Goal: Task Accomplishment & Management: Complete application form

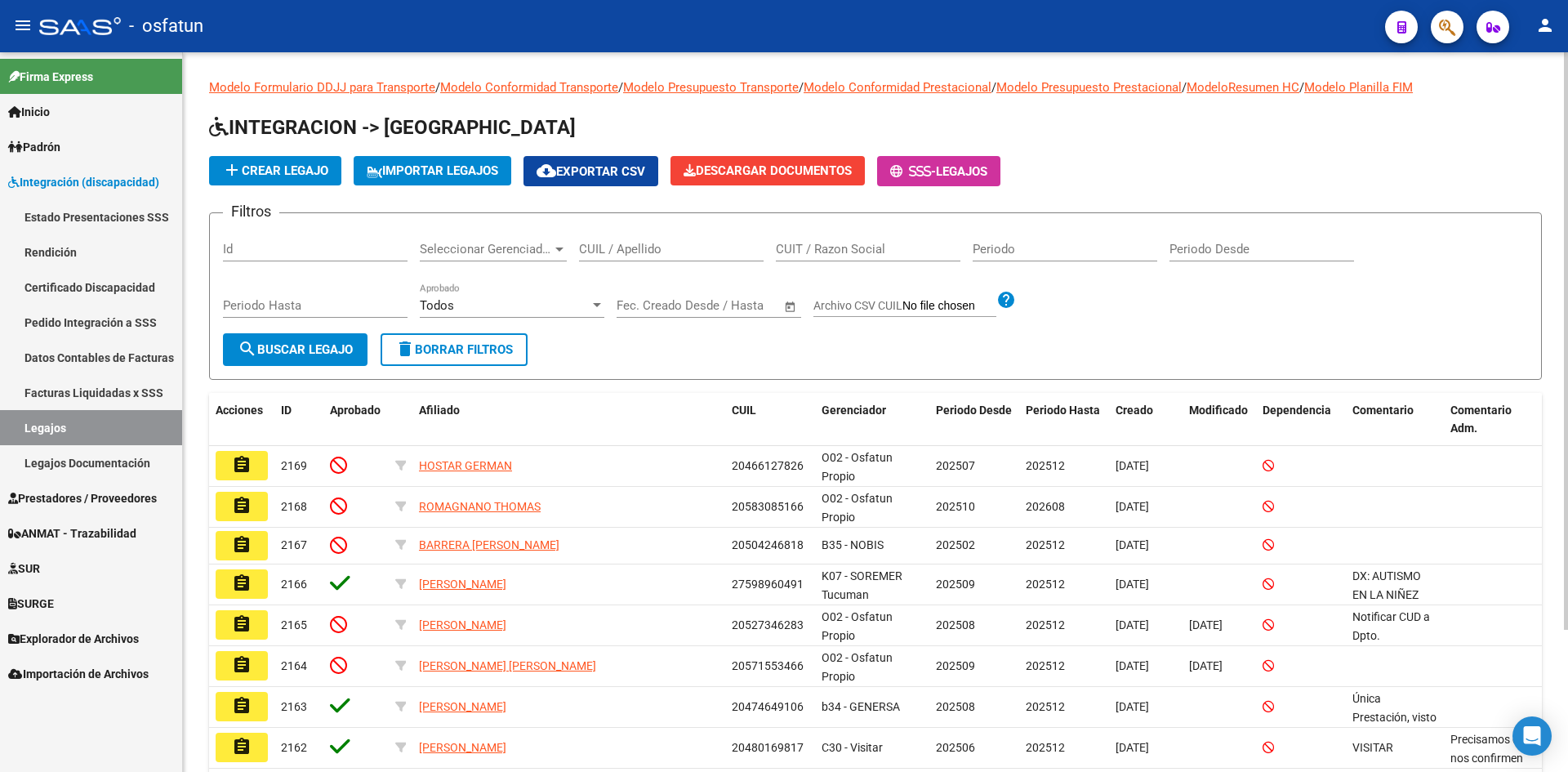
click at [1050, 342] on form "Filtros Id Seleccionar Gerenciador Seleccionar Gerenciador CUIL / Apellido CUIT…" at bounding box center [875, 295] width 1333 height 168
click at [83, 492] on span "Prestadores / Proveedores" at bounding box center [82, 499] width 149 height 18
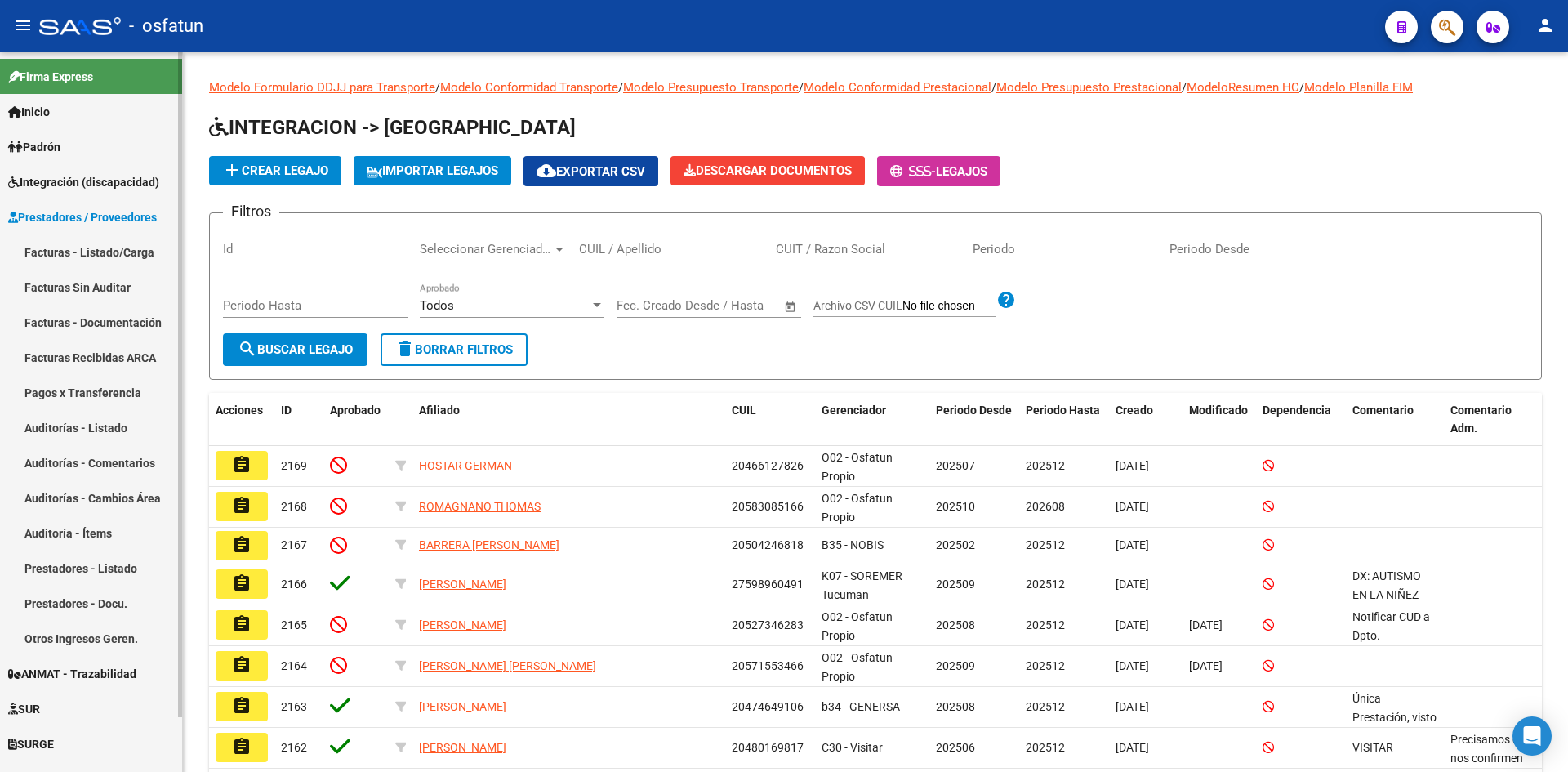
click at [73, 285] on link "Facturas Sin Auditar" at bounding box center [90, 288] width 182 height 35
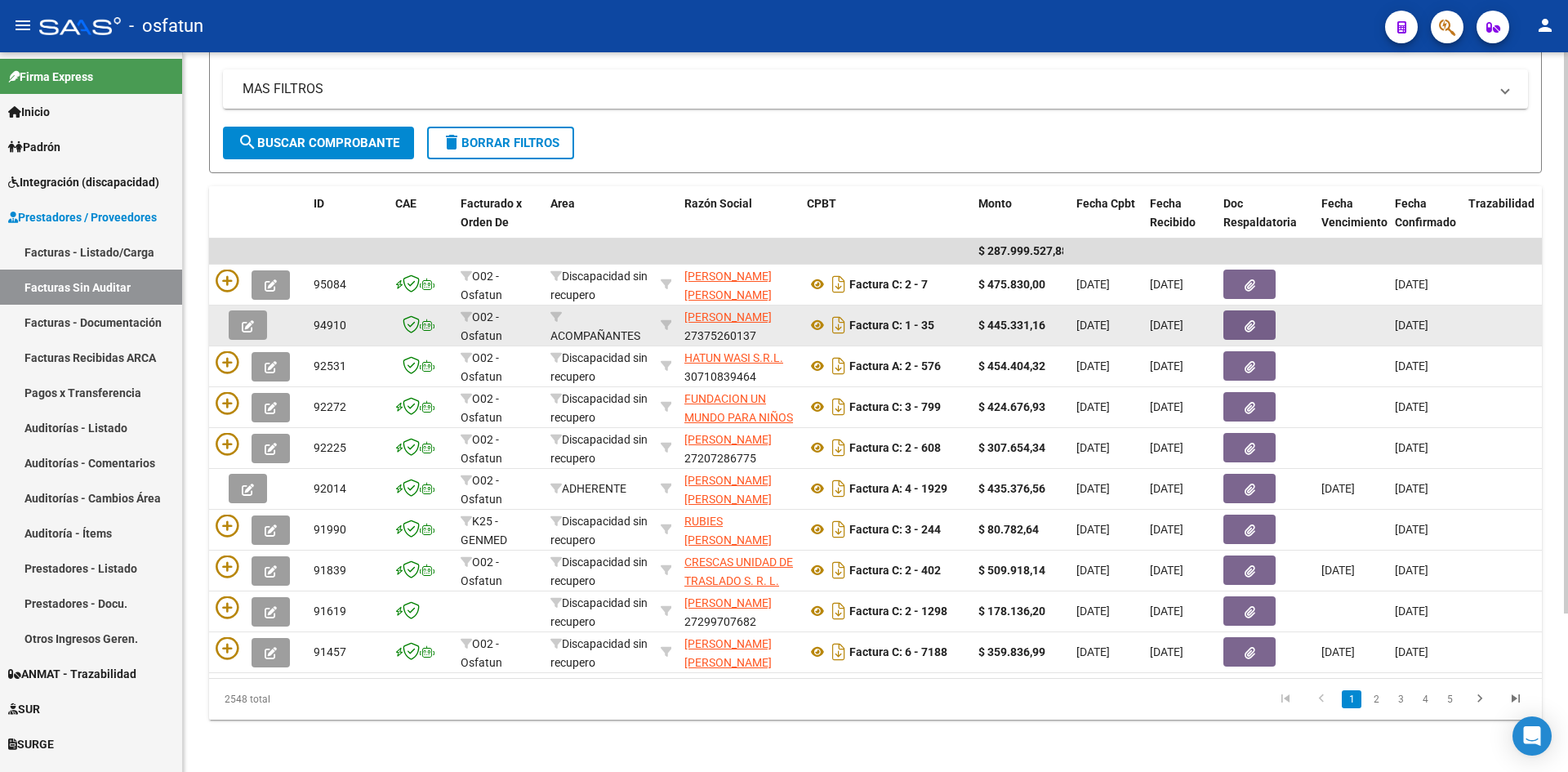
scroll to position [202, 0]
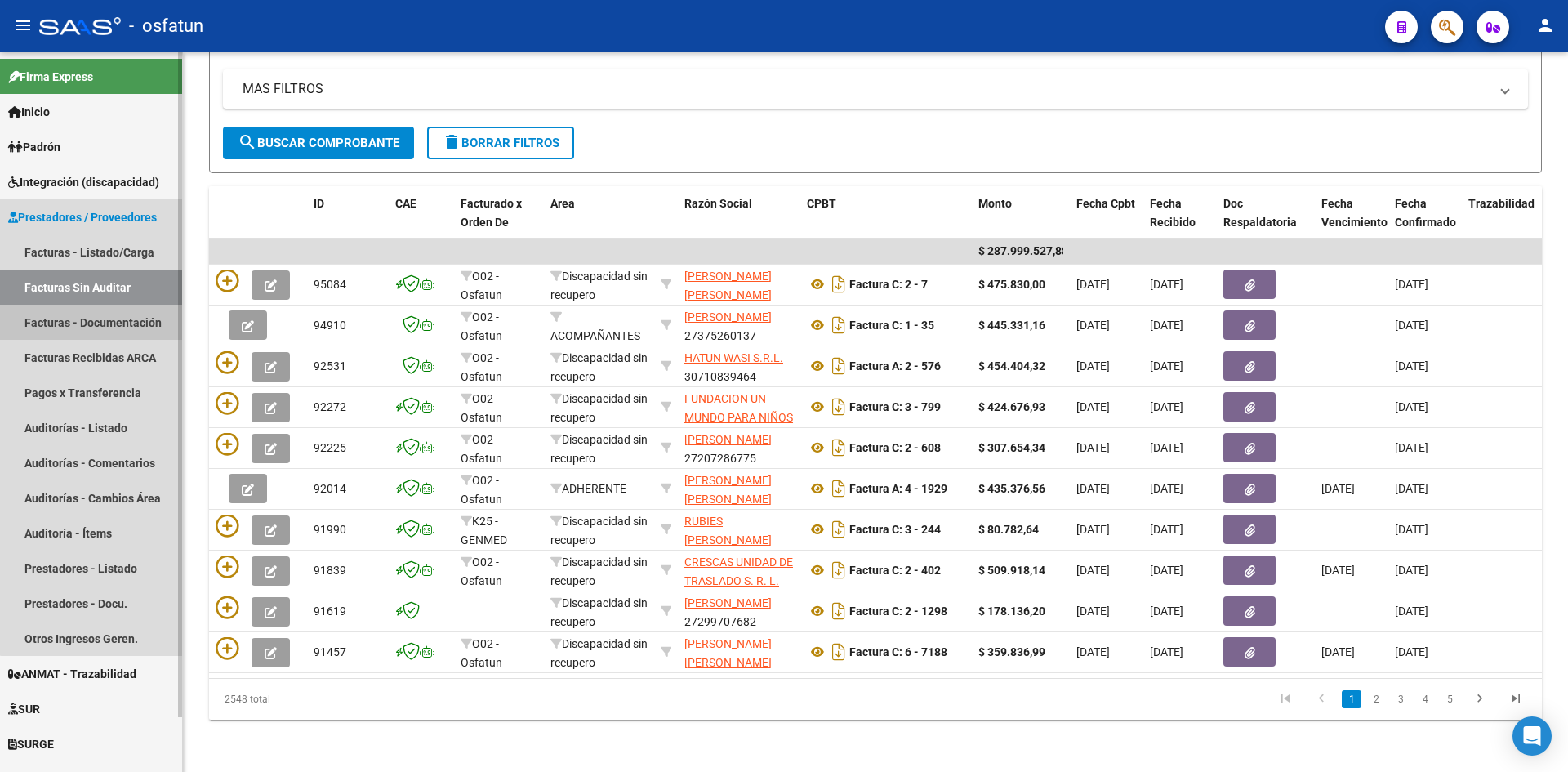
click at [114, 323] on link "Facturas - Documentación" at bounding box center [90, 322] width 182 height 35
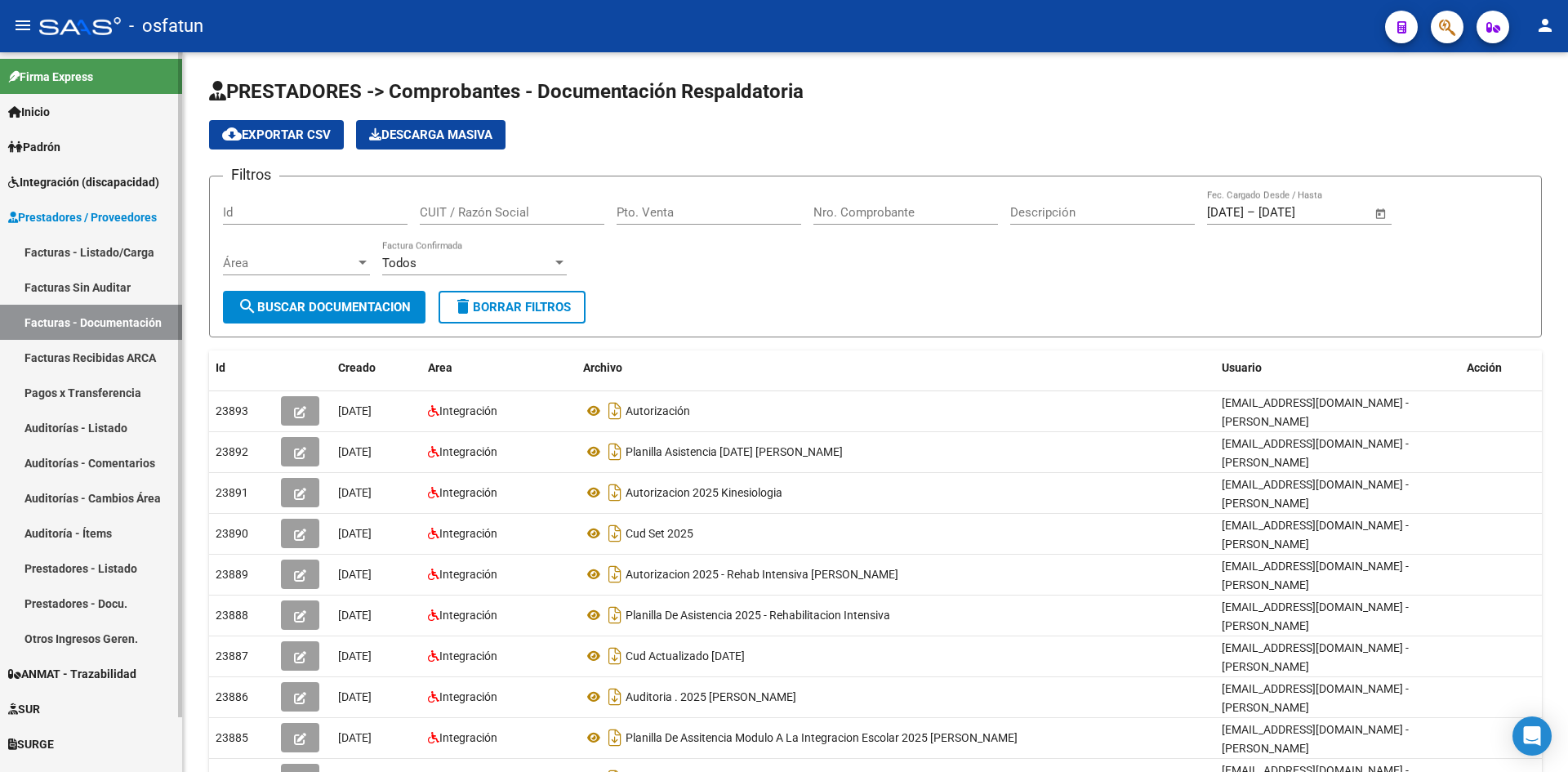
click at [93, 247] on link "Facturas - Listado/Carga" at bounding box center [90, 252] width 182 height 35
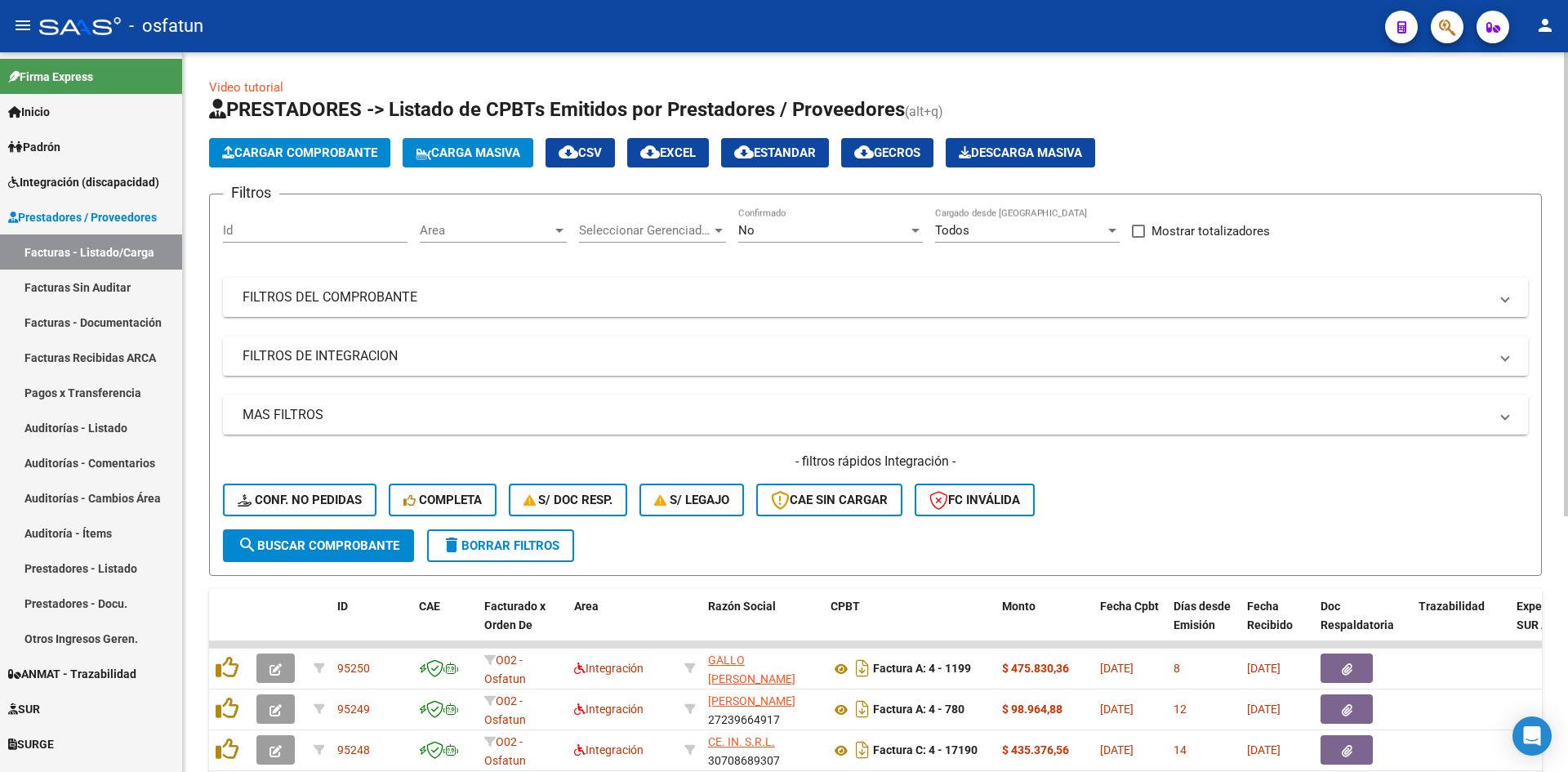
click at [824, 228] on div "No" at bounding box center [823, 230] width 170 height 15
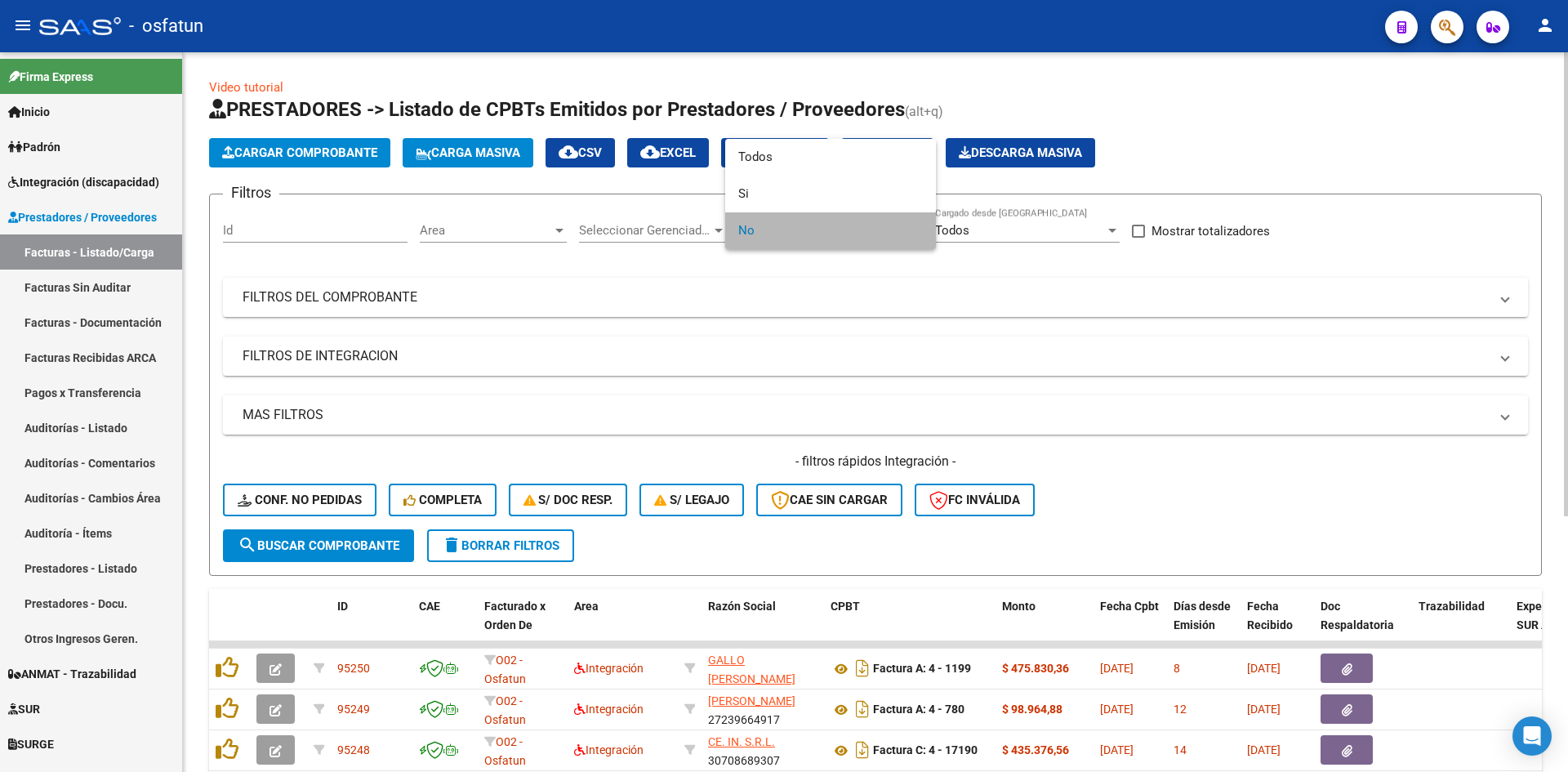
click at [824, 228] on span "No" at bounding box center [830, 230] width 184 height 36
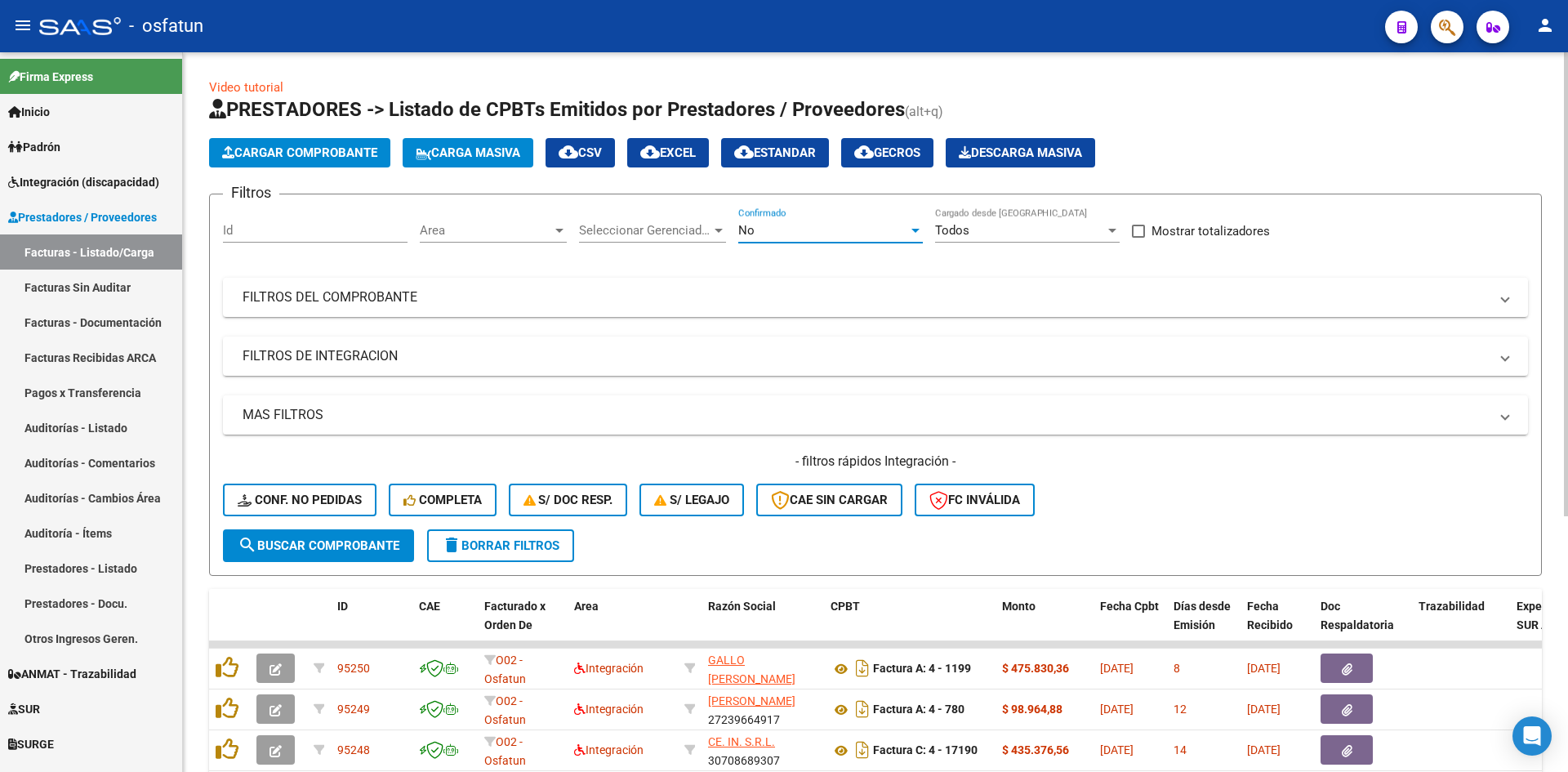
click at [552, 232] on span "Area" at bounding box center [485, 230] width 132 height 15
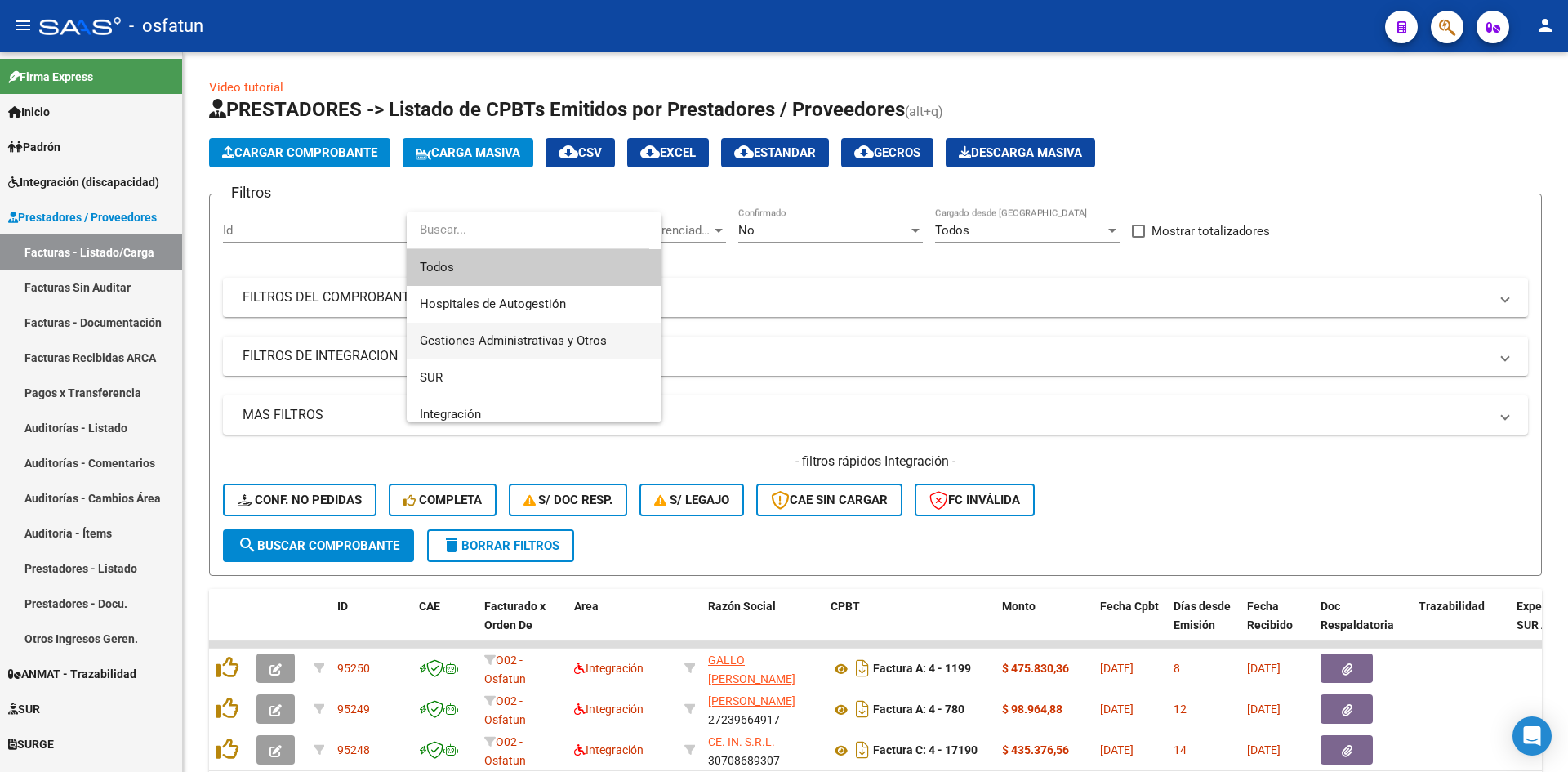
scroll to position [82, 0]
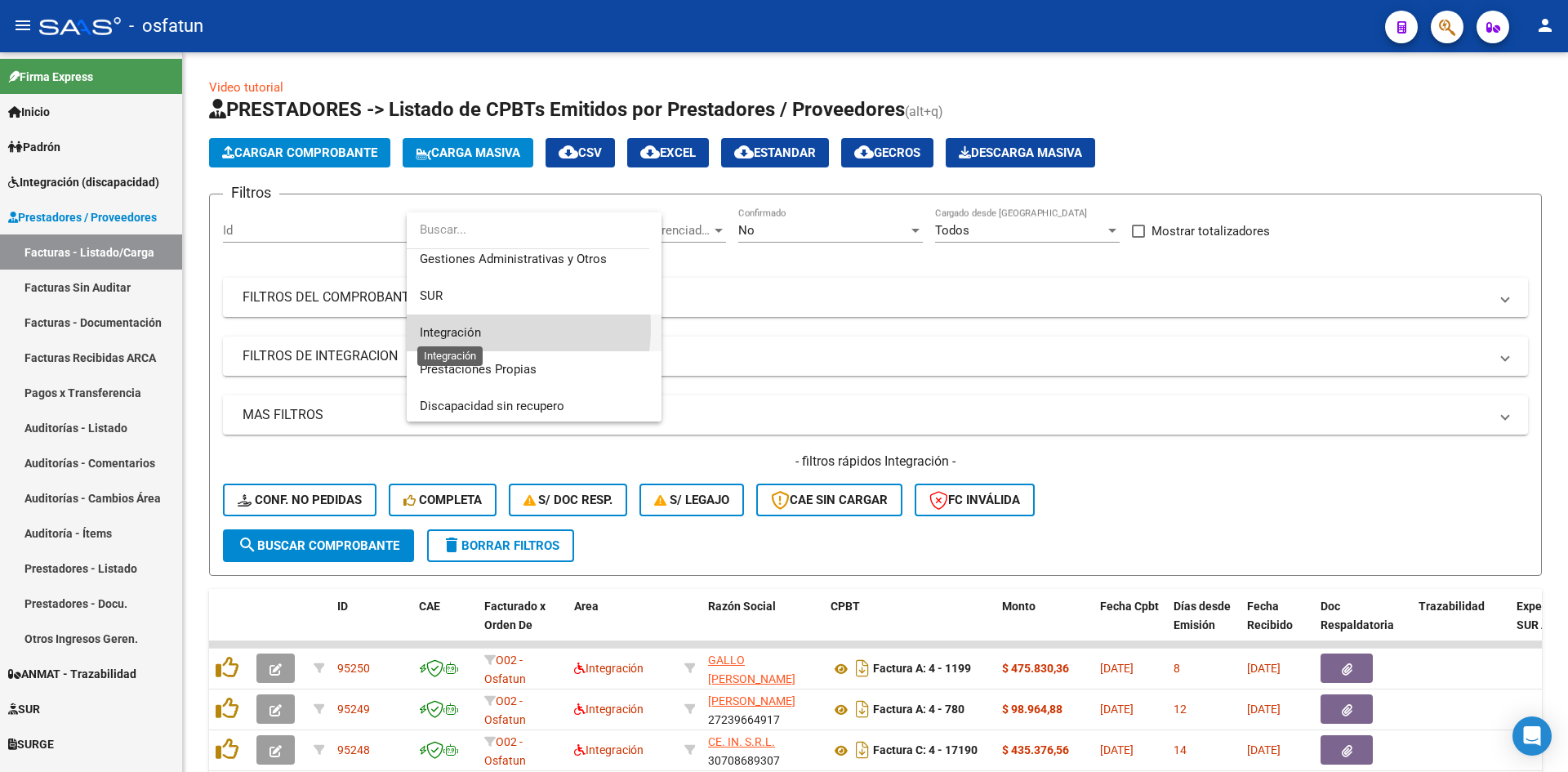
click at [472, 327] on span "Integración" at bounding box center [450, 332] width 61 height 15
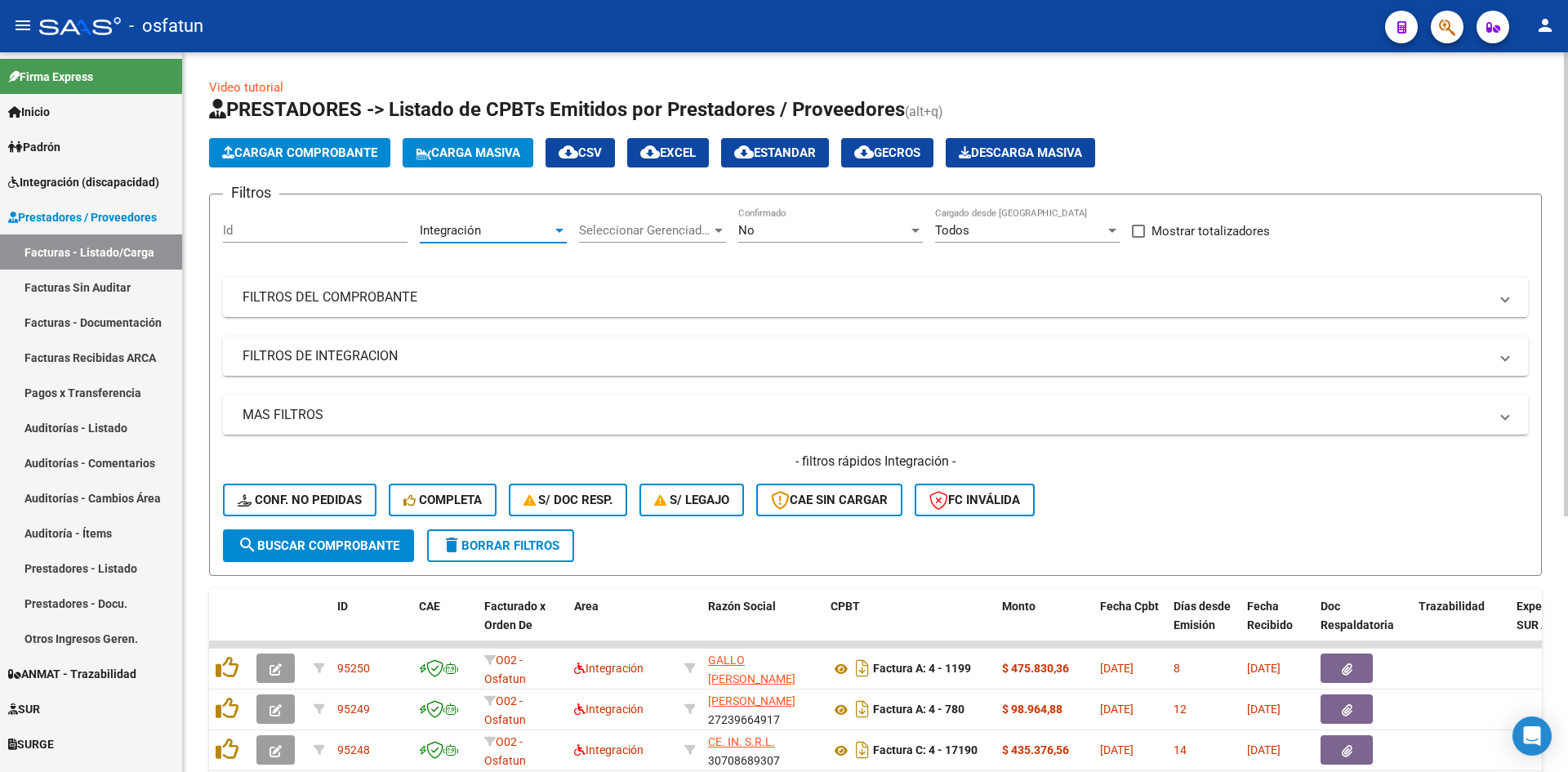
click at [375, 534] on button "search Buscar Comprobante" at bounding box center [318, 546] width 191 height 33
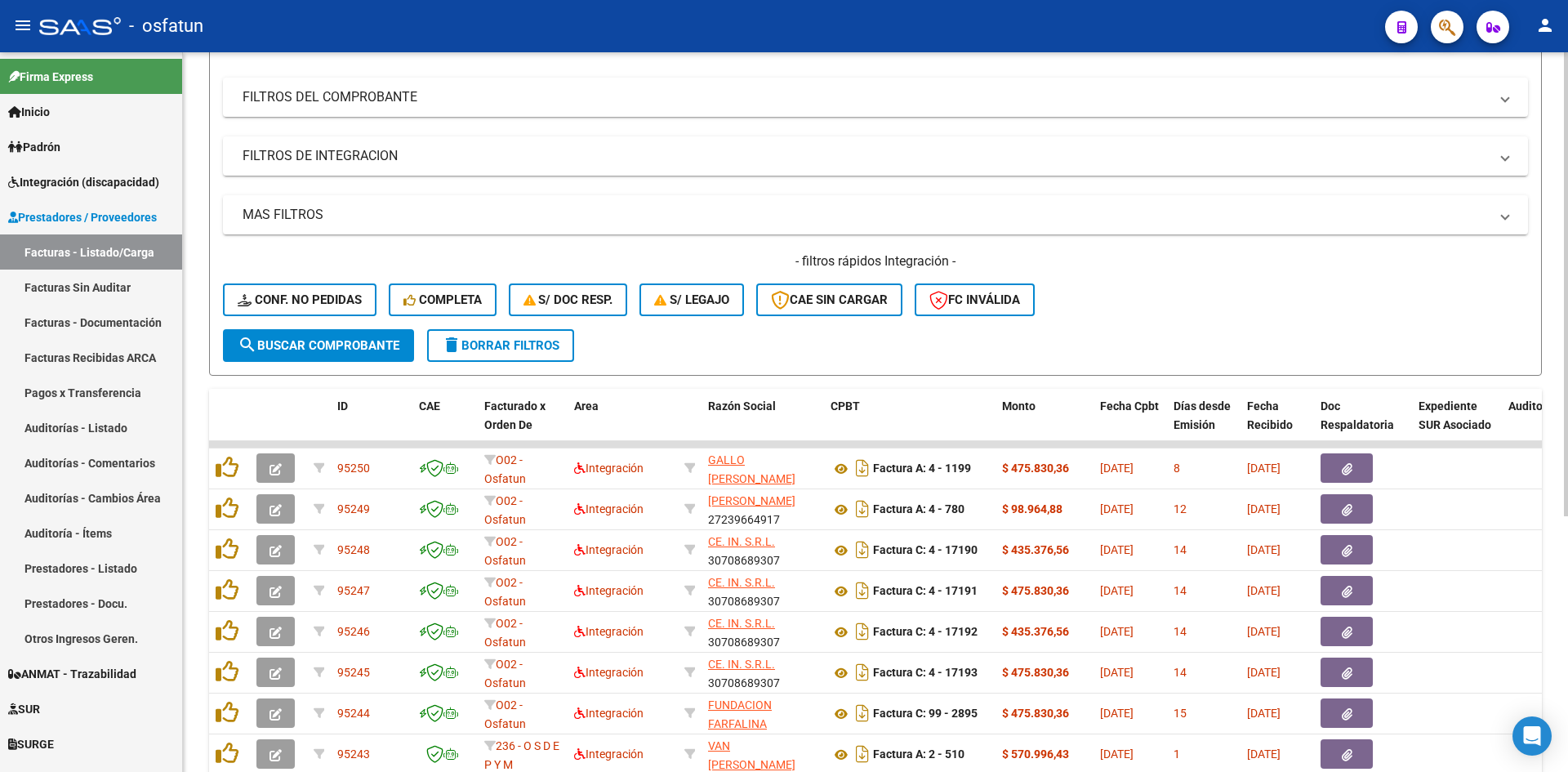
scroll to position [245, 0]
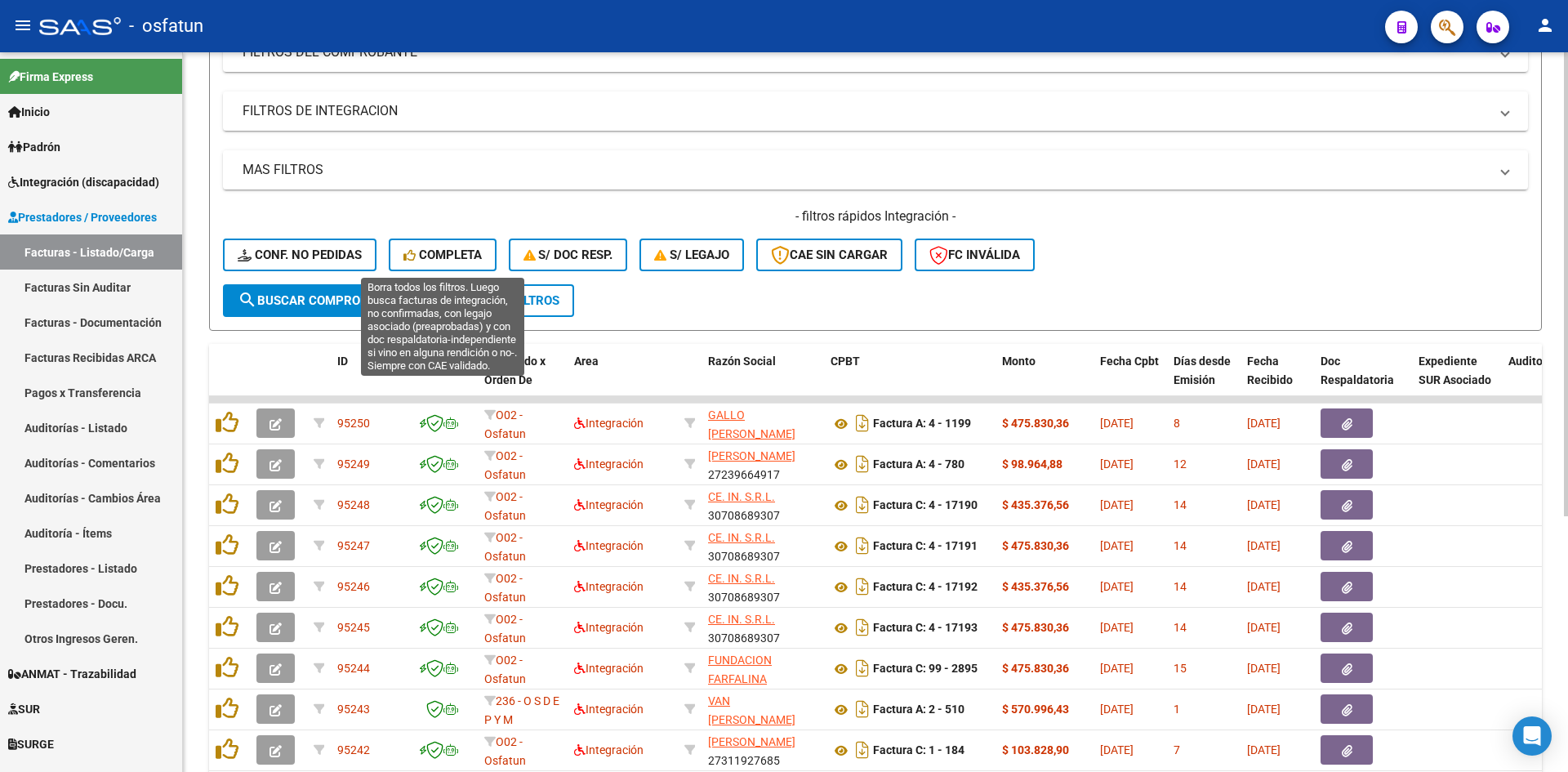
click at [426, 249] on span "Completa" at bounding box center [443, 255] width 78 height 15
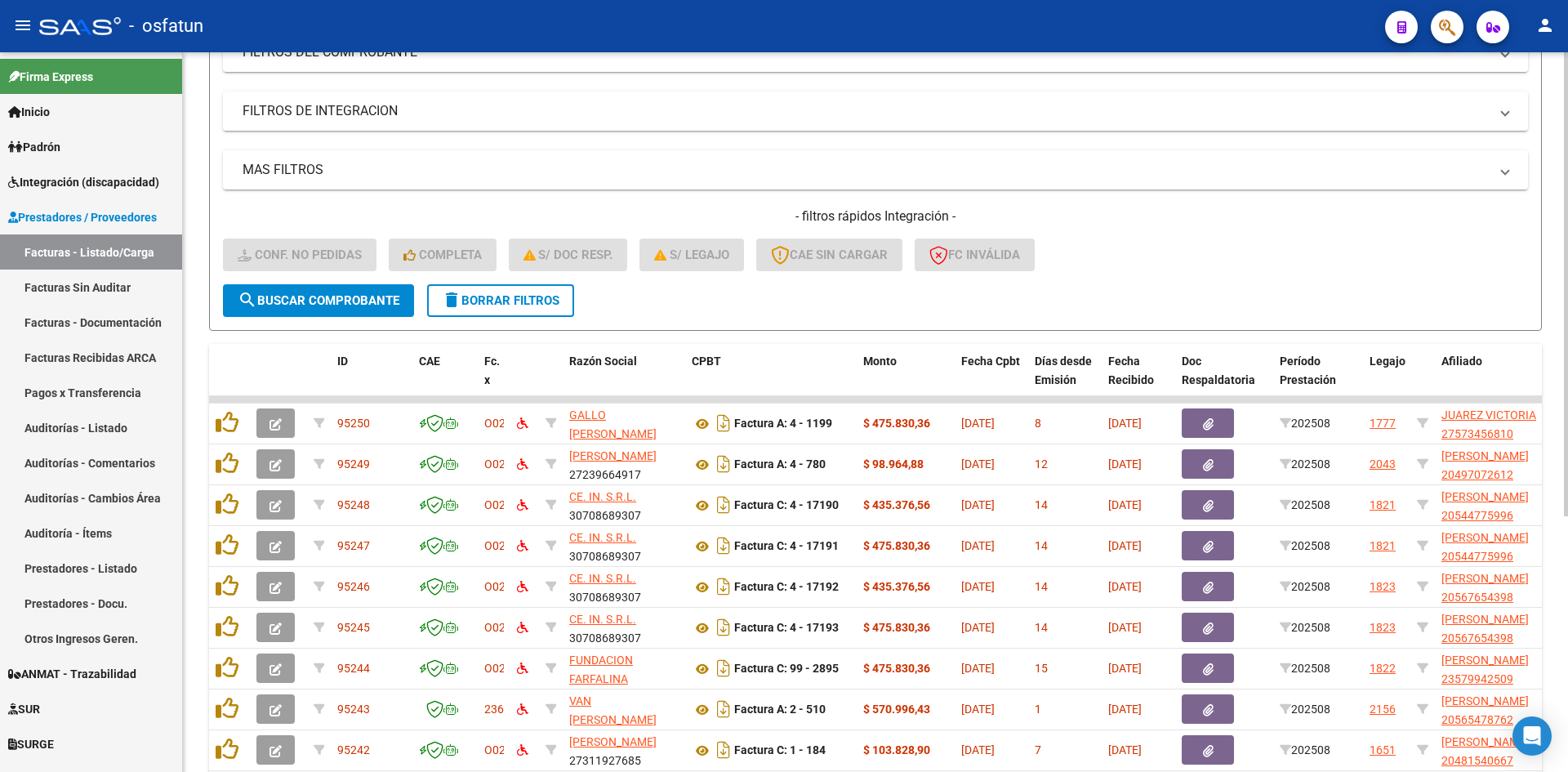
scroll to position [397, 0]
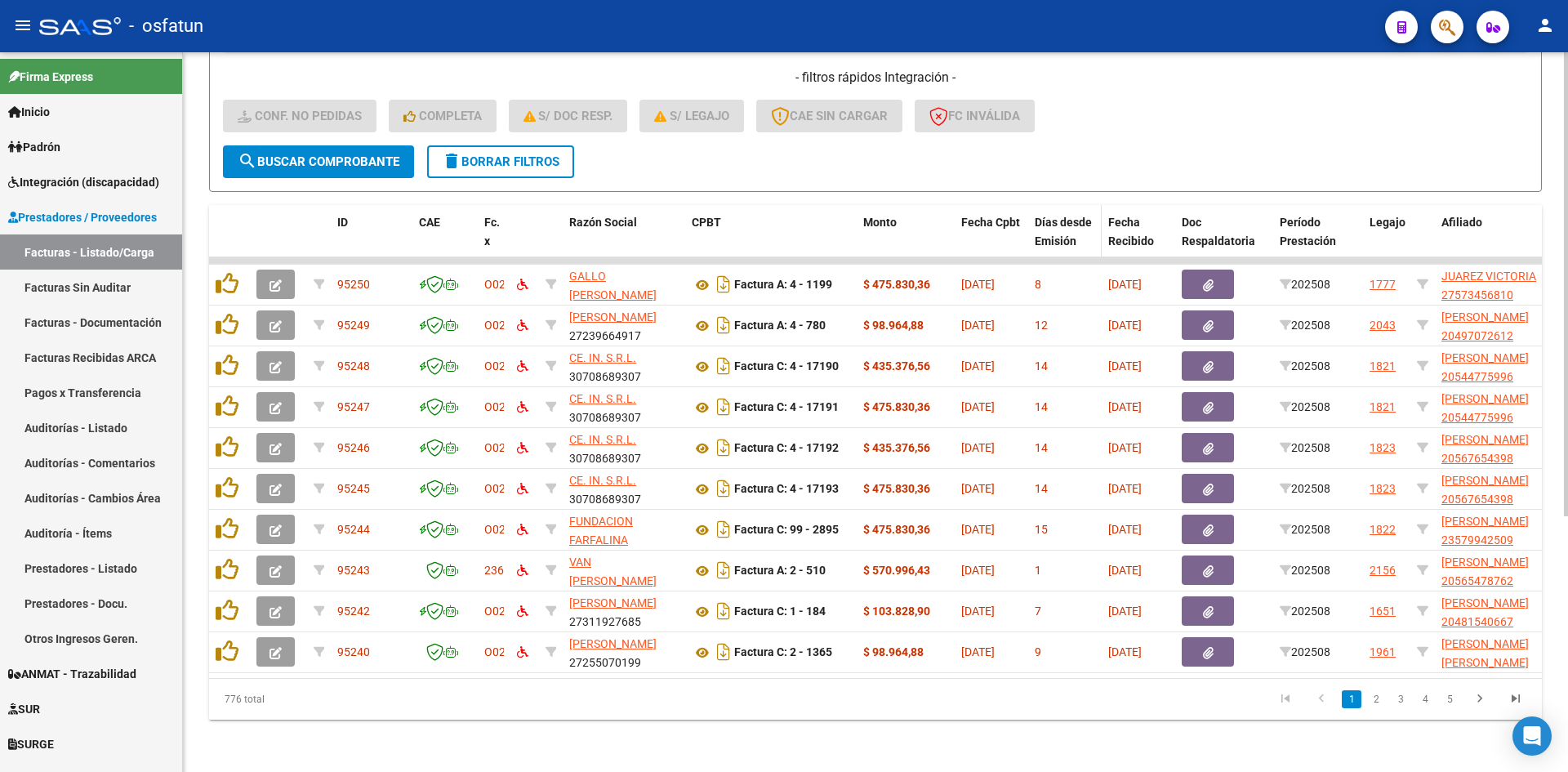
click at [1049, 216] on span "Días desde Emisión" at bounding box center [1063, 232] width 57 height 32
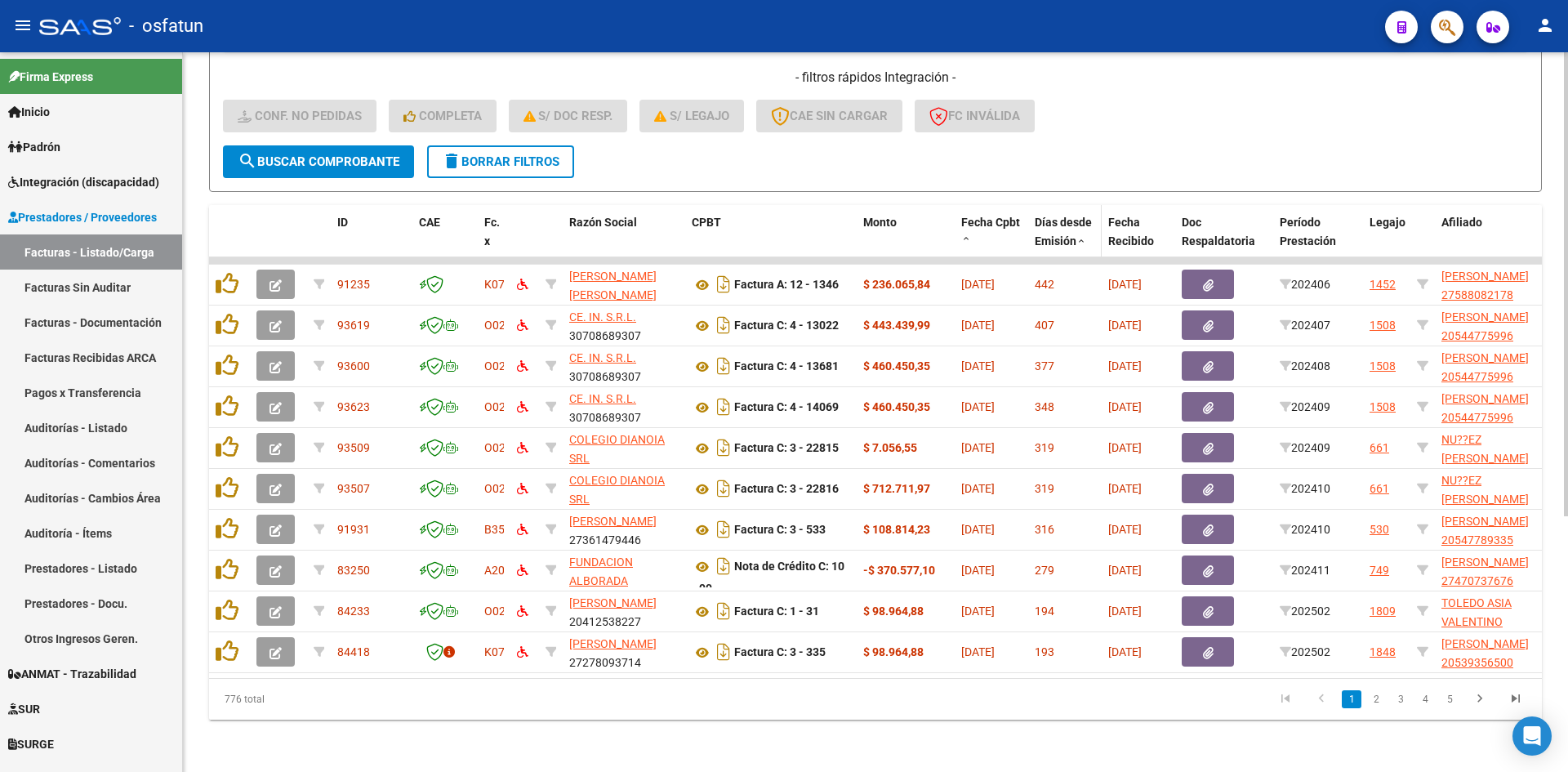
click at [1049, 216] on span "Días desde Emisión" at bounding box center [1063, 232] width 57 height 32
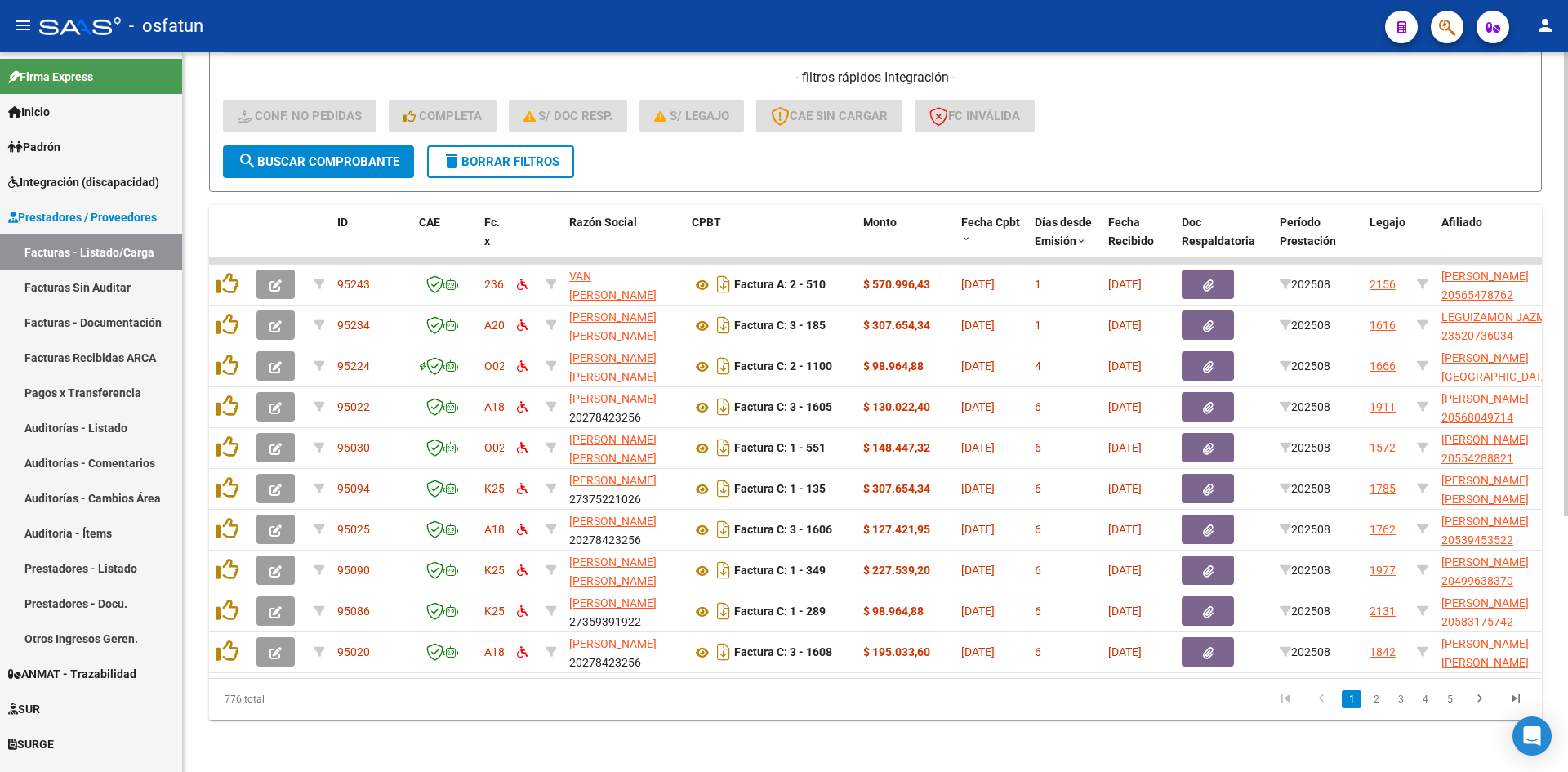
click at [749, 132] on div "- filtros rápidos Integración - Conf. no pedidas Completa S/ Doc Resp. S/ legaj…" at bounding box center [874, 106] width 1305 height 77
click at [1031, 705] on datatable-pager "1 2 3 4 5" at bounding box center [1007, 699] width 1053 height 28
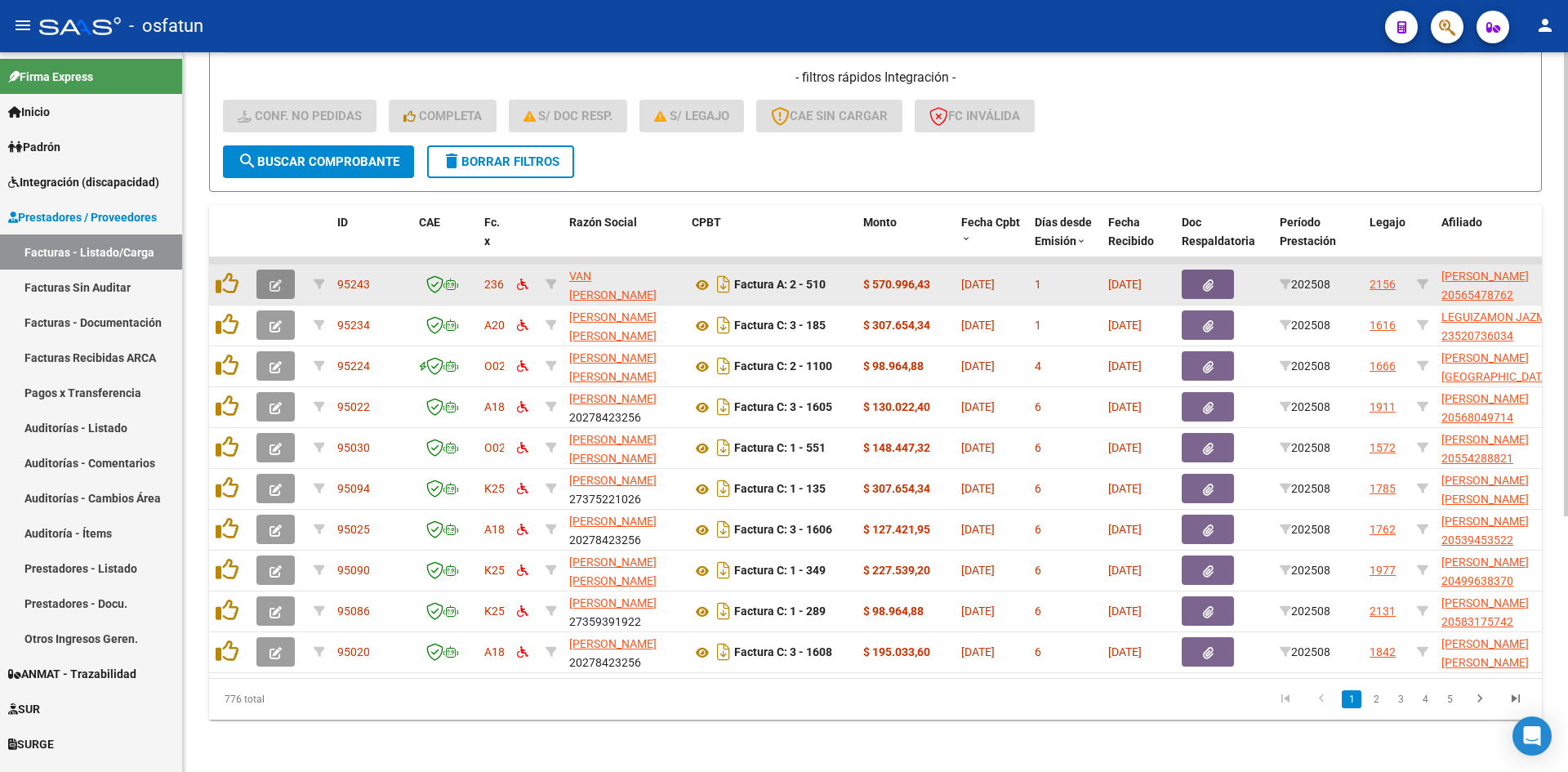
click at [276, 280] on icon "button" at bounding box center [276, 286] width 12 height 12
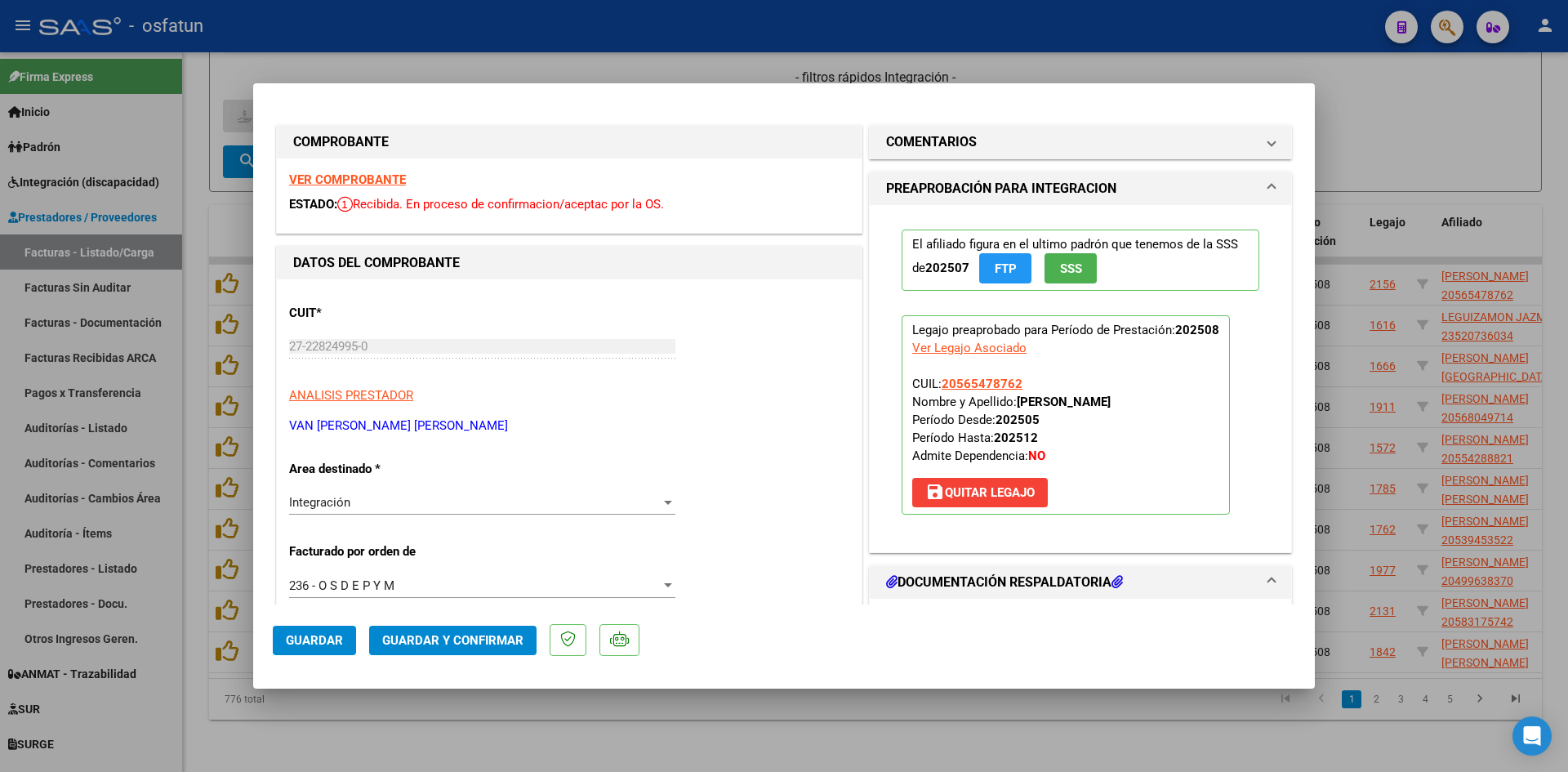
click at [382, 175] on strong "VER COMPROBANTE" at bounding box center [348, 179] width 117 height 15
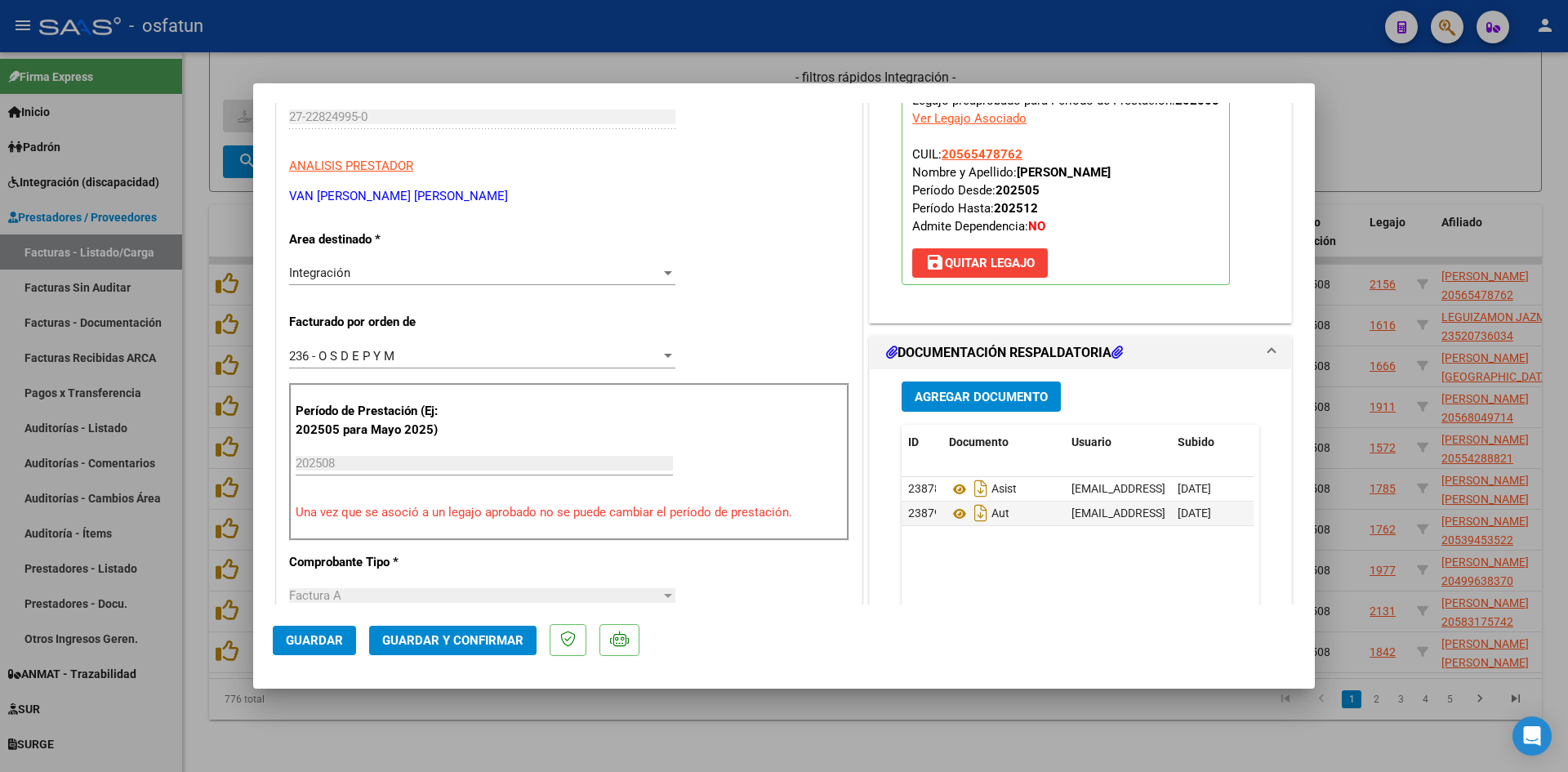
scroll to position [245, 0]
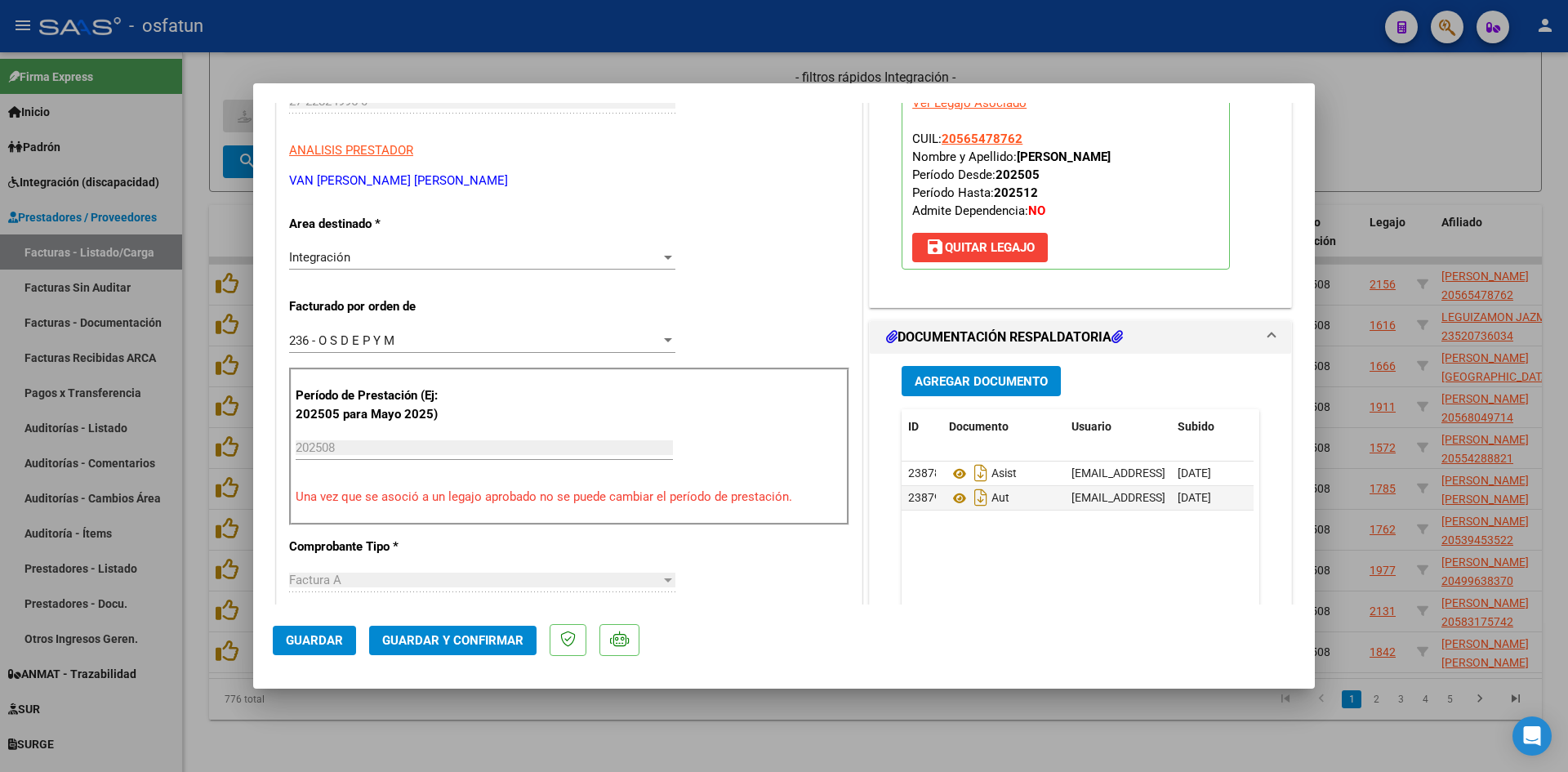
click at [479, 634] on span "Guardar y Confirmar" at bounding box center [452, 641] width 141 height 15
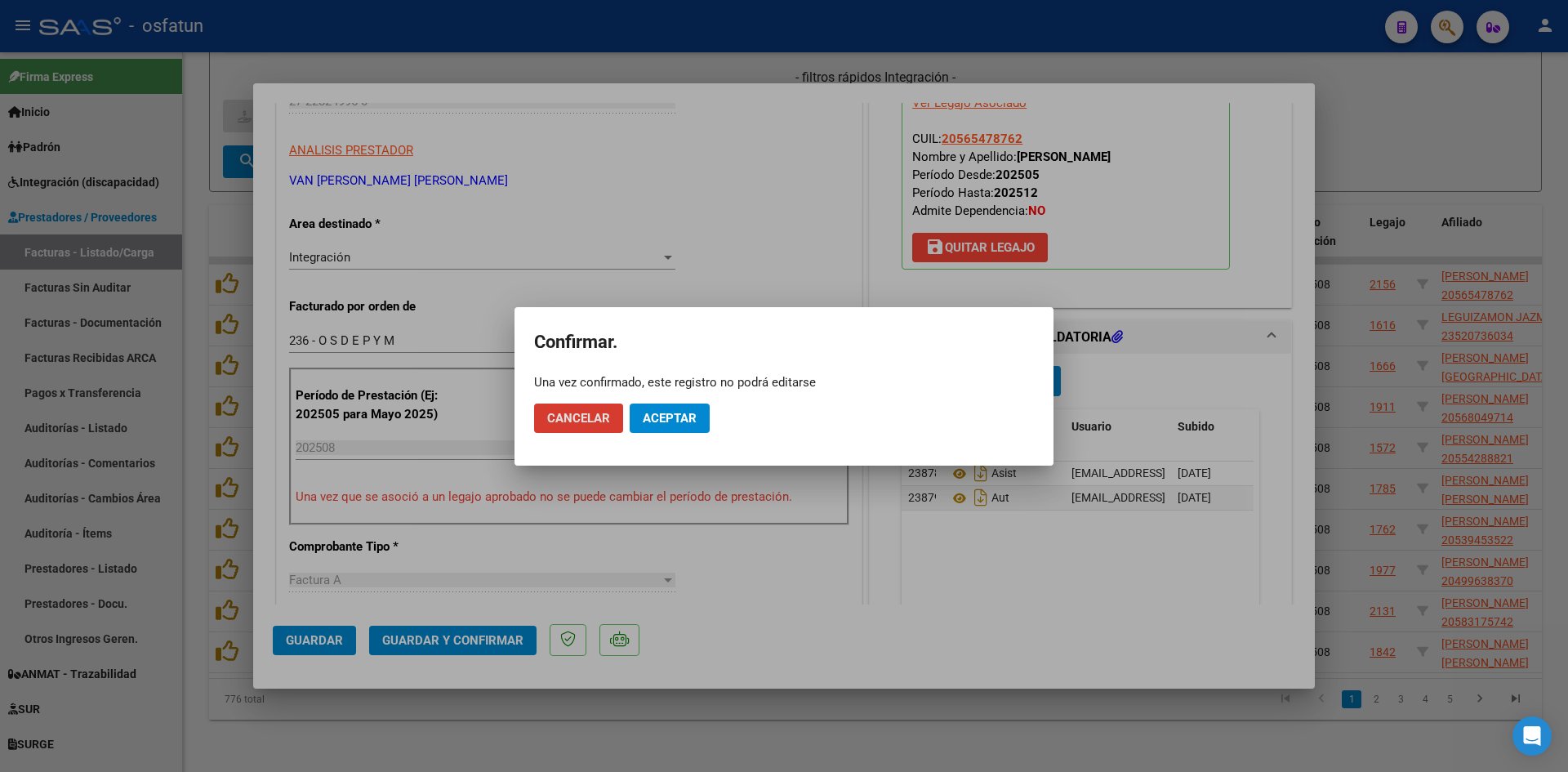
click at [686, 411] on span "Aceptar" at bounding box center [670, 418] width 54 height 15
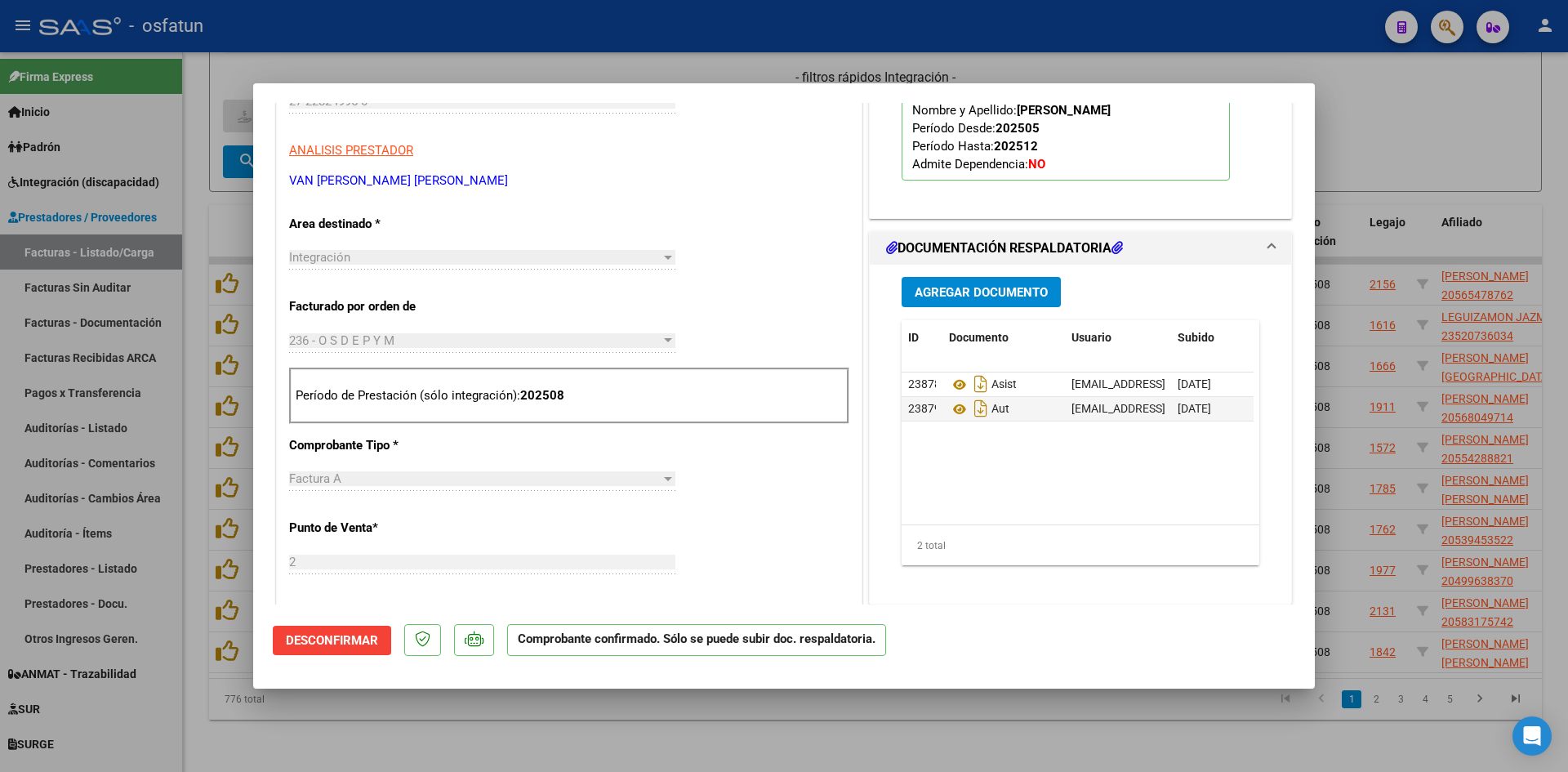
click at [479, 70] on div at bounding box center [784, 386] width 1568 height 772
type input "$ 0,00"
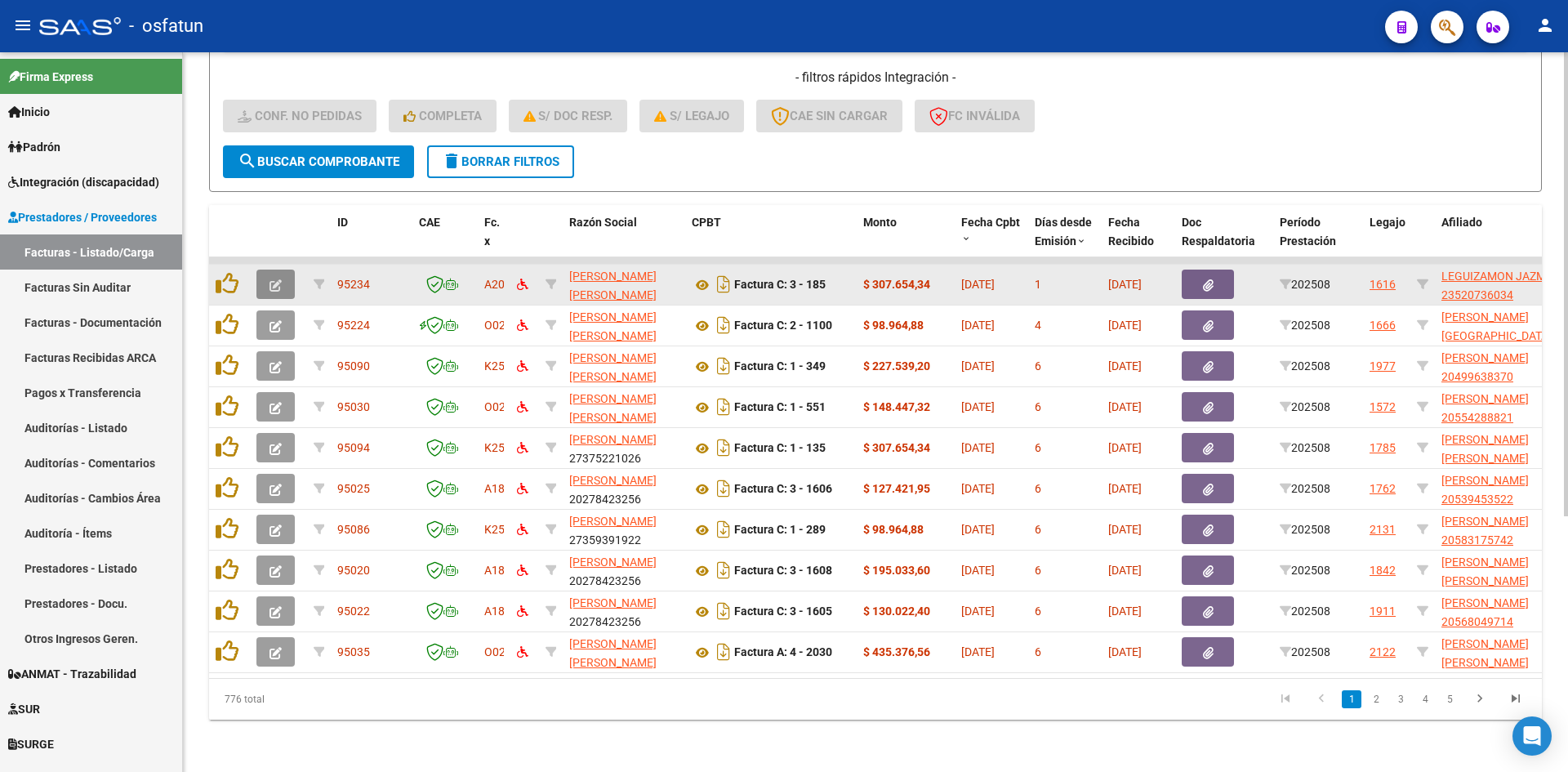
click at [281, 280] on icon "button" at bounding box center [276, 286] width 12 height 12
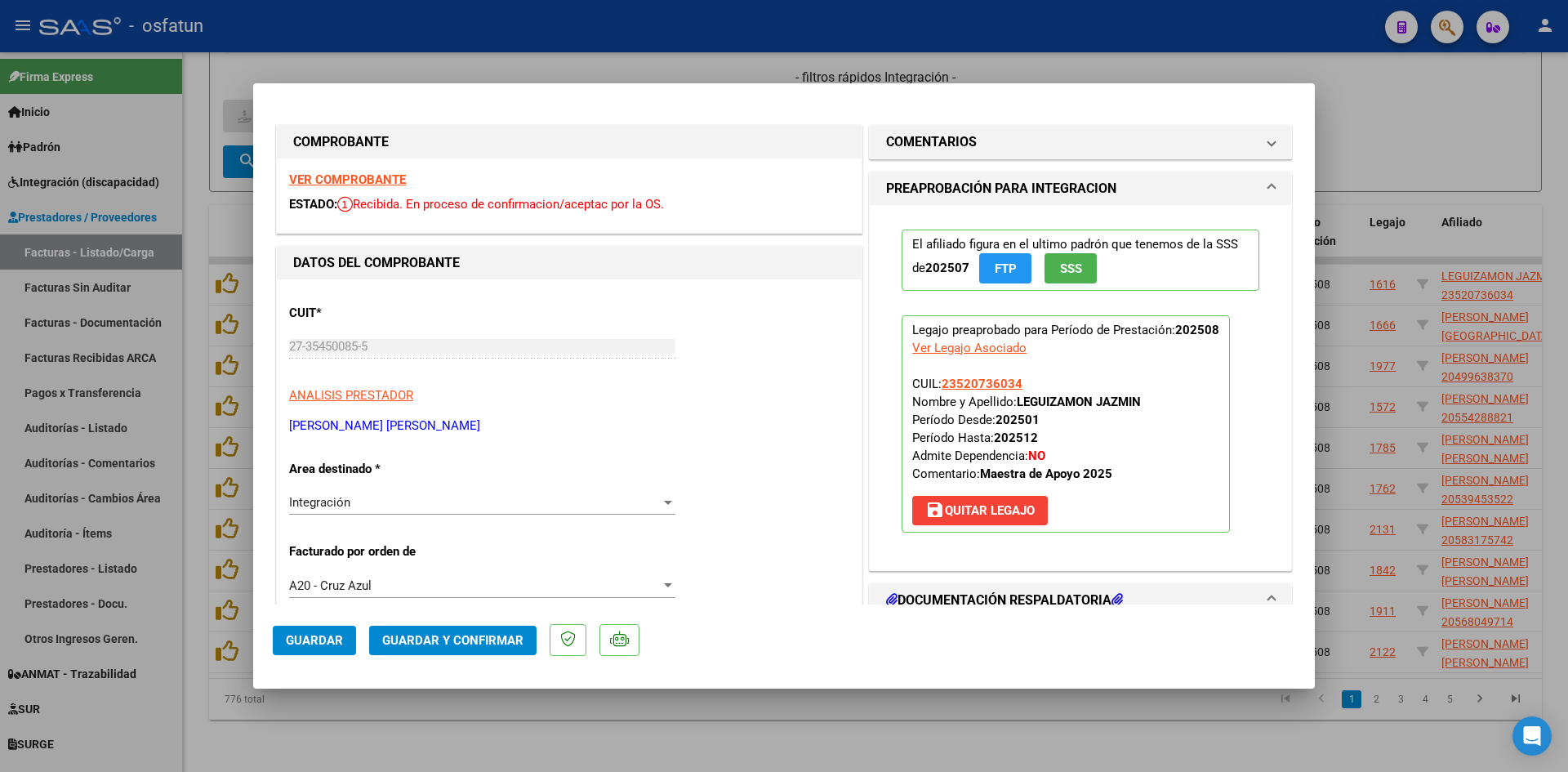
click at [388, 177] on strong "VER COMPROBANTE" at bounding box center [348, 179] width 117 height 15
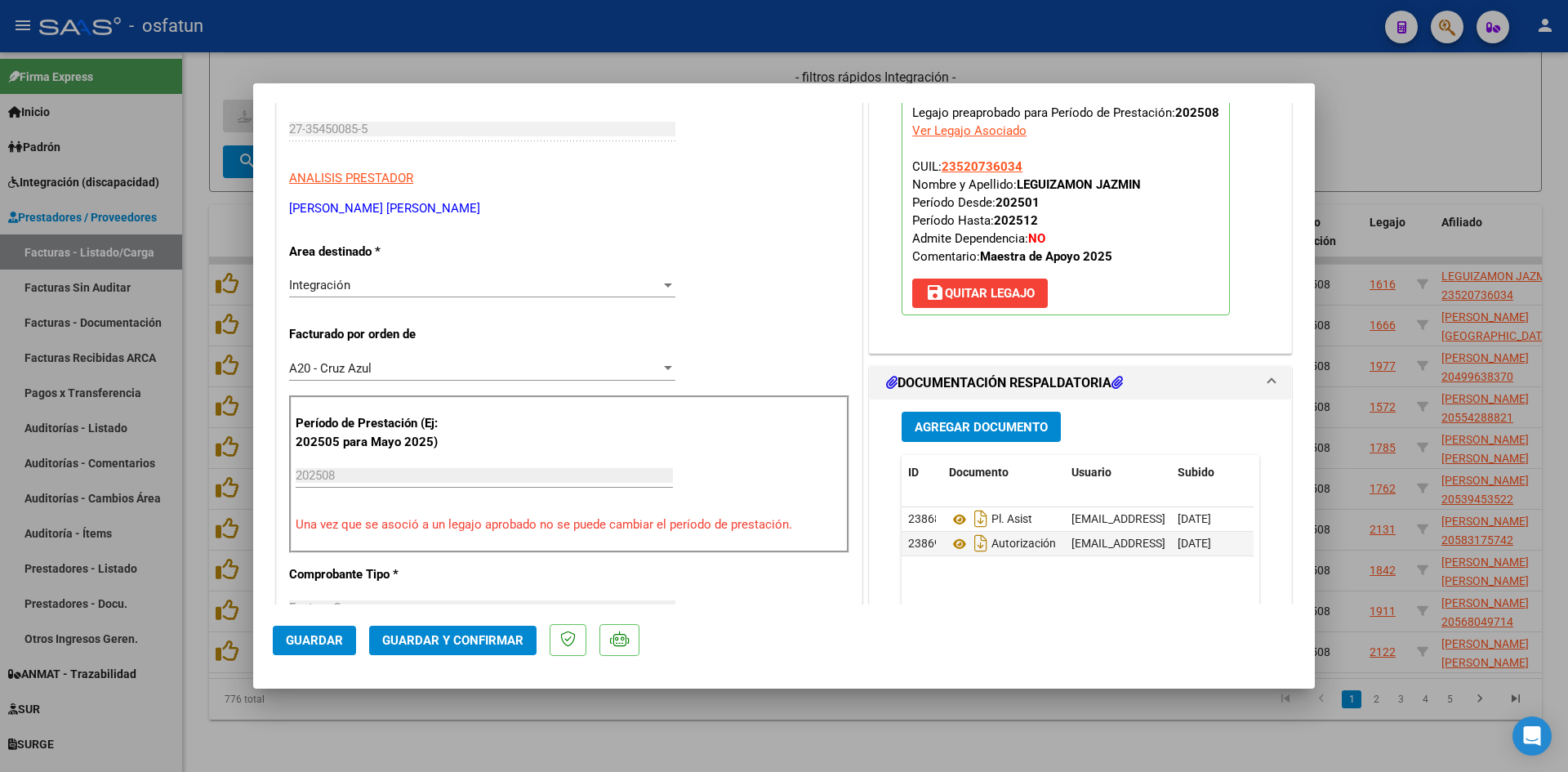
scroll to position [245, 0]
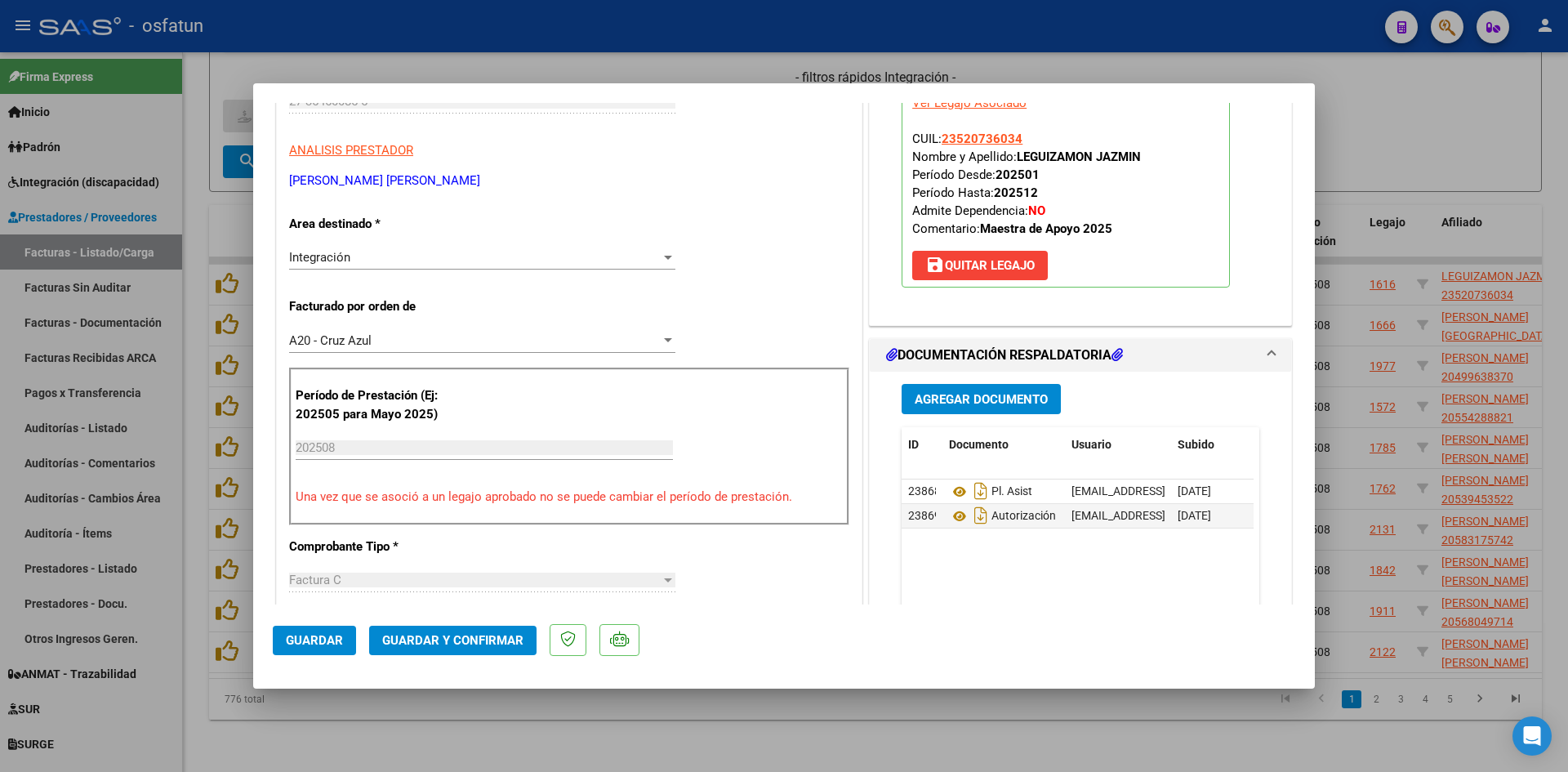
click at [457, 630] on button "Guardar y Confirmar" at bounding box center [452, 640] width 168 height 29
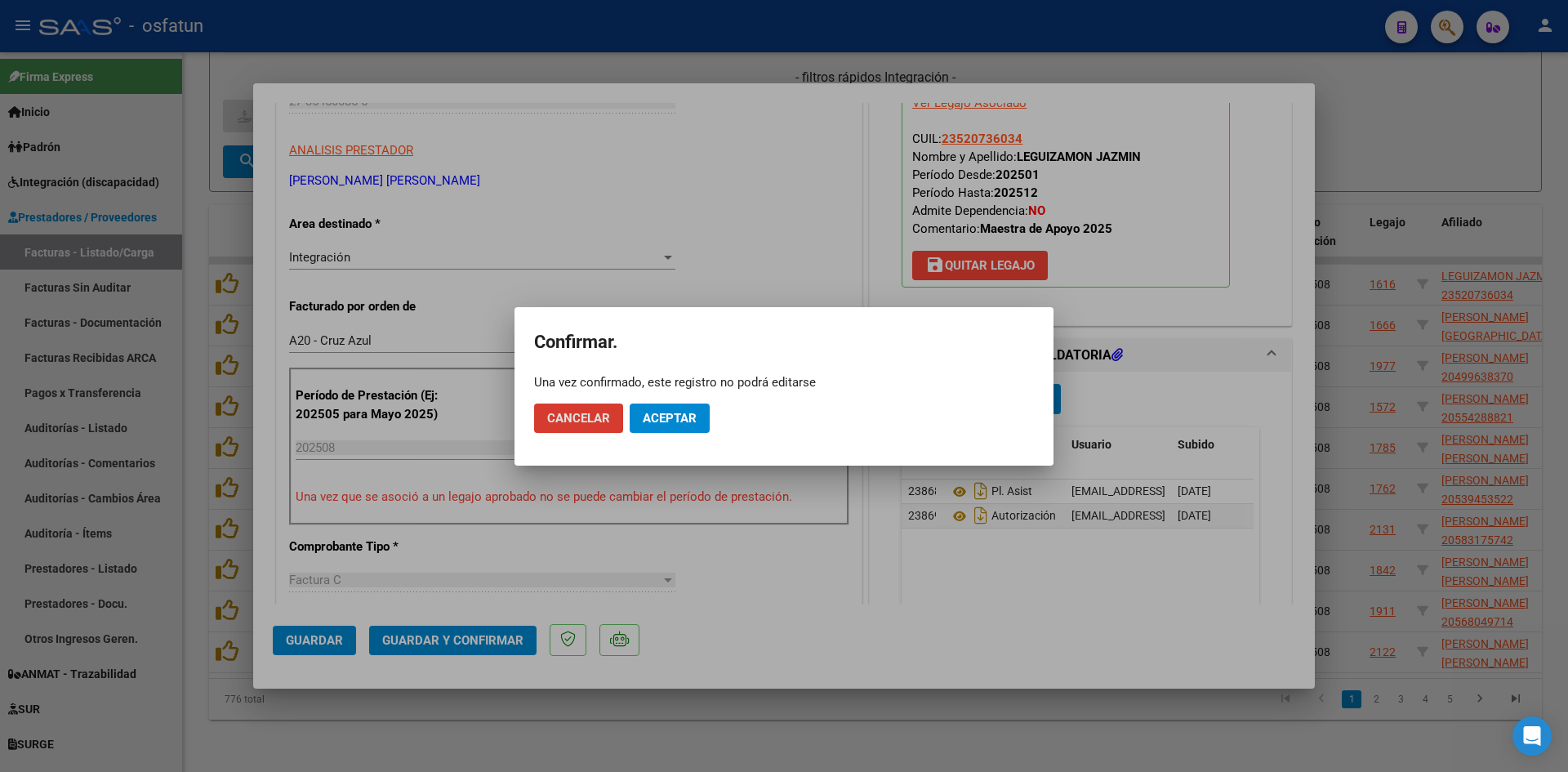
click at [668, 420] on span "Aceptar" at bounding box center [670, 418] width 54 height 15
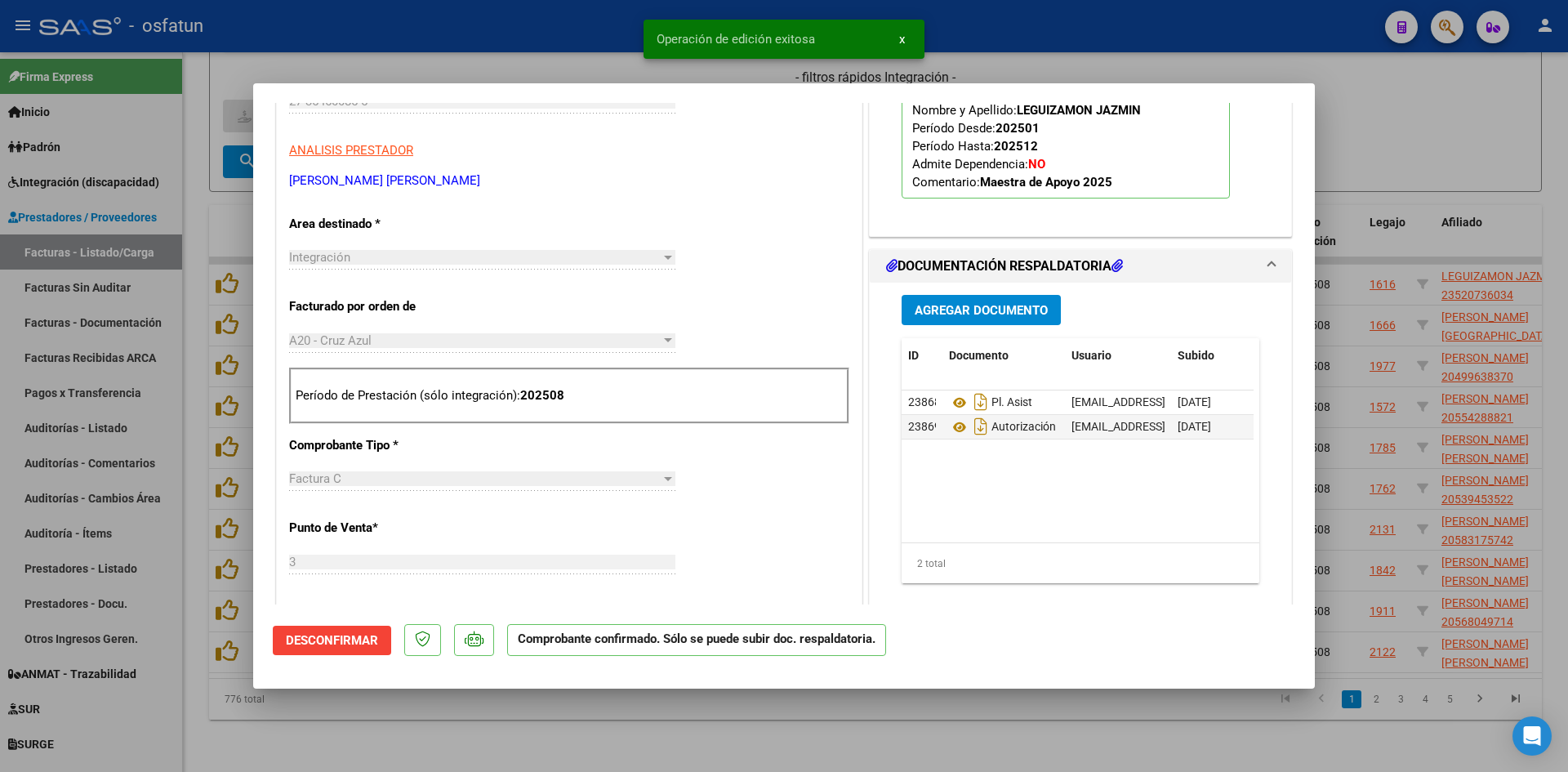
click at [546, 55] on div at bounding box center [784, 386] width 1568 height 772
type input "$ 0,00"
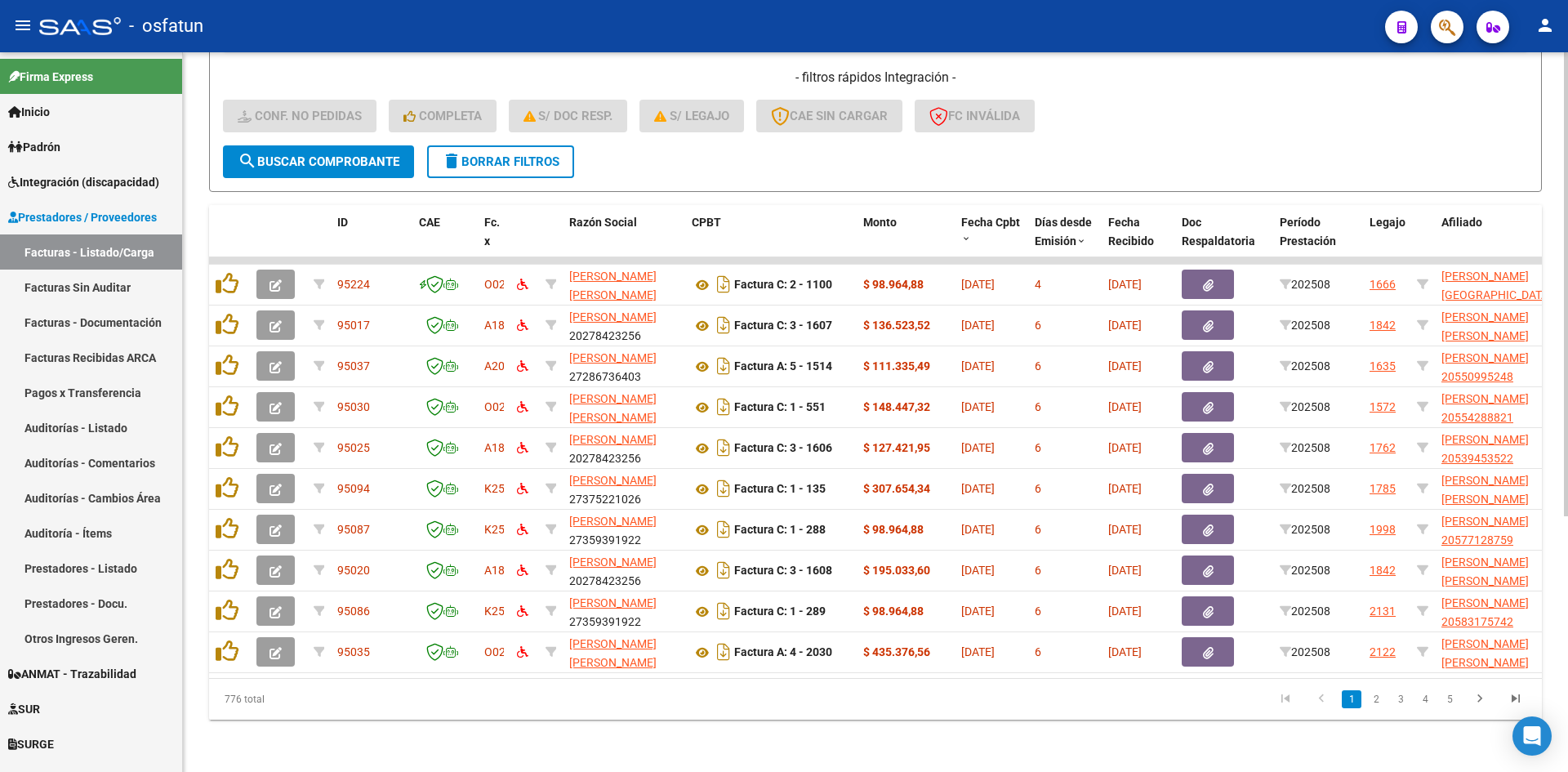
click at [934, 148] on form "Filtros Id Area Area Seleccionar Gerenciador Seleccionar Gerenciador No Confirm…" at bounding box center [875, 0] width 1333 height 382
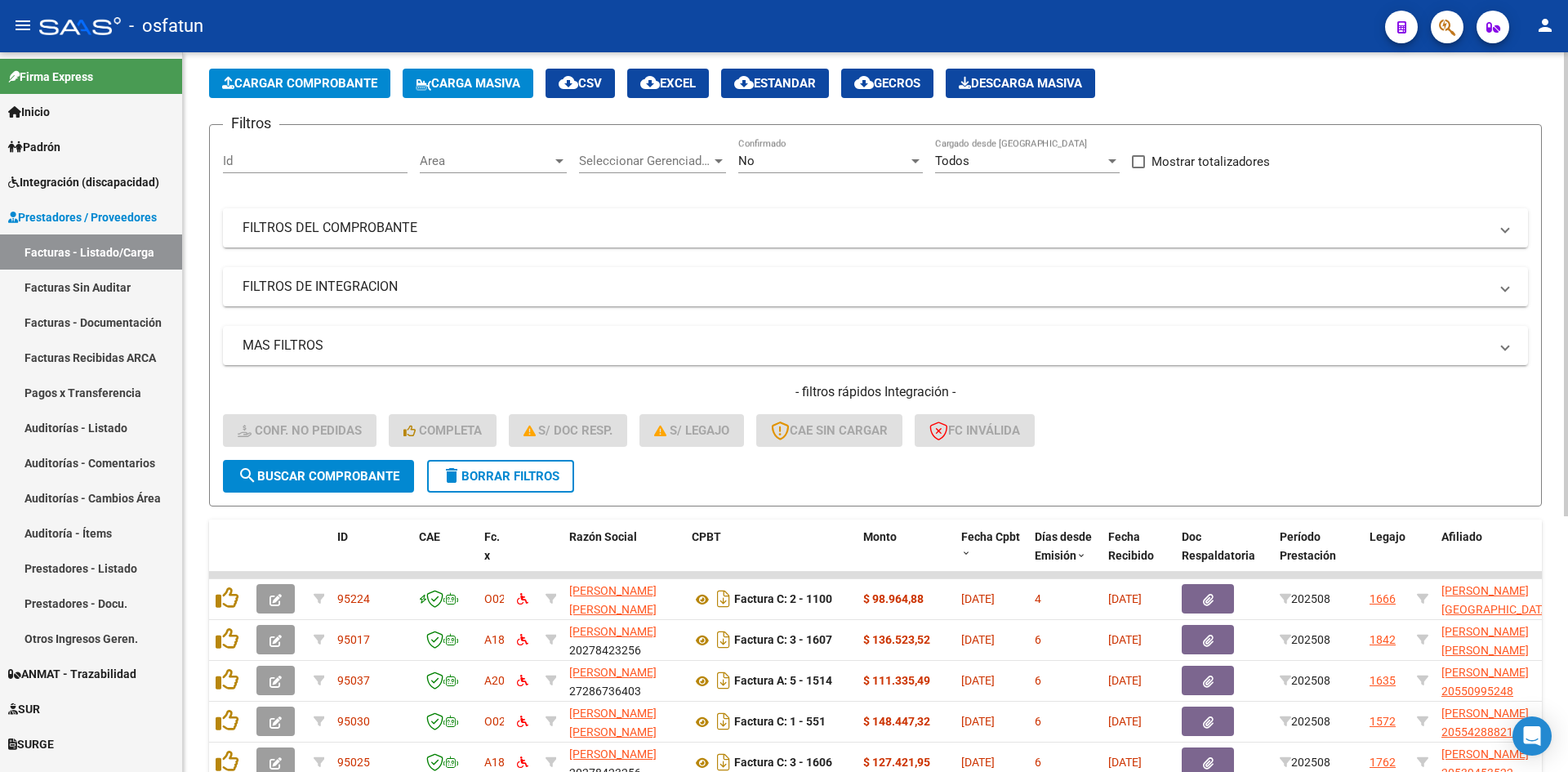
scroll to position [397, 0]
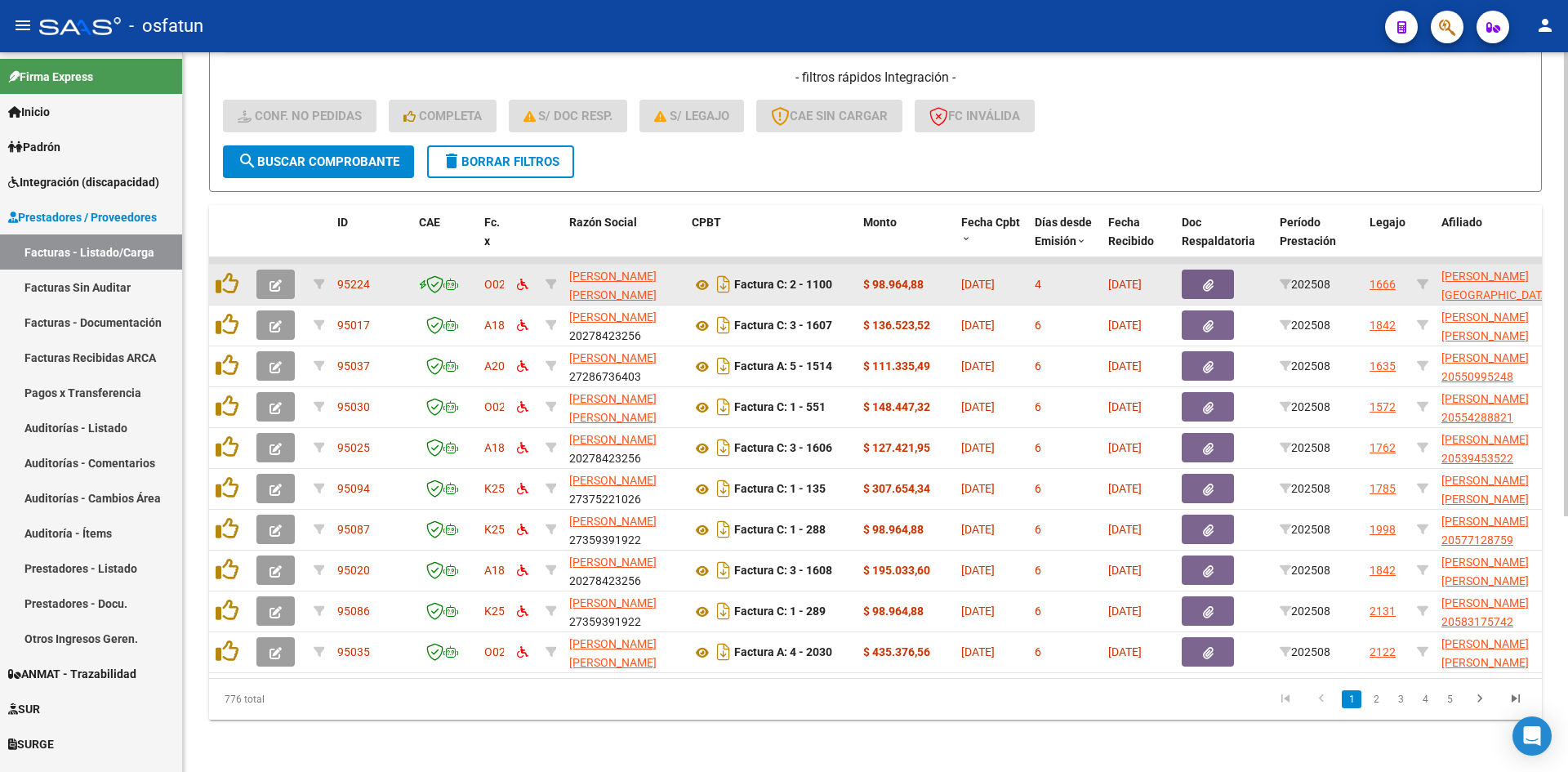
click at [279, 277] on span "button" at bounding box center [276, 284] width 12 height 15
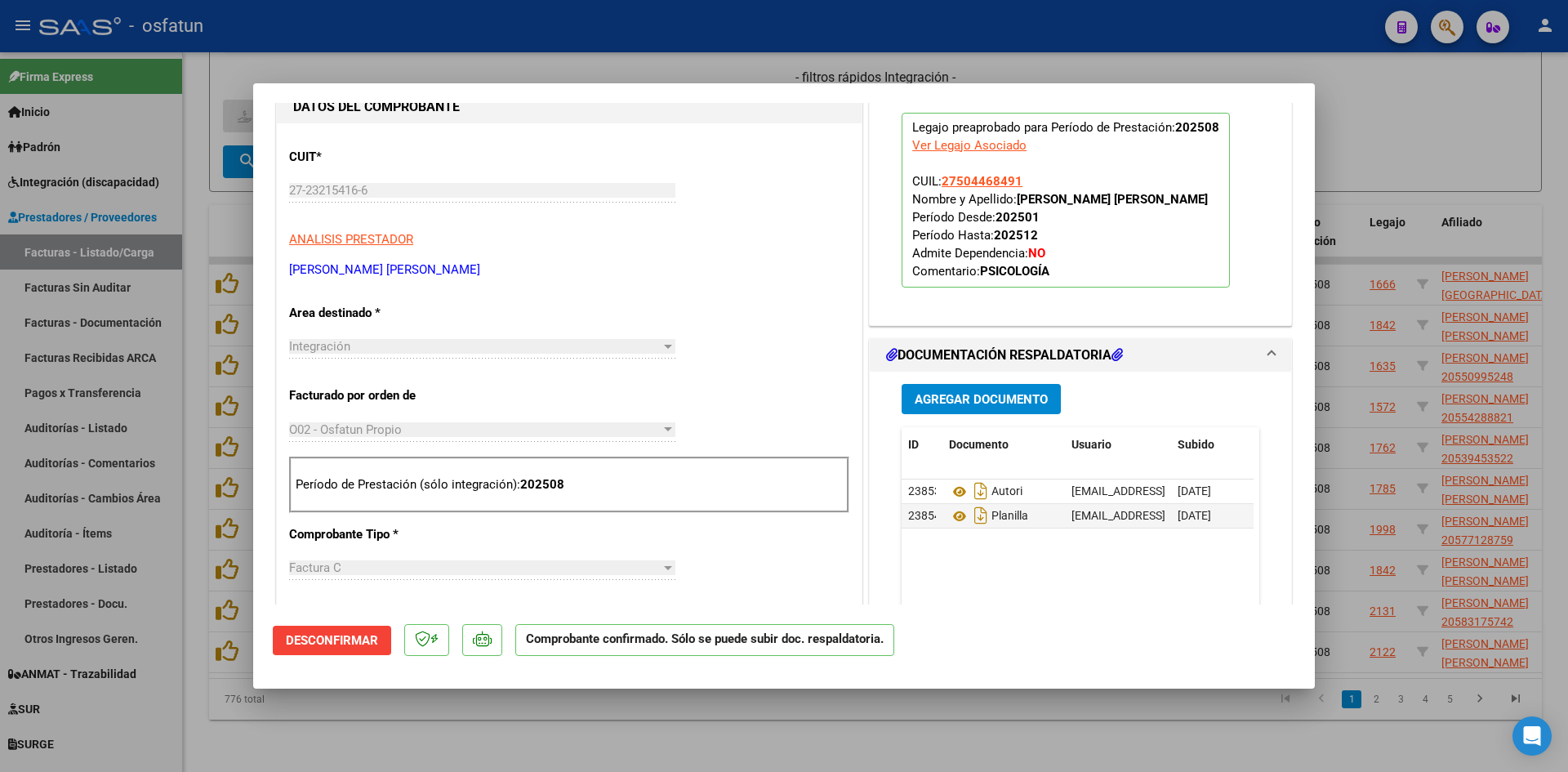
scroll to position [163, 0]
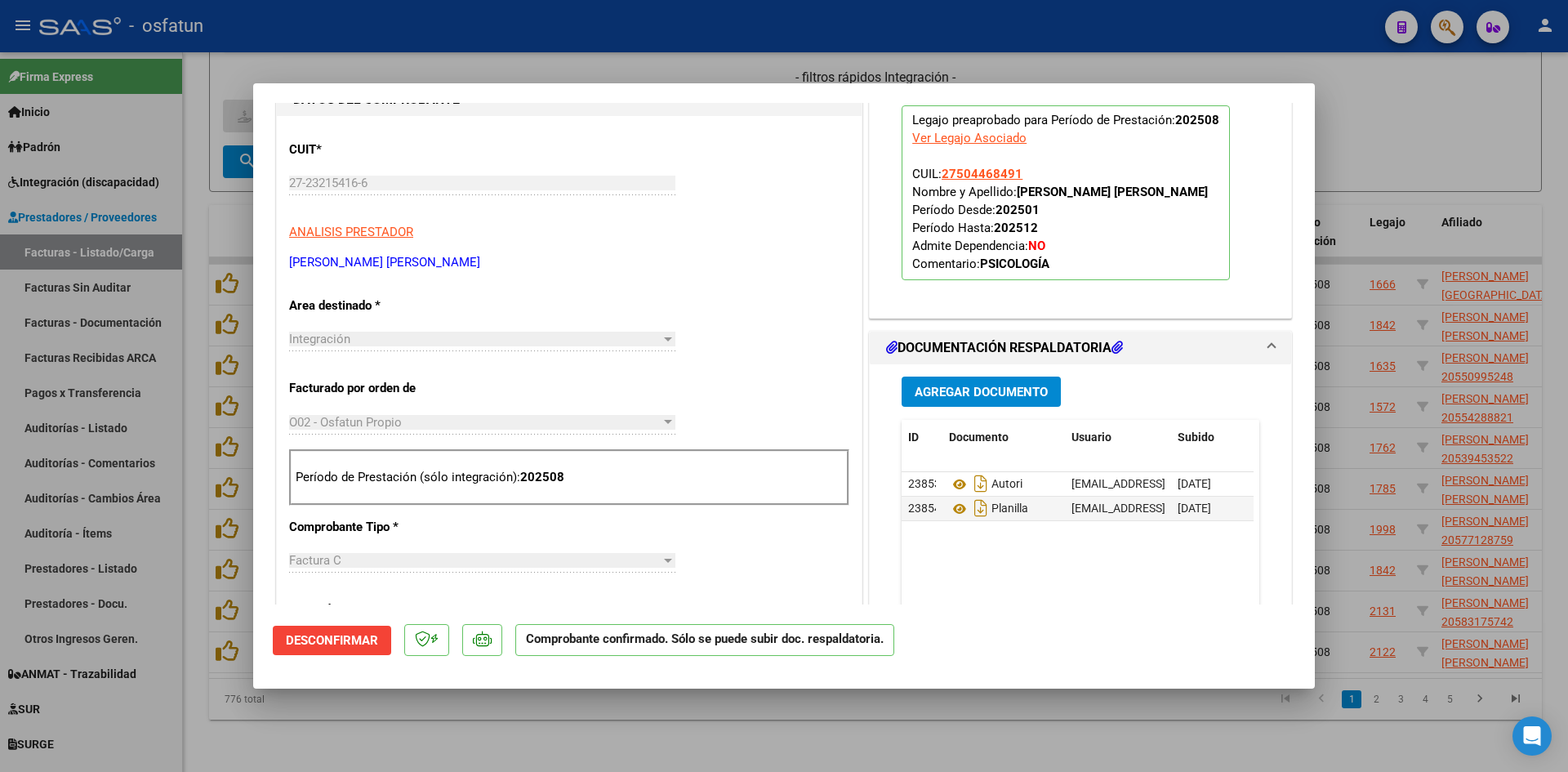
click at [803, 729] on div at bounding box center [784, 386] width 1568 height 772
type input "$ 0,00"
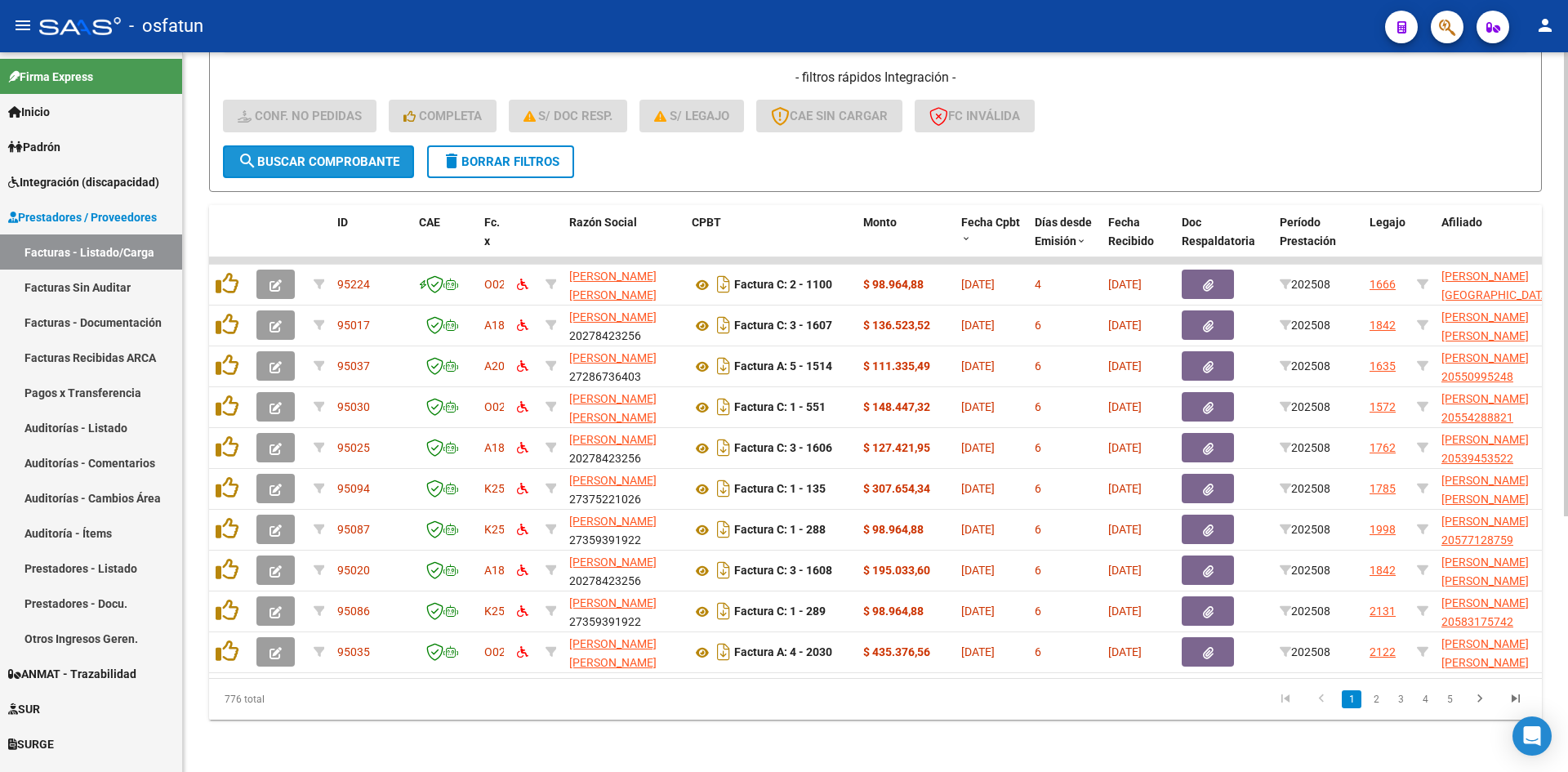
click at [384, 154] on span "search Buscar Comprobante" at bounding box center [318, 161] width 161 height 15
click at [1063, 221] on span "Días desde Emisión" at bounding box center [1063, 232] width 57 height 32
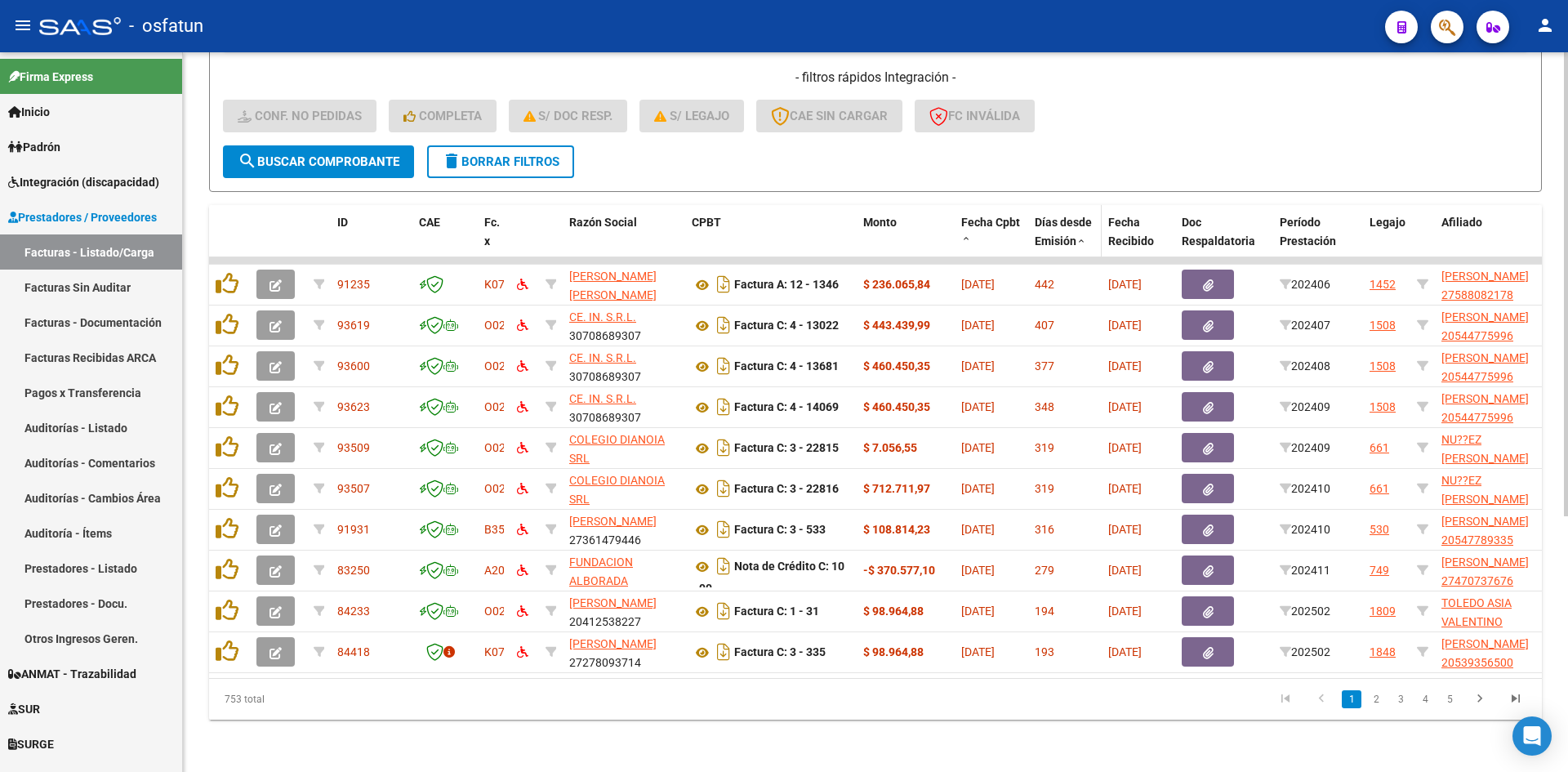
click at [1061, 224] on span "Días desde Emisión" at bounding box center [1063, 232] width 57 height 32
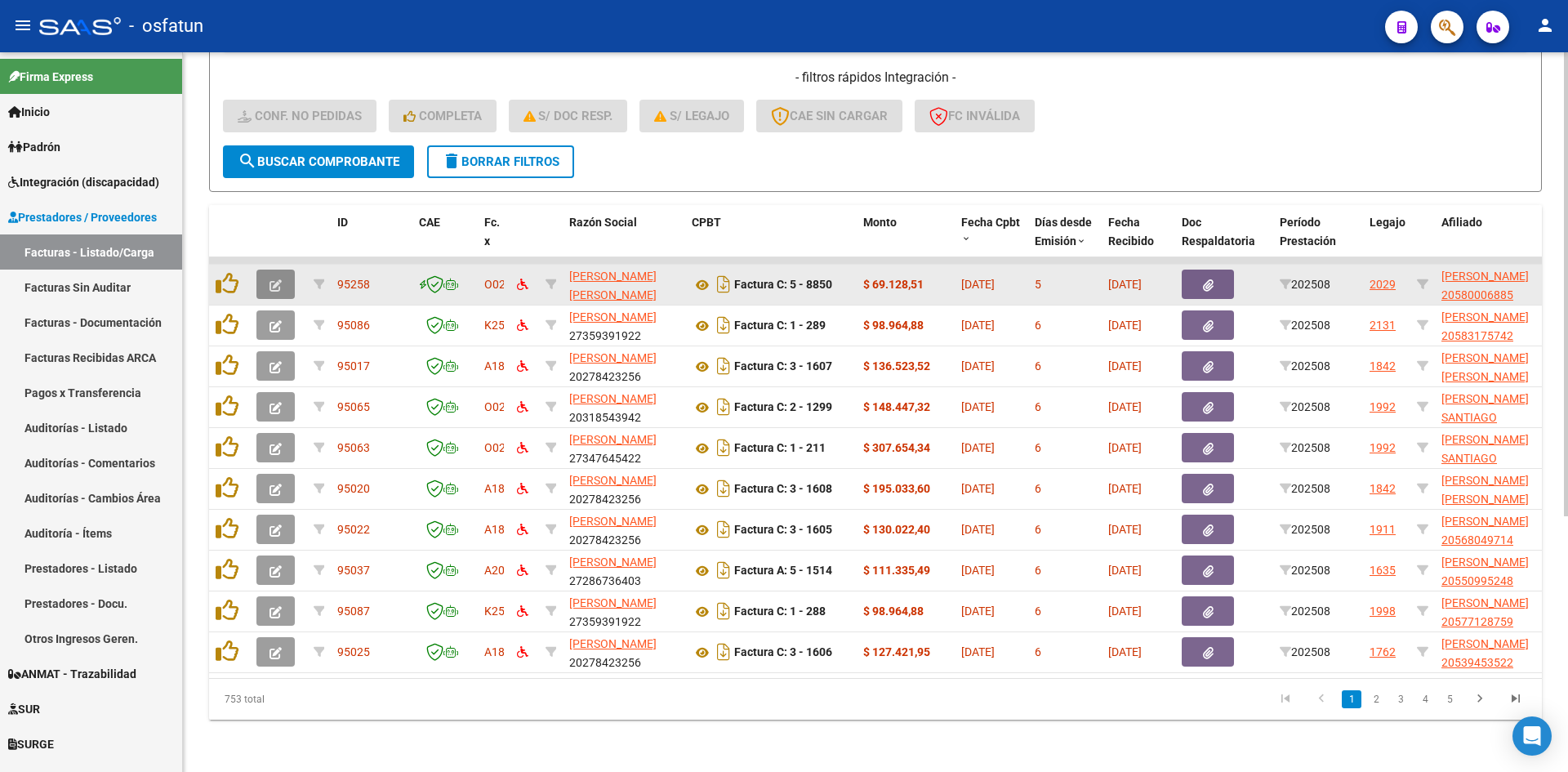
click at [279, 280] on icon "button" at bounding box center [276, 286] width 12 height 12
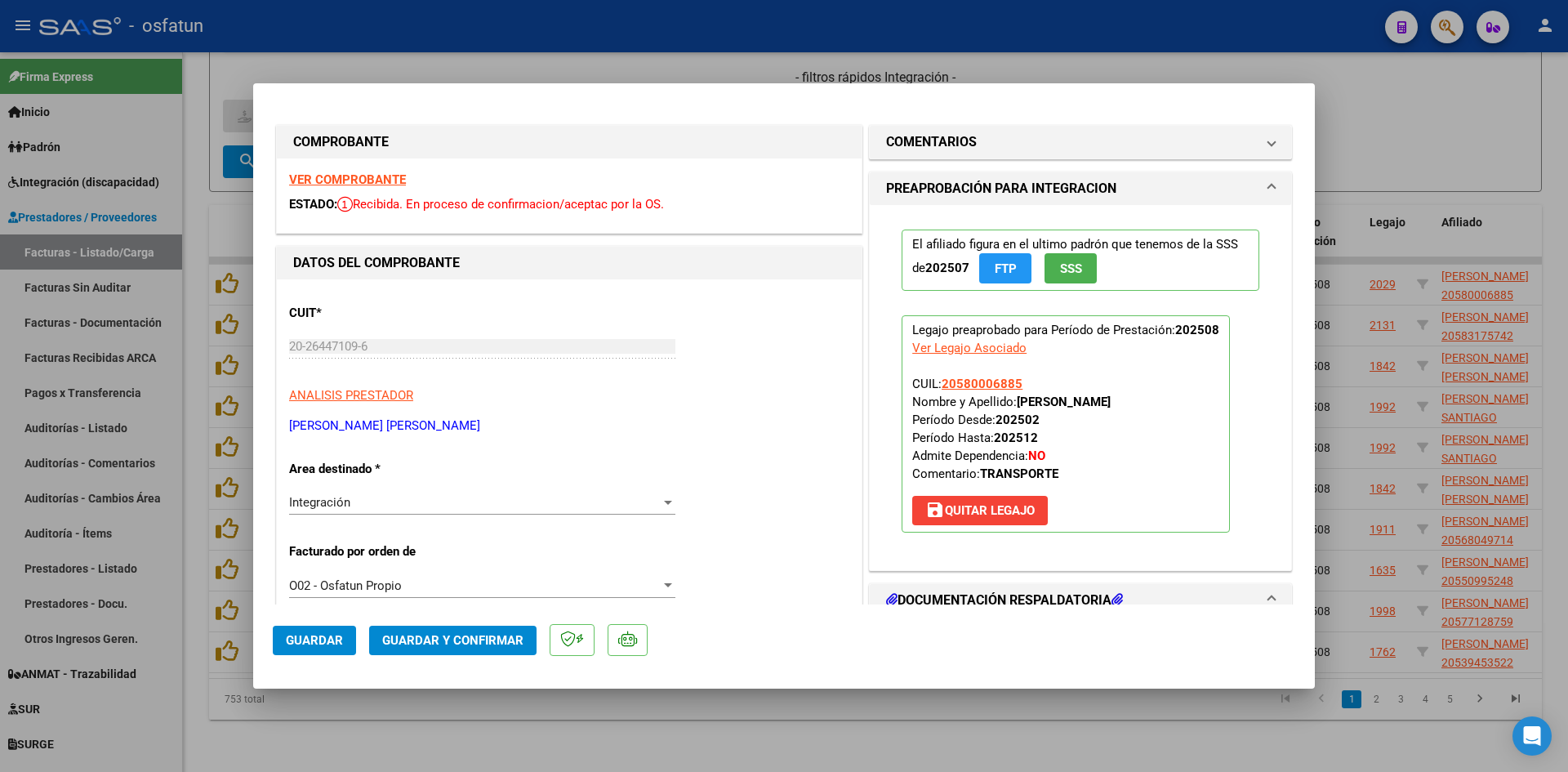
click at [372, 180] on strong "VER COMPROBANTE" at bounding box center [348, 179] width 117 height 15
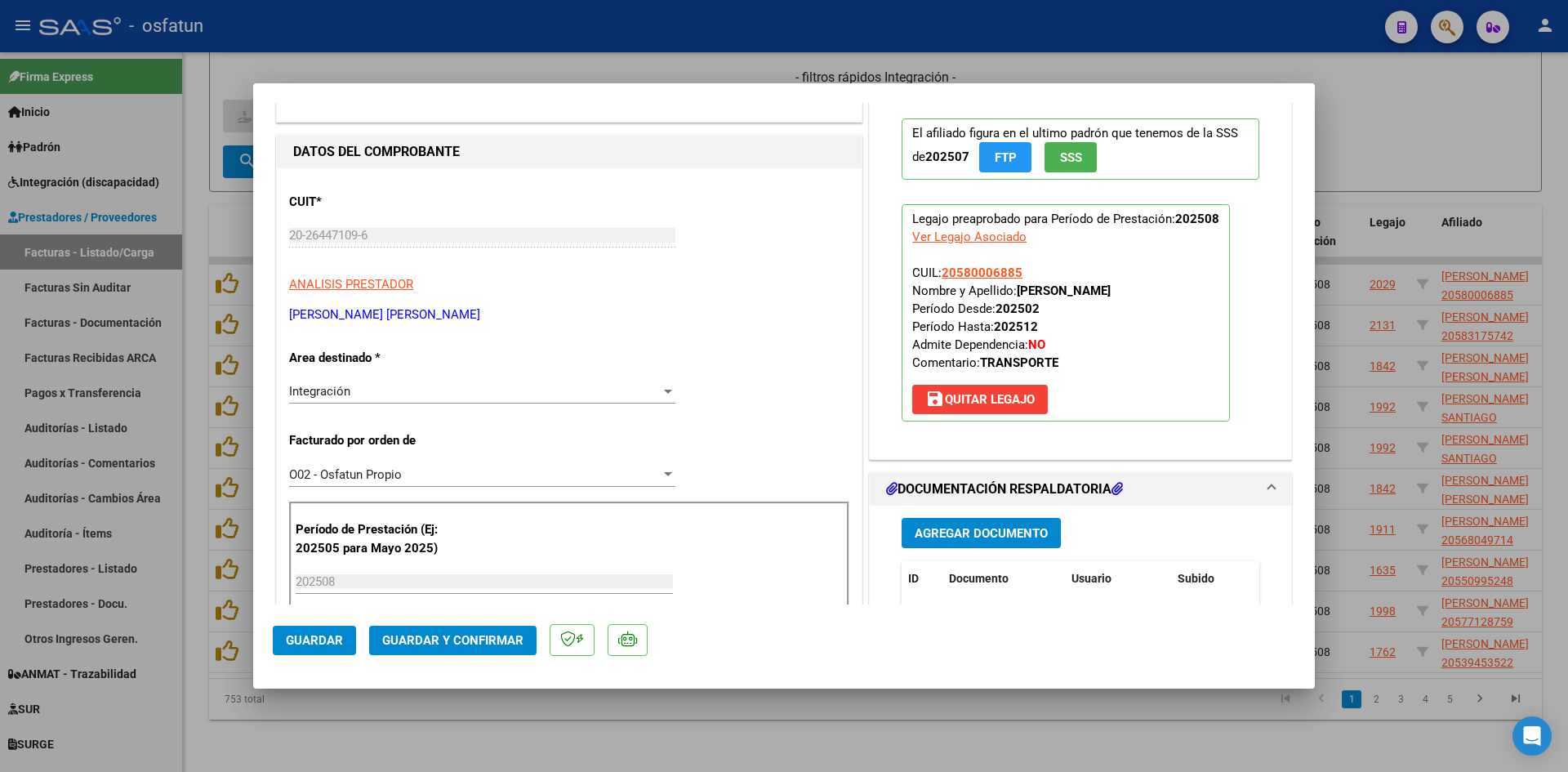
scroll to position [163, 0]
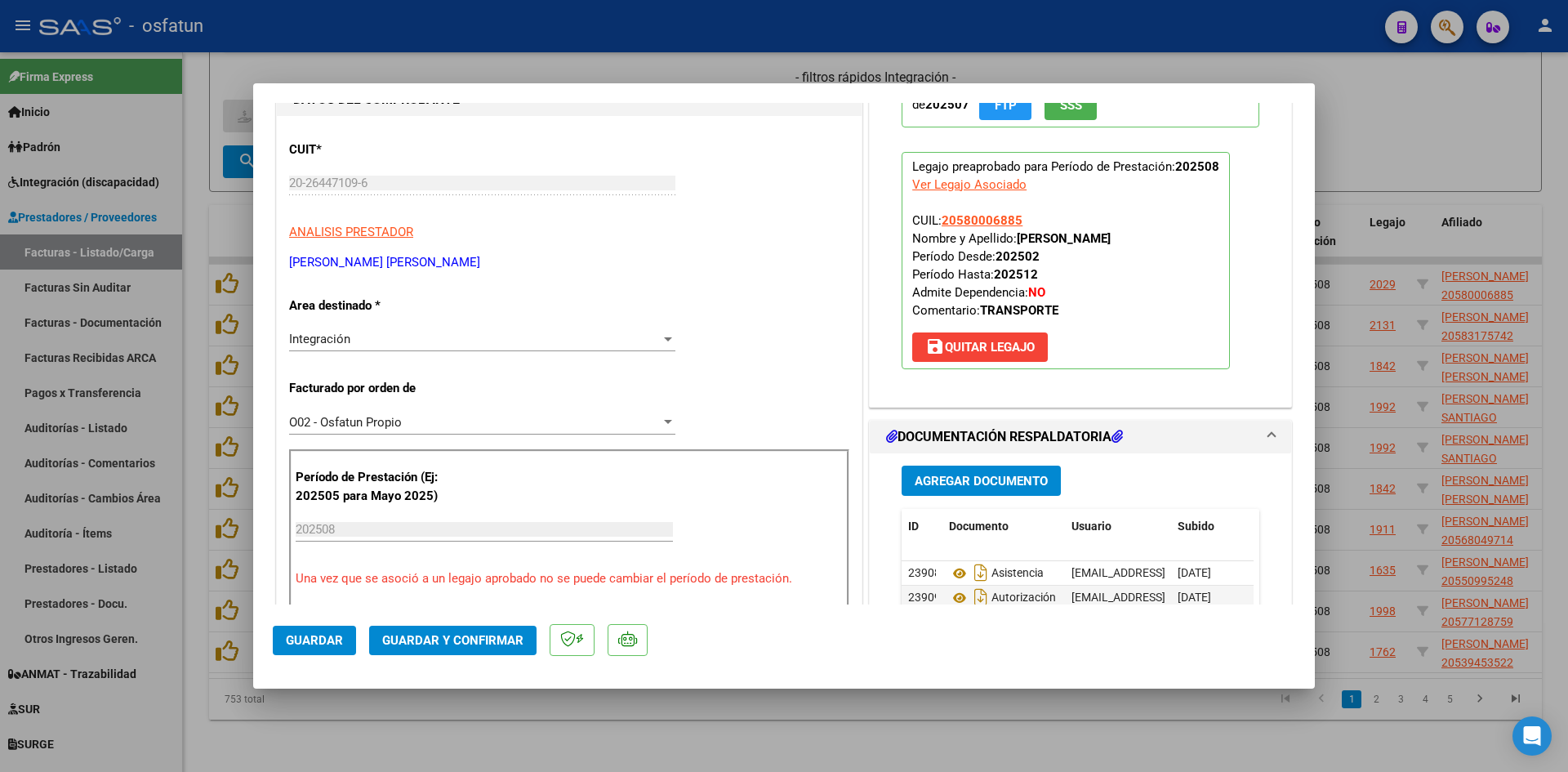
click at [451, 637] on span "Guardar y Confirmar" at bounding box center [452, 641] width 141 height 15
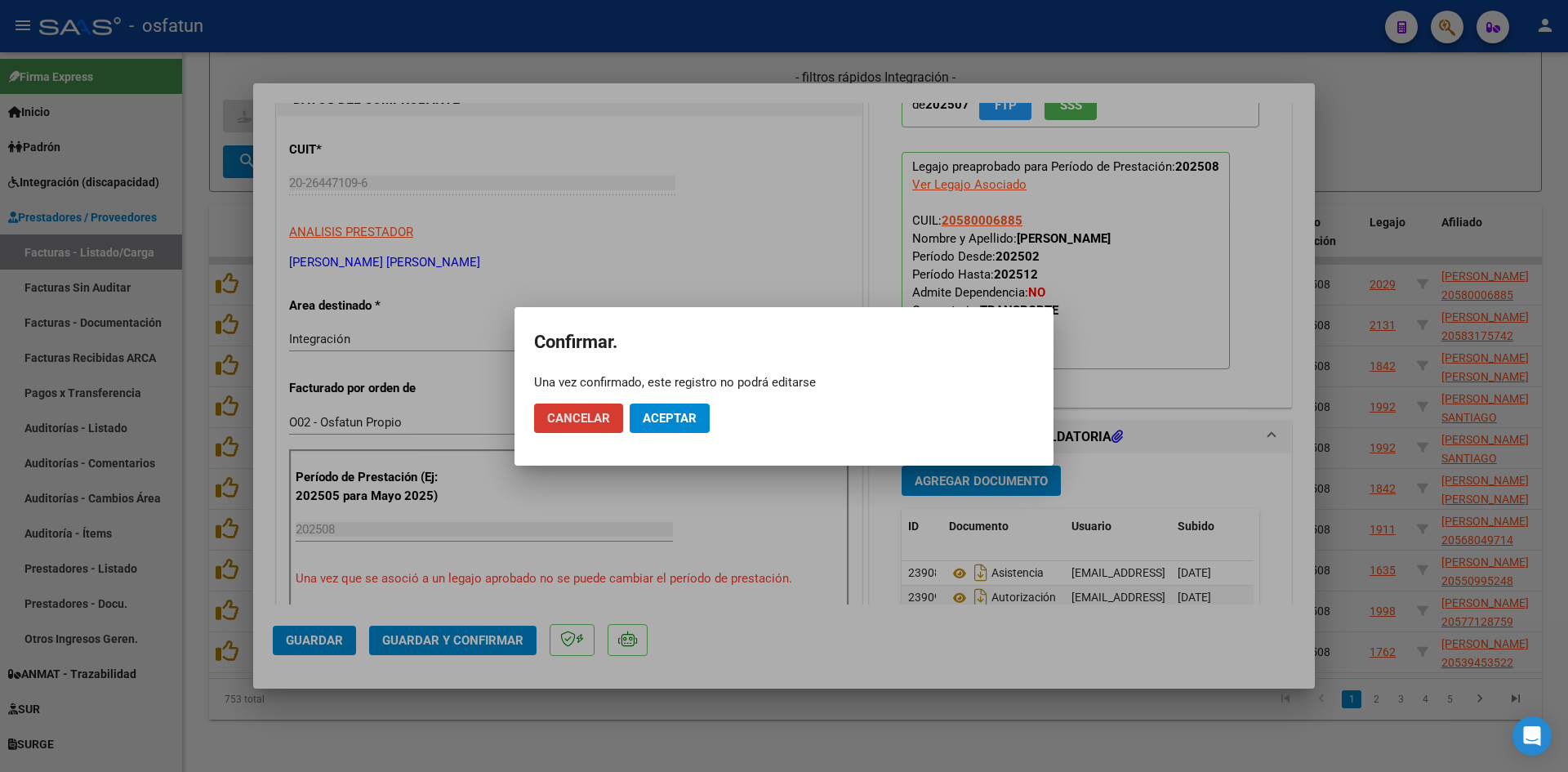
click at [693, 418] on span "Aceptar" at bounding box center [670, 418] width 54 height 15
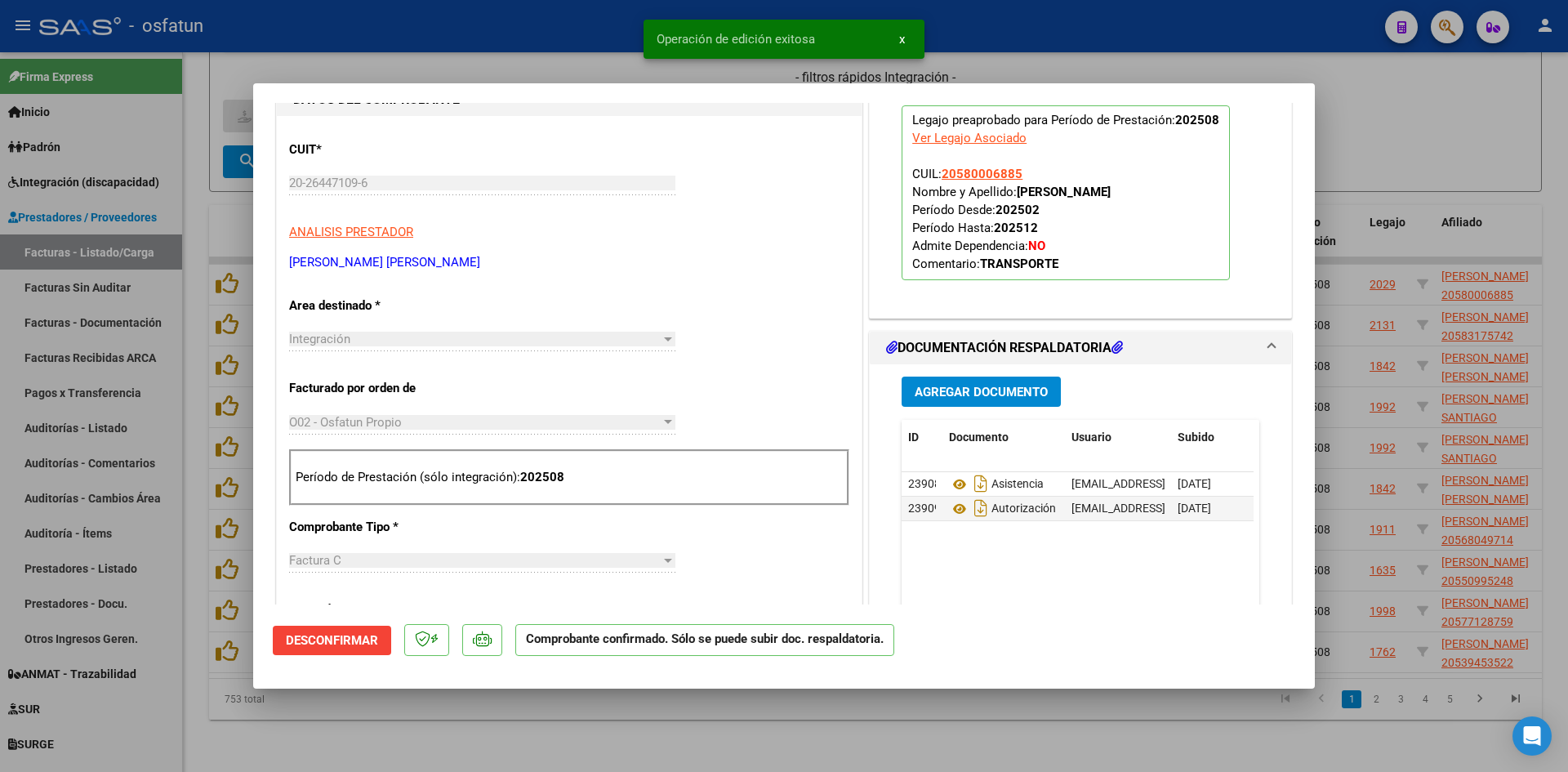
click at [562, 52] on div at bounding box center [784, 386] width 1568 height 772
type input "$ 0,00"
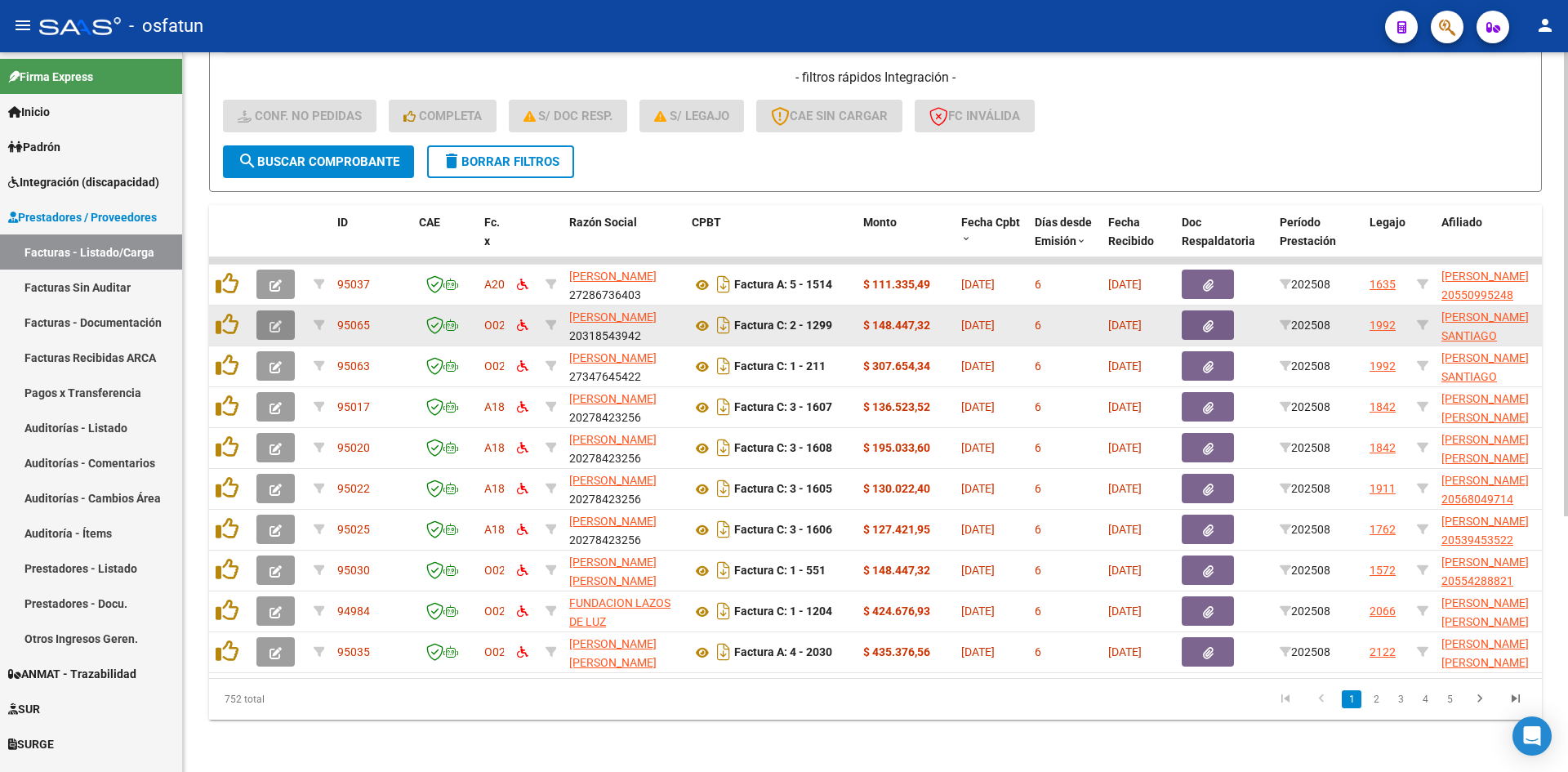
click at [278, 311] on button "button" at bounding box center [275, 325] width 38 height 29
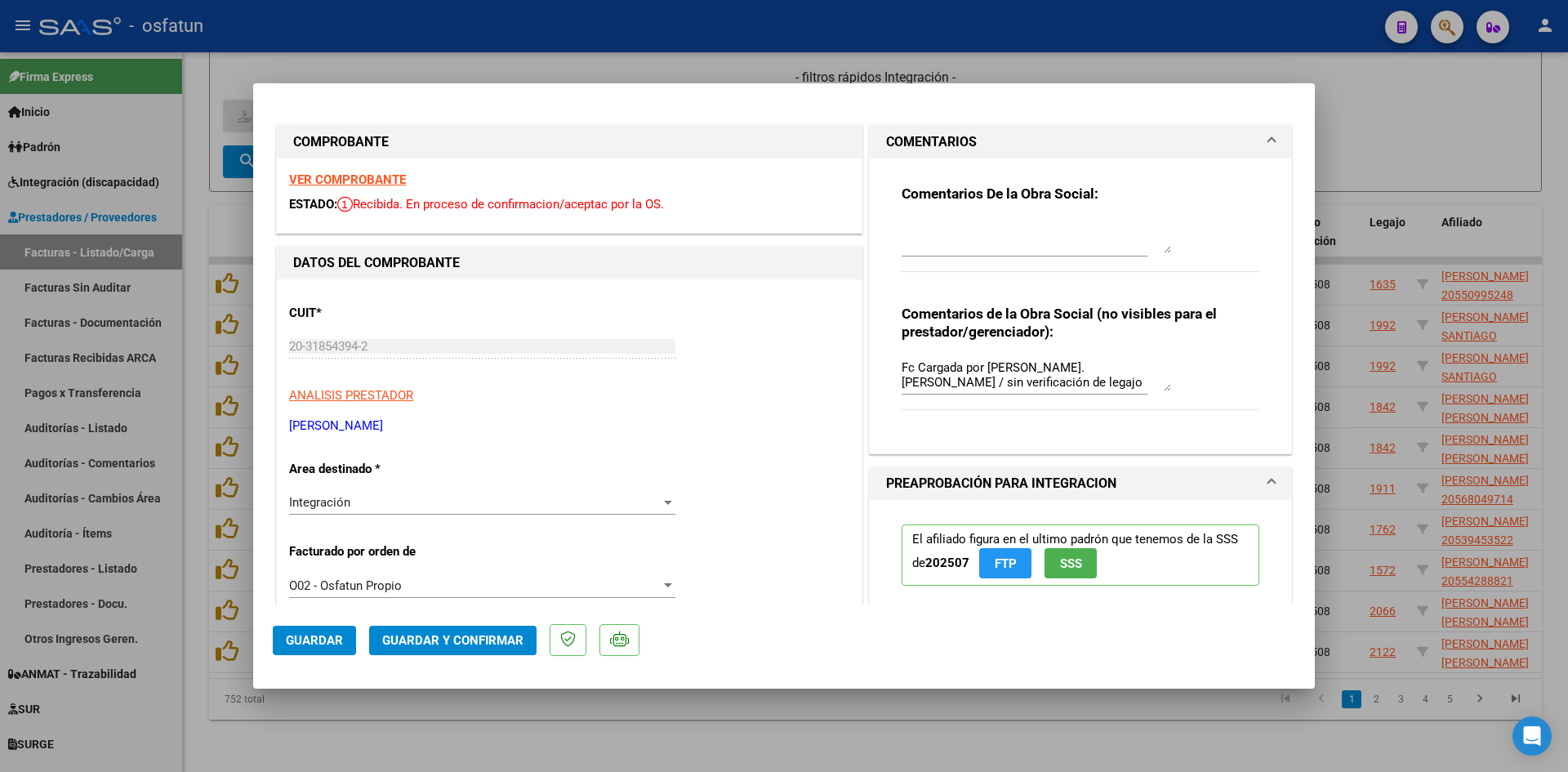
click at [1268, 137] on span at bounding box center [1271, 142] width 6 height 20
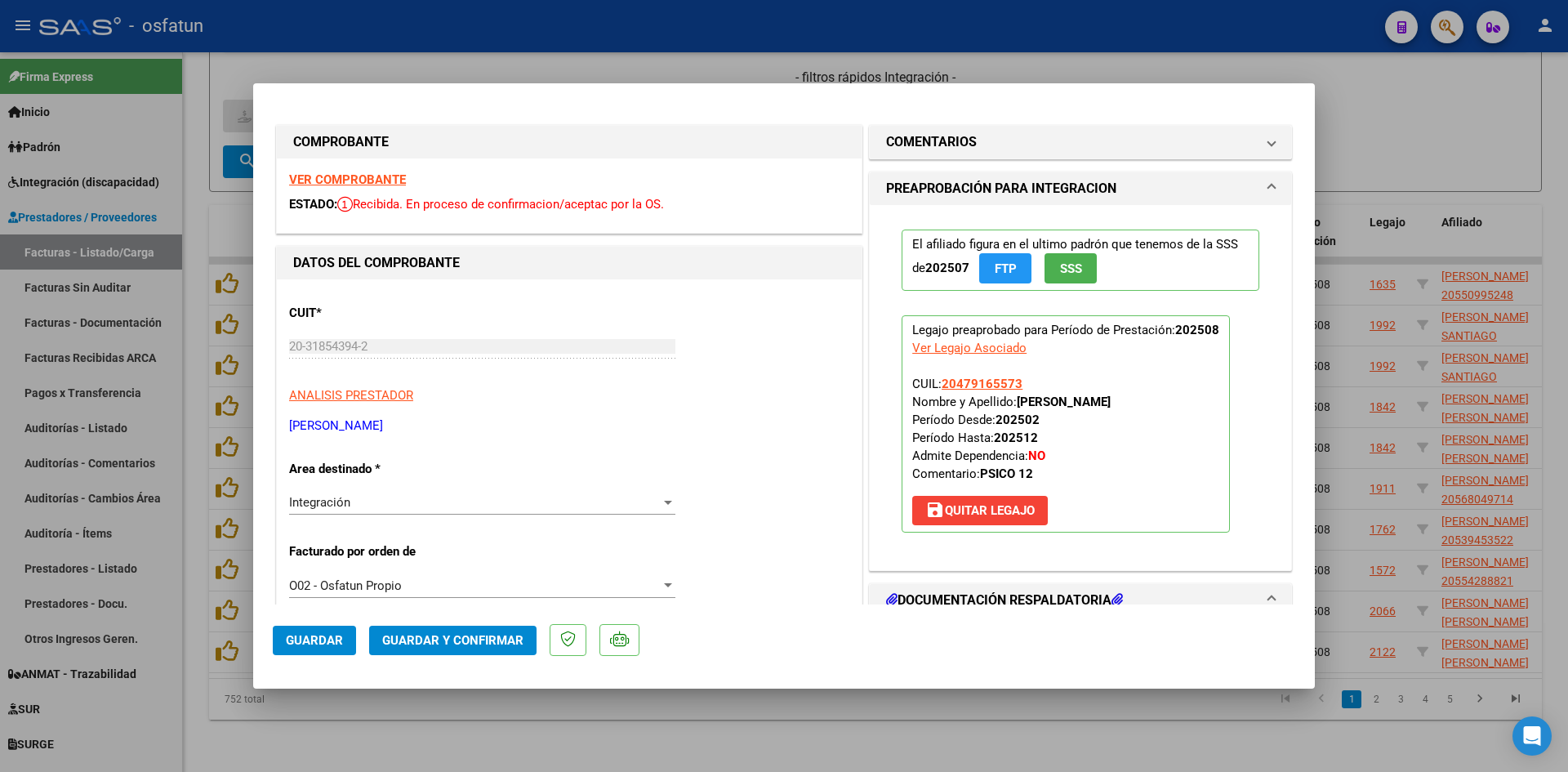
click at [383, 179] on strong "VER COMPROBANTE" at bounding box center [348, 179] width 117 height 15
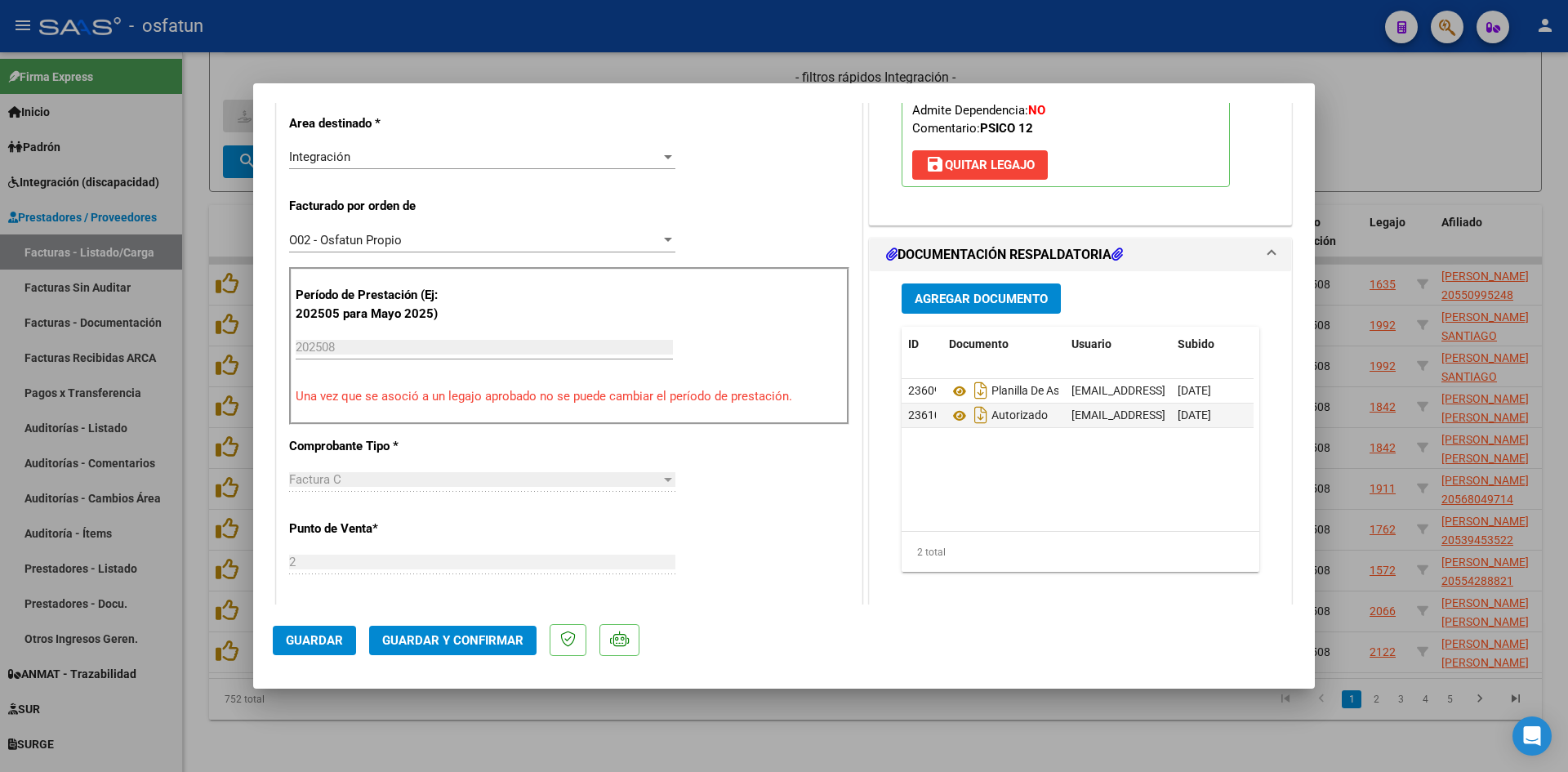
scroll to position [408, 0]
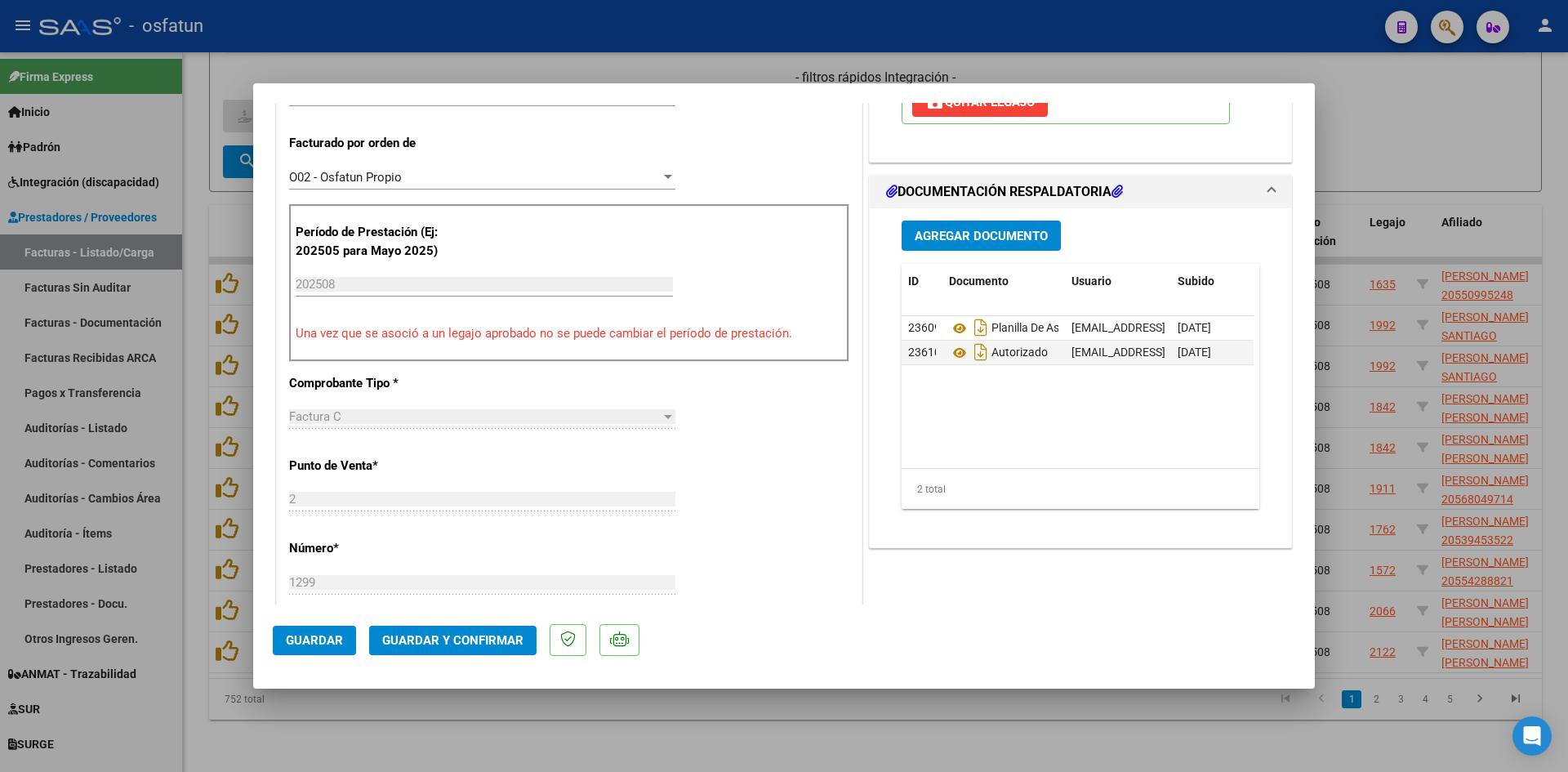
click at [424, 288] on input "202508" at bounding box center [483, 284] width 377 height 15
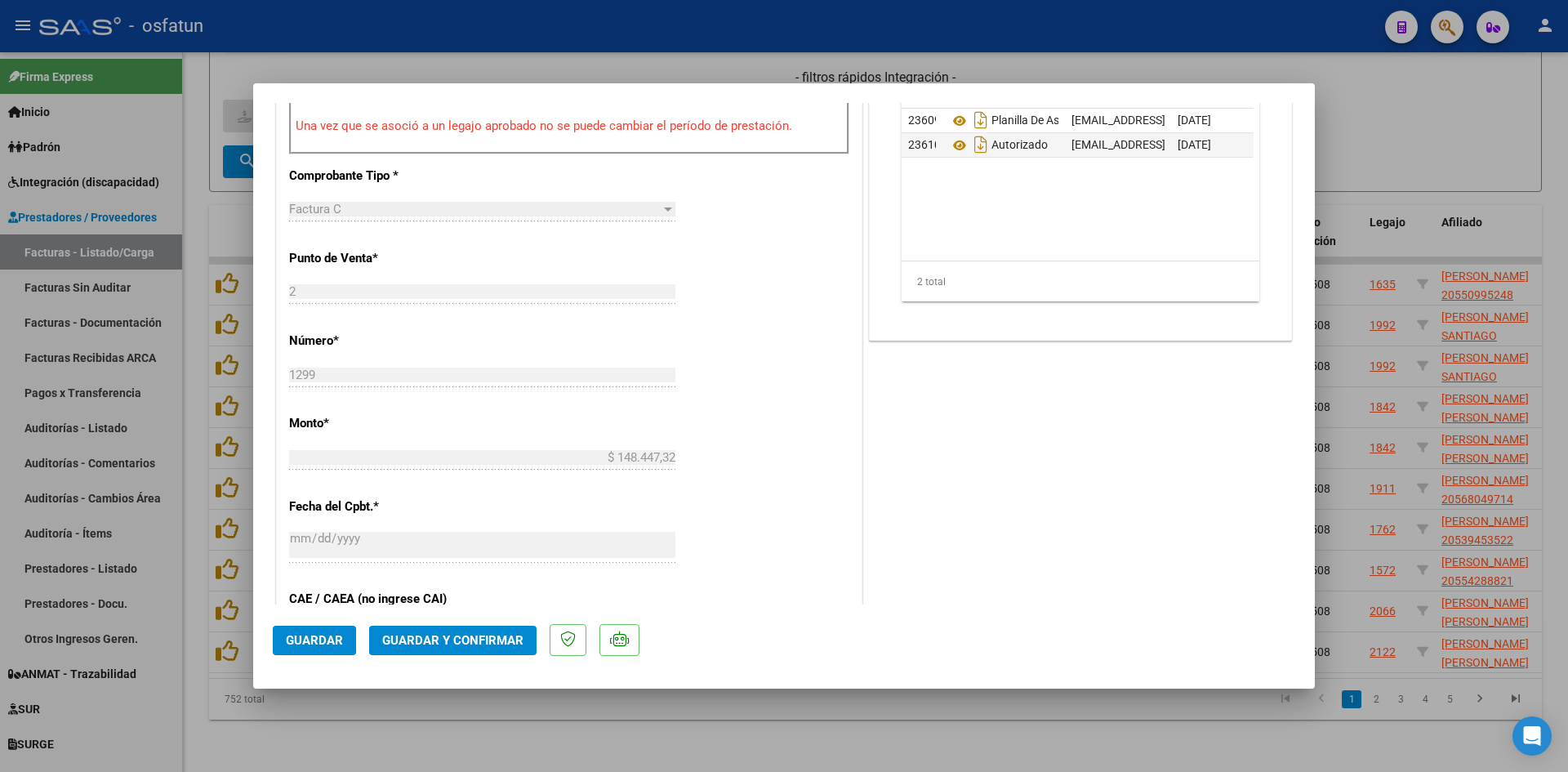
scroll to position [654, 0]
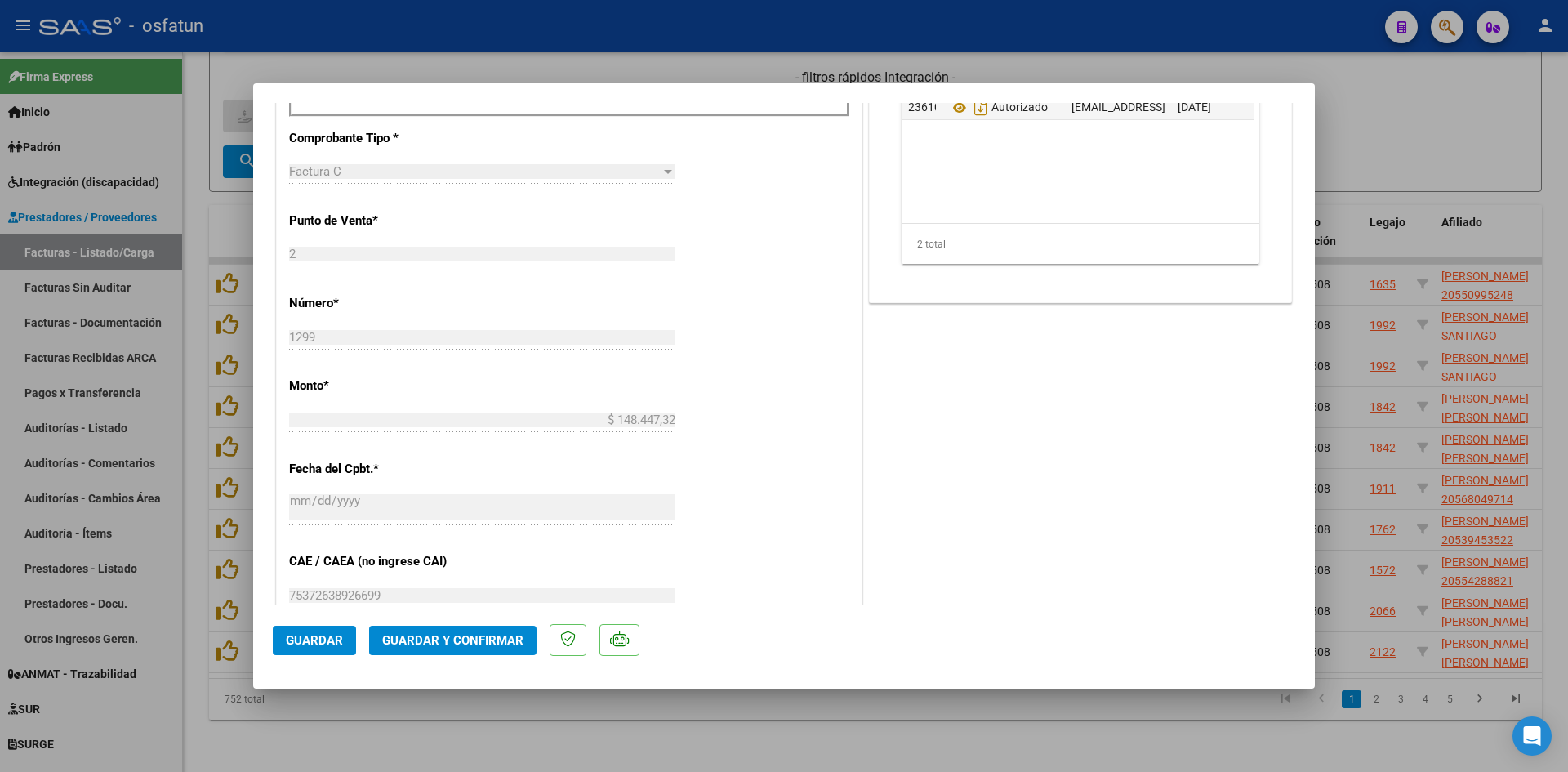
click at [492, 640] on span "Guardar y Confirmar" at bounding box center [452, 641] width 141 height 15
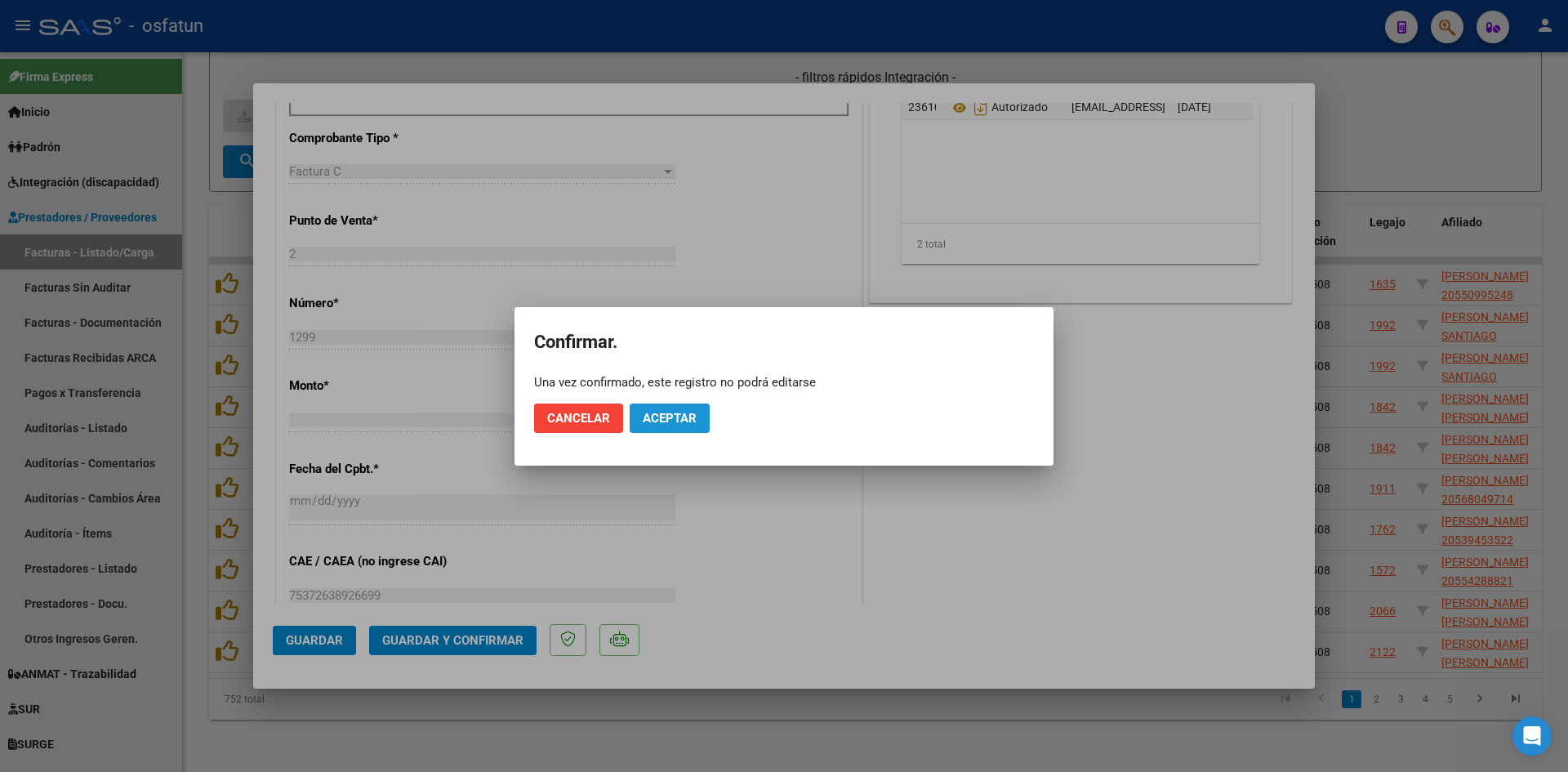
click at [656, 414] on span "Aceptar" at bounding box center [670, 418] width 54 height 15
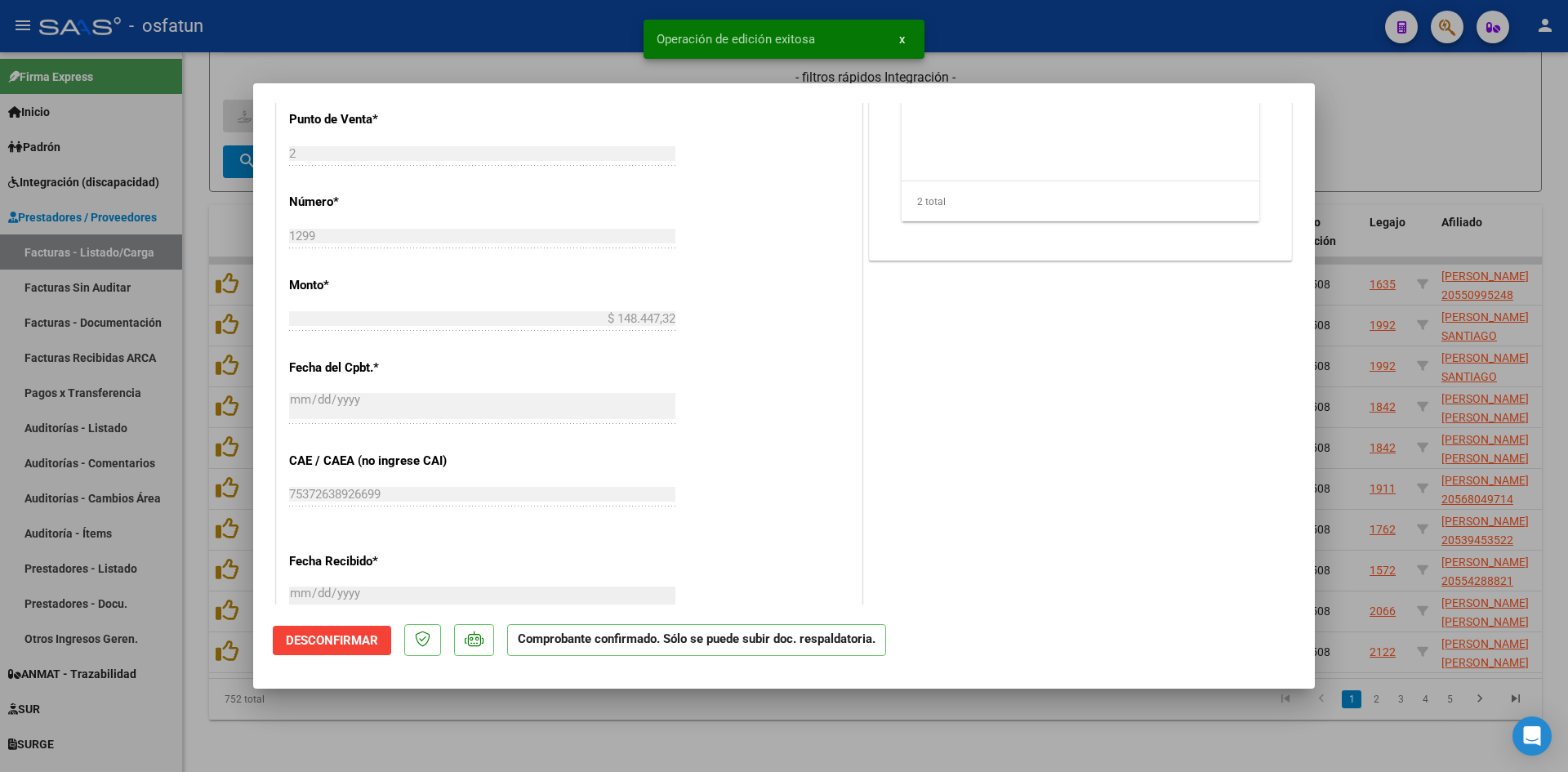
click at [493, 67] on div at bounding box center [784, 386] width 1568 height 772
type input "$ 0,00"
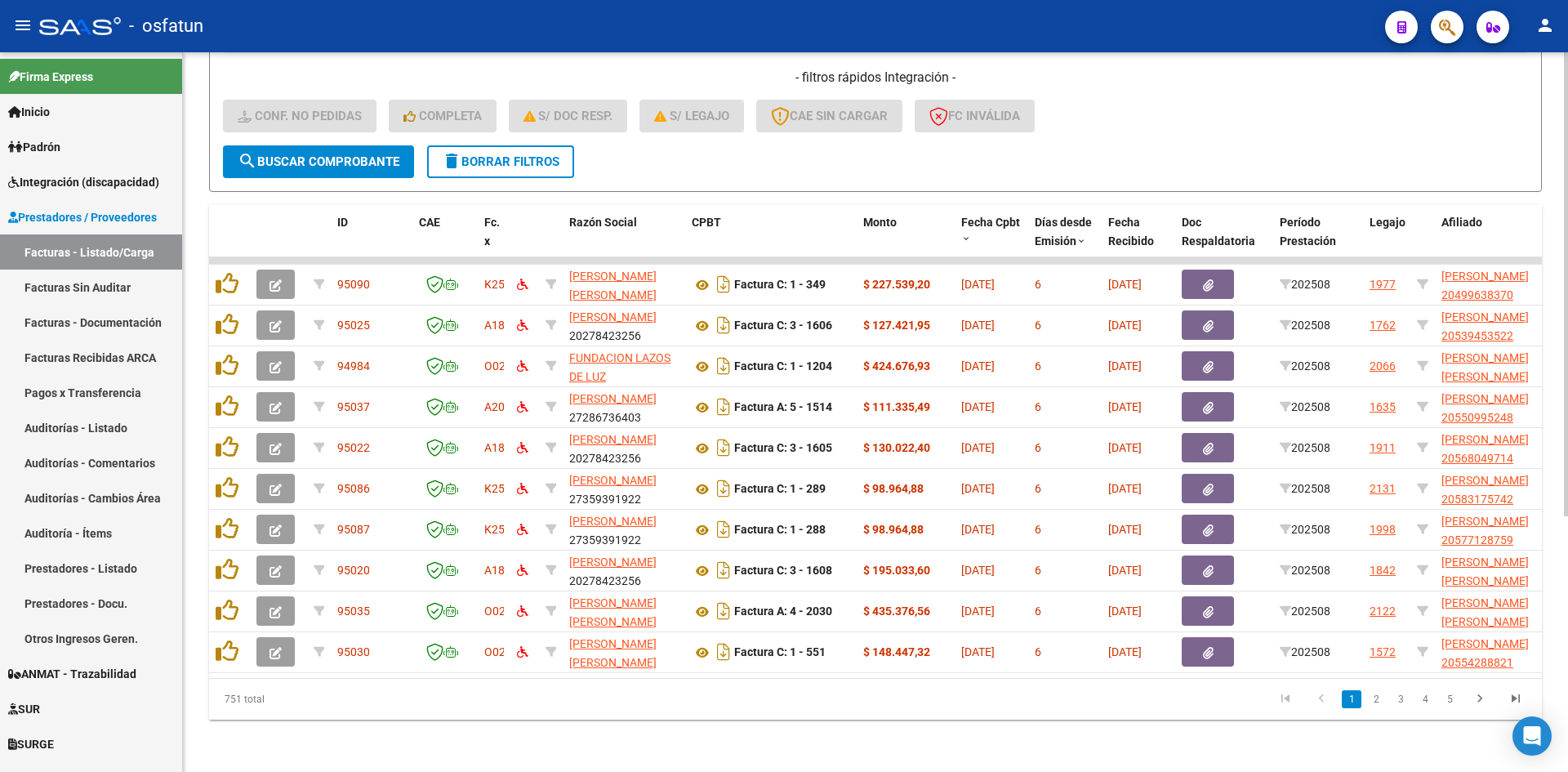
click at [1139, 99] on div "- filtros rápidos Integración - Conf. no pedidas Completa S/ Doc Resp. S/ legaj…" at bounding box center [874, 106] width 1305 height 77
click at [686, 732] on div "Video tutorial PRESTADORES -> Listado de CPBTs Emitidos por Prestadores / Prove…" at bounding box center [875, 220] width 1385 height 1104
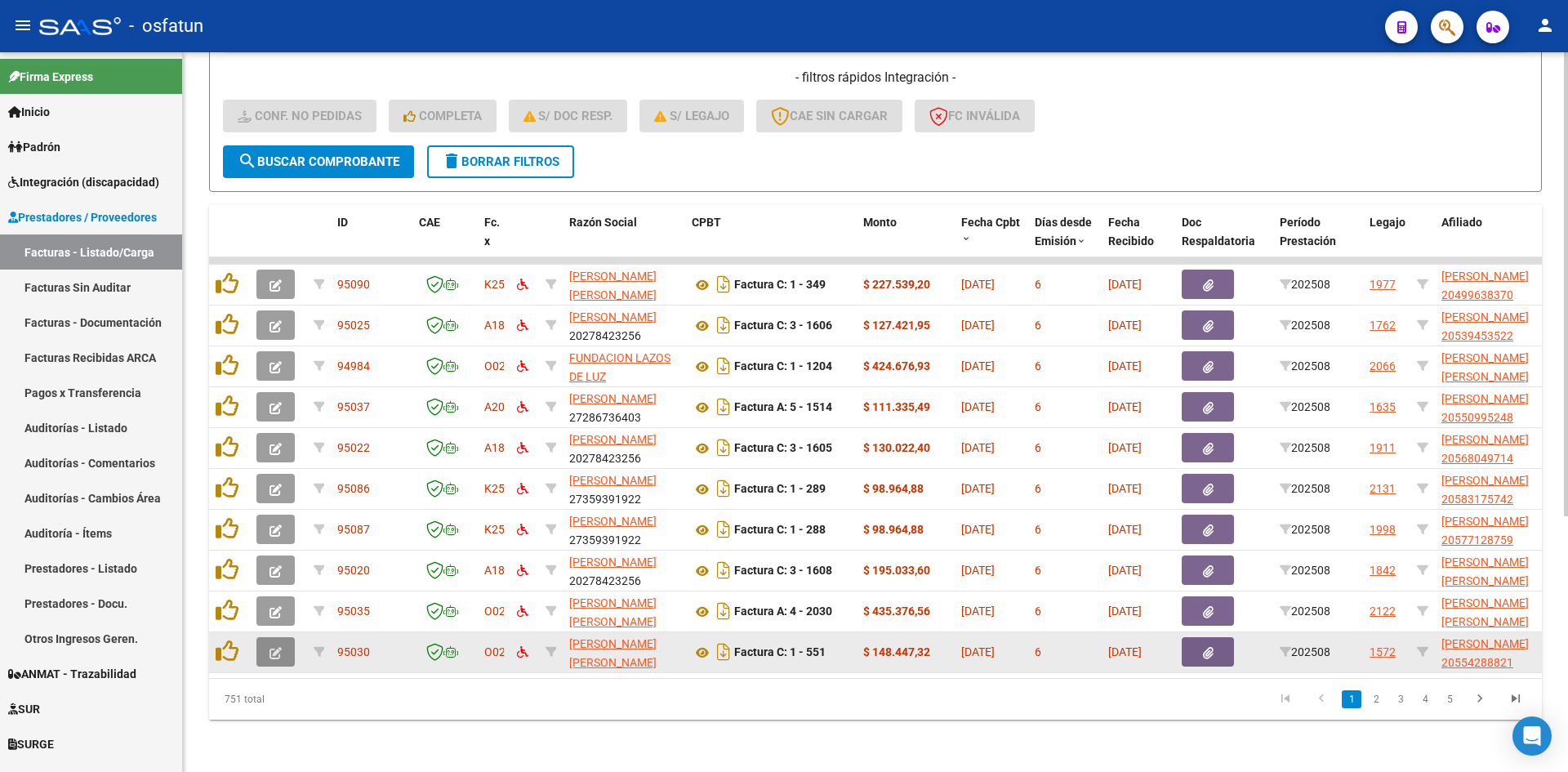
click at [273, 647] on icon "button" at bounding box center [276, 653] width 12 height 12
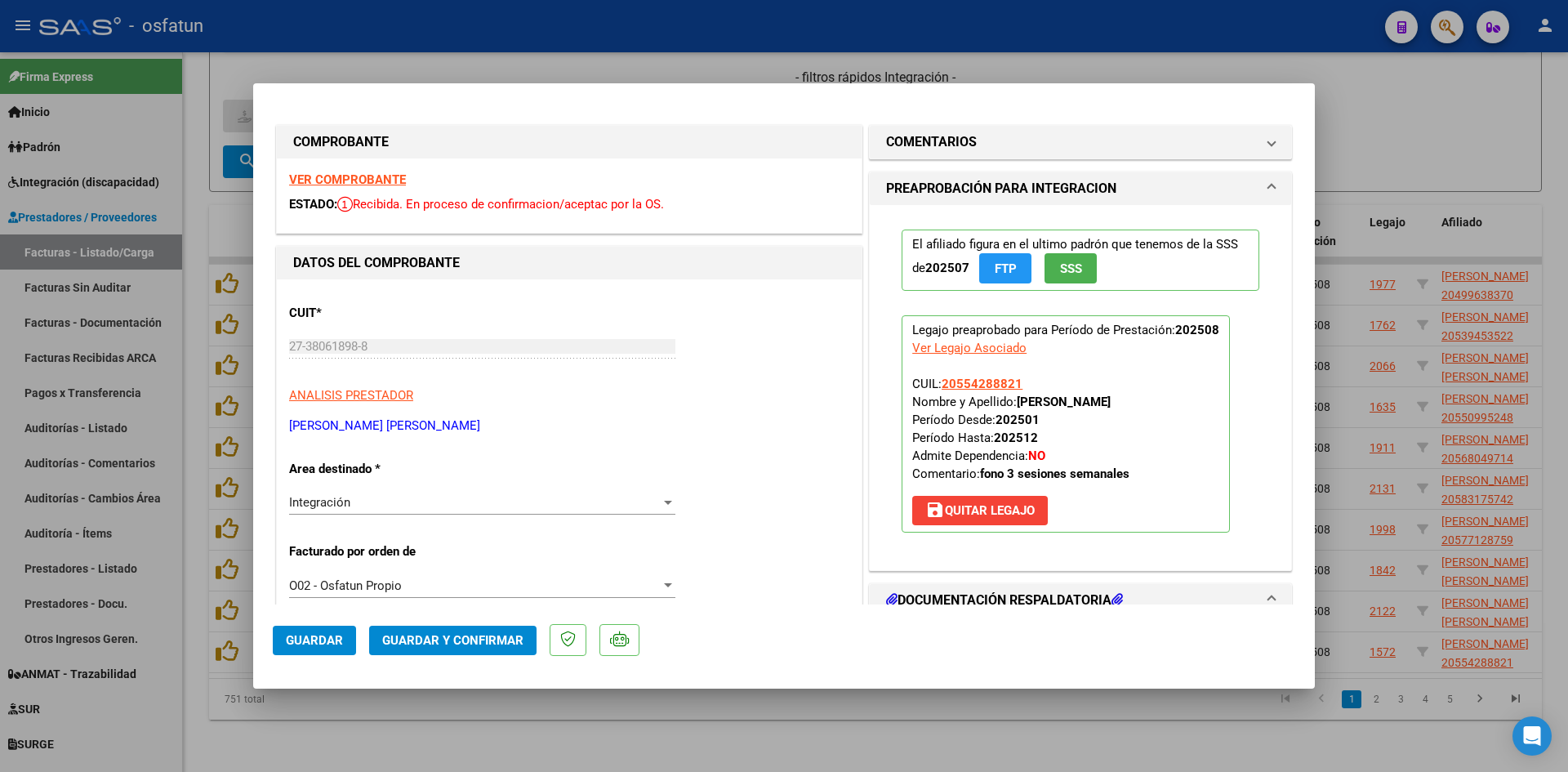
click at [384, 180] on strong "VER COMPROBANTE" at bounding box center [348, 179] width 117 height 15
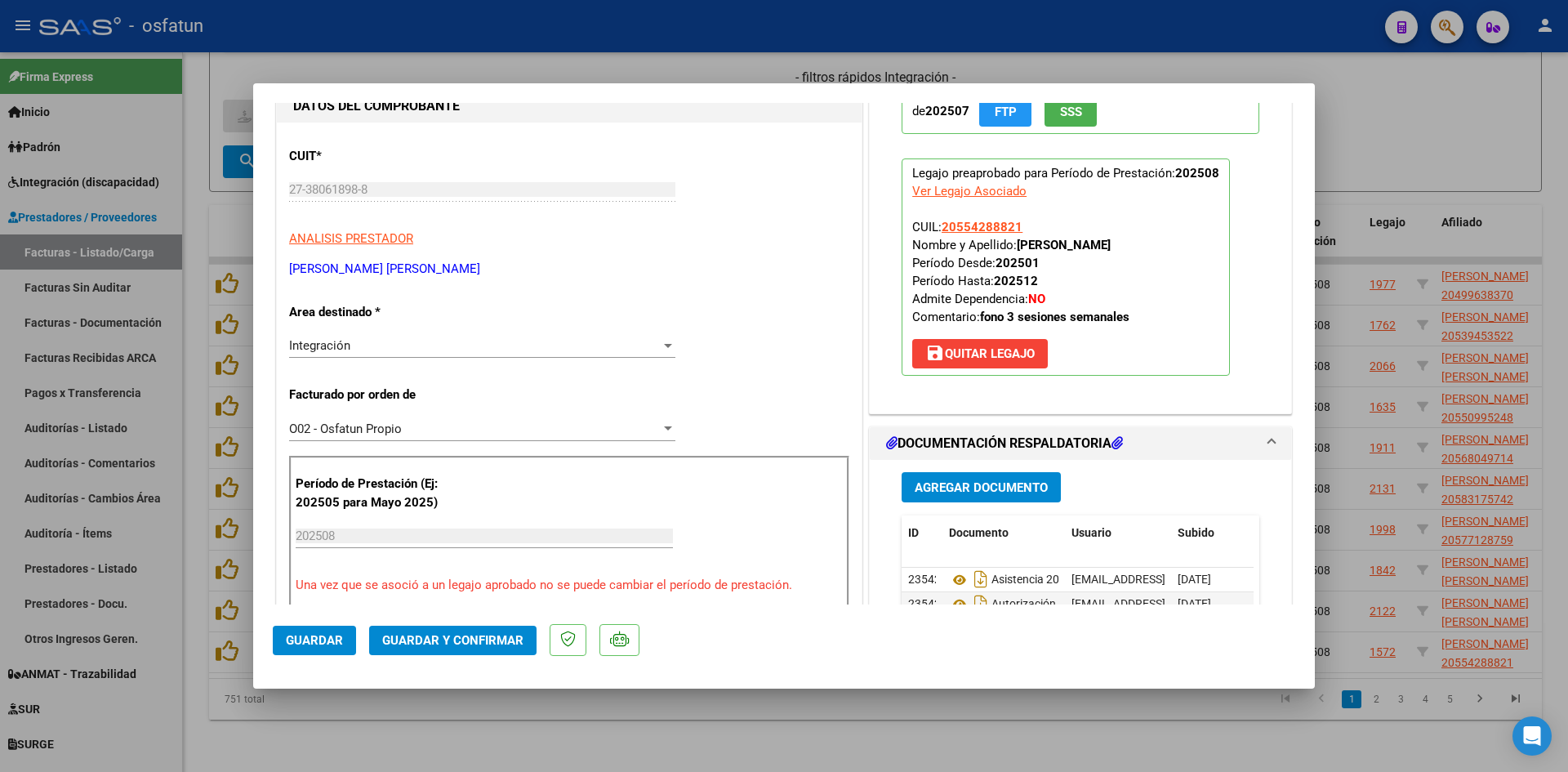
scroll to position [163, 0]
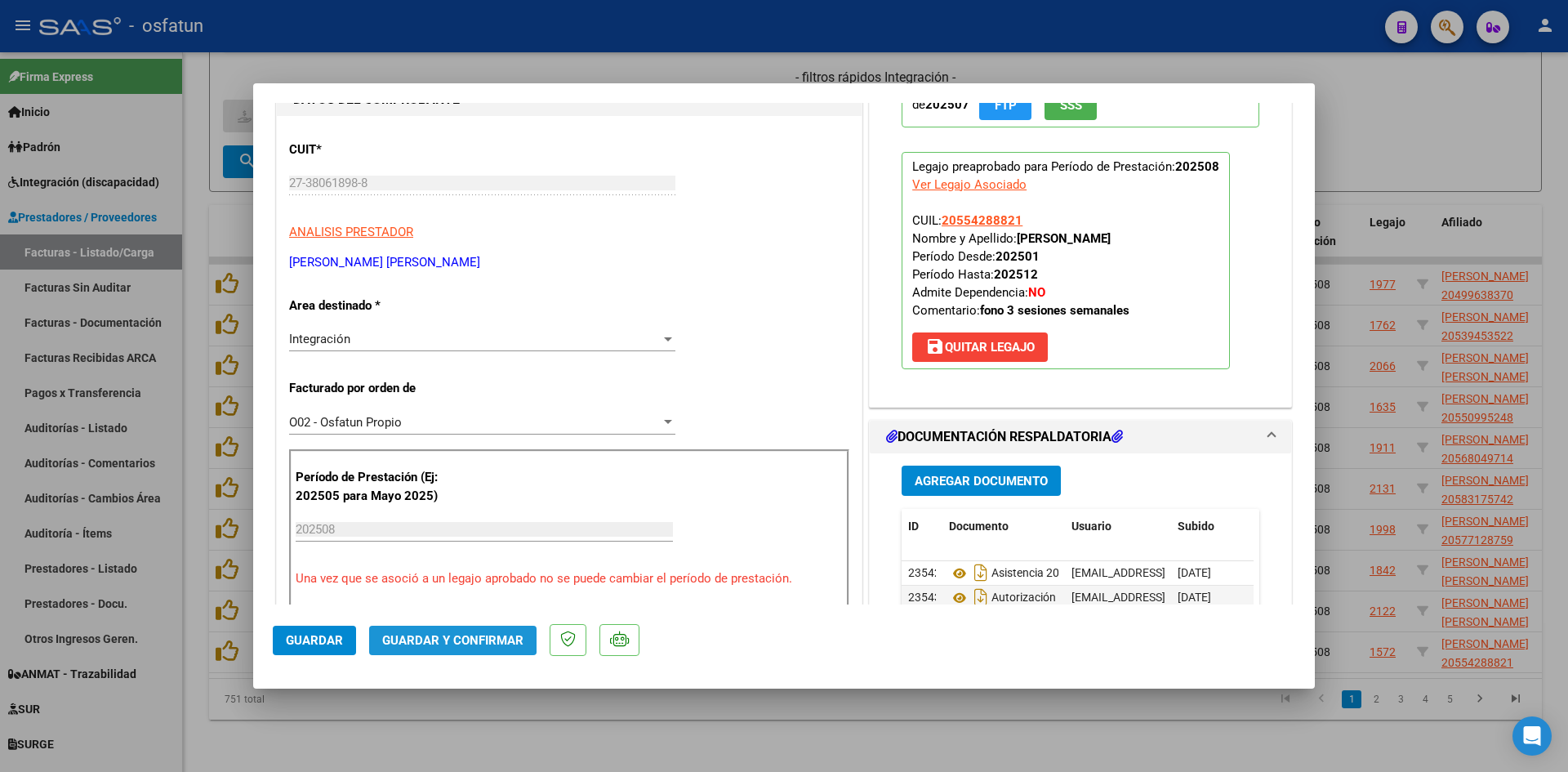
click at [428, 633] on button "Guardar y Confirmar" at bounding box center [452, 640] width 168 height 29
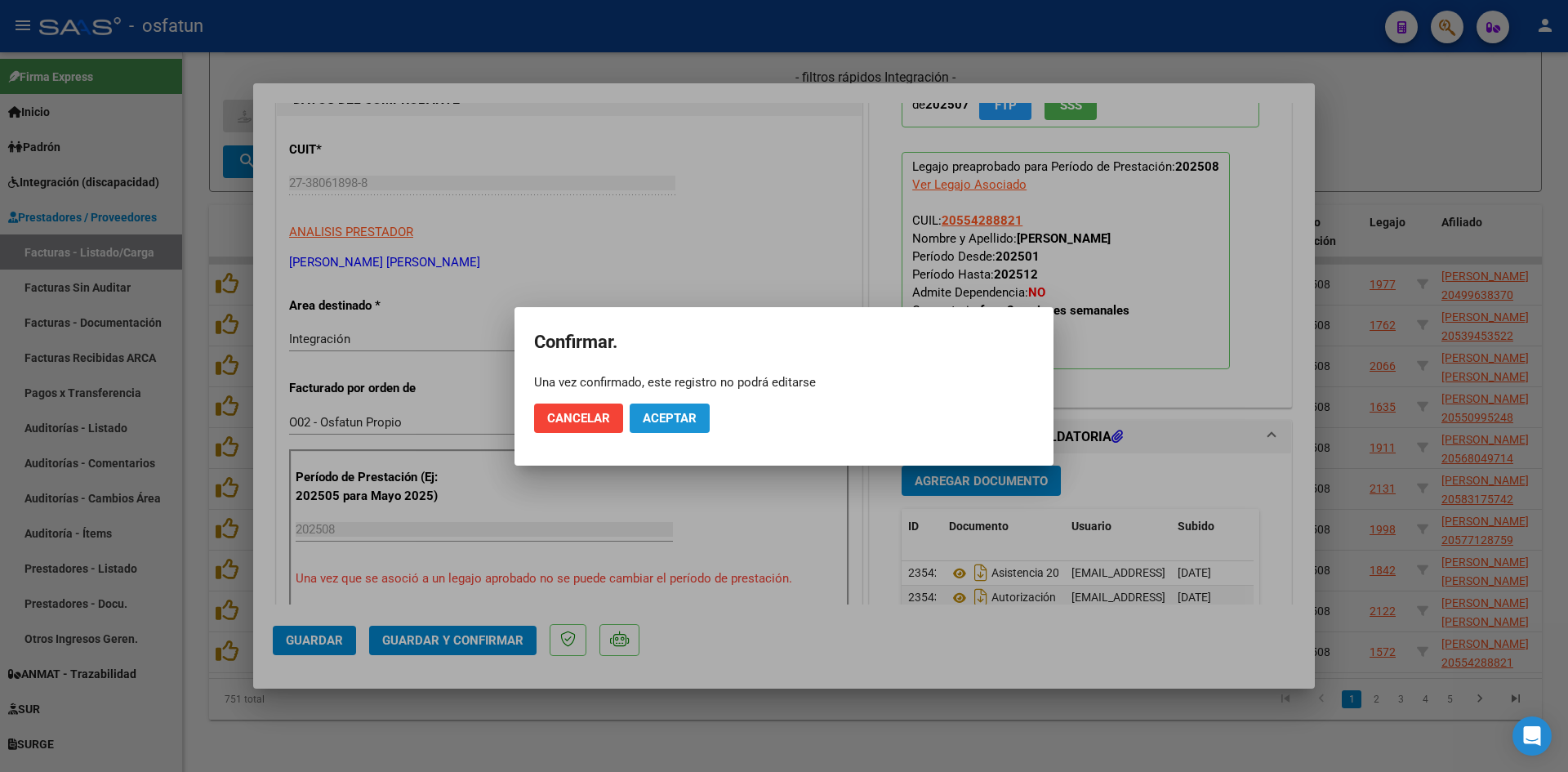
click at [692, 417] on span "Aceptar" at bounding box center [670, 418] width 54 height 15
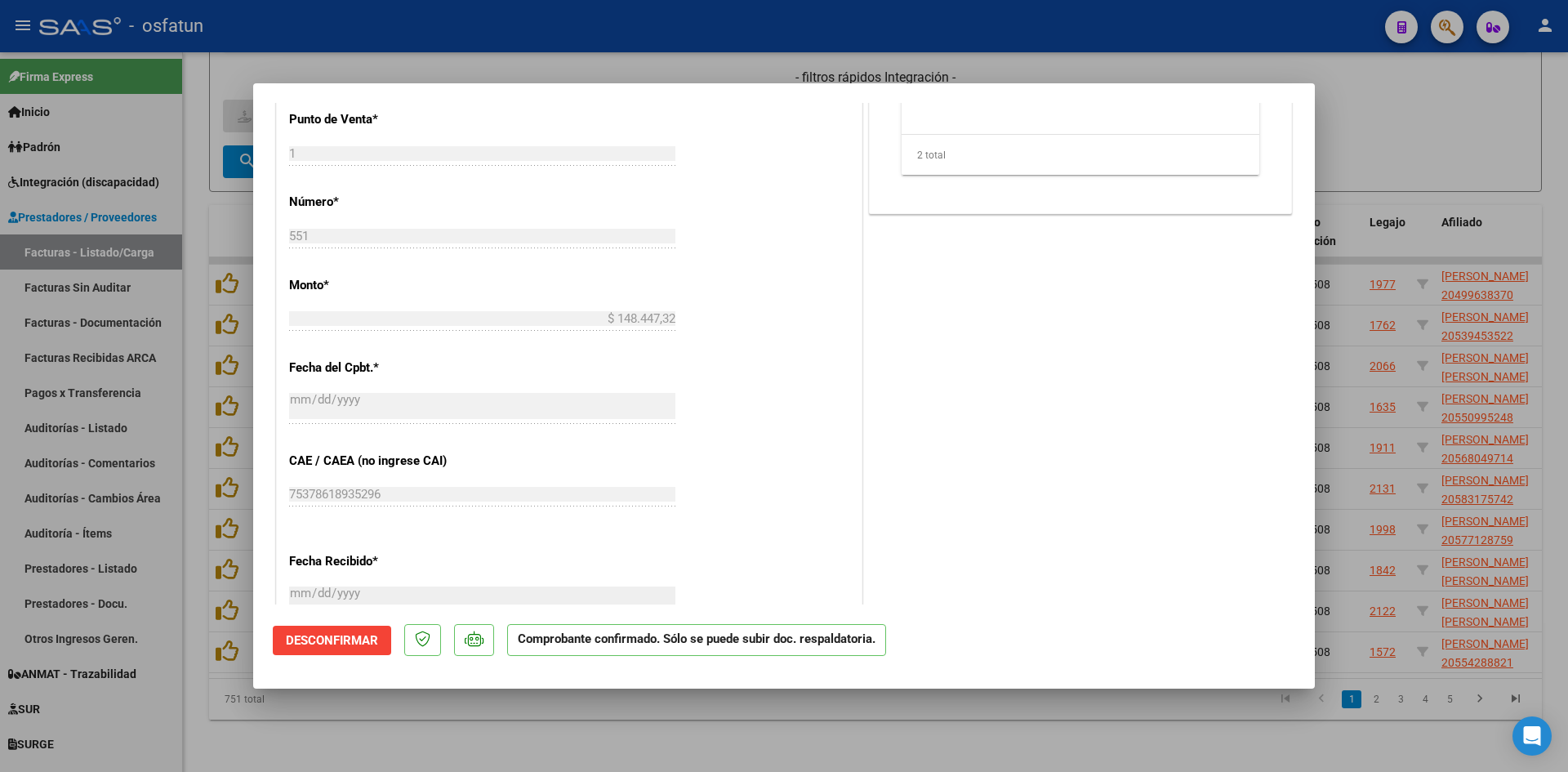
click at [625, 718] on div at bounding box center [784, 386] width 1568 height 772
type input "$ 0,00"
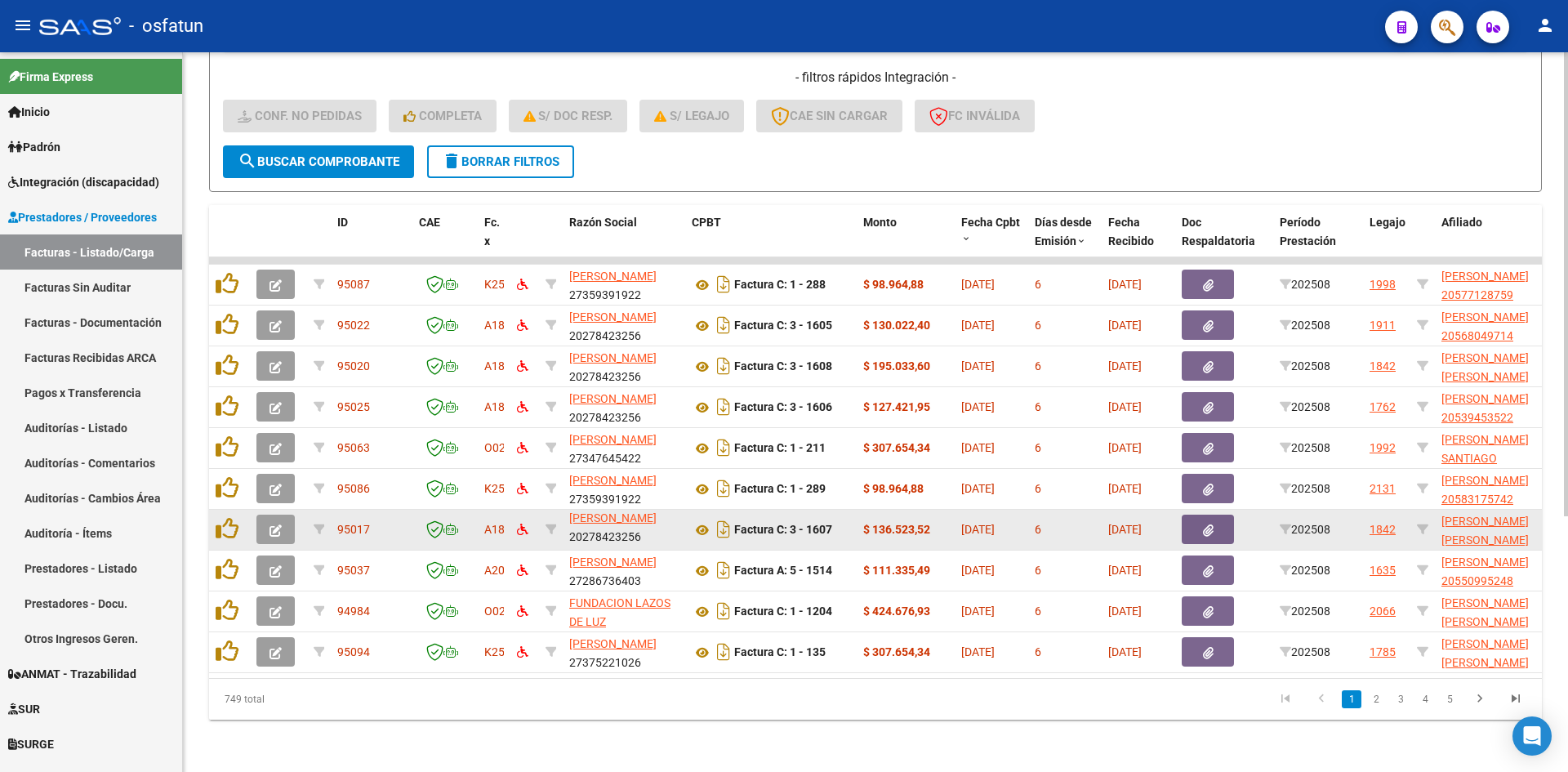
scroll to position [21, 0]
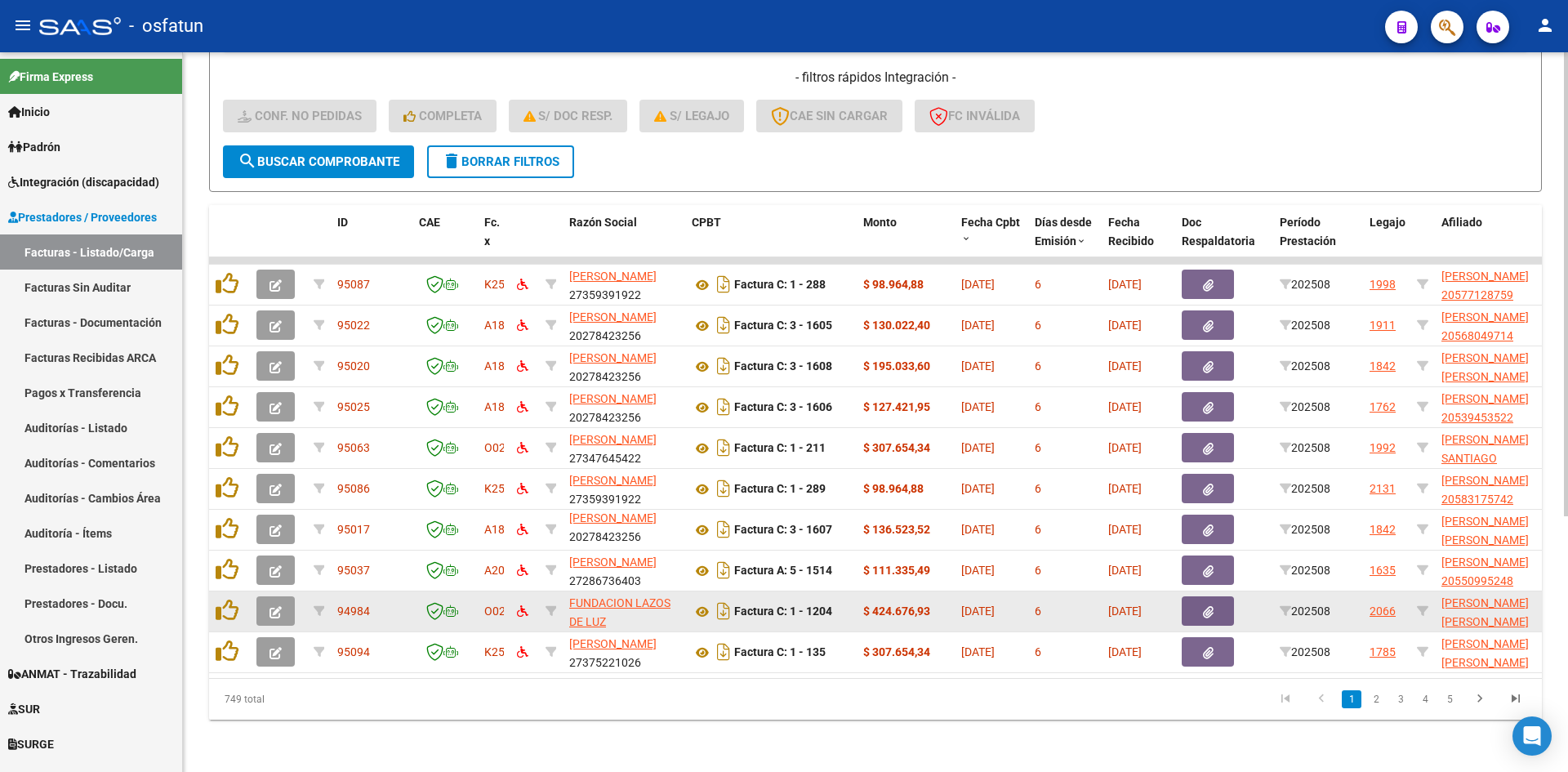
click at [274, 606] on icon "button" at bounding box center [276, 612] width 12 height 12
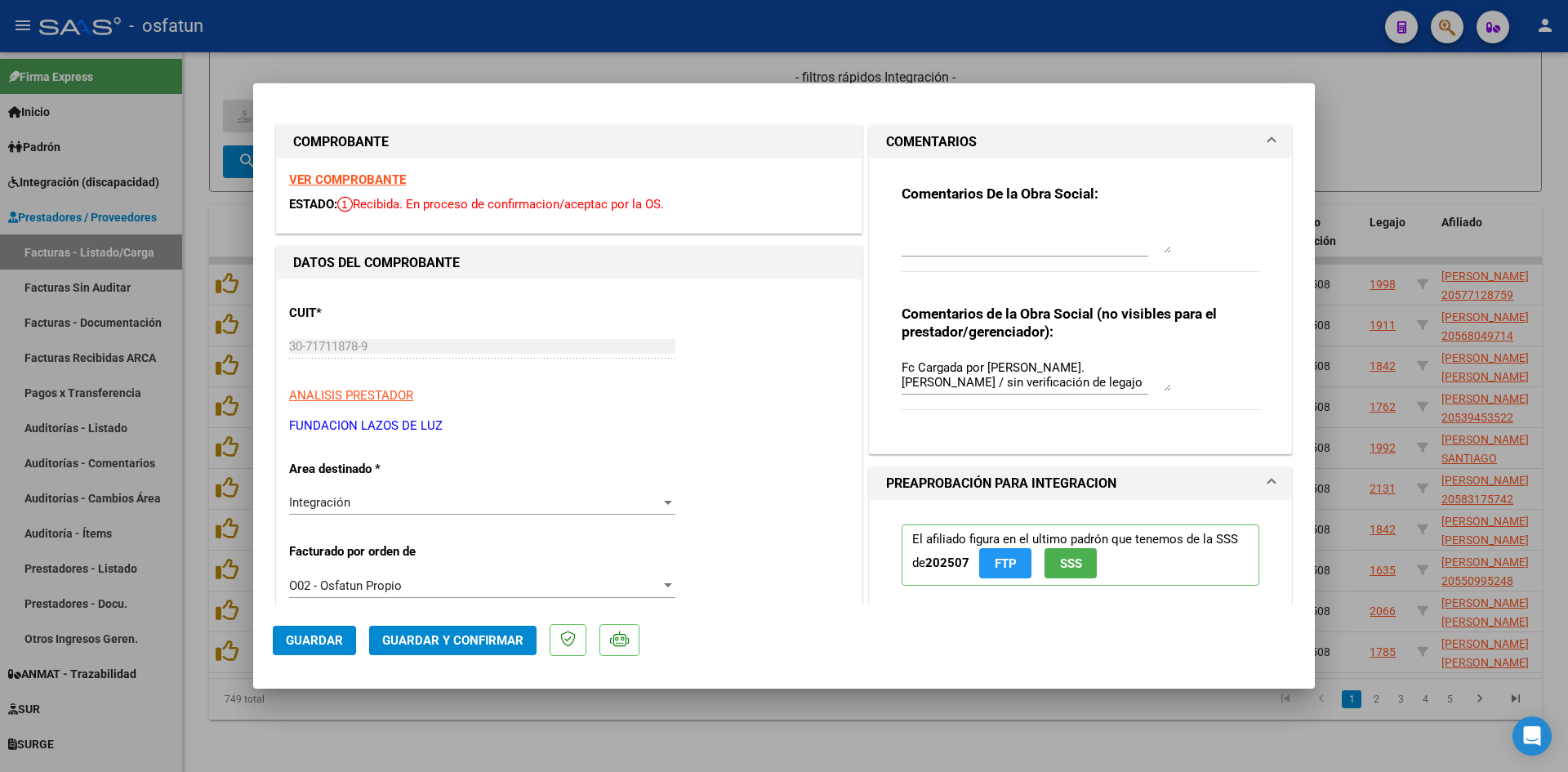
click at [1263, 138] on mat-expansion-panel-header "COMENTARIOS" at bounding box center [1080, 142] width 421 height 33
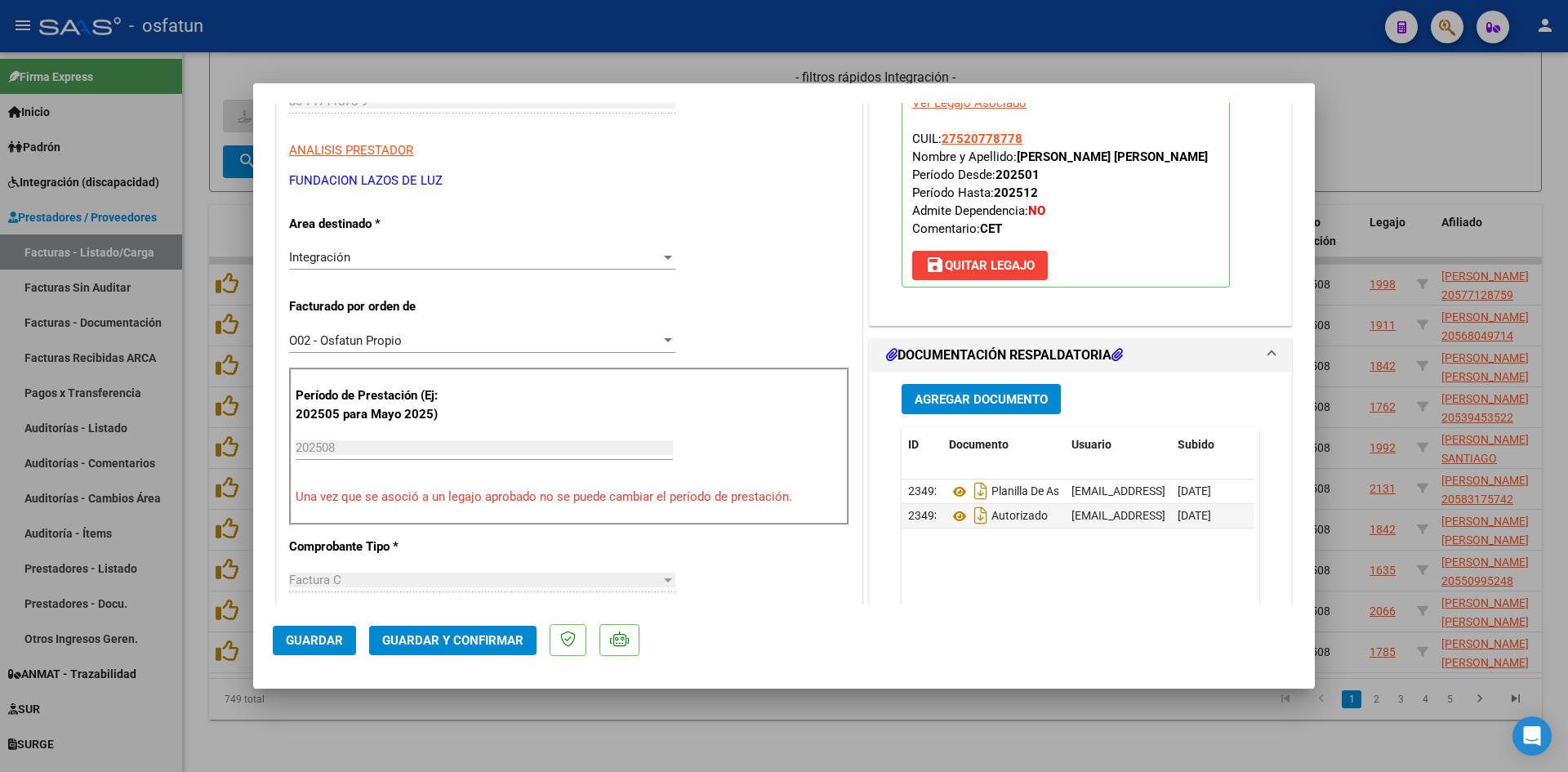
scroll to position [0, 0]
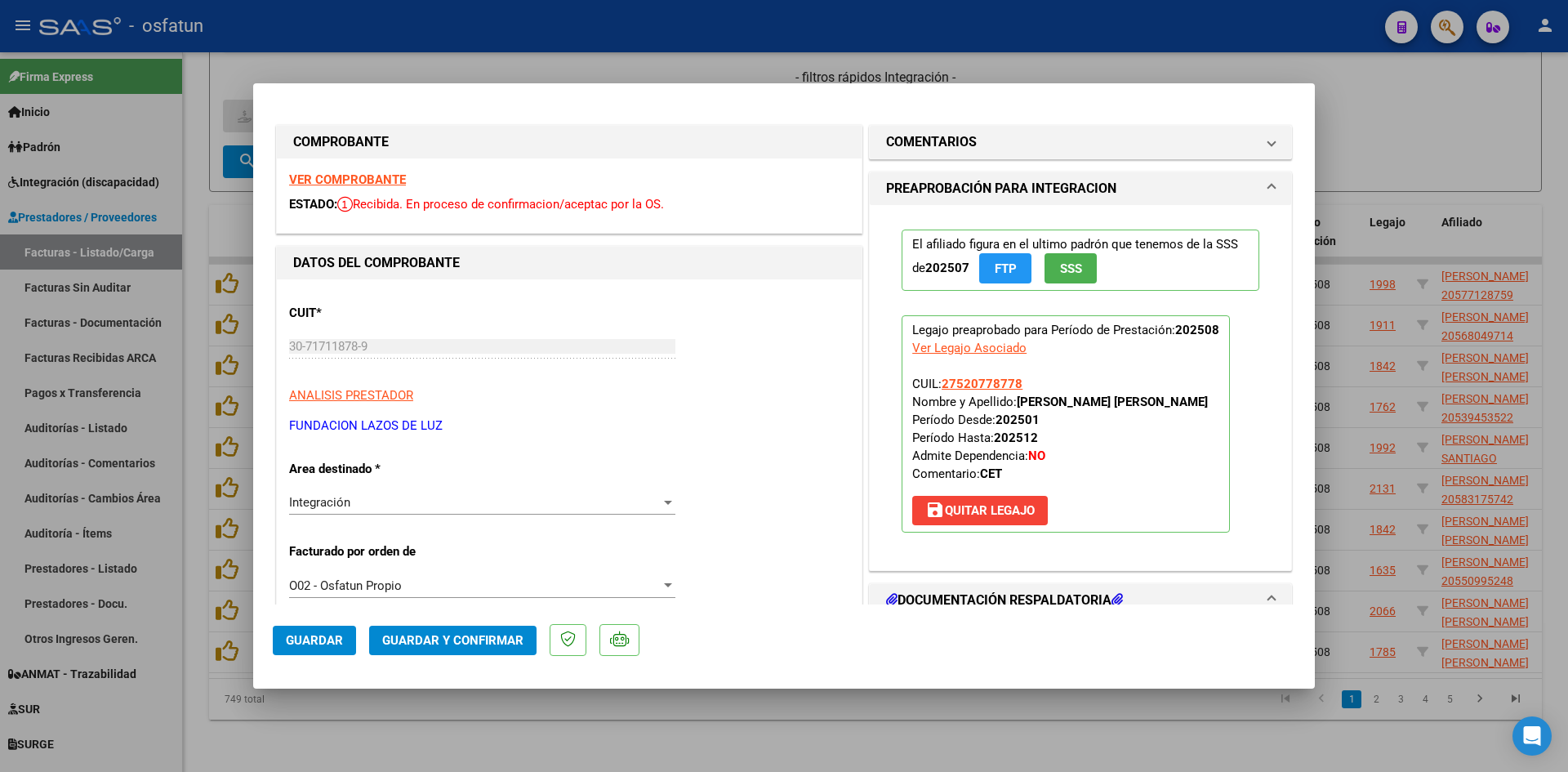
click at [380, 177] on strong "VER COMPROBANTE" at bounding box center [348, 179] width 117 height 15
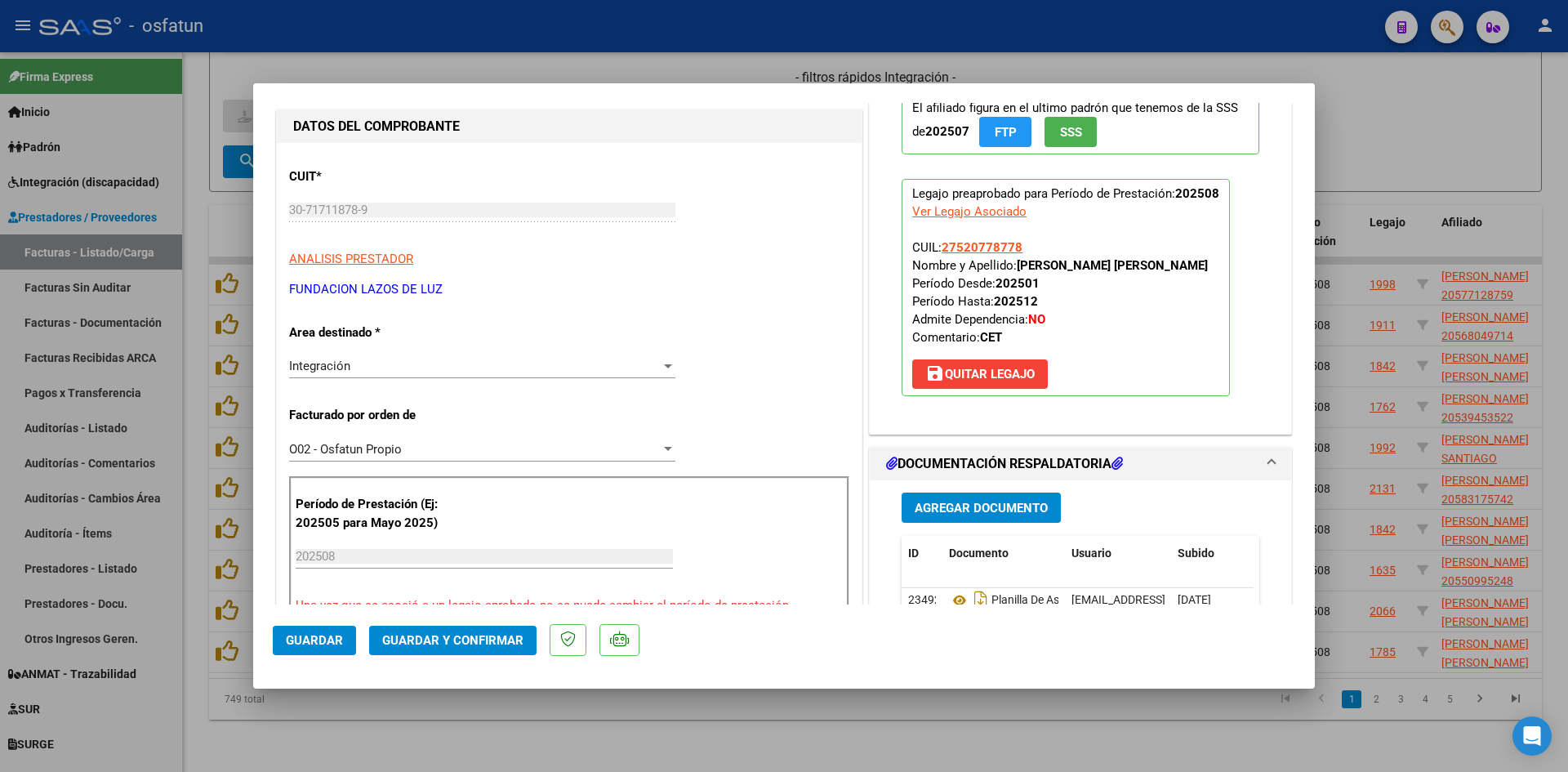
scroll to position [163, 0]
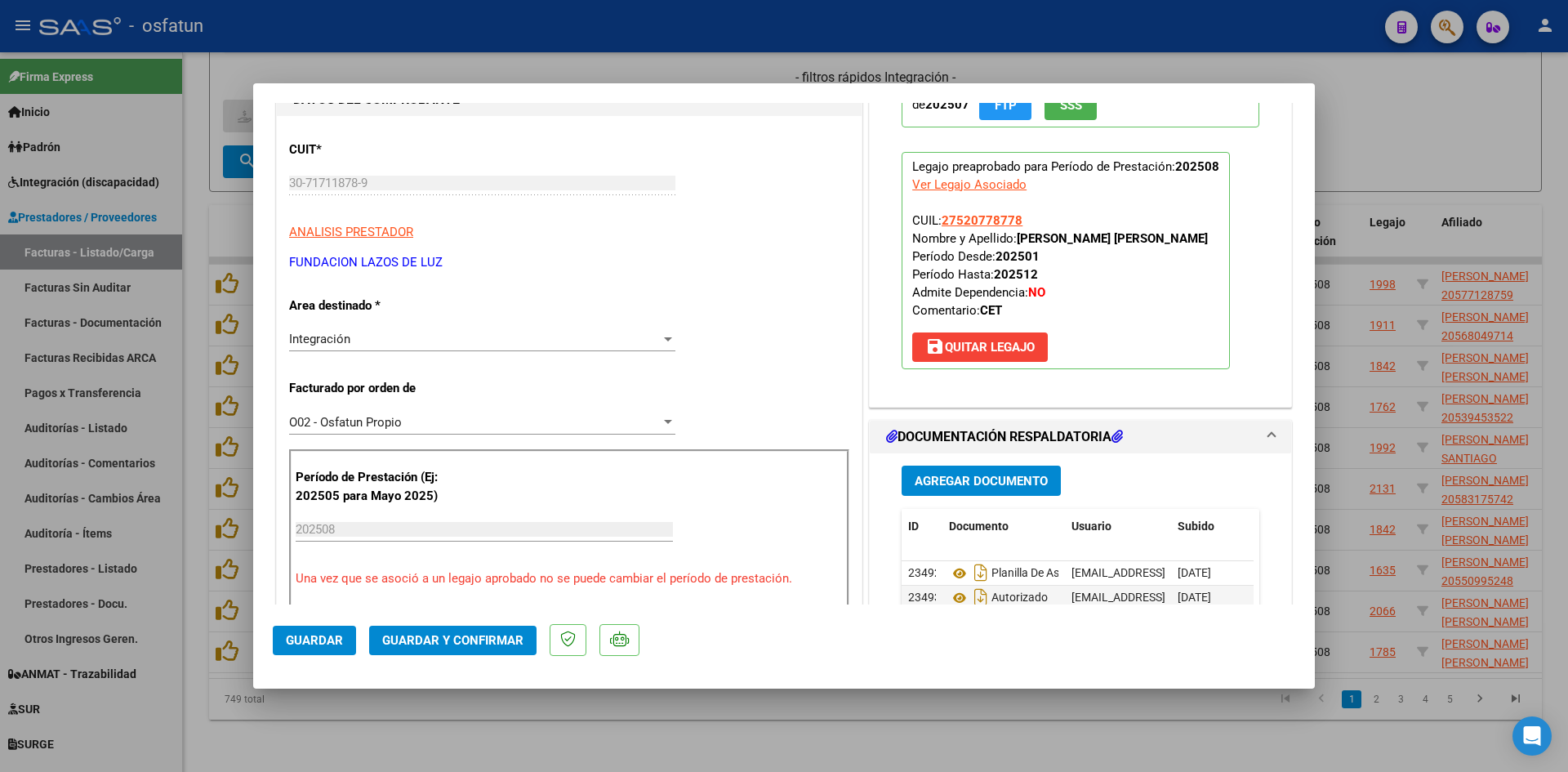
click at [480, 634] on span "Guardar y Confirmar" at bounding box center [452, 641] width 141 height 15
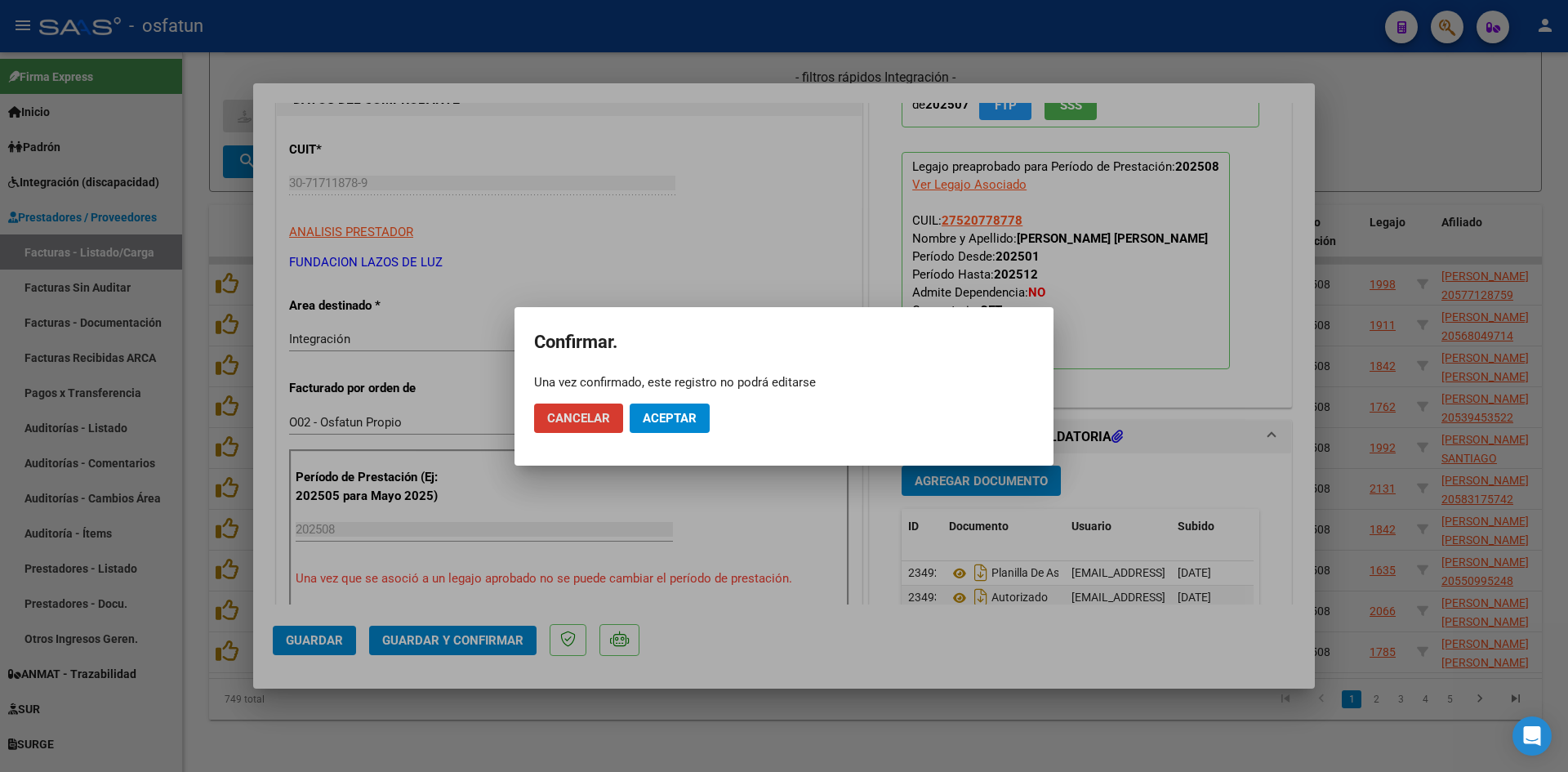
click at [672, 415] on span "Aceptar" at bounding box center [670, 418] width 54 height 15
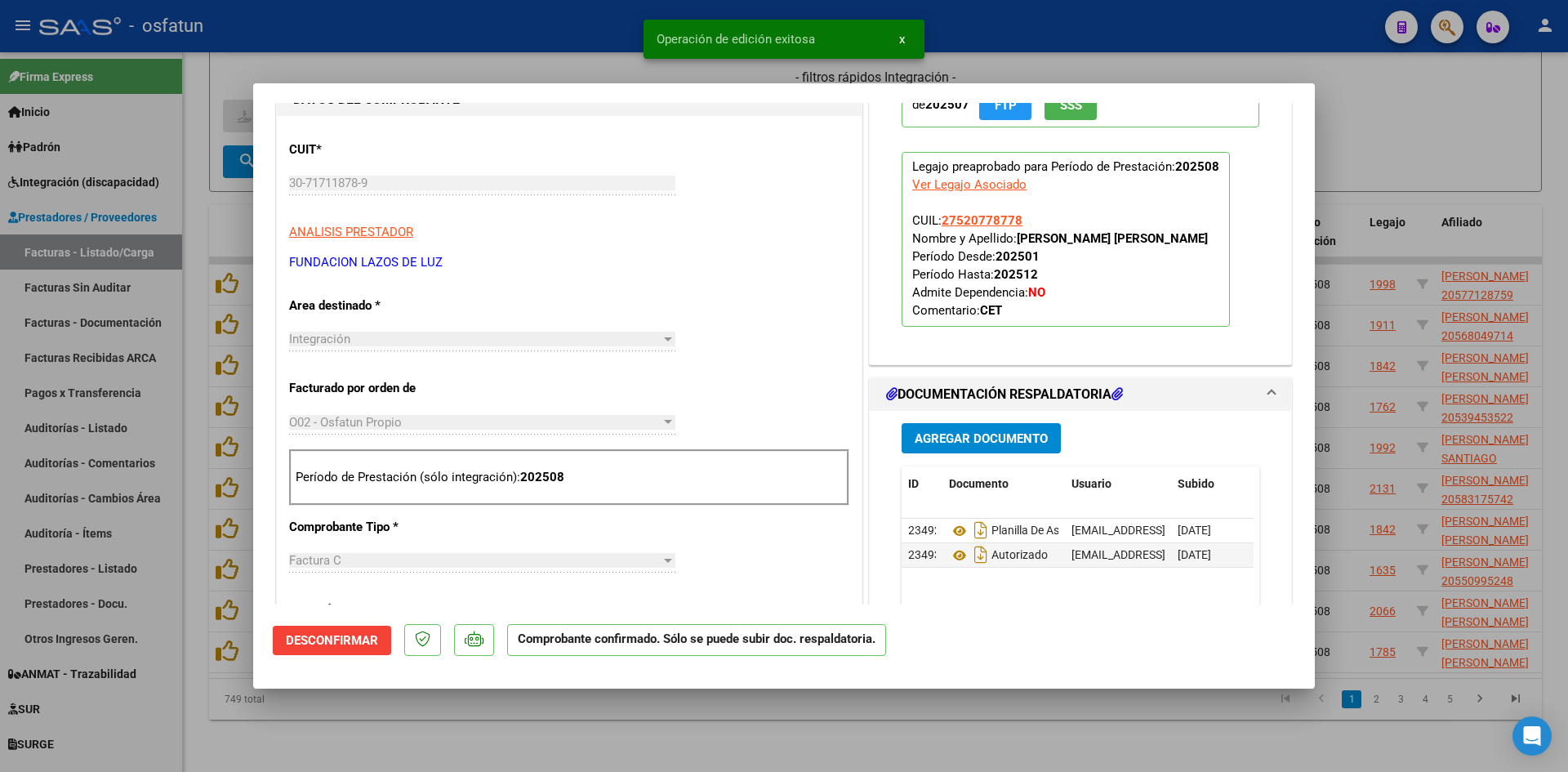
click at [582, 67] on div at bounding box center [784, 386] width 1568 height 772
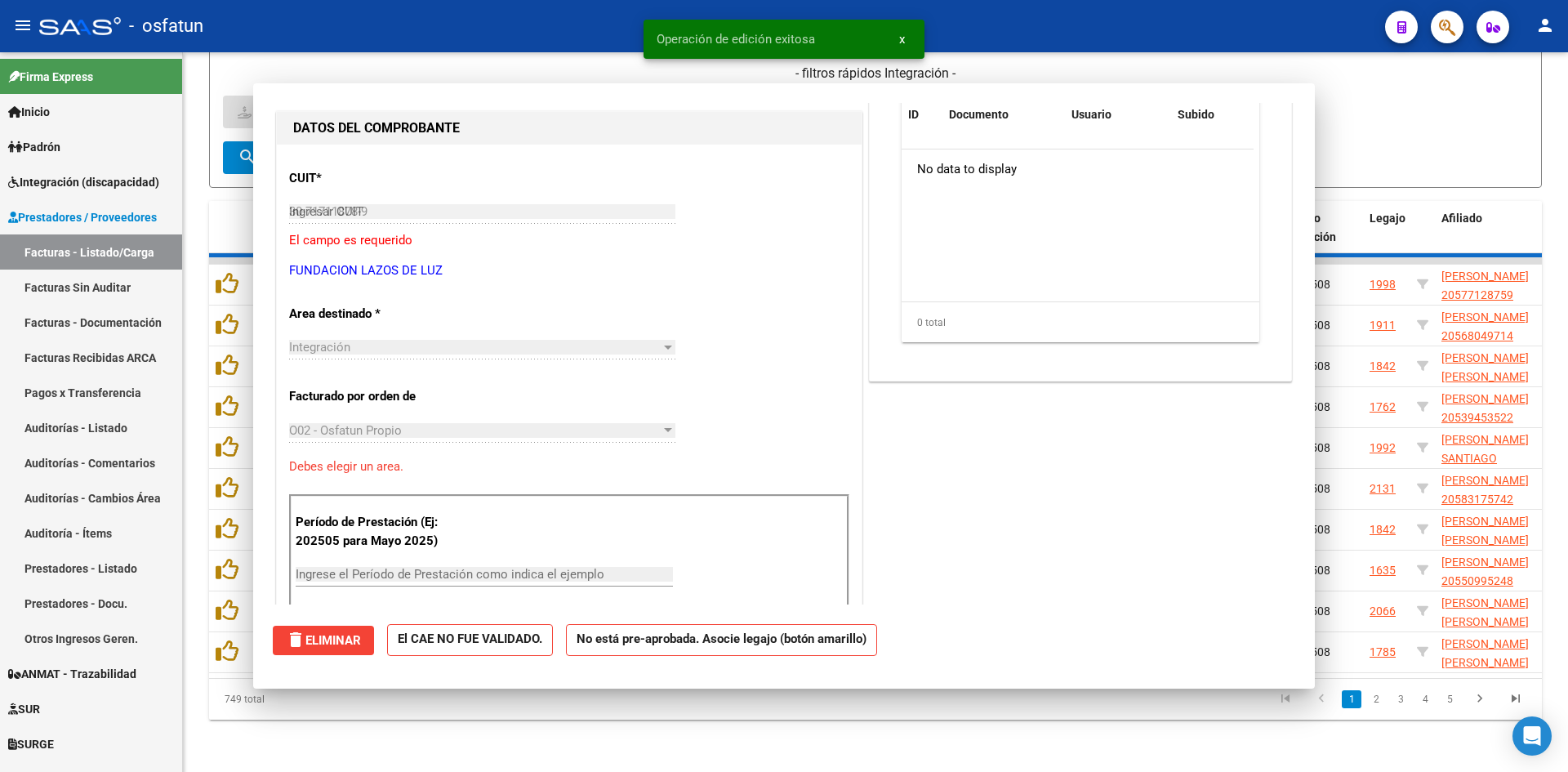
type input "$ 0,00"
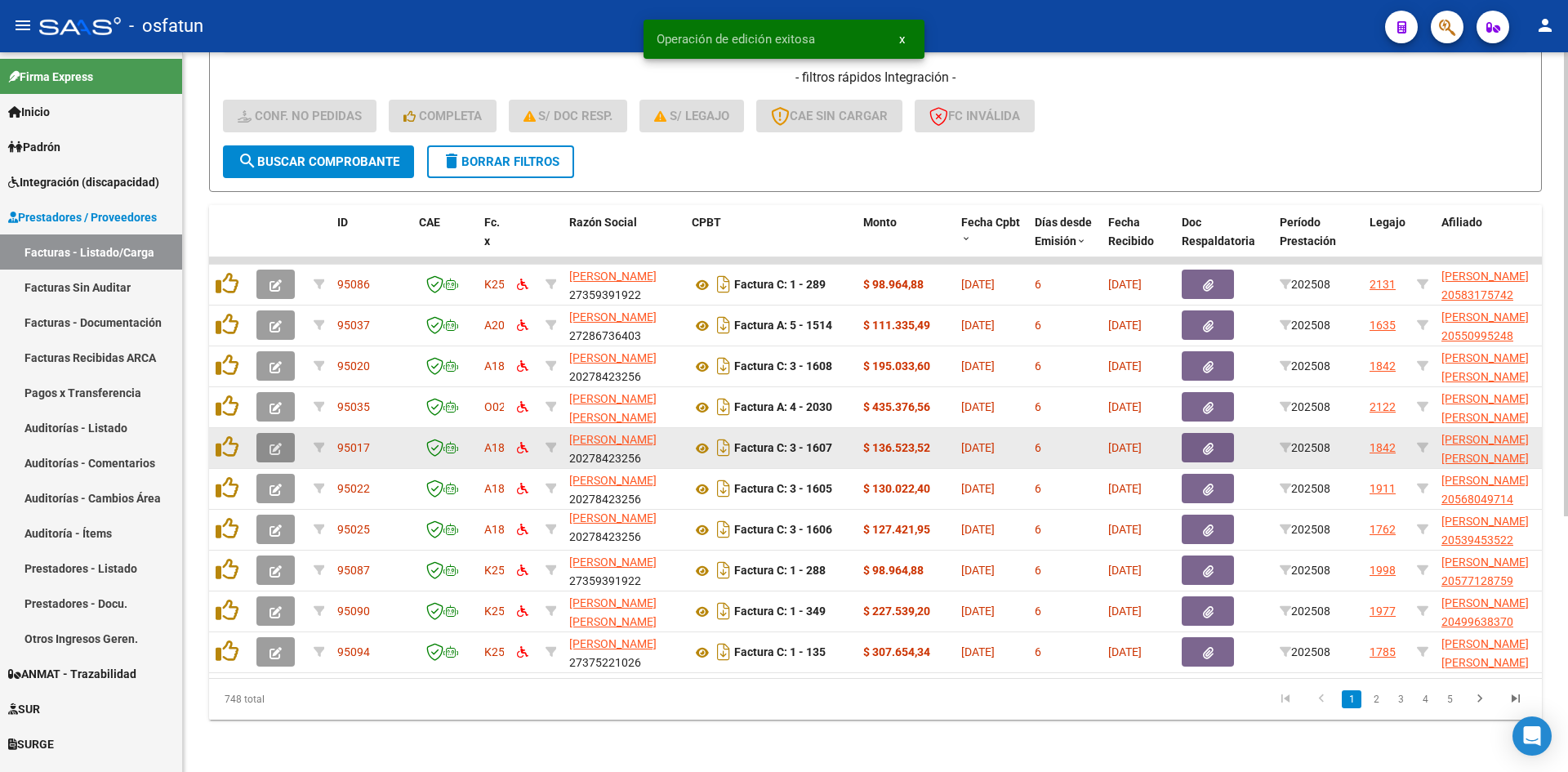
click at [287, 433] on button "button" at bounding box center [275, 447] width 38 height 29
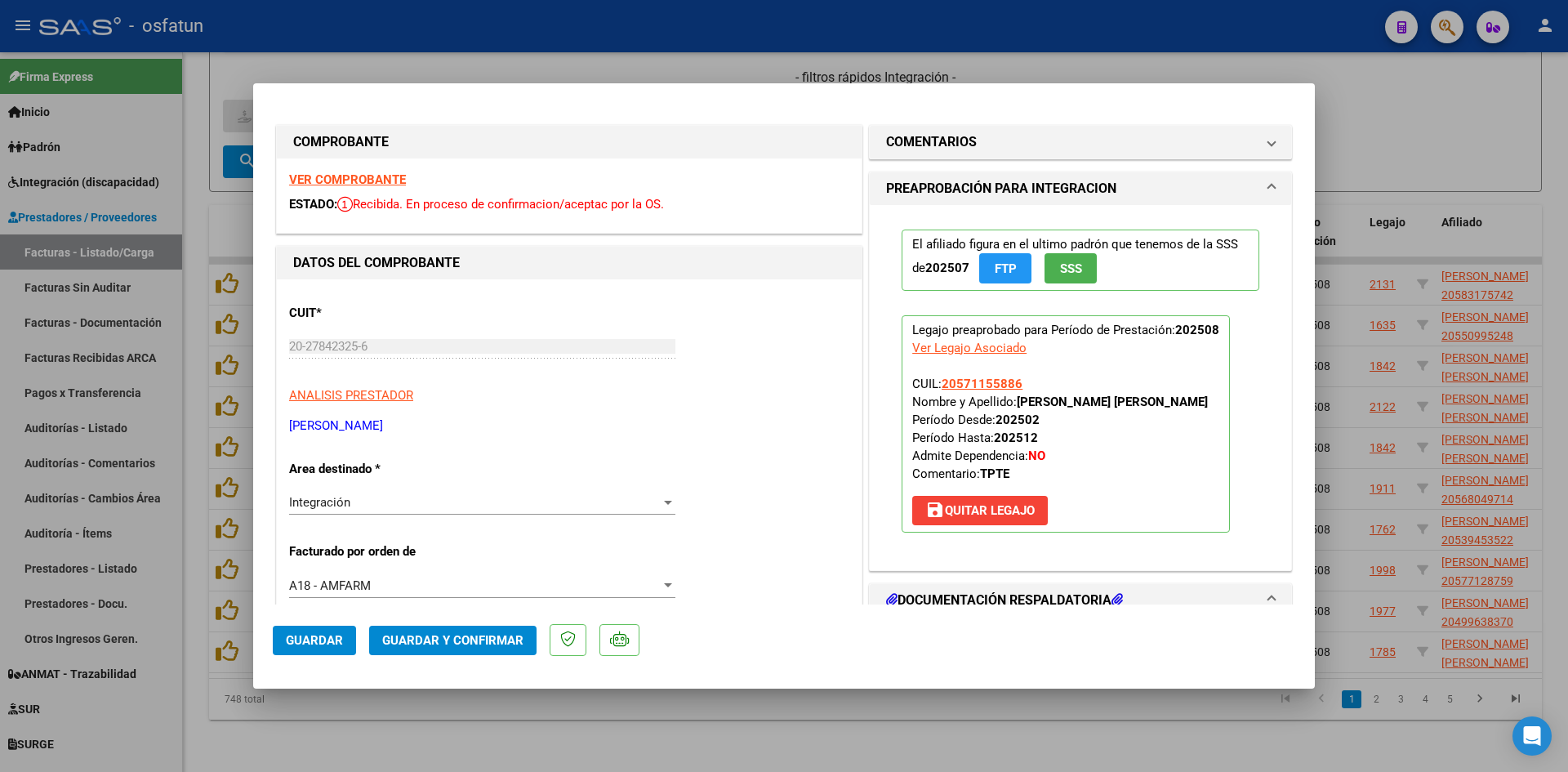
click at [350, 180] on strong "VER COMPROBANTE" at bounding box center [348, 179] width 117 height 15
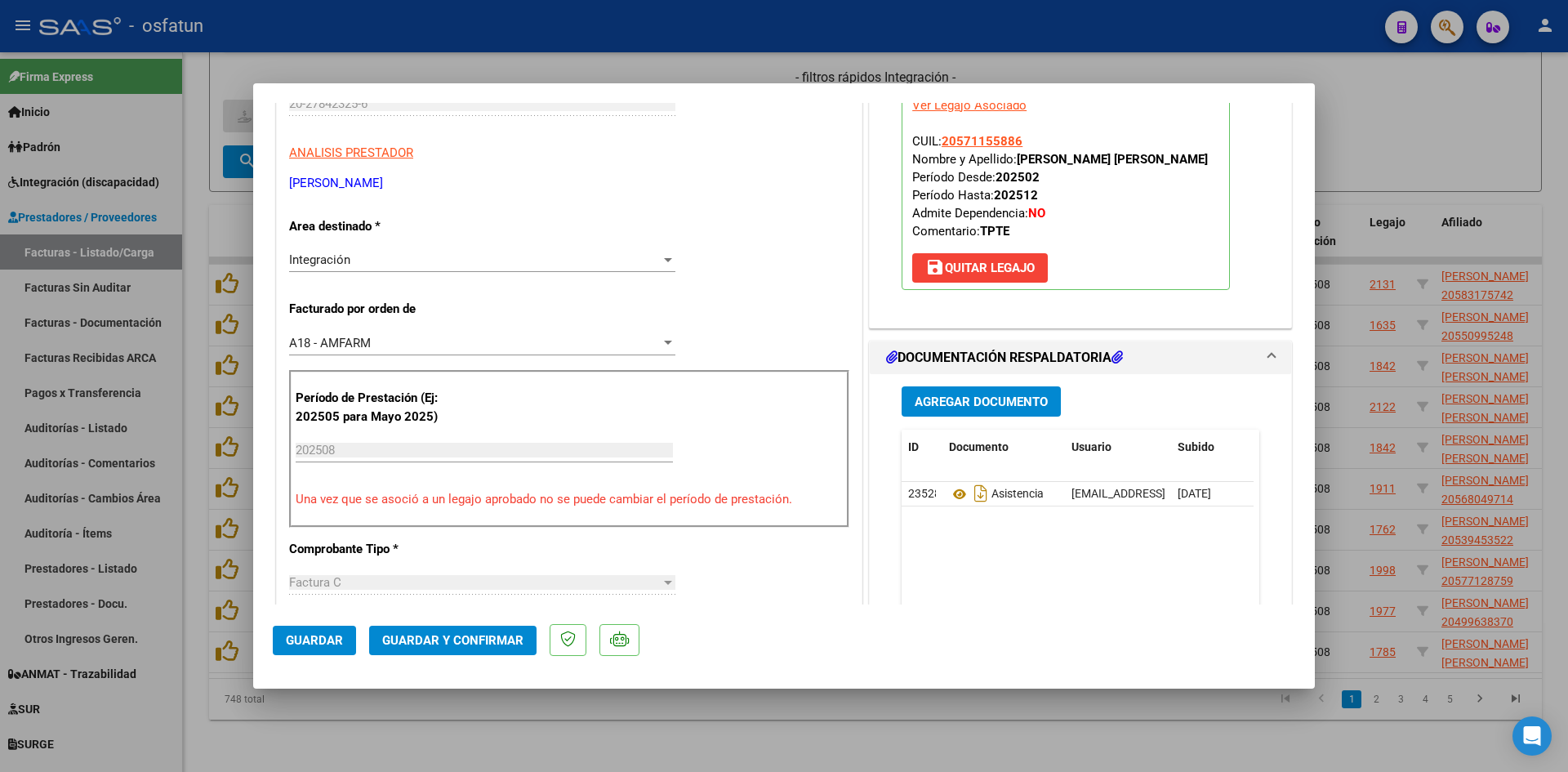
scroll to position [245, 0]
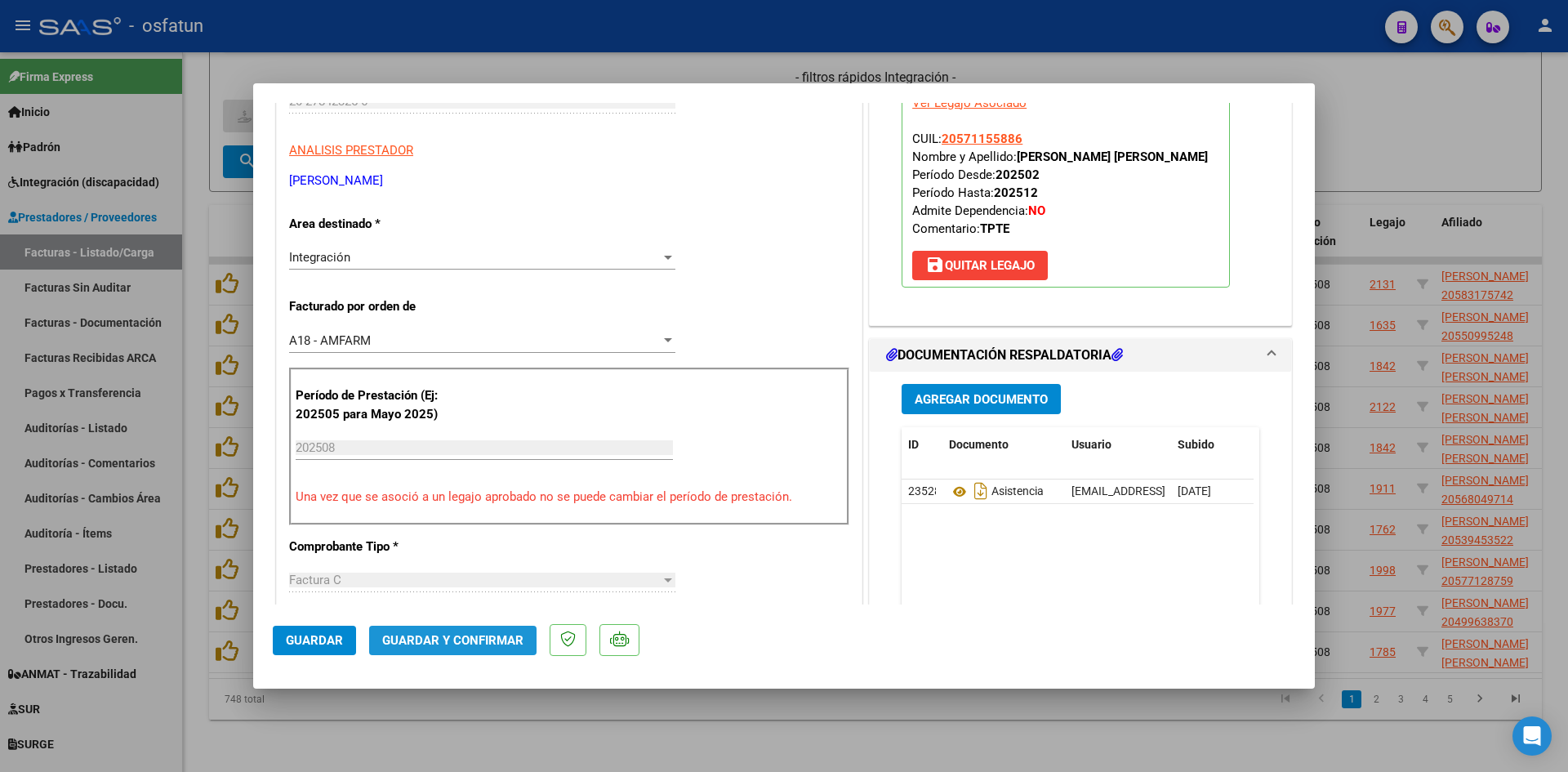
click at [456, 634] on span "Guardar y Confirmar" at bounding box center [452, 641] width 141 height 15
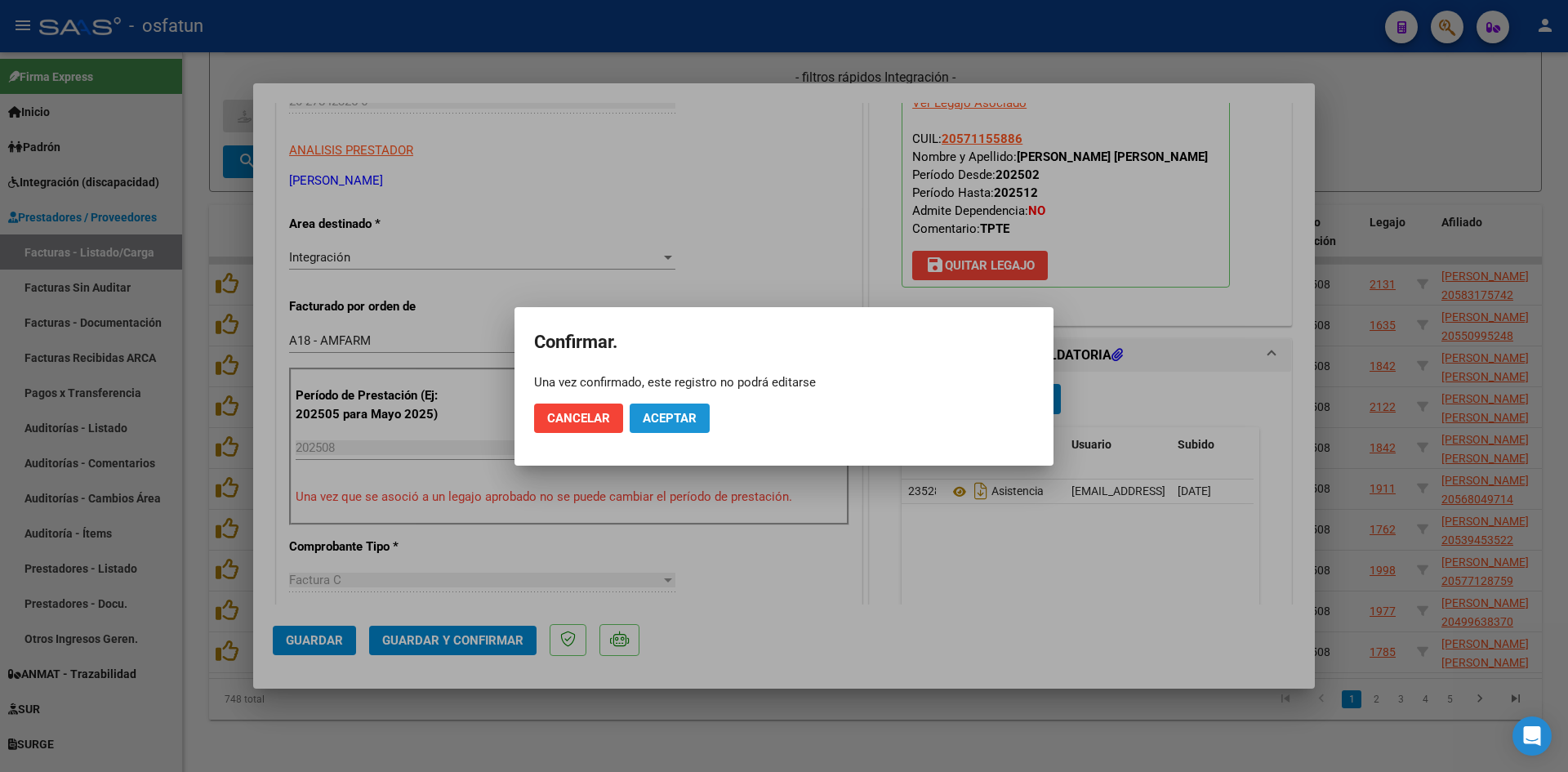
click at [668, 424] on span "Aceptar" at bounding box center [670, 418] width 54 height 15
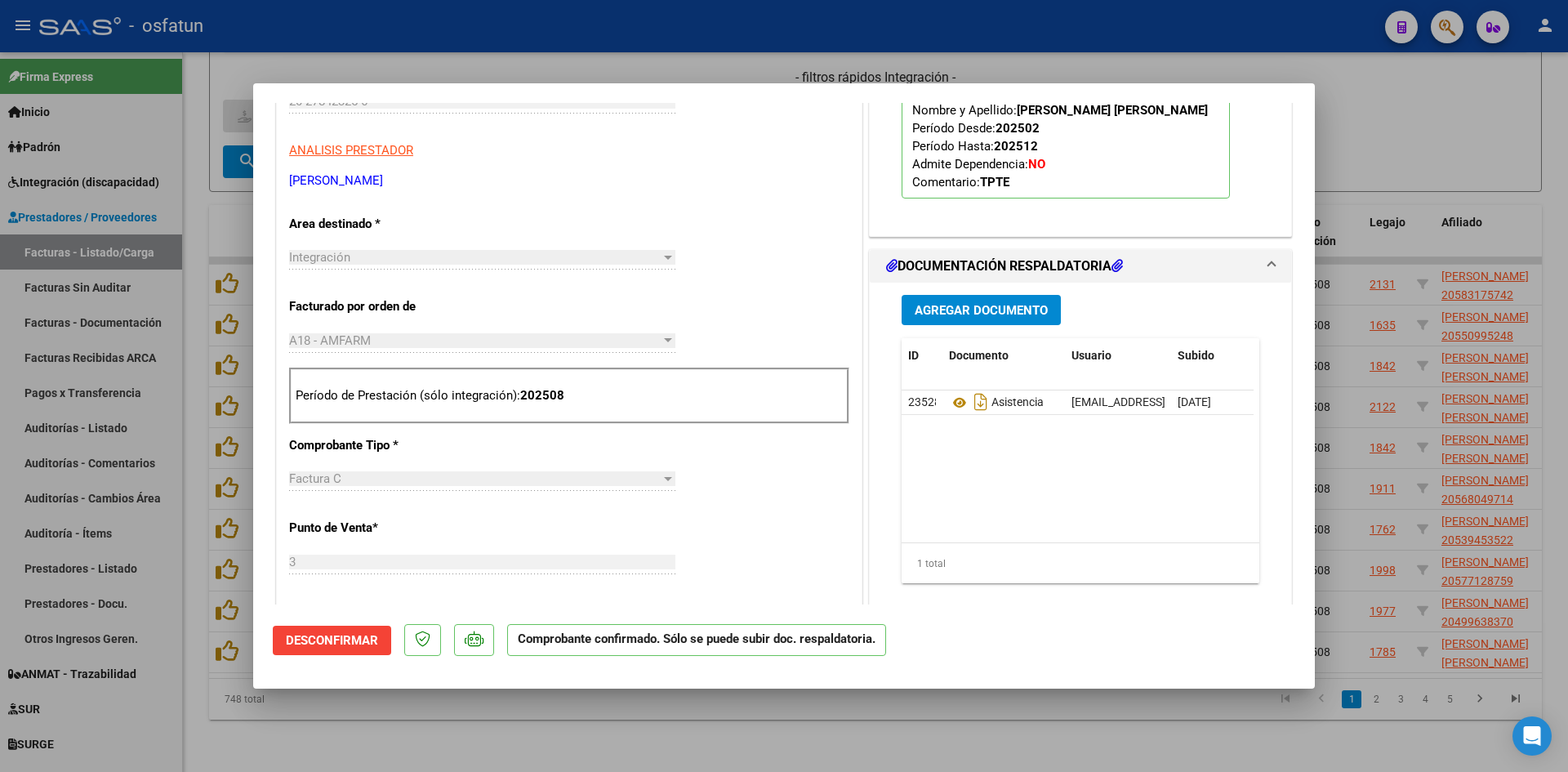
click at [726, 717] on div at bounding box center [784, 386] width 1568 height 772
type input "$ 0,00"
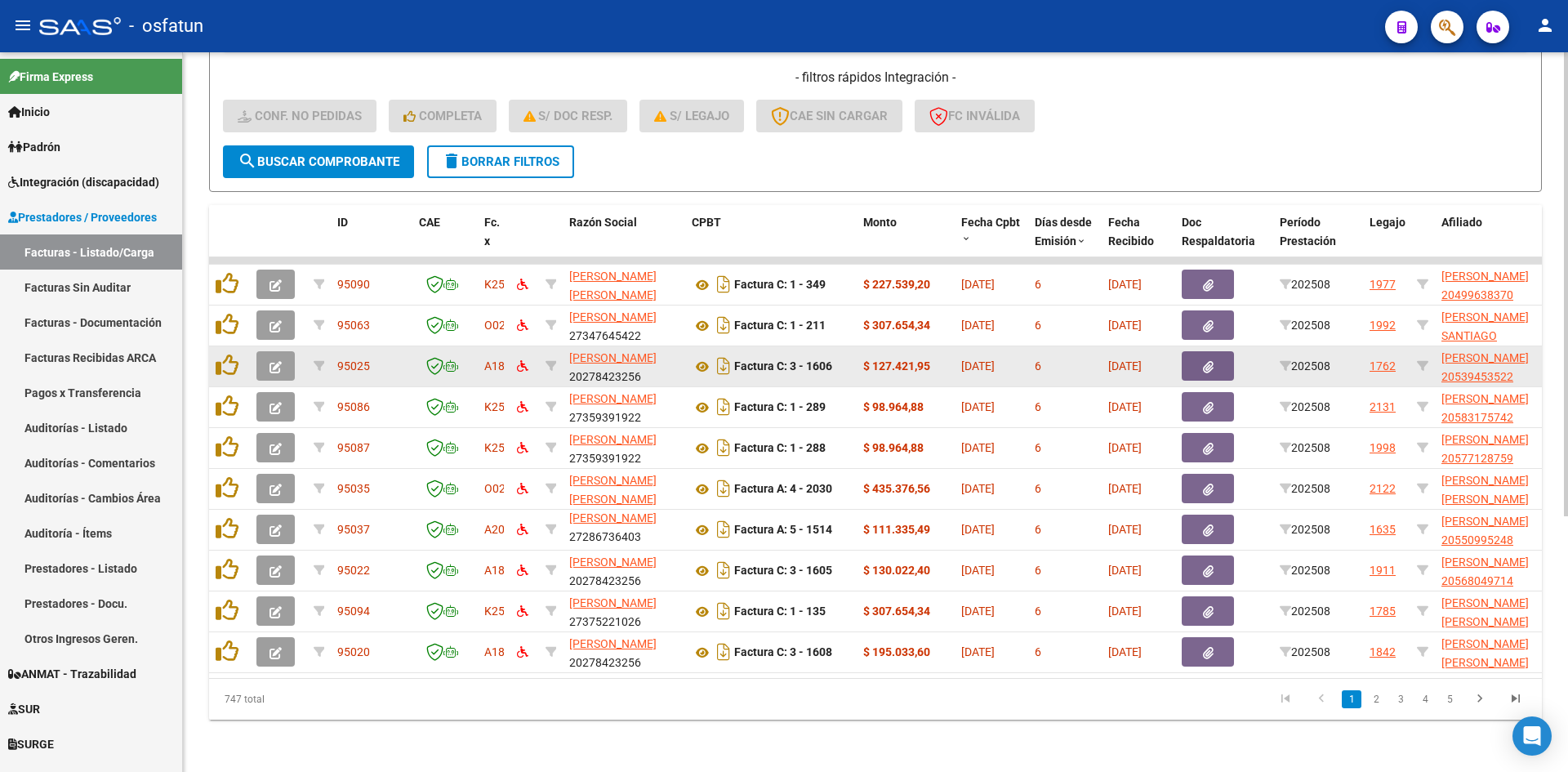
click at [278, 361] on icon "button" at bounding box center [276, 367] width 12 height 12
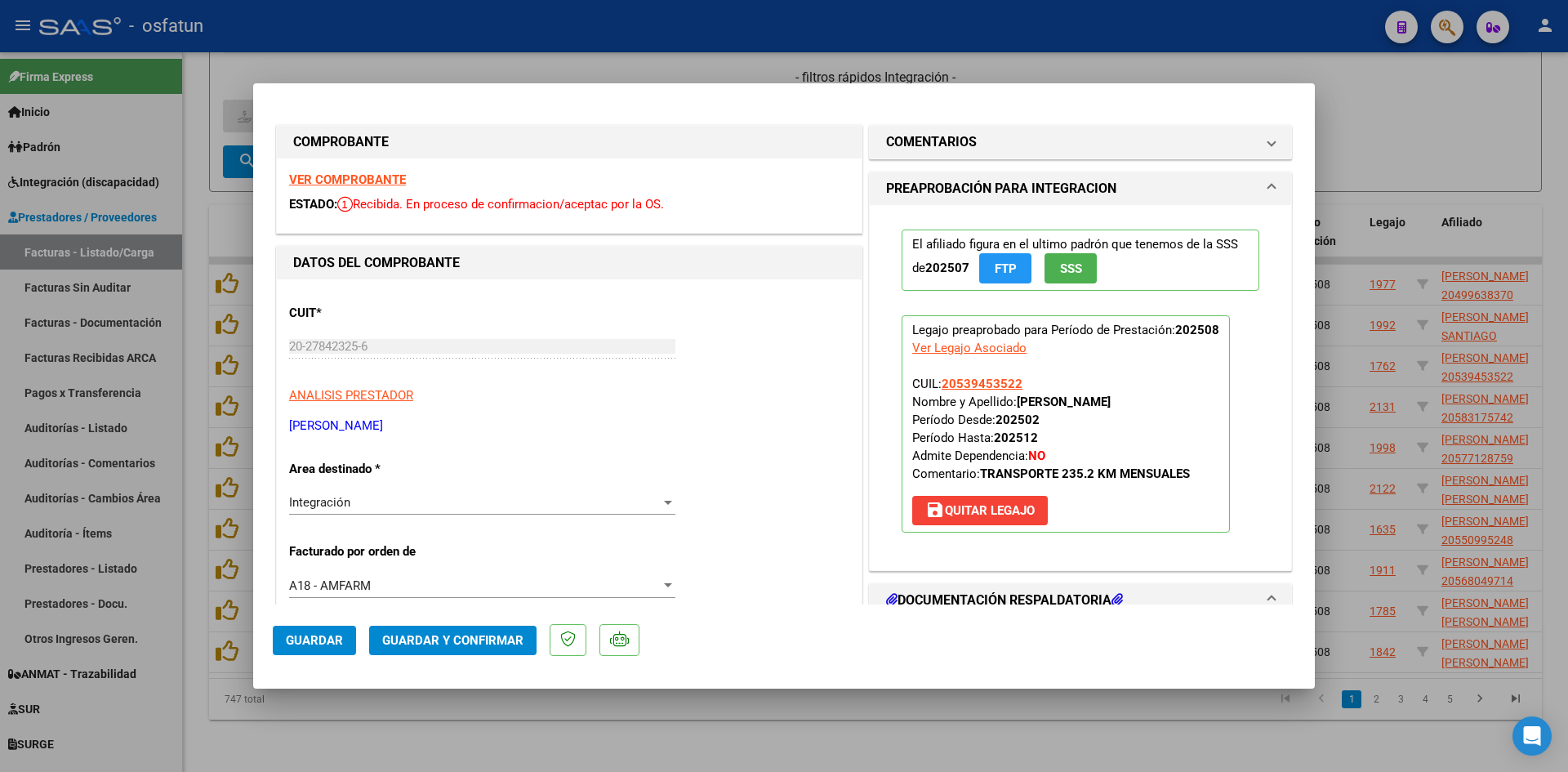
click at [380, 173] on strong "VER COMPROBANTE" at bounding box center [348, 179] width 117 height 15
click at [458, 643] on span "Guardar y Confirmar" at bounding box center [452, 641] width 141 height 15
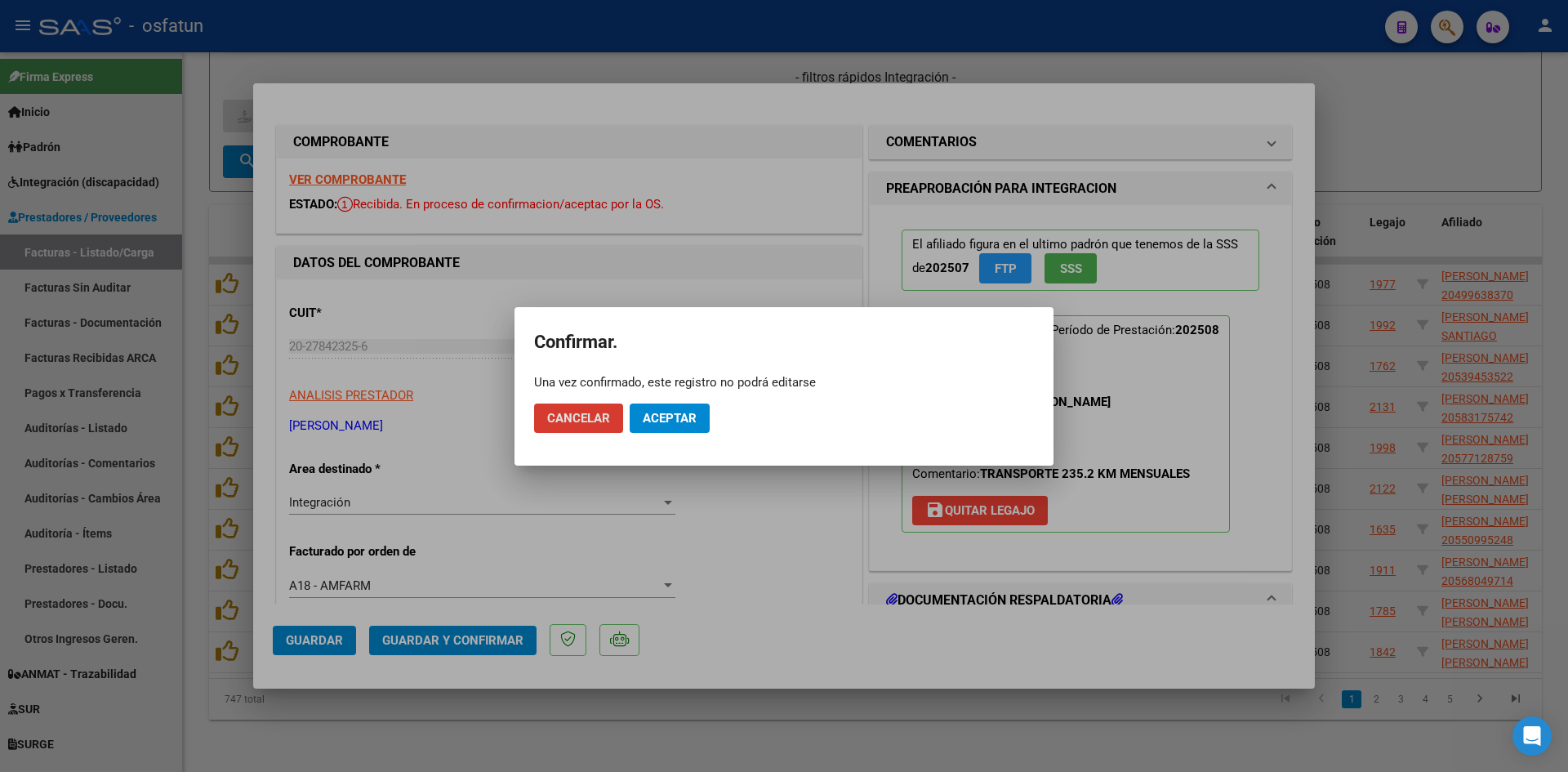
click at [662, 400] on mat-dialog-actions "Cancelar Aceptar" at bounding box center [784, 418] width 500 height 56
click at [665, 423] on span "Aceptar" at bounding box center [670, 418] width 54 height 15
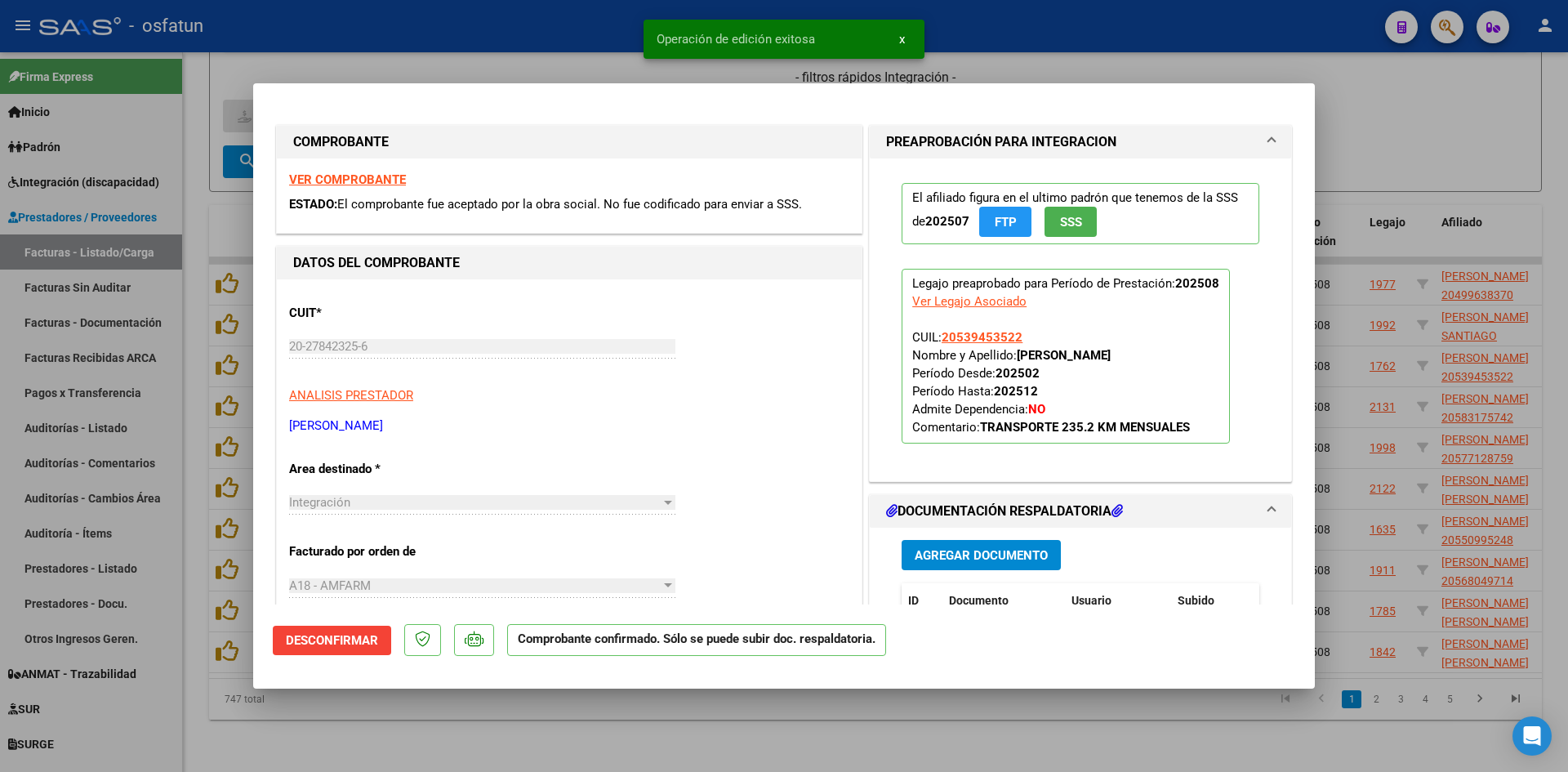
click at [514, 60] on div at bounding box center [784, 386] width 1568 height 772
type input "$ 0,00"
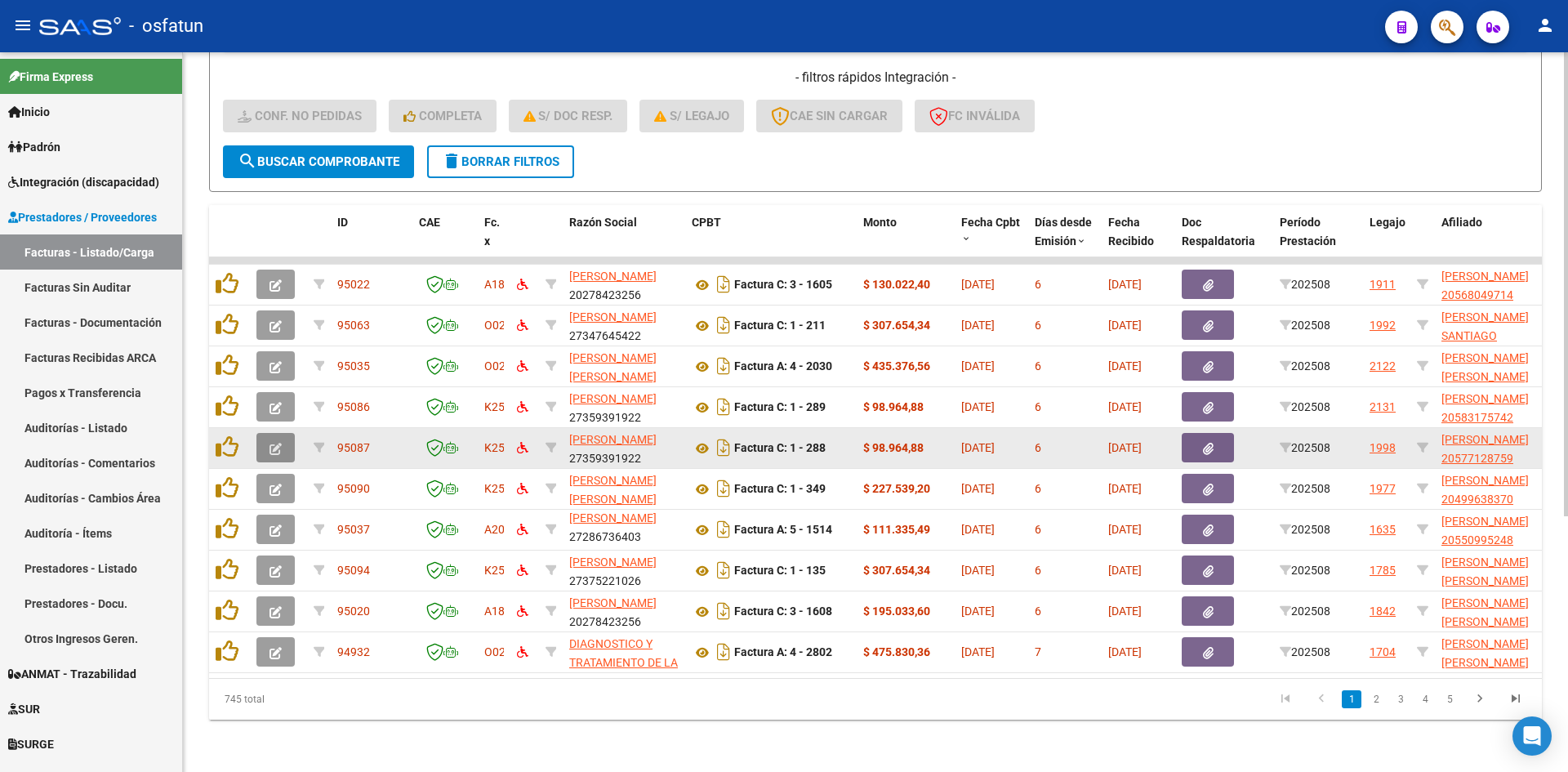
click at [281, 443] on span "button" at bounding box center [276, 447] width 12 height 15
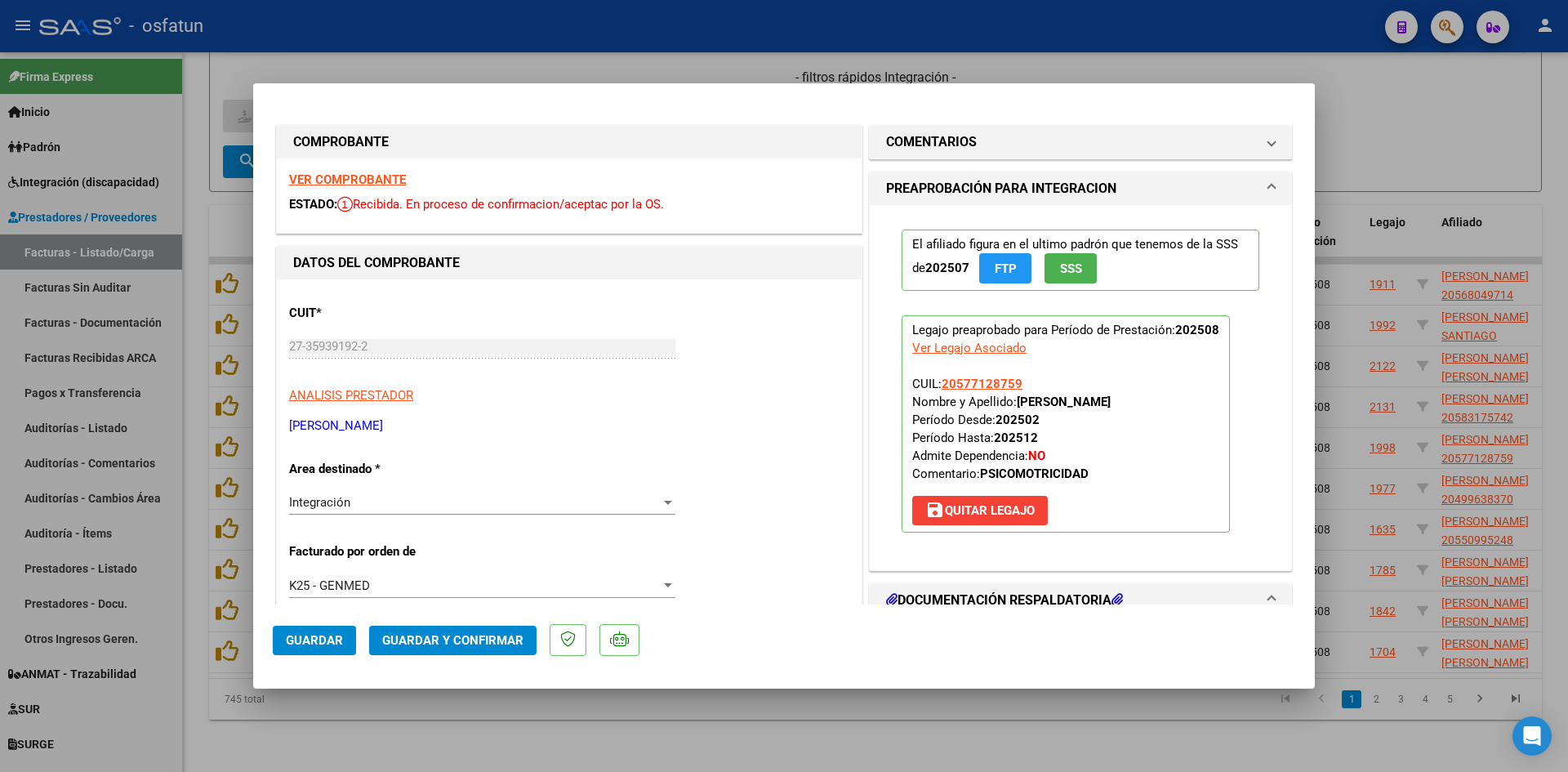
click at [390, 172] on strong "VER COMPROBANTE" at bounding box center [348, 179] width 117 height 15
click at [504, 664] on mat-dialog-actions "Guardar Guardar y Confirmar" at bounding box center [784, 636] width 1023 height 65
click at [504, 641] on span "Guardar y Confirmar" at bounding box center [452, 641] width 141 height 15
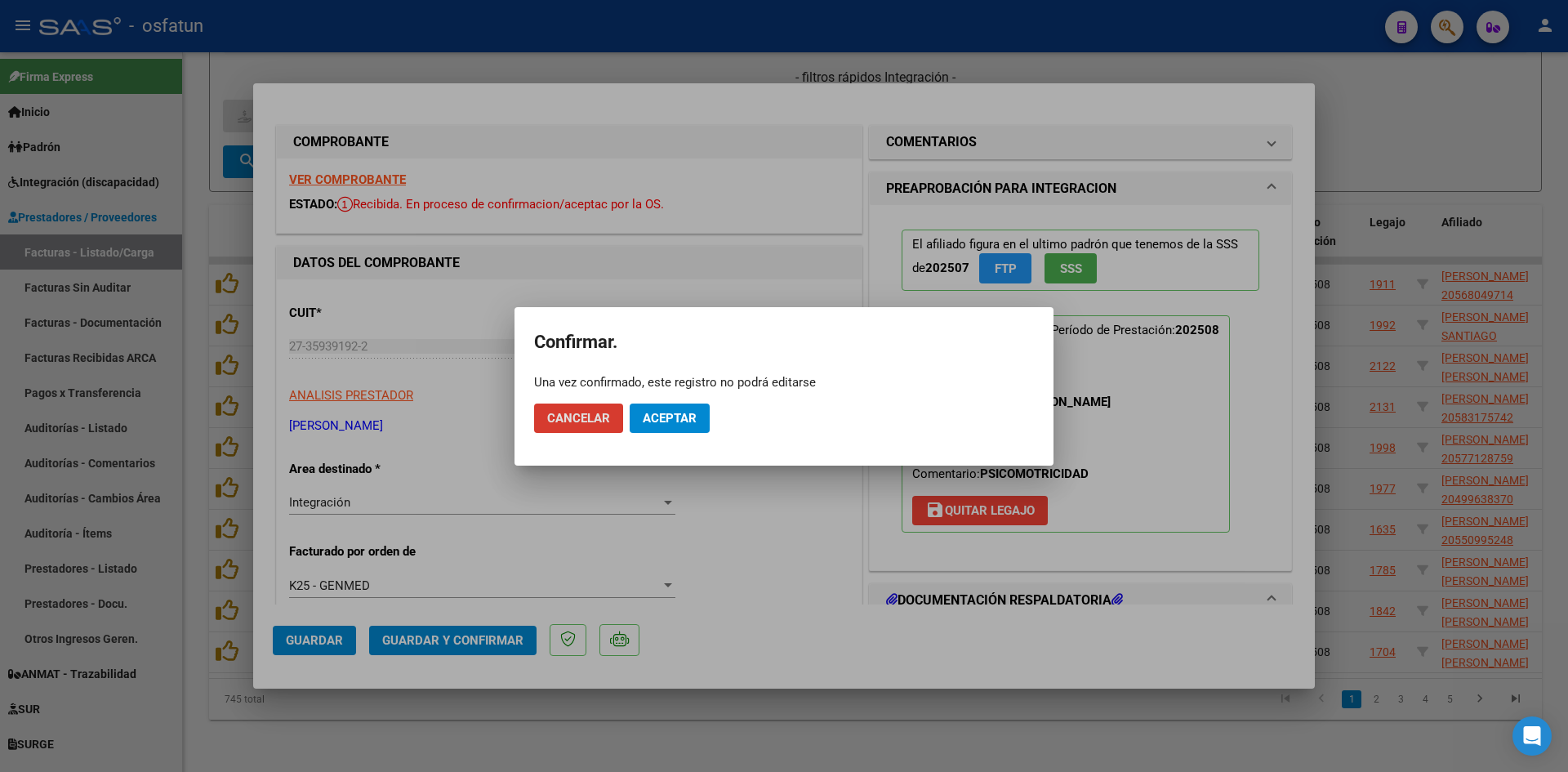
click at [682, 417] on span "Aceptar" at bounding box center [670, 418] width 54 height 15
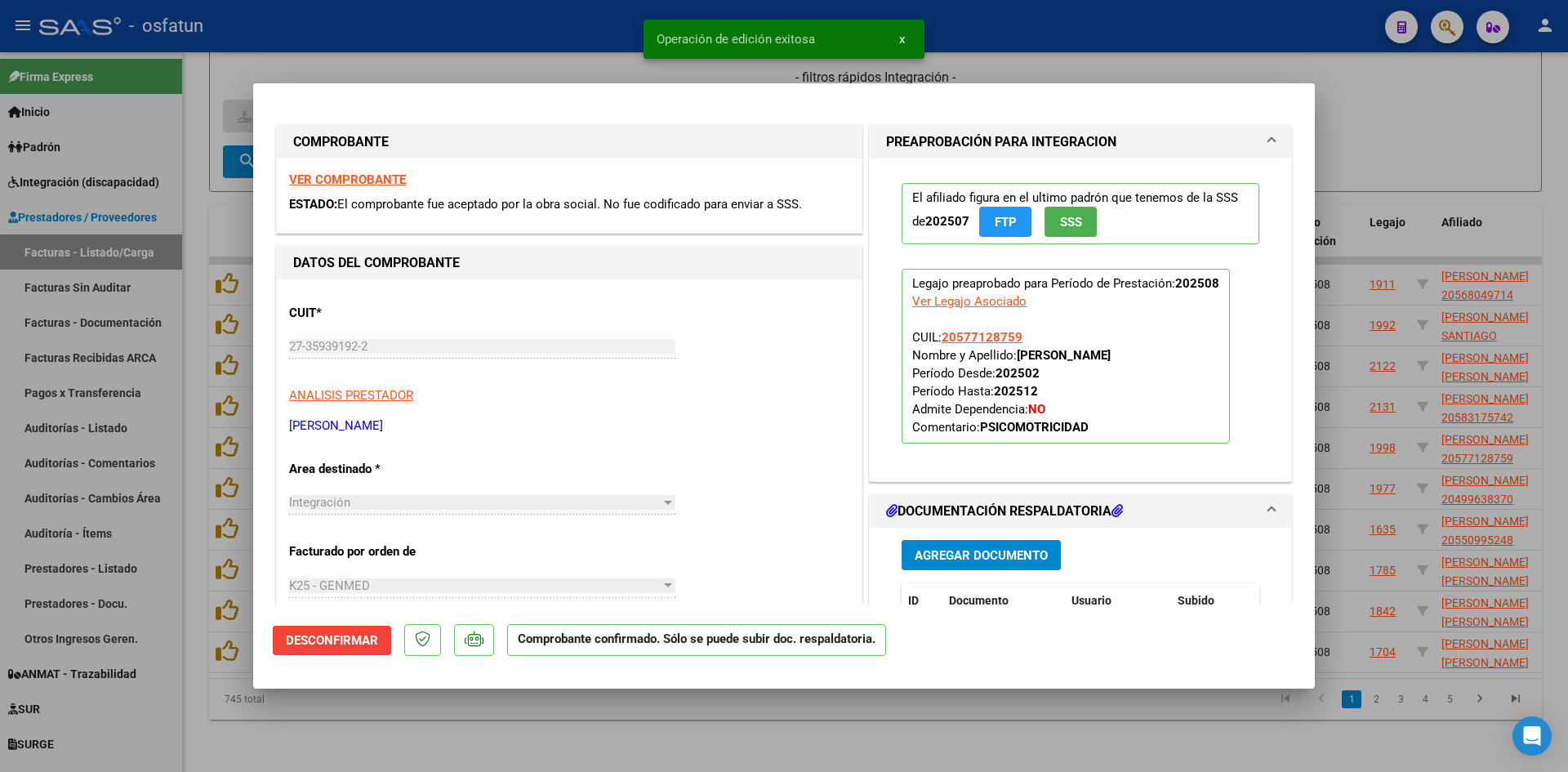
click at [587, 36] on div at bounding box center [784, 386] width 1568 height 772
type input "$ 0,00"
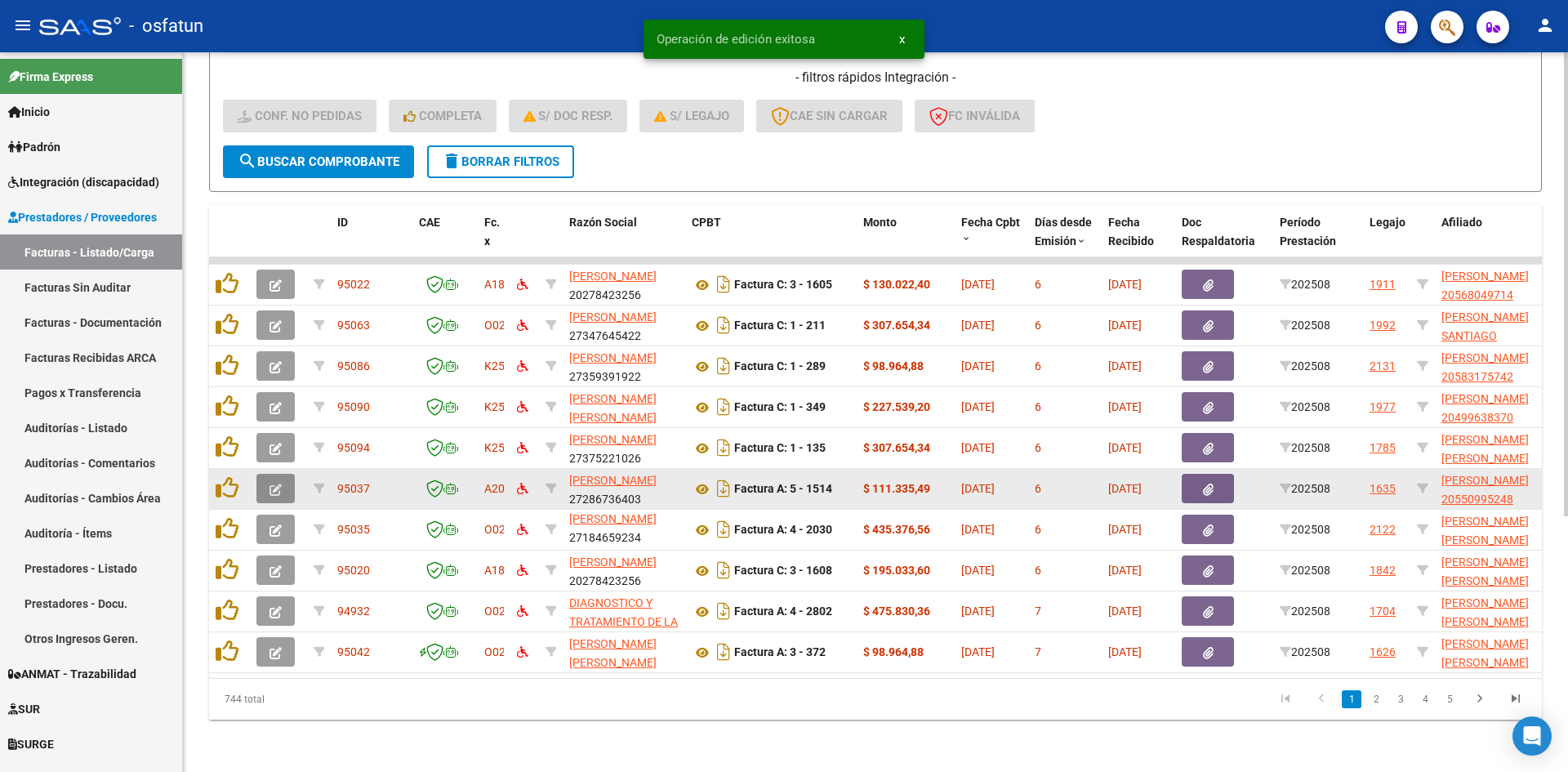
click at [274, 484] on icon "button" at bounding box center [276, 490] width 12 height 12
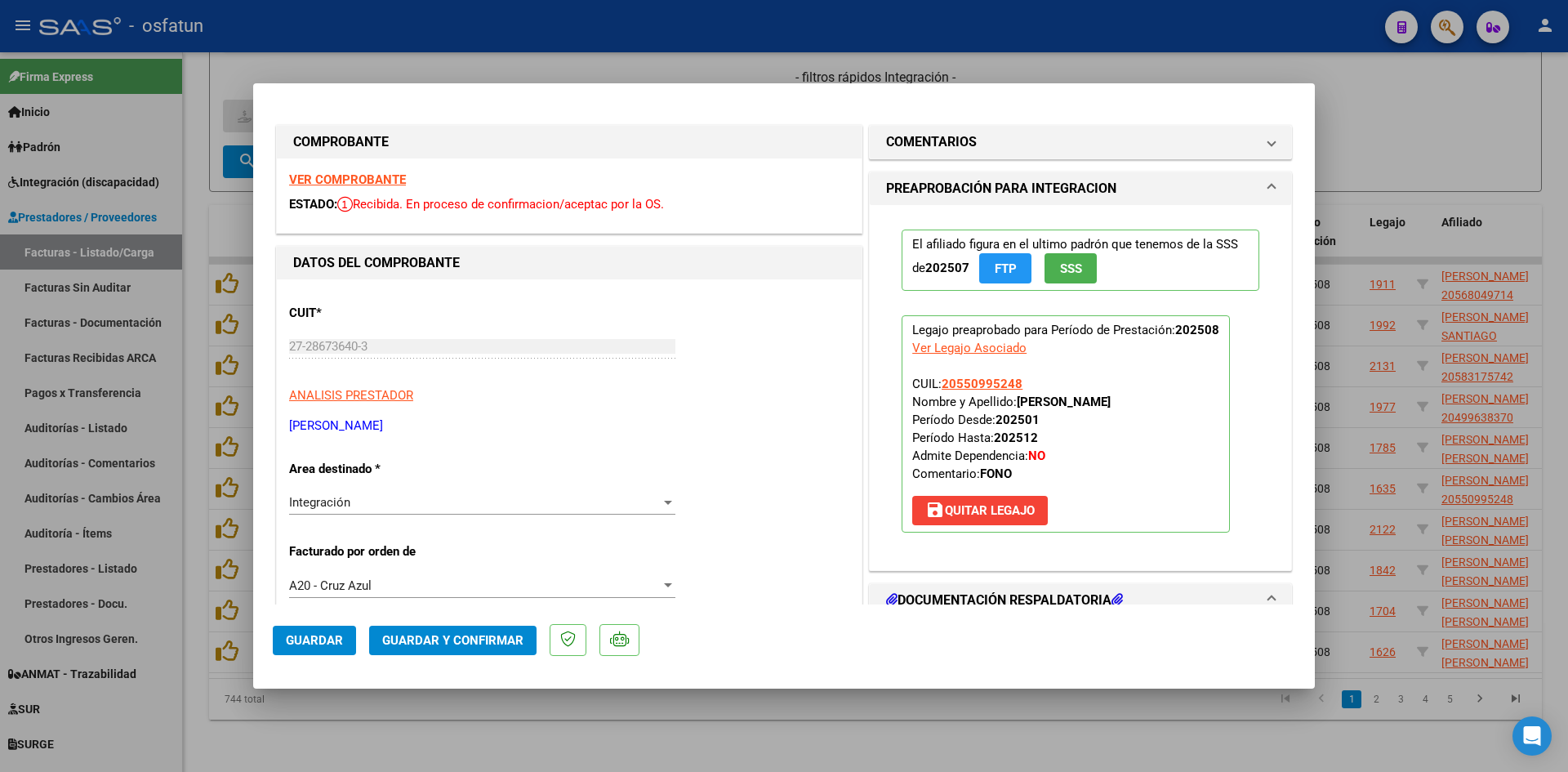
click at [388, 177] on strong "VER COMPROBANTE" at bounding box center [348, 179] width 117 height 15
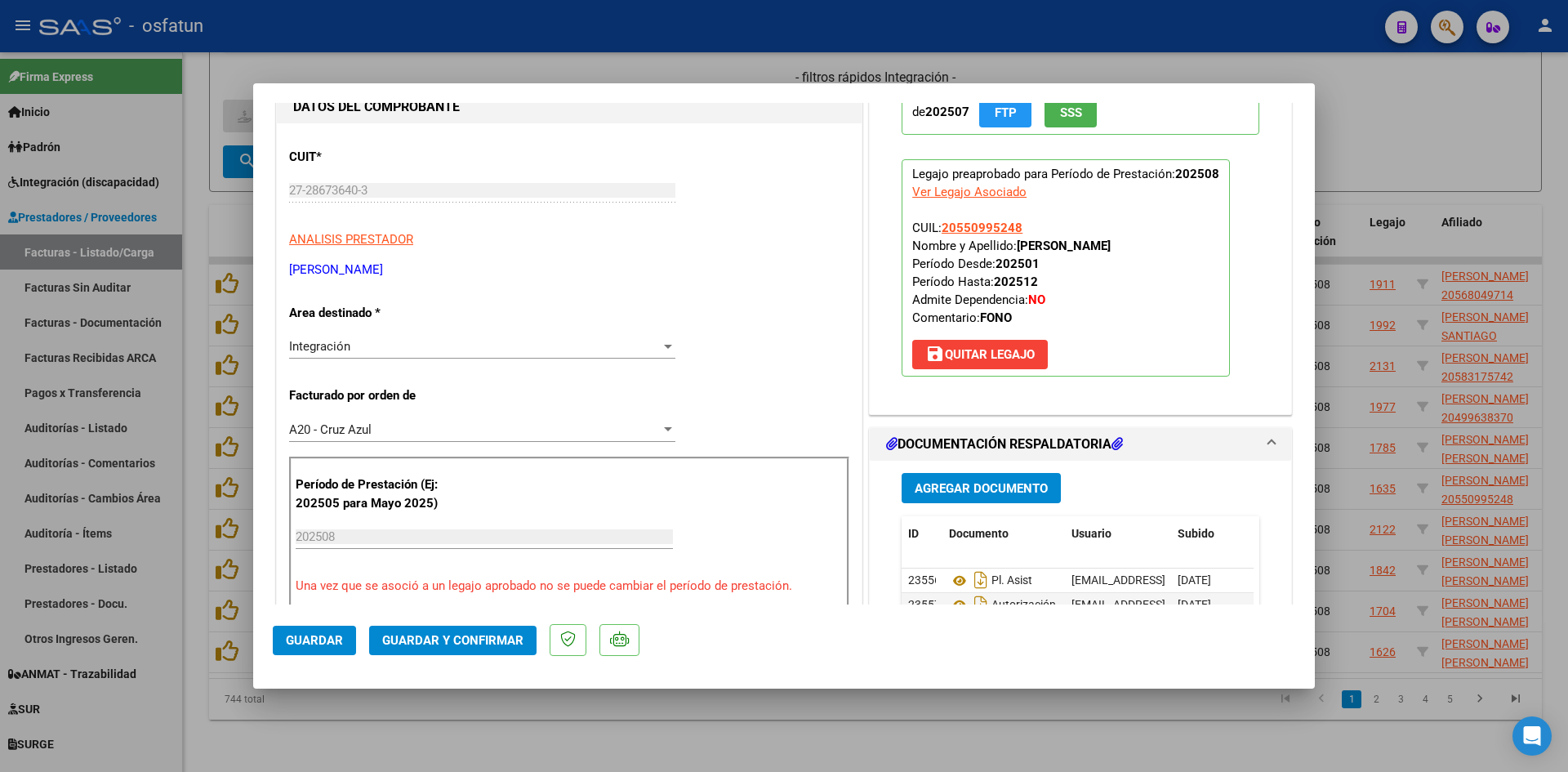
scroll to position [163, 0]
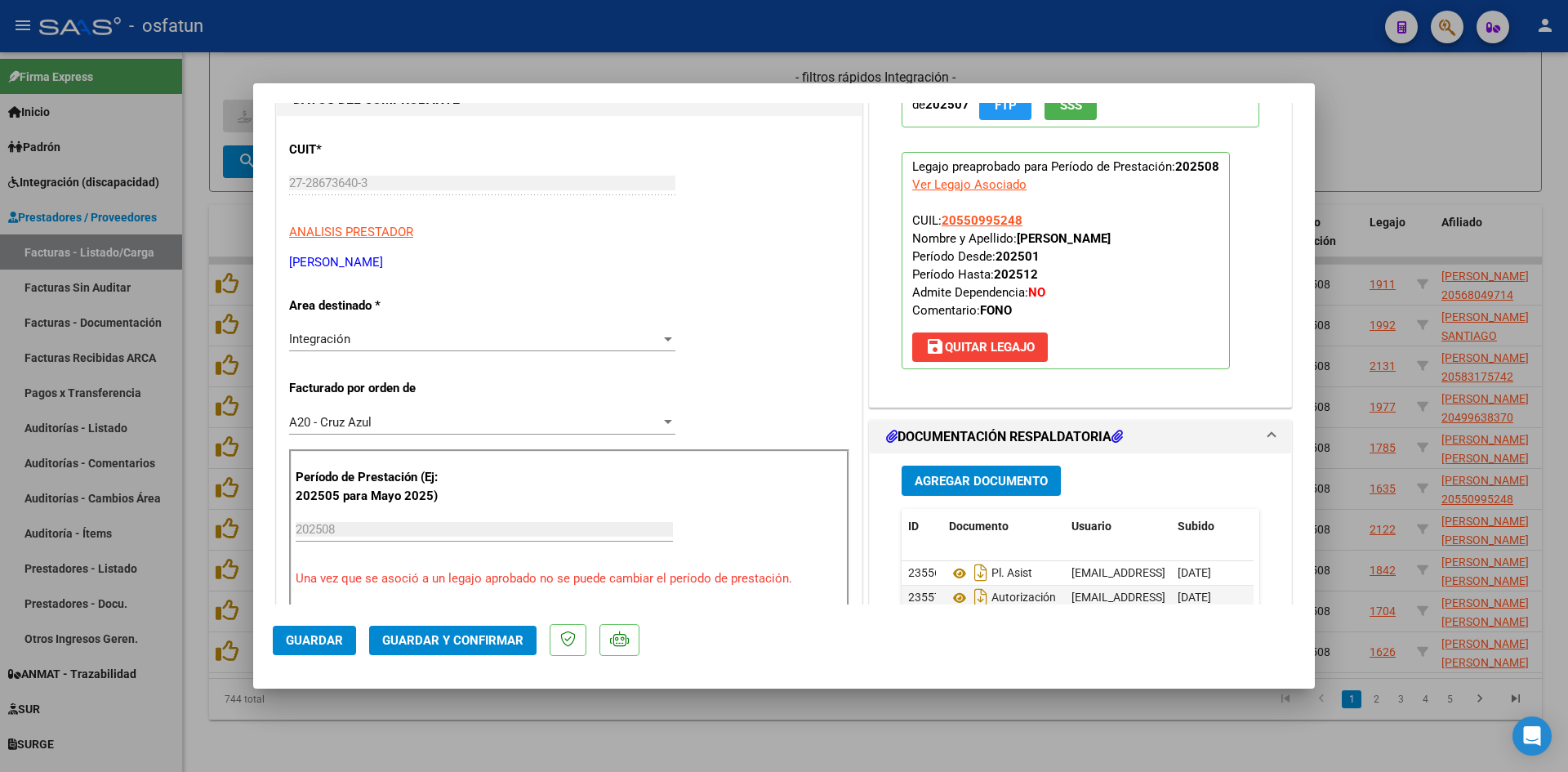
click at [455, 637] on span "Guardar y Confirmar" at bounding box center [452, 641] width 141 height 15
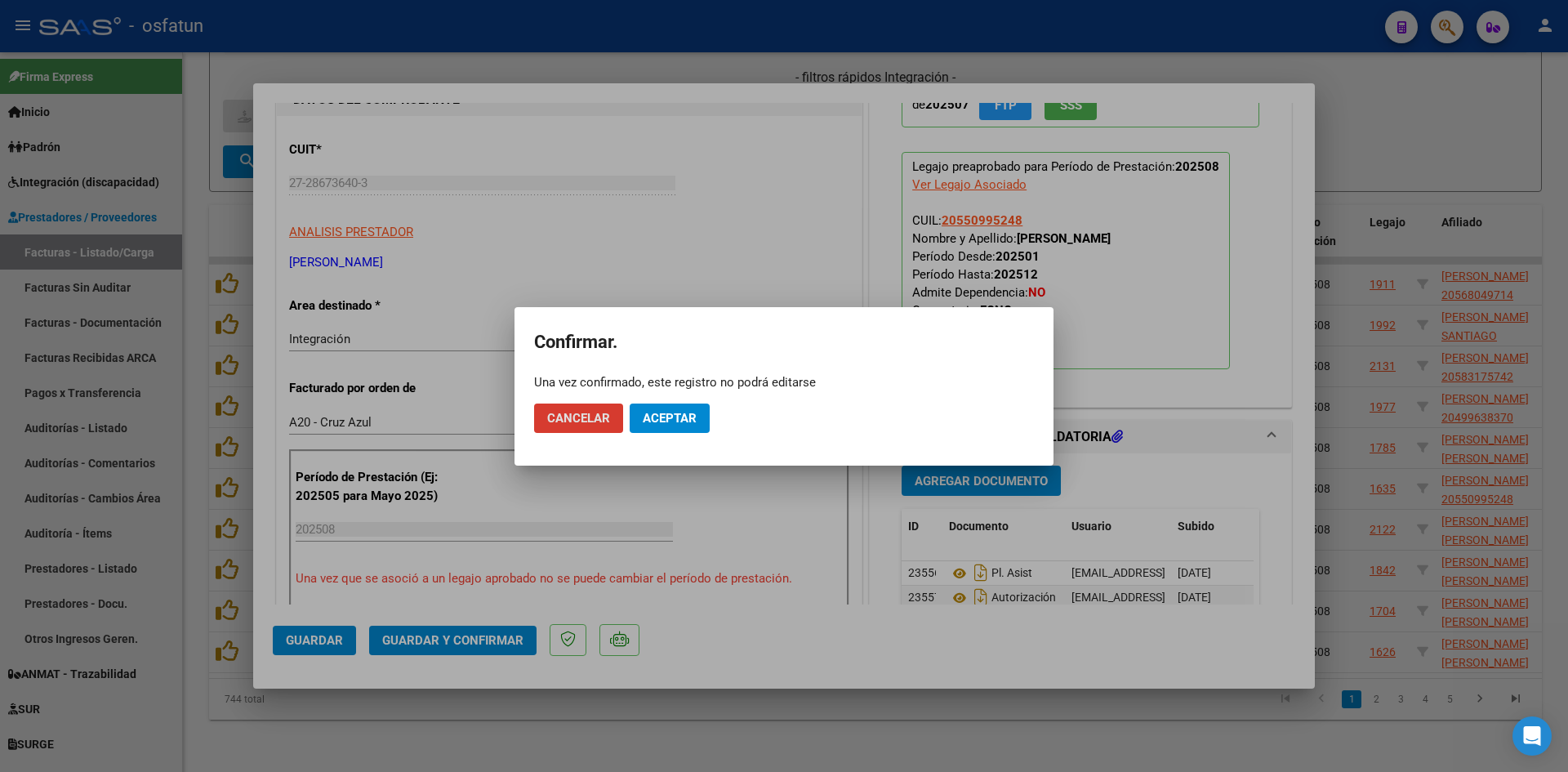
click at [665, 426] on button "Aceptar" at bounding box center [670, 418] width 80 height 29
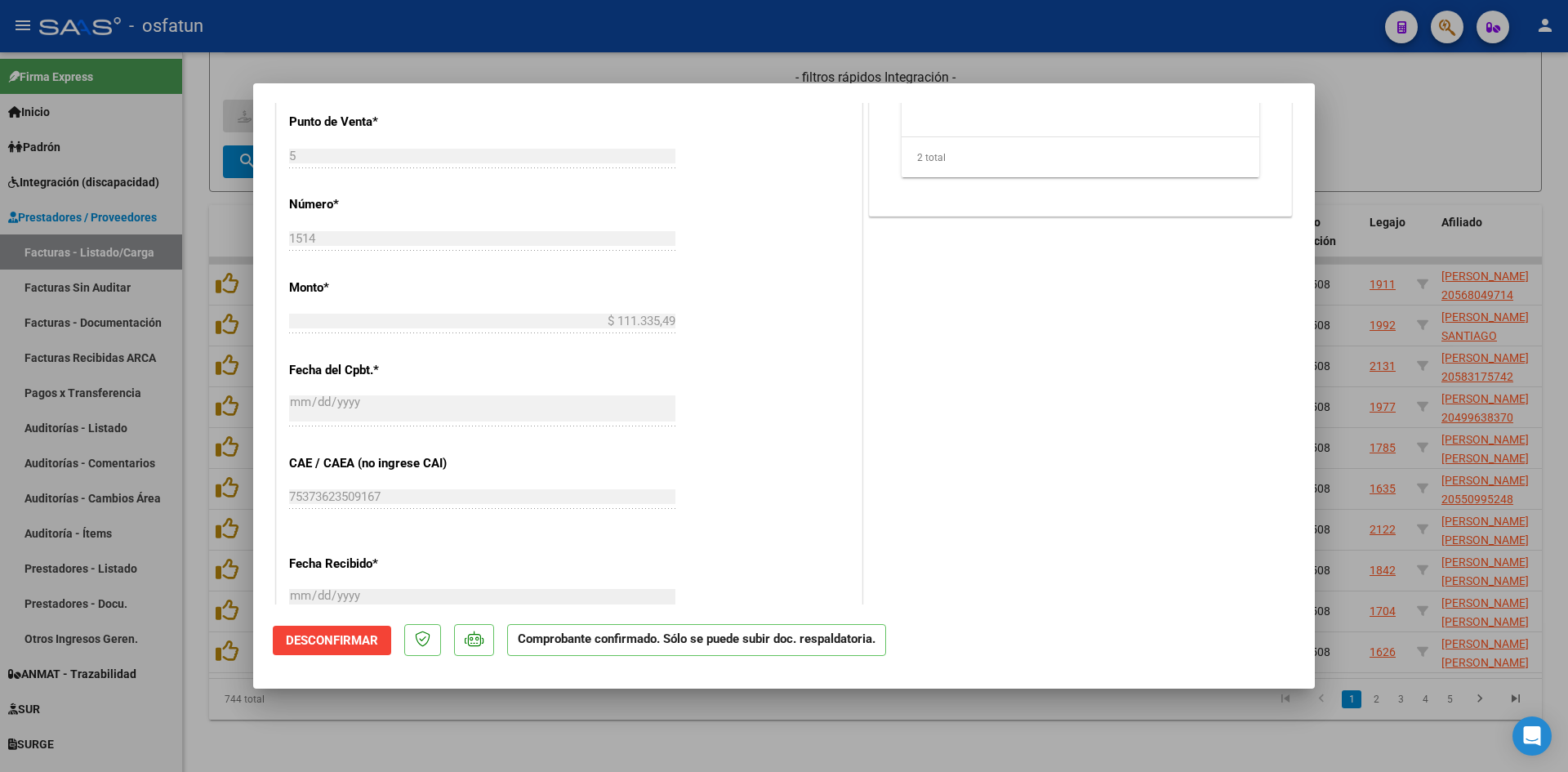
scroll to position [654, 0]
click at [757, 716] on div at bounding box center [784, 386] width 1568 height 772
type input "$ 0,00"
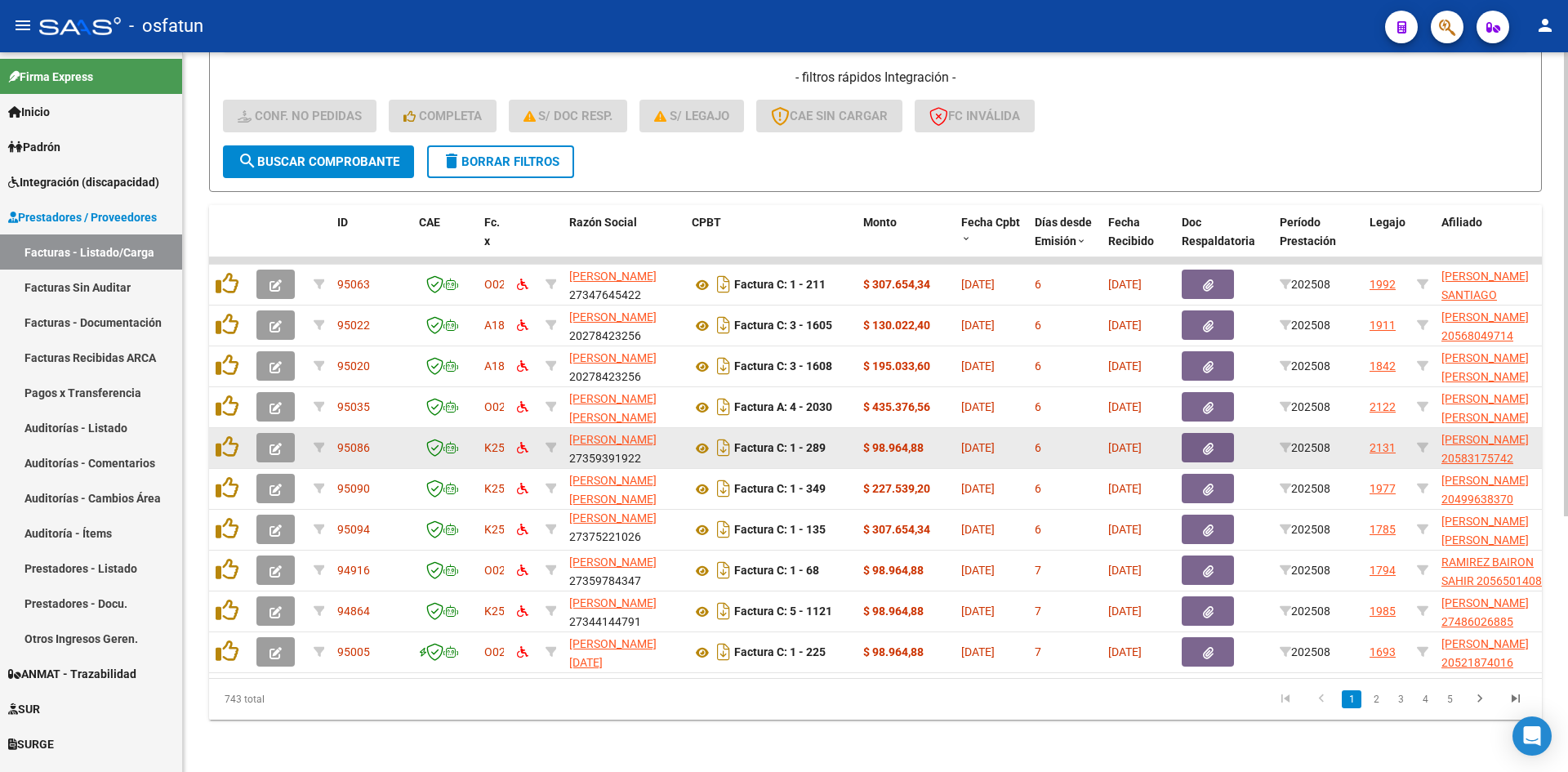
click at [278, 443] on icon "button" at bounding box center [276, 449] width 12 height 12
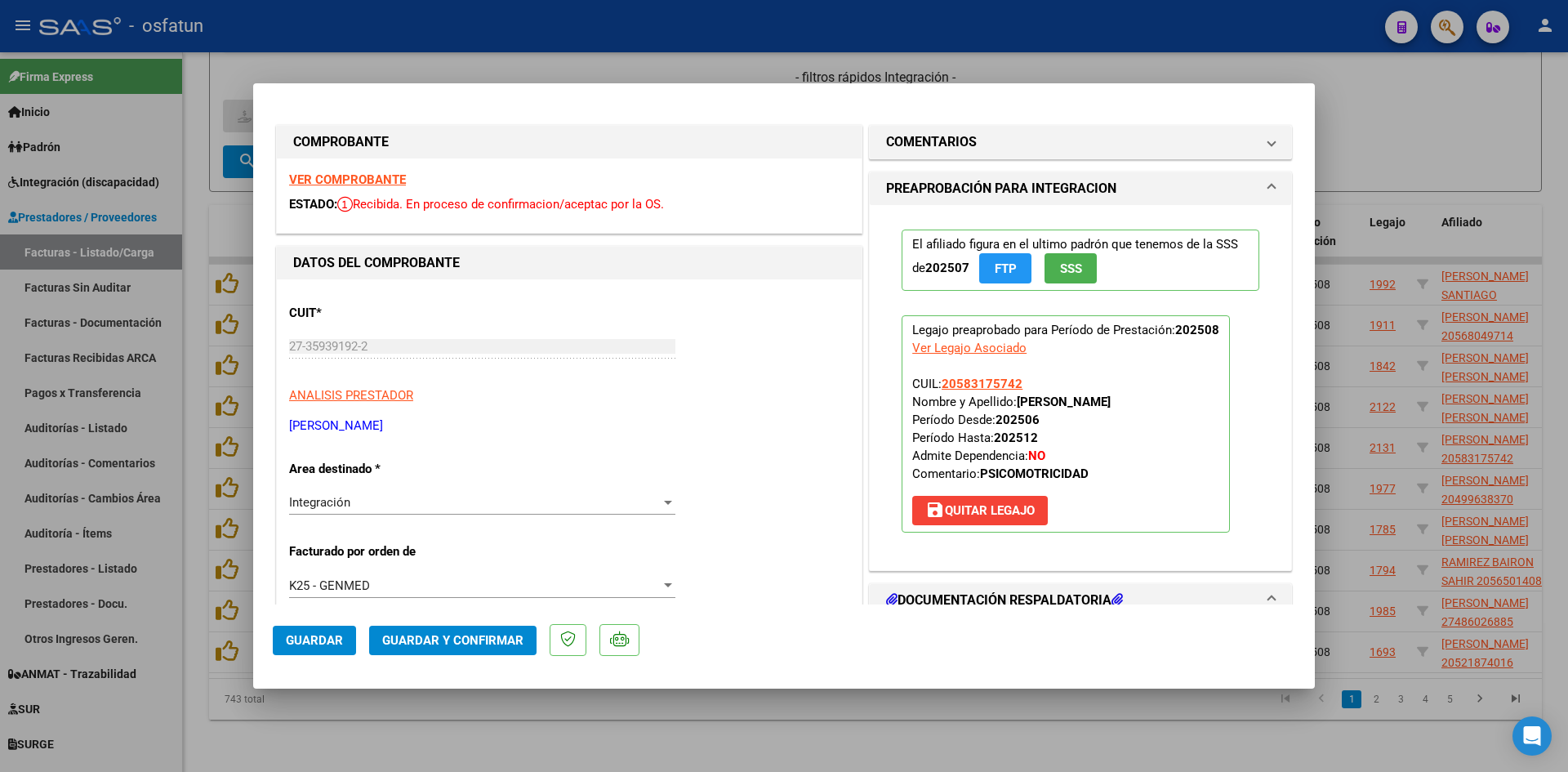
click at [393, 177] on strong "VER COMPROBANTE" at bounding box center [348, 179] width 117 height 15
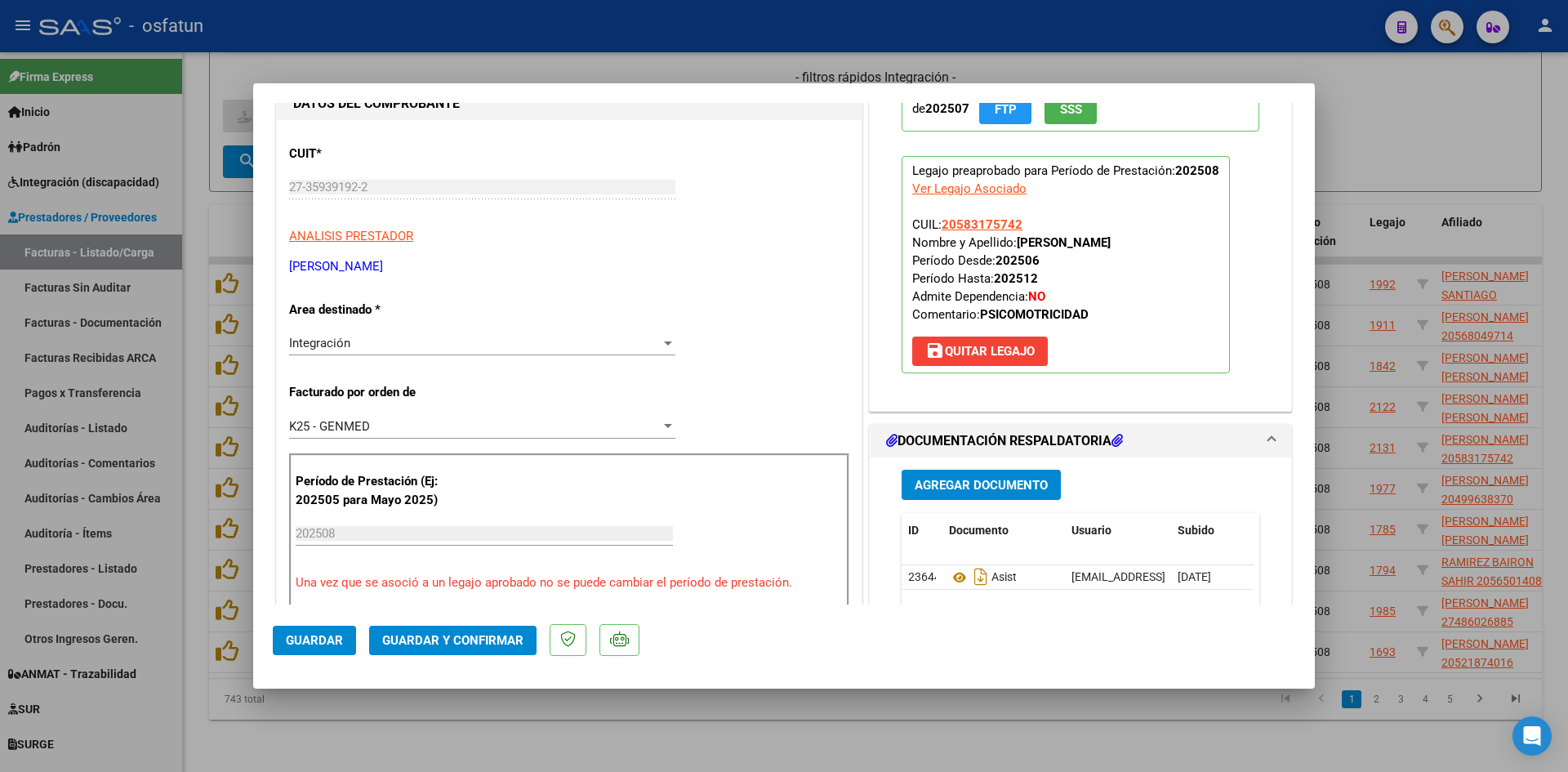
scroll to position [163, 0]
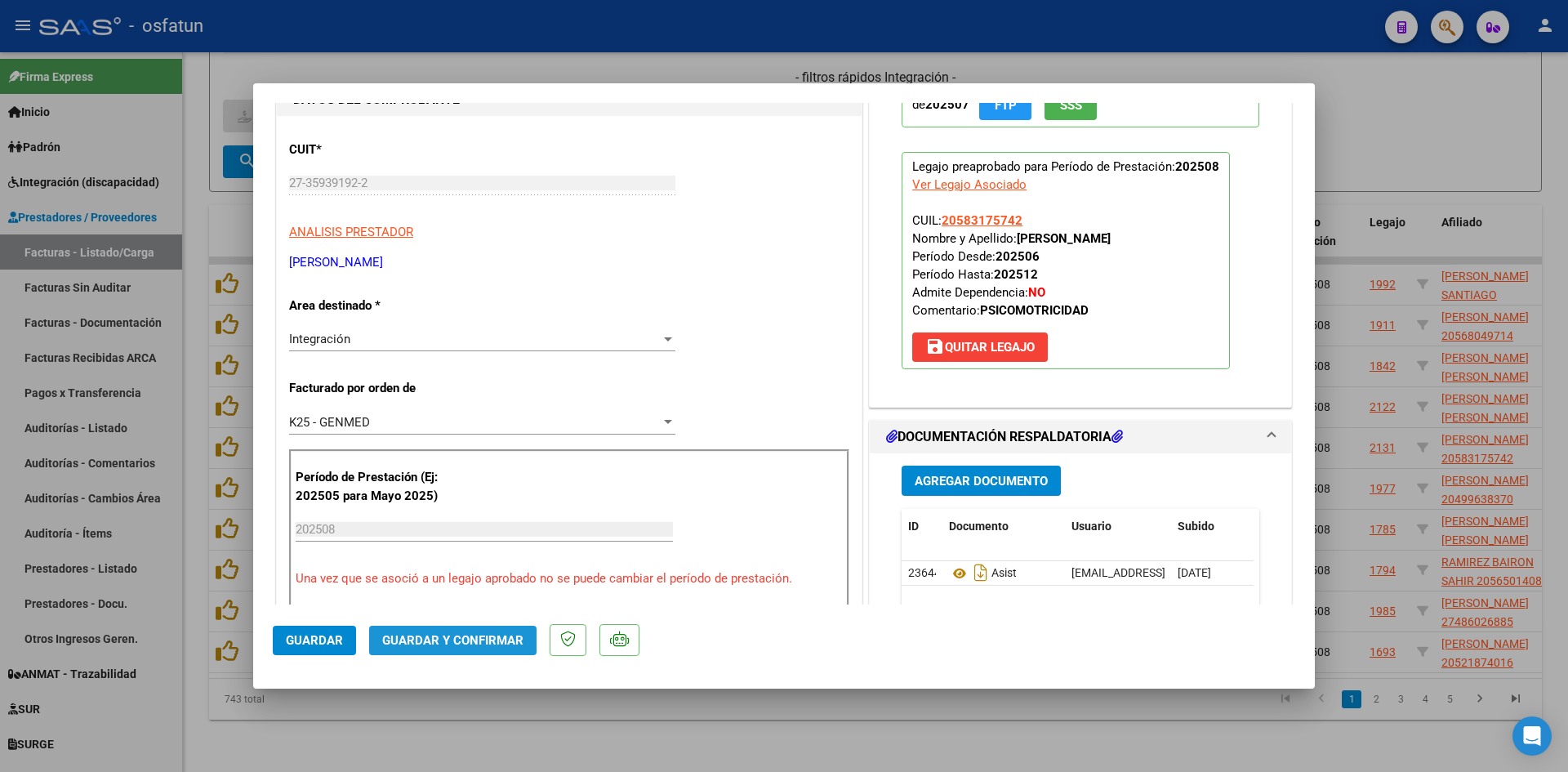
click at [499, 634] on span "Guardar y Confirmar" at bounding box center [452, 641] width 141 height 15
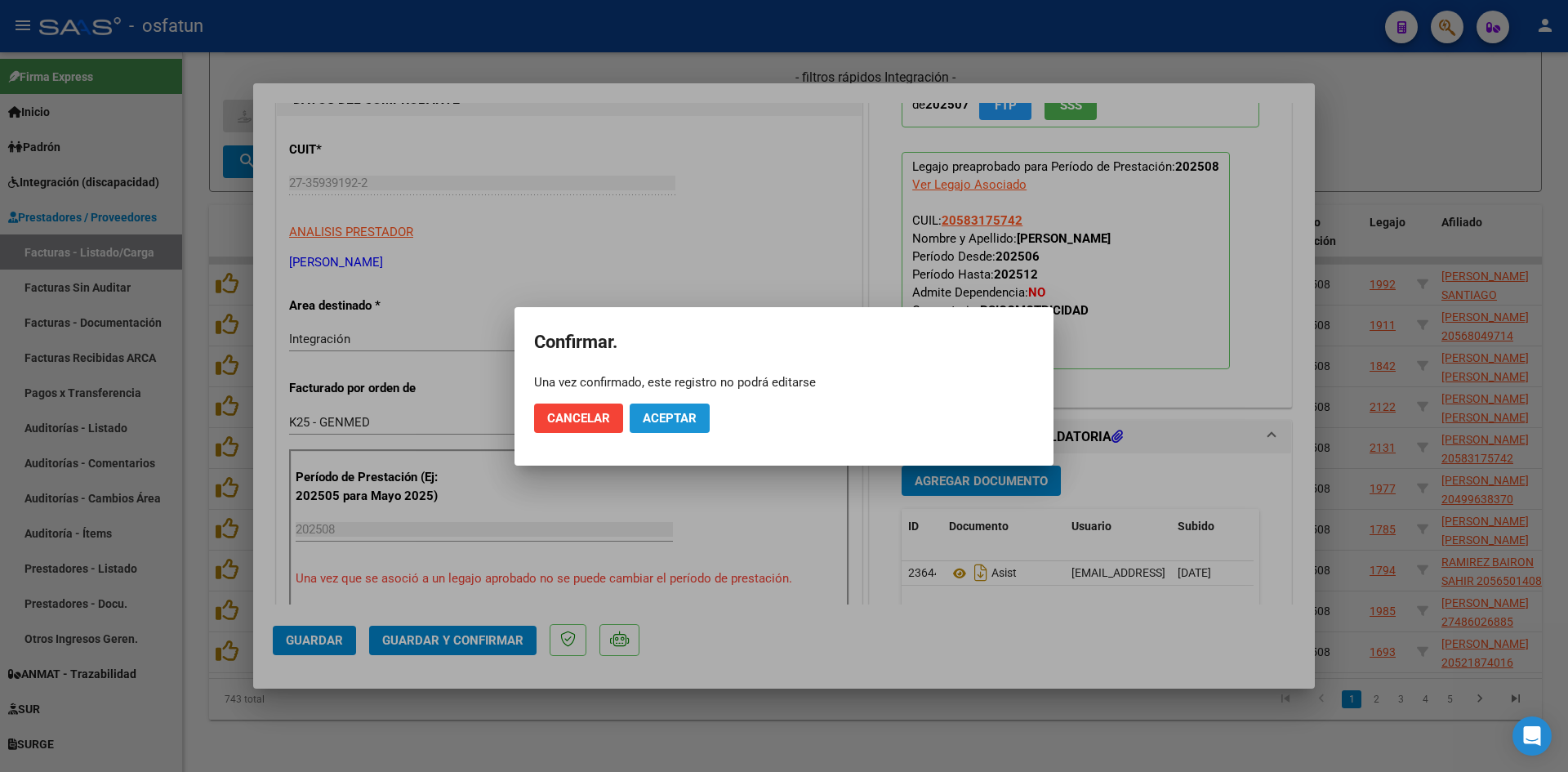
click at [667, 414] on span "Aceptar" at bounding box center [670, 418] width 54 height 15
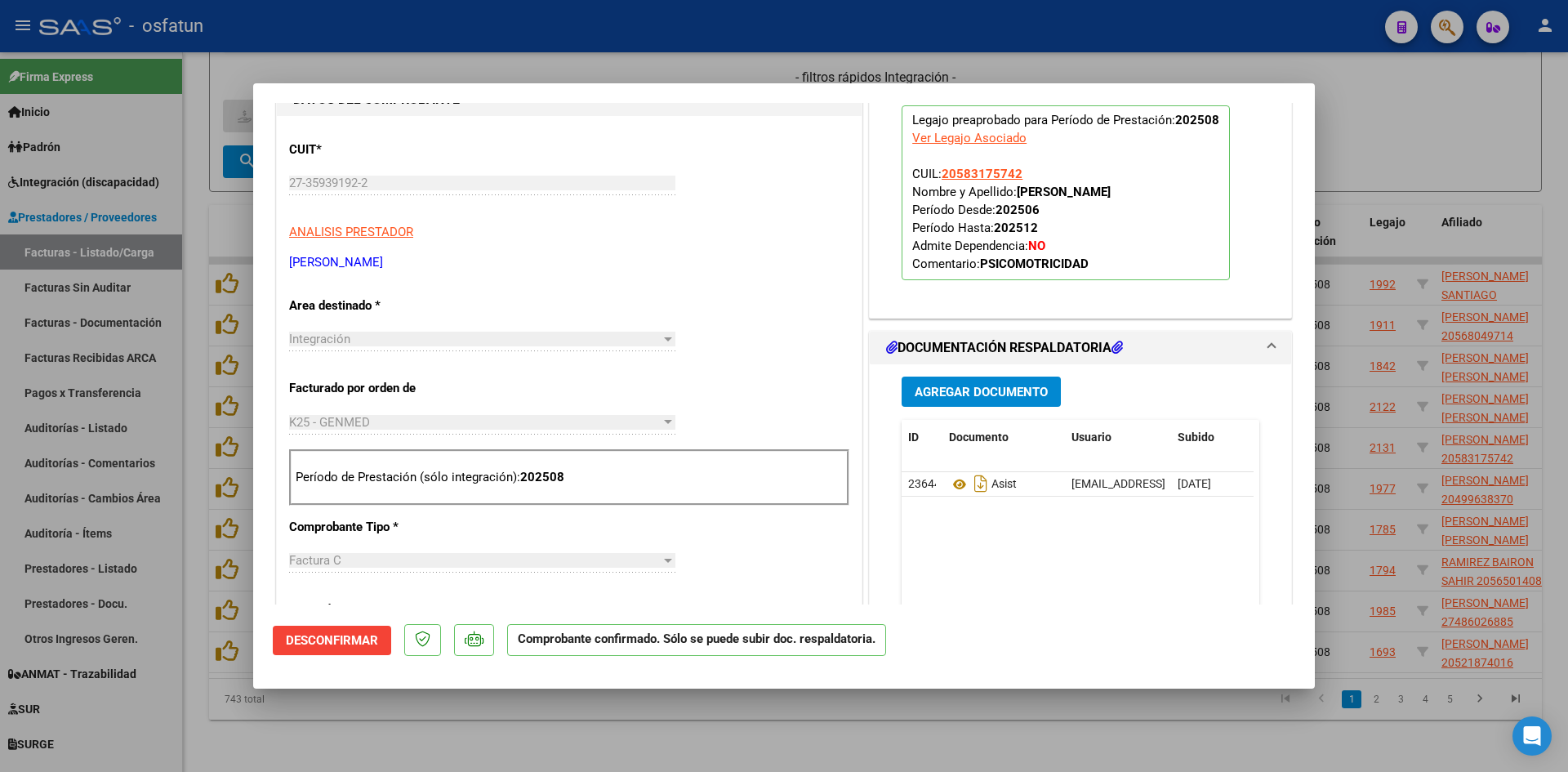
click at [758, 729] on div at bounding box center [784, 386] width 1568 height 772
type input "$ 0,00"
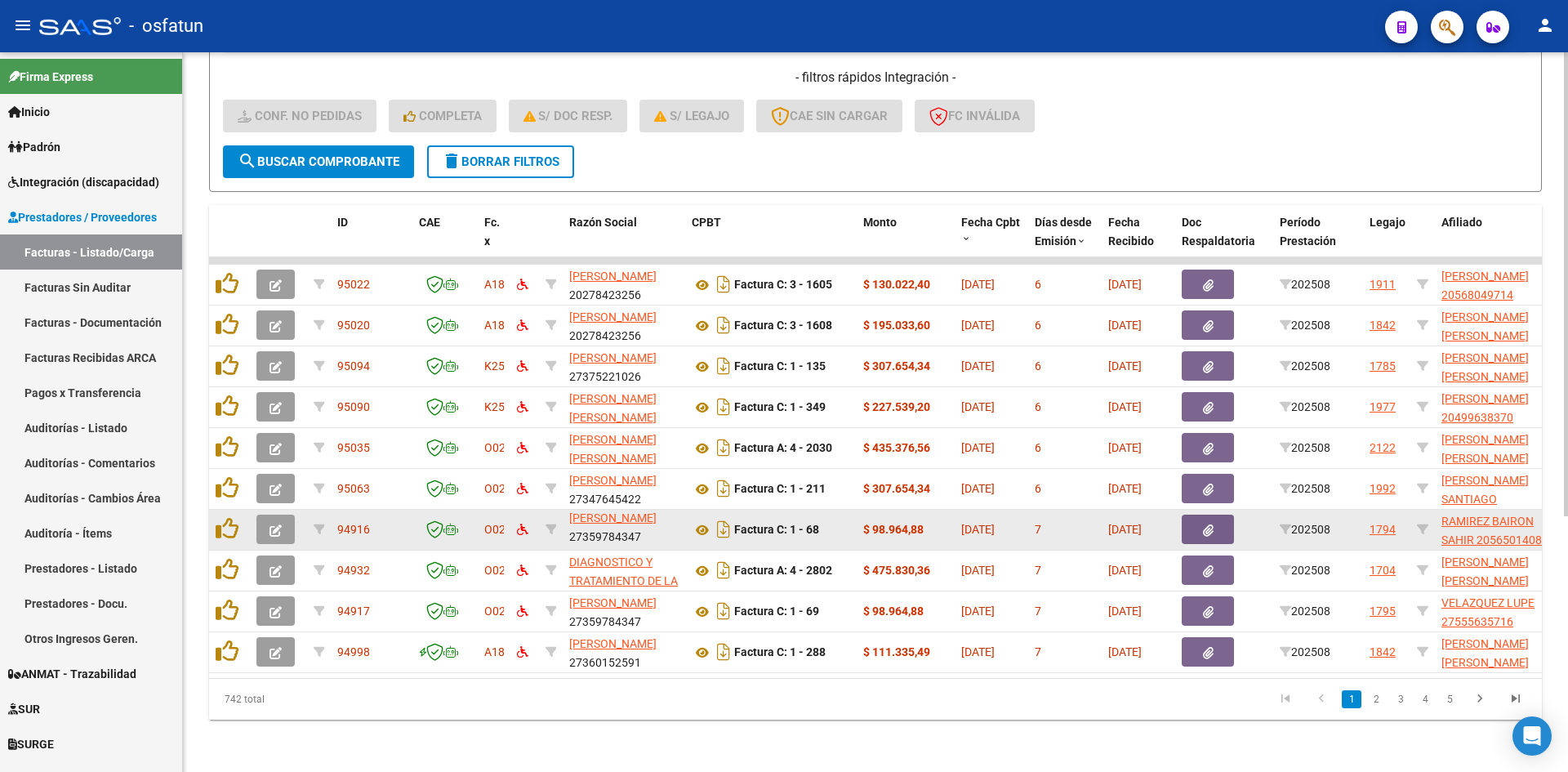
click at [284, 522] on button "button" at bounding box center [275, 529] width 38 height 29
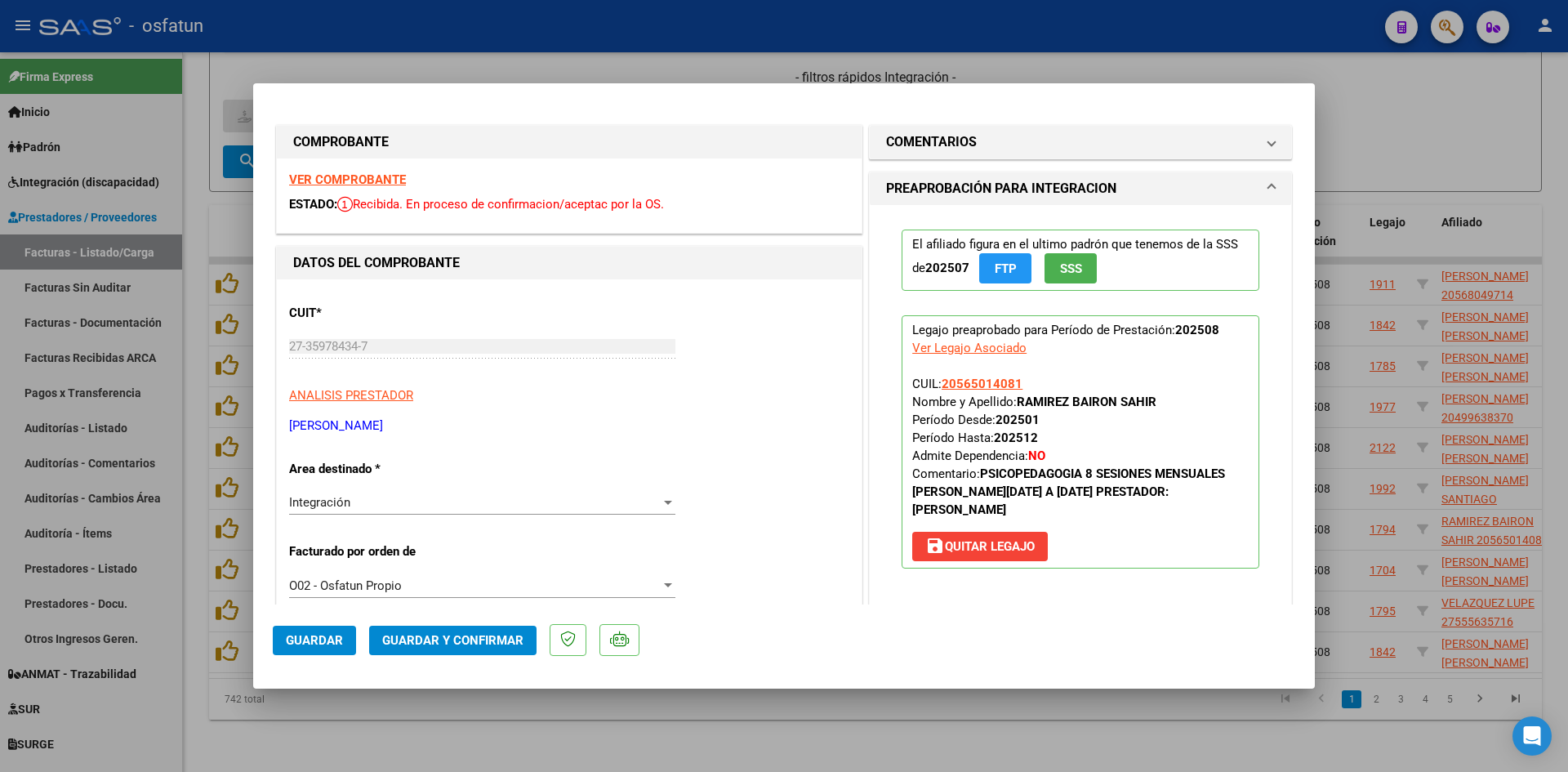
click at [359, 179] on strong "VER COMPROBANTE" at bounding box center [348, 179] width 117 height 15
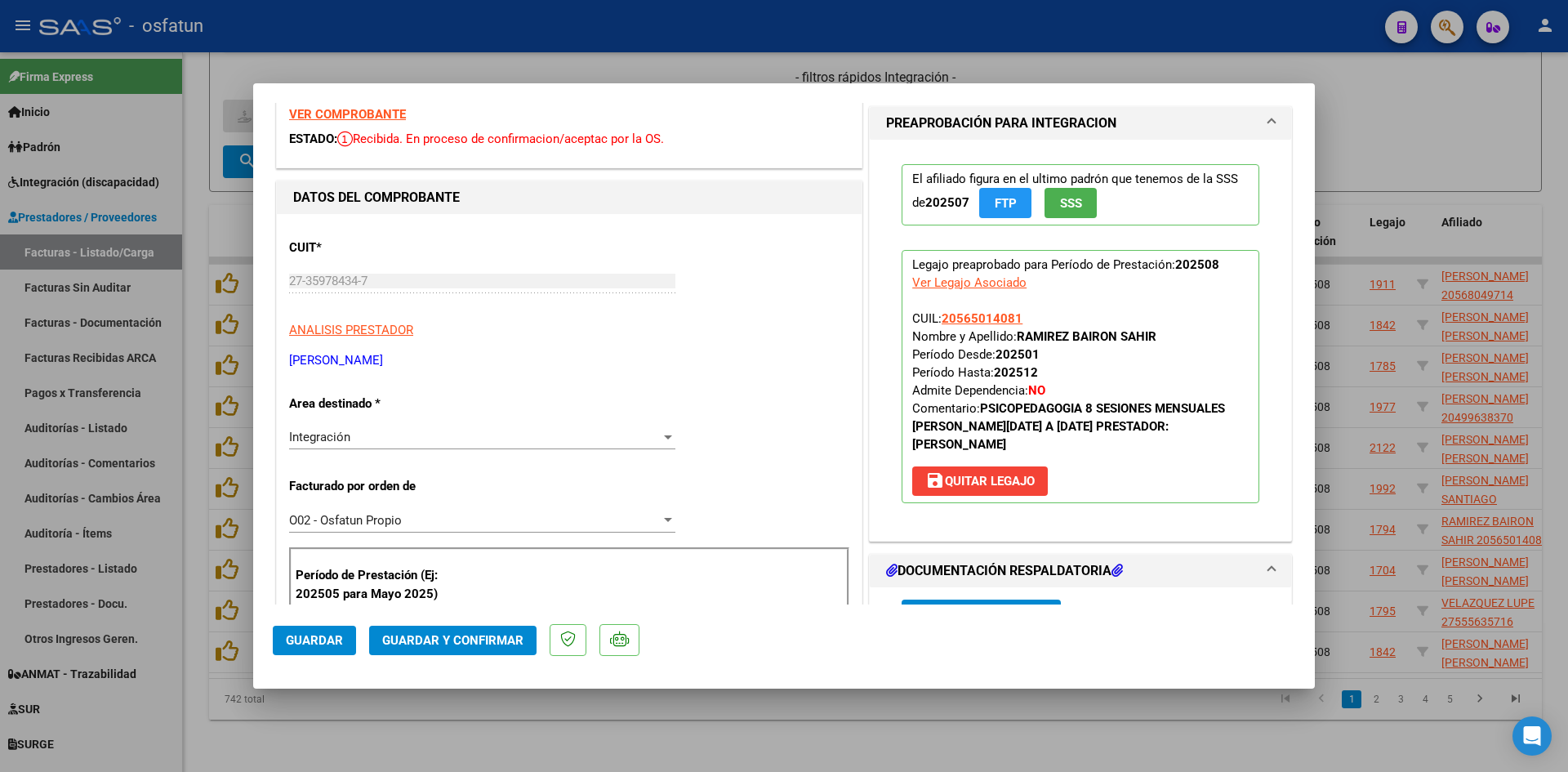
scroll to position [245, 0]
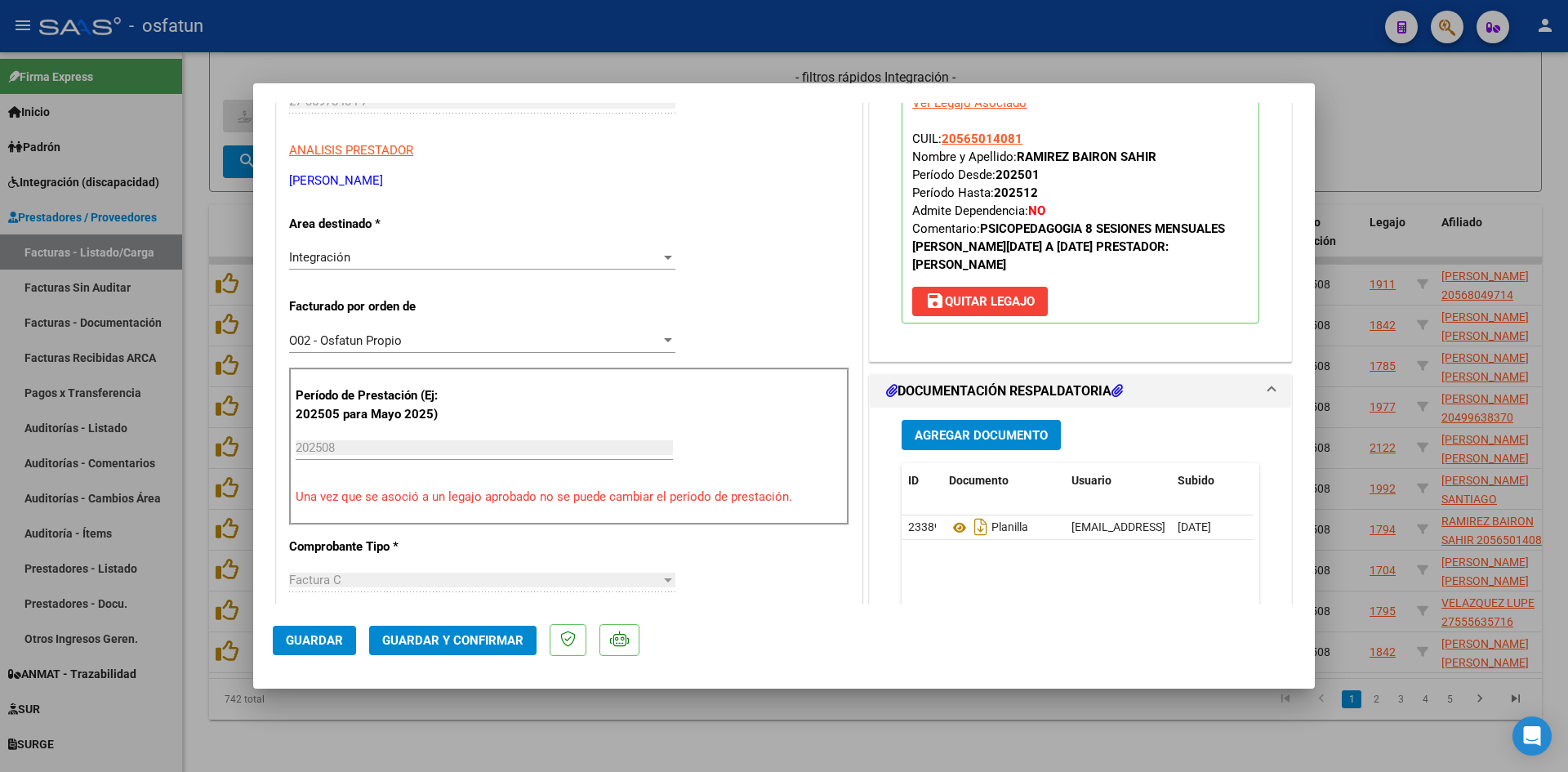
click at [457, 639] on span "Guardar y Confirmar" at bounding box center [452, 641] width 141 height 15
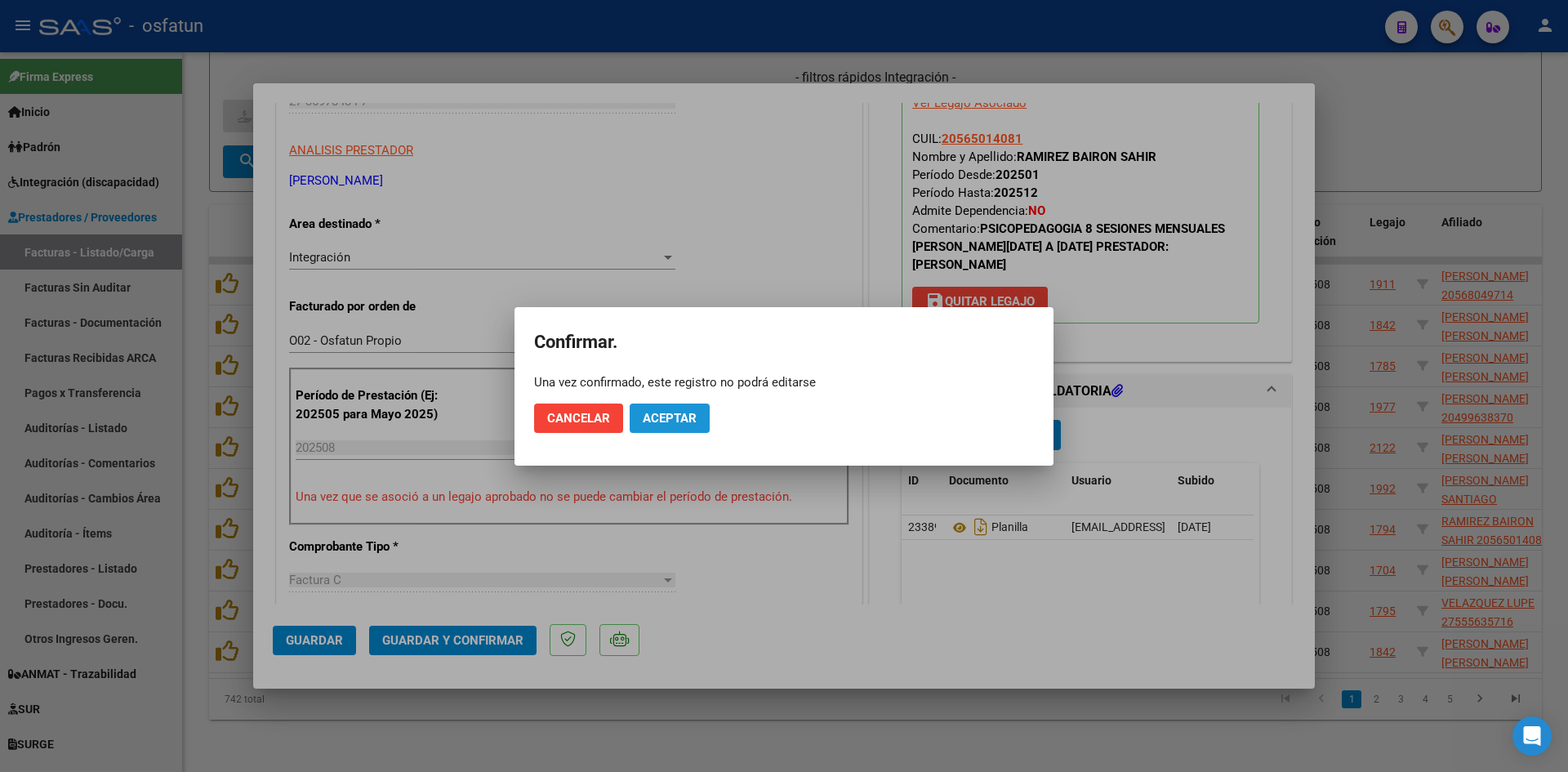
click at [673, 414] on span "Aceptar" at bounding box center [670, 418] width 54 height 15
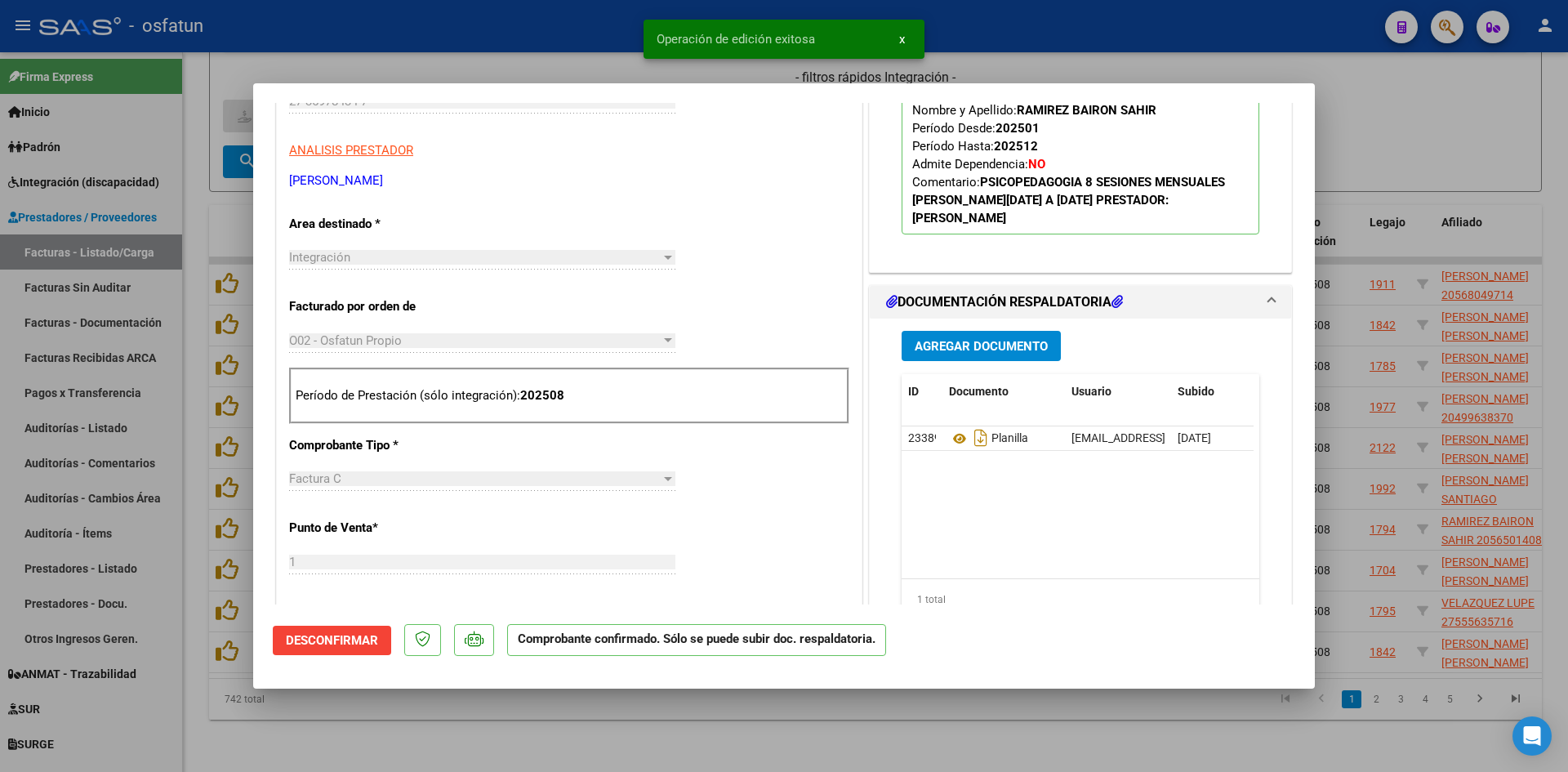
click at [542, 55] on div at bounding box center [784, 386] width 1568 height 772
type input "$ 0,00"
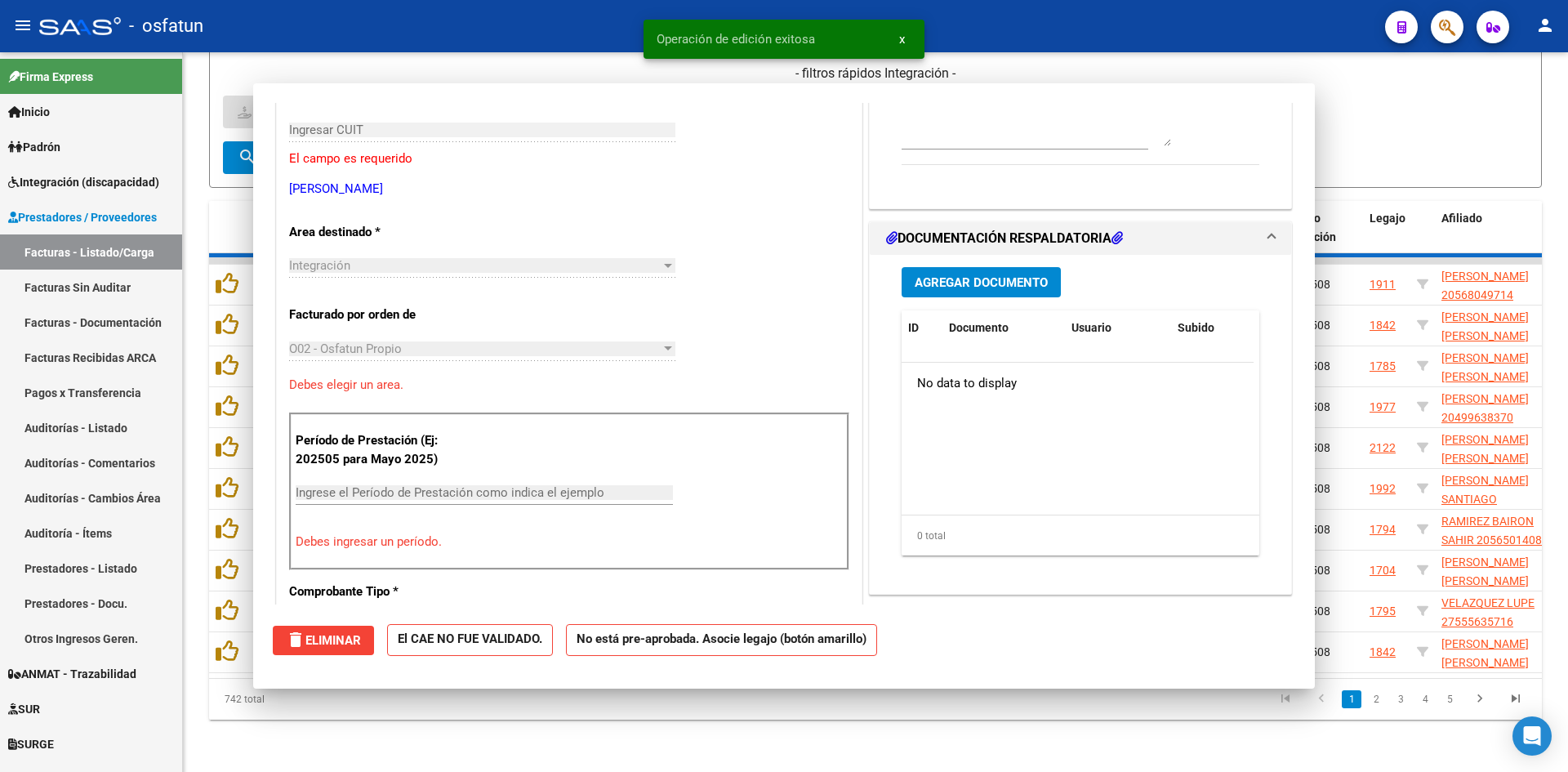
scroll to position [273, 0]
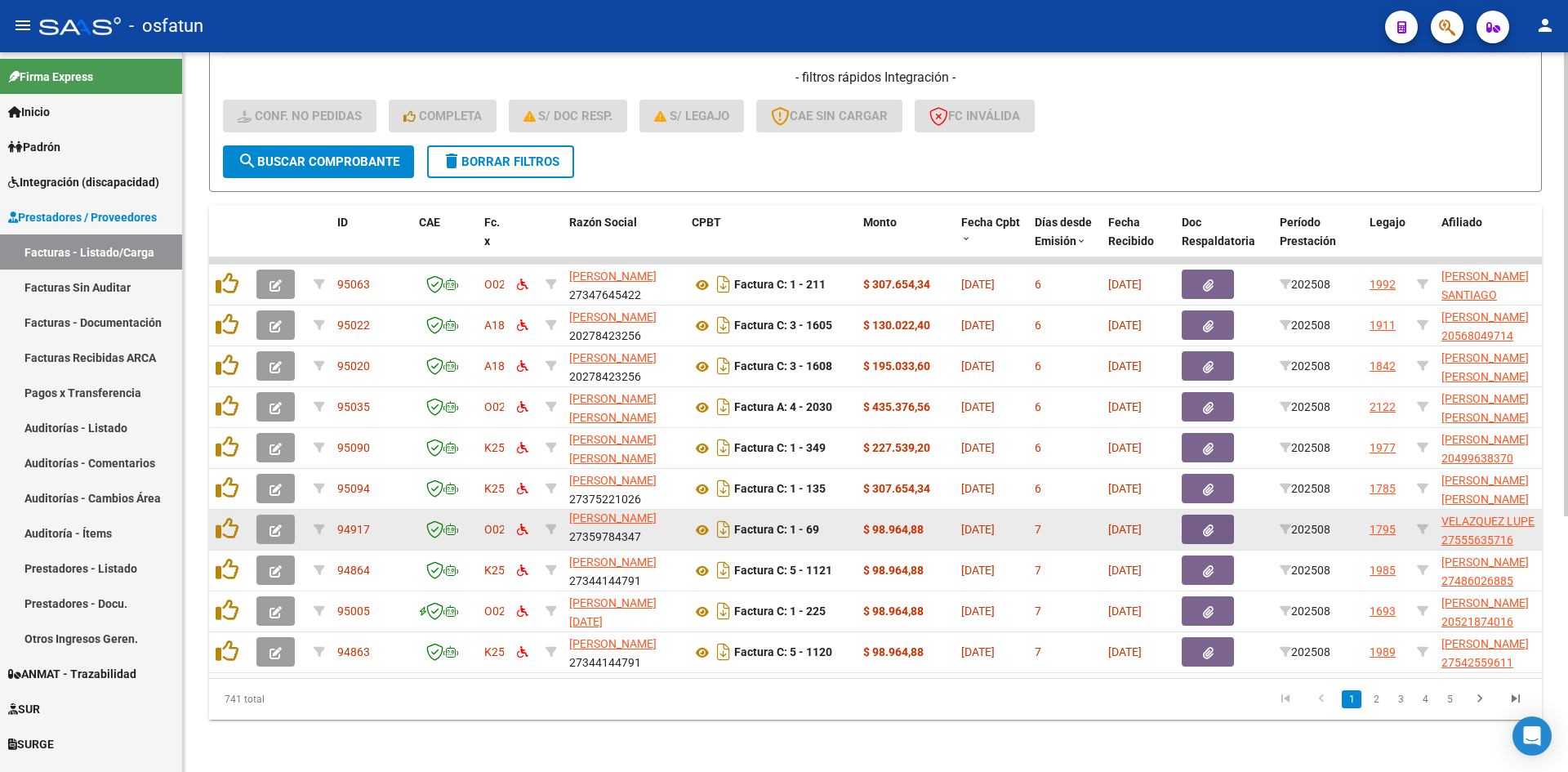
click at [274, 524] on icon "button" at bounding box center [276, 531] width 12 height 12
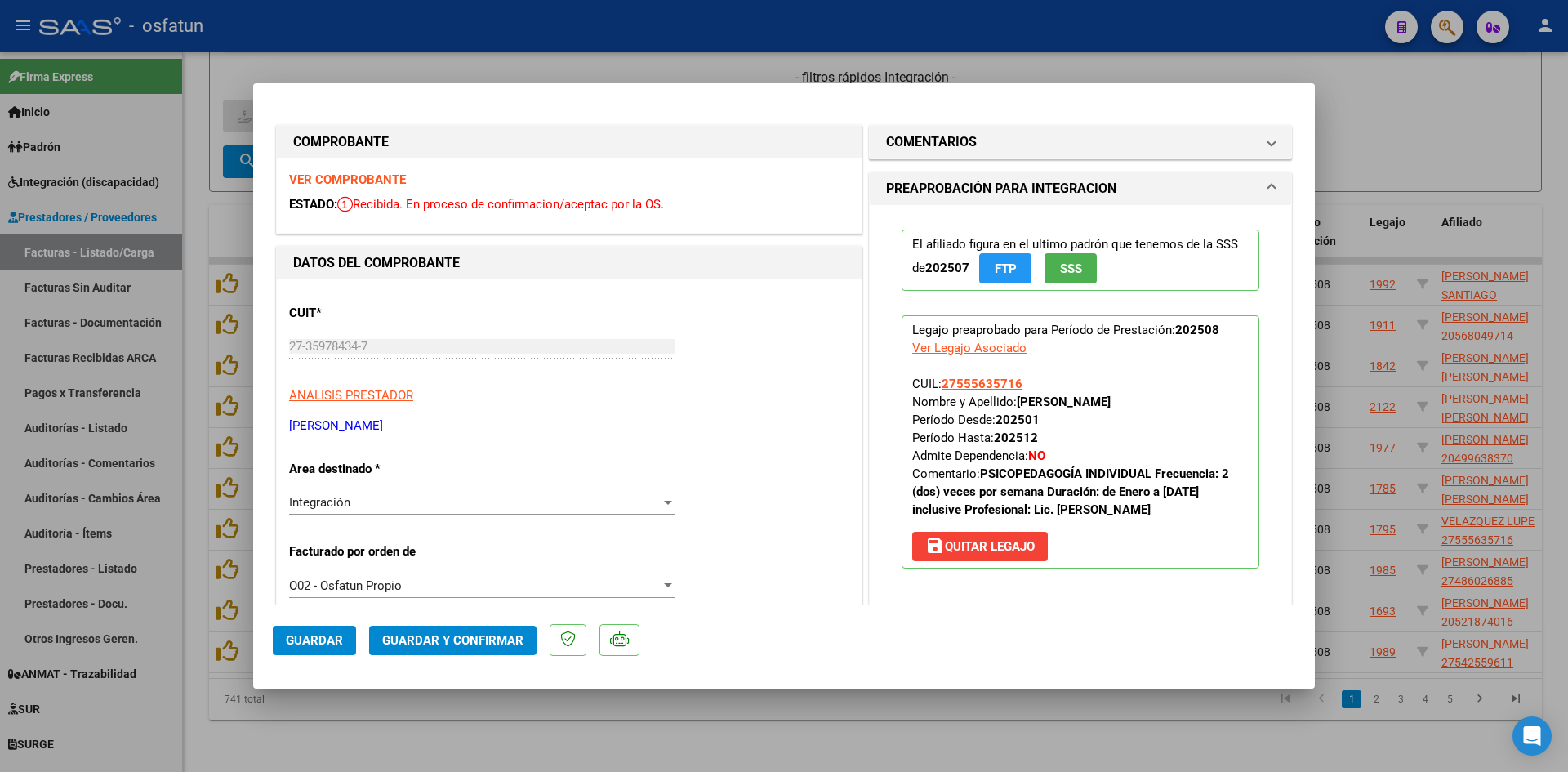
click at [350, 174] on strong "VER COMPROBANTE" at bounding box center [348, 179] width 117 height 15
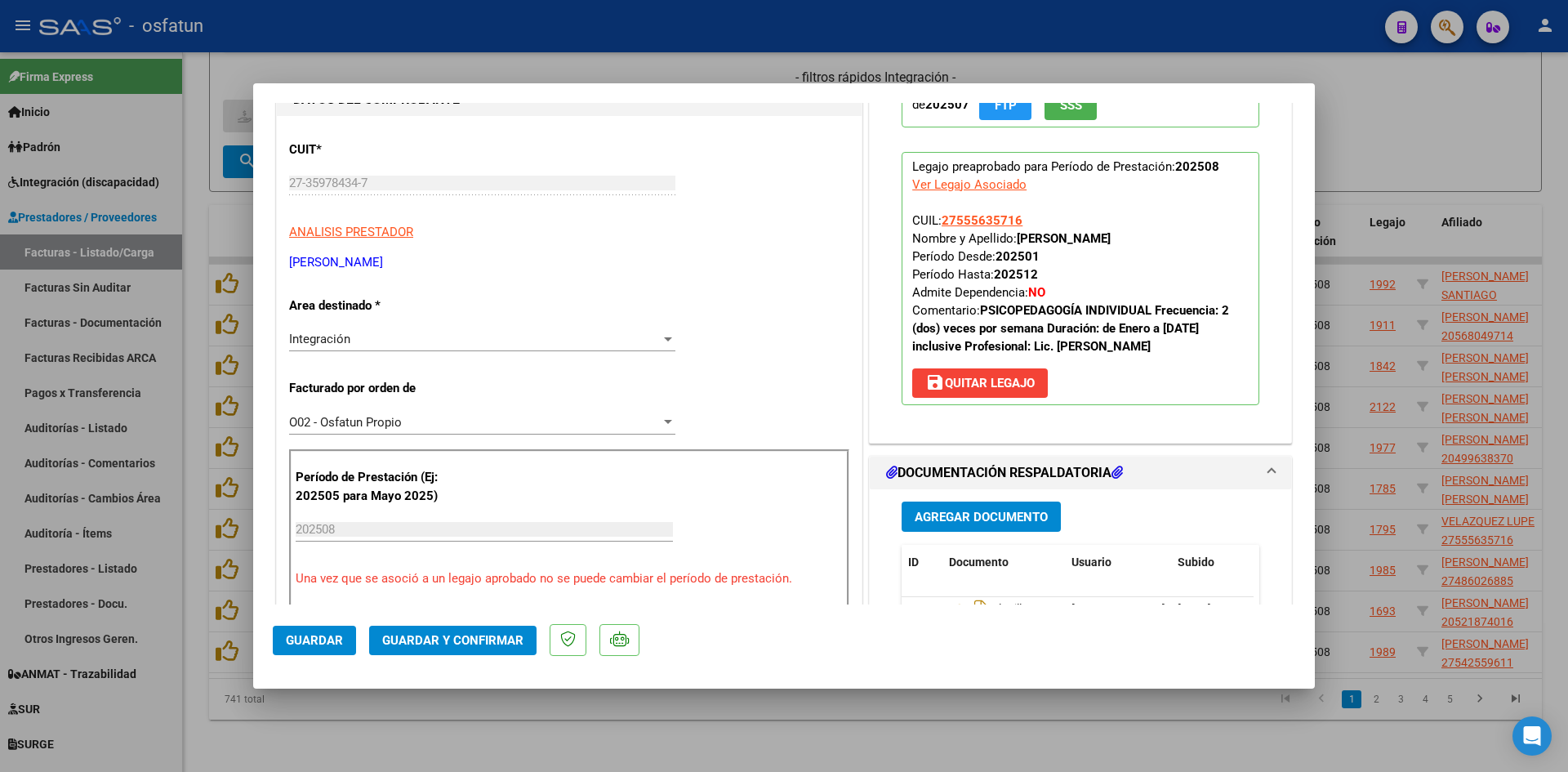
click at [483, 634] on span "Guardar y Confirmar" at bounding box center [452, 641] width 141 height 15
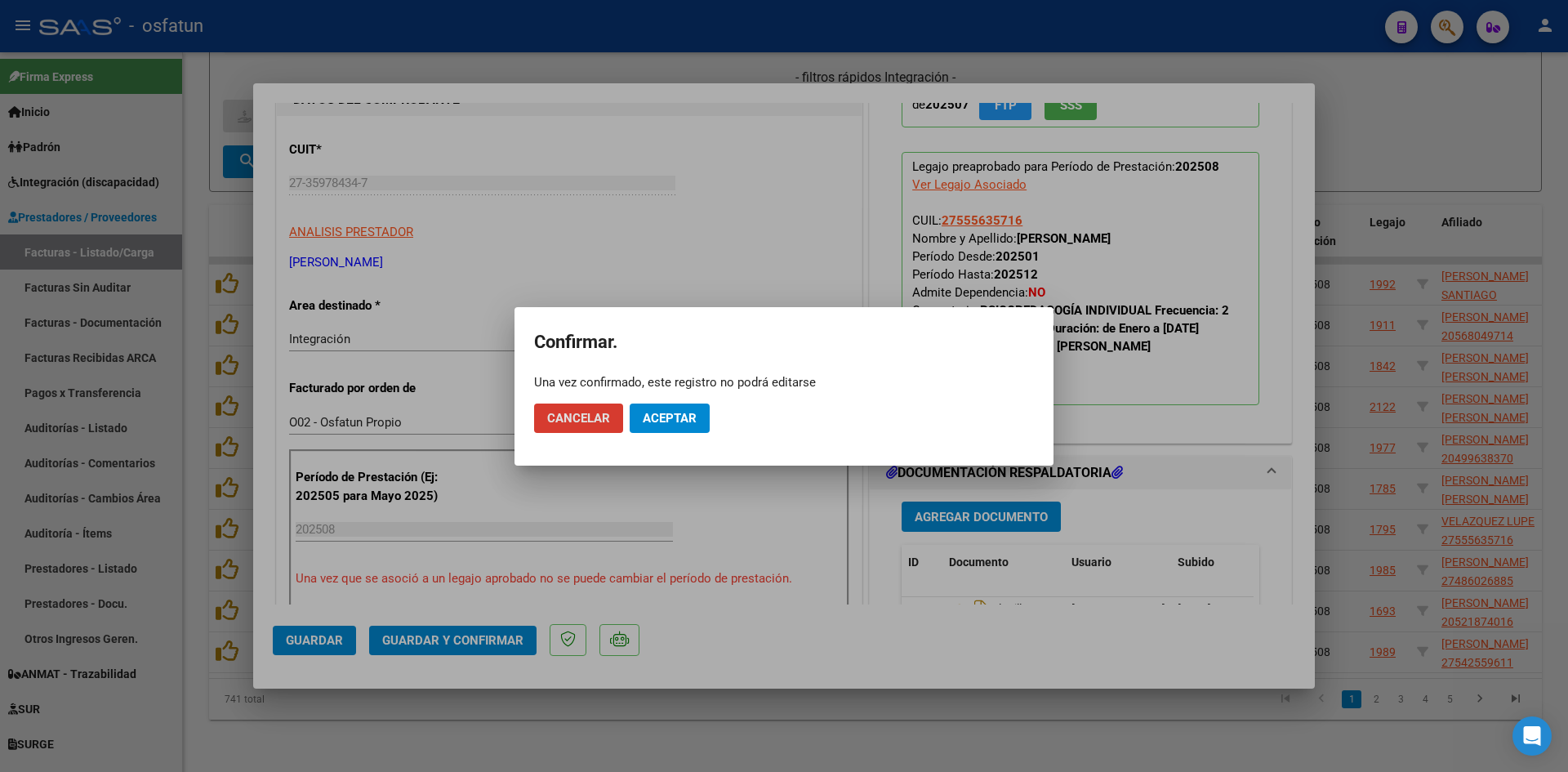
click at [686, 417] on span "Aceptar" at bounding box center [670, 418] width 54 height 15
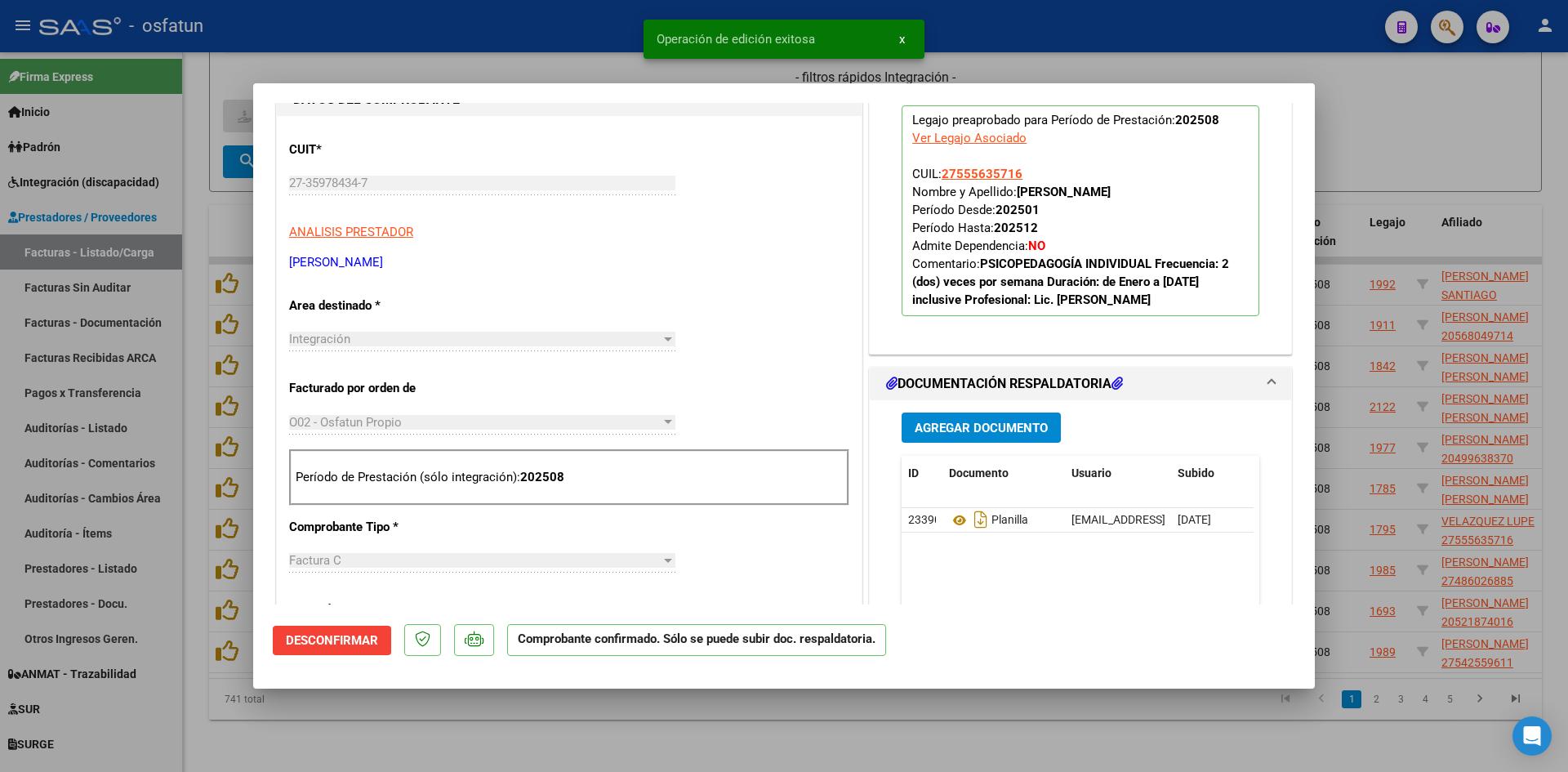
click at [553, 62] on div at bounding box center [784, 386] width 1568 height 772
type input "$ 0,00"
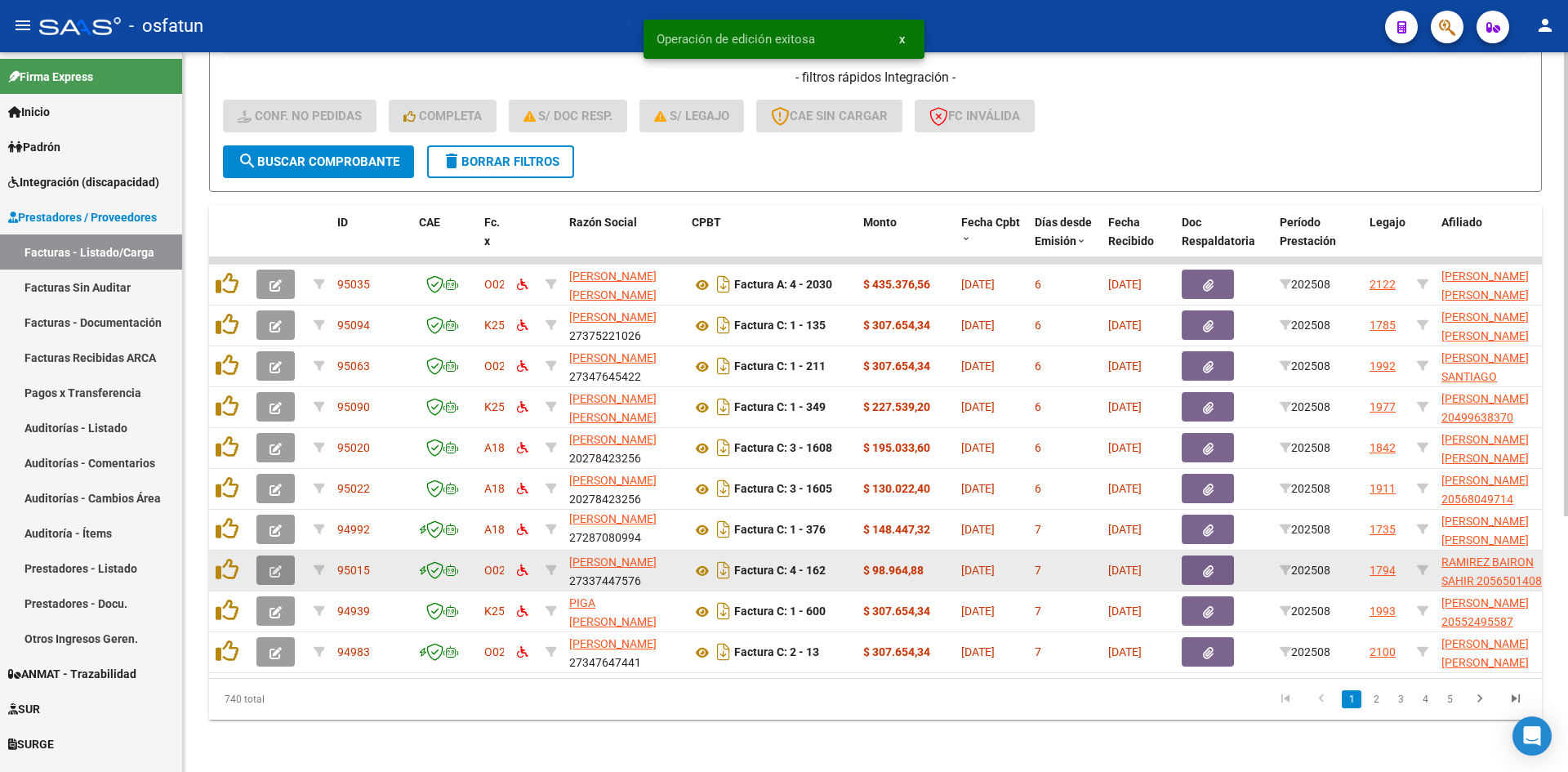
click at [281, 565] on icon "button" at bounding box center [276, 571] width 12 height 12
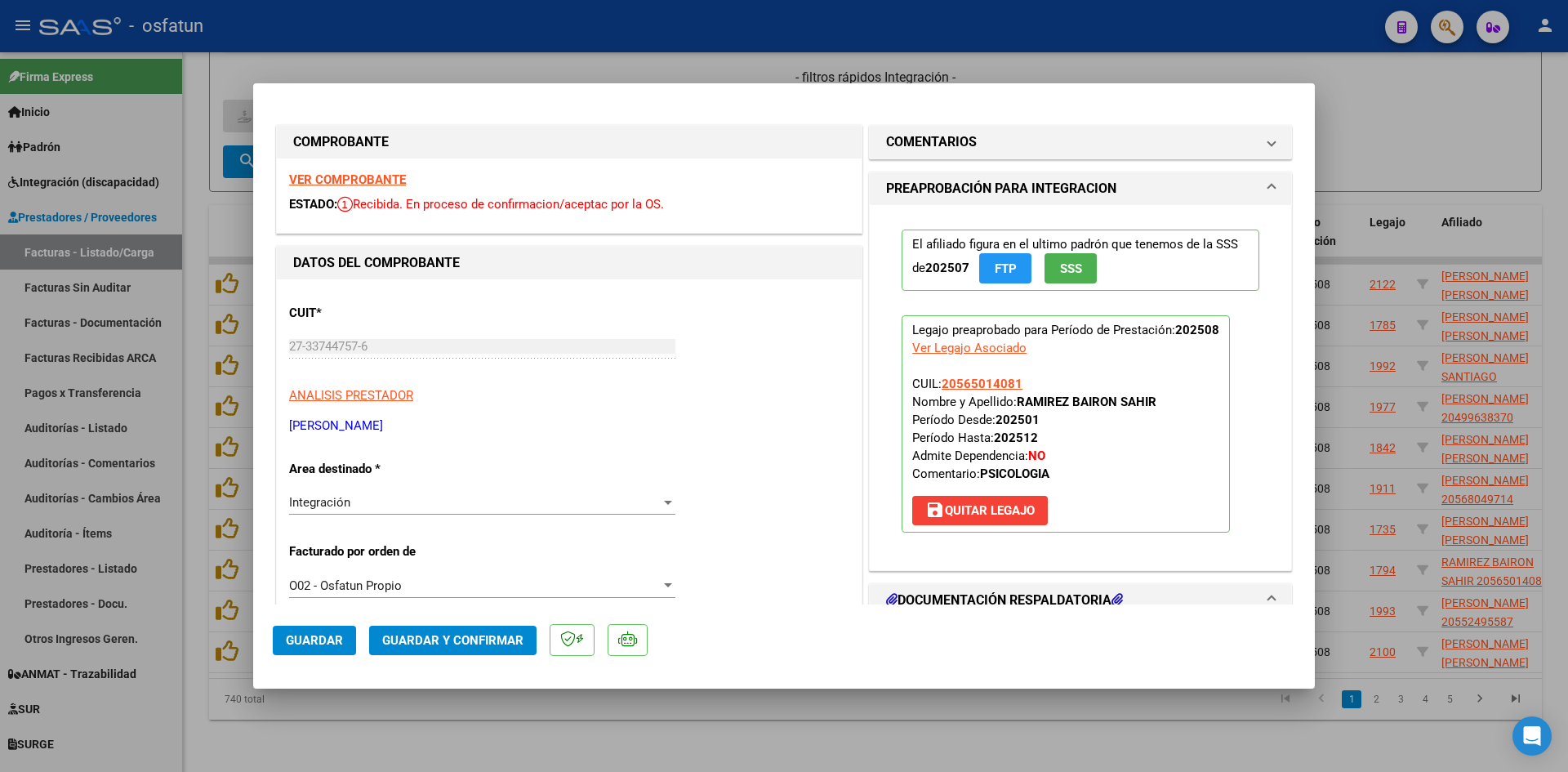
click at [380, 183] on strong "VER COMPROBANTE" at bounding box center [348, 179] width 117 height 15
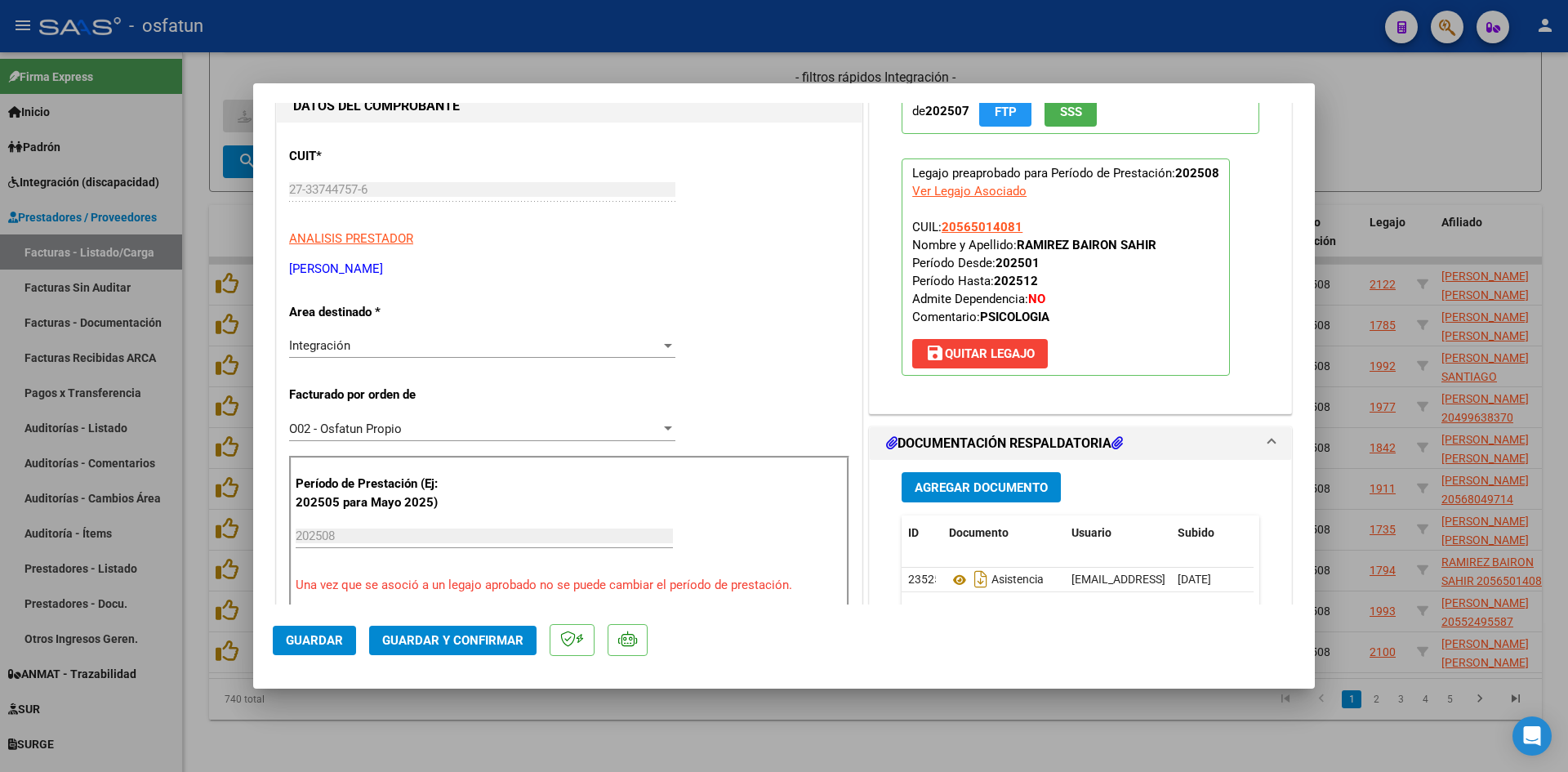
scroll to position [163, 0]
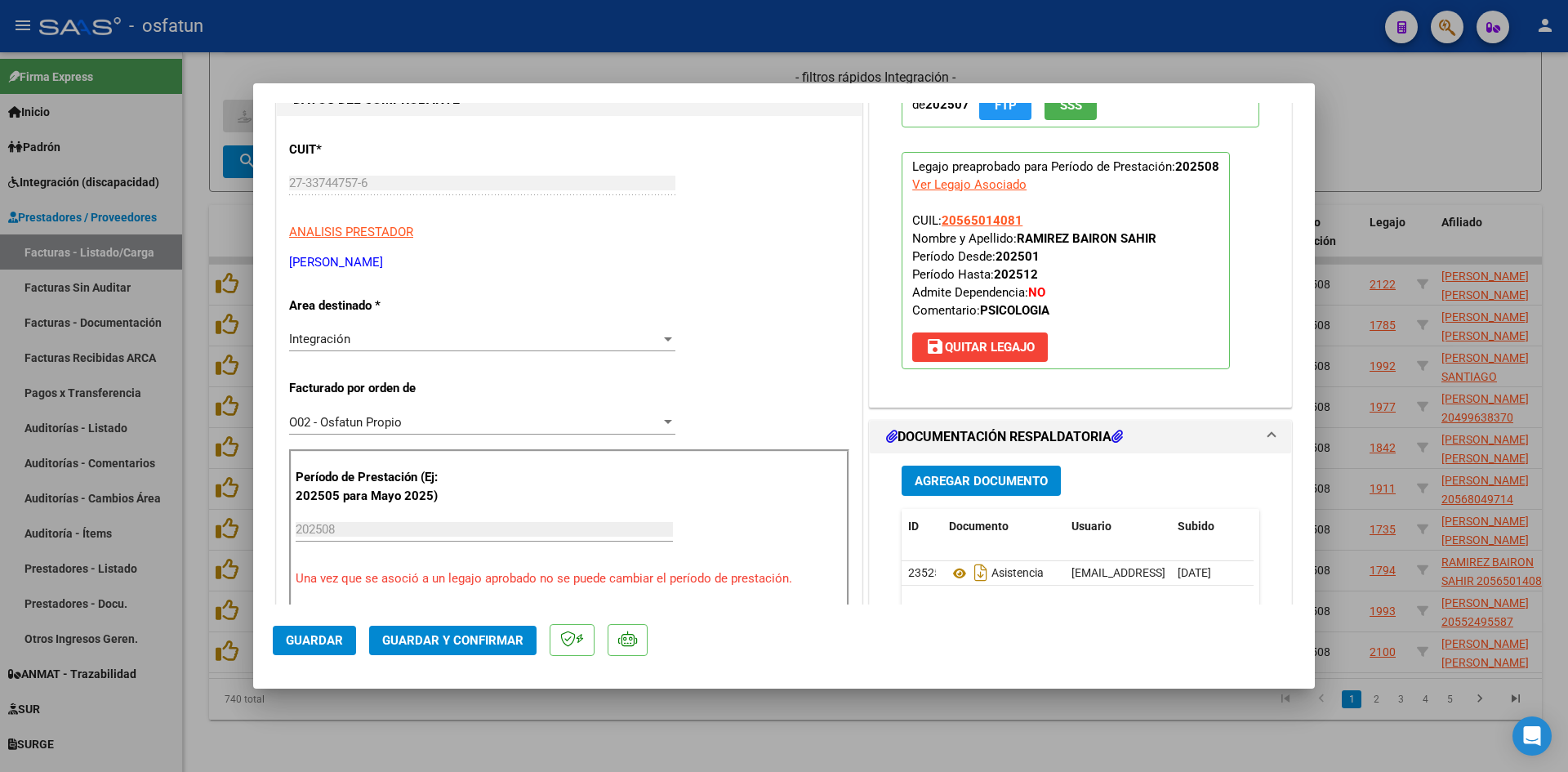
click at [452, 634] on span "Guardar y Confirmar" at bounding box center [452, 641] width 141 height 15
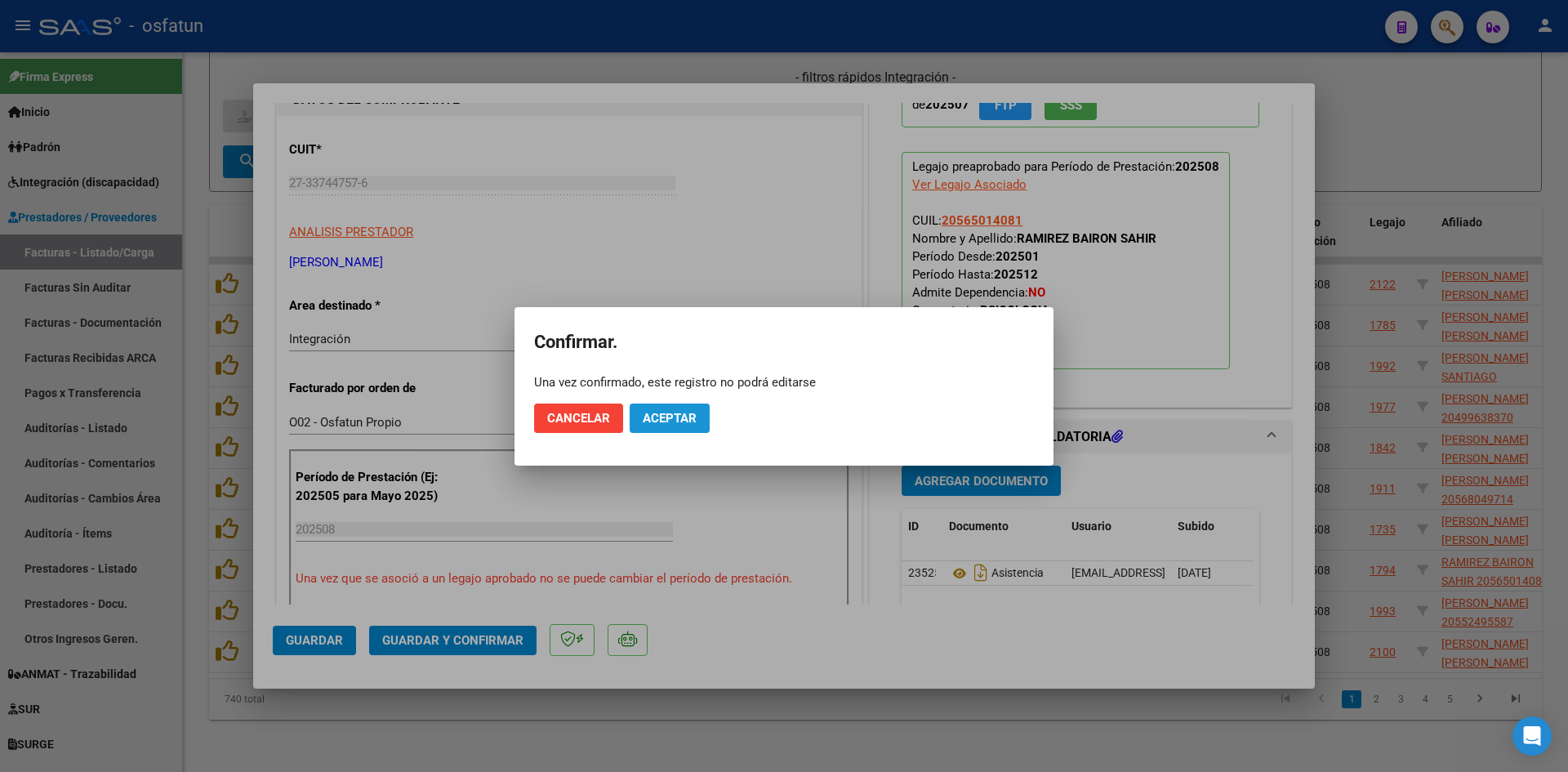
click at [685, 421] on span "Aceptar" at bounding box center [670, 418] width 54 height 15
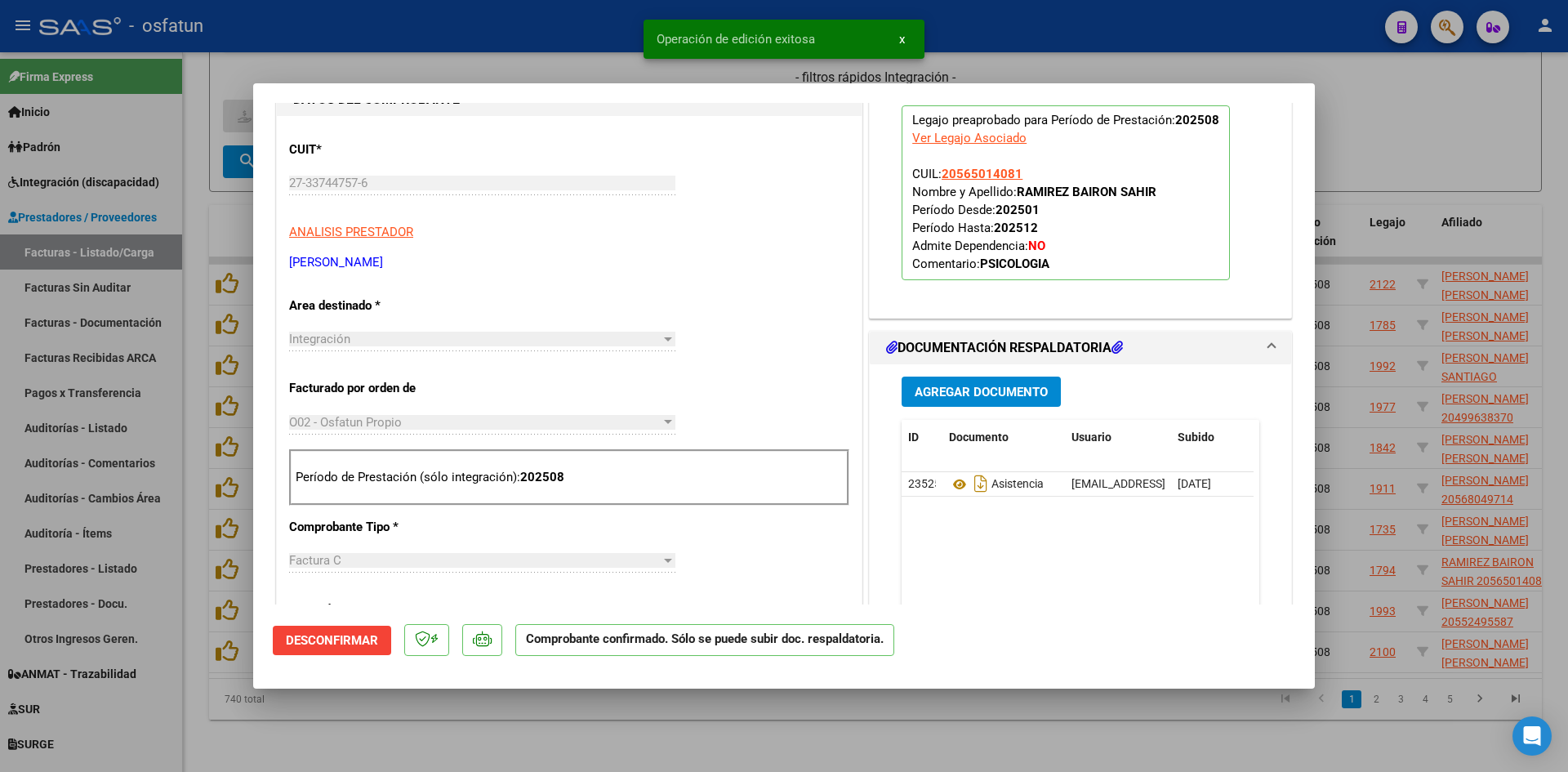
click at [557, 59] on div at bounding box center [784, 386] width 1568 height 772
type input "$ 0,00"
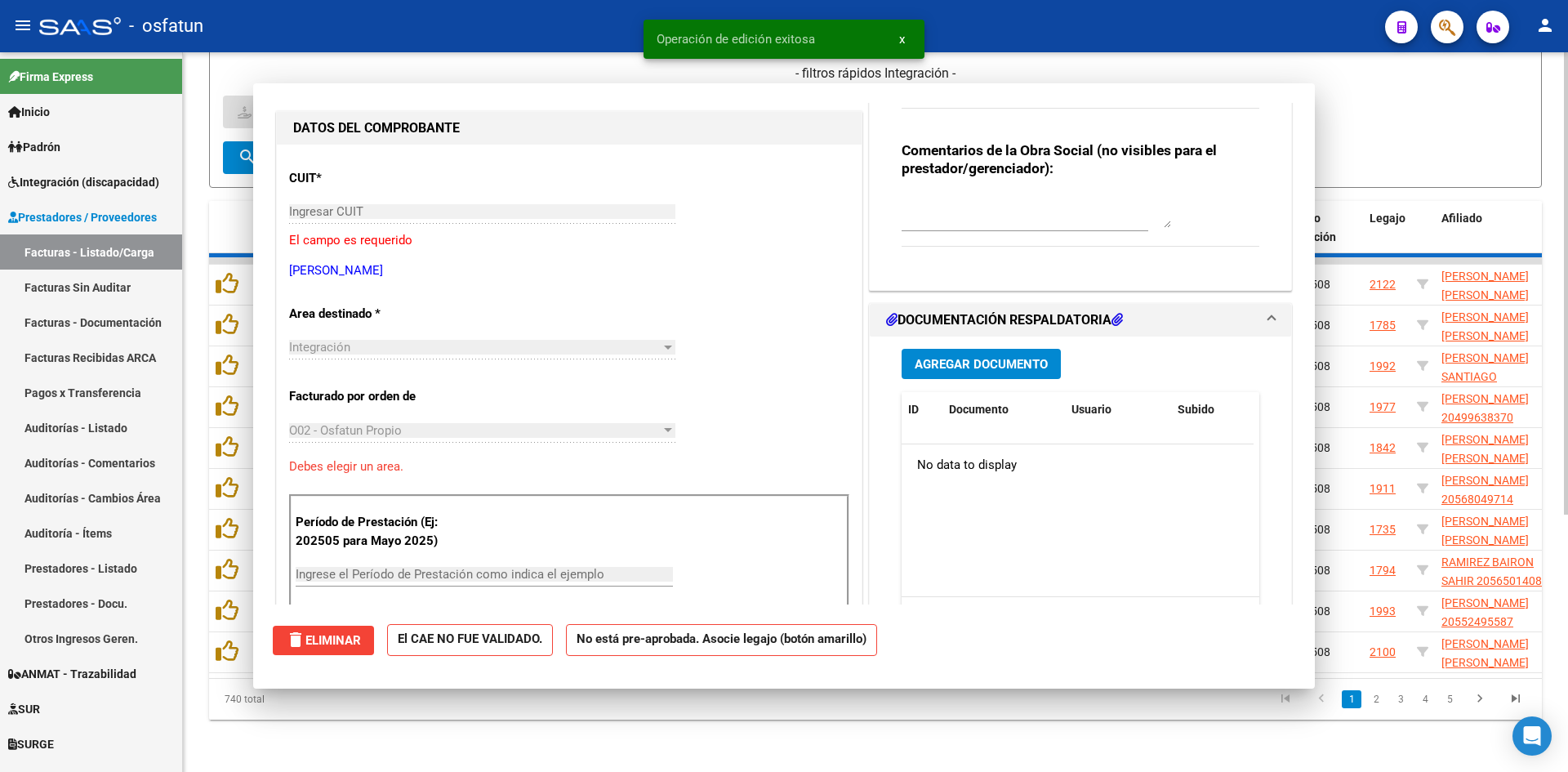
scroll to position [0, 0]
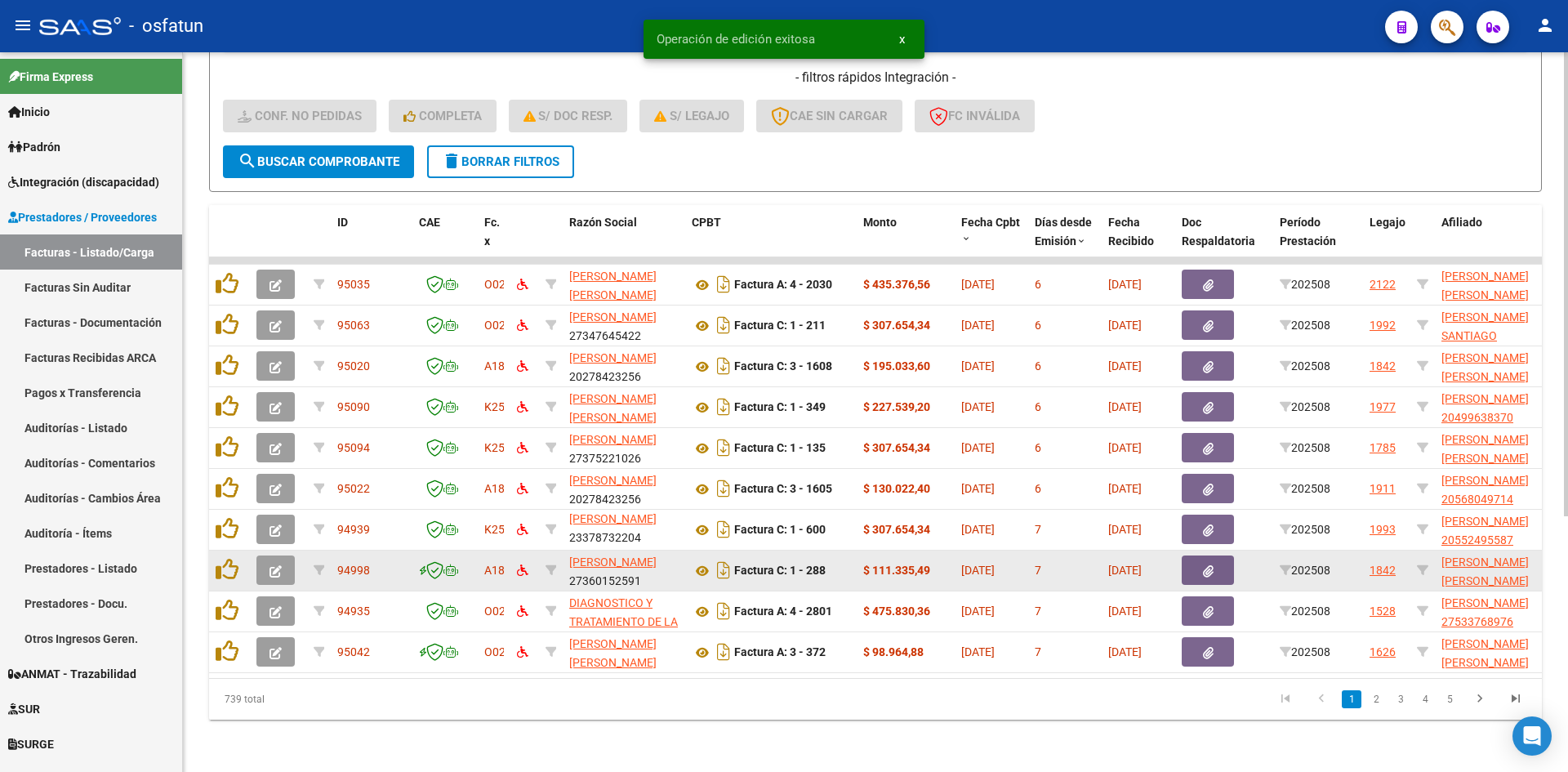
click at [272, 565] on icon "button" at bounding box center [276, 571] width 12 height 12
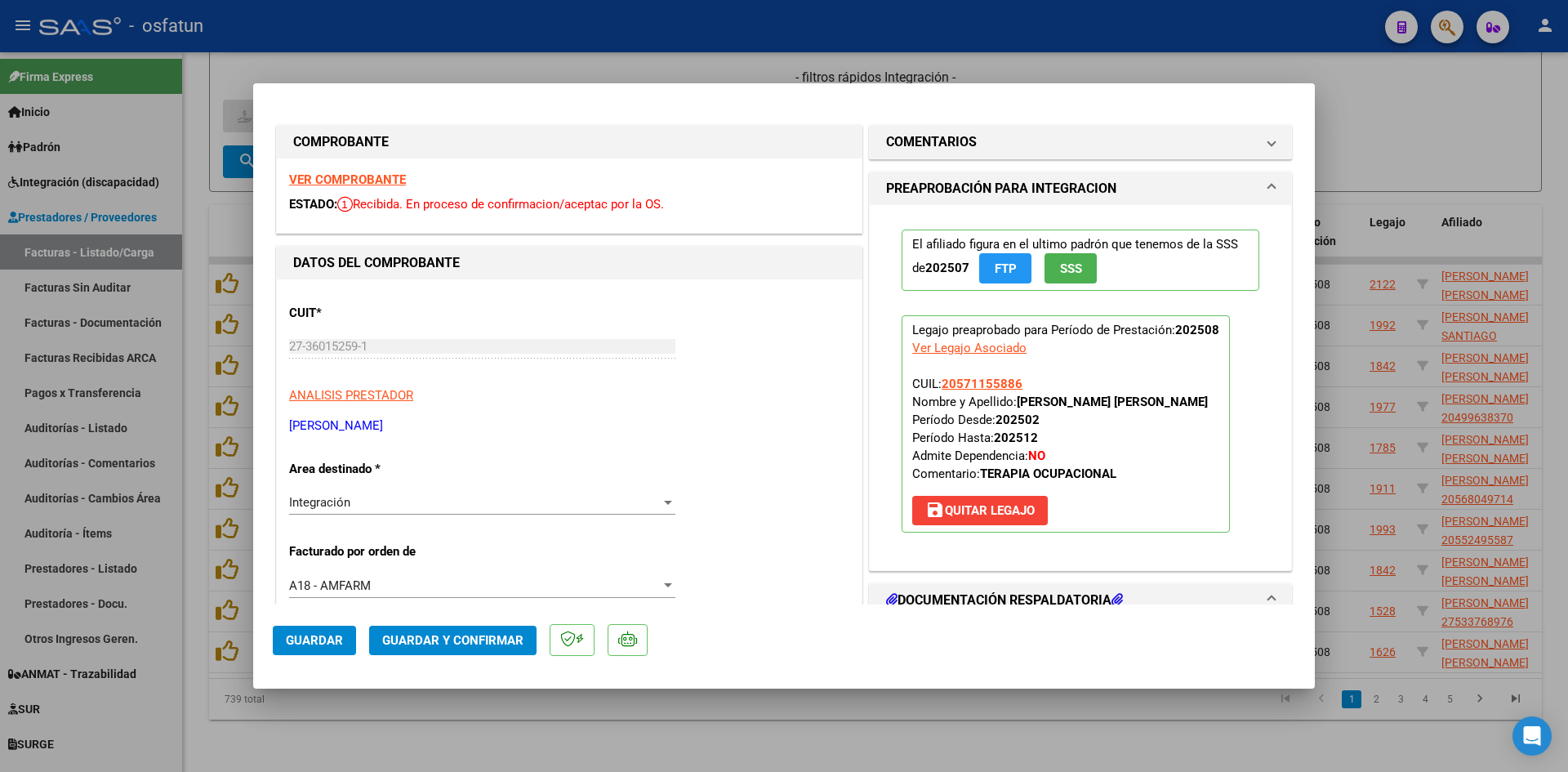
click at [388, 181] on strong "VER COMPROBANTE" at bounding box center [348, 179] width 117 height 15
click at [344, 55] on div at bounding box center [784, 386] width 1568 height 772
type input "$ 0,00"
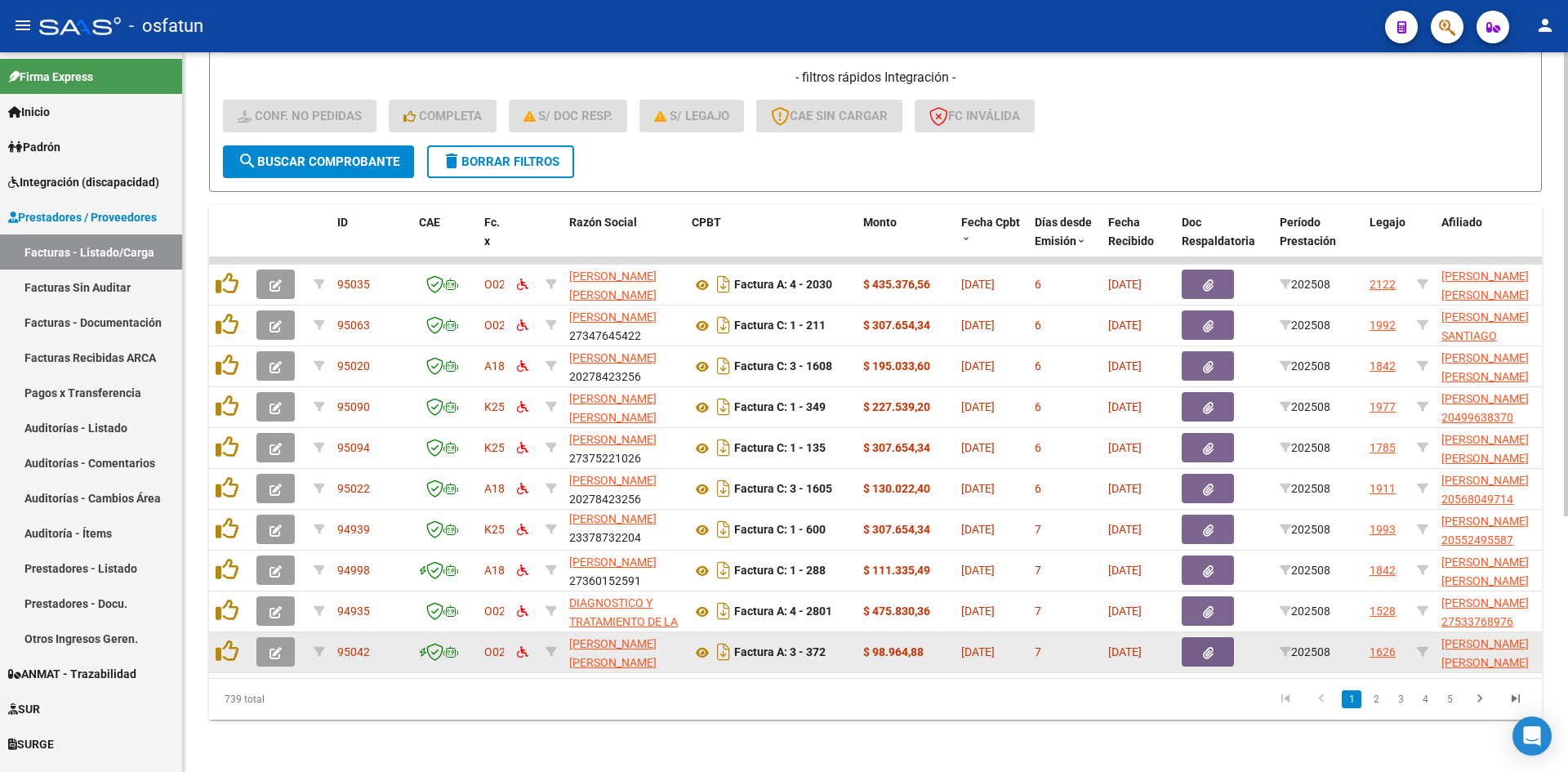
click at [284, 649] on button "button" at bounding box center [275, 651] width 38 height 29
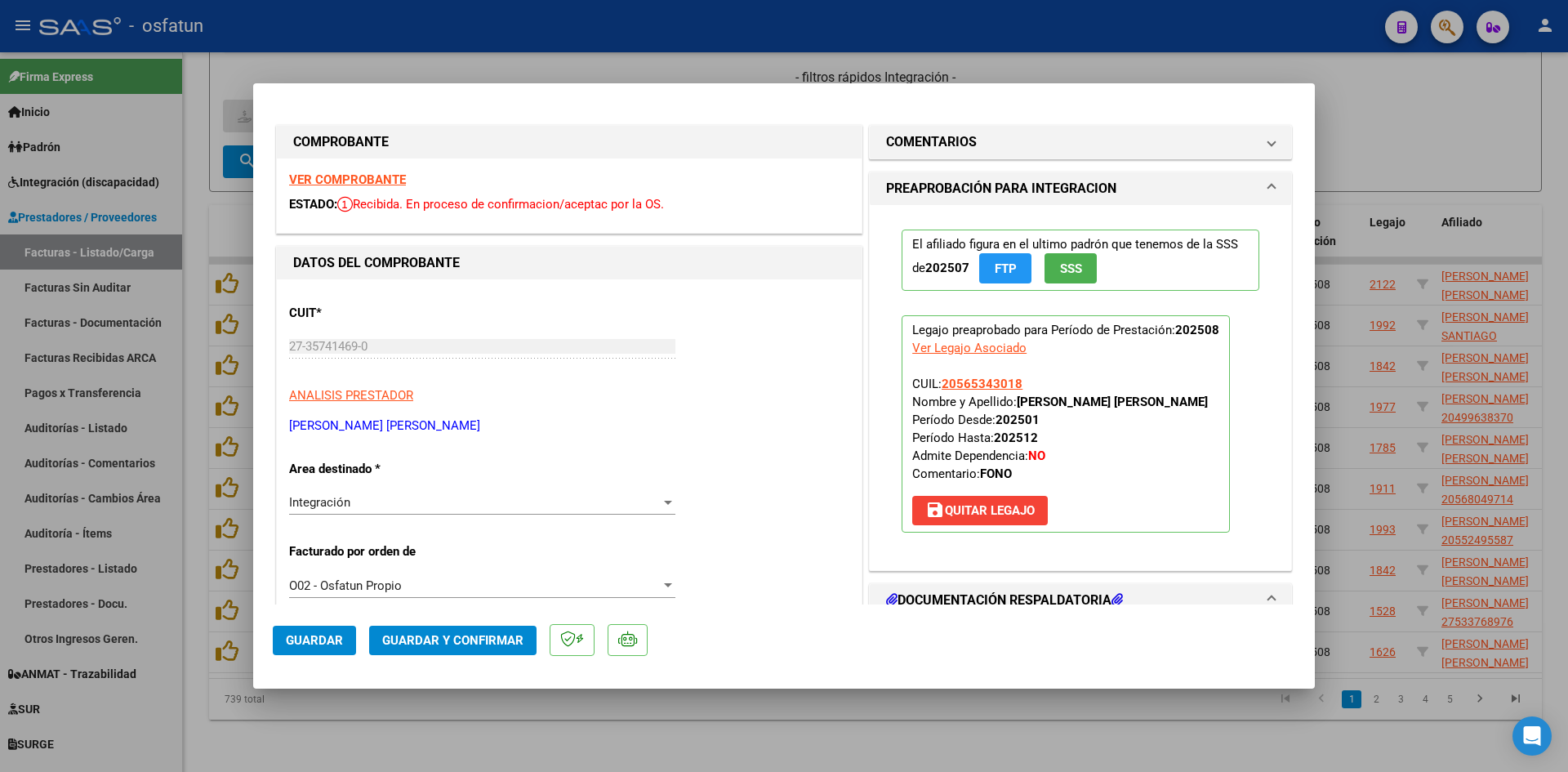
click at [400, 175] on strong "VER COMPROBANTE" at bounding box center [348, 179] width 117 height 15
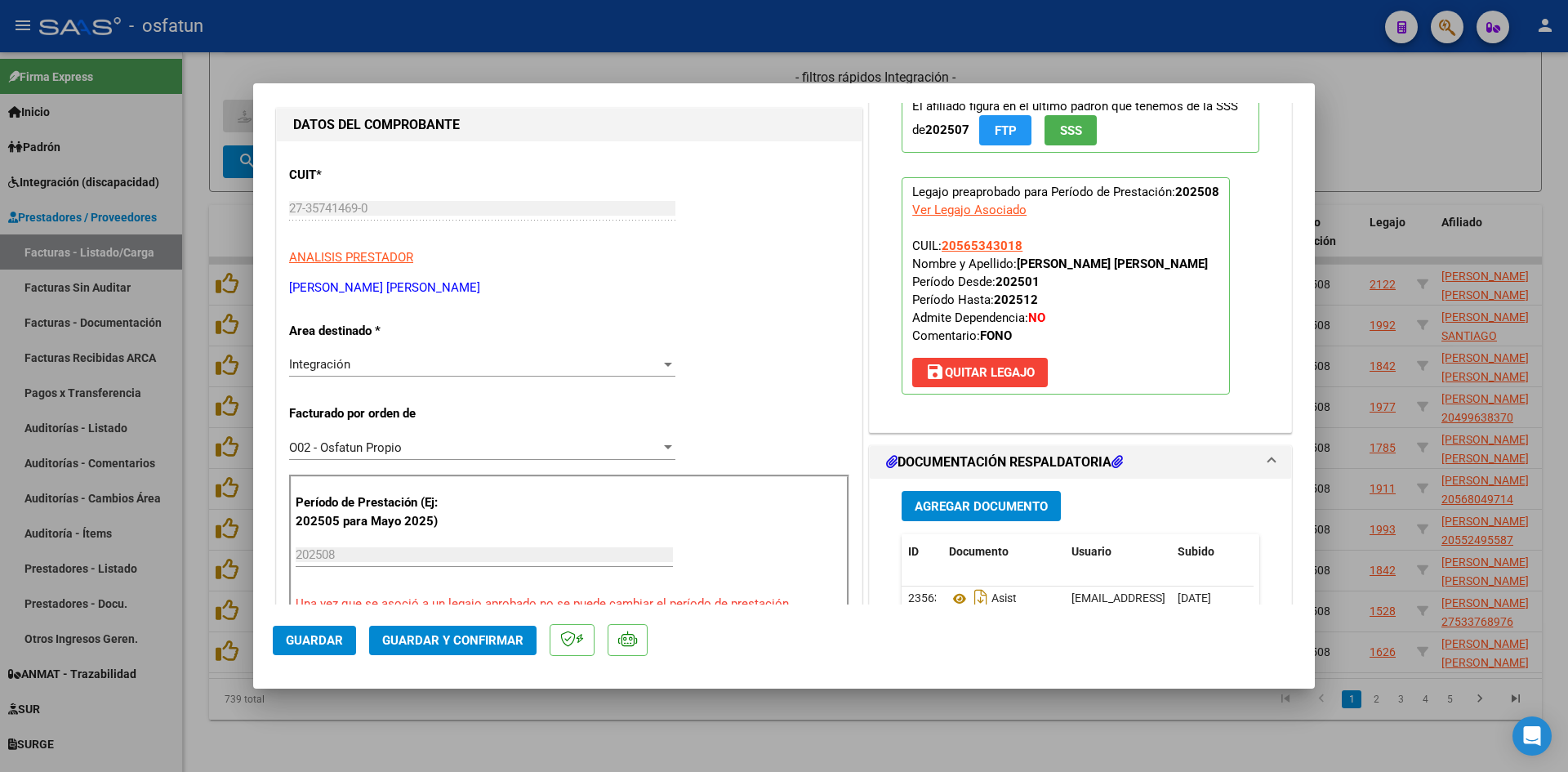
scroll to position [163, 0]
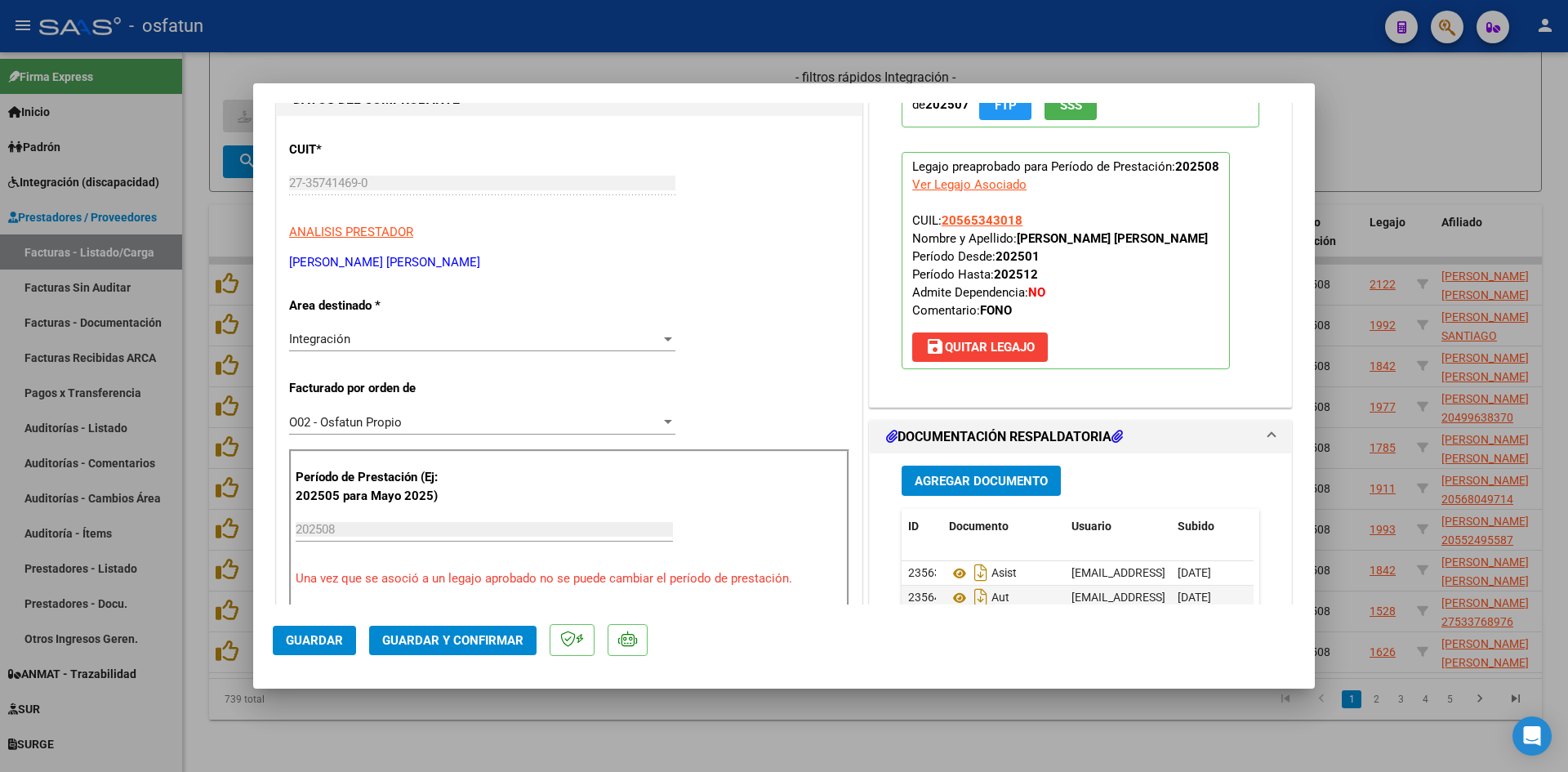
click at [504, 640] on span "Guardar y Confirmar" at bounding box center [452, 641] width 141 height 15
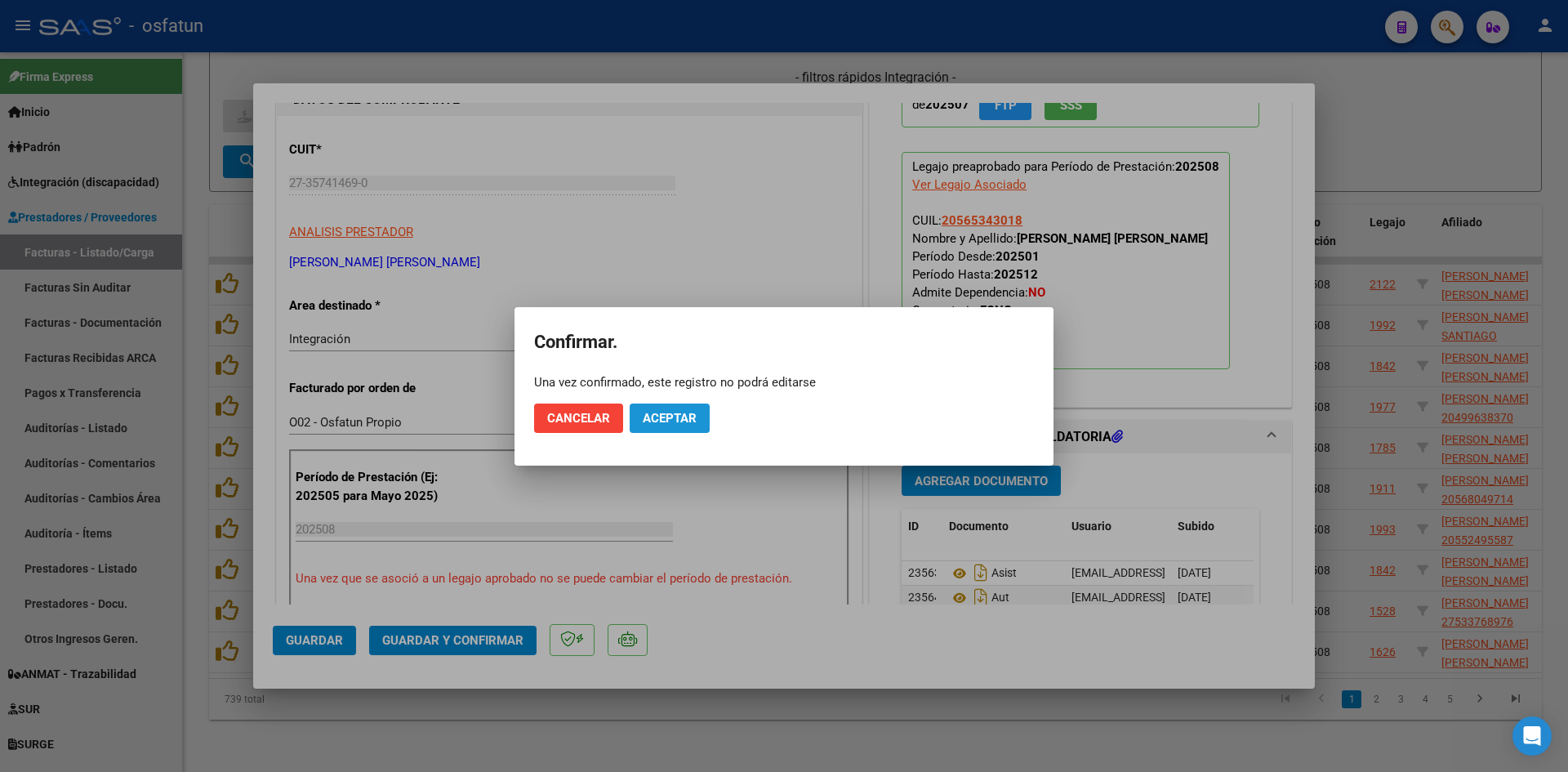
click at [694, 406] on button "Aceptar" at bounding box center [670, 418] width 80 height 29
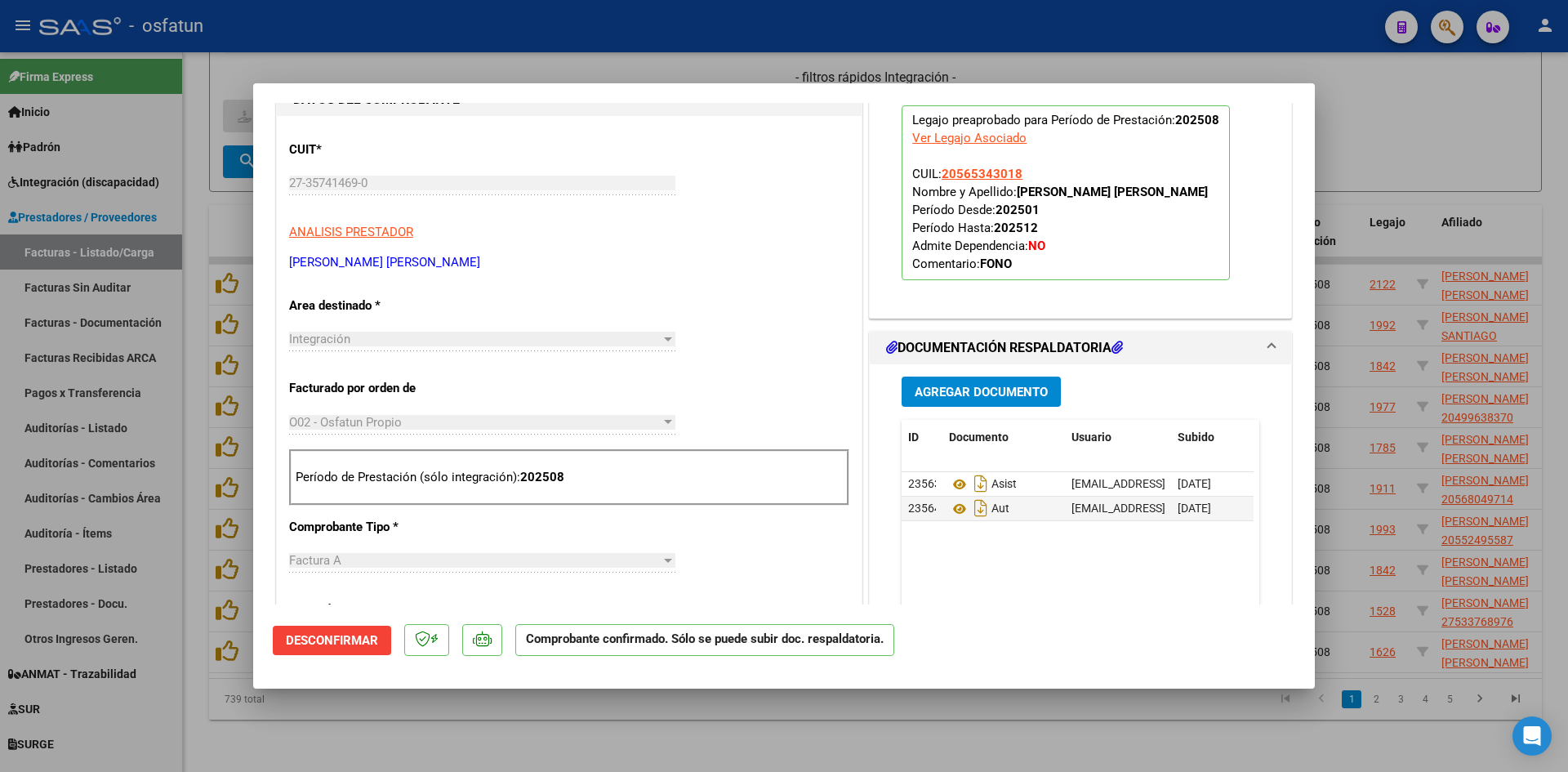
click at [652, 704] on div at bounding box center [784, 386] width 1568 height 772
type input "$ 0,00"
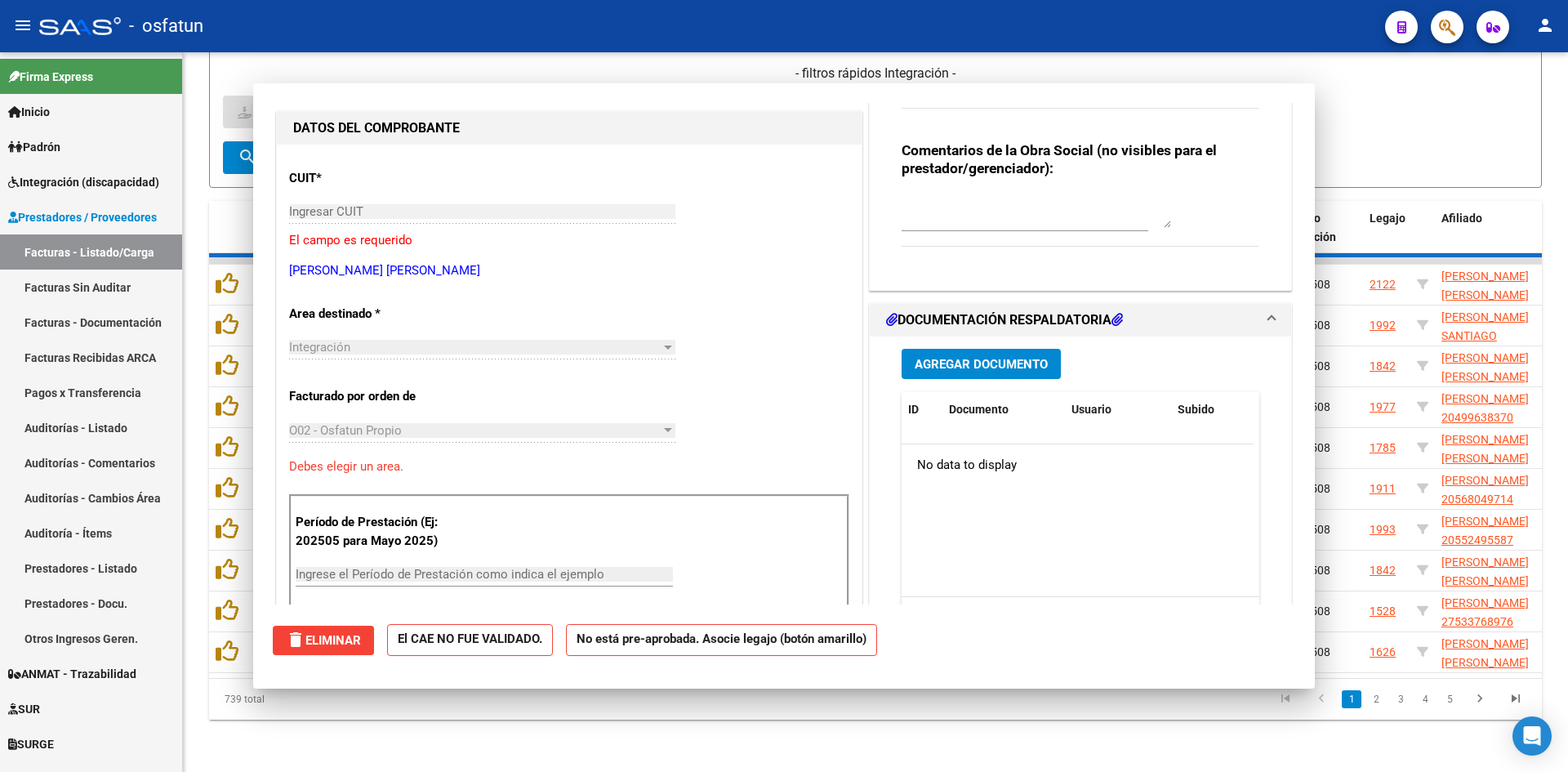
scroll to position [0, 0]
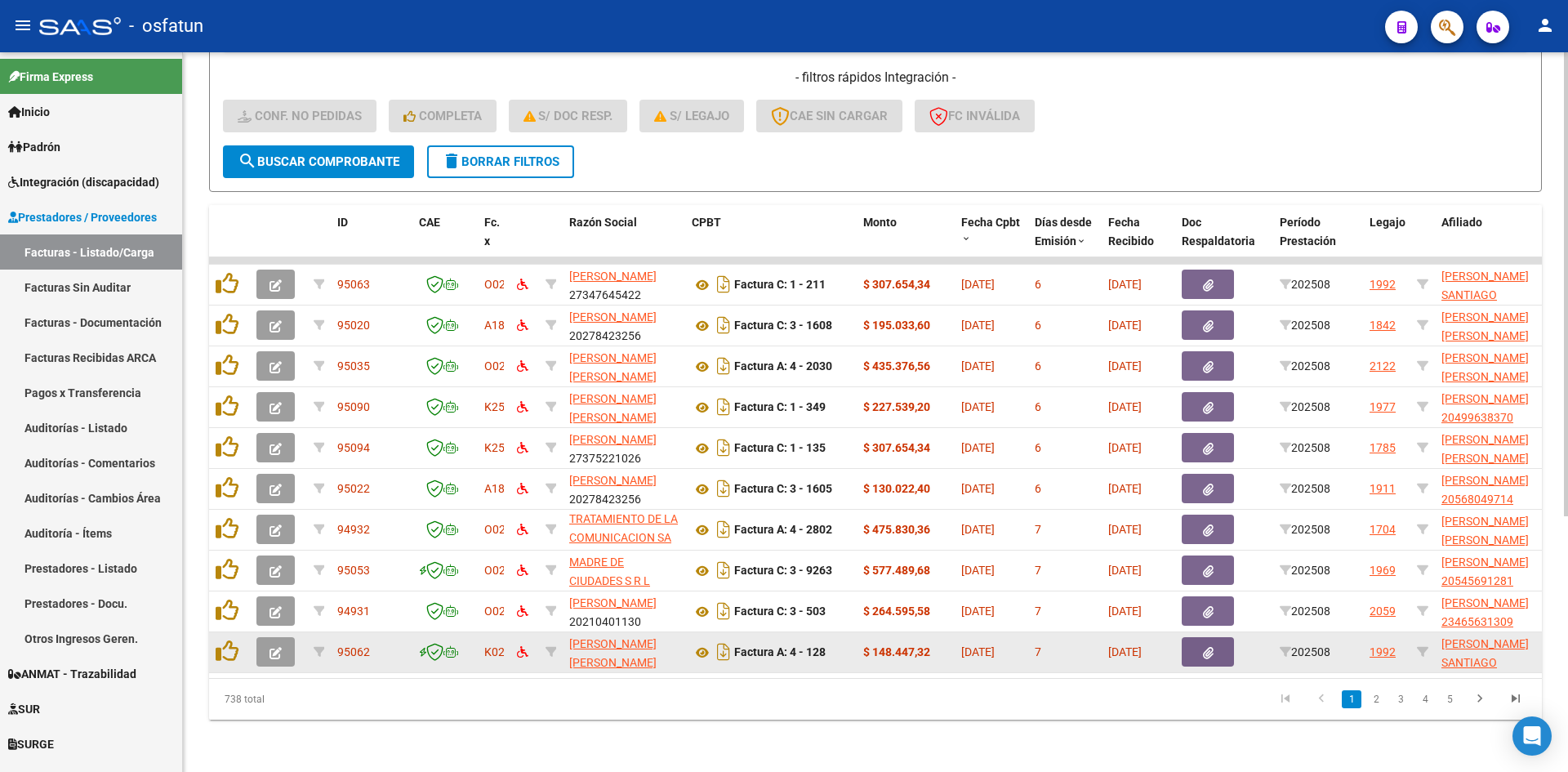
click at [270, 647] on icon "button" at bounding box center [276, 653] width 12 height 12
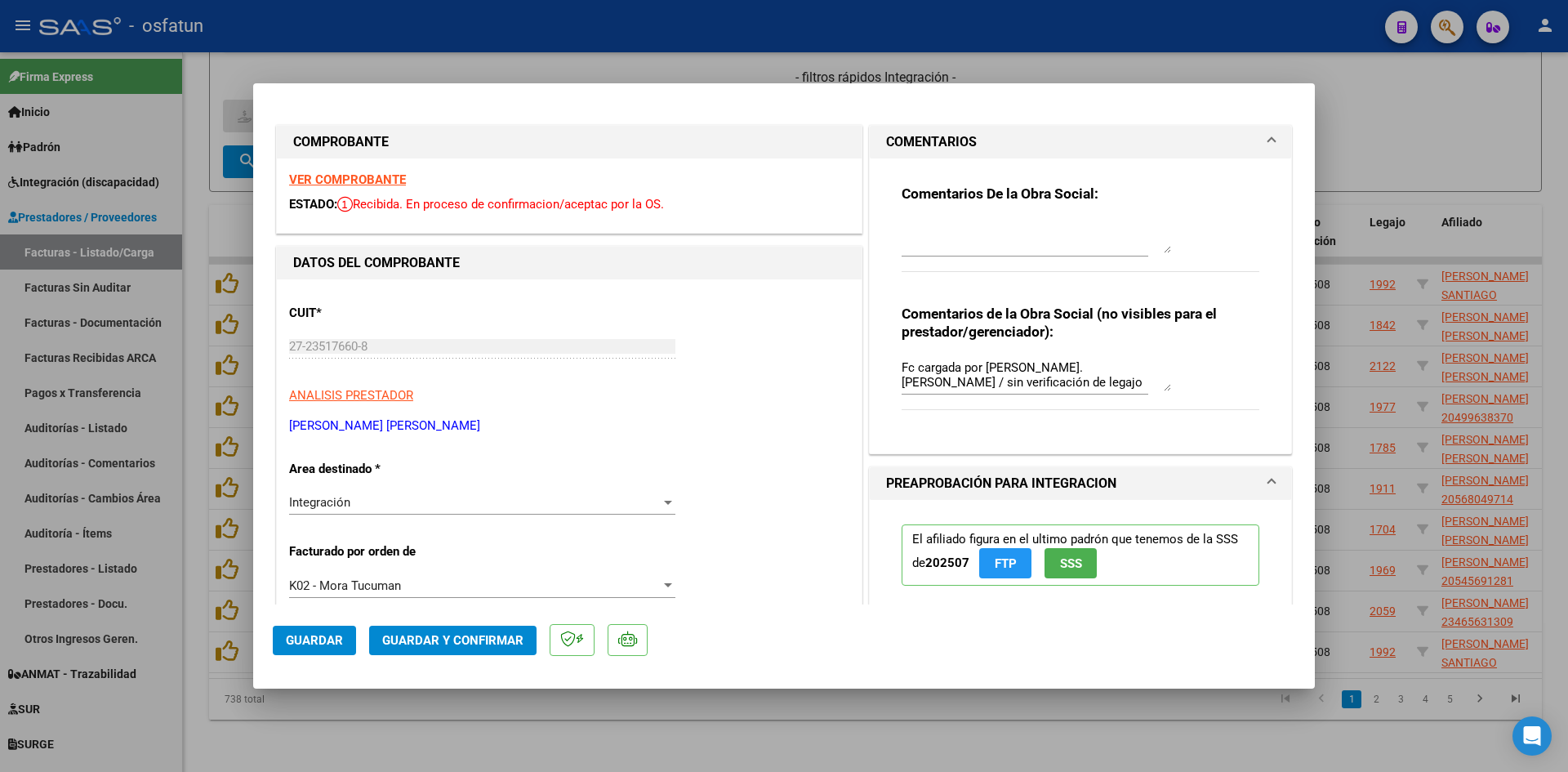
click at [1268, 141] on span at bounding box center [1271, 142] width 6 height 20
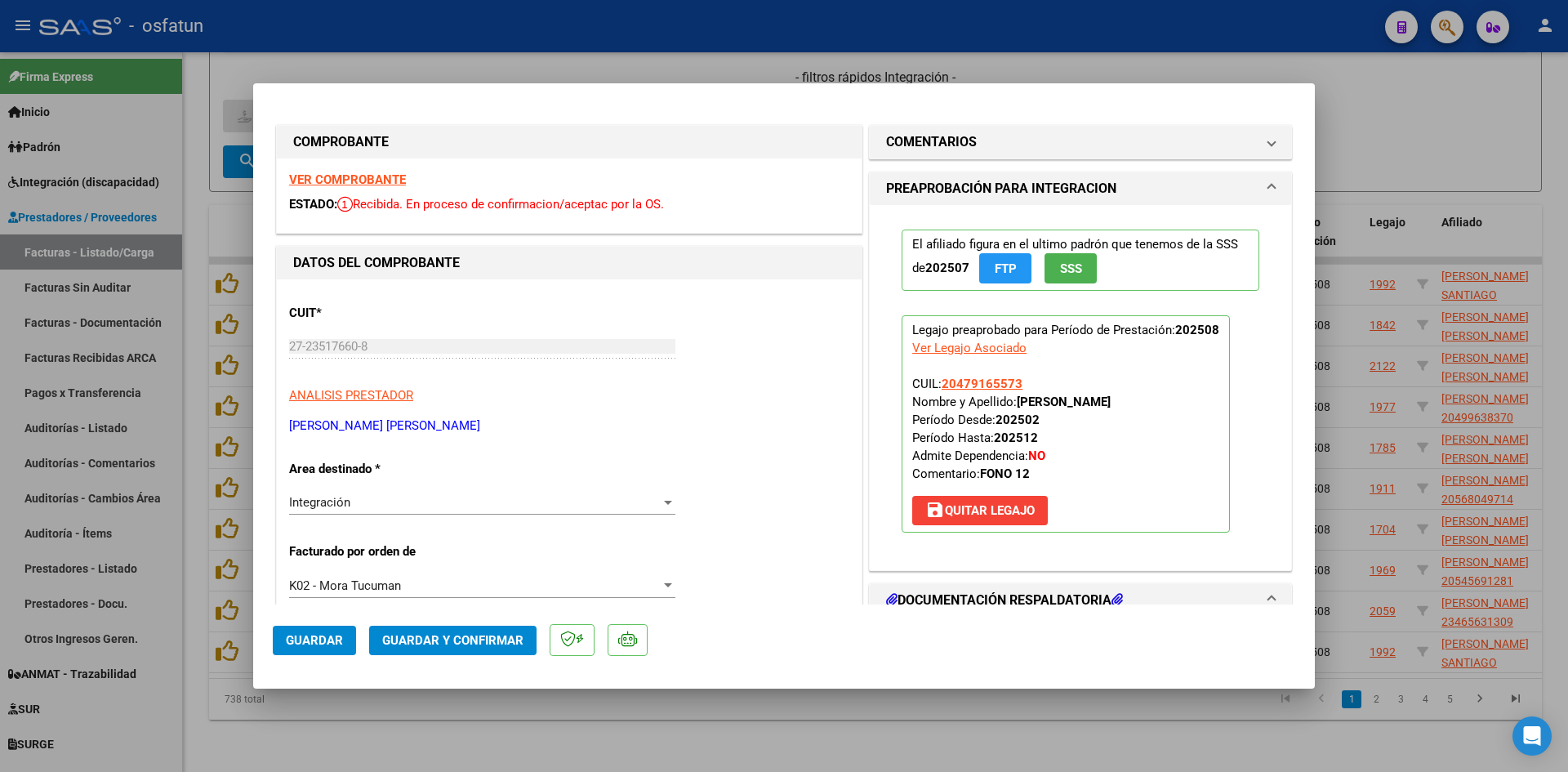
click at [371, 177] on strong "VER COMPROBANTE" at bounding box center [348, 179] width 117 height 15
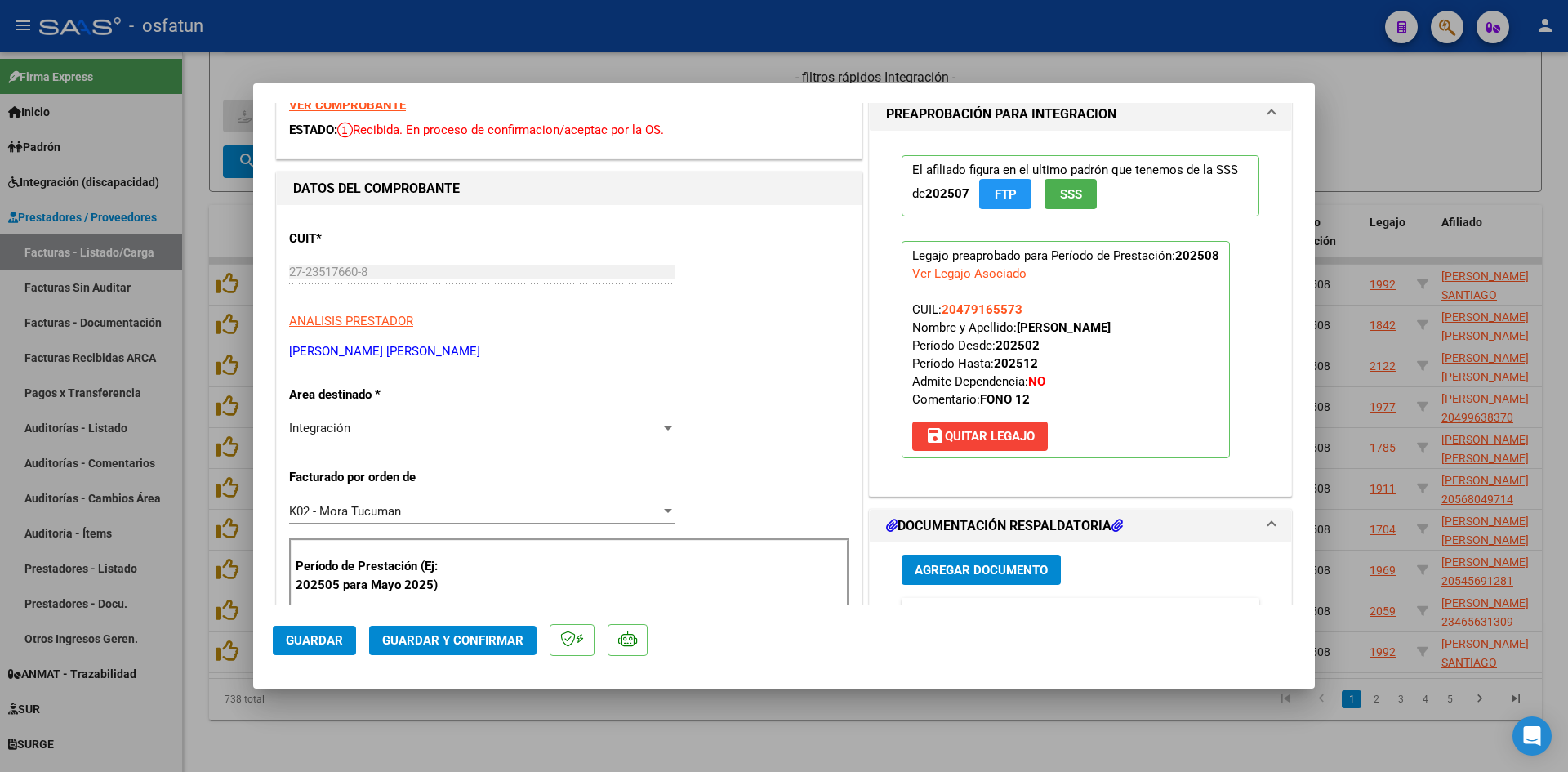
scroll to position [163, 0]
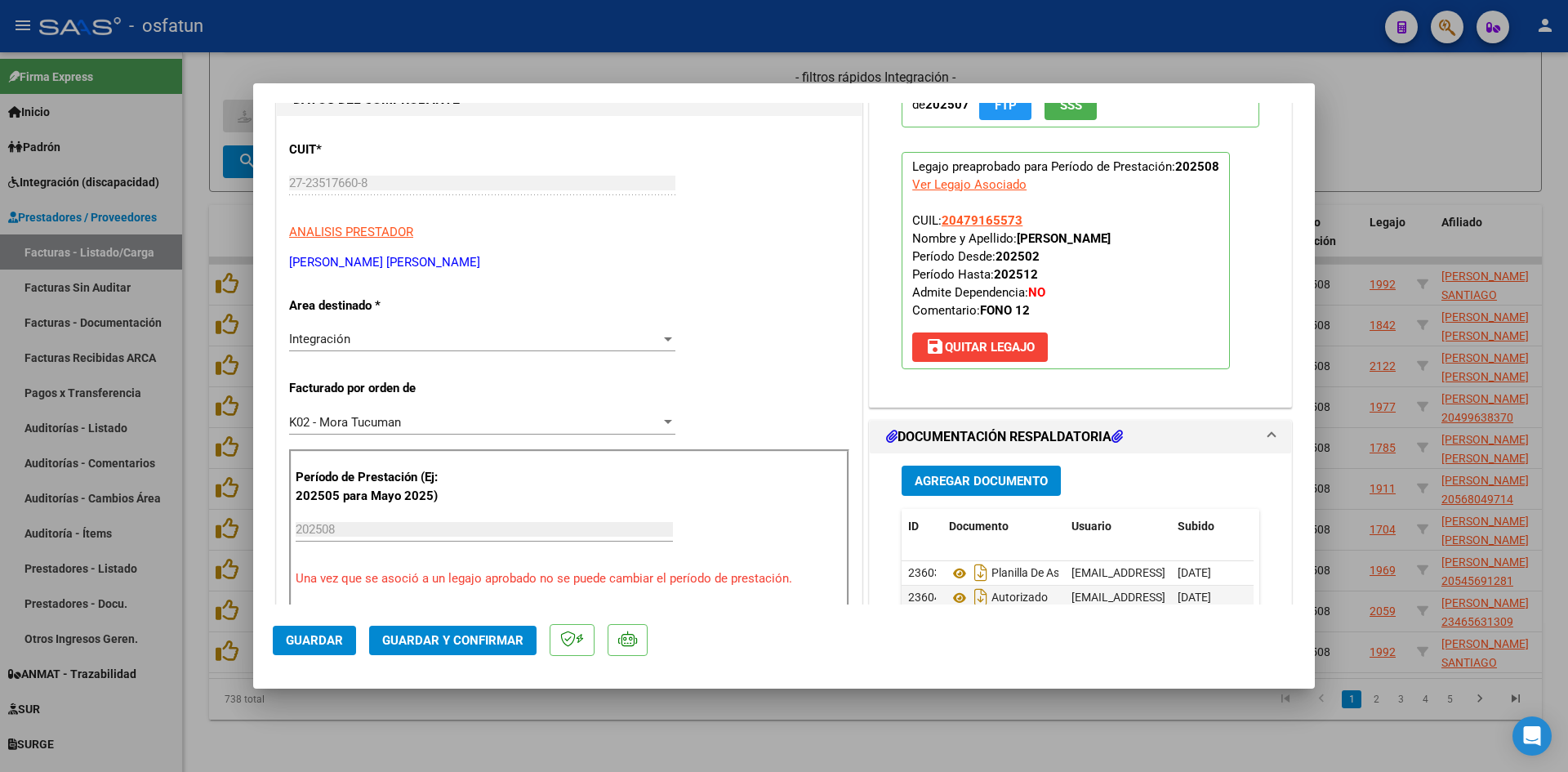
click at [439, 644] on span "Guardar y Confirmar" at bounding box center [452, 641] width 141 height 15
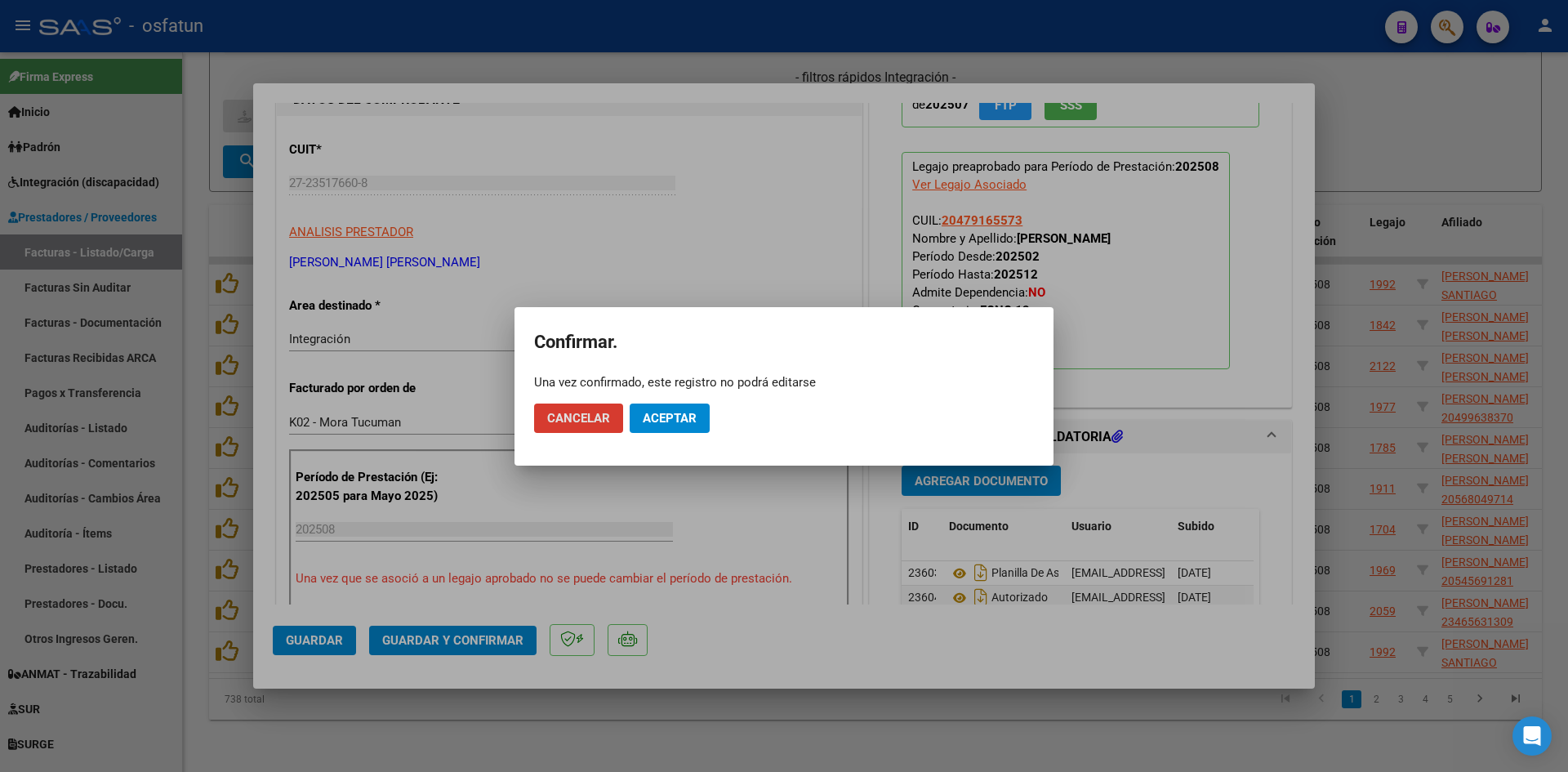
click at [656, 427] on button "Aceptar" at bounding box center [670, 418] width 80 height 29
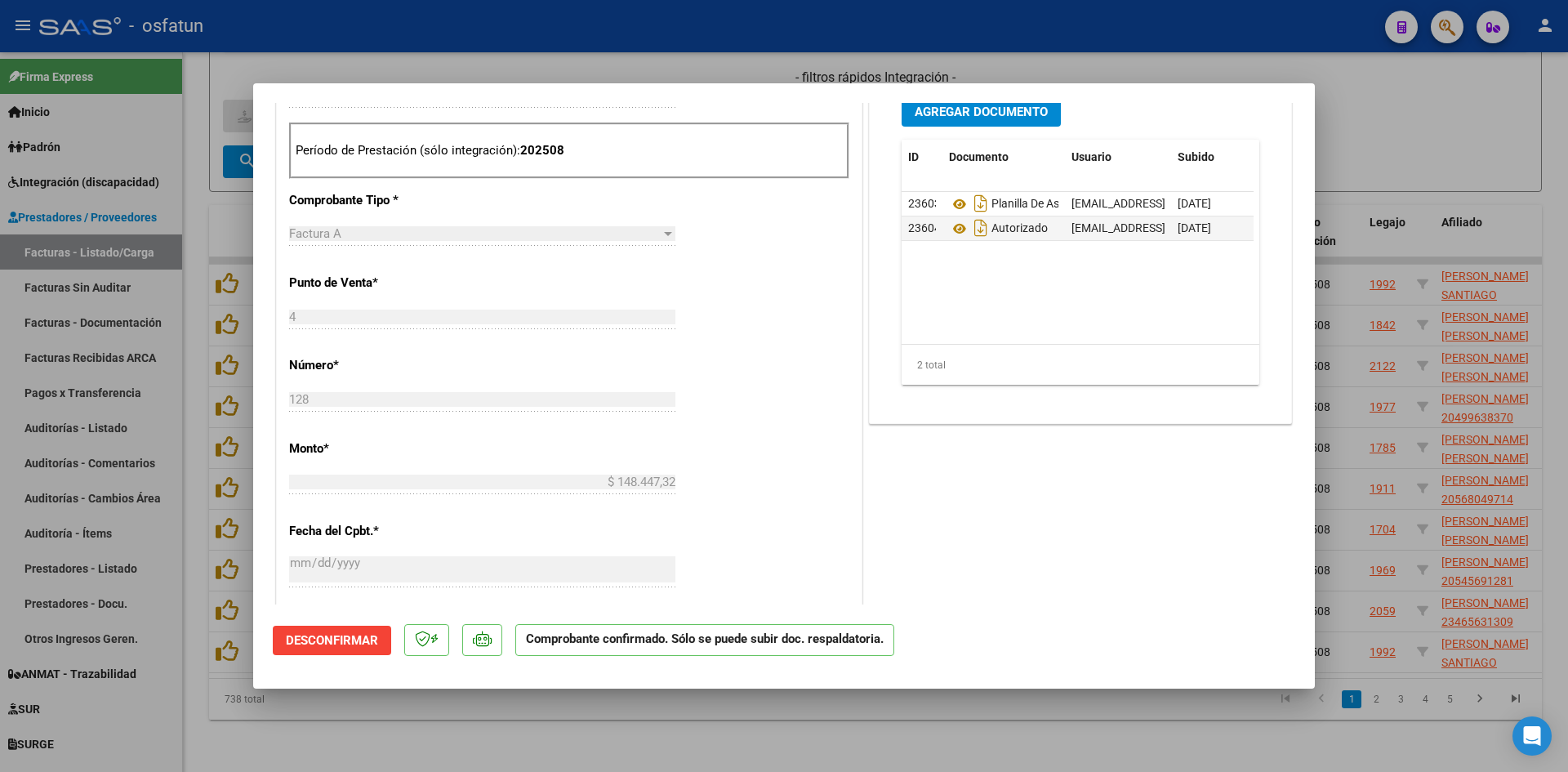
click at [565, 713] on div at bounding box center [784, 386] width 1568 height 772
type input "$ 0,00"
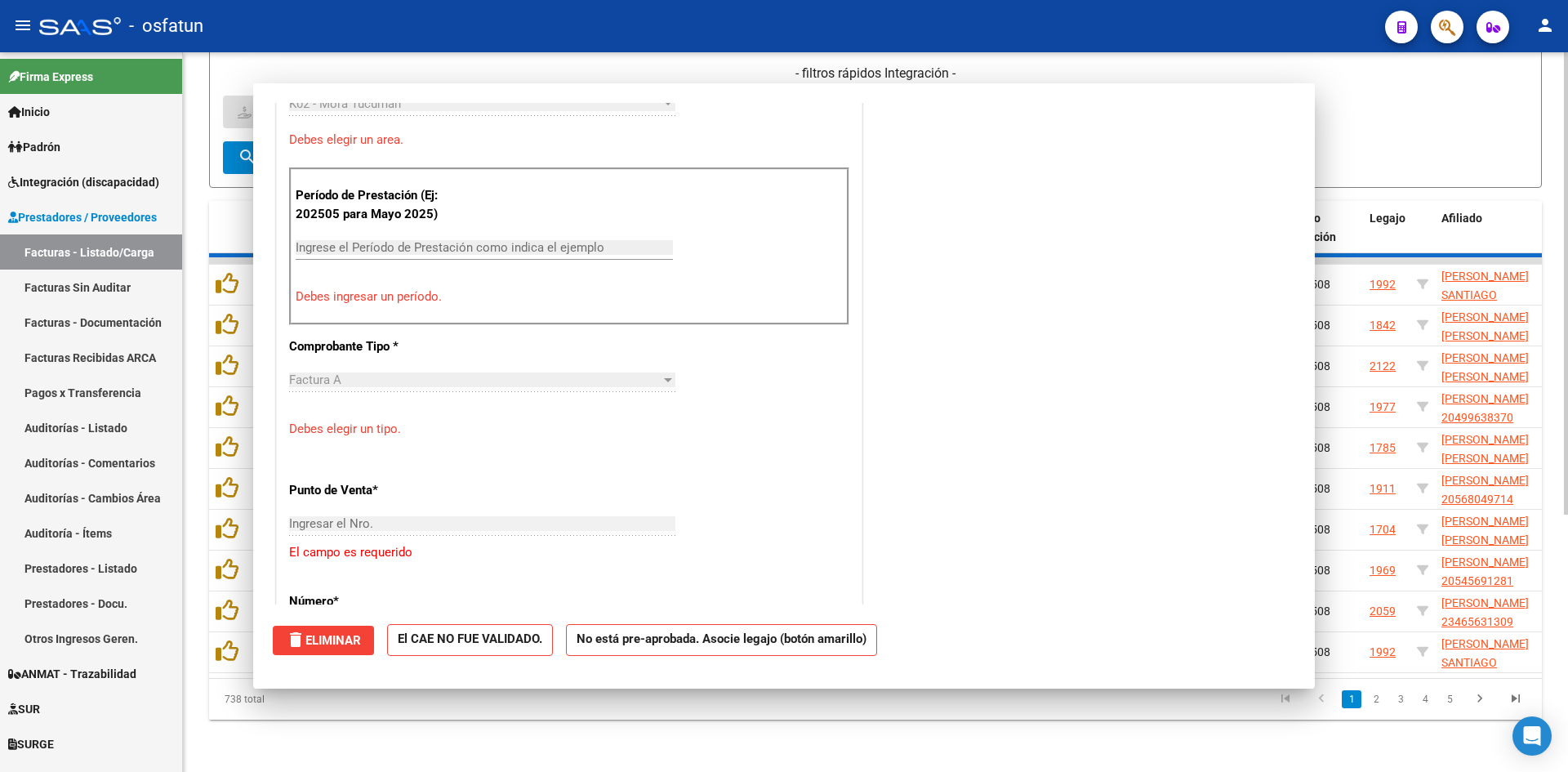
scroll to position [693, 0]
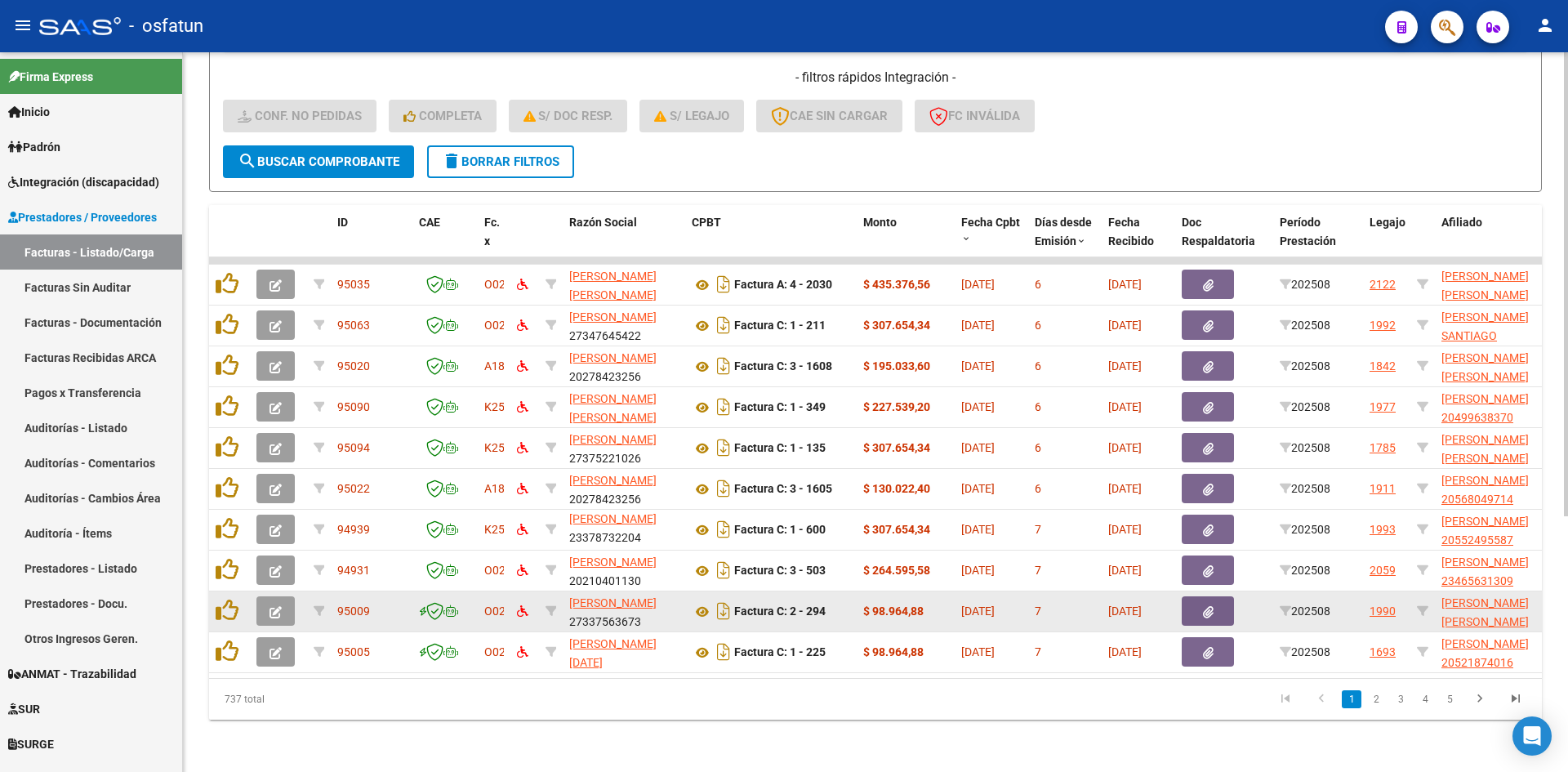
click at [272, 606] on icon "button" at bounding box center [276, 612] width 12 height 12
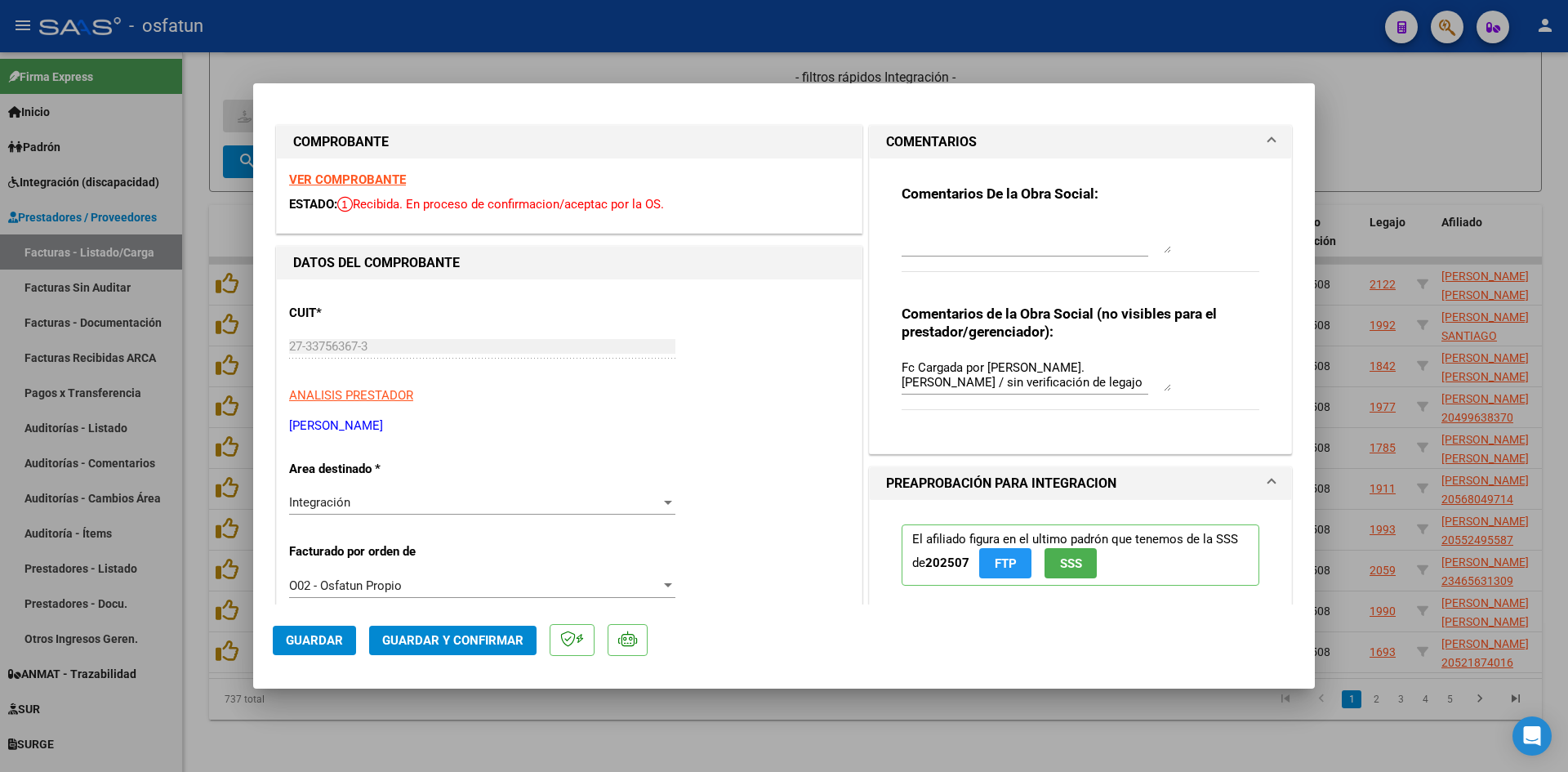
click at [378, 176] on strong "VER COMPROBANTE" at bounding box center [348, 179] width 117 height 15
click at [1263, 128] on mat-expansion-panel-header "COMENTARIOS" at bounding box center [1080, 142] width 421 height 33
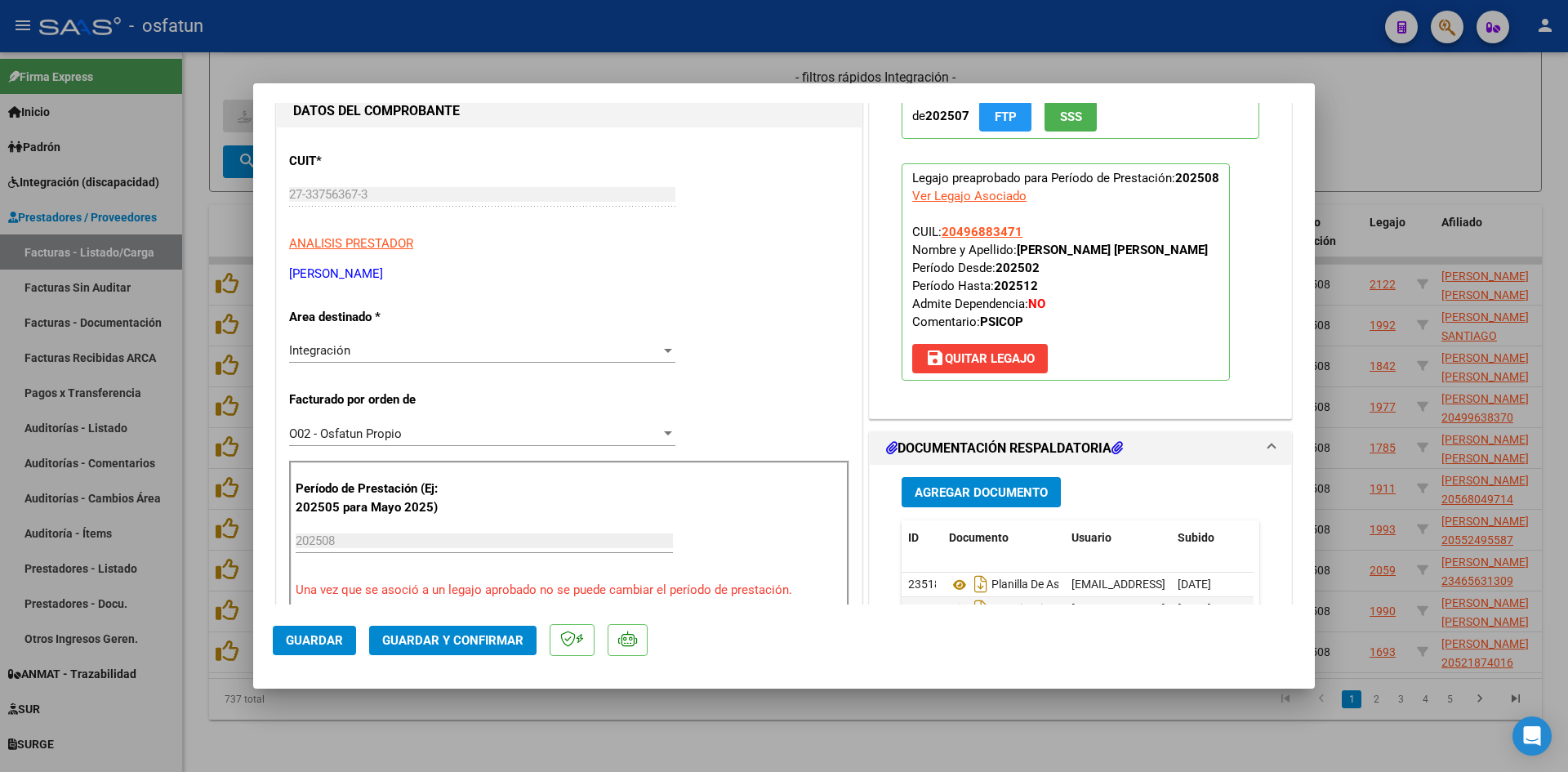
scroll to position [163, 0]
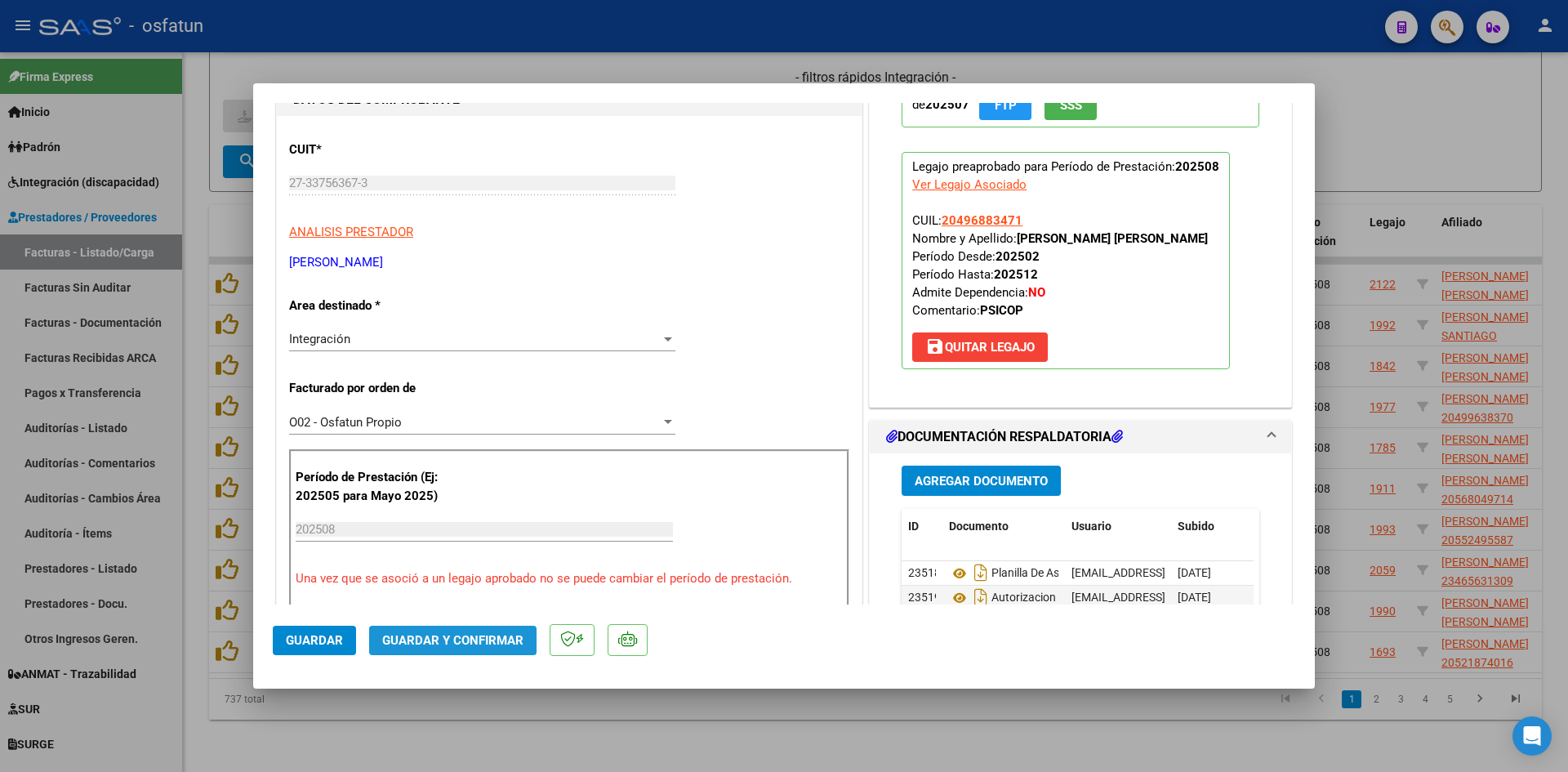
click at [474, 643] on span "Guardar y Confirmar" at bounding box center [452, 641] width 141 height 15
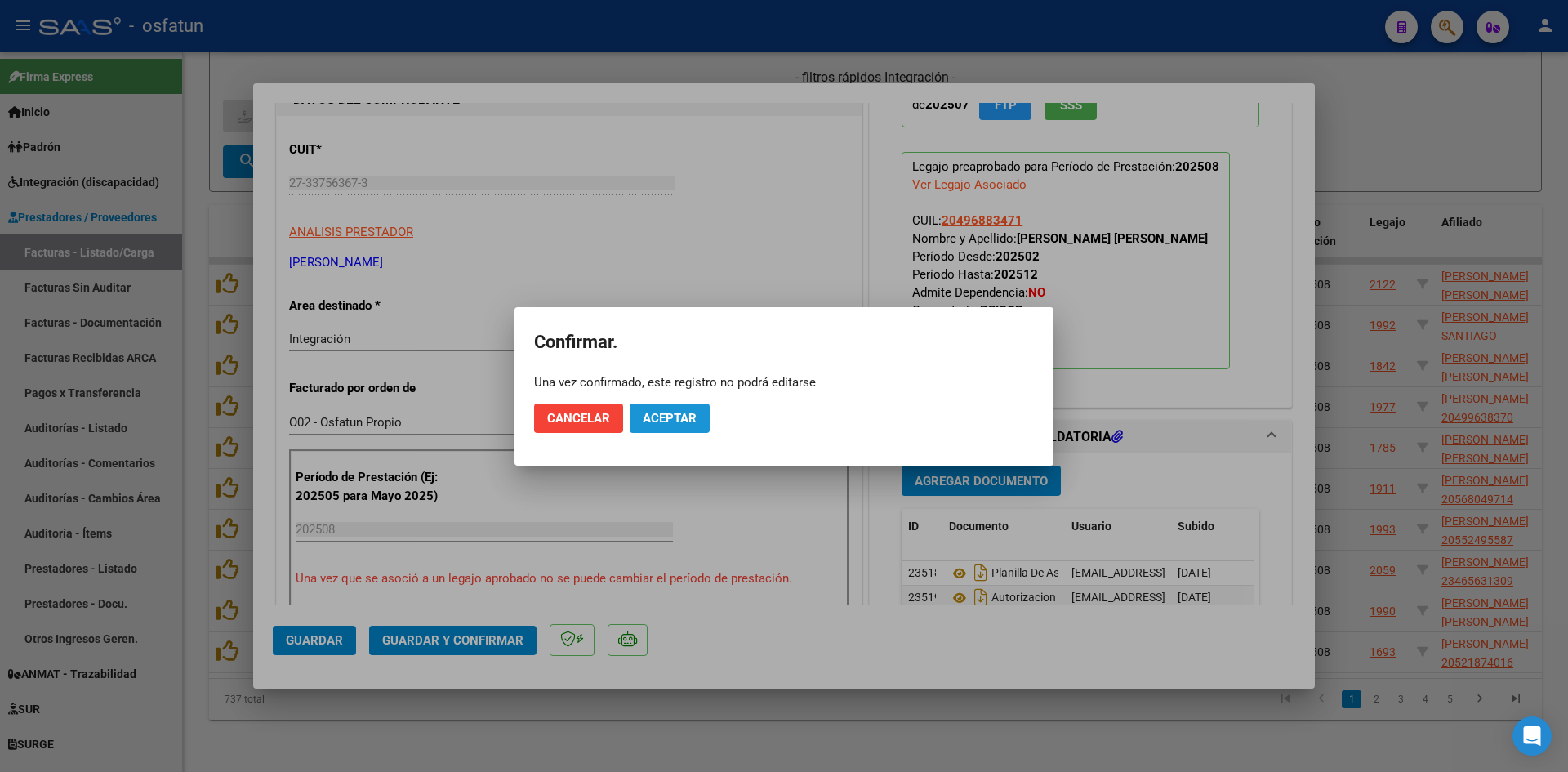
click at [672, 412] on span "Aceptar" at bounding box center [670, 418] width 54 height 15
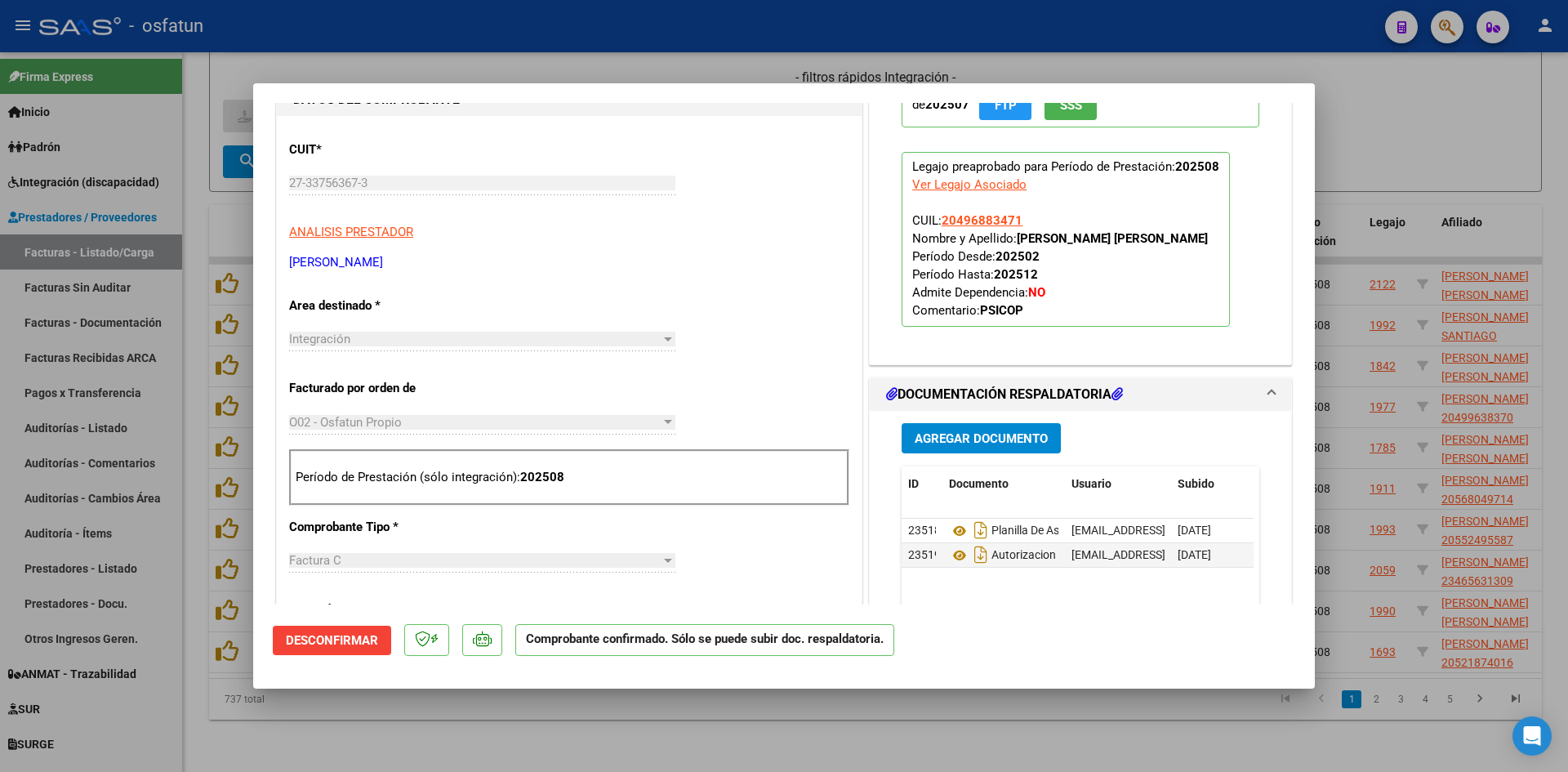
click at [521, 68] on div at bounding box center [784, 386] width 1568 height 772
type input "$ 0,00"
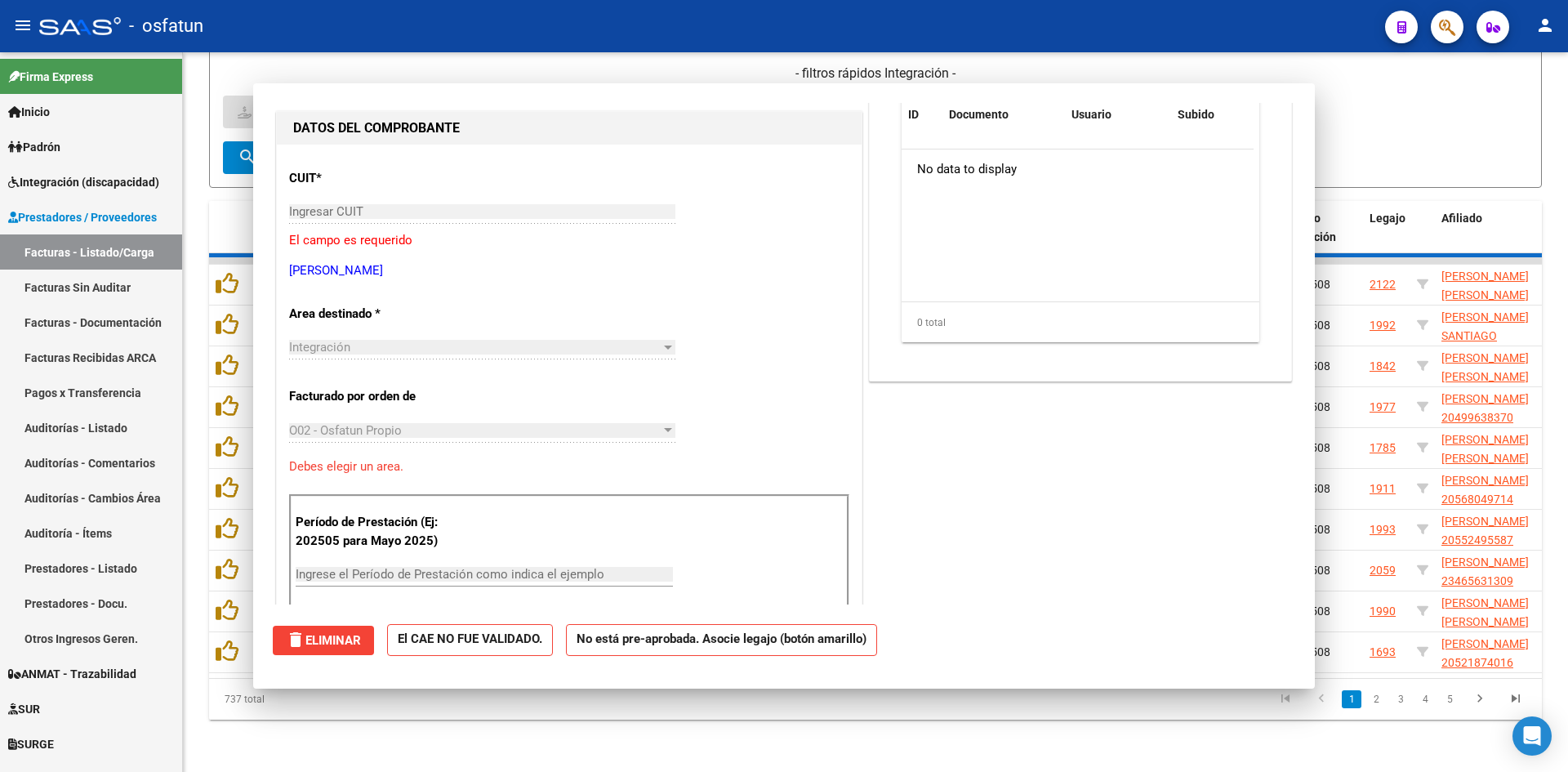
scroll to position [0, 0]
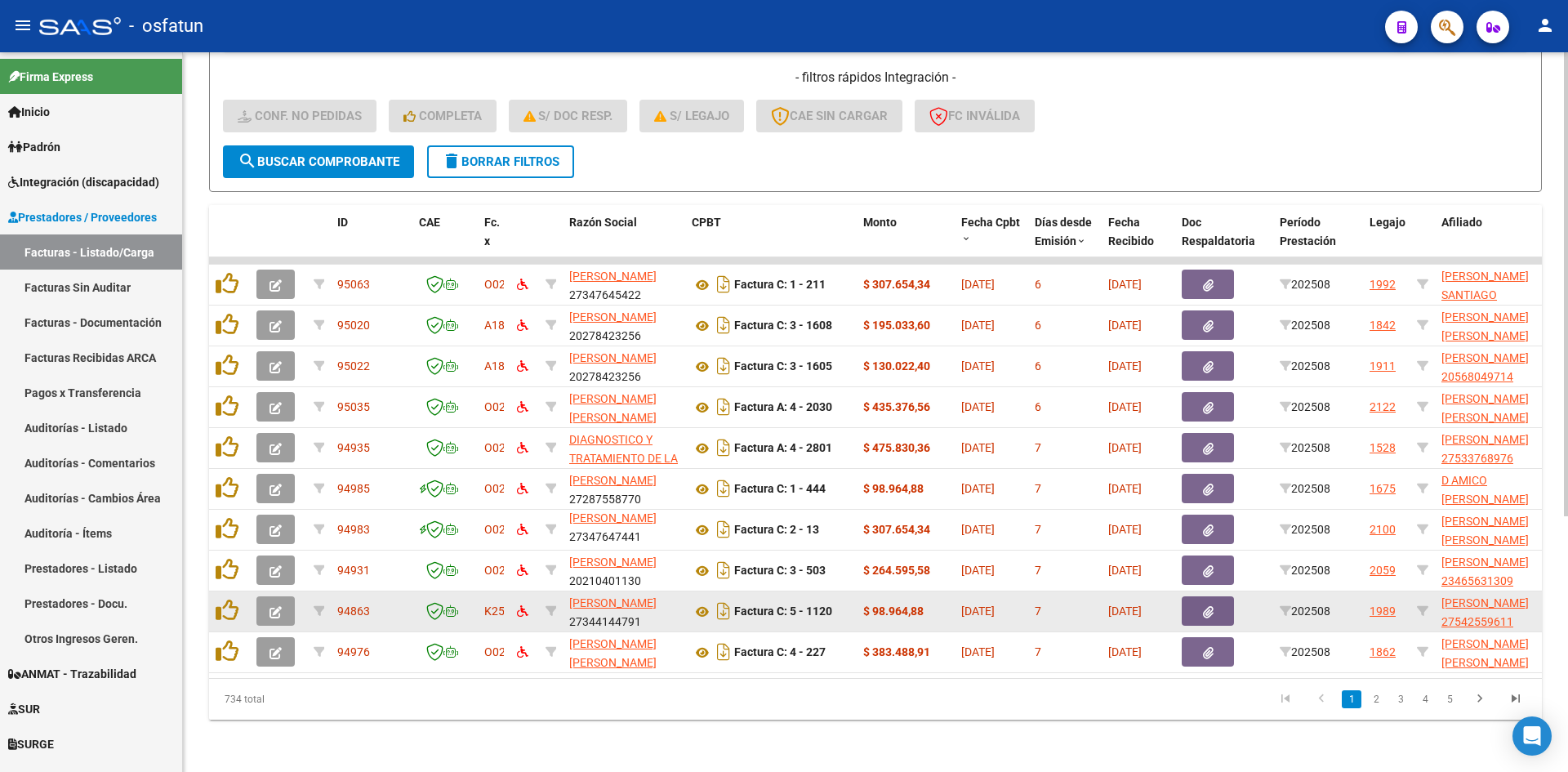
click at [278, 606] on icon "button" at bounding box center [276, 612] width 12 height 12
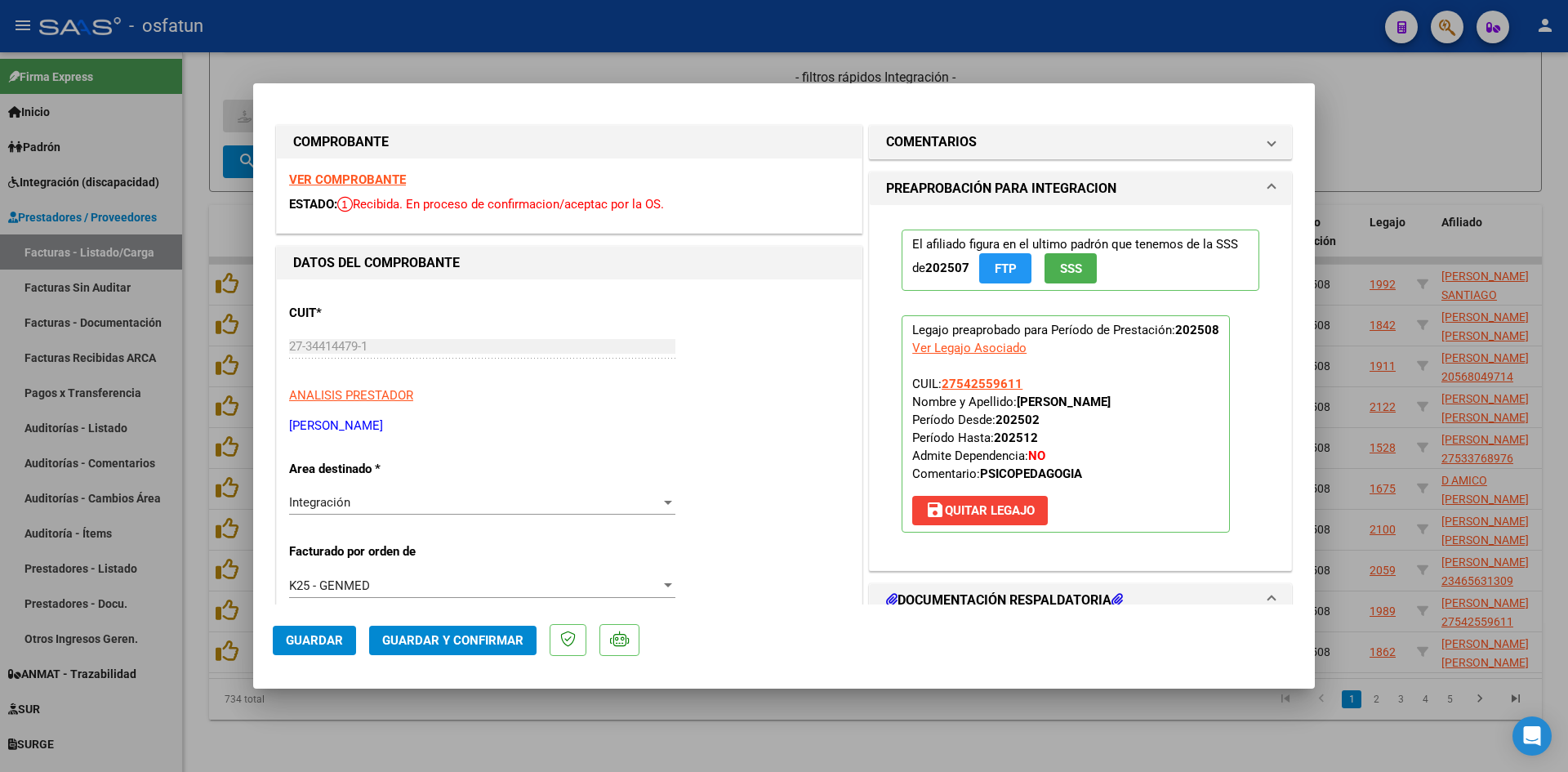
click at [365, 177] on strong "VER COMPROBANTE" at bounding box center [348, 179] width 117 height 15
click at [584, 71] on div at bounding box center [784, 386] width 1568 height 772
type input "$ 0,00"
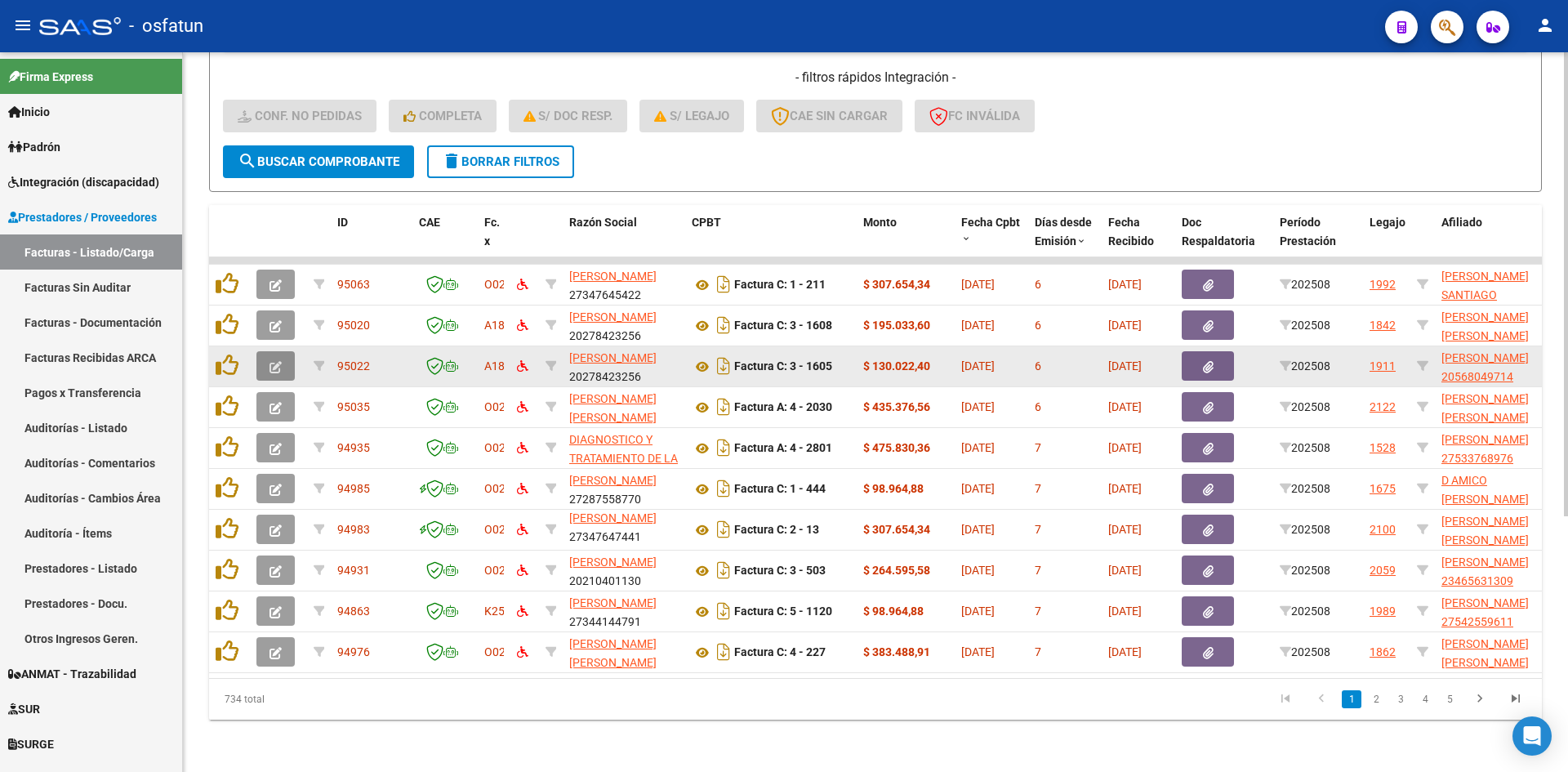
click at [266, 361] on button "button" at bounding box center [275, 366] width 38 height 29
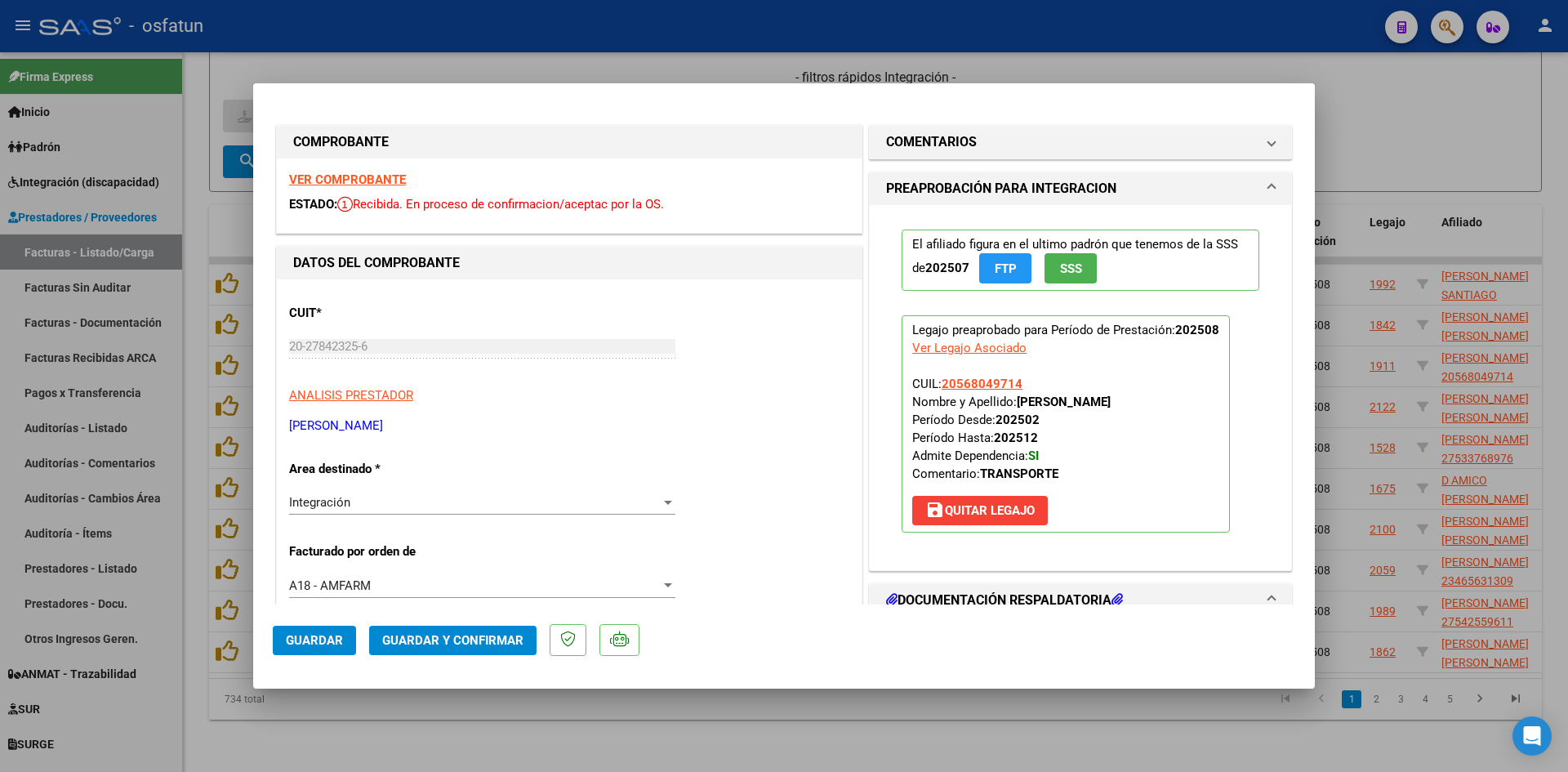
click at [374, 180] on strong "VER COMPROBANTE" at bounding box center [348, 179] width 117 height 15
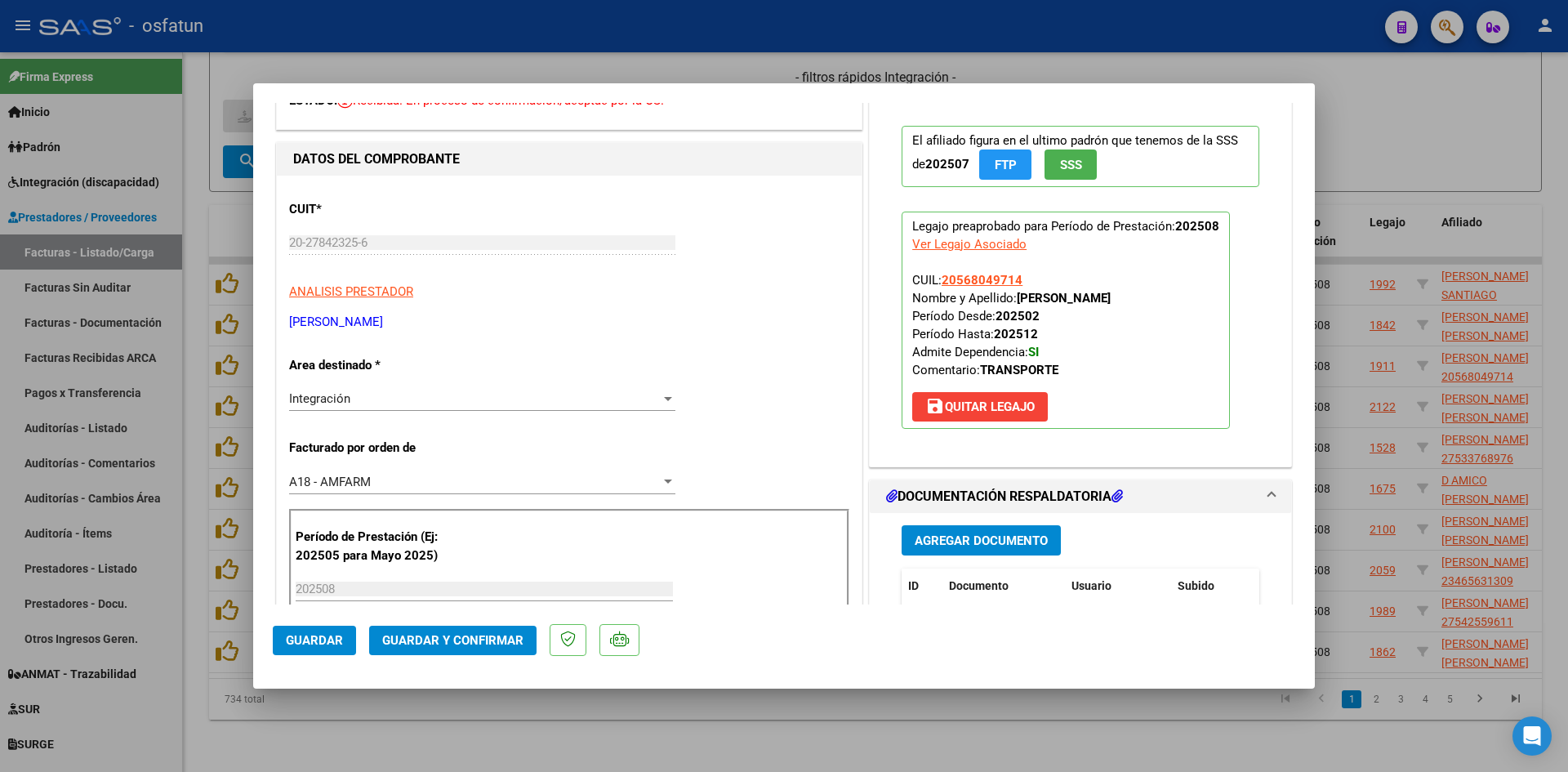
scroll to position [245, 0]
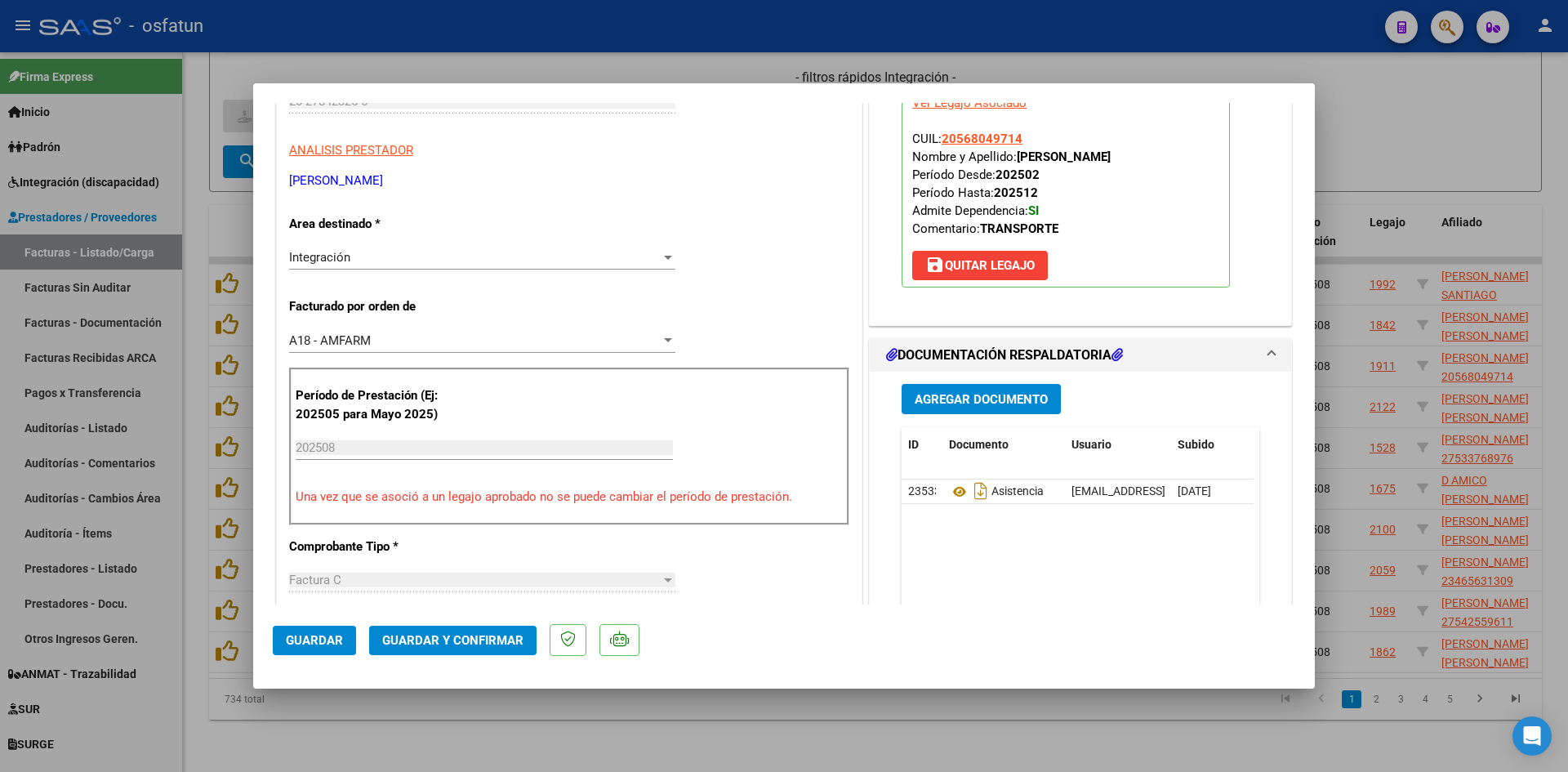
click at [496, 649] on button "Guardar y Confirmar" at bounding box center [452, 640] width 168 height 29
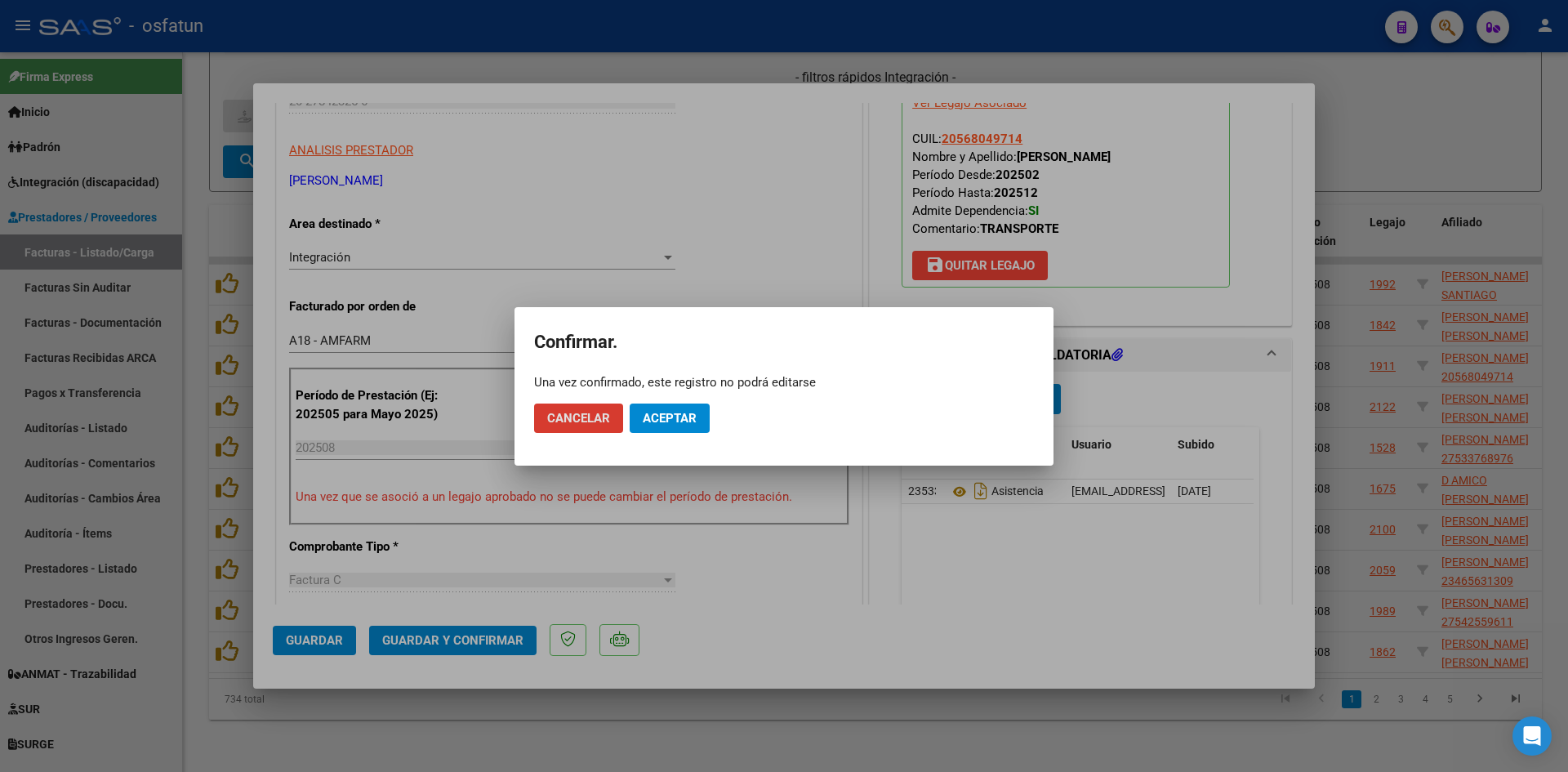
click at [686, 425] on span "Aceptar" at bounding box center [670, 418] width 54 height 15
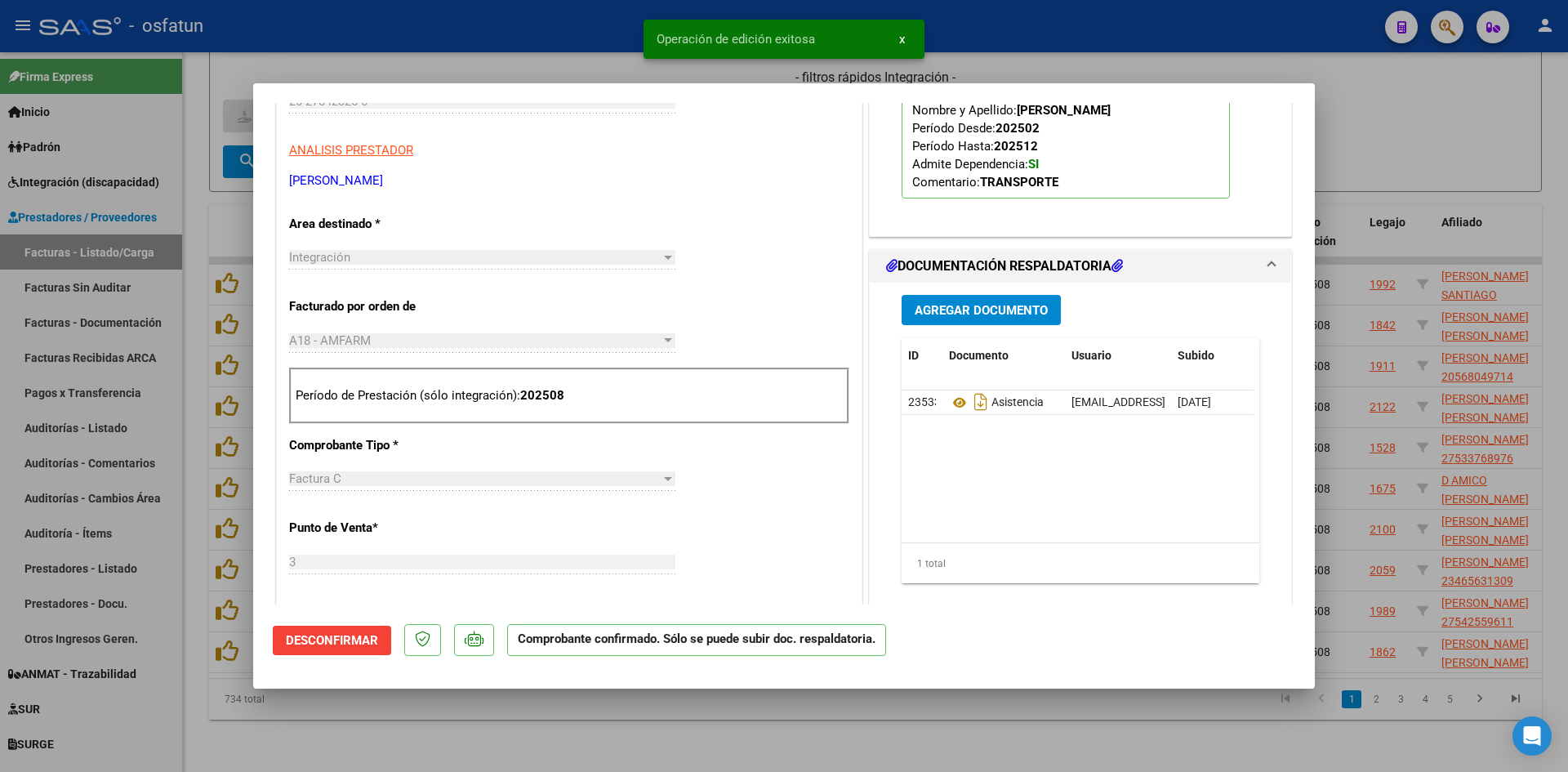
click at [579, 54] on div at bounding box center [784, 386] width 1568 height 772
type input "$ 0,00"
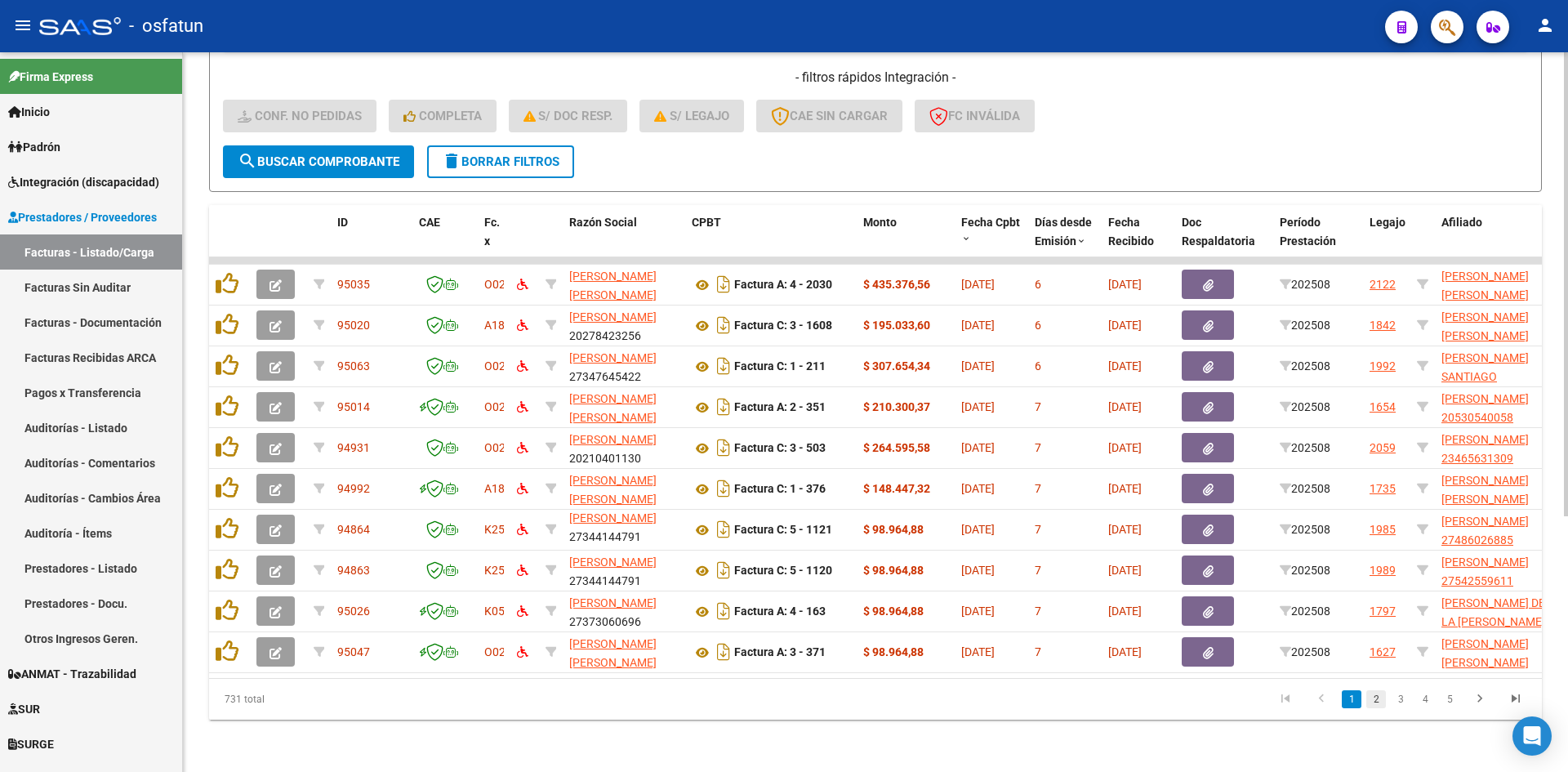
click at [1377, 693] on link "2" at bounding box center [1376, 699] width 20 height 18
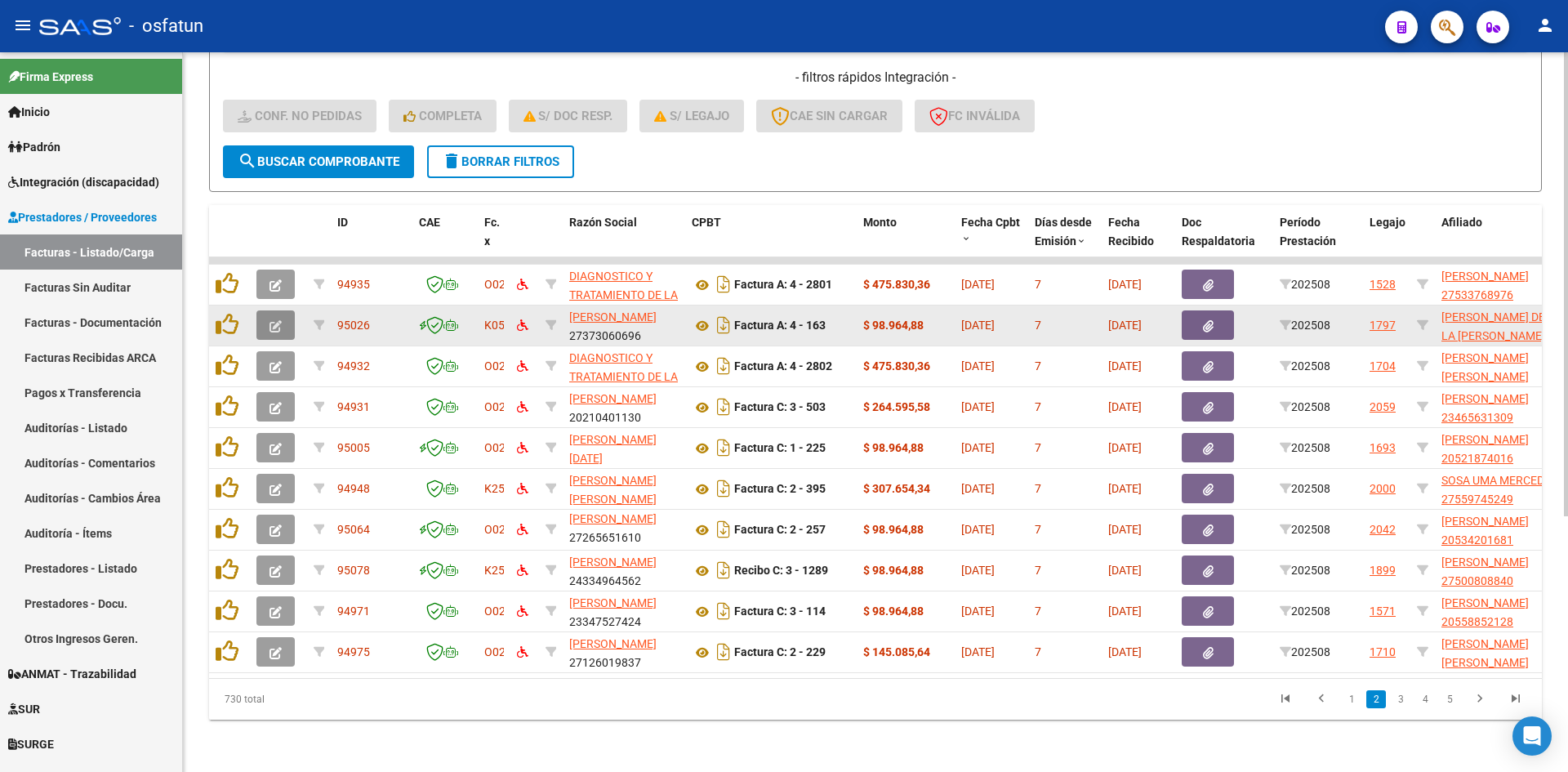
click at [289, 311] on button "button" at bounding box center [275, 325] width 38 height 29
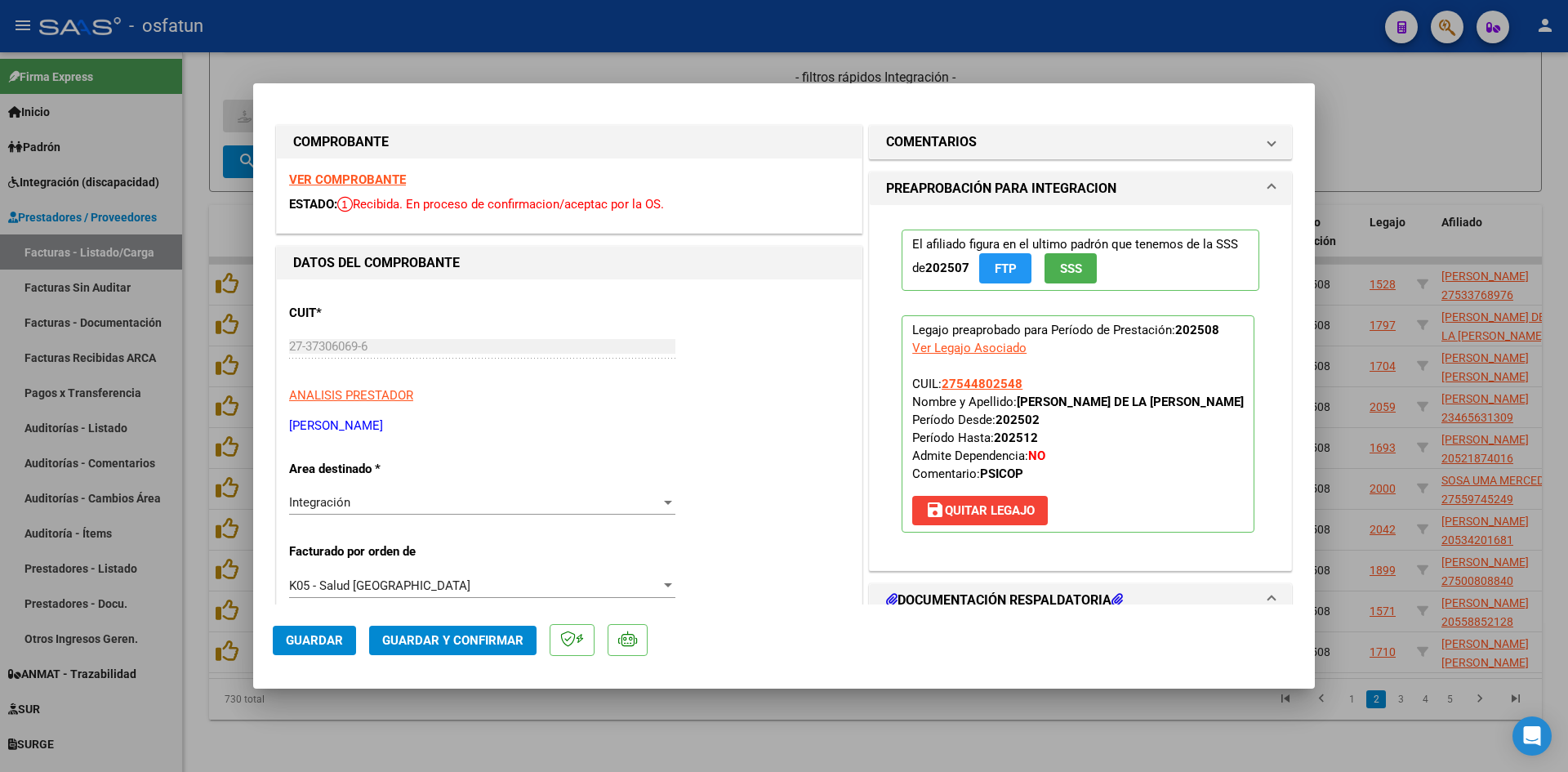
click at [386, 177] on strong "VER COMPROBANTE" at bounding box center [348, 179] width 117 height 15
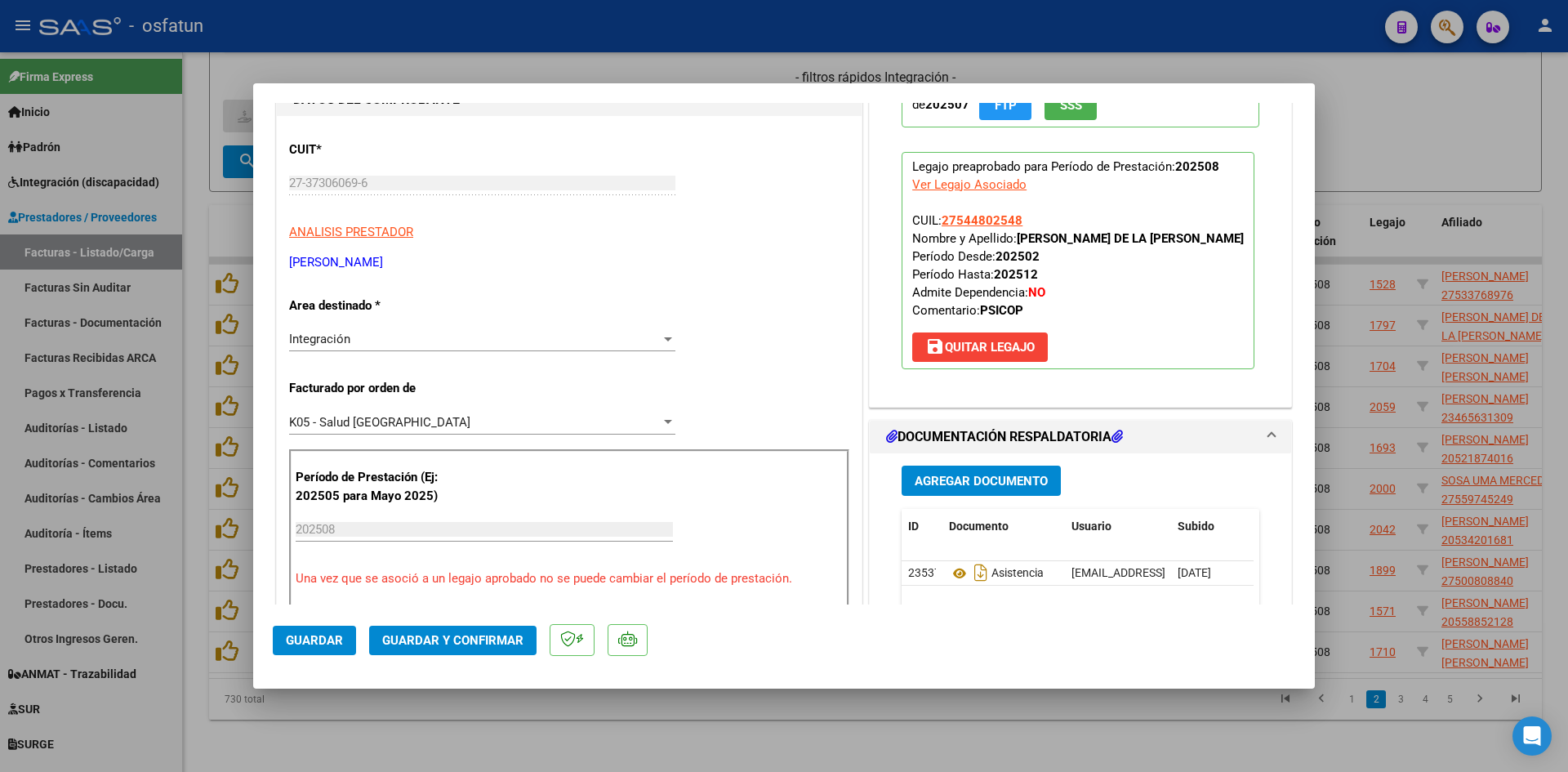
click at [487, 655] on mat-dialog-actions "Guardar Guardar y Confirmar" at bounding box center [784, 636] width 1023 height 65
click at [493, 639] on span "Guardar y Confirmar" at bounding box center [452, 641] width 141 height 15
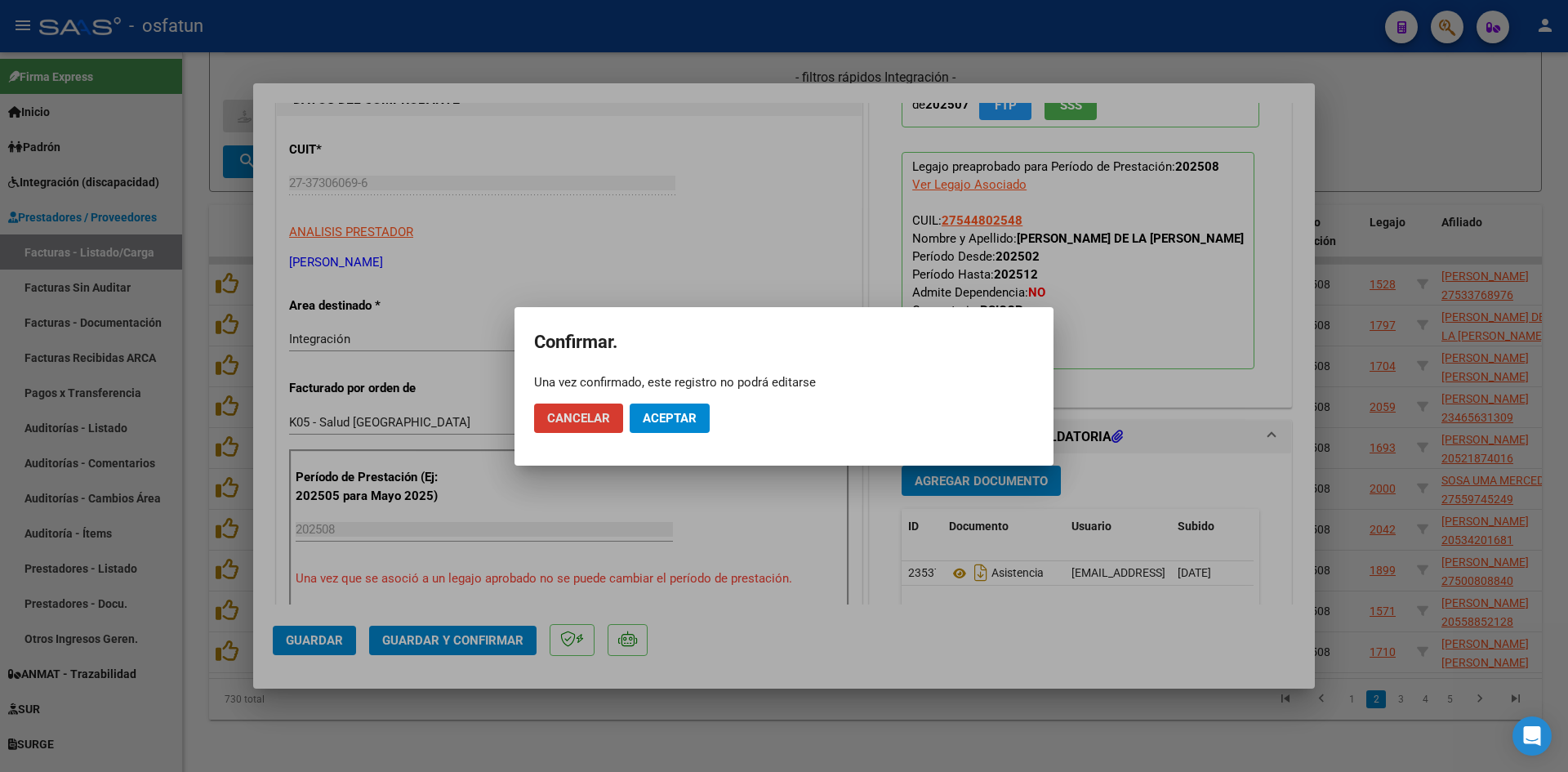
click at [648, 420] on span "Aceptar" at bounding box center [670, 418] width 54 height 15
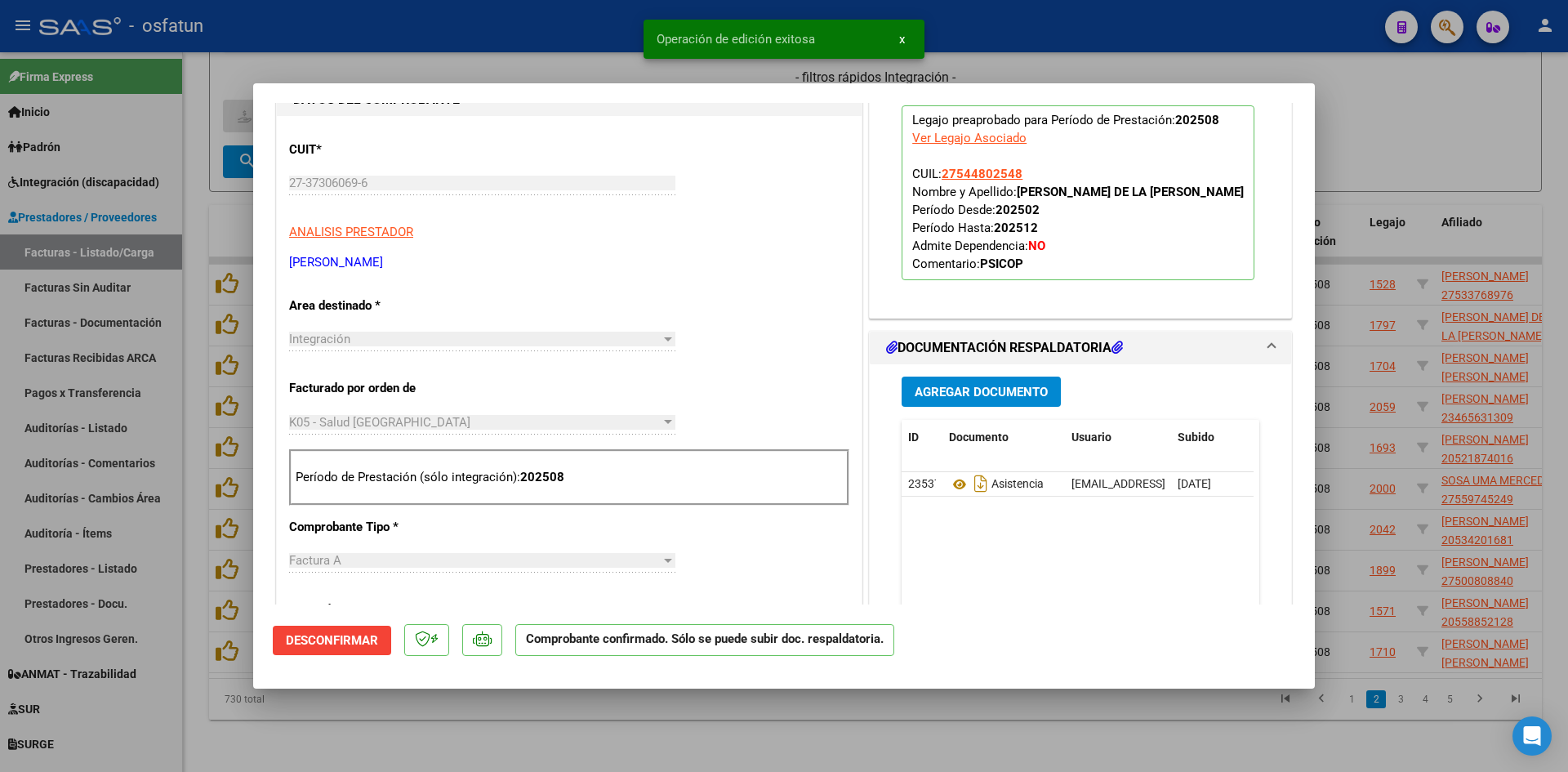
click at [568, 63] on div at bounding box center [784, 386] width 1568 height 772
type input "$ 0,00"
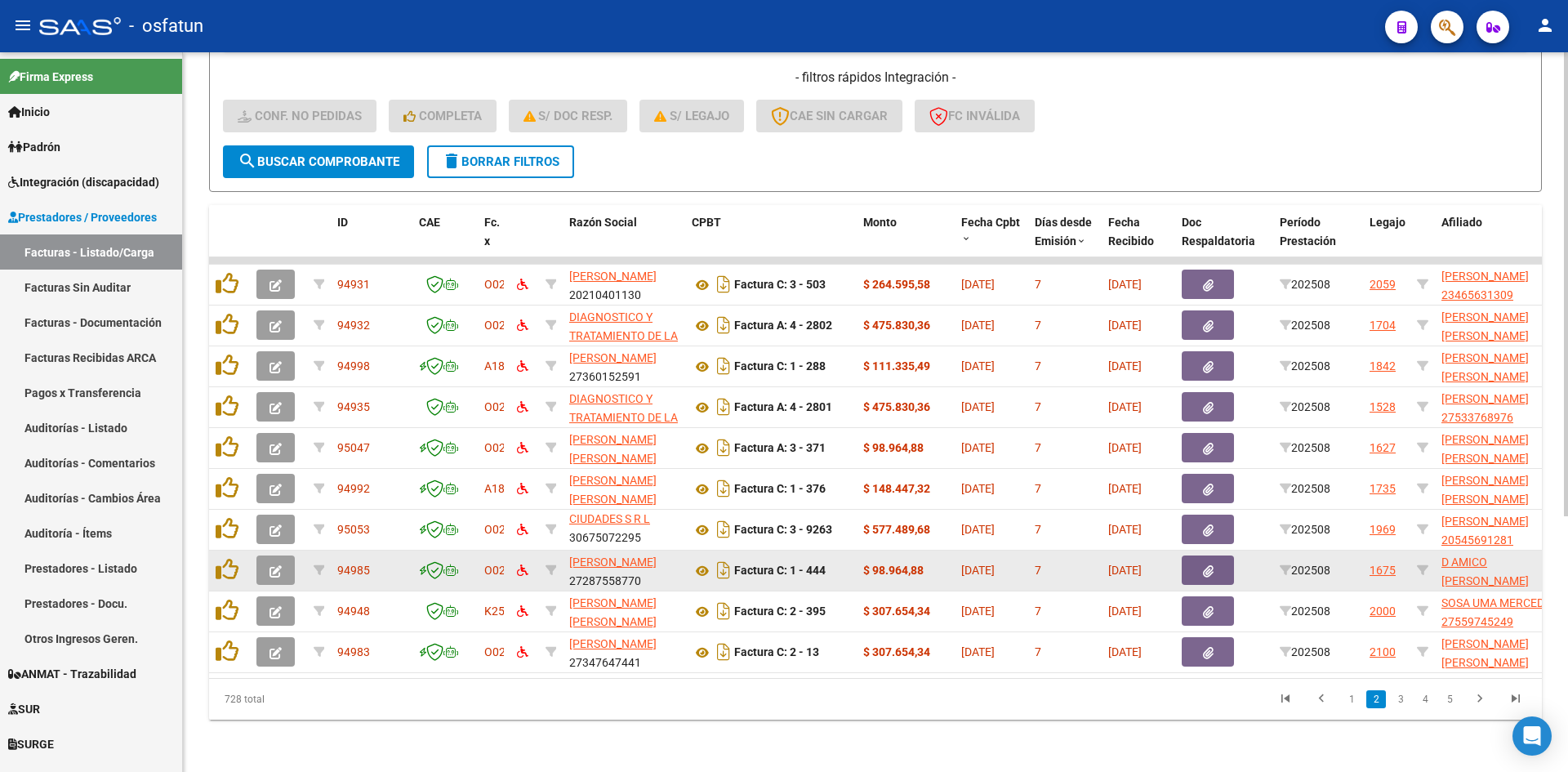
click at [275, 565] on icon "button" at bounding box center [276, 571] width 12 height 12
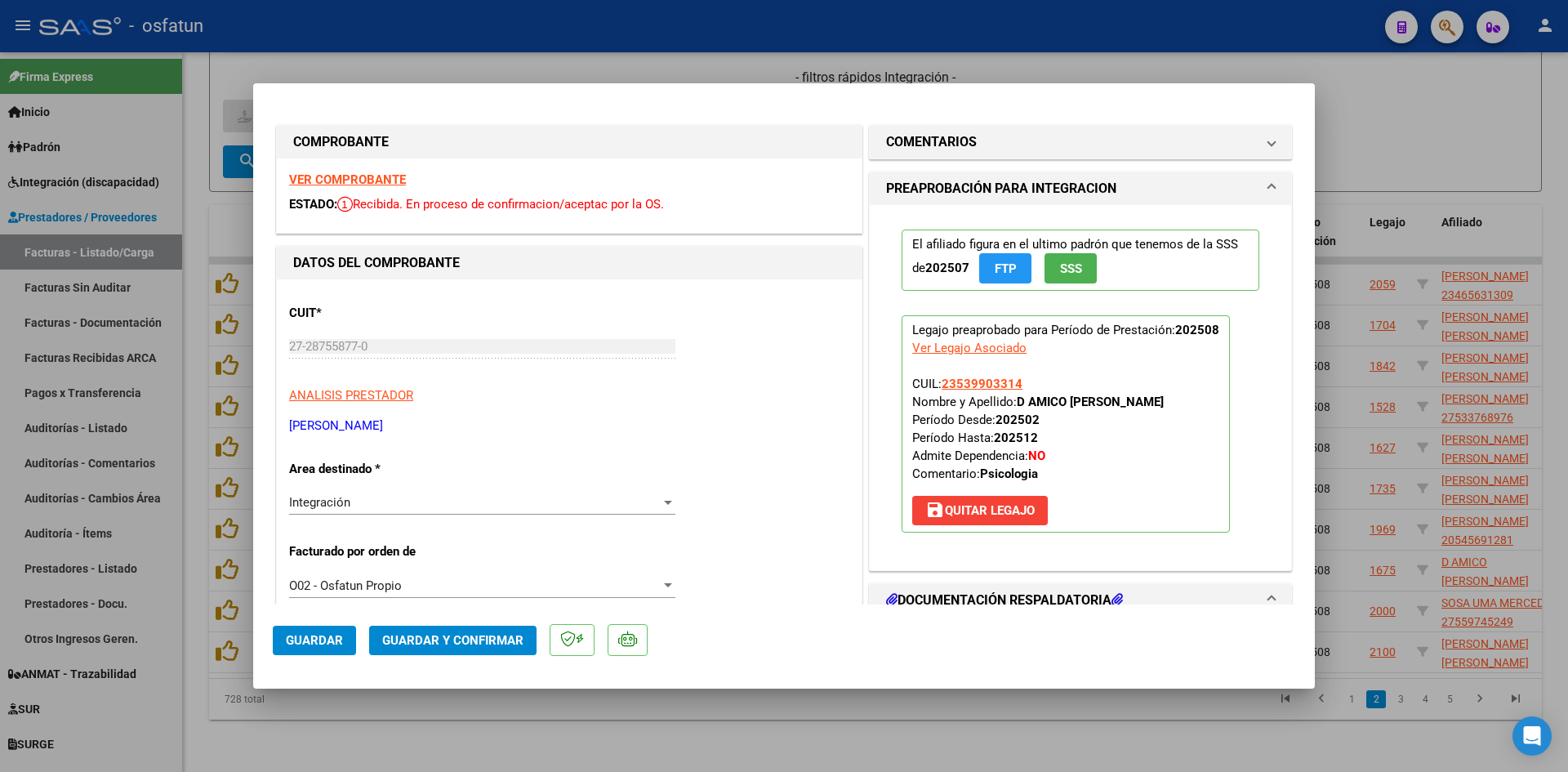
click at [383, 177] on strong "VER COMPROBANTE" at bounding box center [348, 179] width 117 height 15
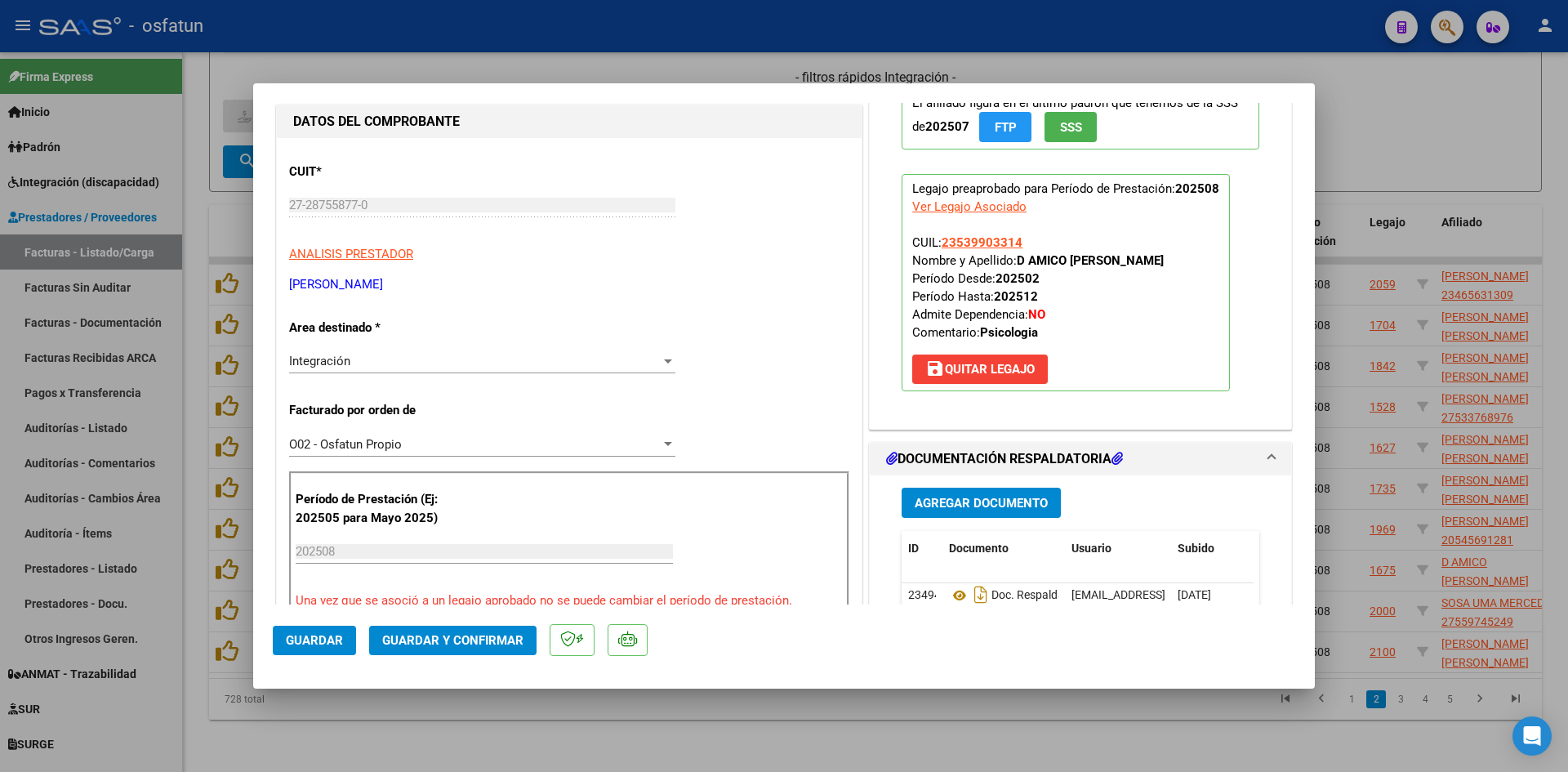
scroll to position [163, 0]
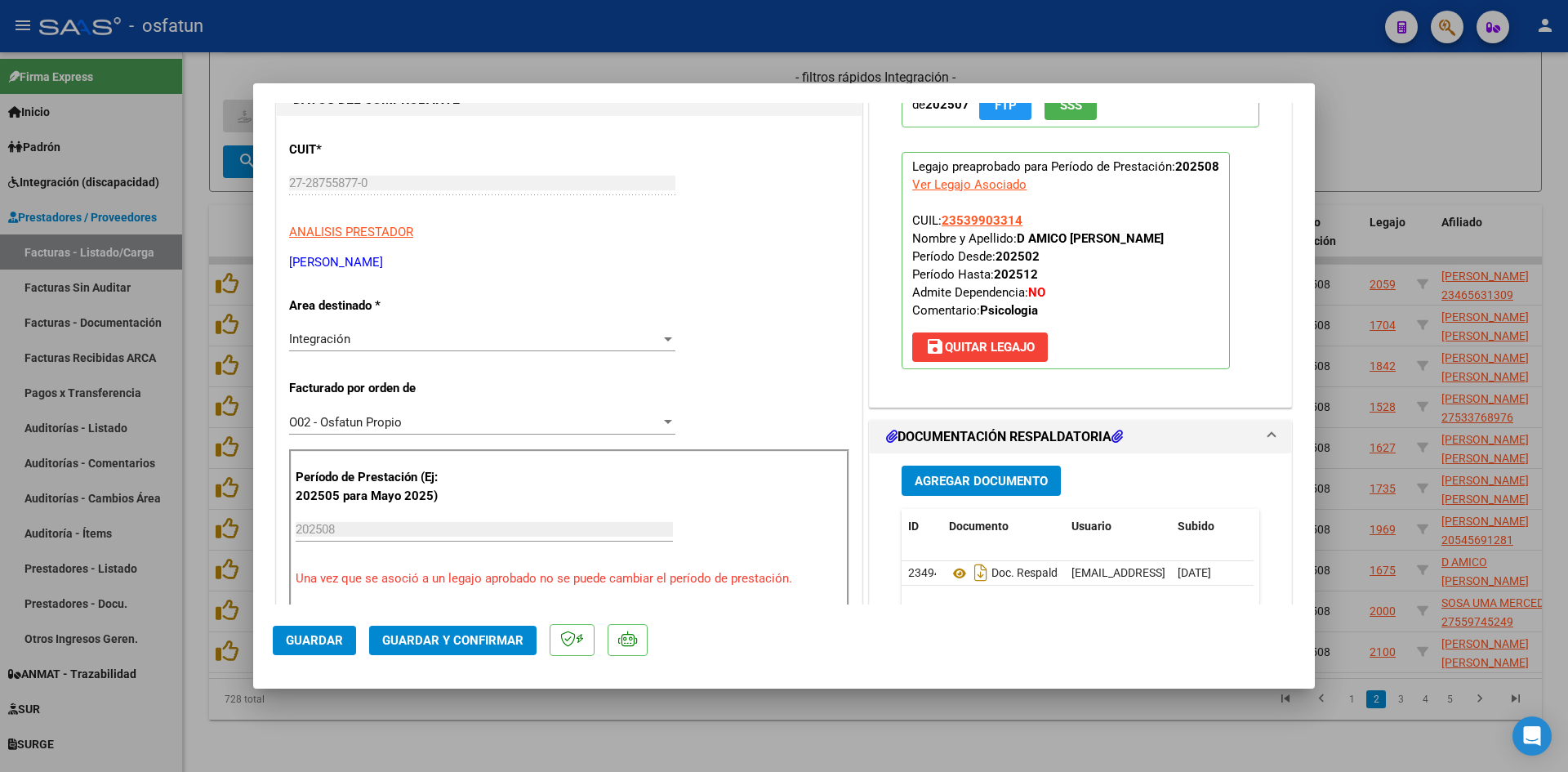
click at [498, 623] on mat-dialog-actions "Guardar Guardar y Confirmar" at bounding box center [784, 636] width 1023 height 65
click at [491, 644] on span "Guardar y Confirmar" at bounding box center [452, 641] width 141 height 15
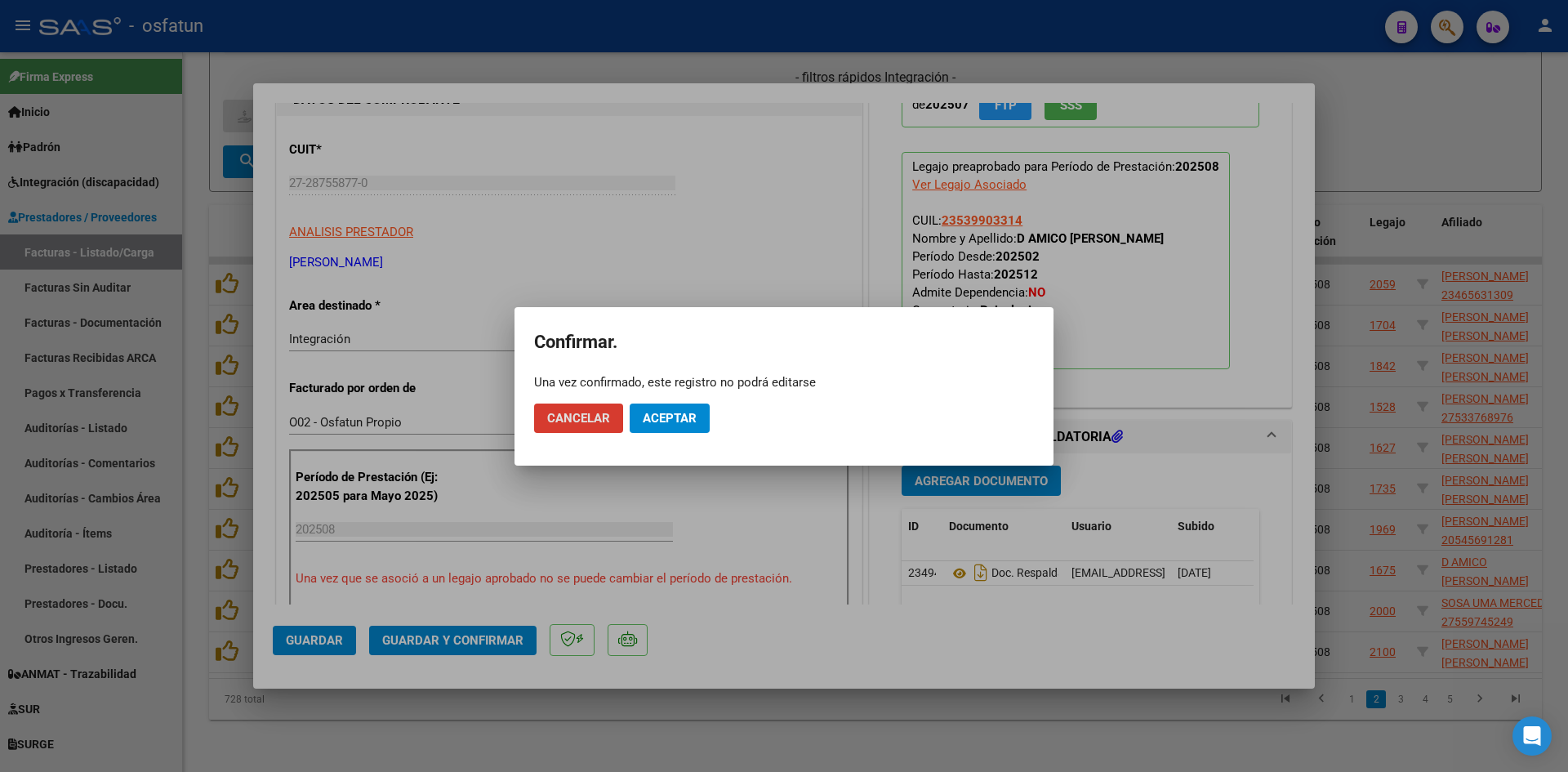
click at [664, 425] on span "Aceptar" at bounding box center [670, 418] width 54 height 15
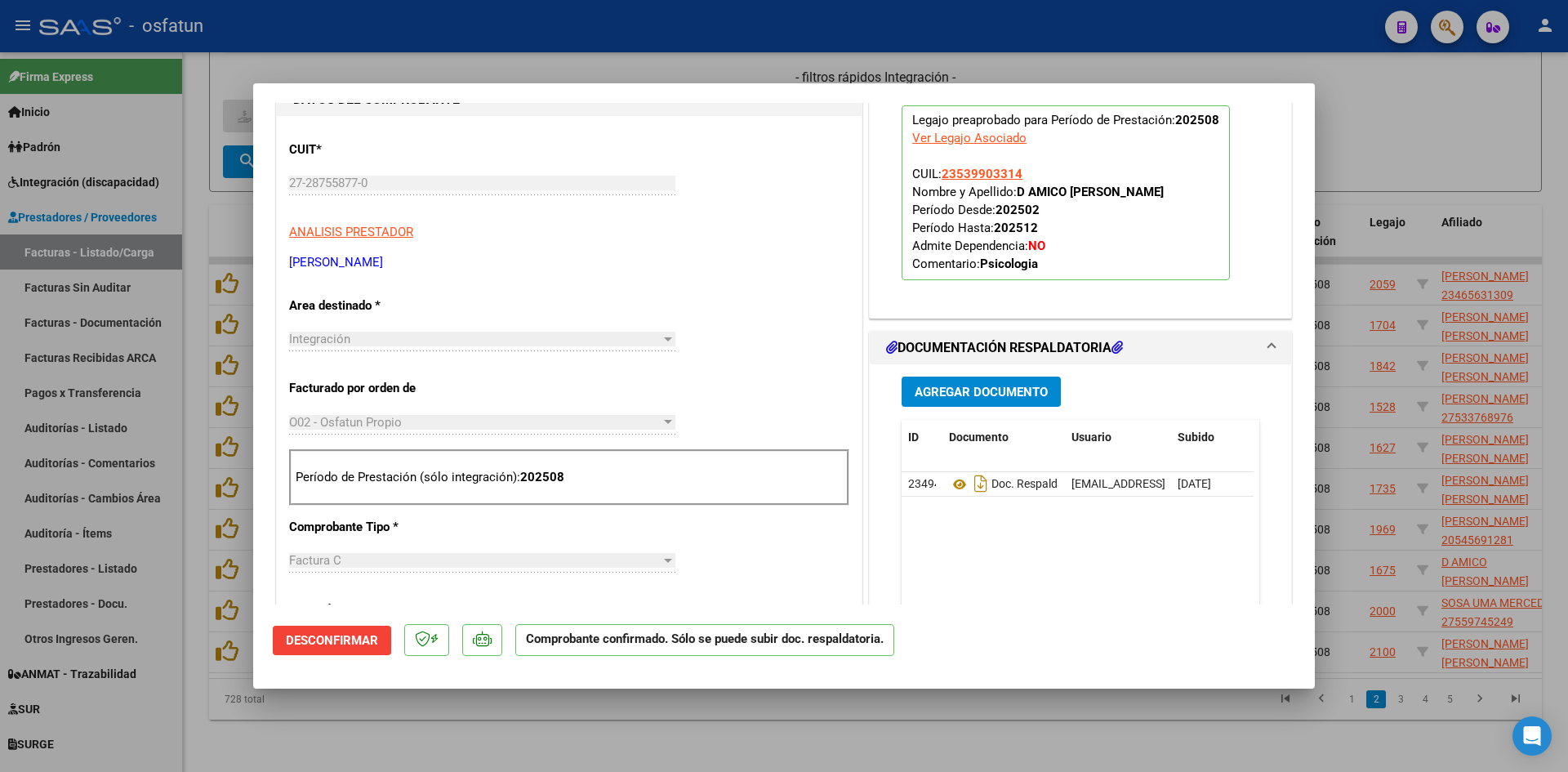
click at [634, 713] on div at bounding box center [784, 386] width 1568 height 772
type input "$ 0,00"
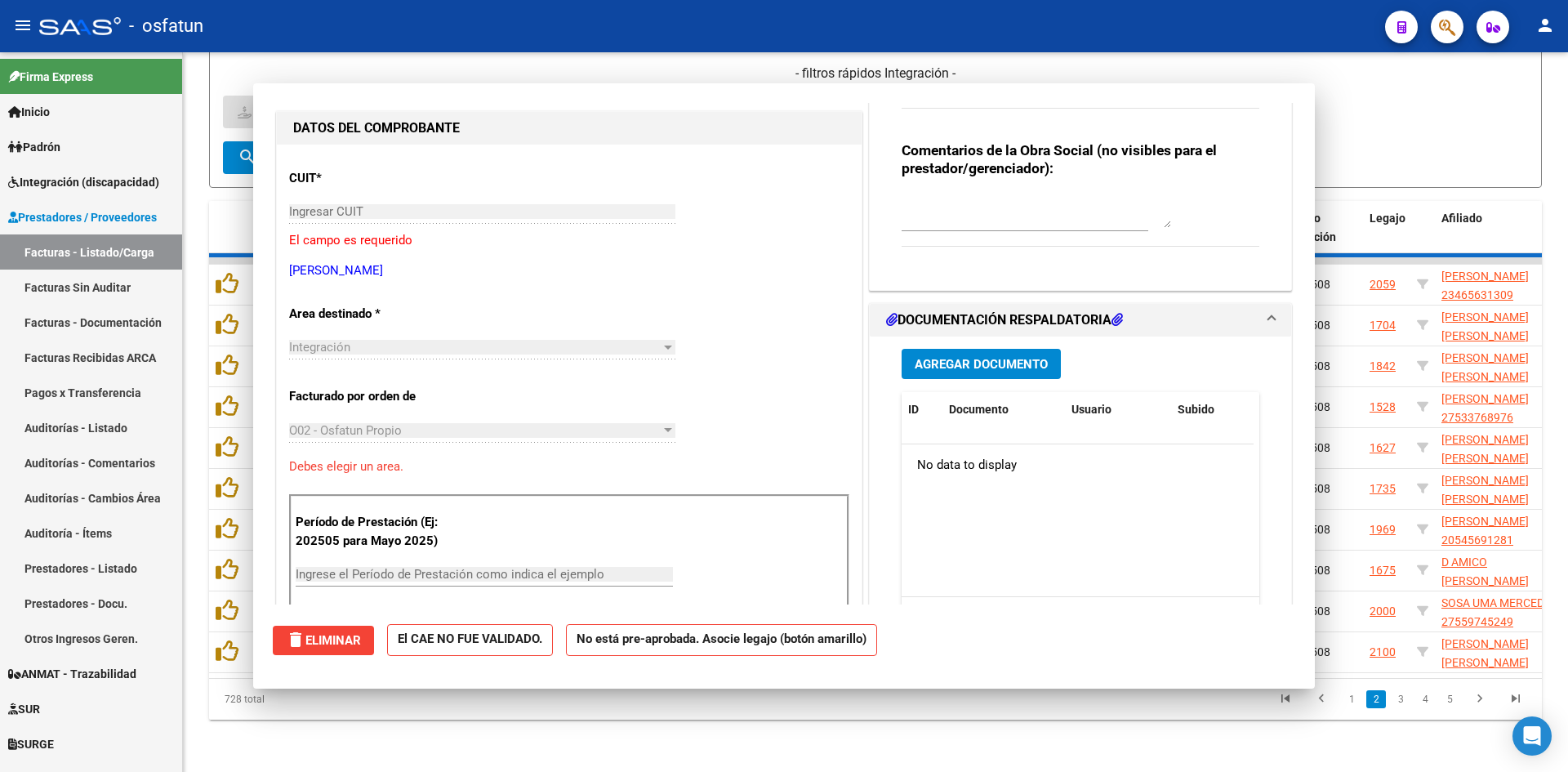
scroll to position [0, 0]
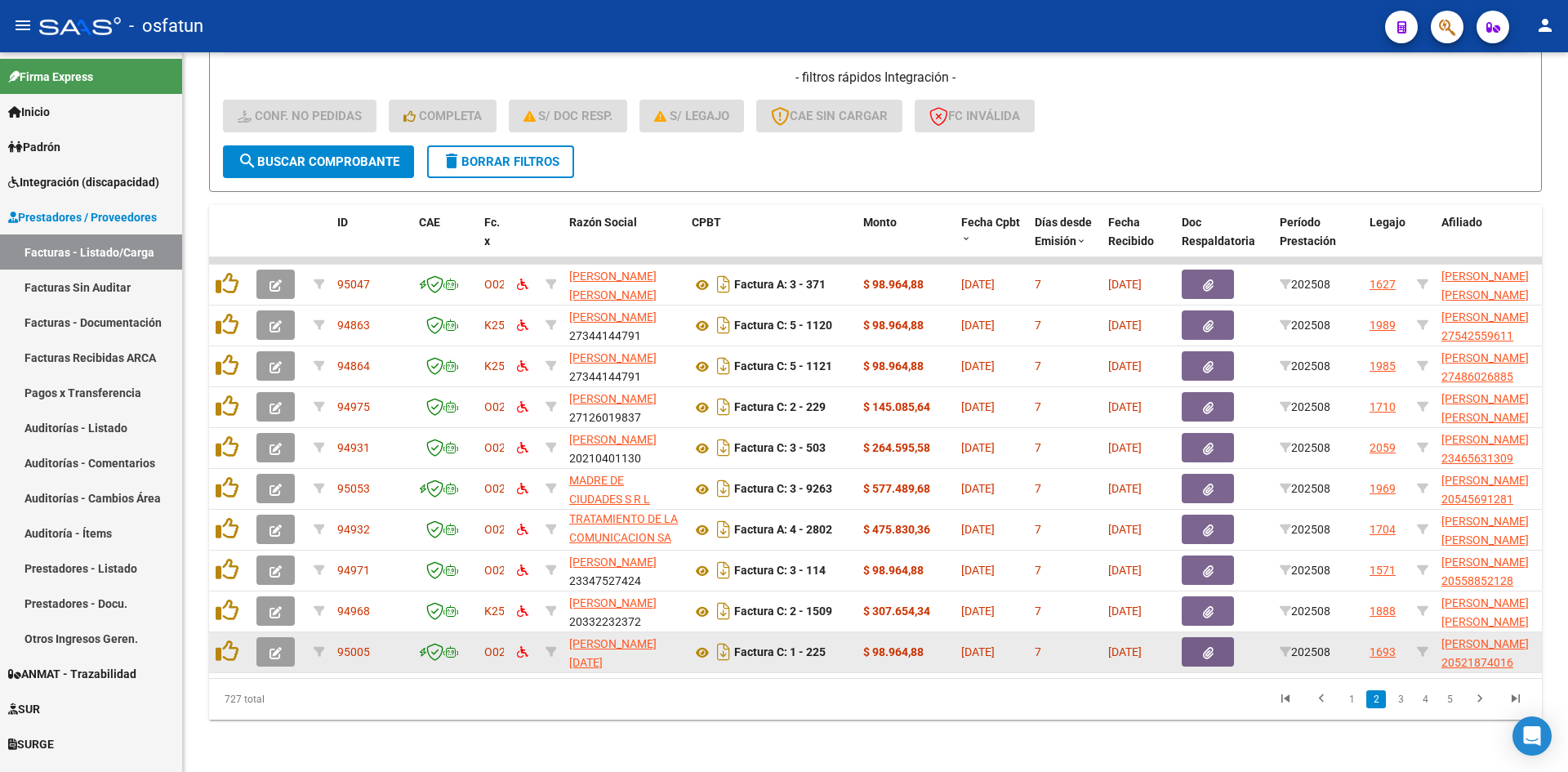
click at [278, 647] on icon "button" at bounding box center [276, 653] width 12 height 12
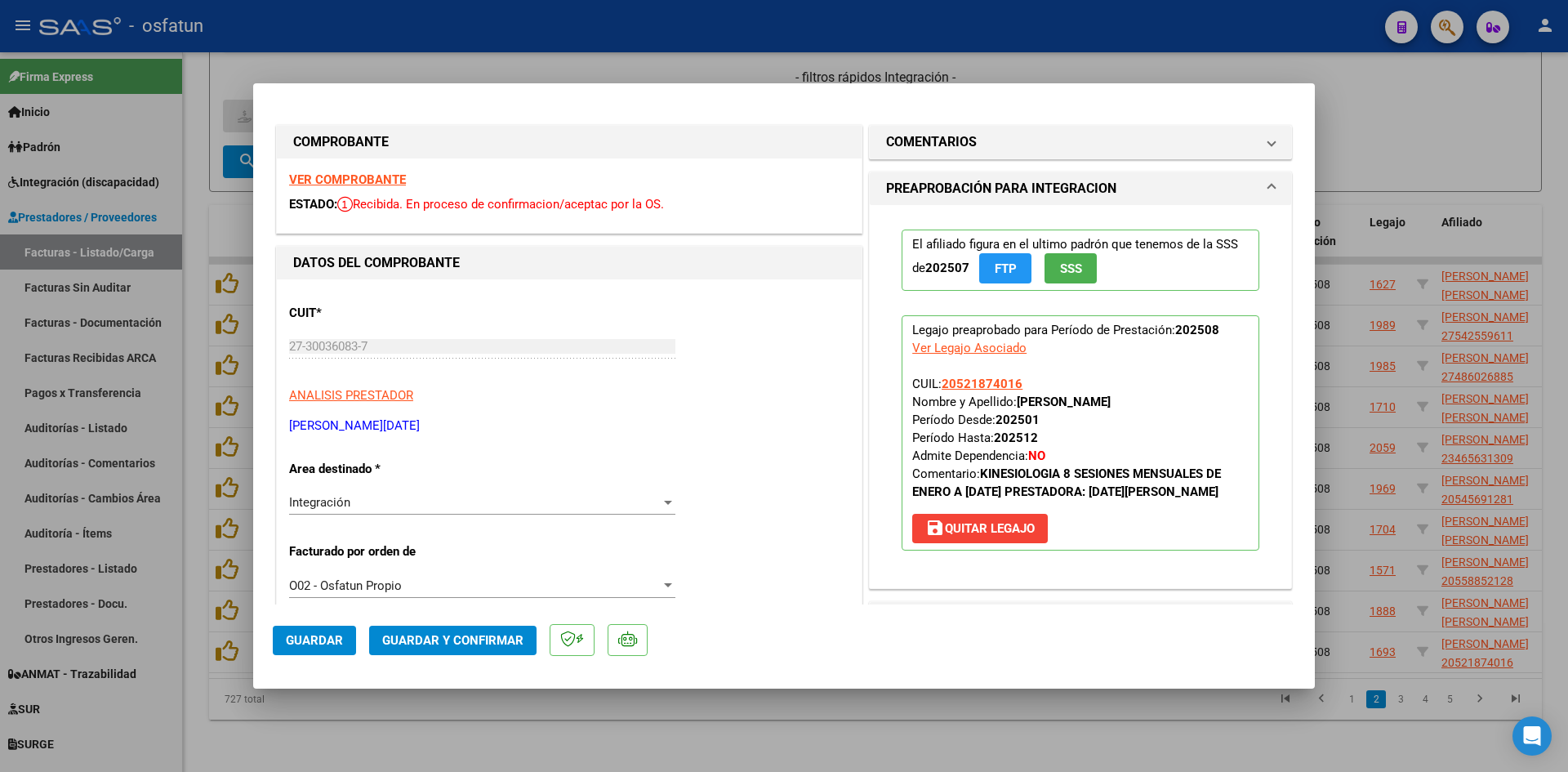
click at [375, 179] on strong "VER COMPROBANTE" at bounding box center [348, 179] width 117 height 15
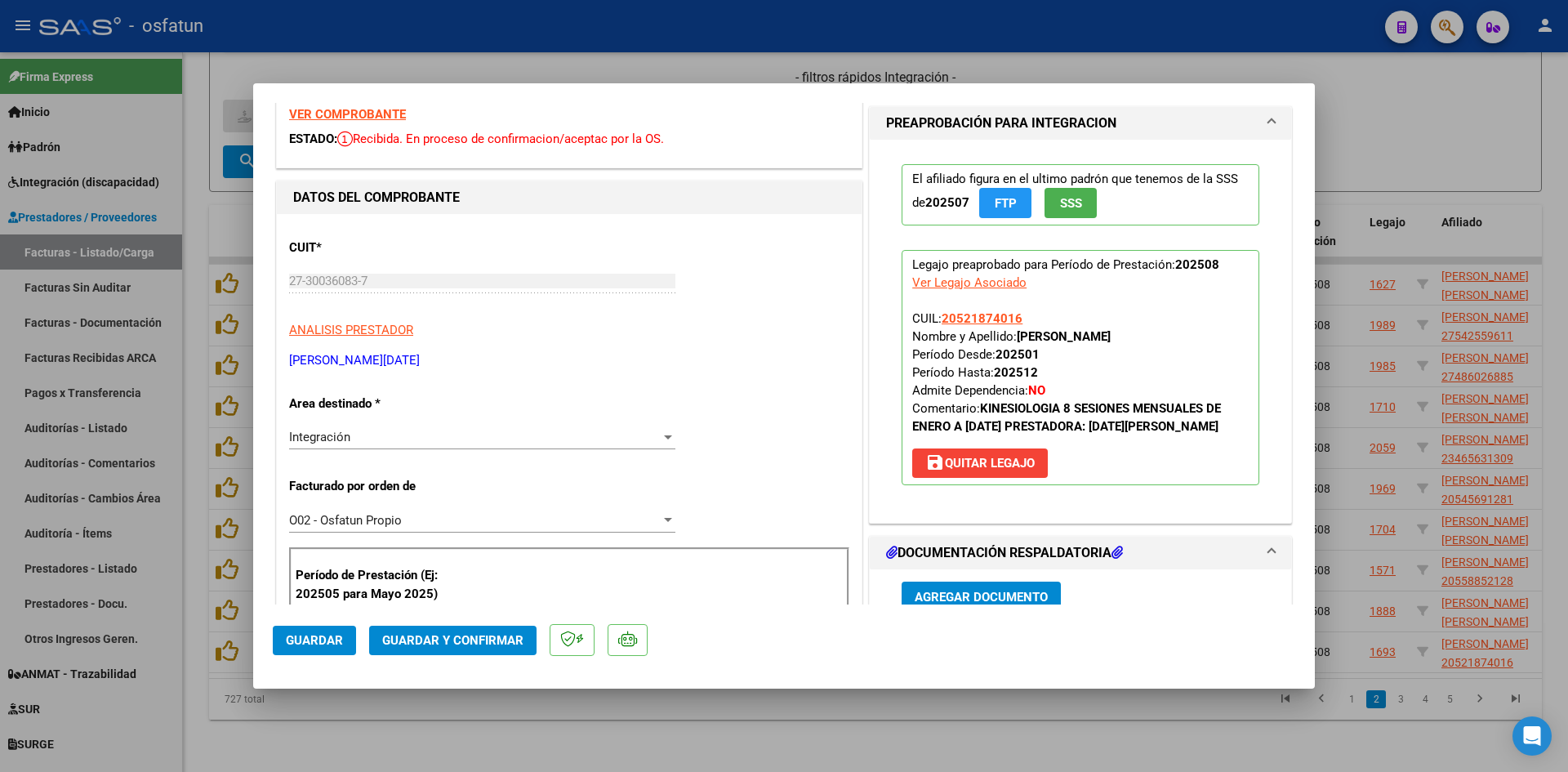
scroll to position [163, 0]
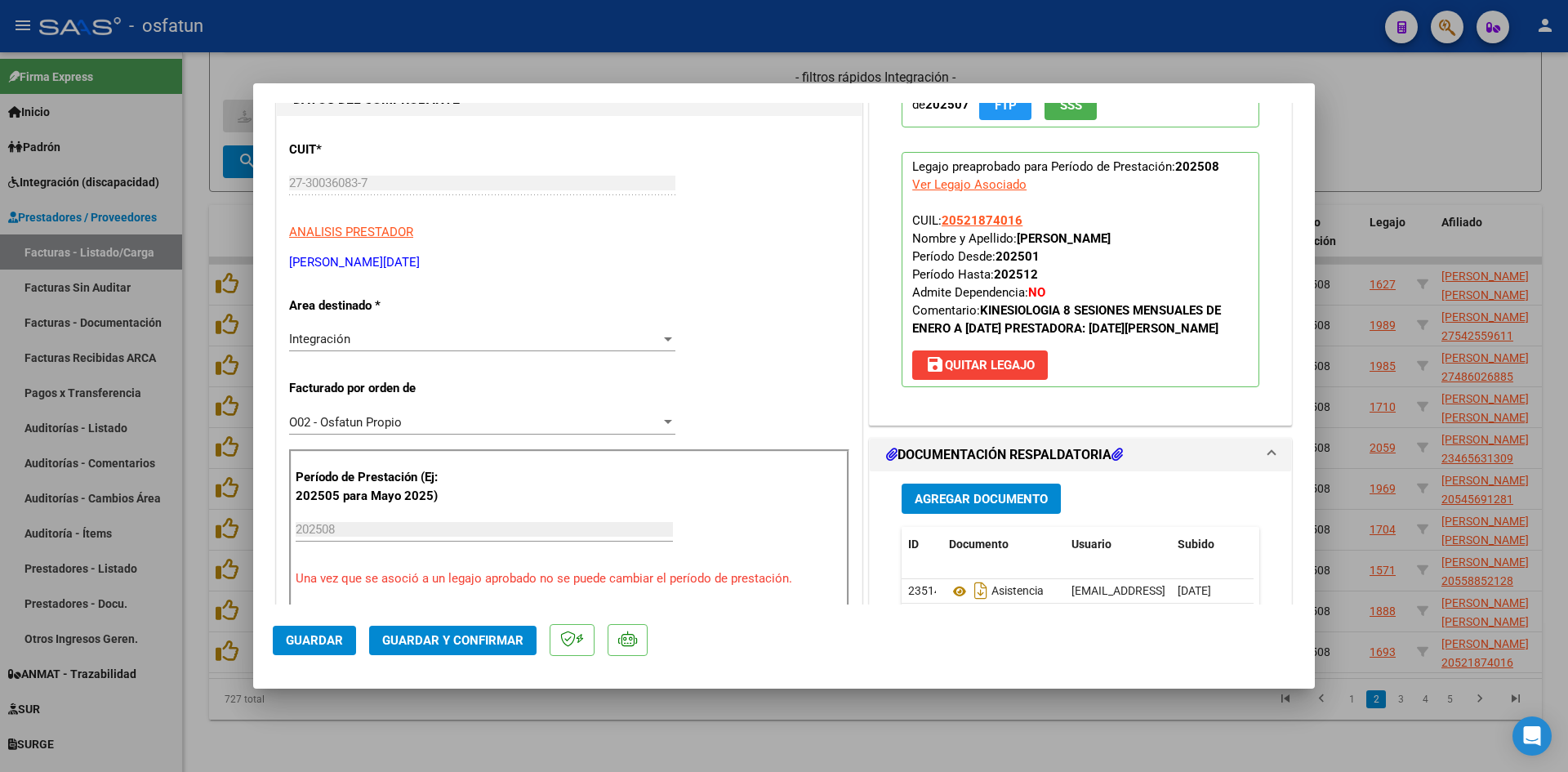
click at [454, 637] on span "Guardar y Confirmar" at bounding box center [452, 641] width 141 height 15
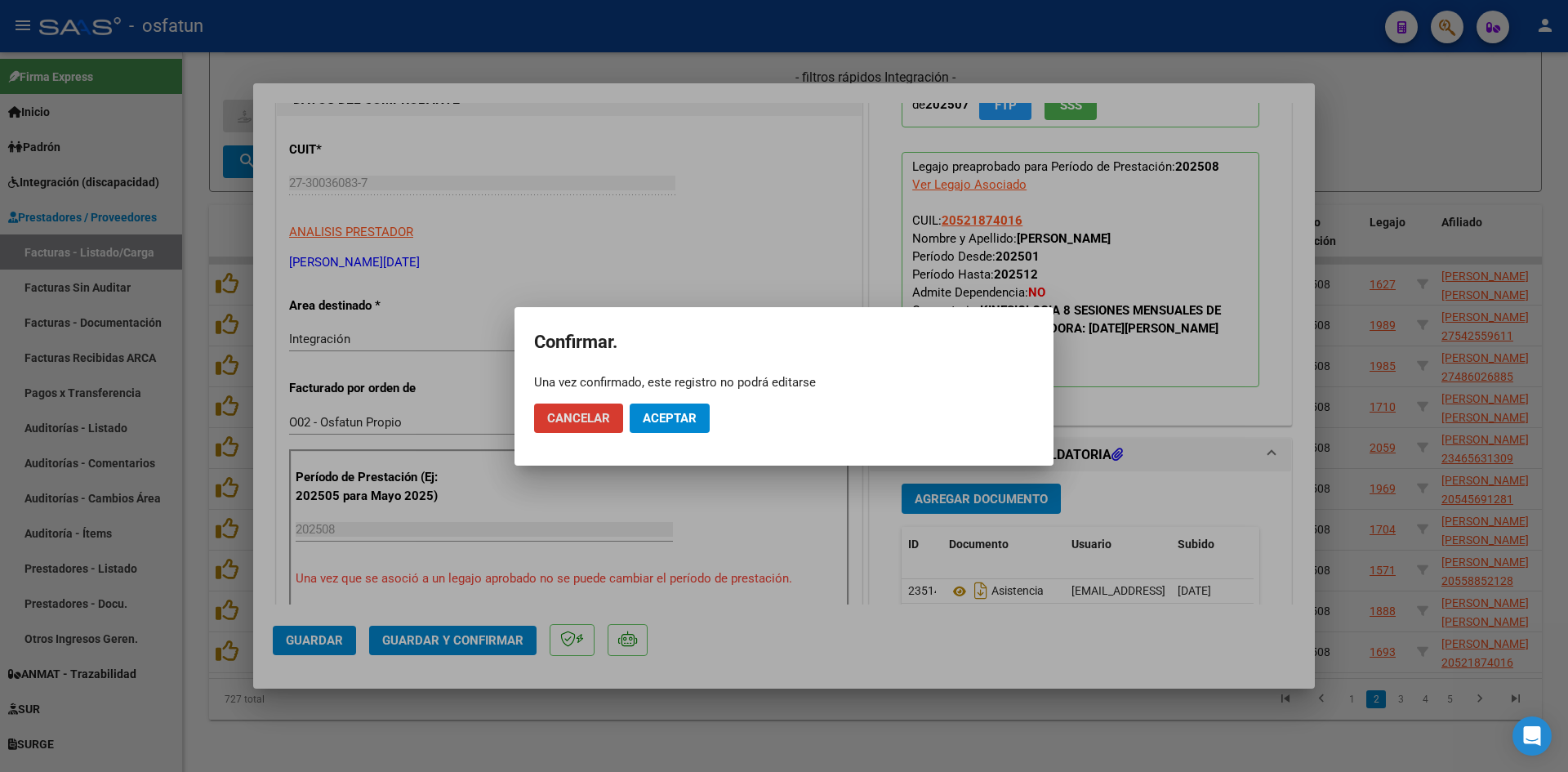
click at [674, 424] on span "Aceptar" at bounding box center [670, 418] width 54 height 15
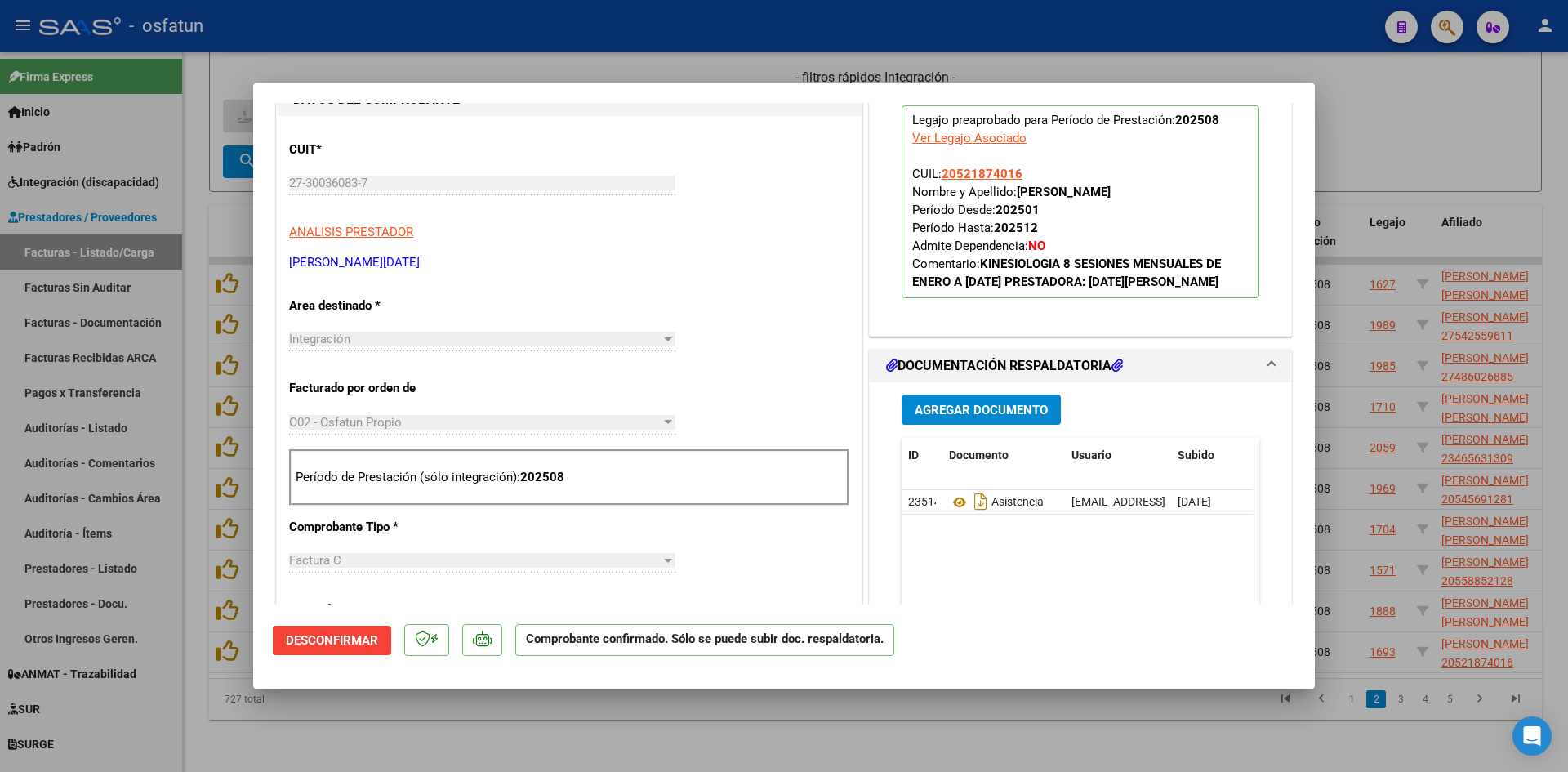
click at [521, 721] on div at bounding box center [784, 386] width 1568 height 772
type input "$ 0,00"
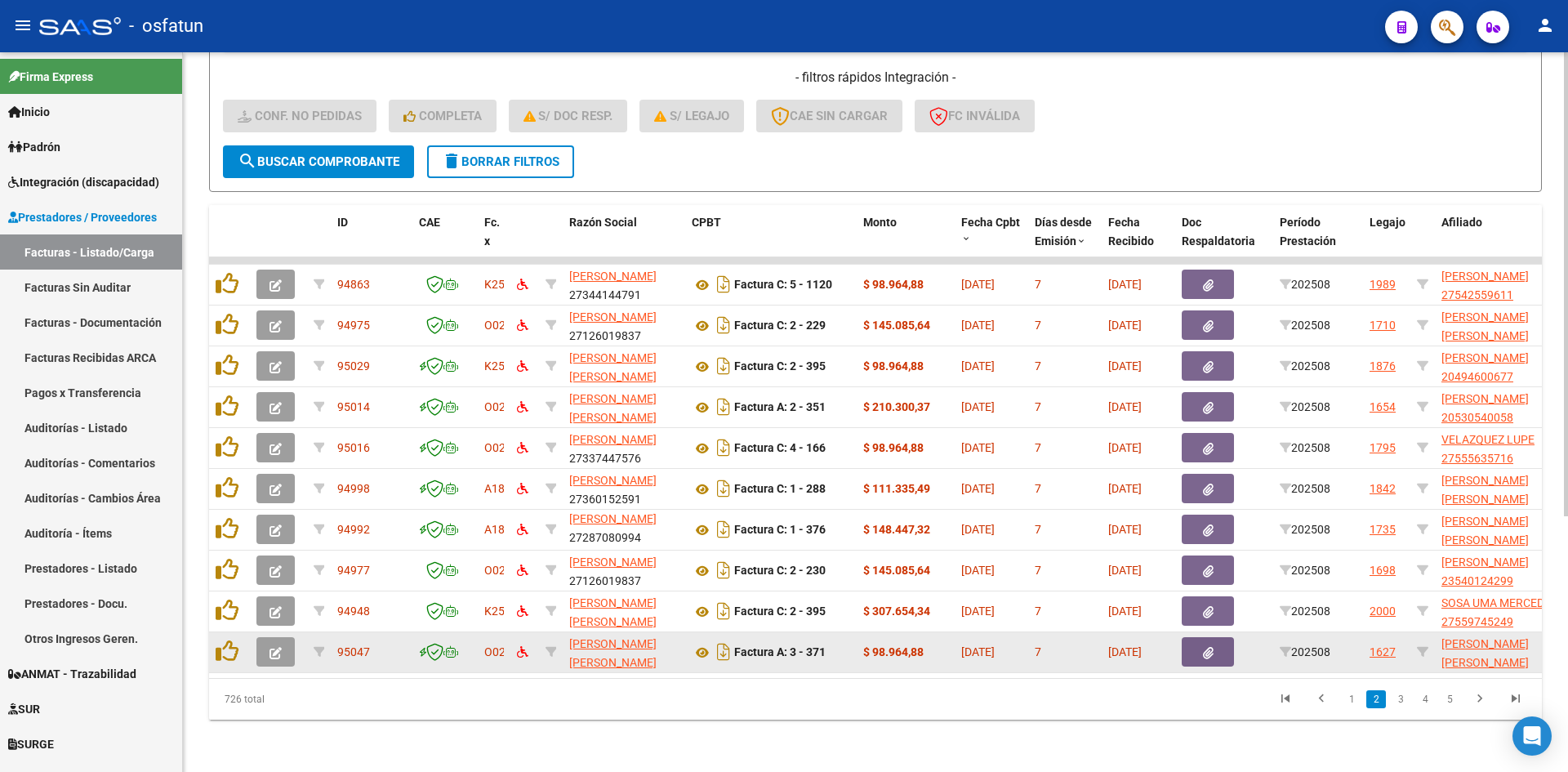
click at [281, 645] on span "button" at bounding box center [276, 652] width 12 height 15
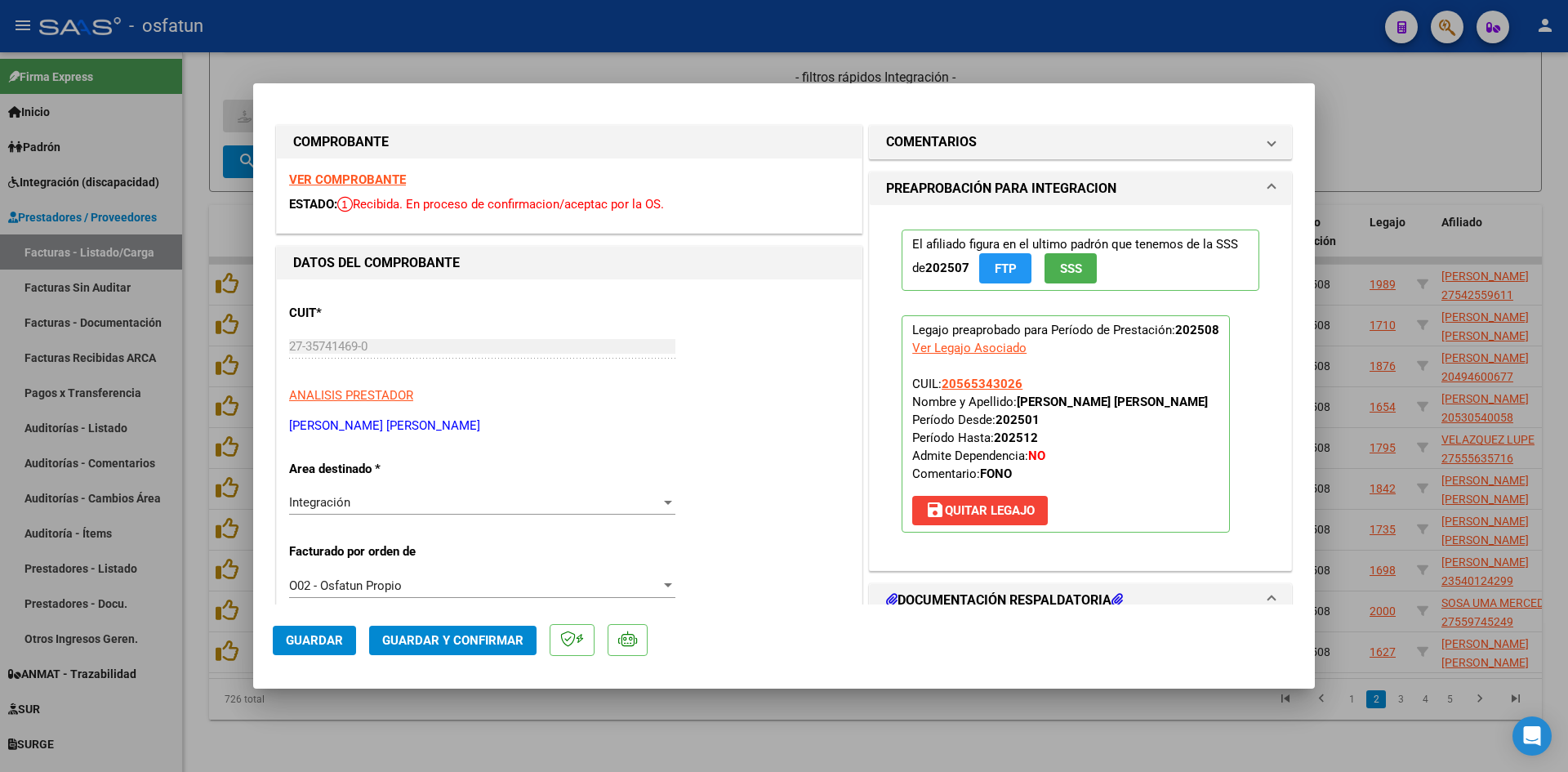
click at [345, 180] on strong "VER COMPROBANTE" at bounding box center [348, 179] width 117 height 15
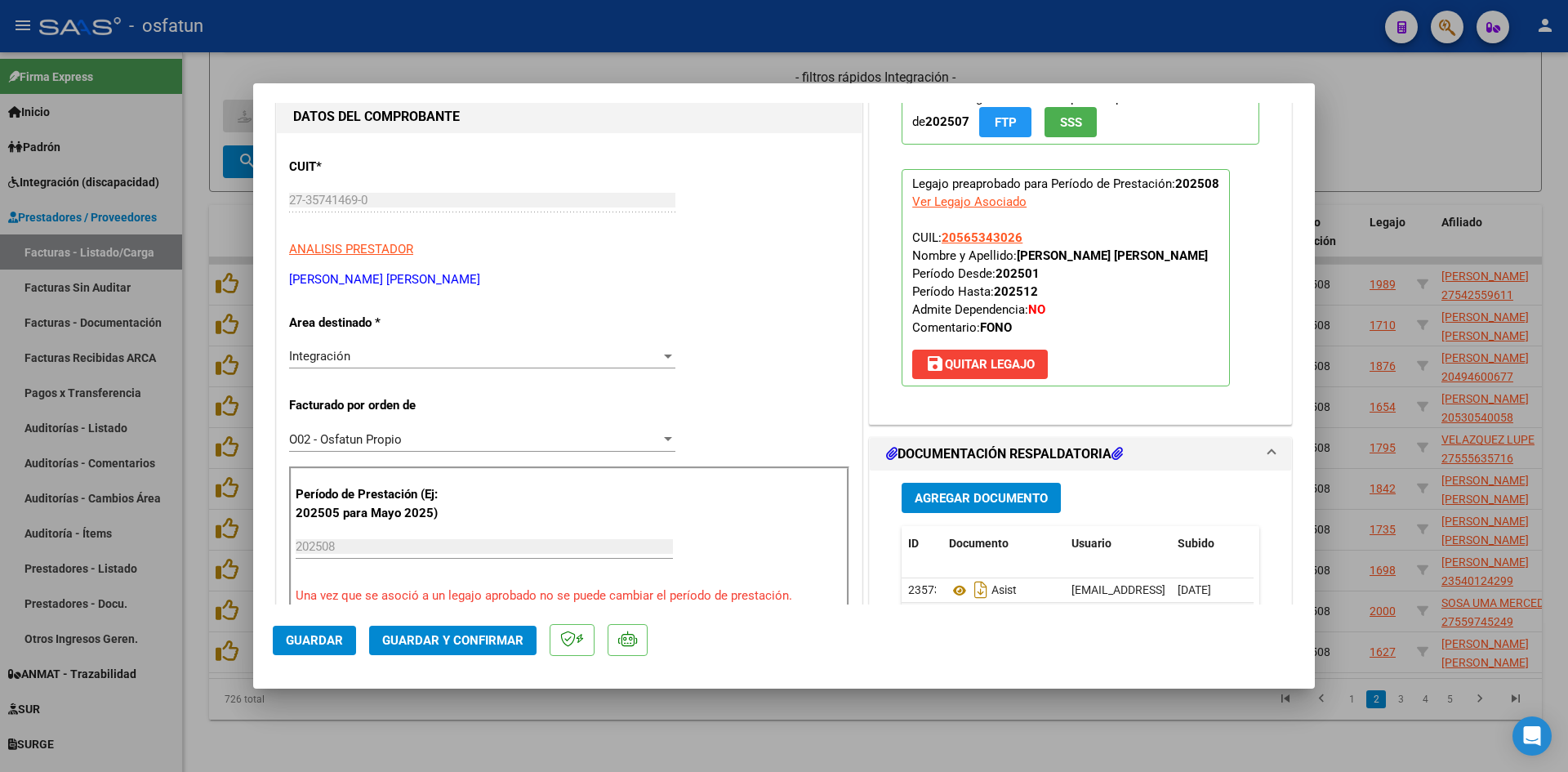
scroll to position [163, 0]
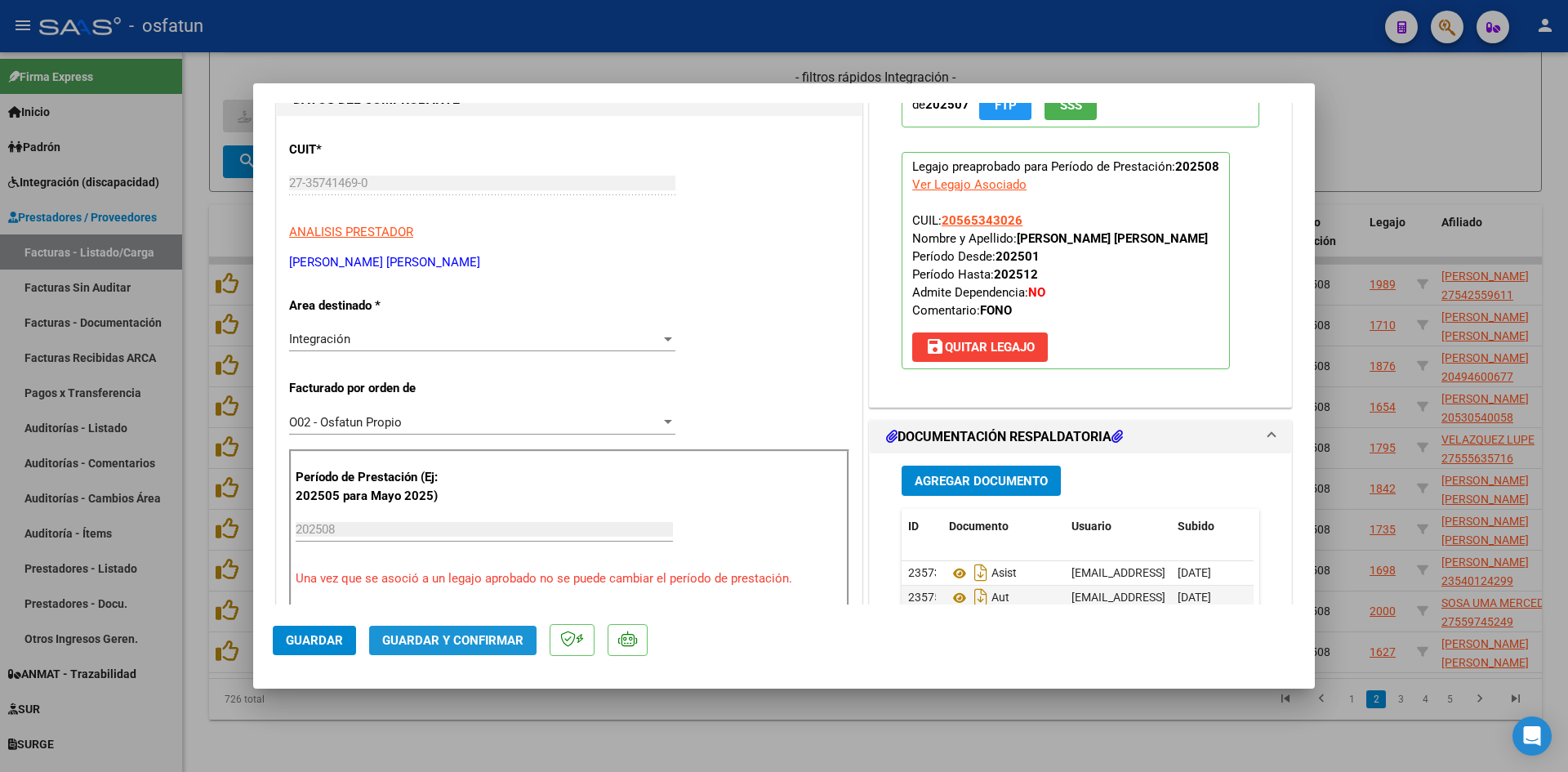
click at [485, 643] on span "Guardar y Confirmar" at bounding box center [452, 641] width 141 height 15
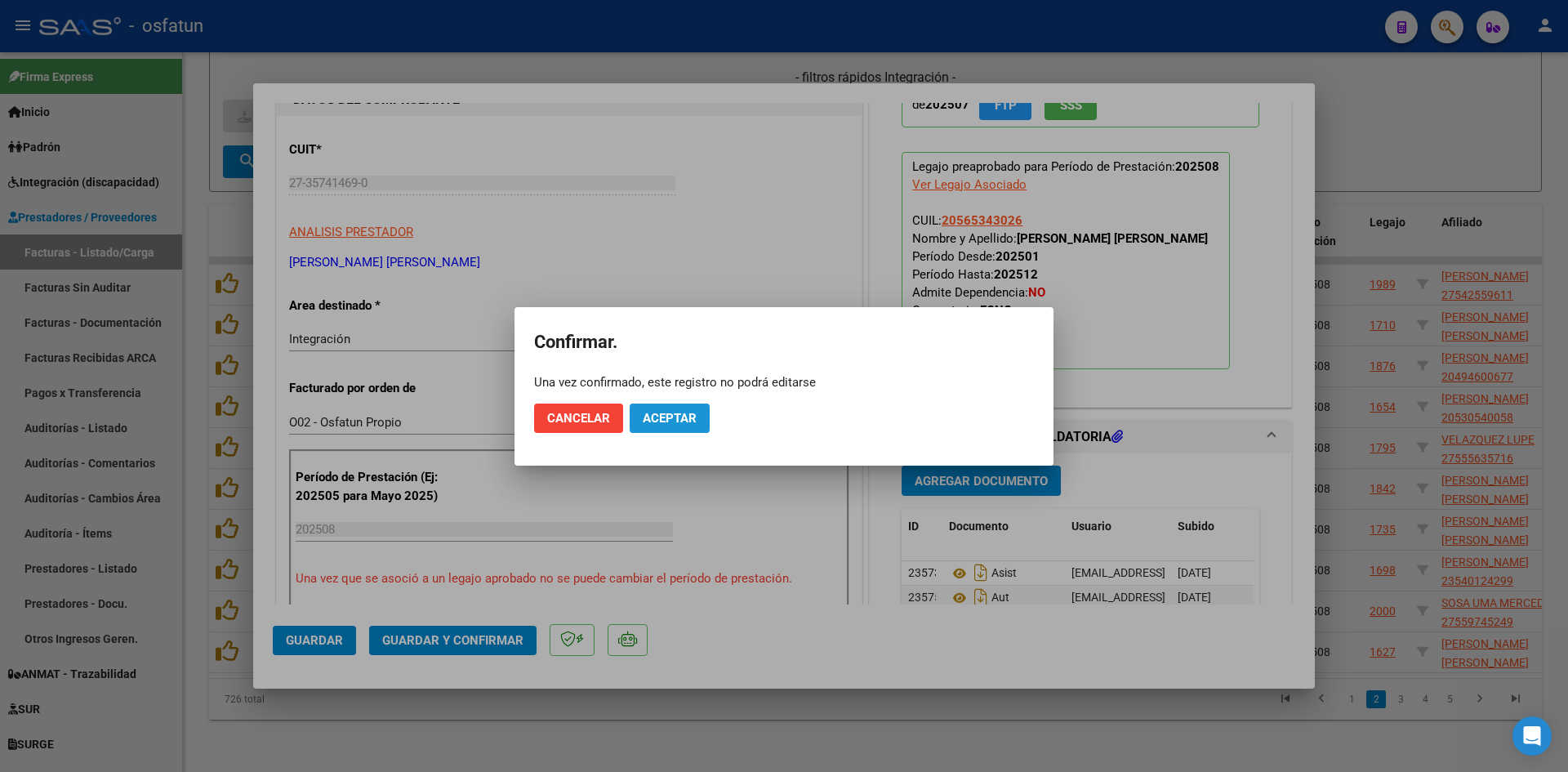
click at [676, 409] on button "Aceptar" at bounding box center [670, 418] width 80 height 29
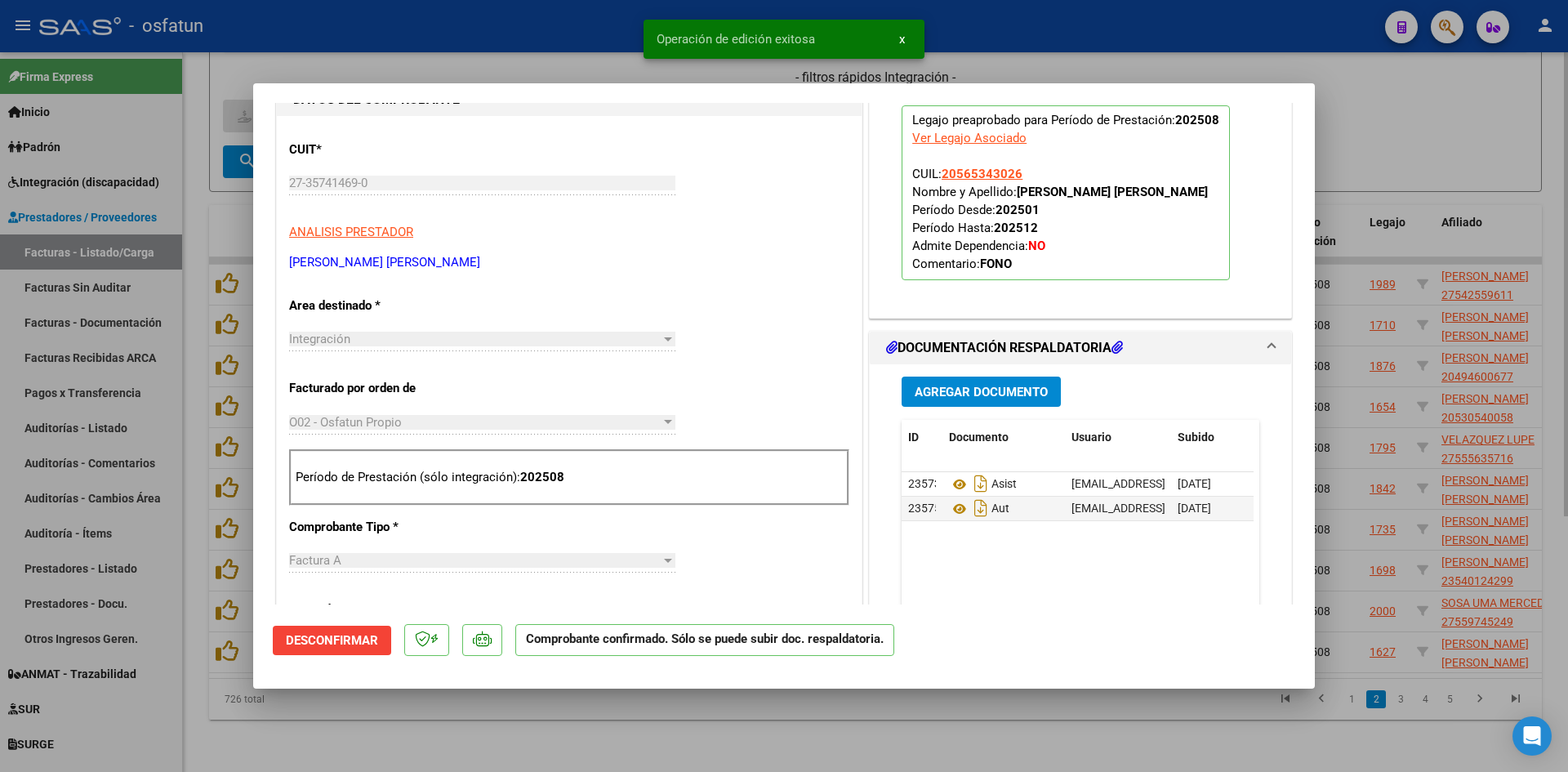
click at [420, 59] on div at bounding box center [784, 386] width 1568 height 772
type input "$ 0,00"
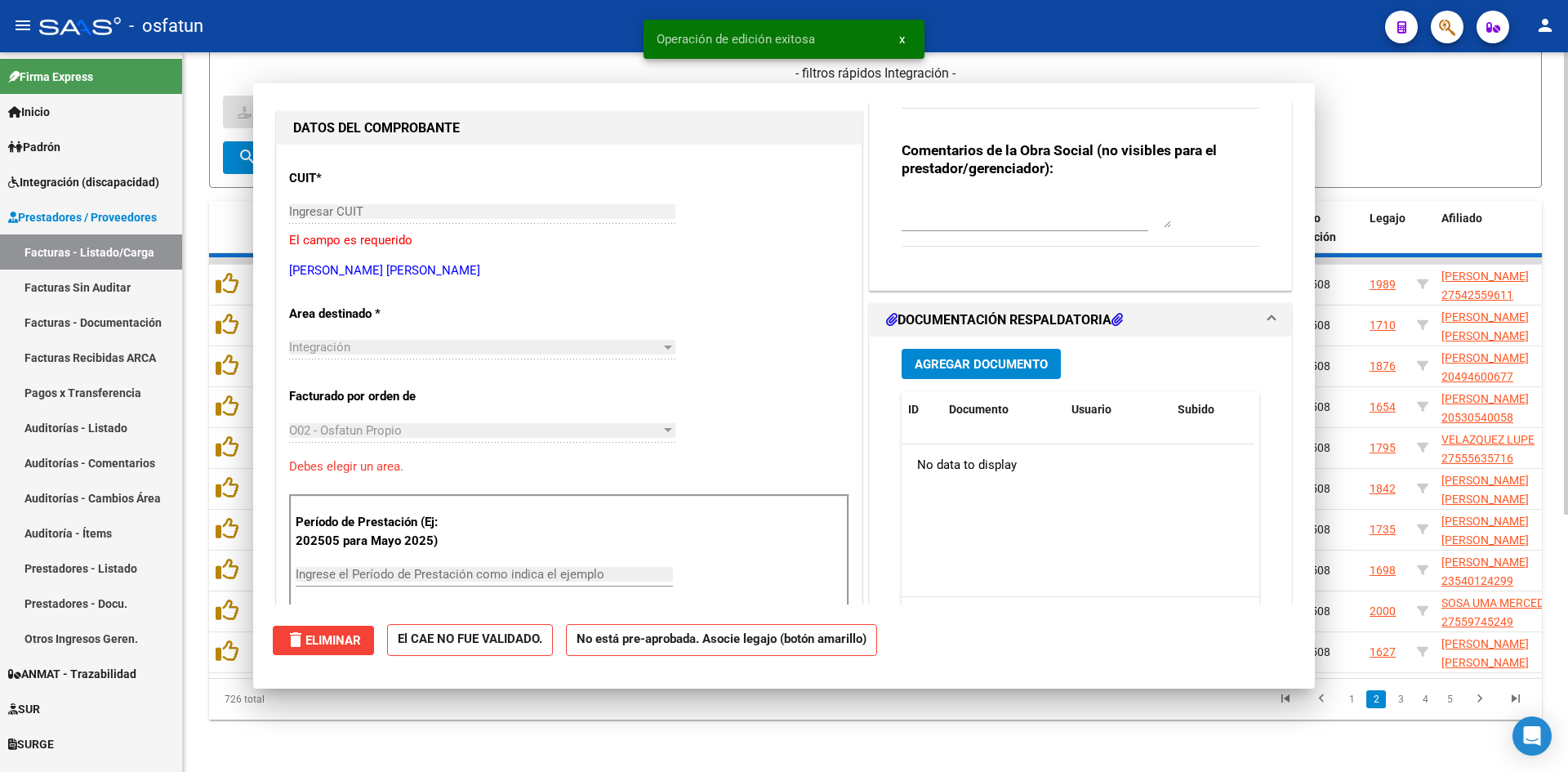
scroll to position [192, 0]
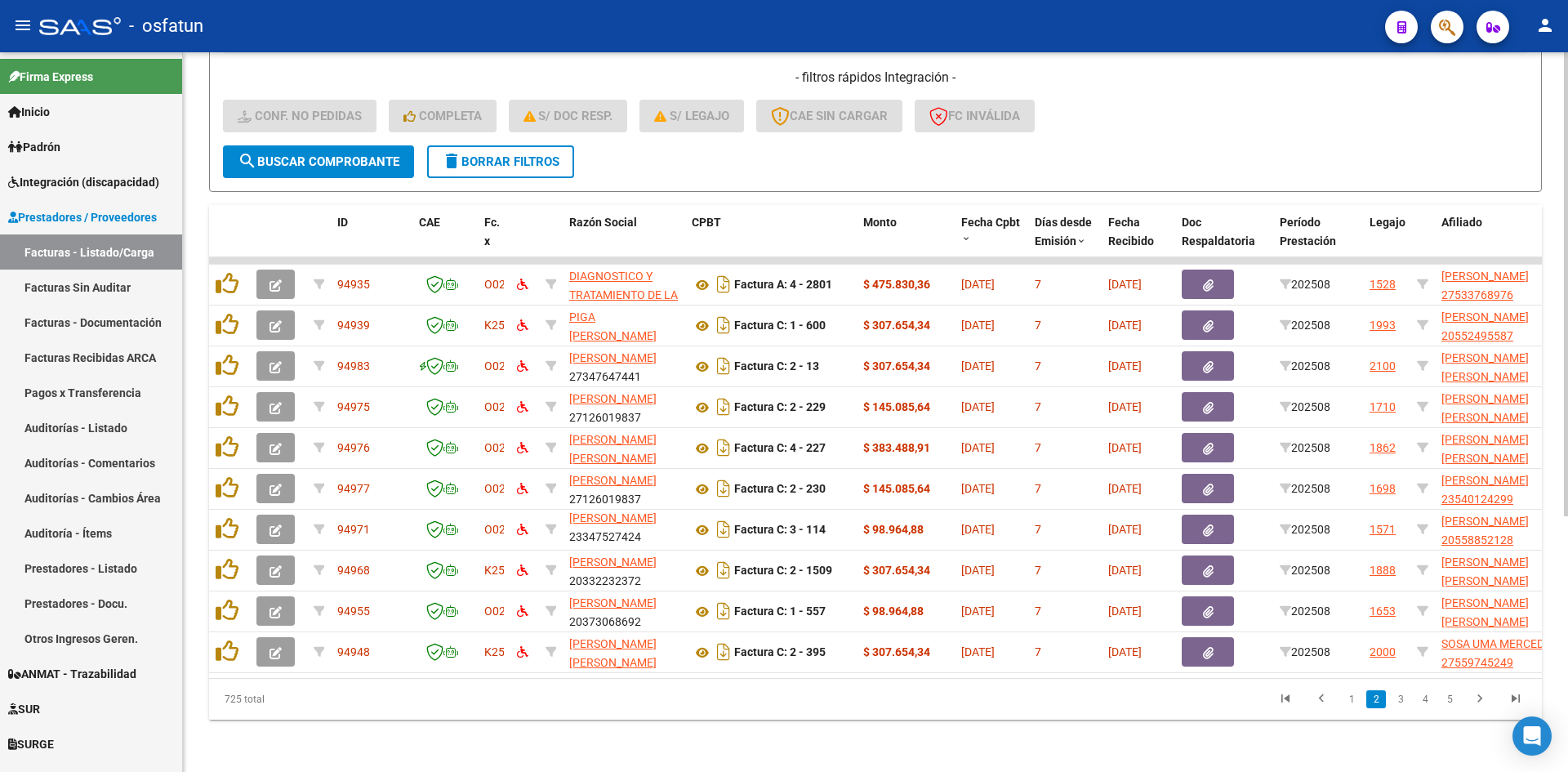
click at [627, 751] on div "Video tutorial PRESTADORES -> Listado de CPBTs Emitidos por Prestadores / Prove…" at bounding box center [875, 220] width 1385 height 1104
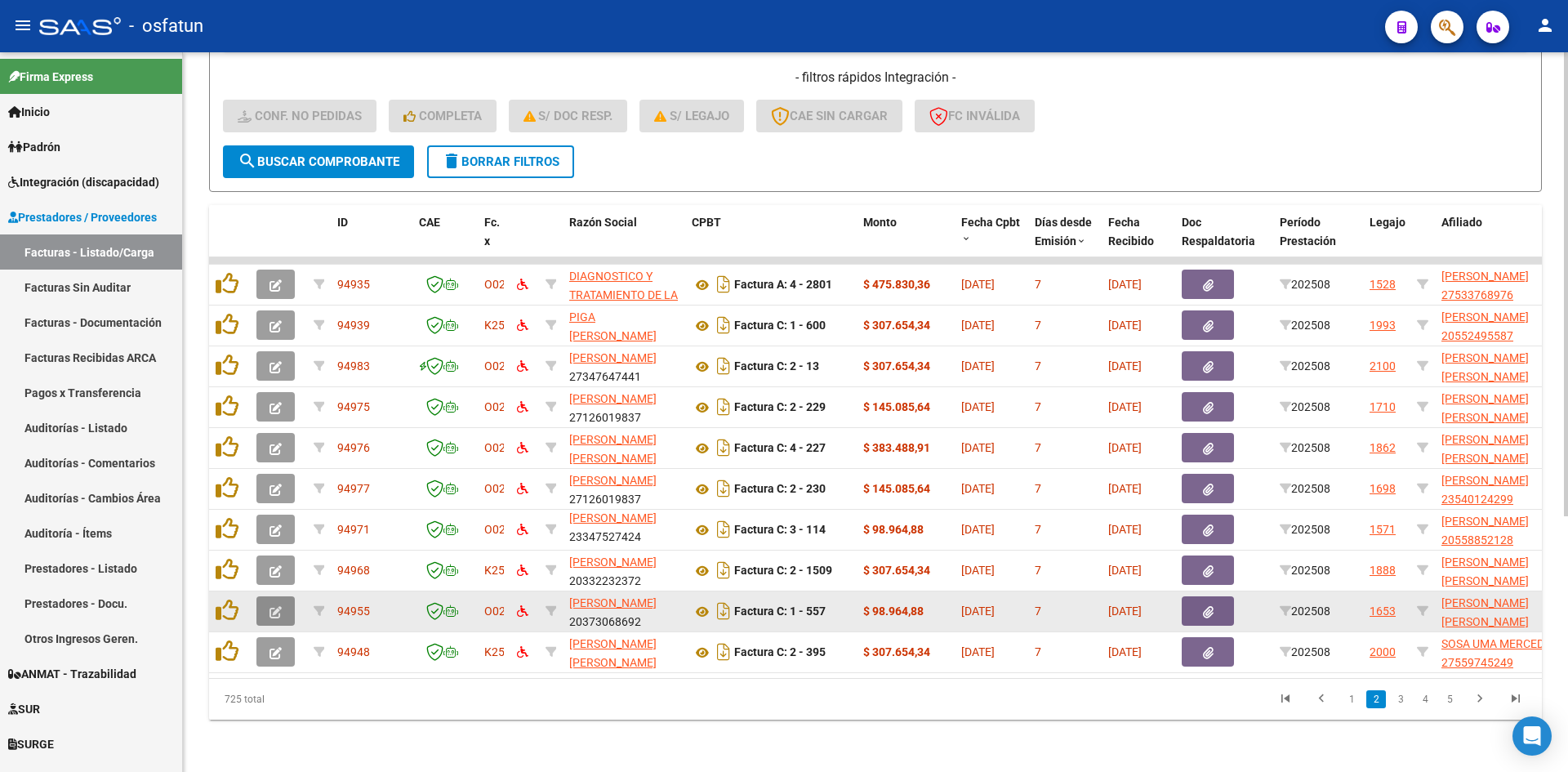
click at [276, 606] on icon "button" at bounding box center [276, 612] width 12 height 12
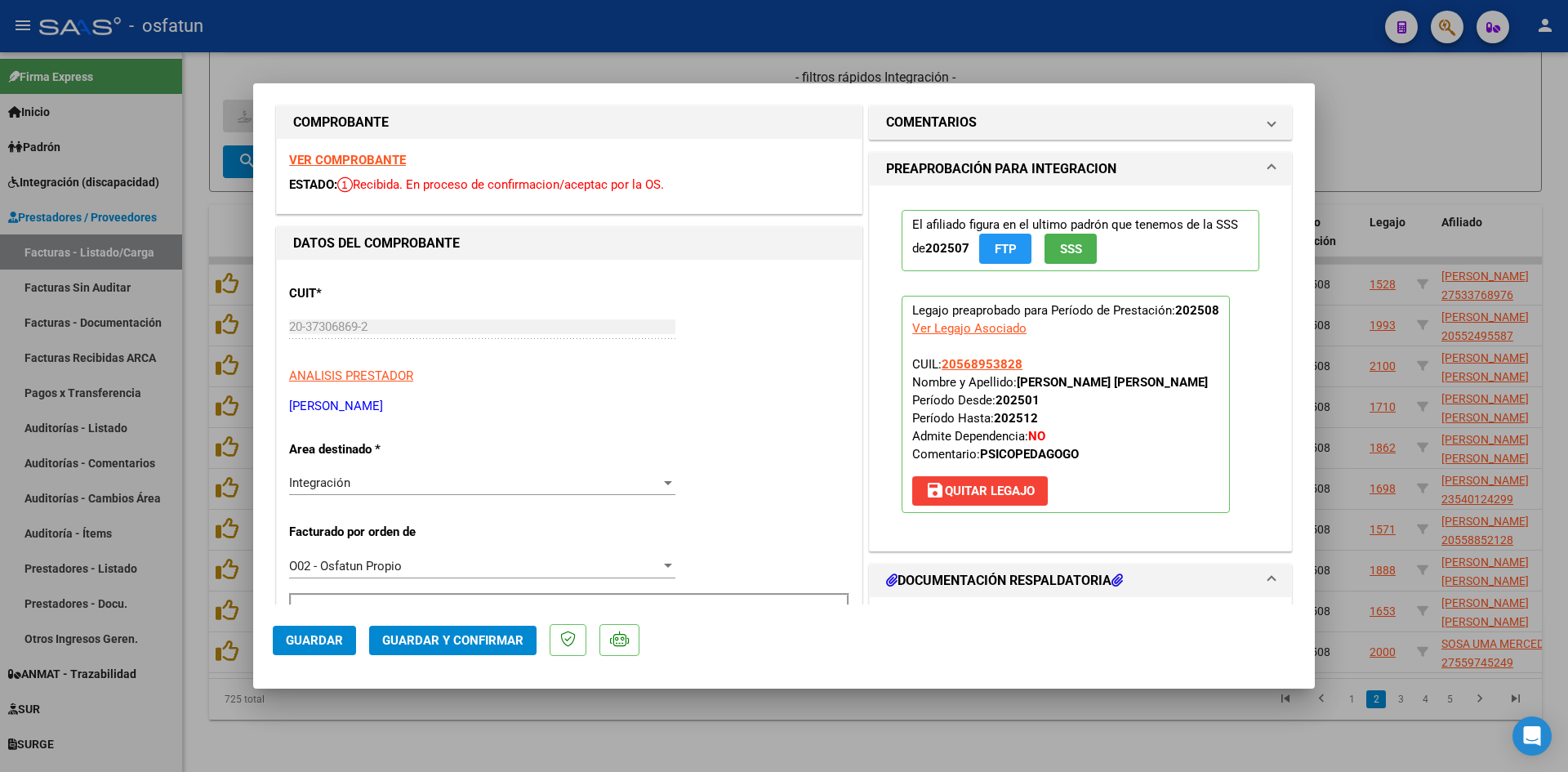
scroll to position [0, 0]
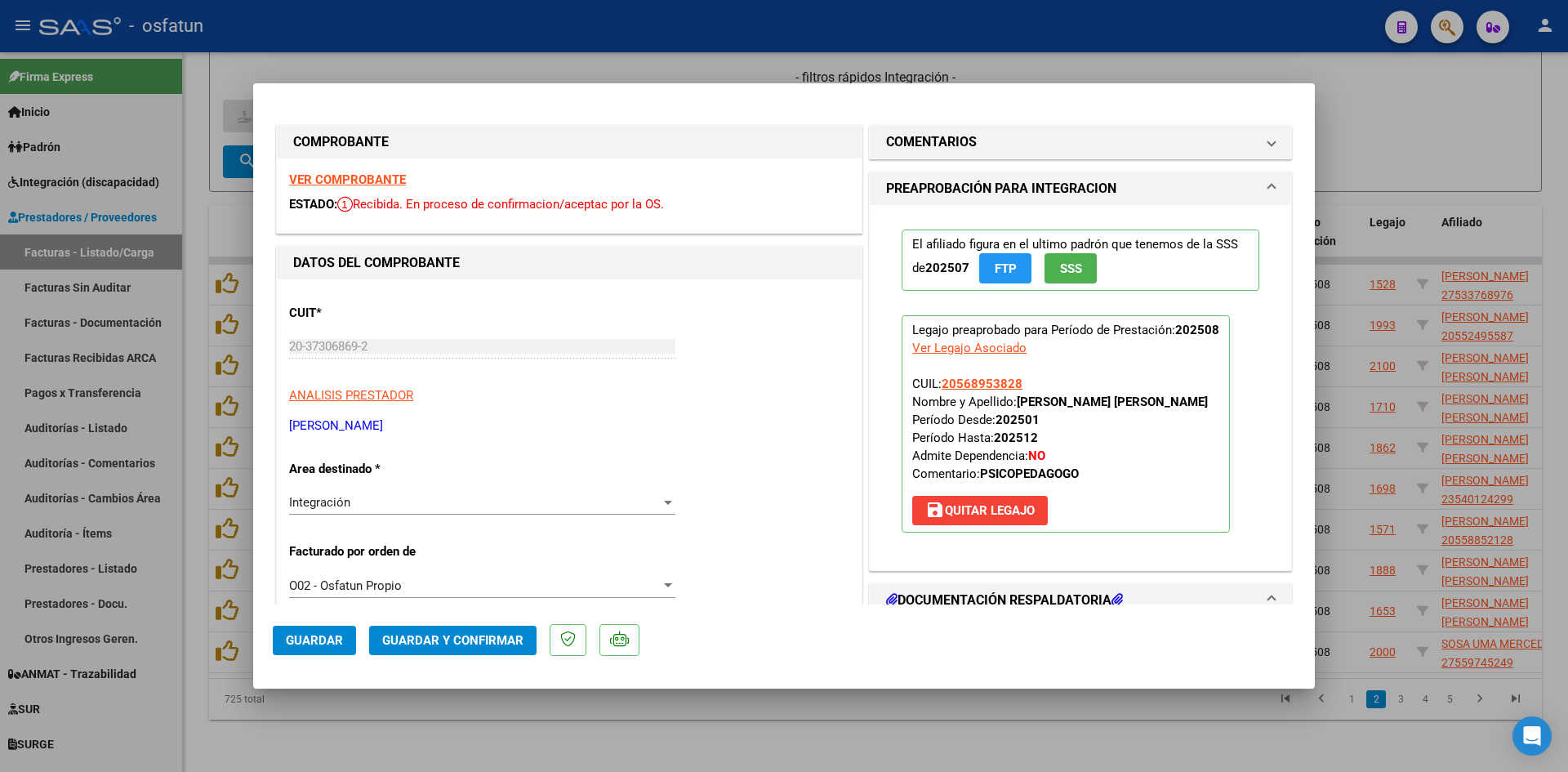
click at [391, 177] on strong "VER COMPROBANTE" at bounding box center [348, 179] width 117 height 15
click at [478, 53] on div at bounding box center [784, 386] width 1568 height 772
type input "$ 0,00"
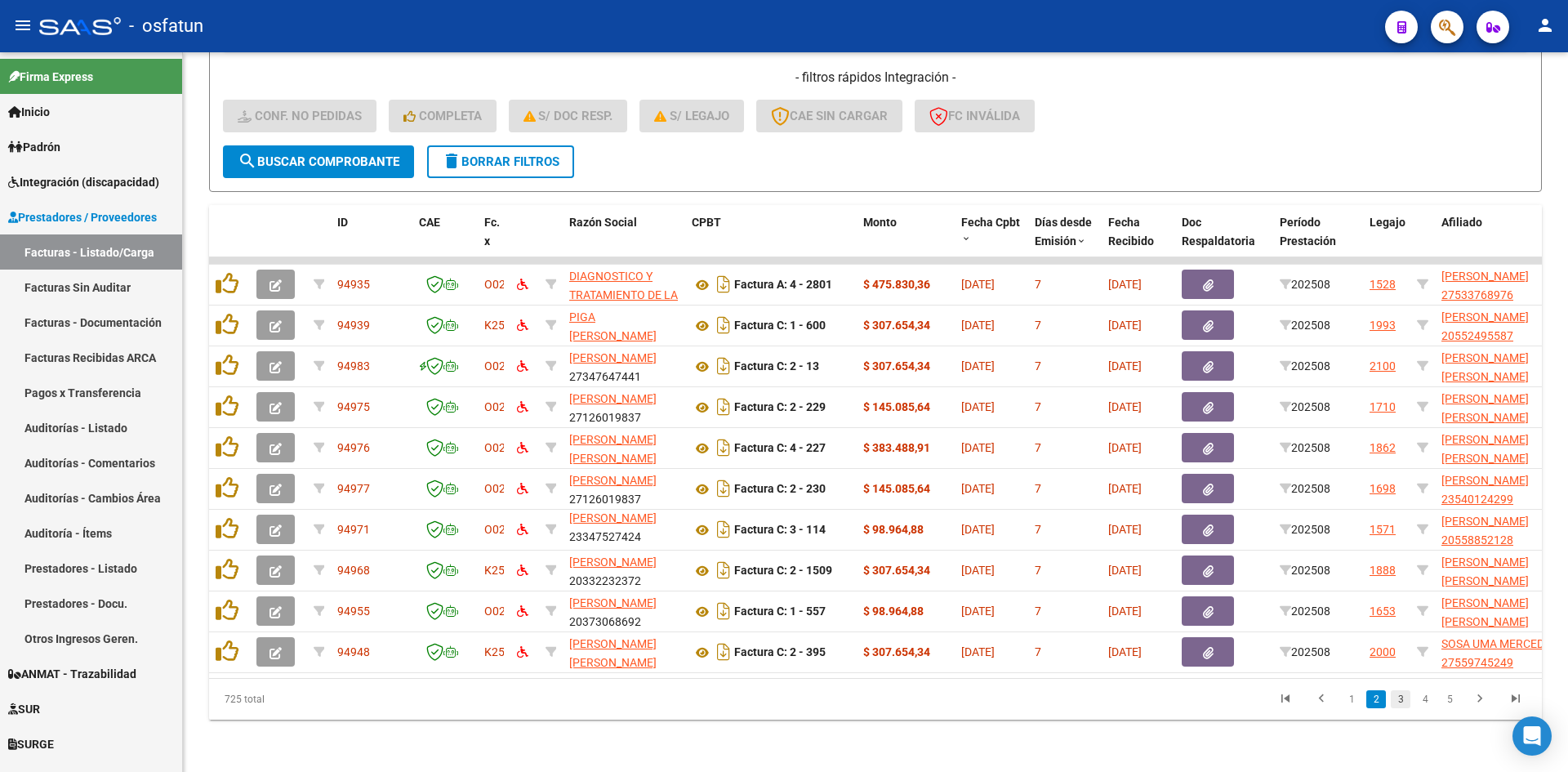
click at [1394, 695] on link "3" at bounding box center [1400, 699] width 20 height 18
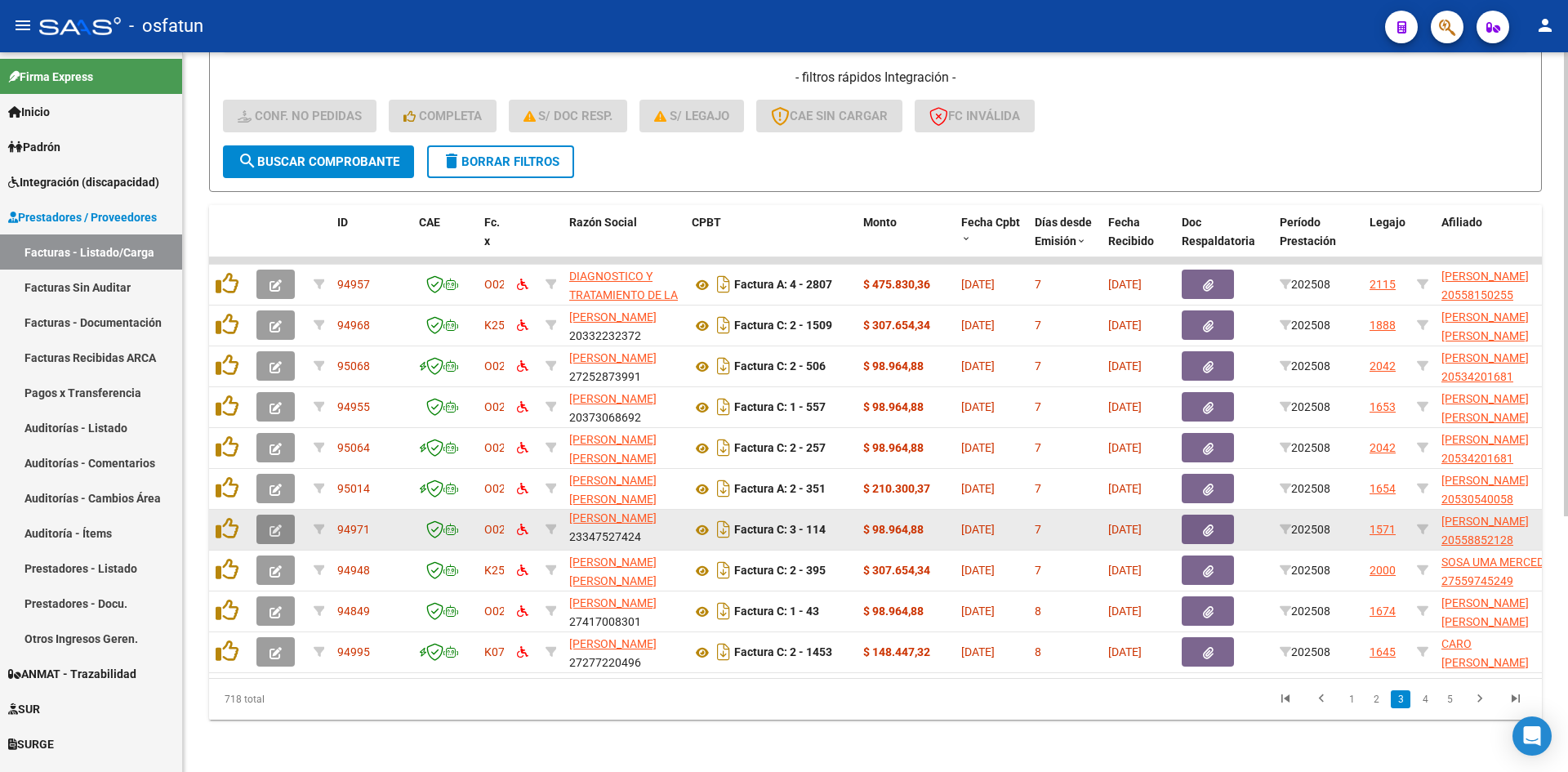
click at [284, 516] on button "button" at bounding box center [275, 529] width 38 height 29
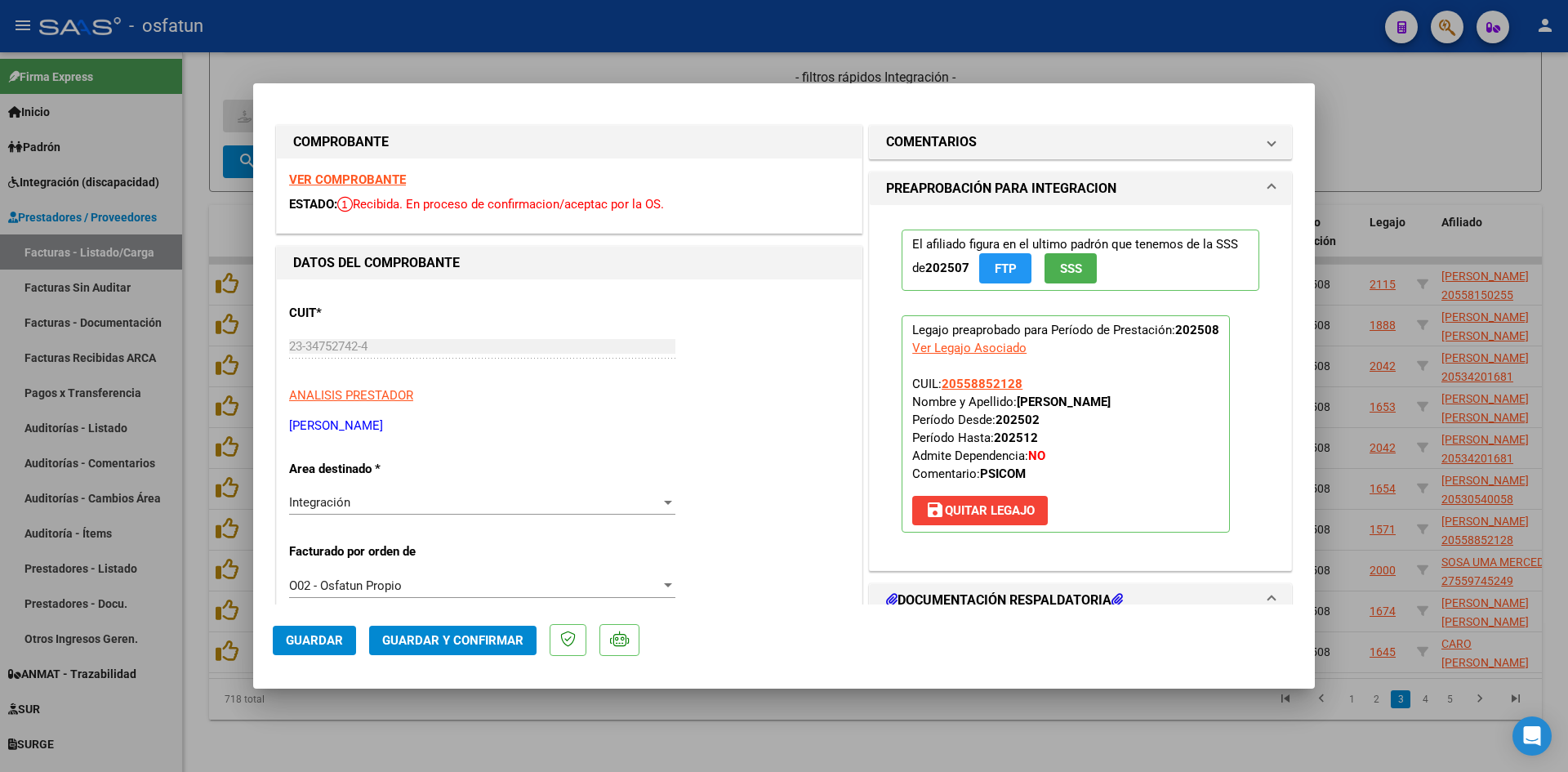
click at [380, 178] on strong "VER COMPROBANTE" at bounding box center [348, 179] width 117 height 15
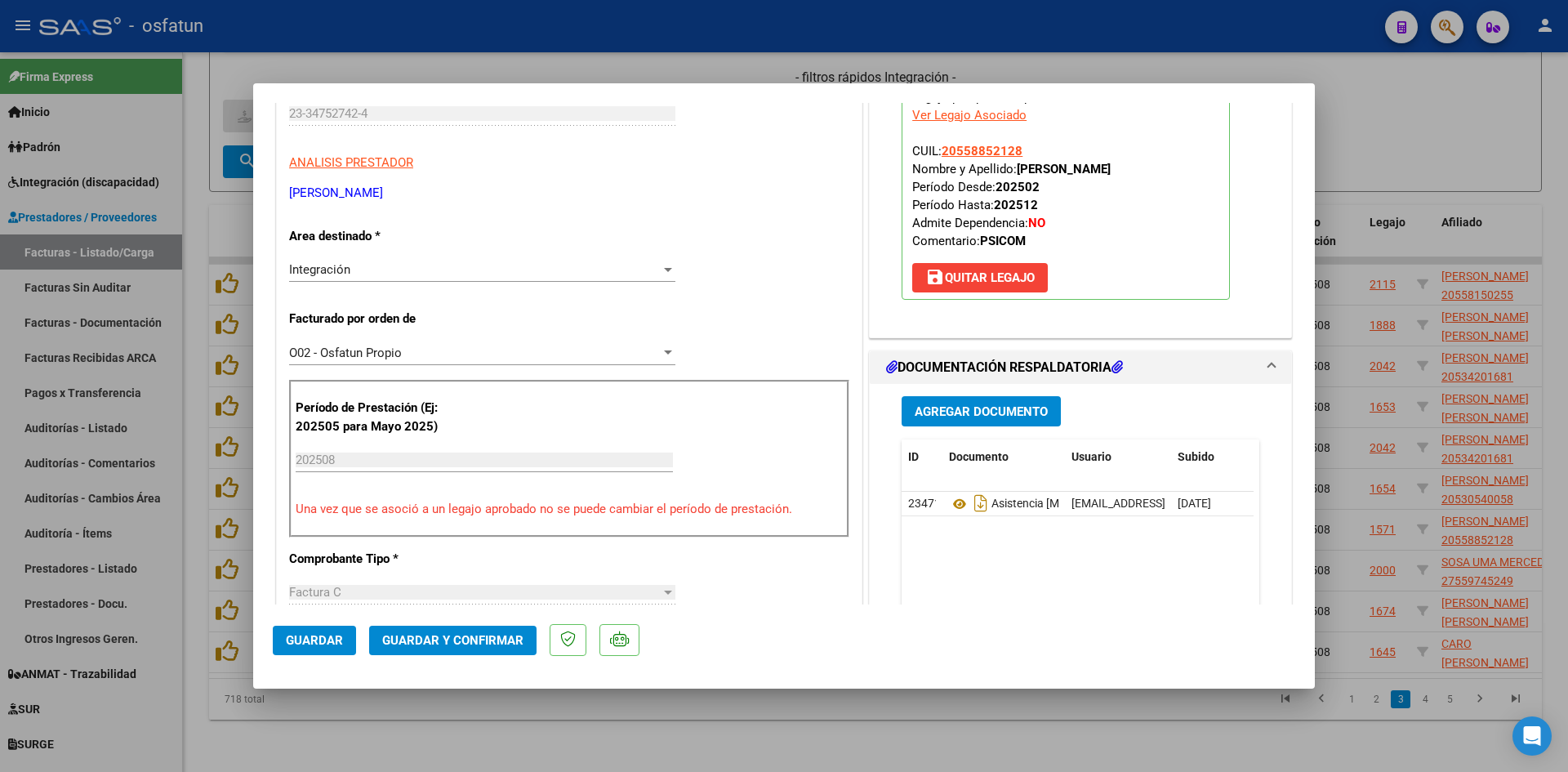
scroll to position [245, 0]
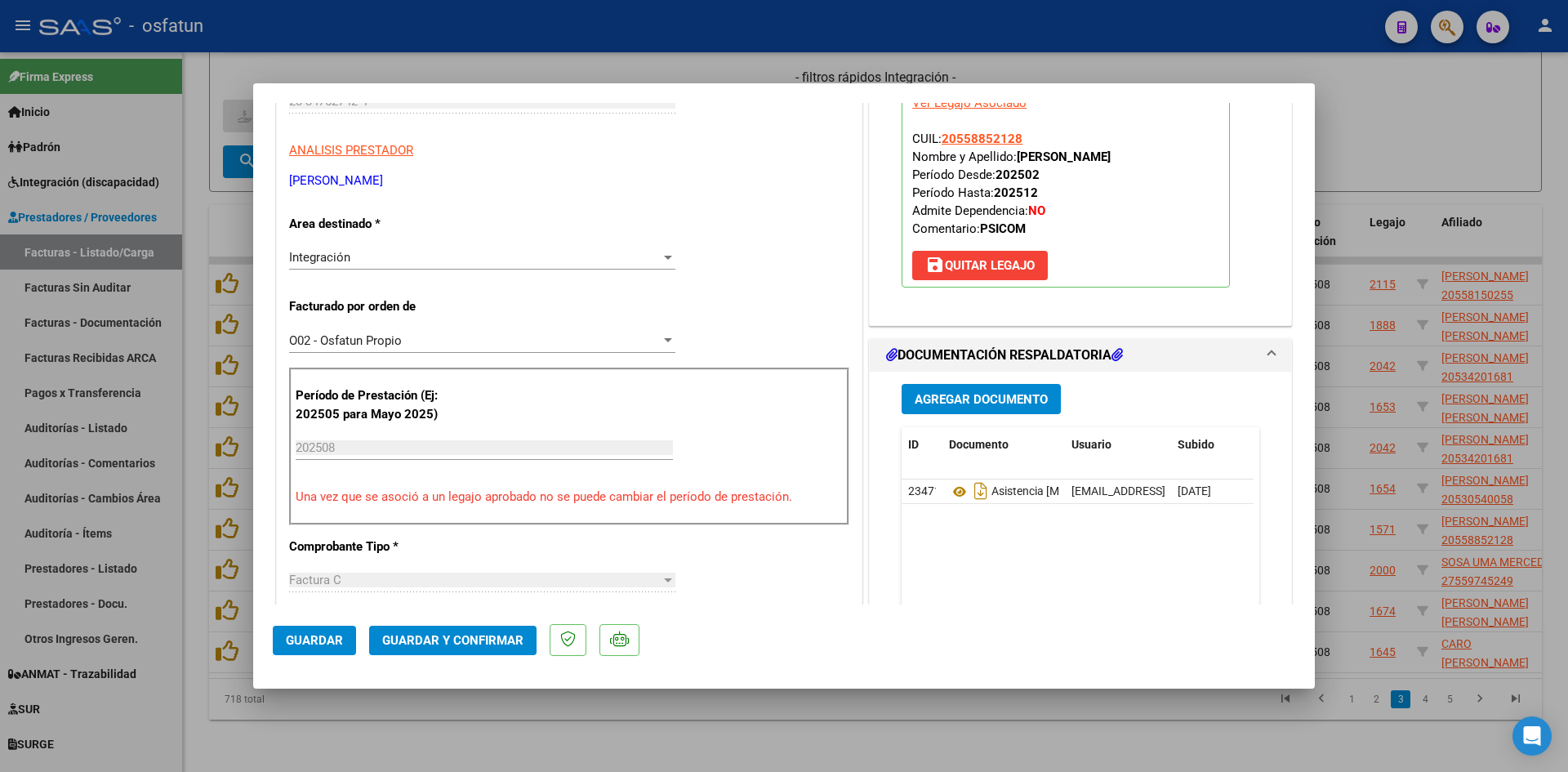
click at [469, 645] on span "Guardar y Confirmar" at bounding box center [452, 641] width 141 height 15
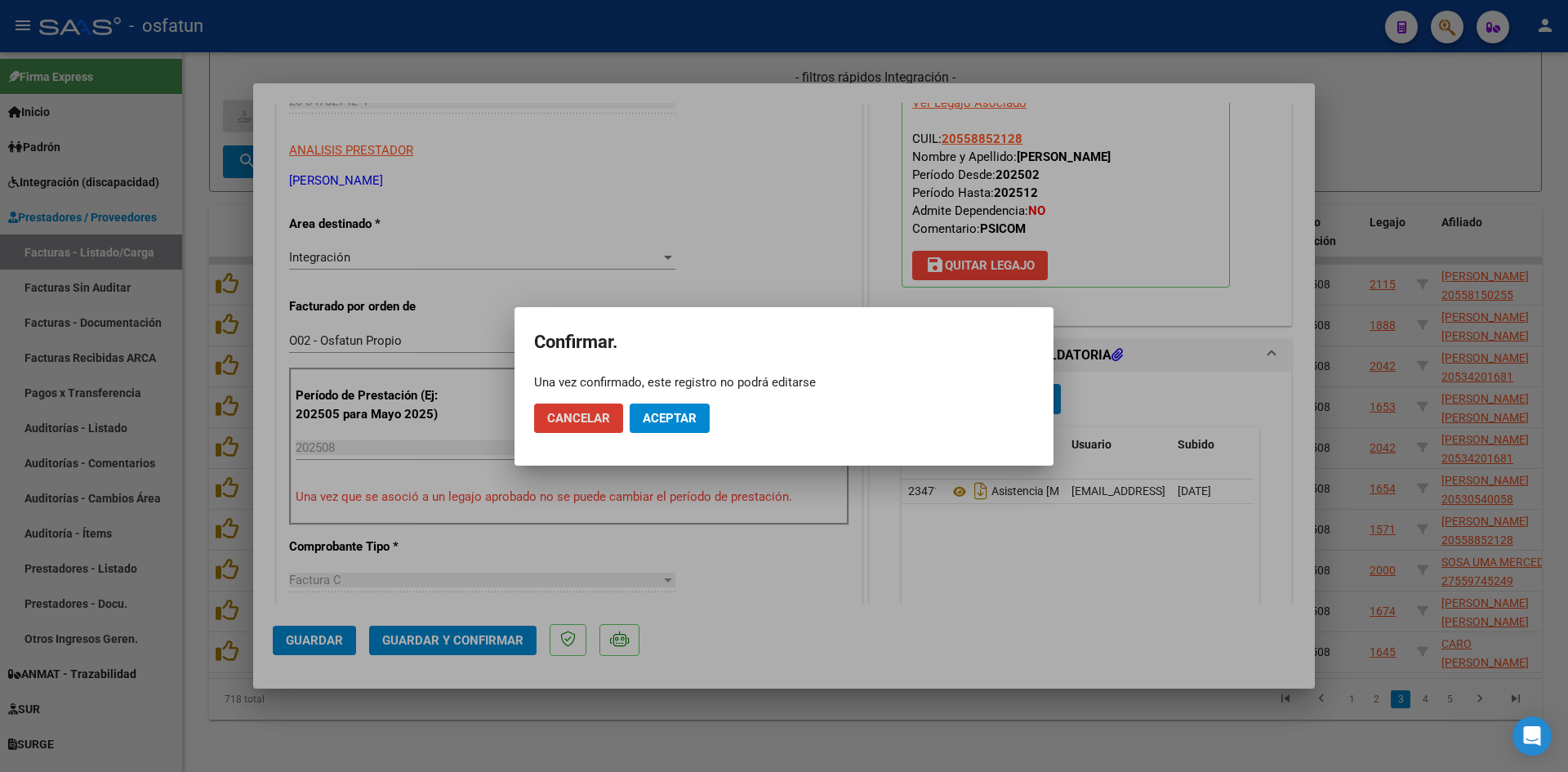
click at [668, 416] on span "Aceptar" at bounding box center [670, 418] width 54 height 15
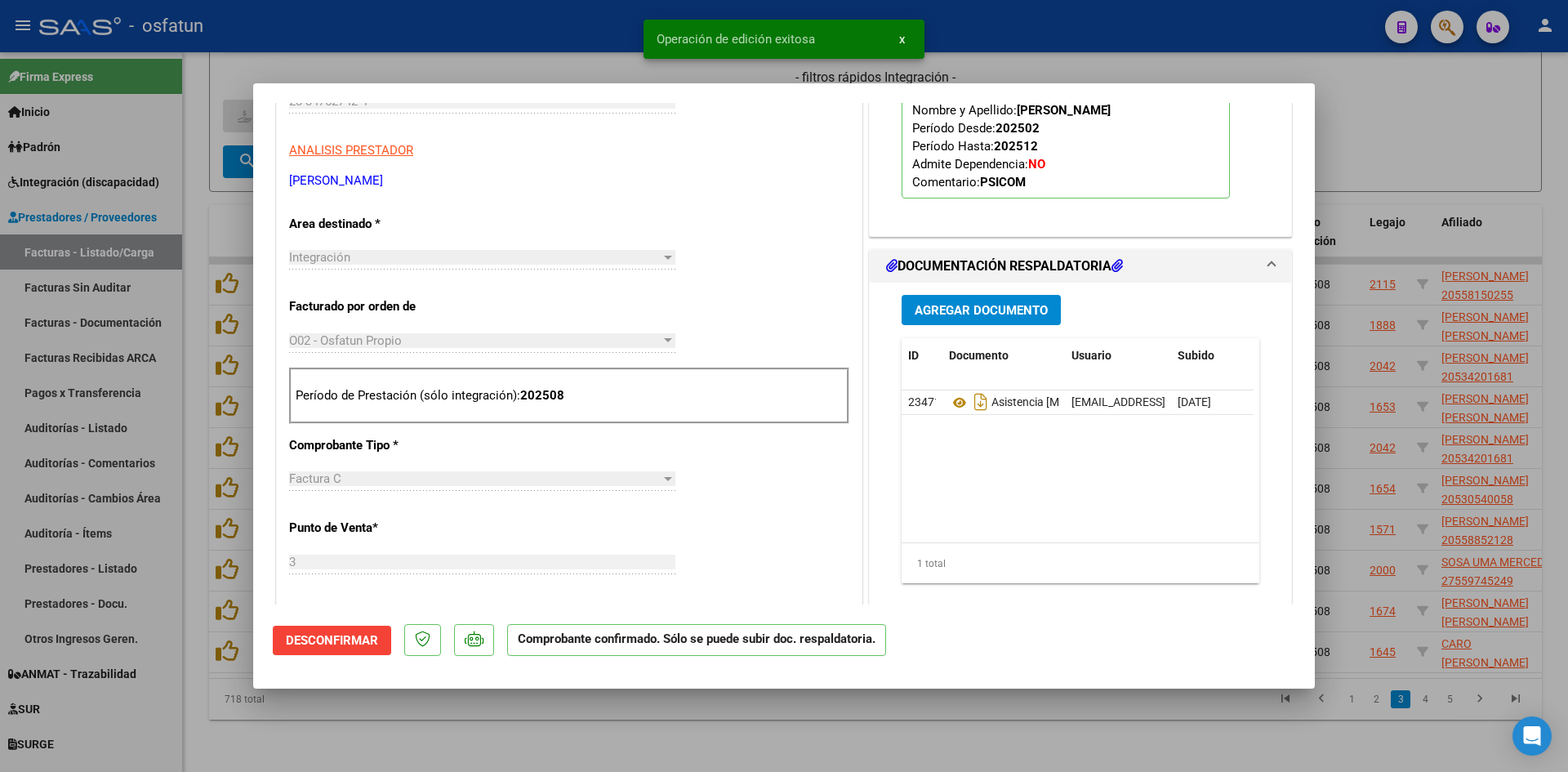
click at [450, 703] on div at bounding box center [784, 386] width 1568 height 772
type input "$ 0,00"
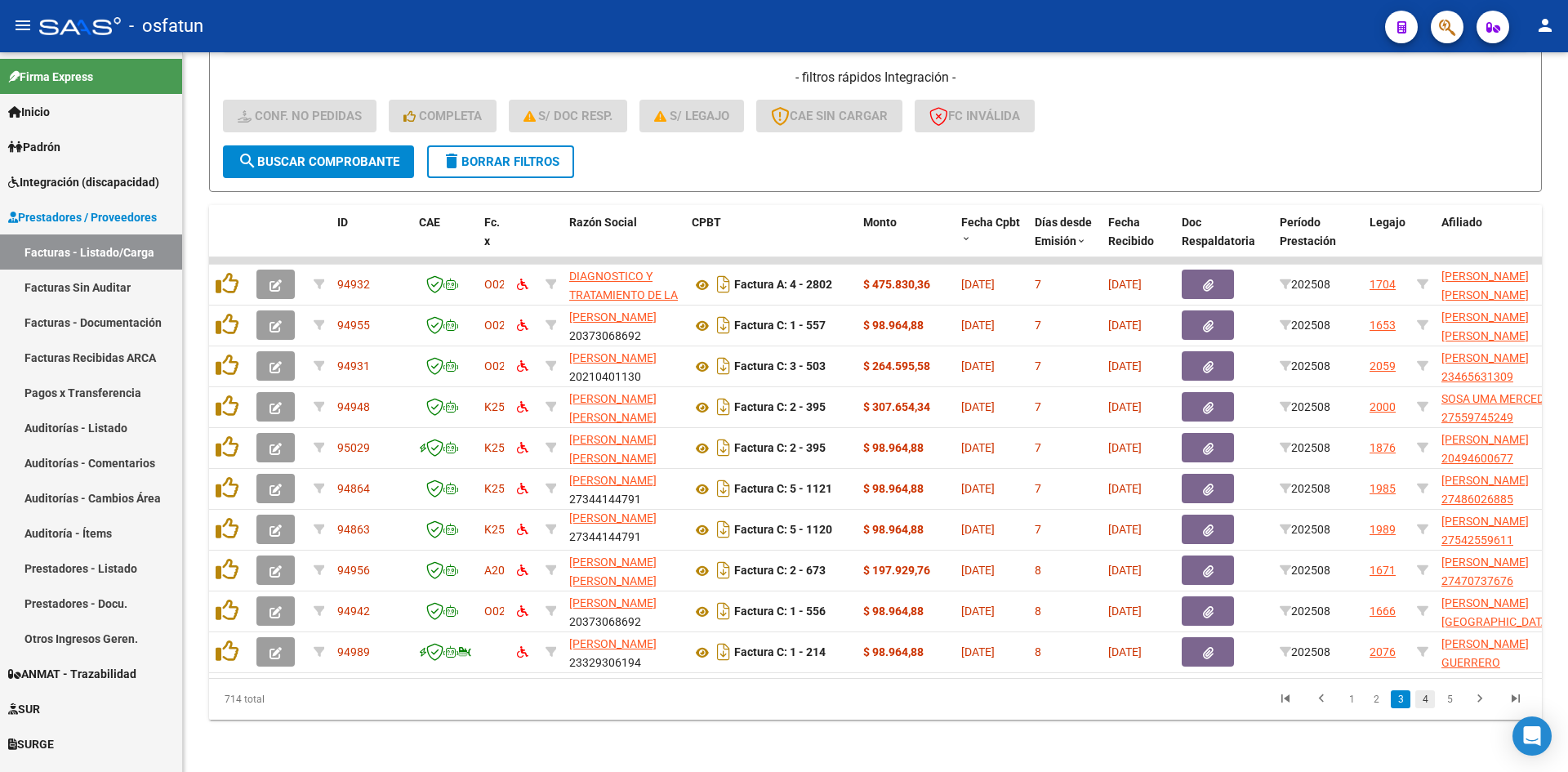
click at [1427, 701] on link "4" at bounding box center [1425, 699] width 20 height 18
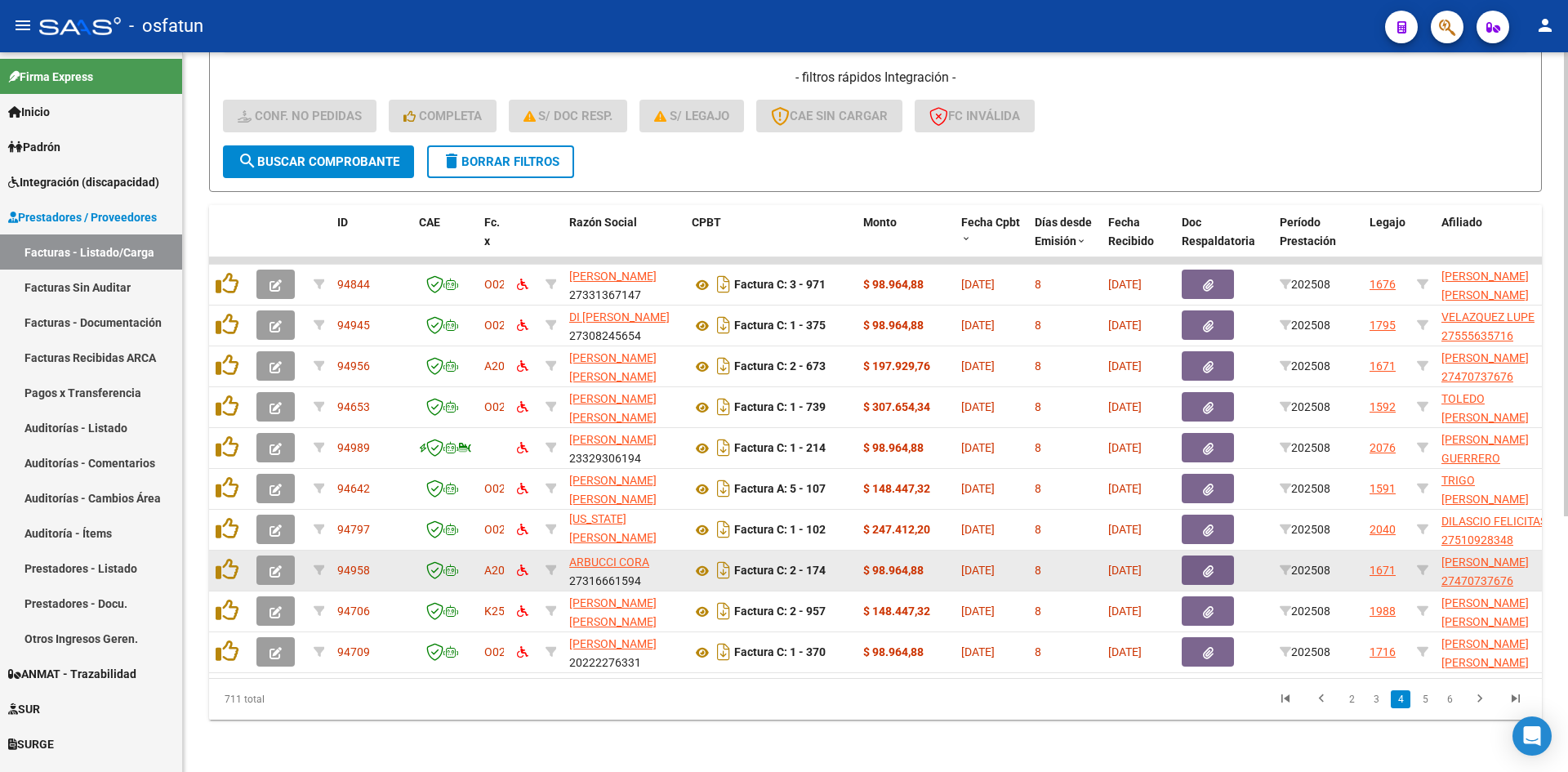
click at [276, 565] on icon "button" at bounding box center [276, 571] width 12 height 12
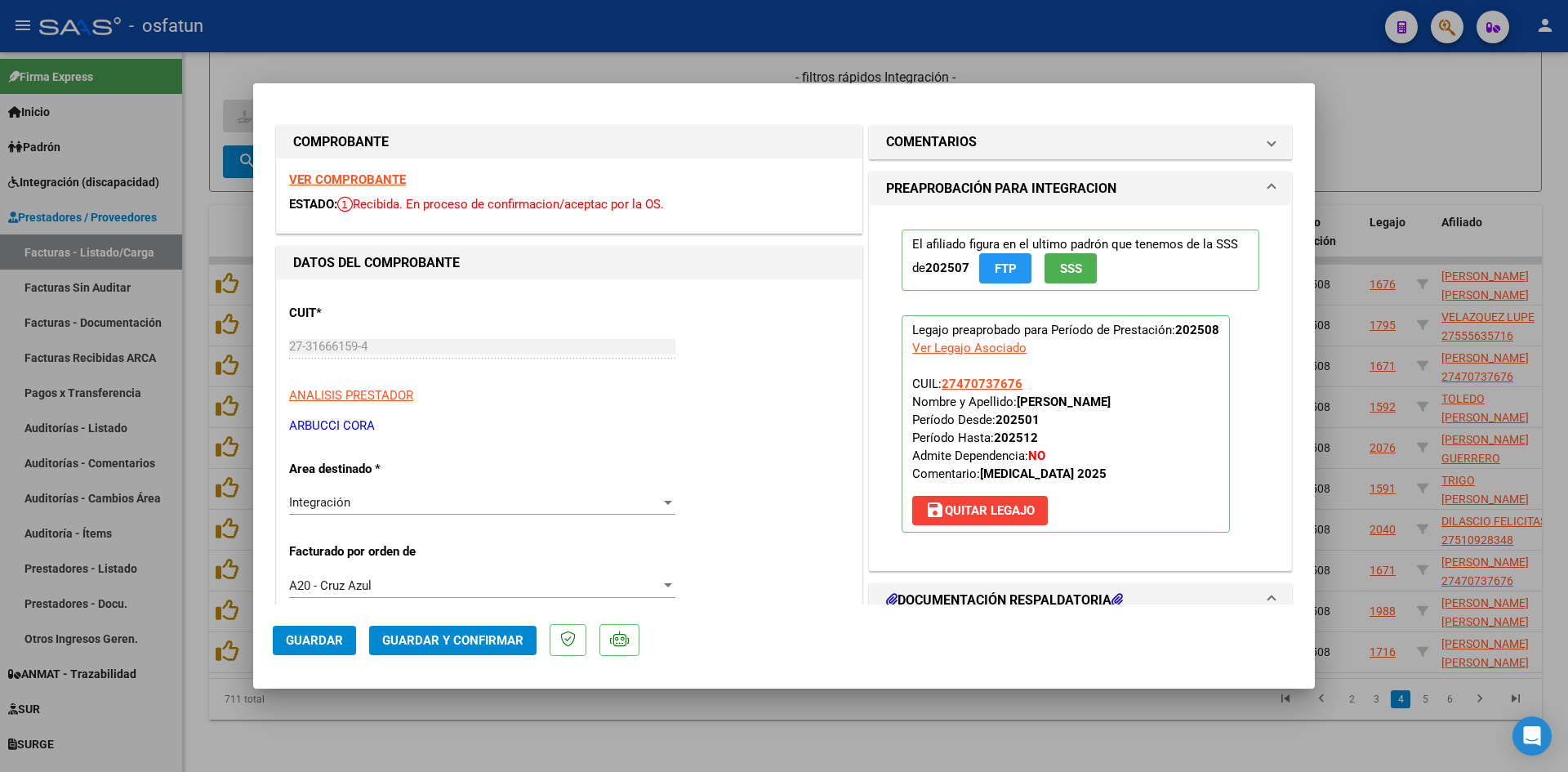
click at [382, 172] on strong "VER COMPROBANTE" at bounding box center [348, 179] width 117 height 15
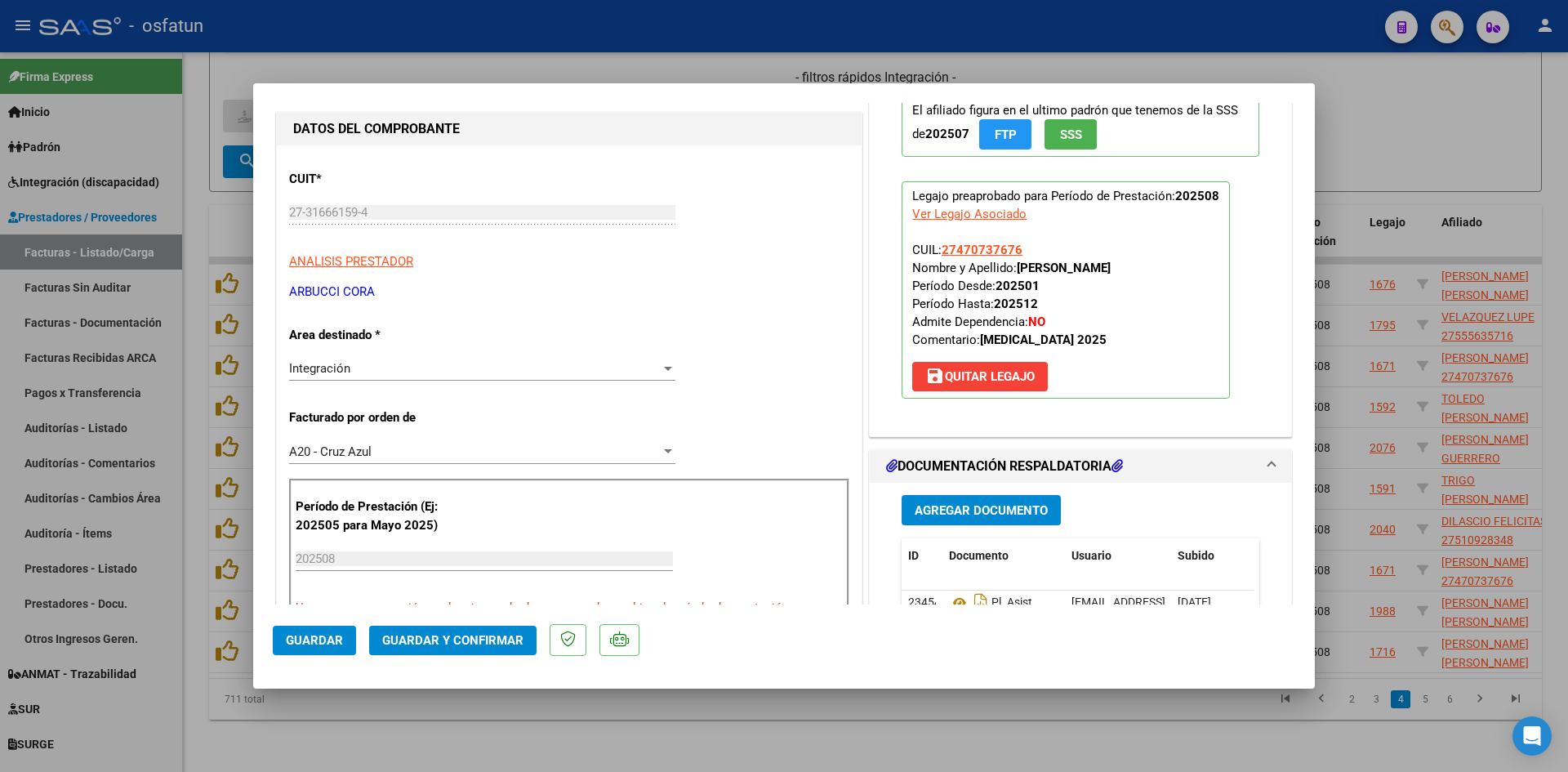
scroll to position [163, 0]
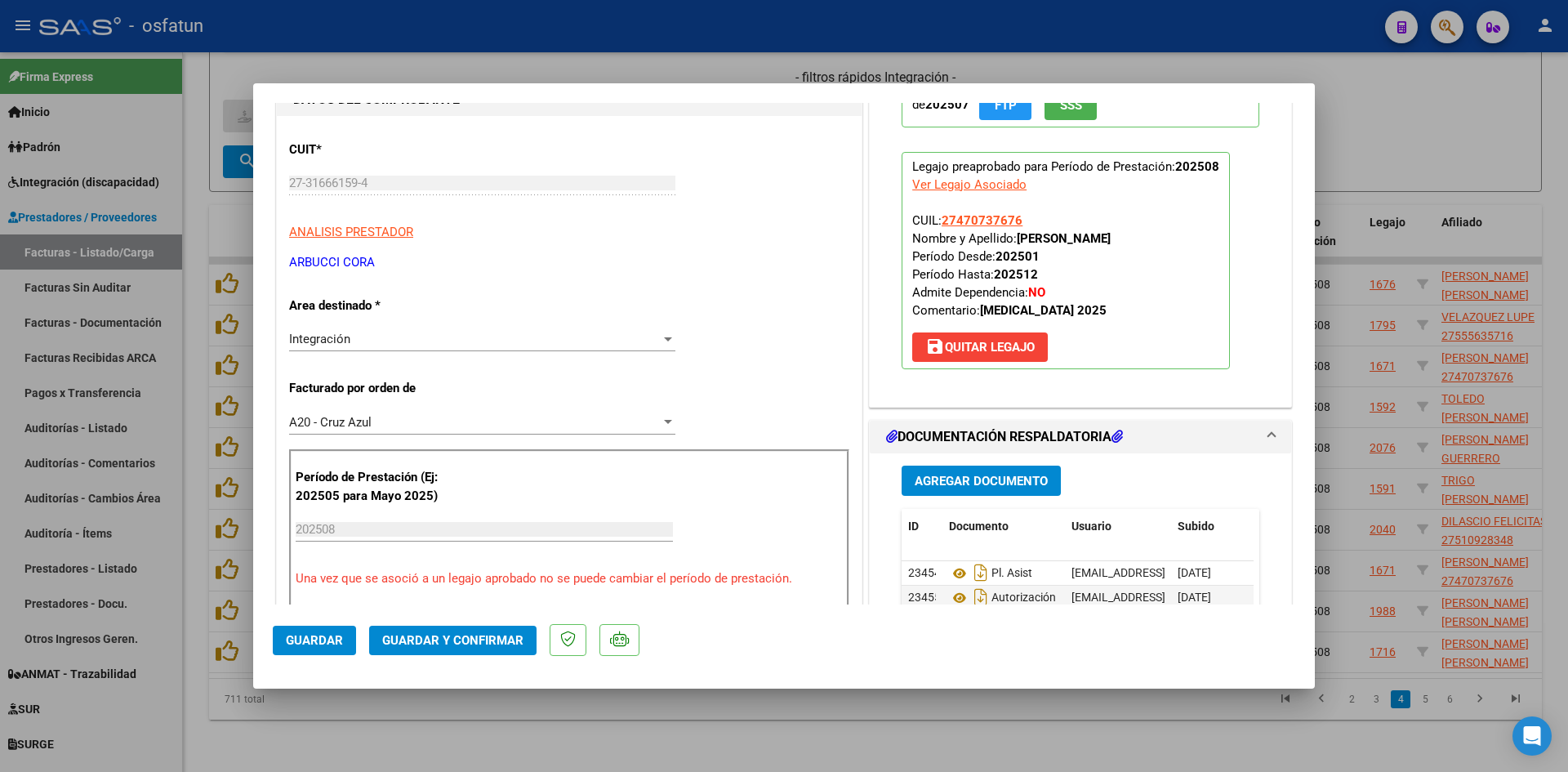
click at [489, 642] on span "Guardar y Confirmar" at bounding box center [452, 641] width 141 height 15
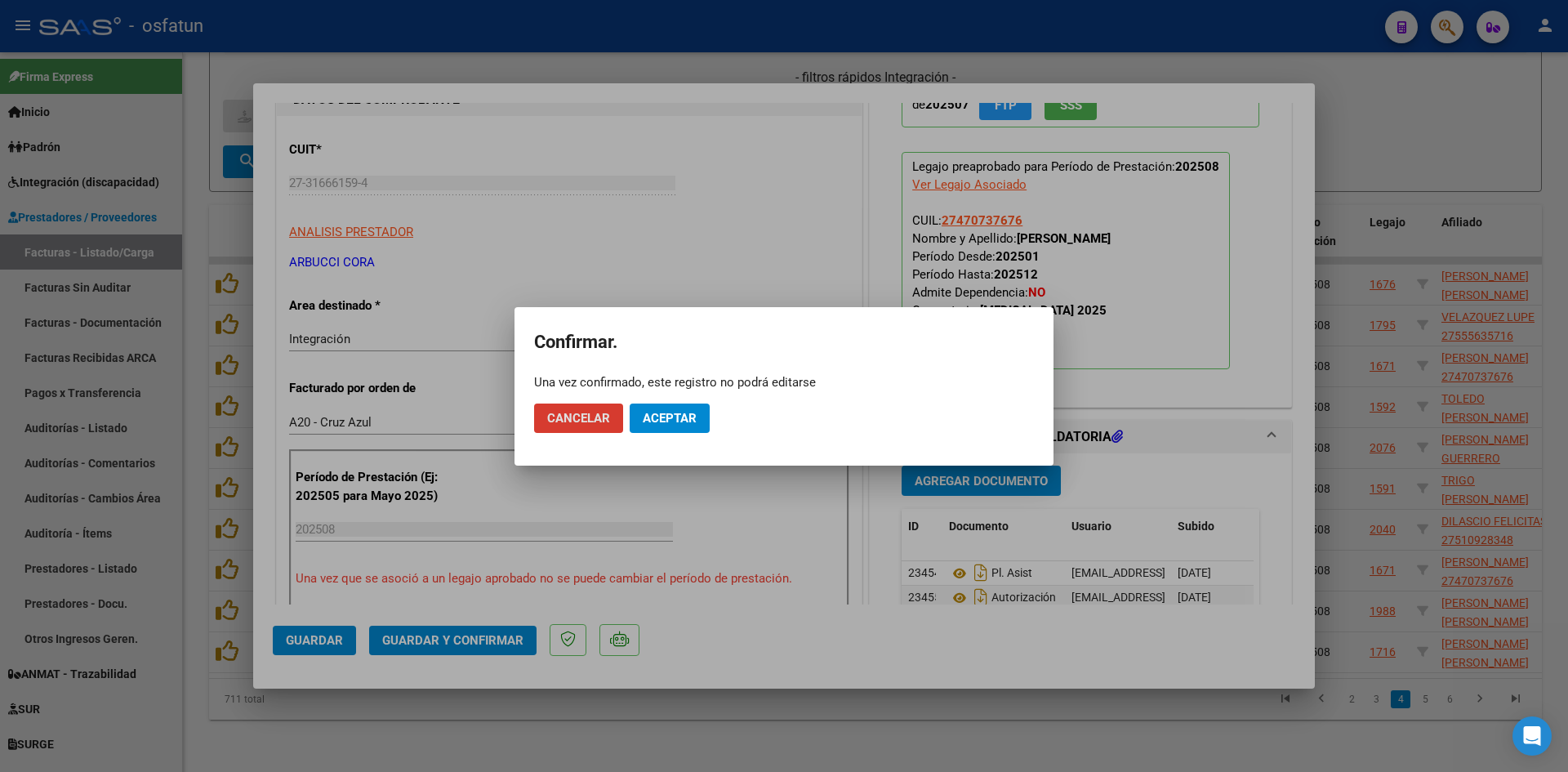
click at [670, 411] on span "Aceptar" at bounding box center [670, 418] width 54 height 15
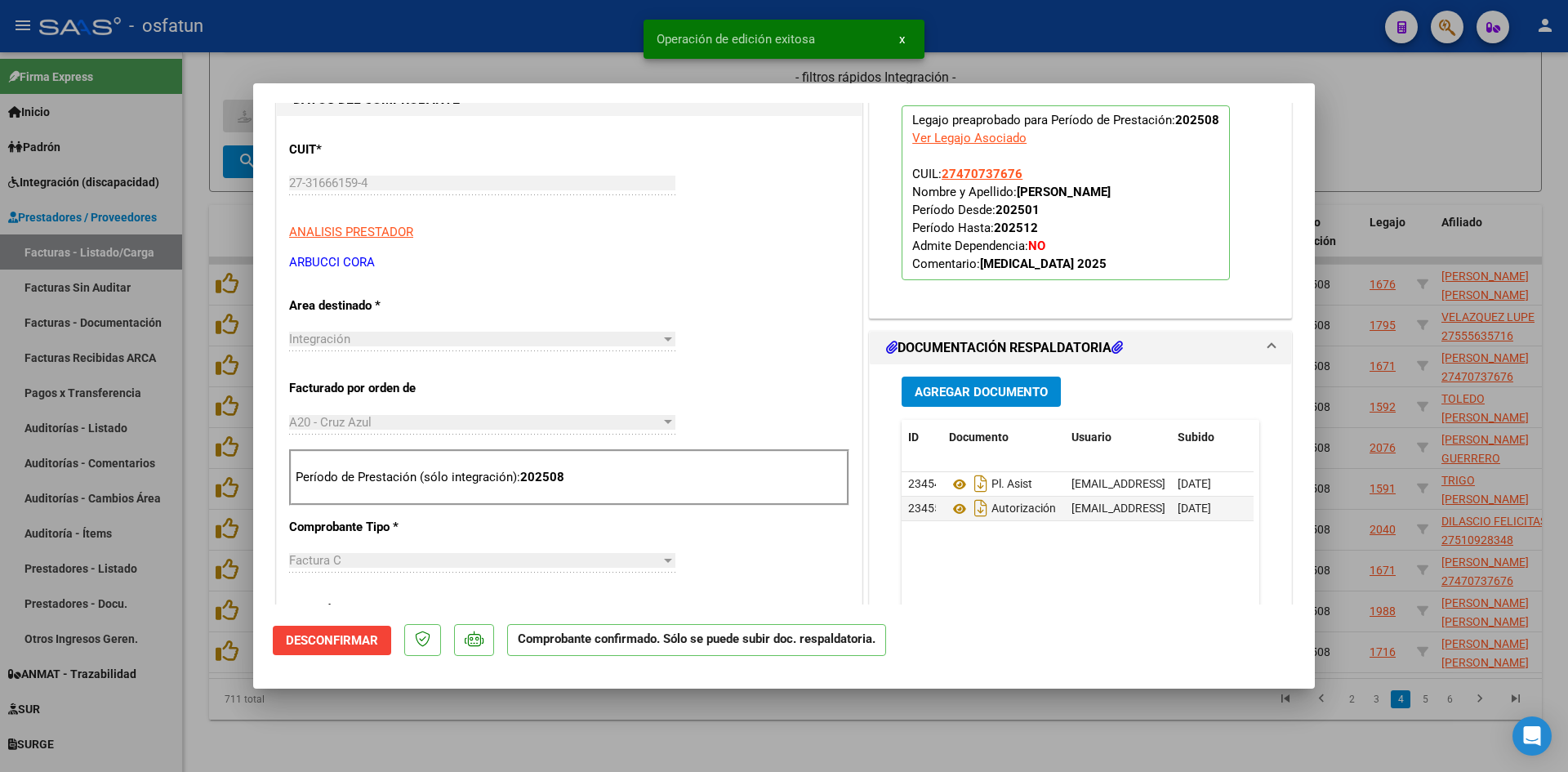
click at [544, 67] on div at bounding box center [784, 386] width 1568 height 772
type input "$ 0,00"
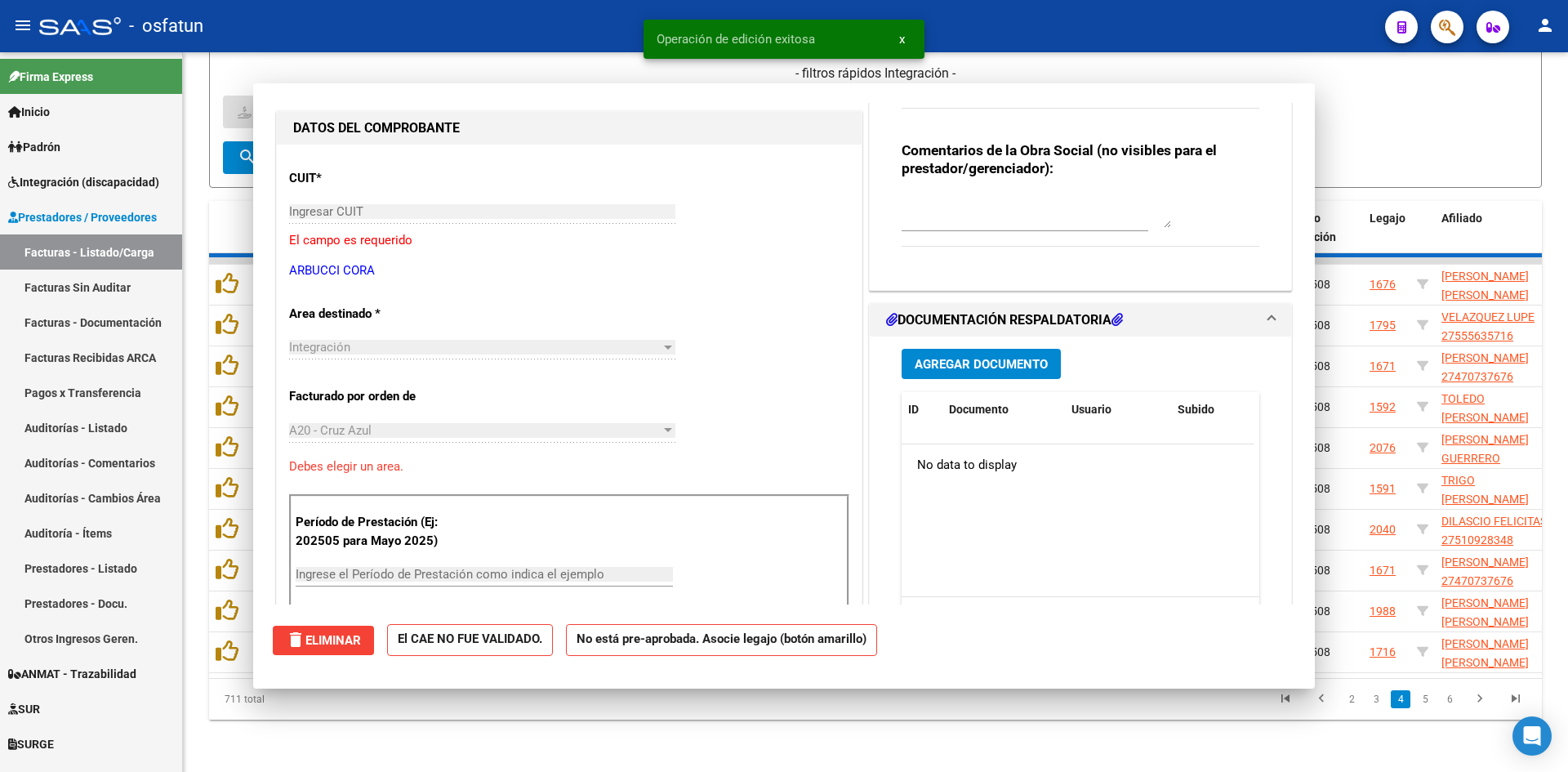
scroll to position [0, 0]
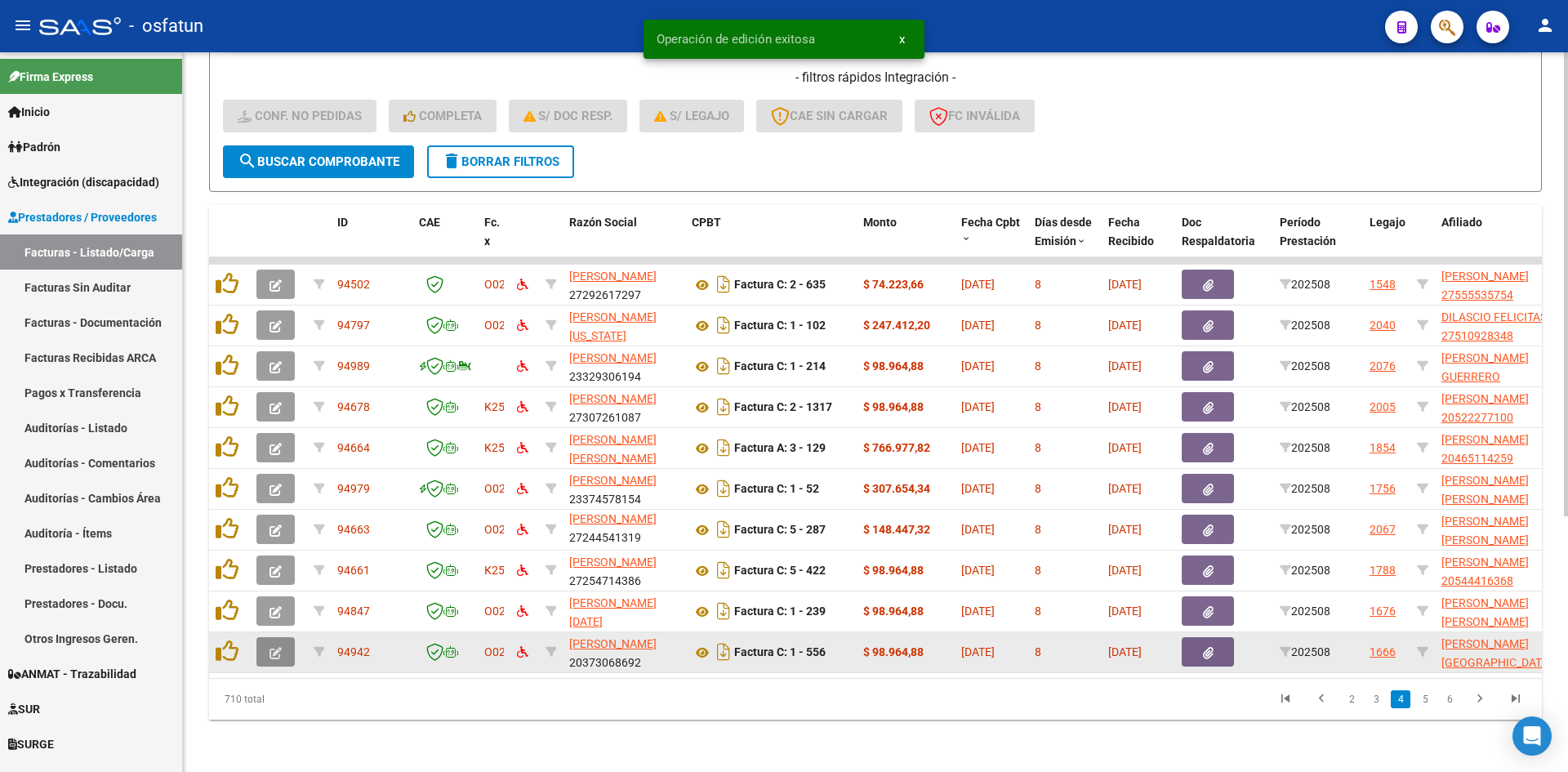
click at [265, 640] on button "button" at bounding box center [275, 651] width 38 height 29
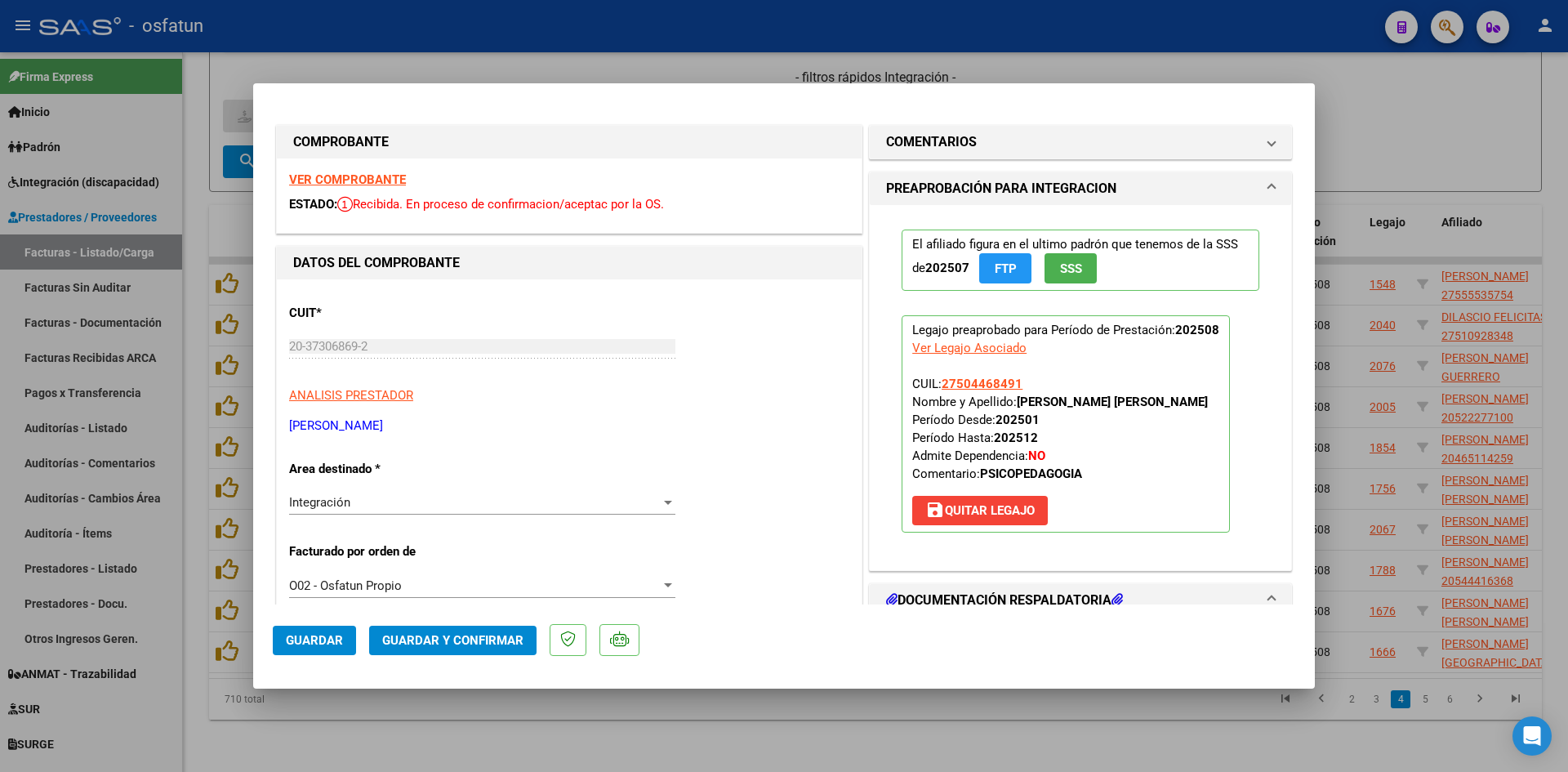
click at [396, 183] on strong "VER COMPROBANTE" at bounding box center [348, 179] width 117 height 15
click at [585, 62] on div at bounding box center [784, 386] width 1568 height 772
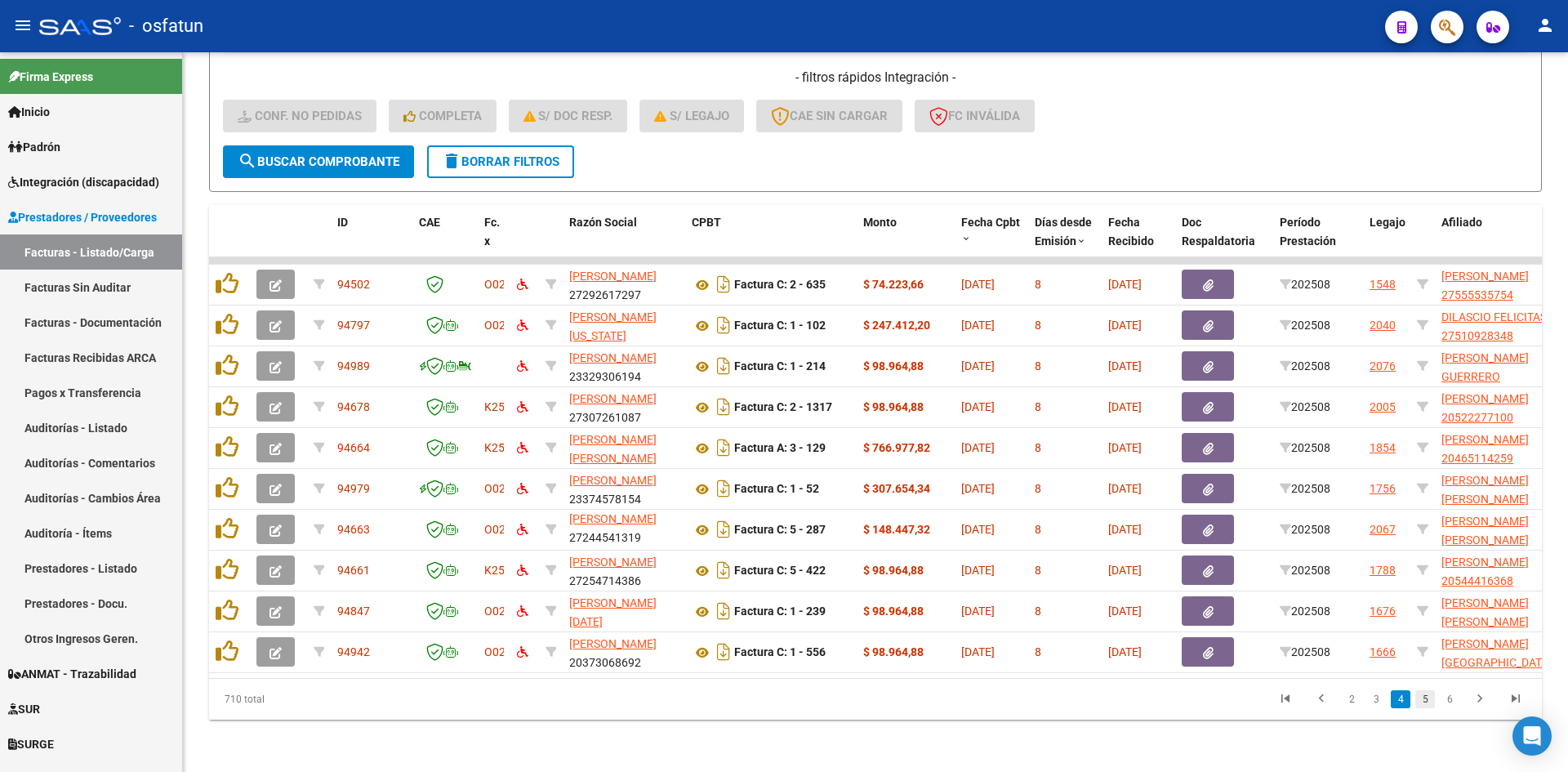
click at [1421, 697] on link "5" at bounding box center [1425, 699] width 20 height 18
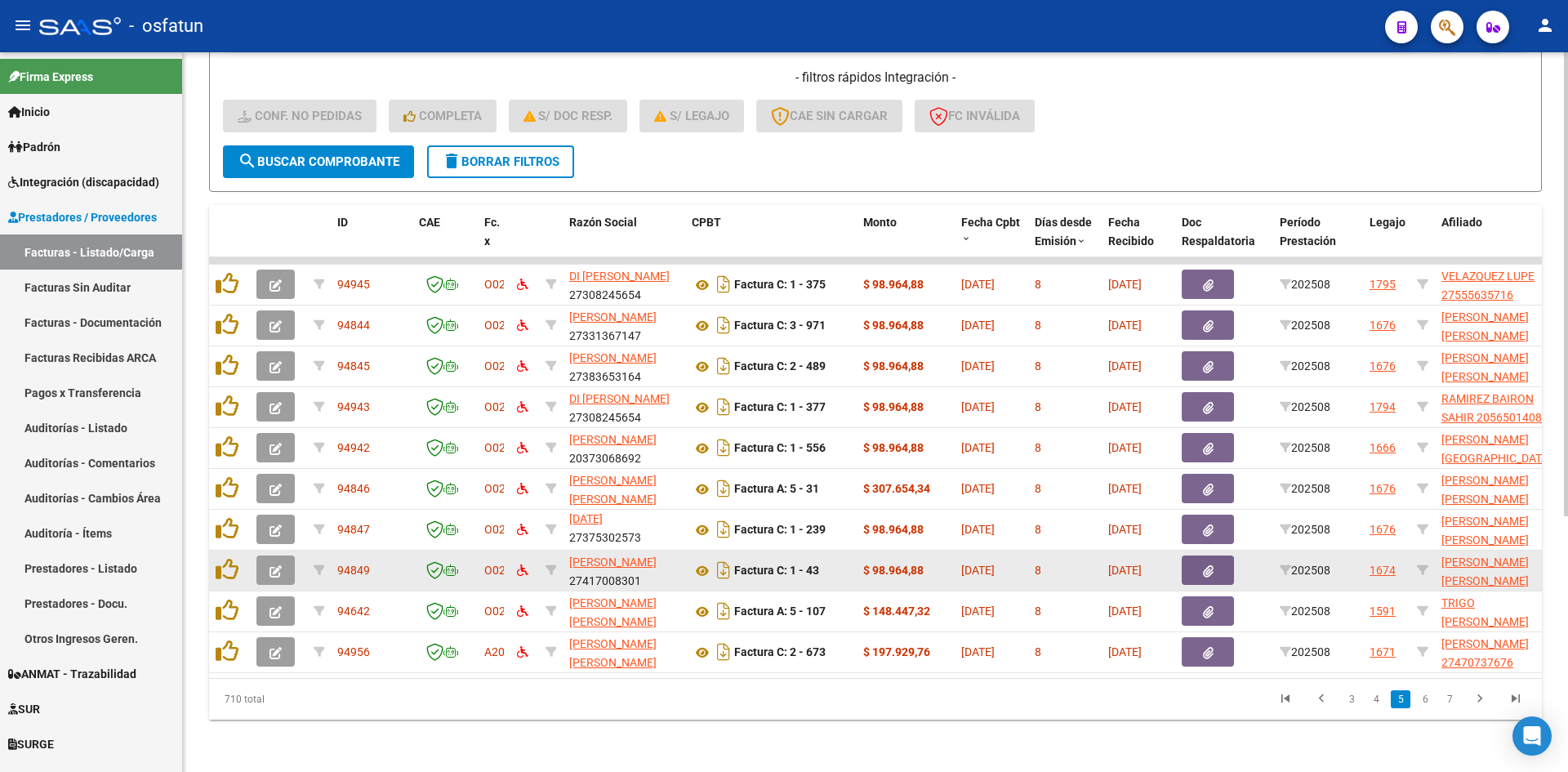
click at [278, 565] on icon "button" at bounding box center [276, 571] width 12 height 12
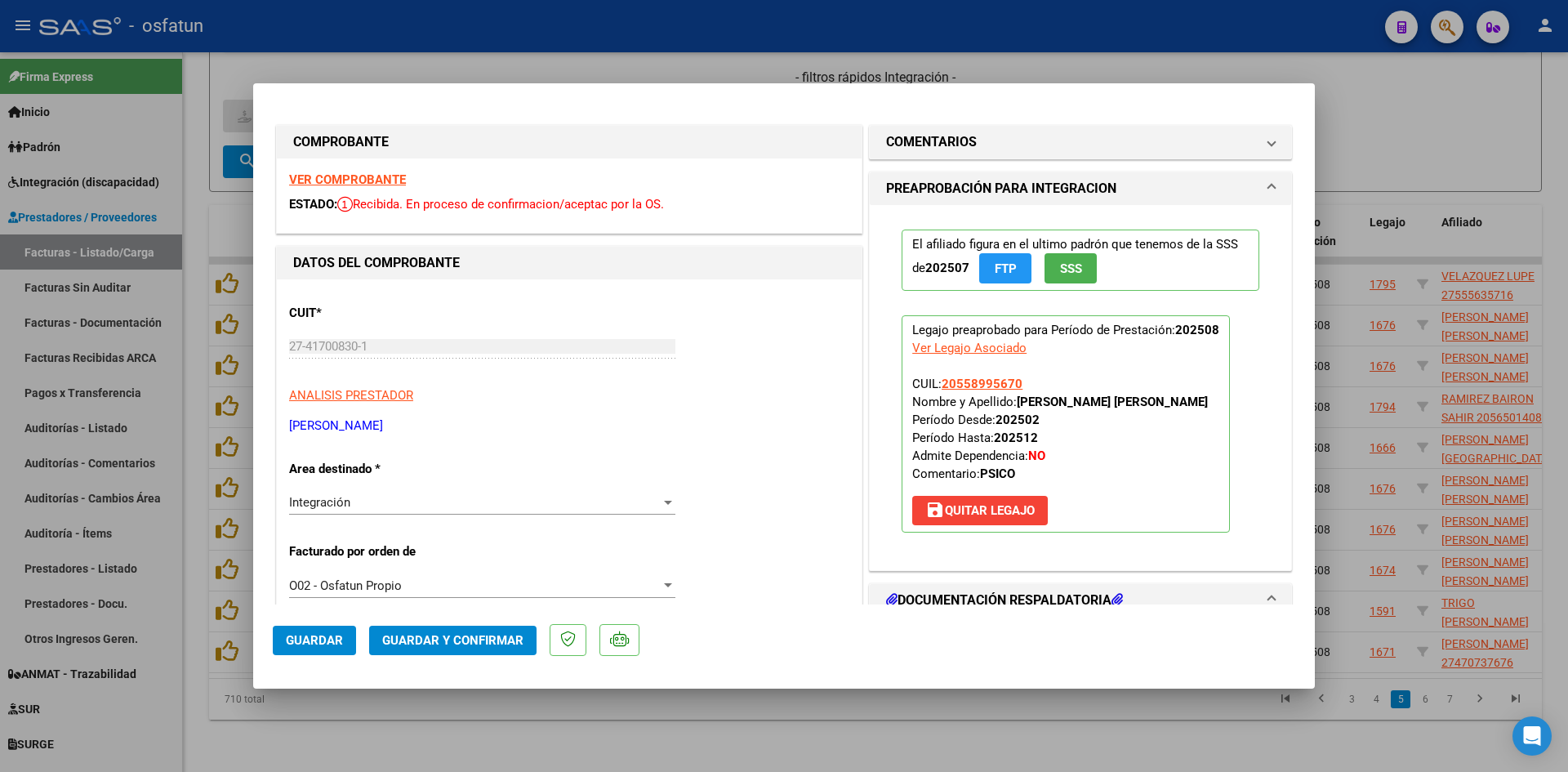
click at [356, 175] on strong "VER COMPROBANTE" at bounding box center [348, 179] width 117 height 15
click at [509, 71] on div at bounding box center [784, 386] width 1568 height 772
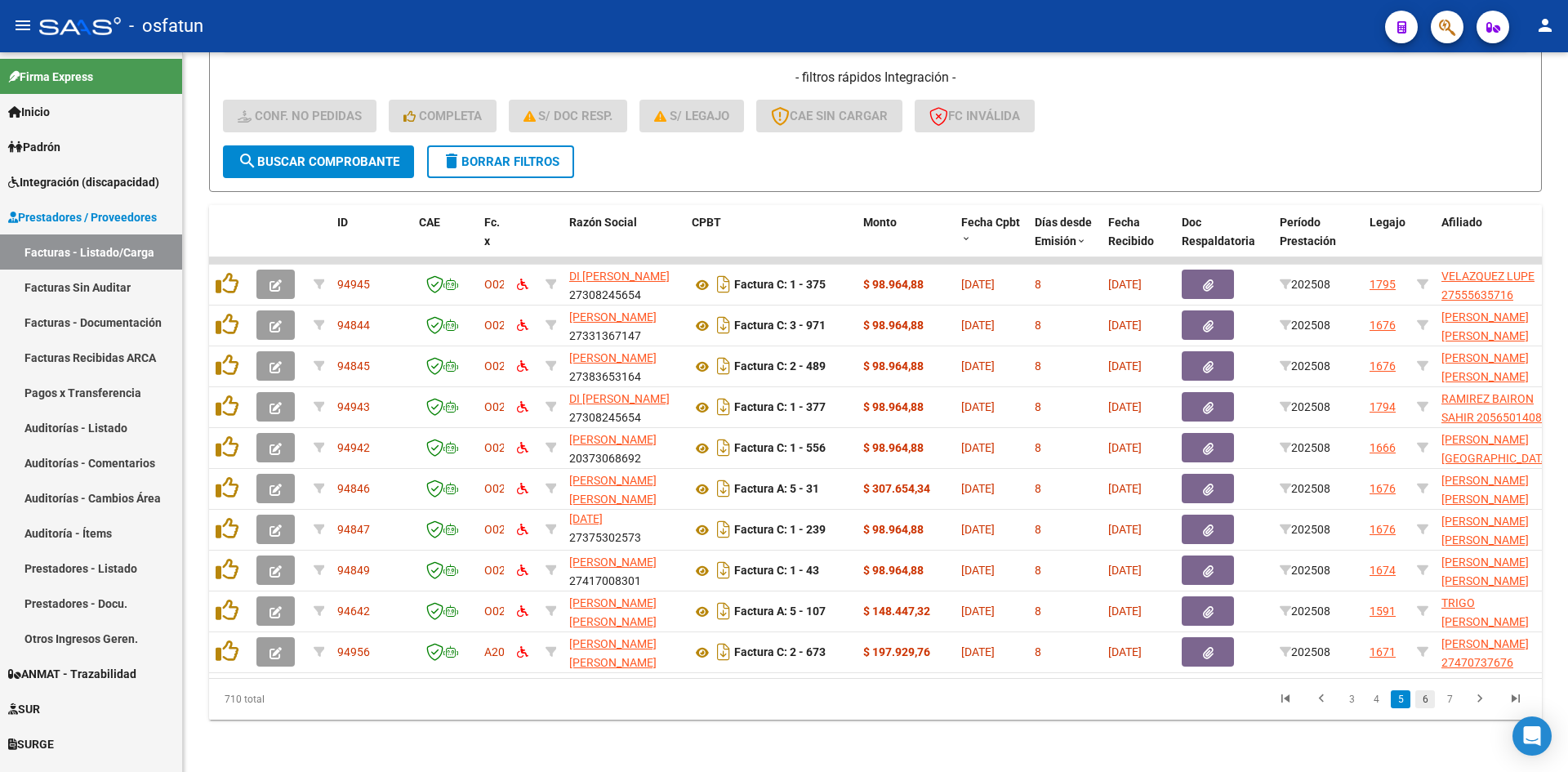
click at [1429, 698] on link "6" at bounding box center [1425, 699] width 20 height 18
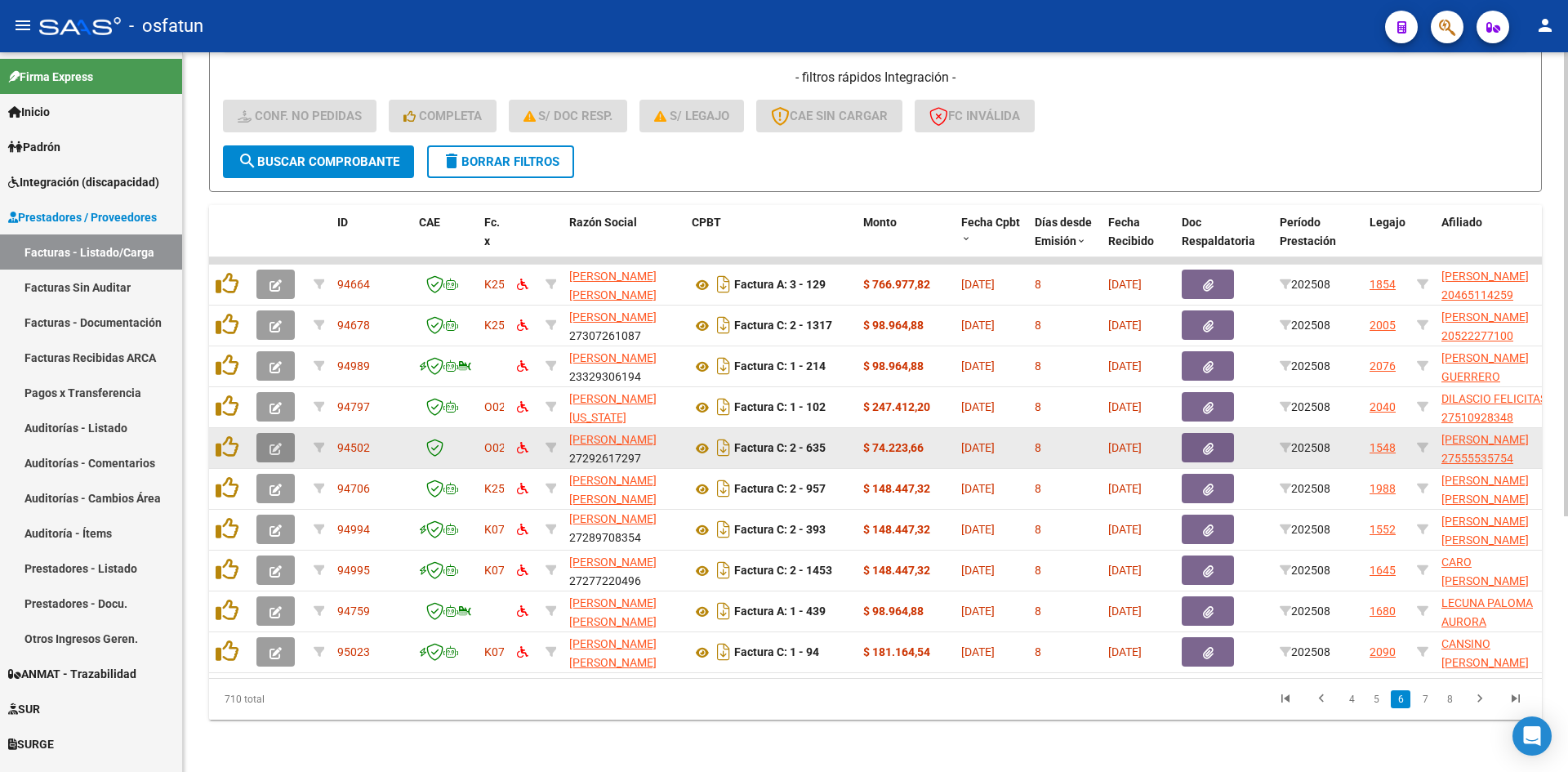
click at [275, 443] on icon "button" at bounding box center [276, 449] width 12 height 12
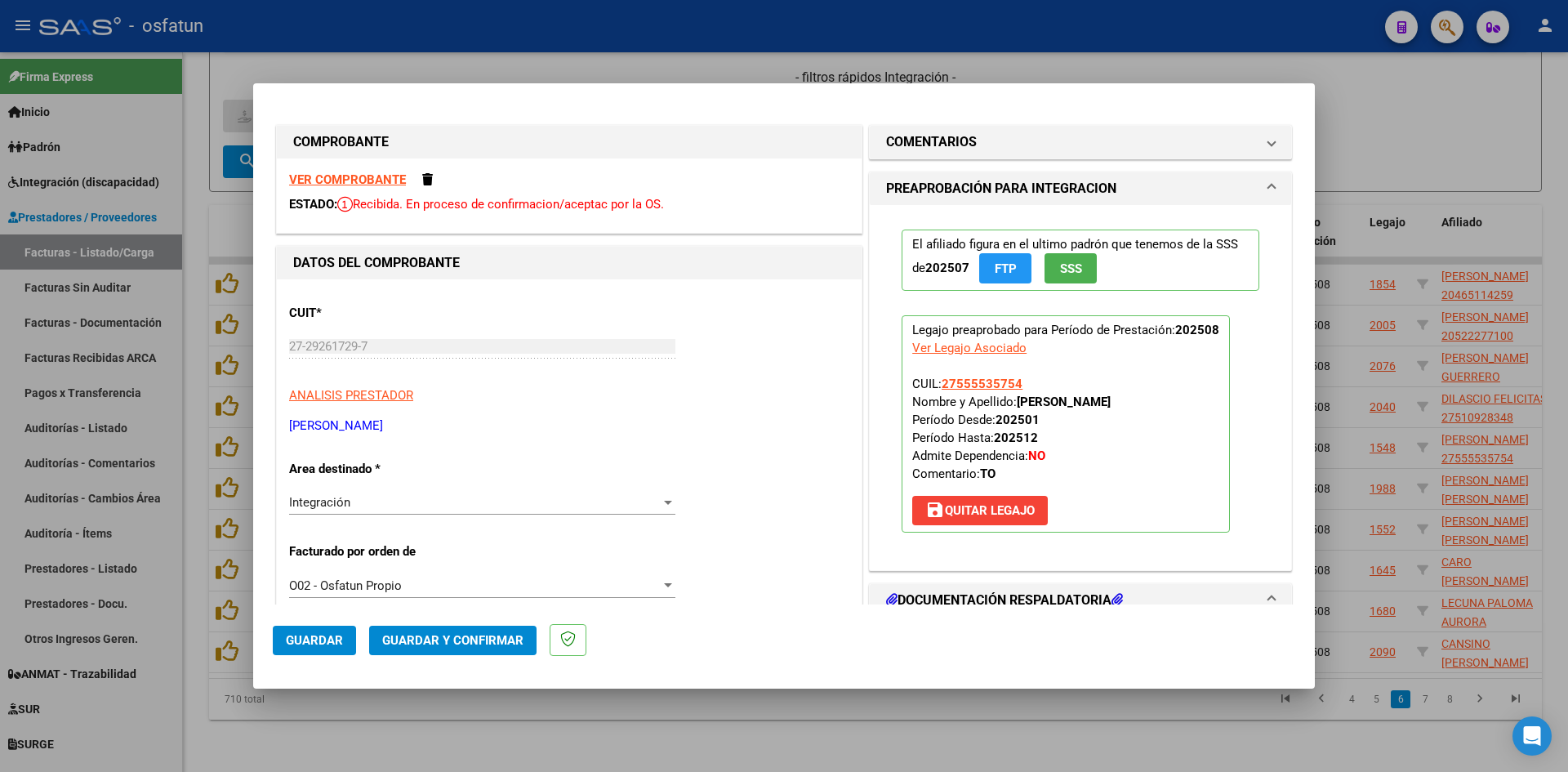
click at [781, 70] on div at bounding box center [784, 386] width 1568 height 772
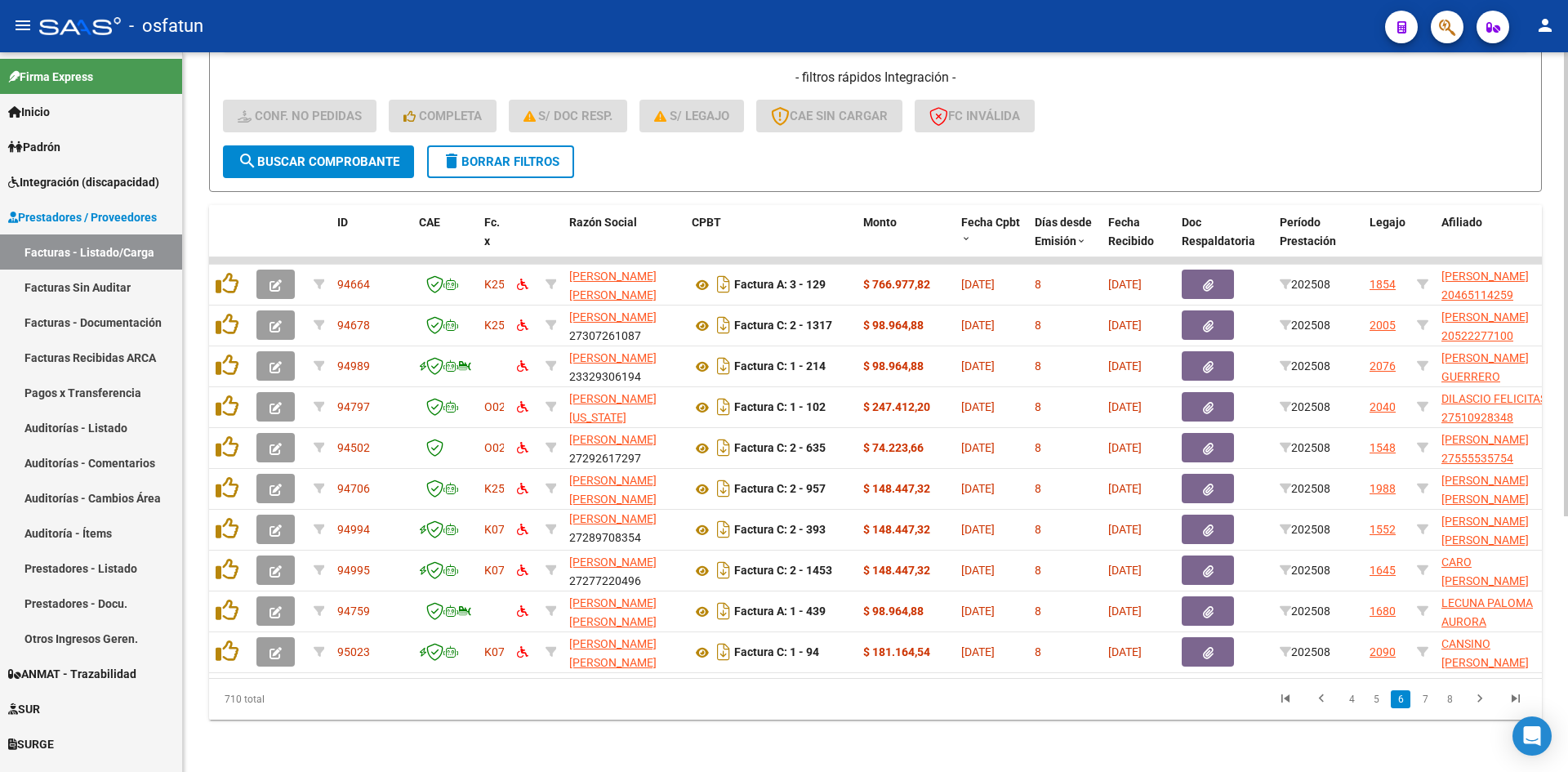
click at [377, 157] on button "search Buscar Comprobante" at bounding box center [318, 161] width 191 height 33
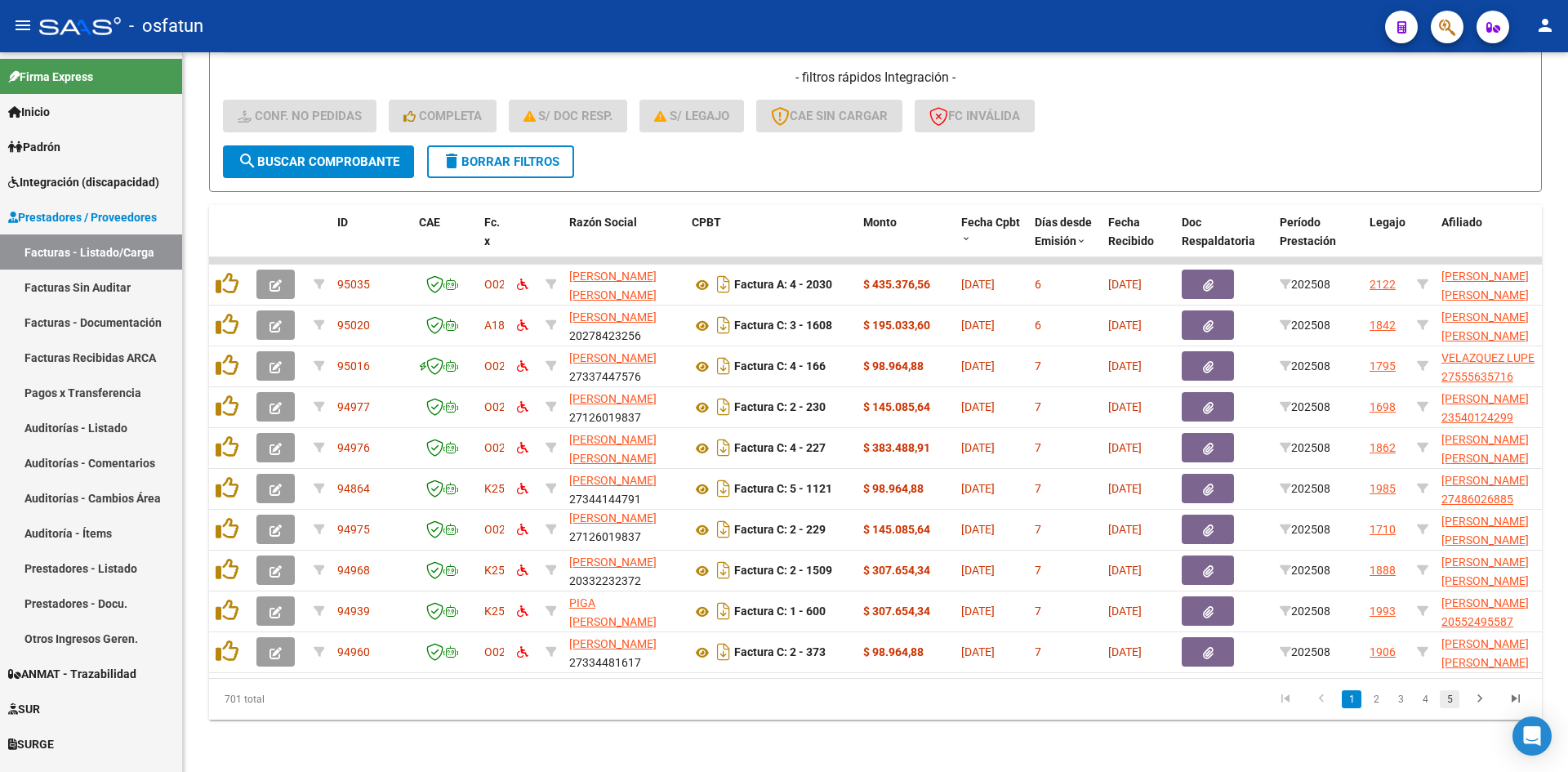
click at [1453, 702] on link "5" at bounding box center [1449, 699] width 20 height 18
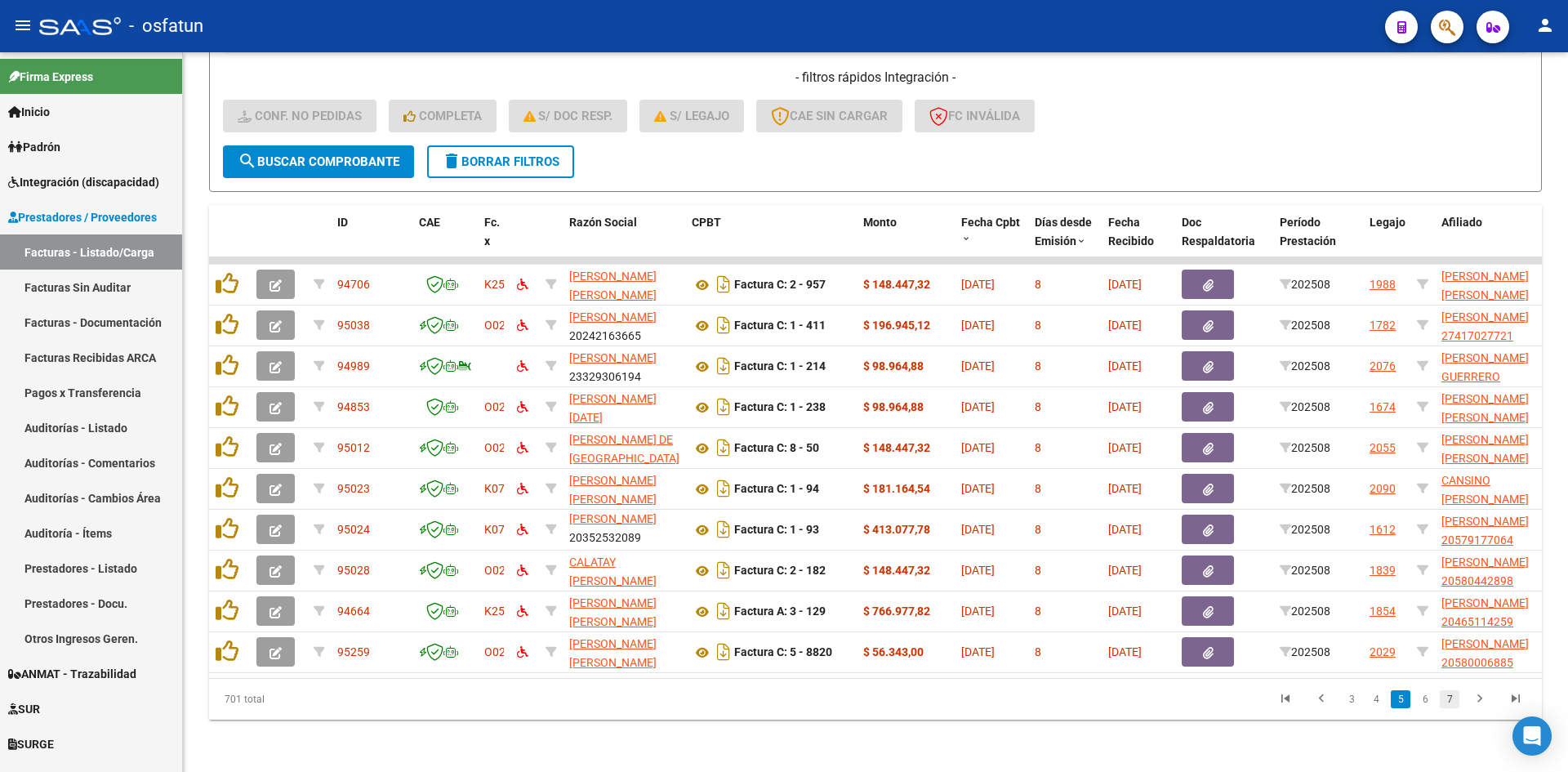
click at [1454, 697] on link "7" at bounding box center [1449, 699] width 20 height 18
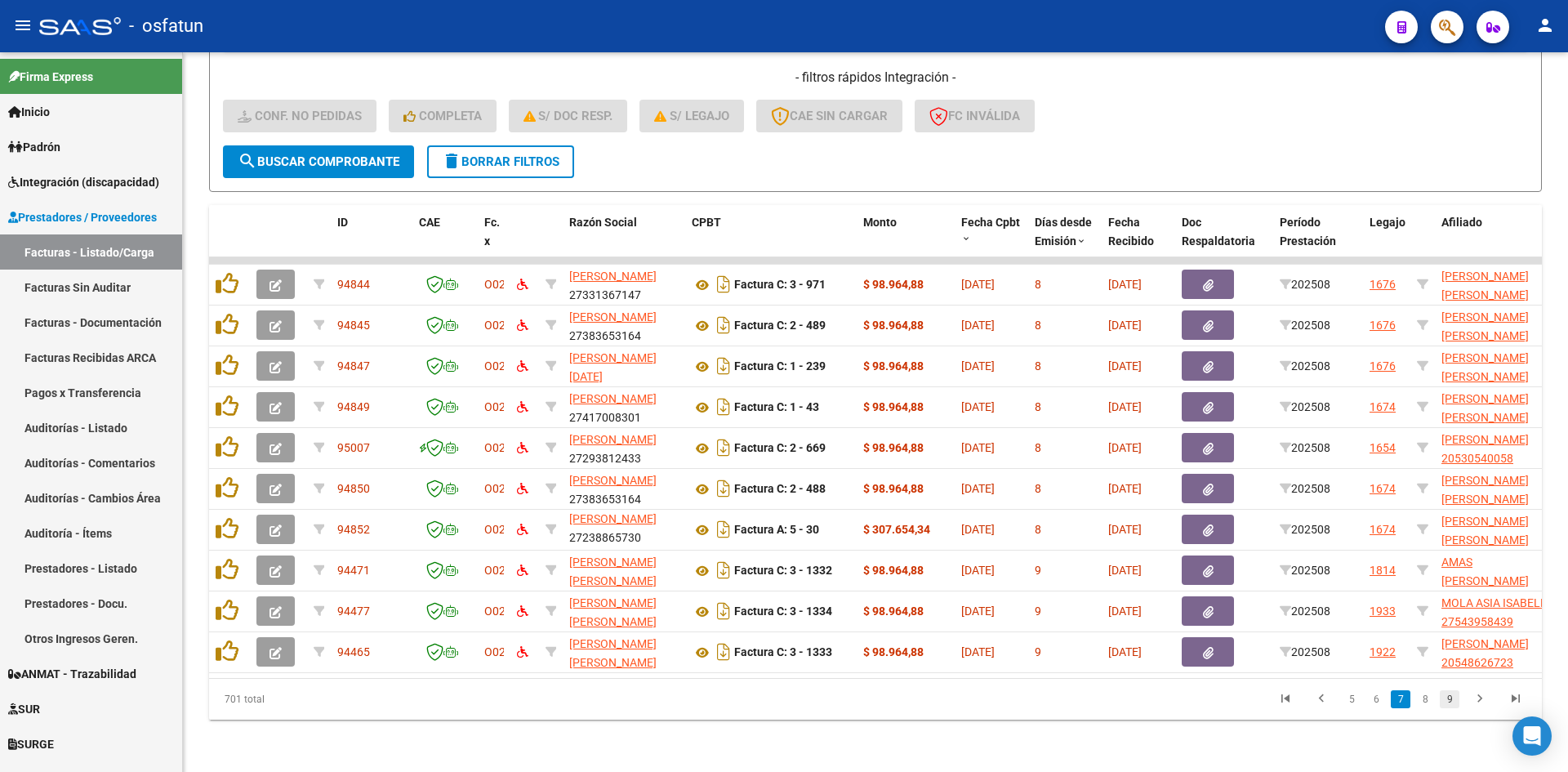
click at [1445, 699] on link "9" at bounding box center [1449, 699] width 20 height 18
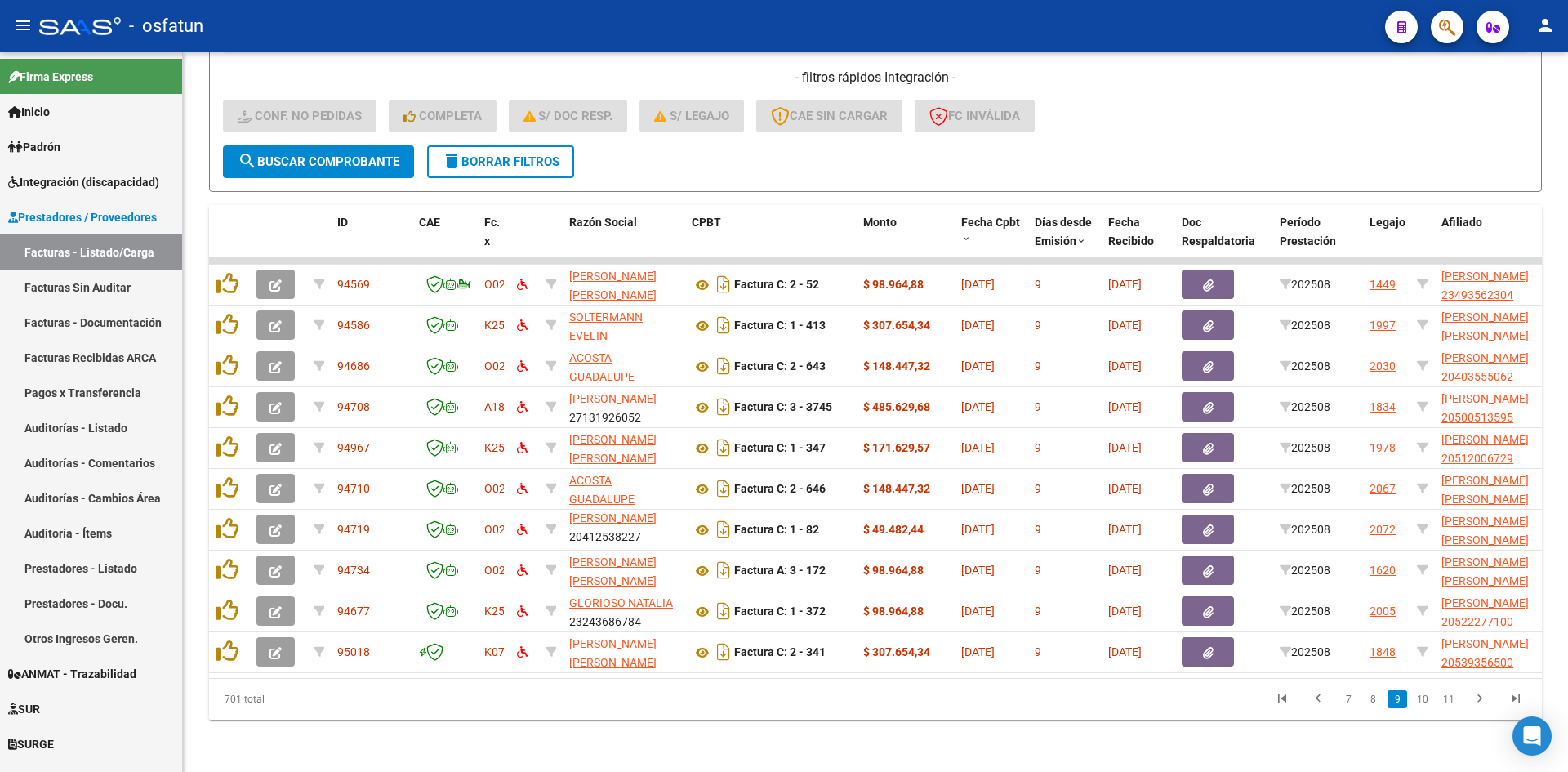
scroll to position [4, 0]
click at [1445, 699] on link "11" at bounding box center [1449, 699] width 21 height 18
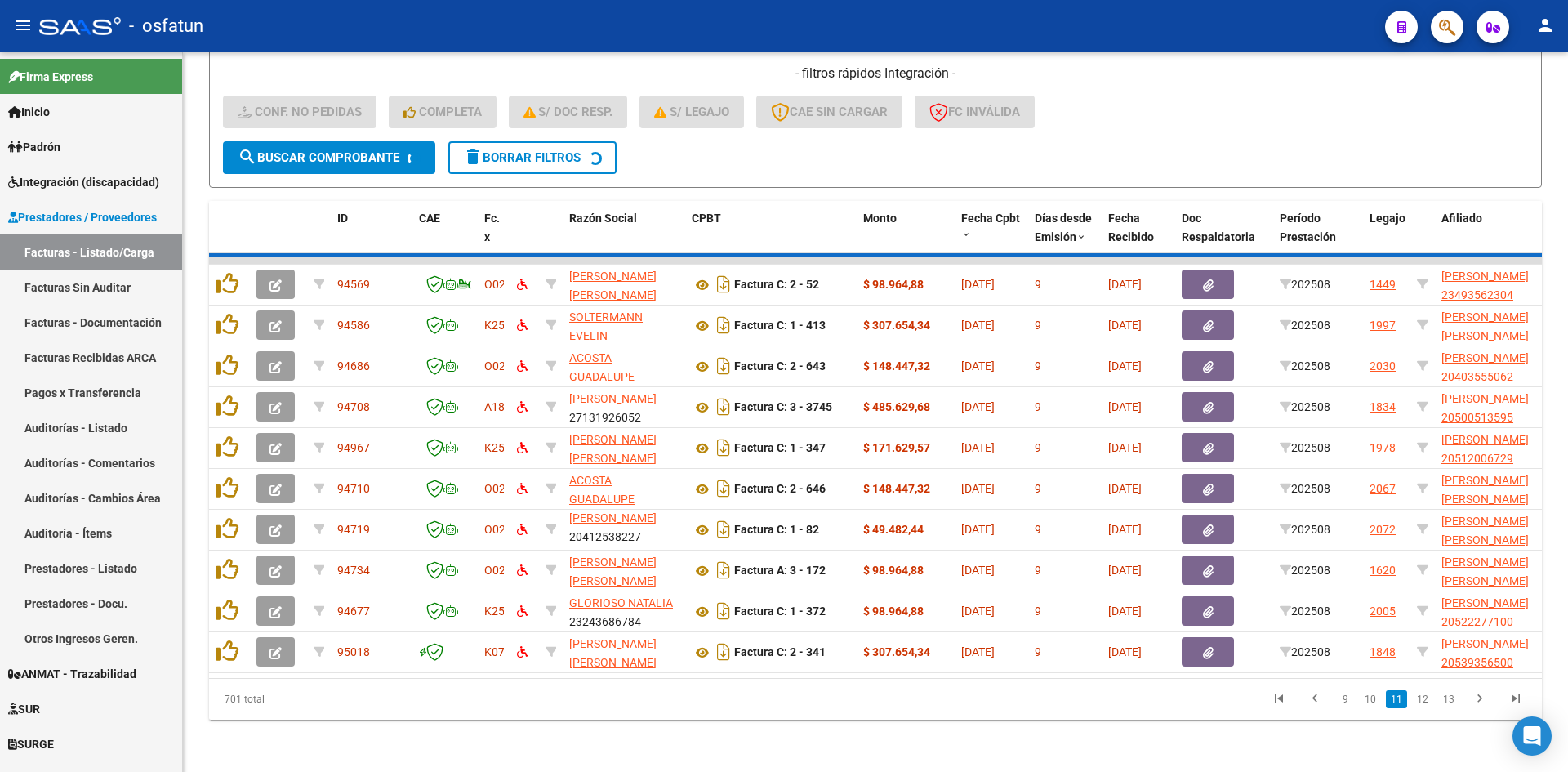
scroll to position [21, 0]
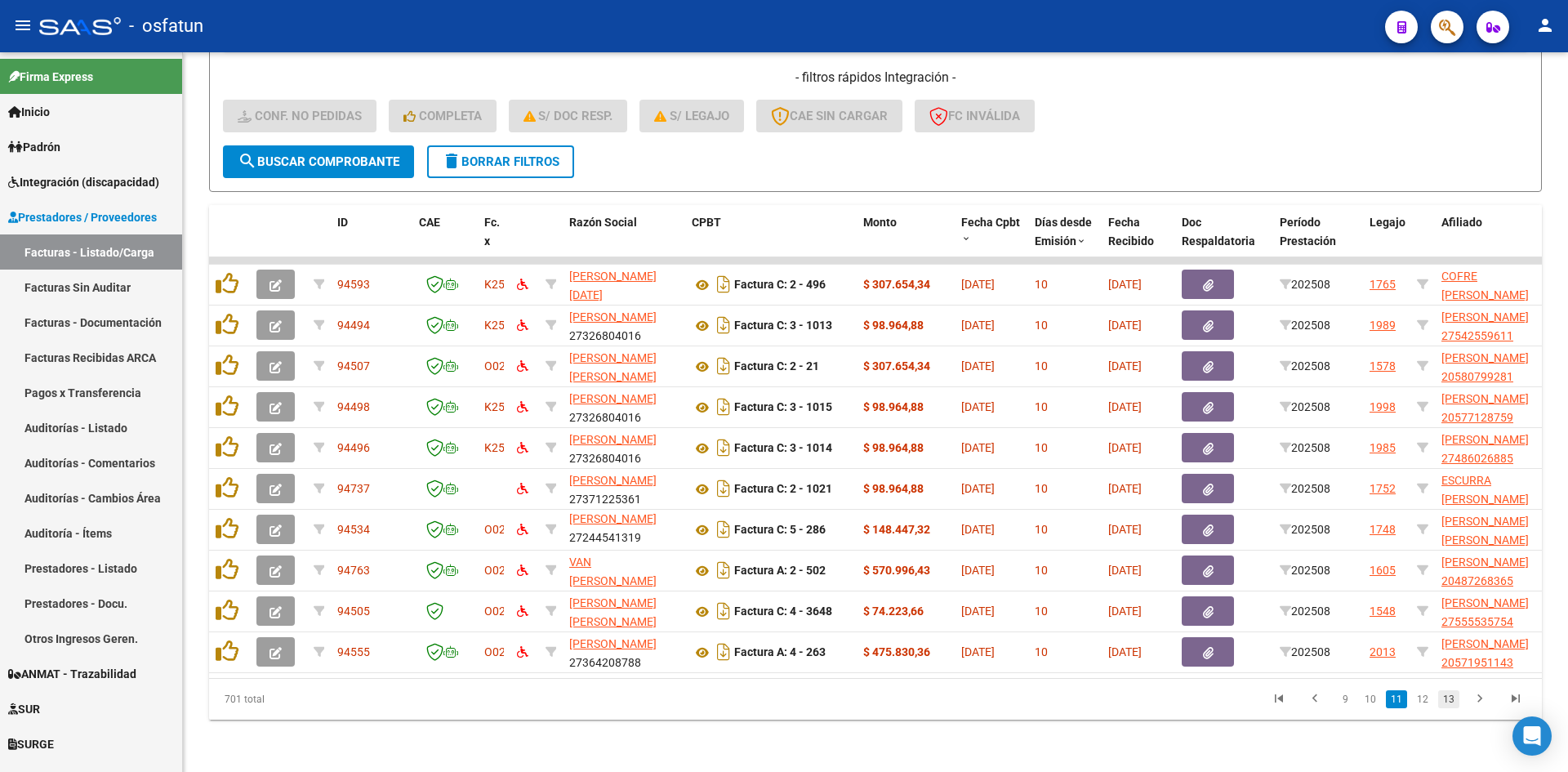
click at [1450, 703] on link "13" at bounding box center [1449, 699] width 21 height 18
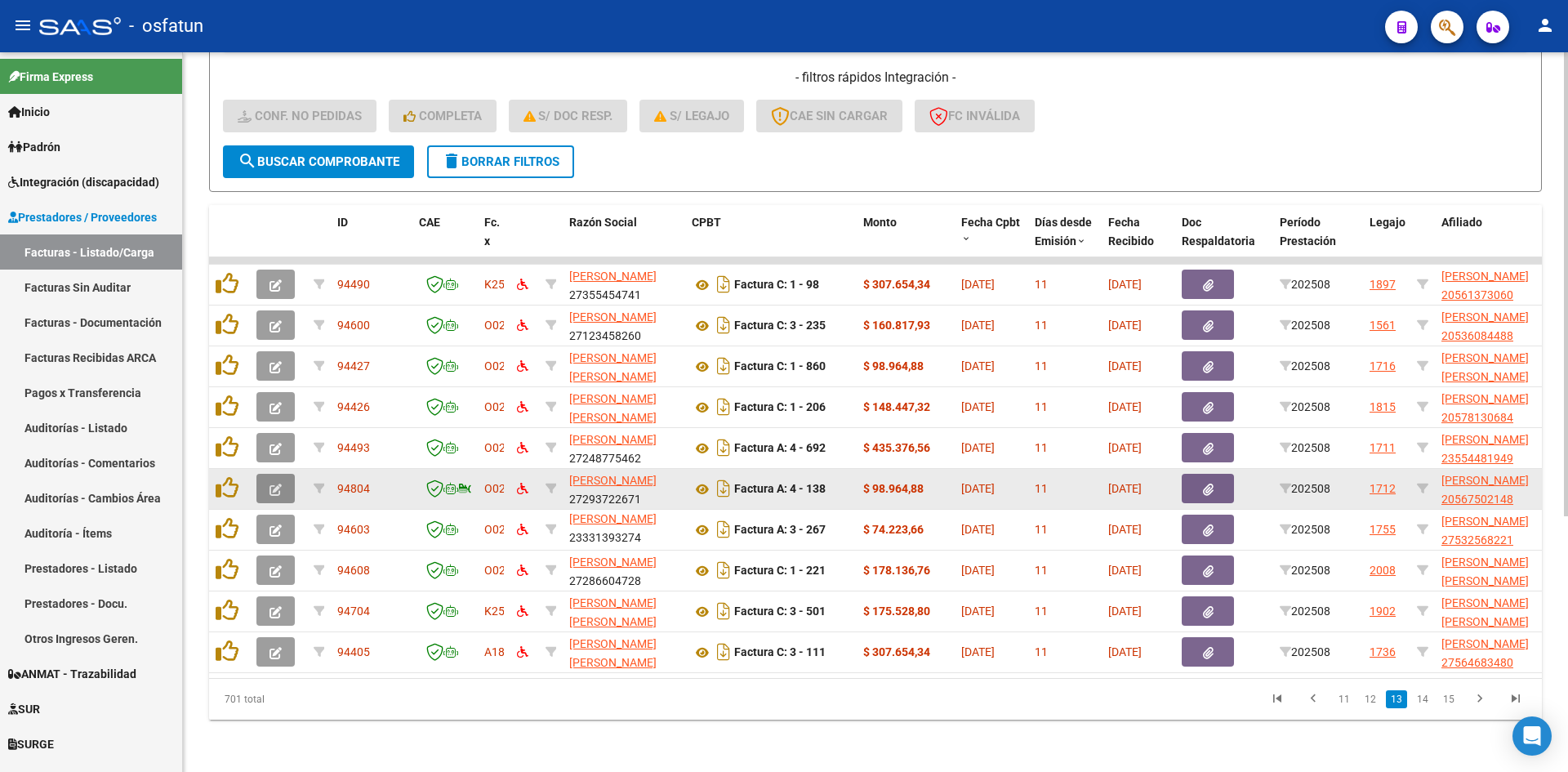
click at [278, 484] on icon "button" at bounding box center [276, 490] width 12 height 12
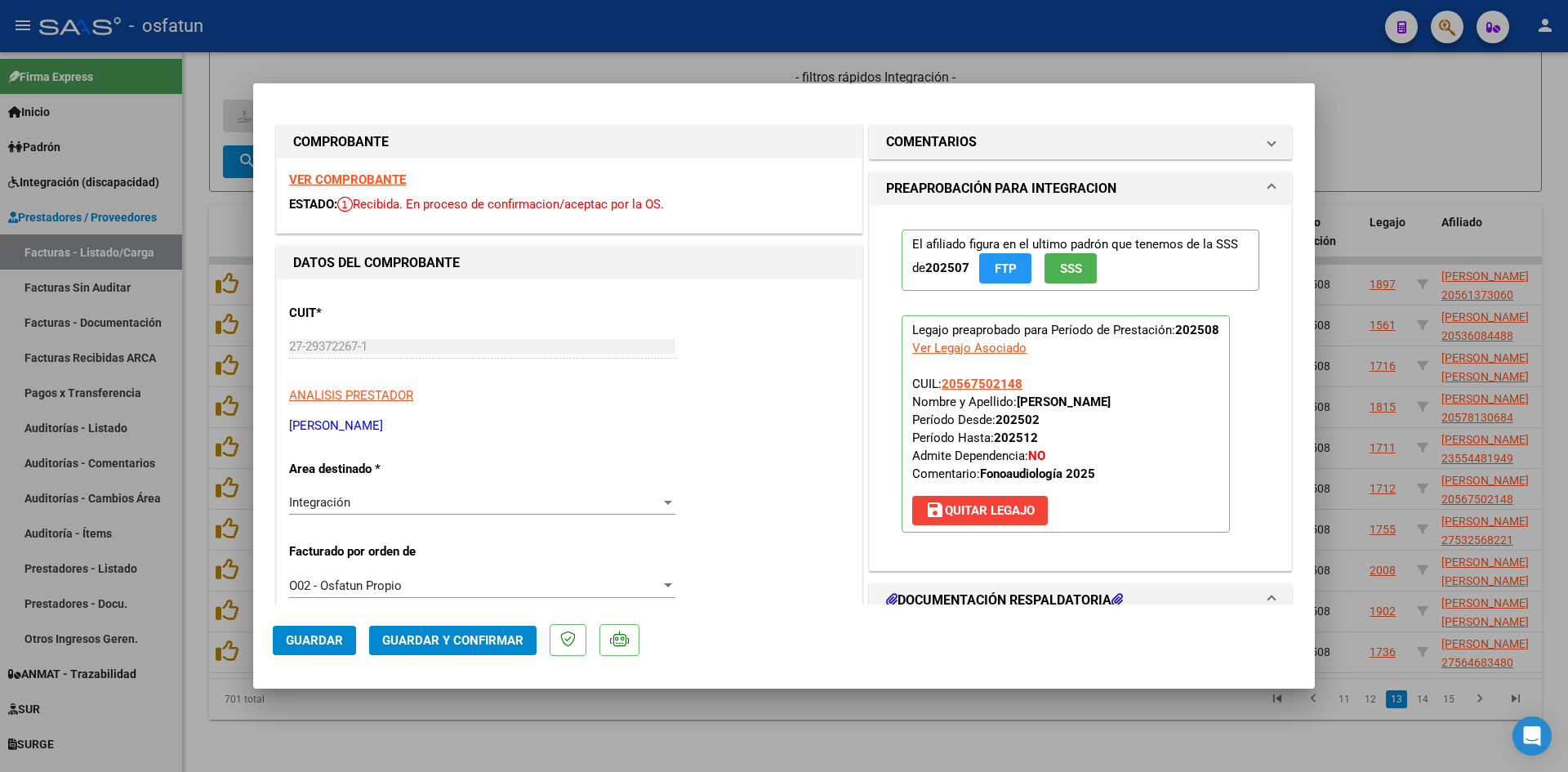
click at [389, 181] on strong "VER COMPROBANTE" at bounding box center [348, 179] width 117 height 15
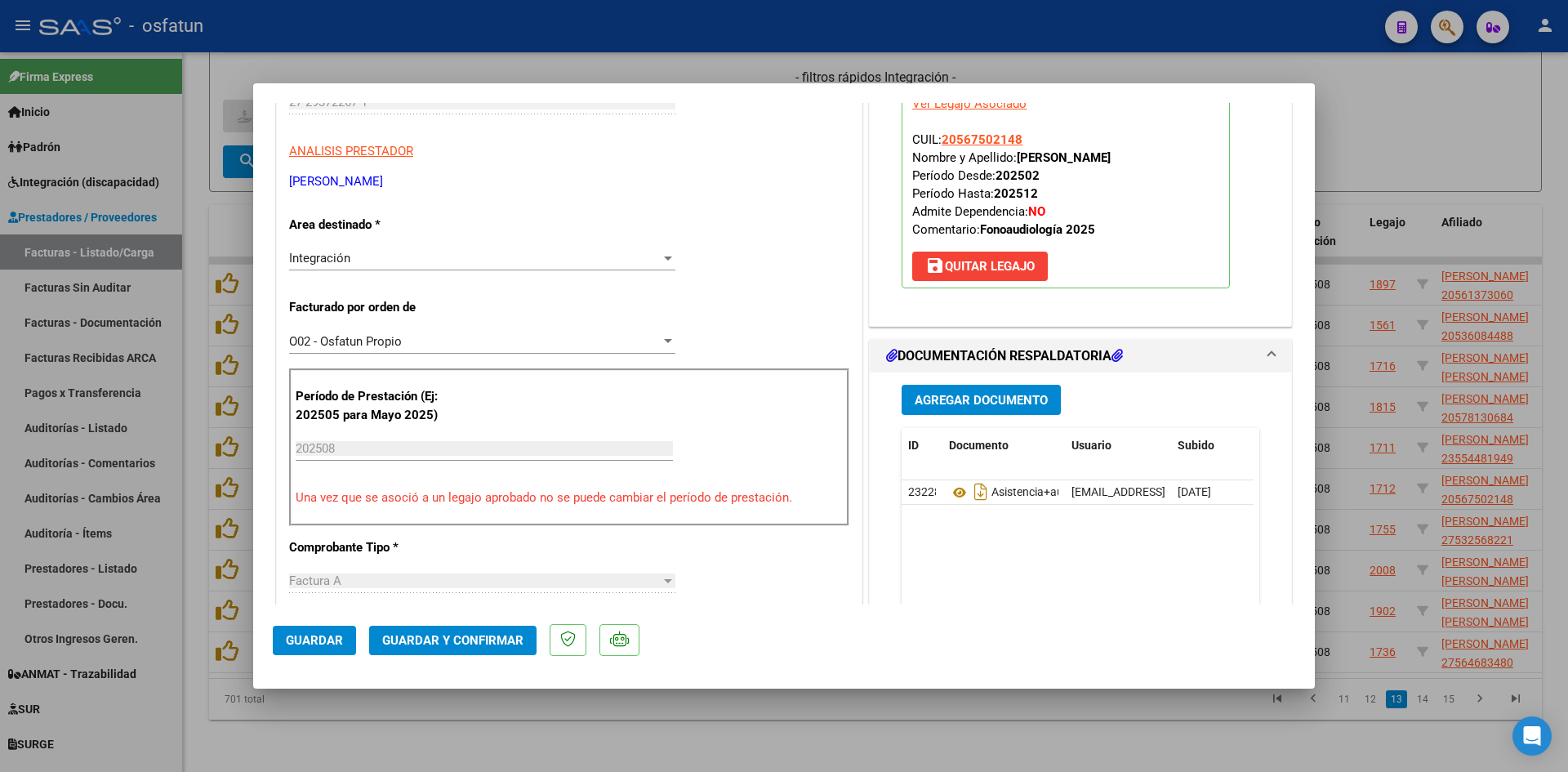
scroll to position [245, 0]
click at [426, 646] on span "Guardar y Confirmar" at bounding box center [452, 641] width 141 height 15
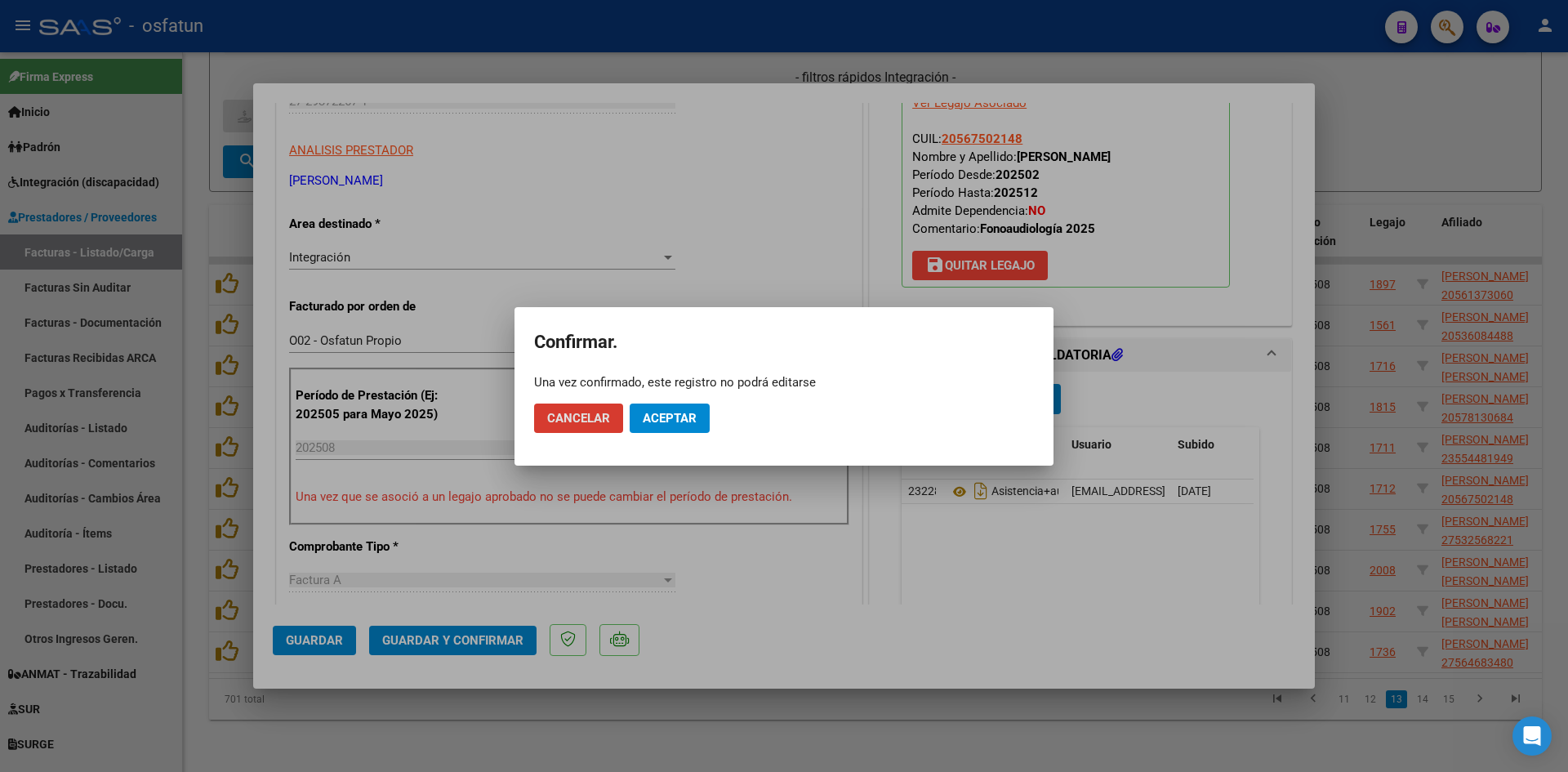
click at [648, 422] on span "Aceptar" at bounding box center [670, 418] width 54 height 15
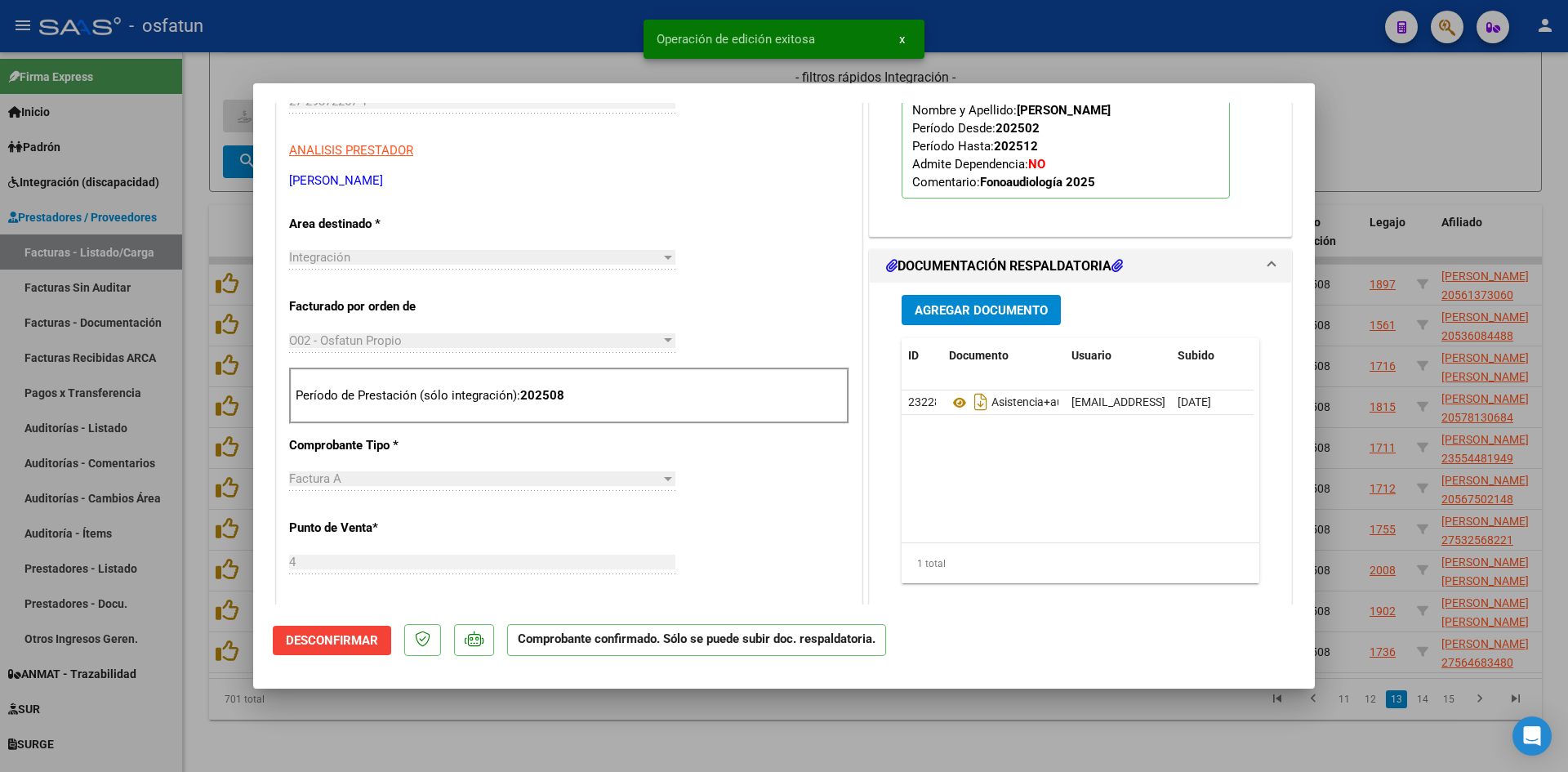
click at [569, 77] on div at bounding box center [784, 386] width 1568 height 772
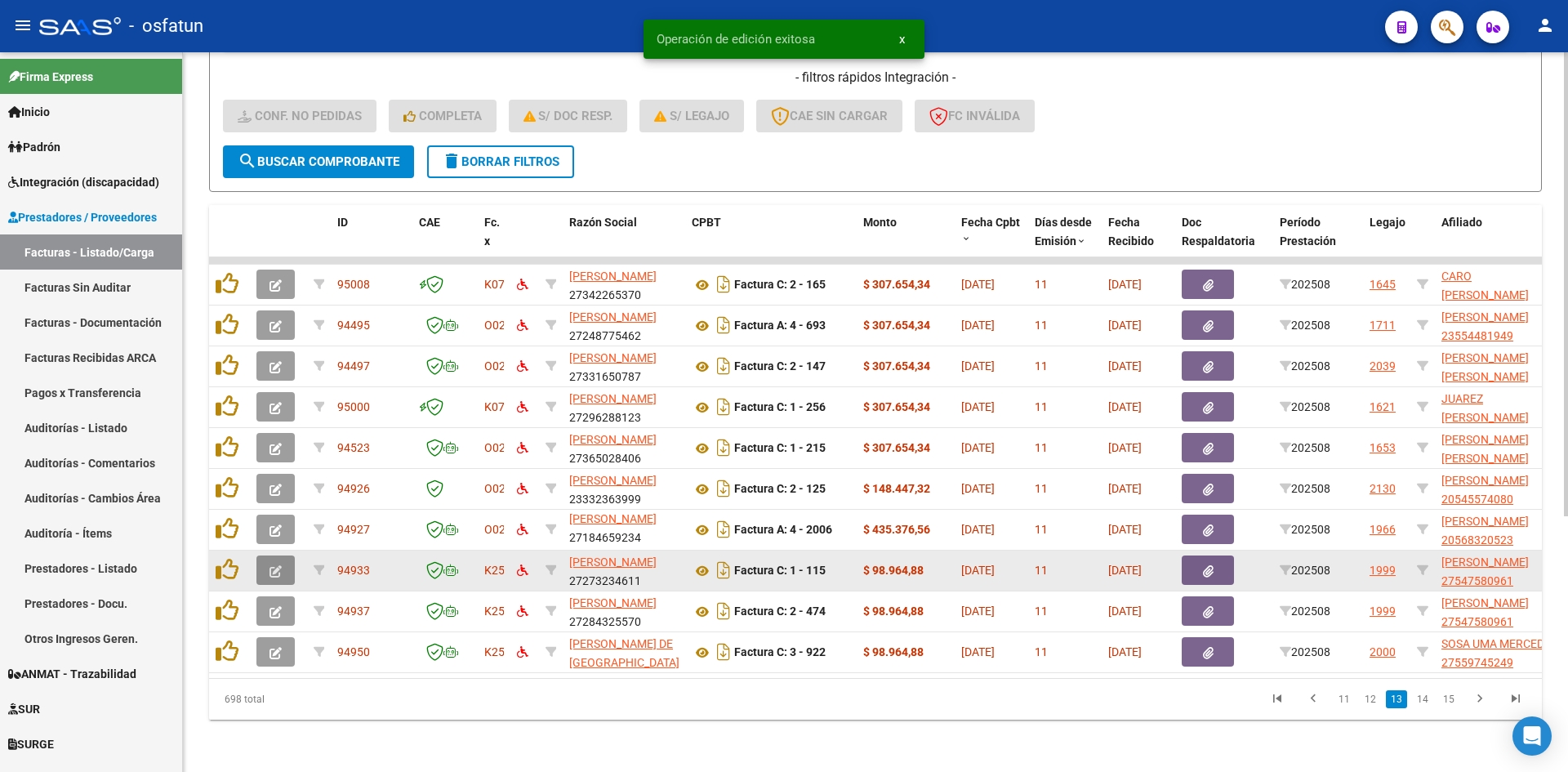
click at [281, 565] on icon "button" at bounding box center [276, 571] width 12 height 12
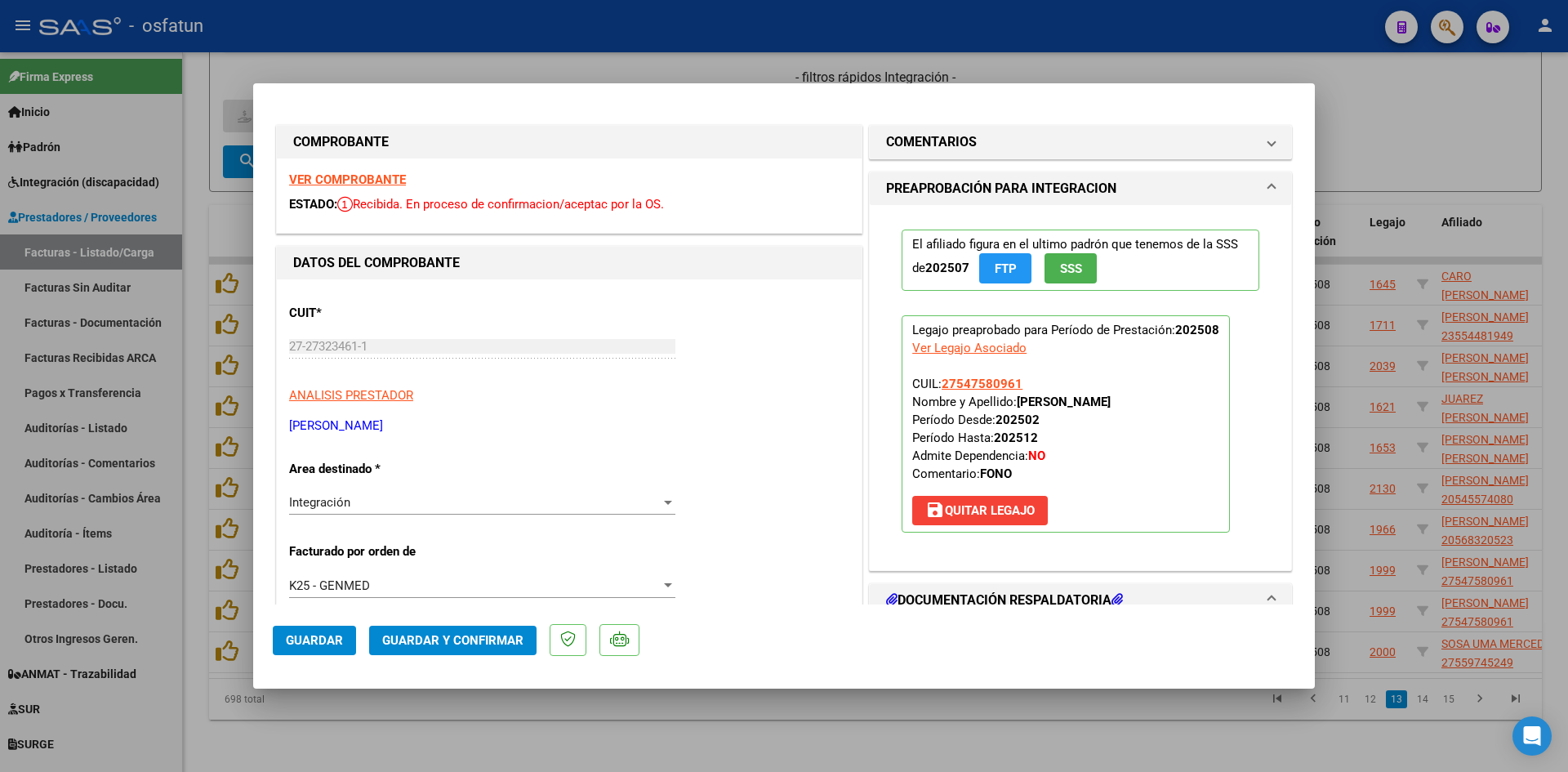
click at [387, 176] on strong "VER COMPROBANTE" at bounding box center [348, 179] width 117 height 15
click at [452, 632] on button "Guardar y Confirmar" at bounding box center [452, 640] width 168 height 29
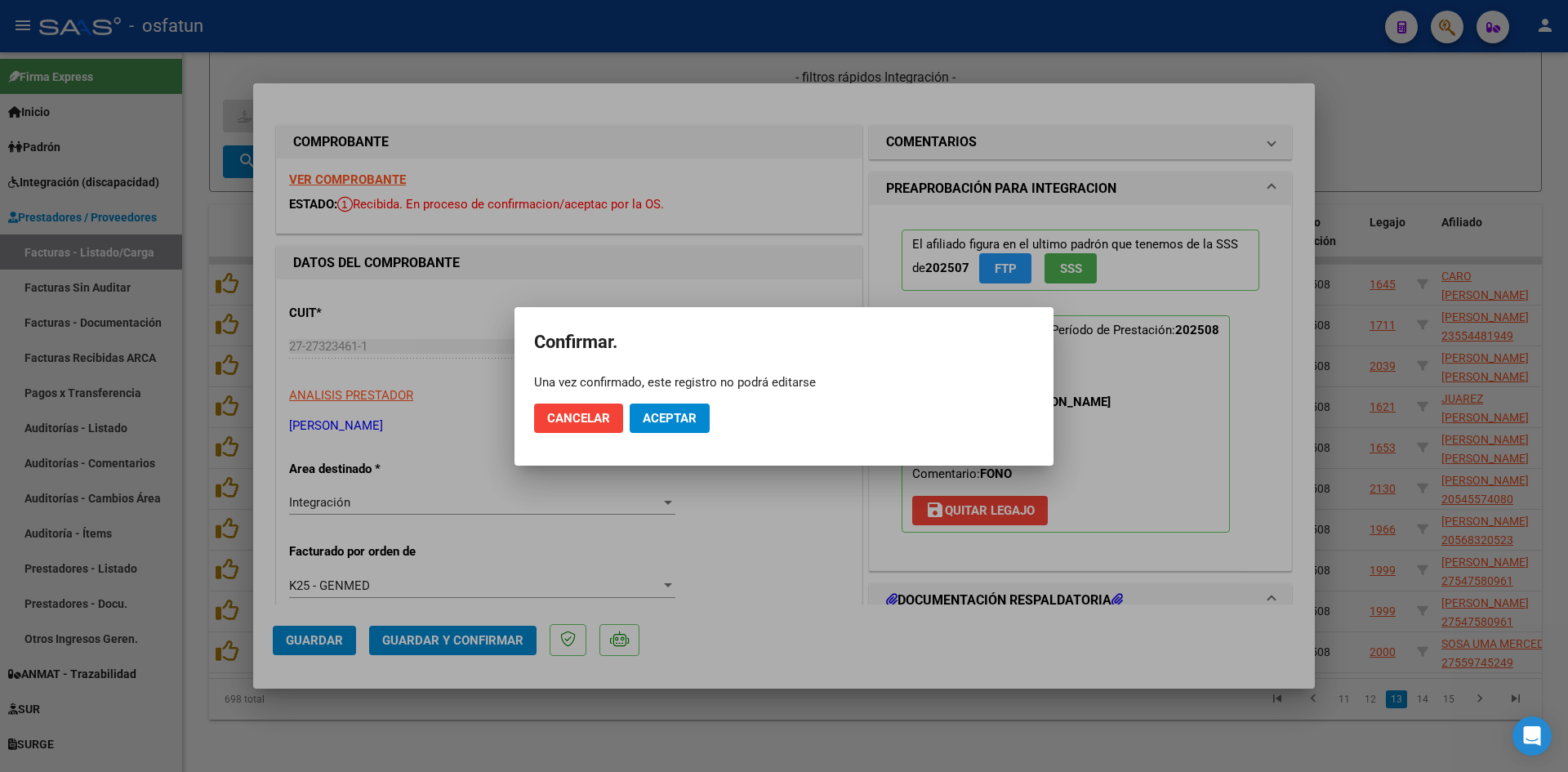
click at [370, 389] on div at bounding box center [784, 386] width 1568 height 772
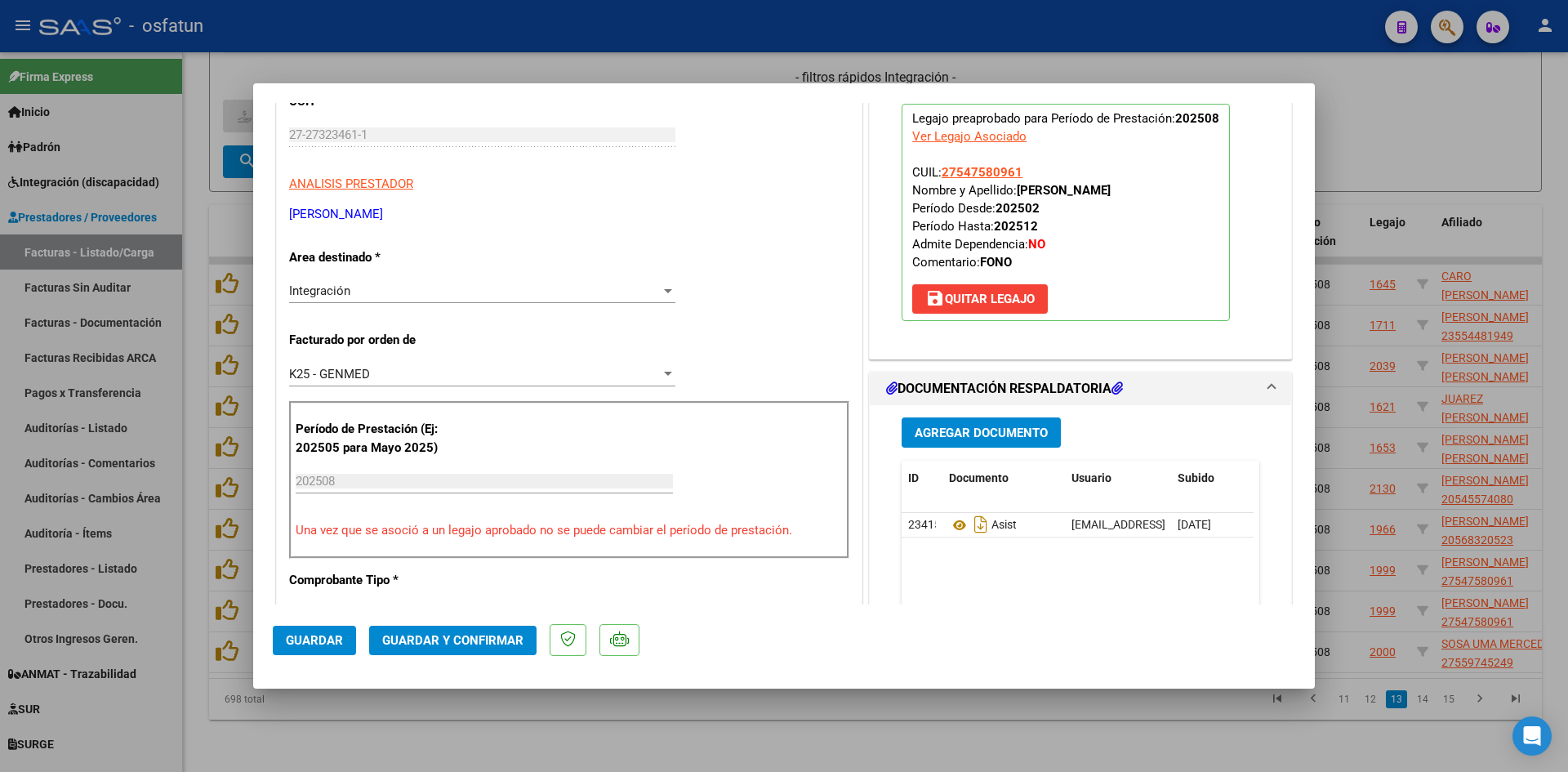
scroll to position [245, 0]
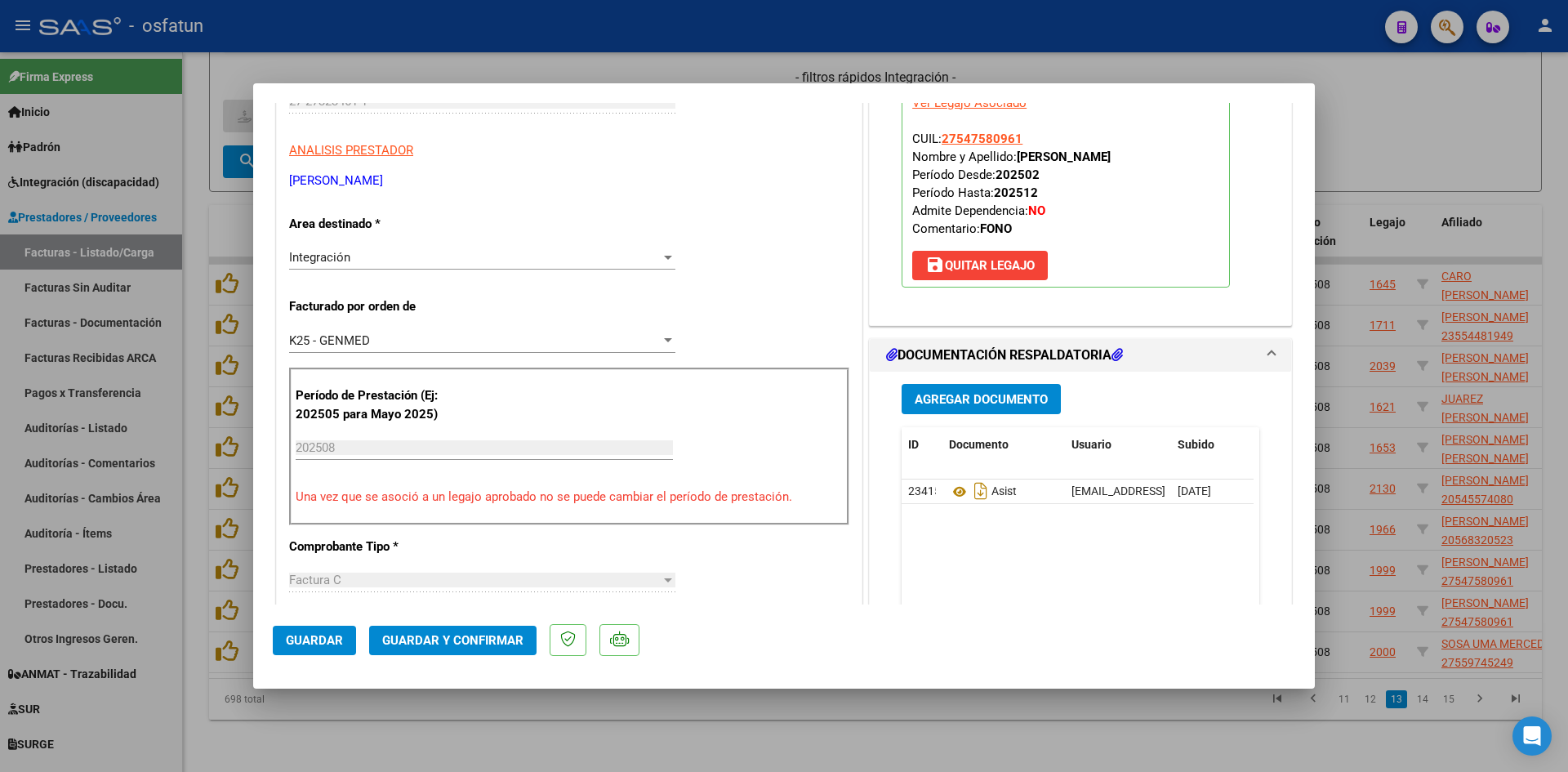
click at [419, 640] on span "Guardar y Confirmar" at bounding box center [452, 641] width 141 height 15
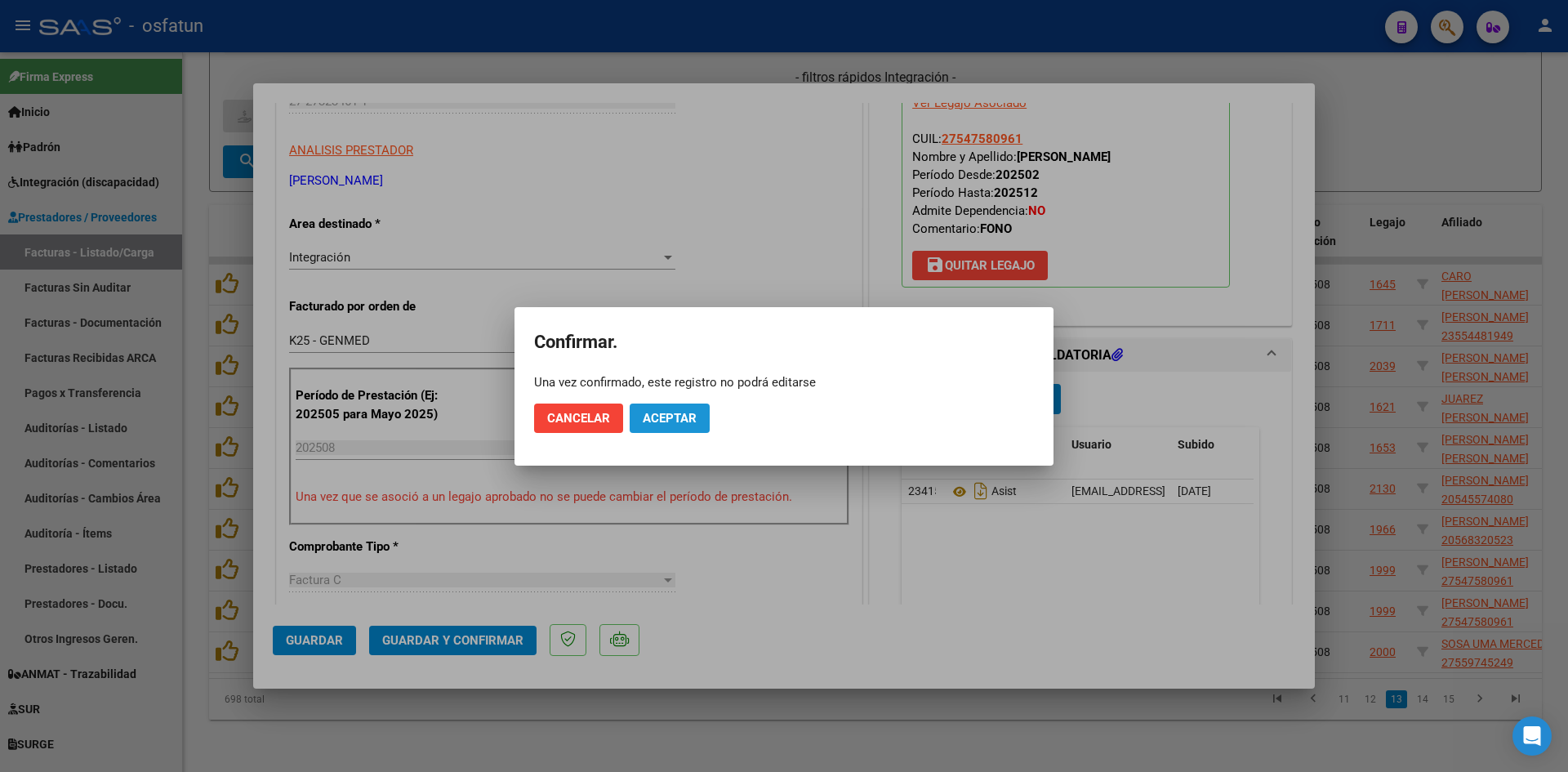
click at [647, 419] on span "Aceptar" at bounding box center [670, 418] width 54 height 15
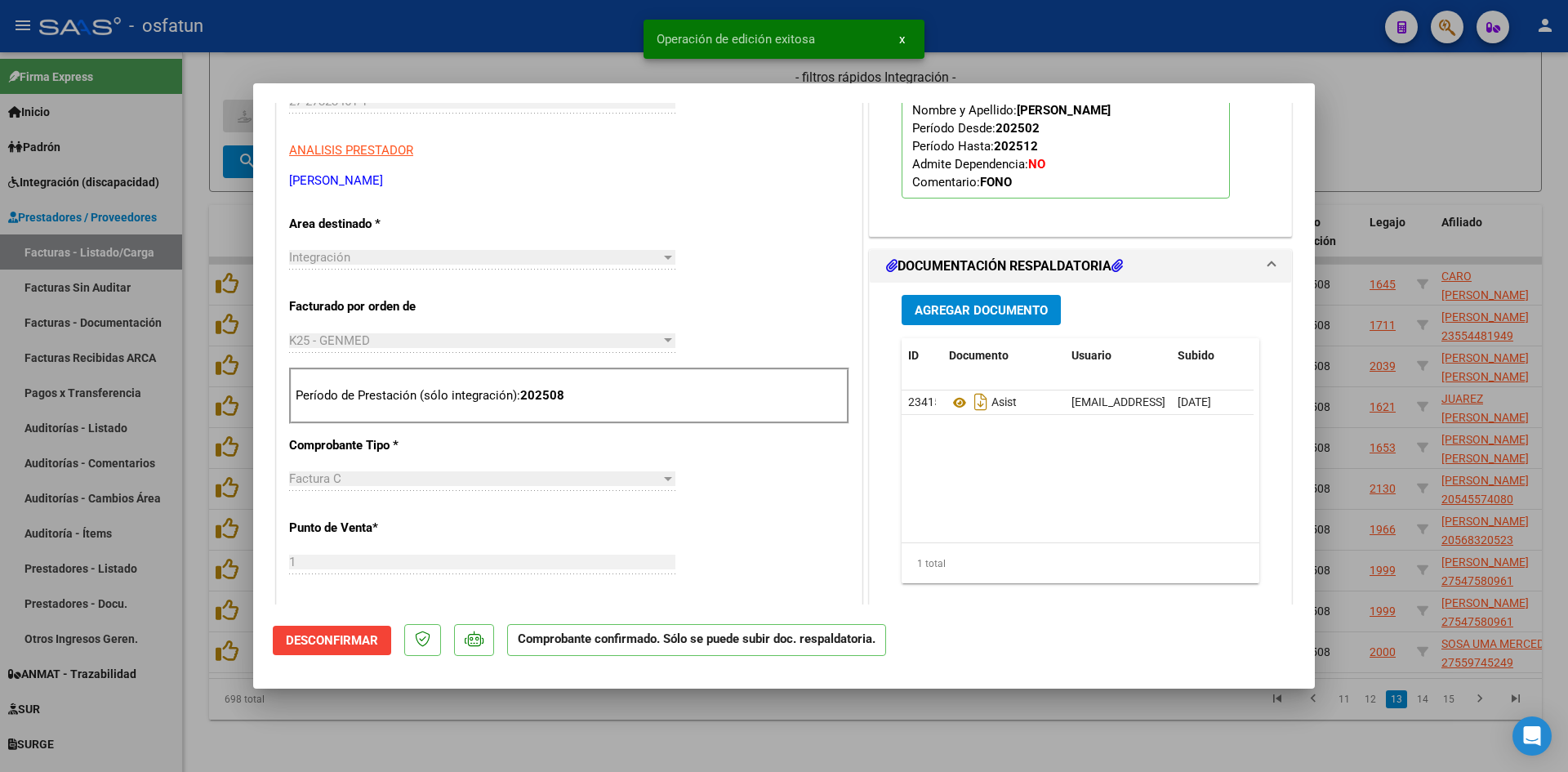
click at [599, 59] on div at bounding box center [784, 386] width 1568 height 772
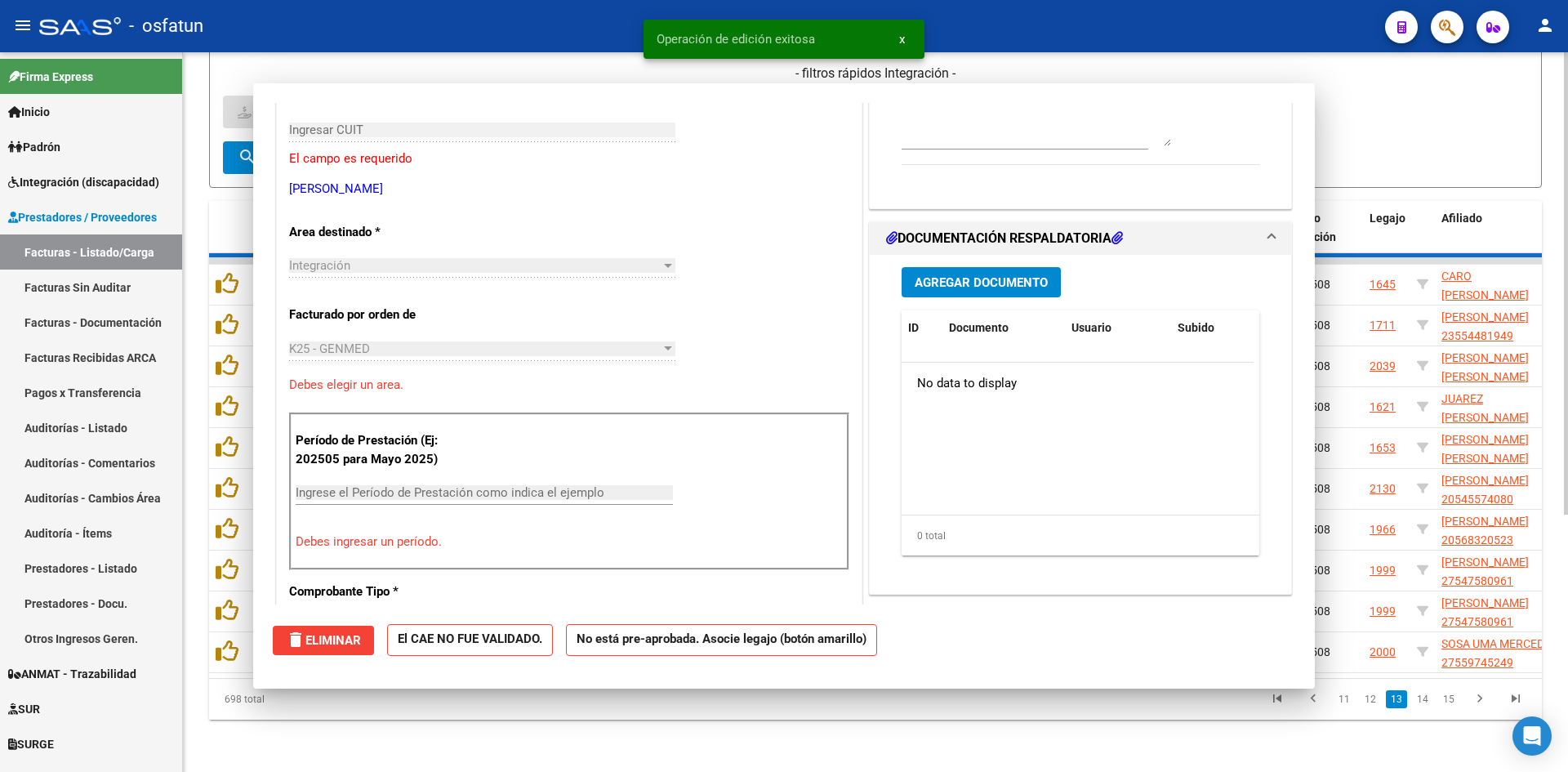
scroll to position [0, 0]
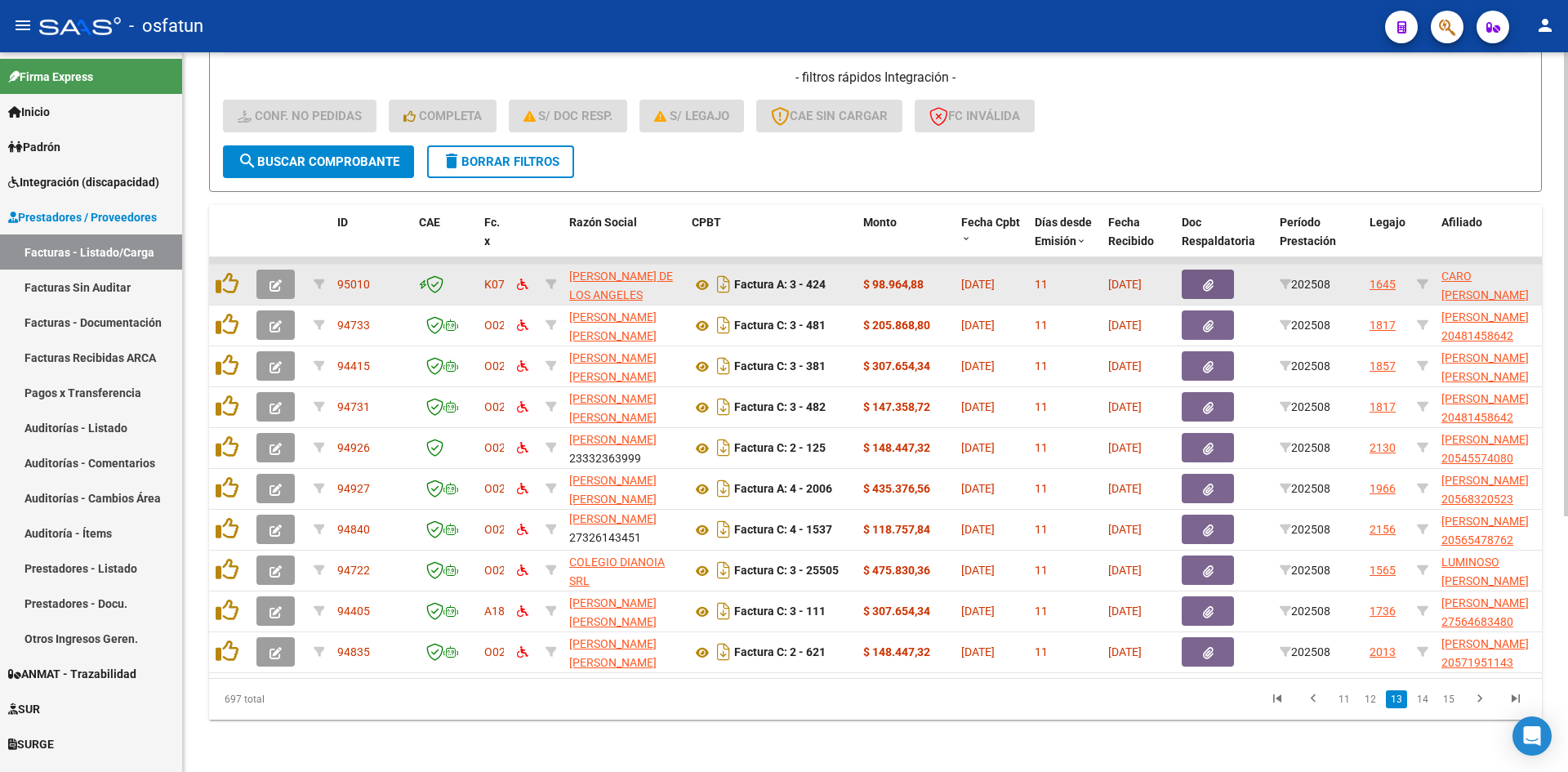
click at [285, 277] on button "button" at bounding box center [275, 284] width 38 height 29
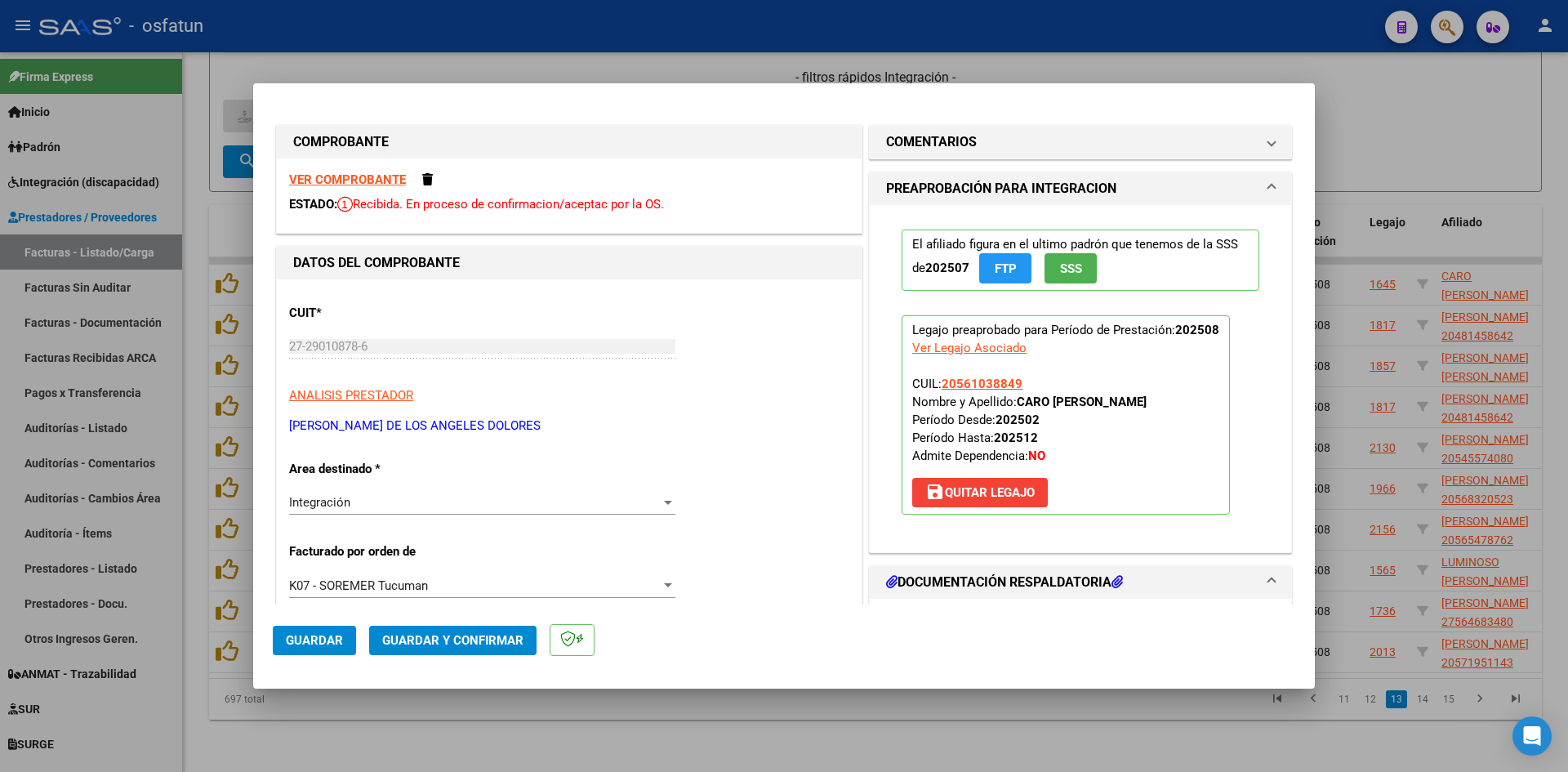
click at [388, 178] on strong "VER COMPROBANTE" at bounding box center [348, 179] width 117 height 15
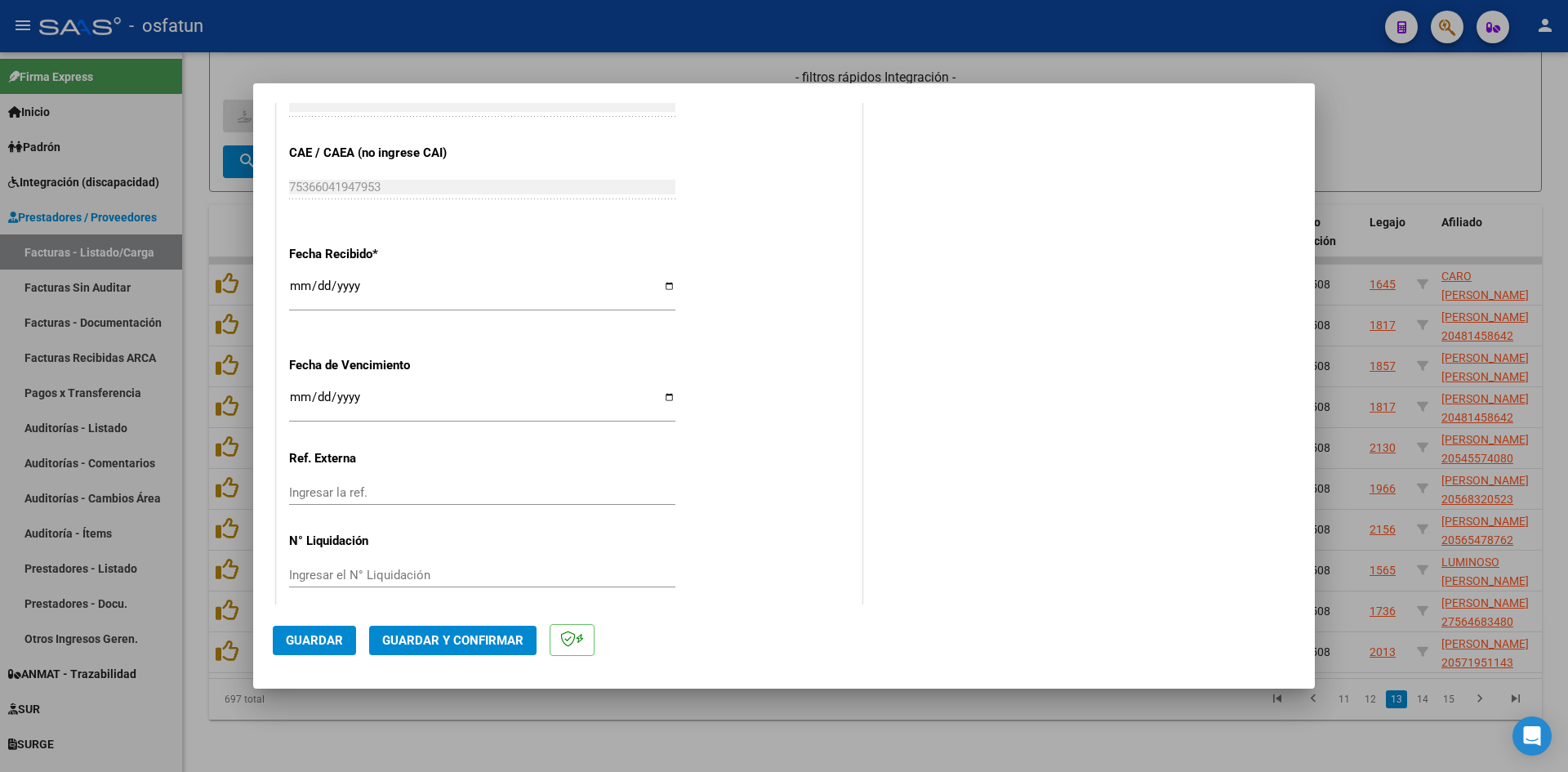
scroll to position [1077, 0]
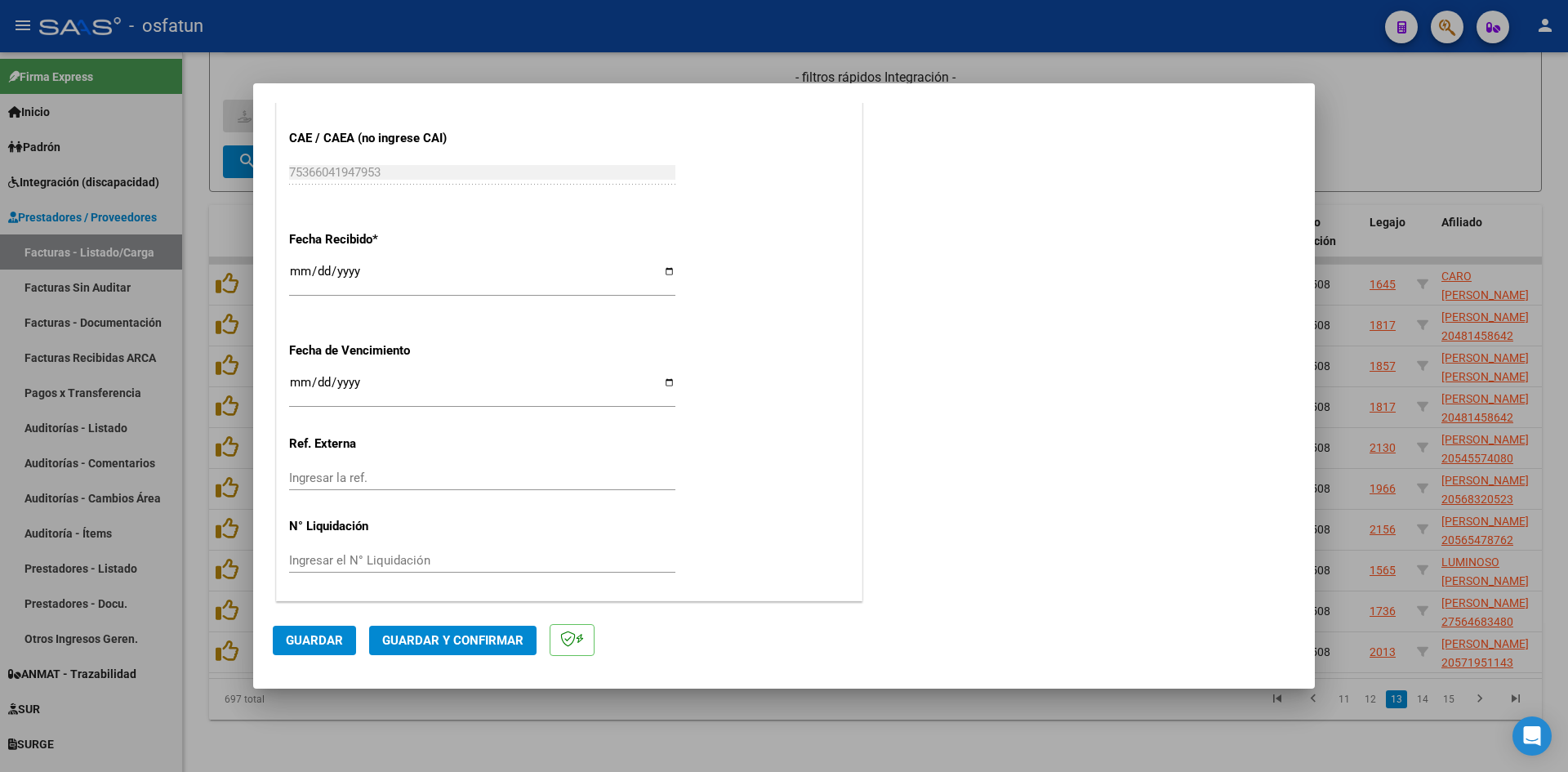
click at [499, 638] on span "Guardar y Confirmar" at bounding box center [452, 641] width 141 height 15
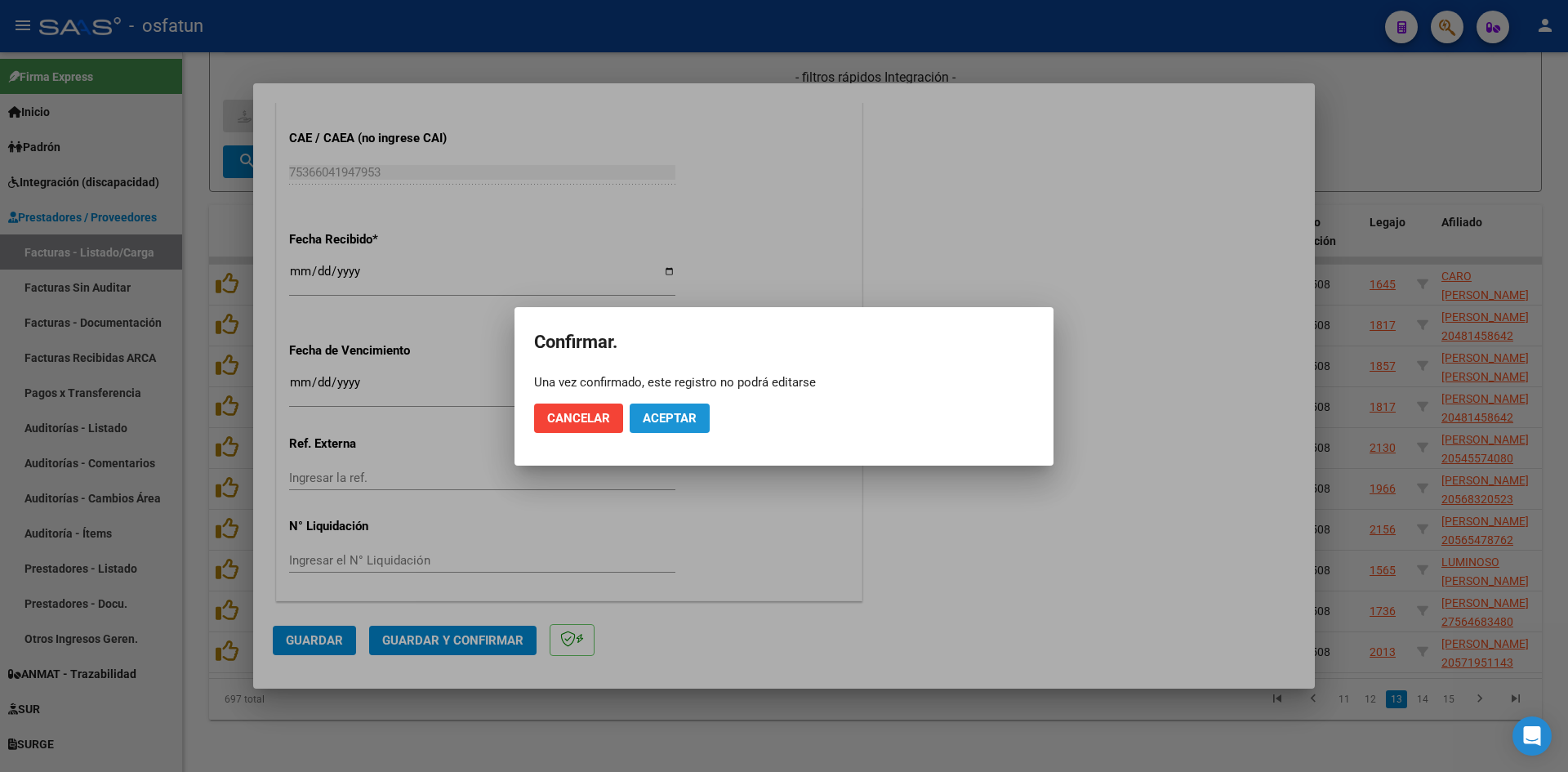
click at [697, 419] on button "Aceptar" at bounding box center [670, 418] width 80 height 29
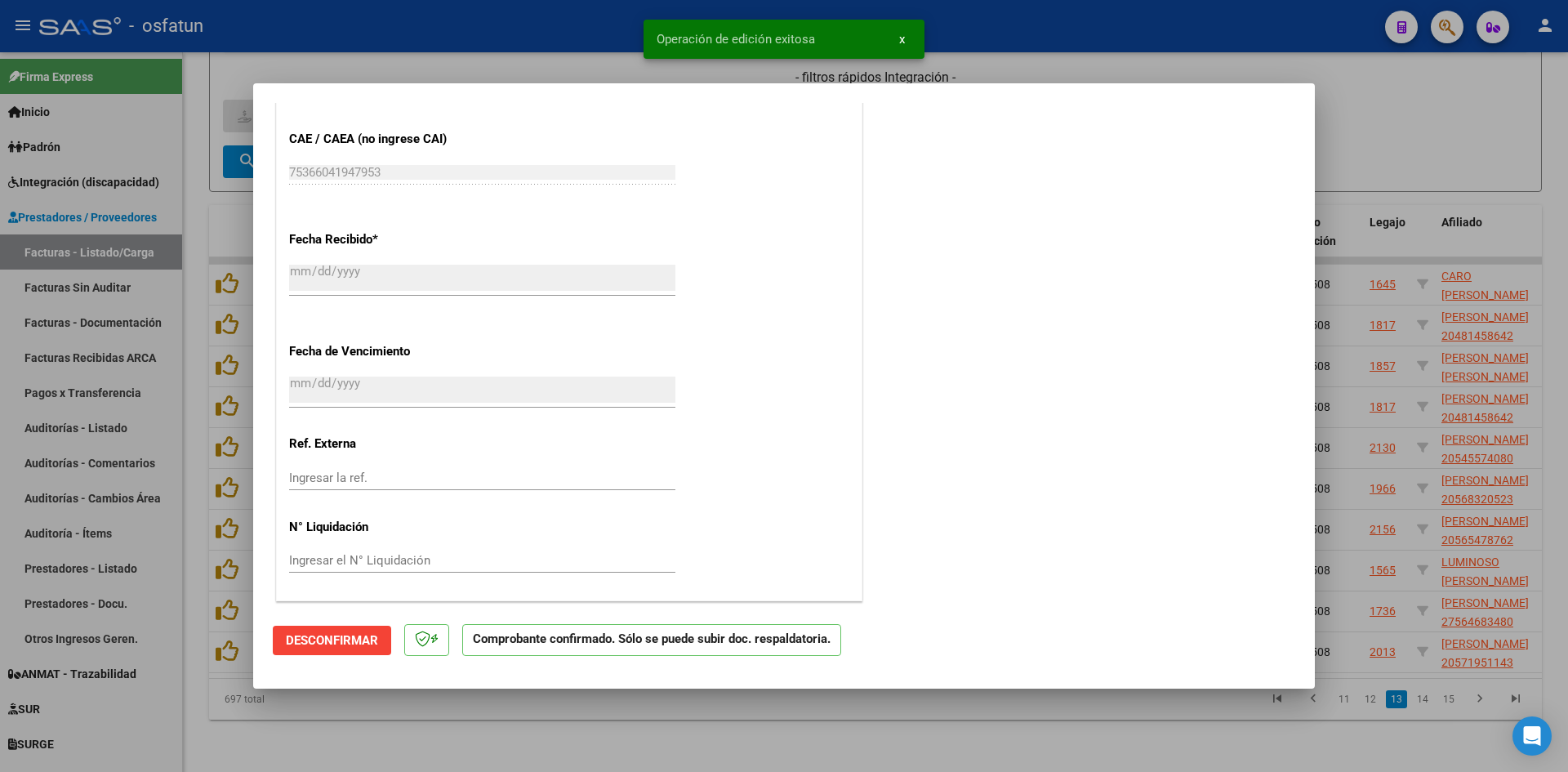
click at [577, 61] on div at bounding box center [784, 386] width 1568 height 772
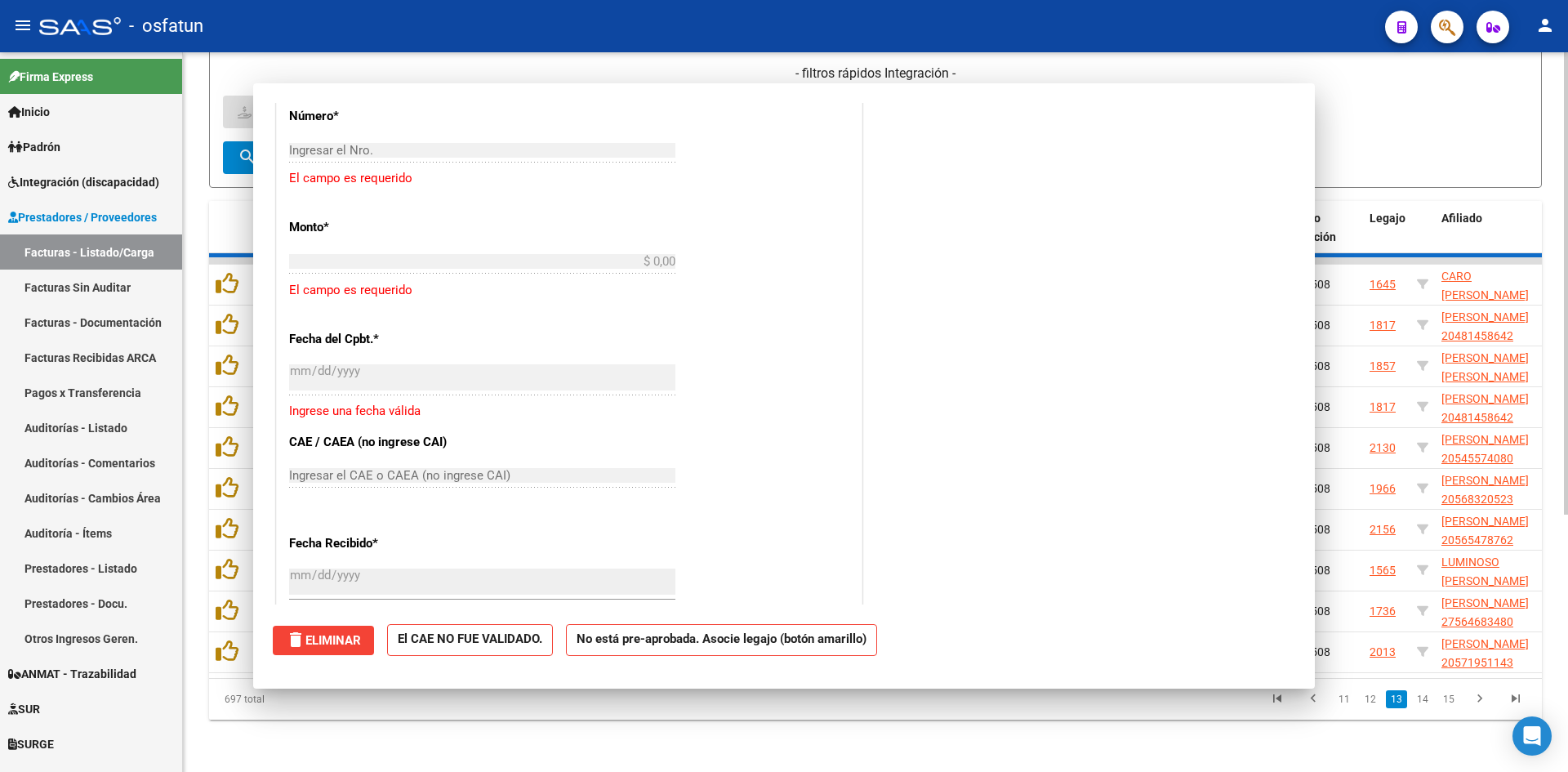
scroll to position [1280, 0]
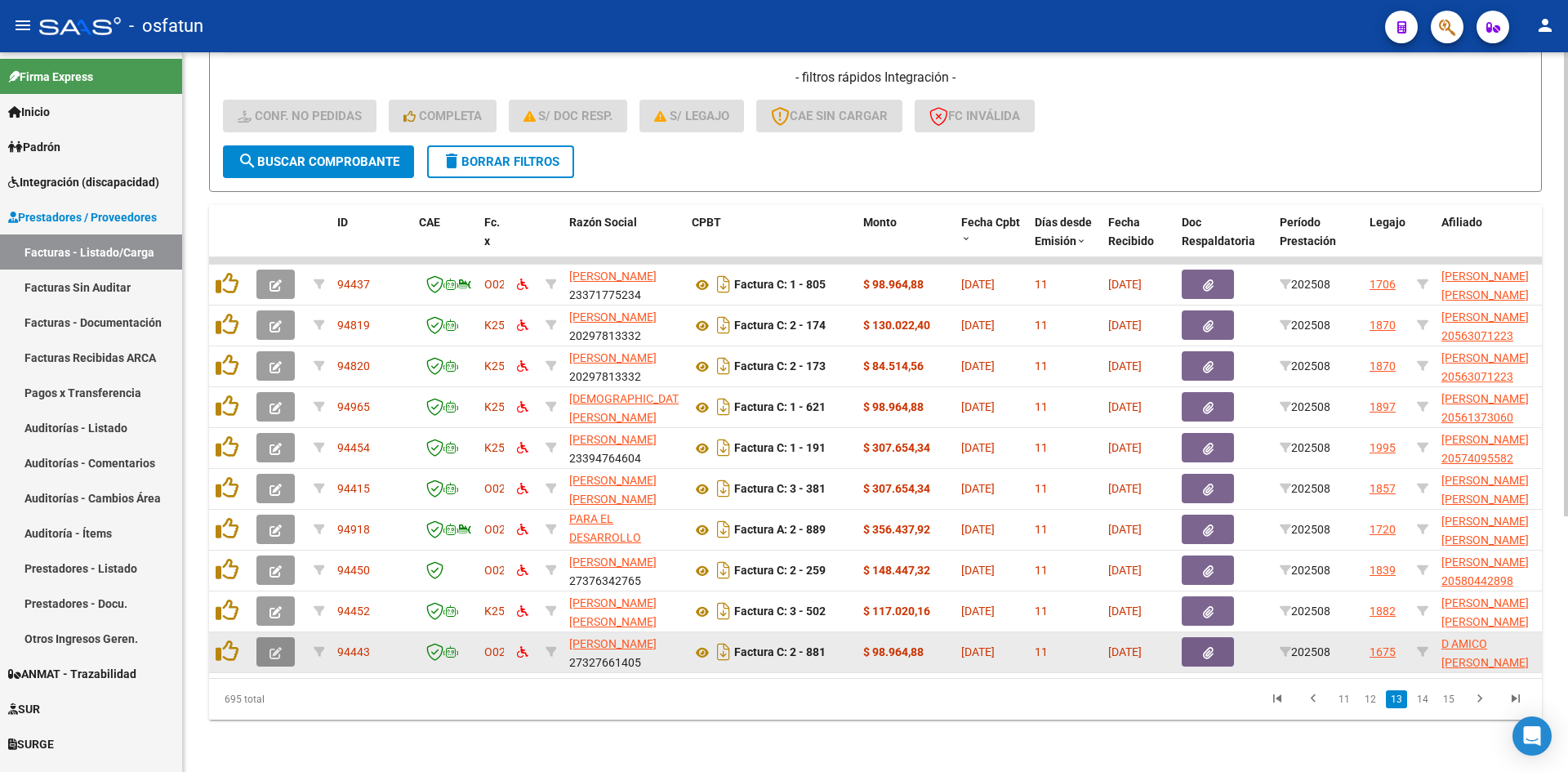
click at [280, 647] on icon "button" at bounding box center [276, 653] width 12 height 12
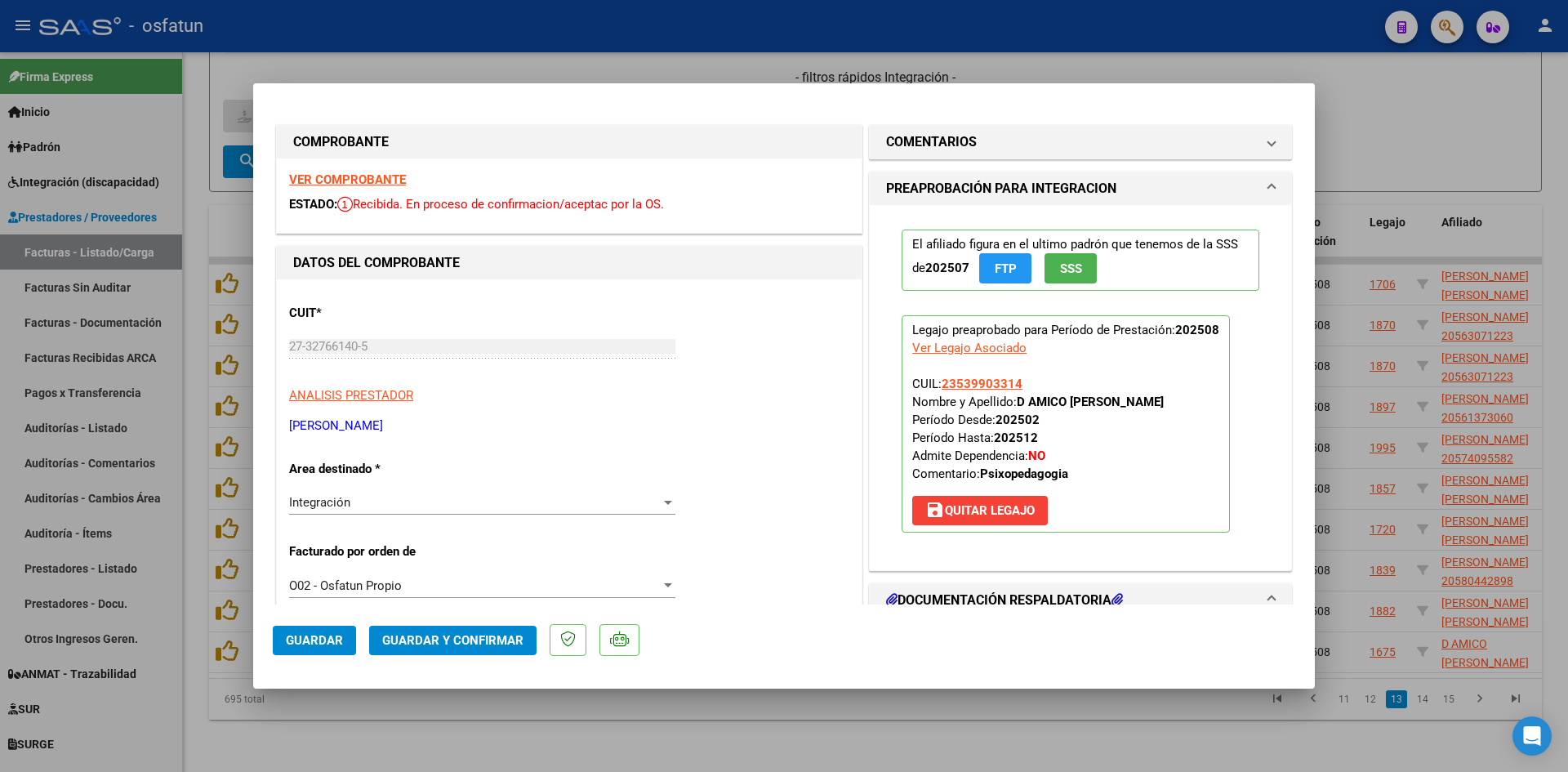
click at [350, 178] on strong "VER COMPROBANTE" at bounding box center [348, 179] width 117 height 15
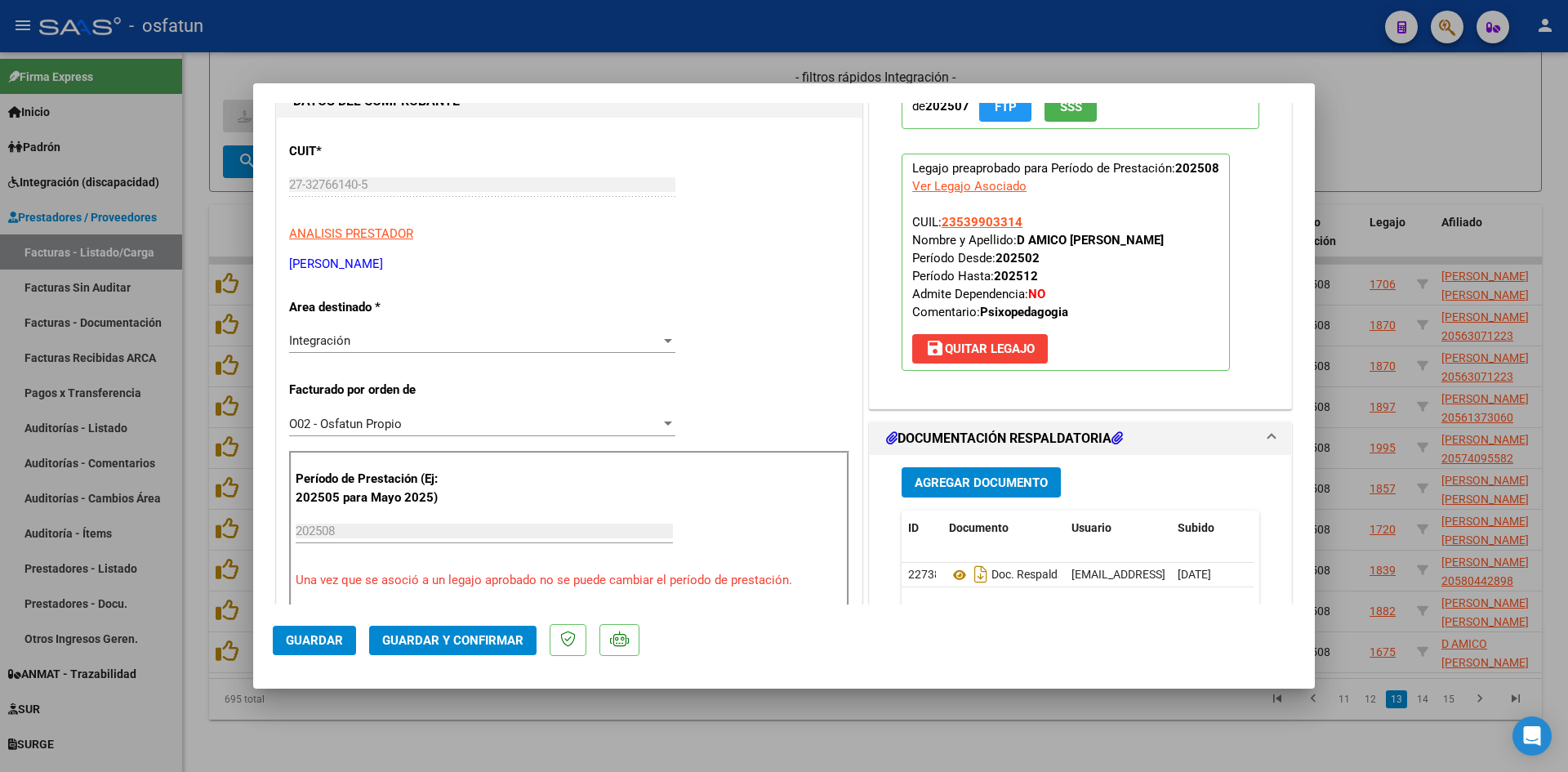
scroll to position [163, 0]
click at [428, 619] on mat-dialog-actions "Guardar Guardar y Confirmar" at bounding box center [784, 636] width 1023 height 65
click at [430, 634] on span "Guardar y Confirmar" at bounding box center [452, 641] width 141 height 15
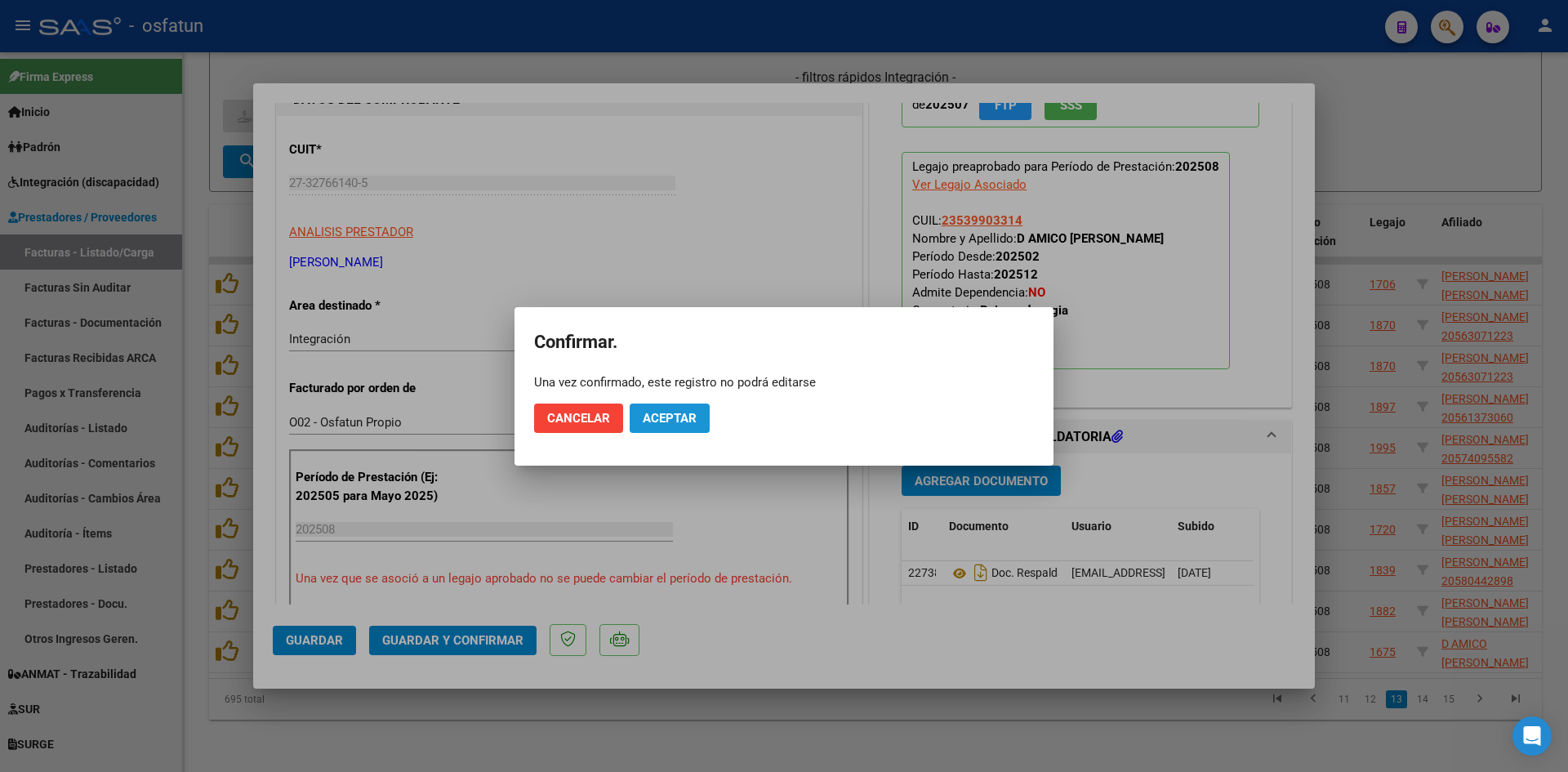
click at [669, 418] on span "Aceptar" at bounding box center [670, 418] width 54 height 15
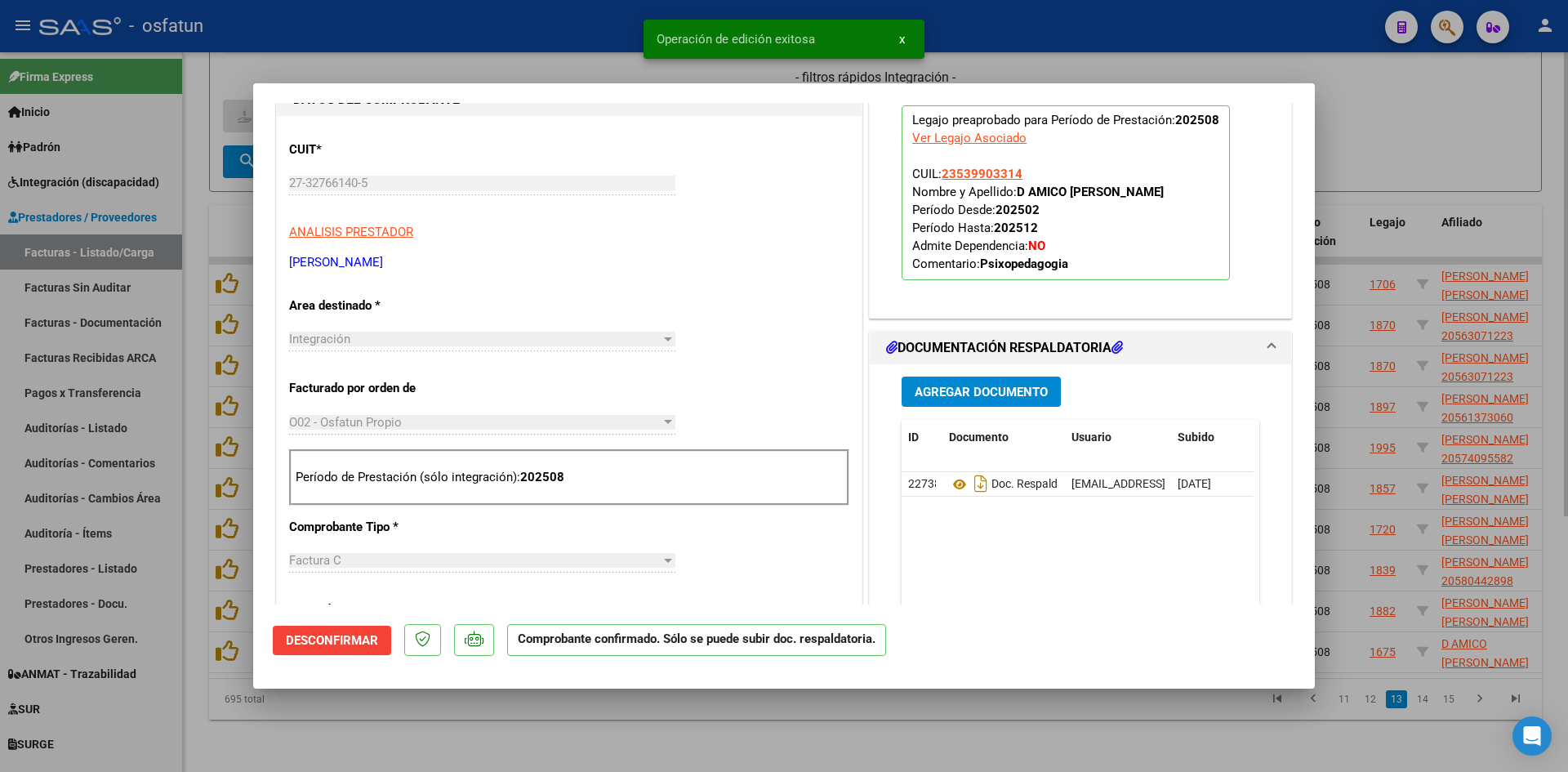
click at [552, 59] on div at bounding box center [784, 386] width 1568 height 772
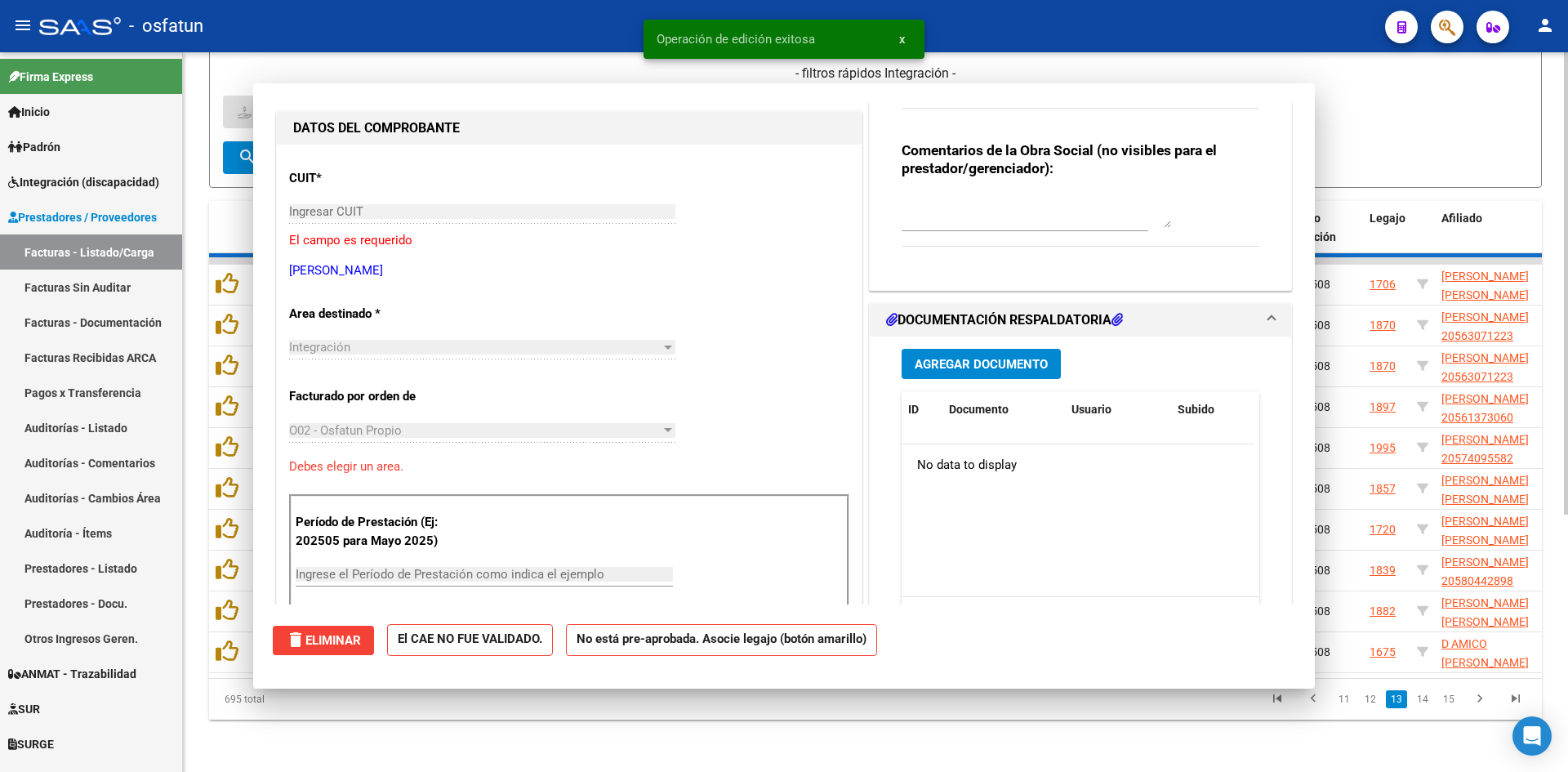
scroll to position [192, 0]
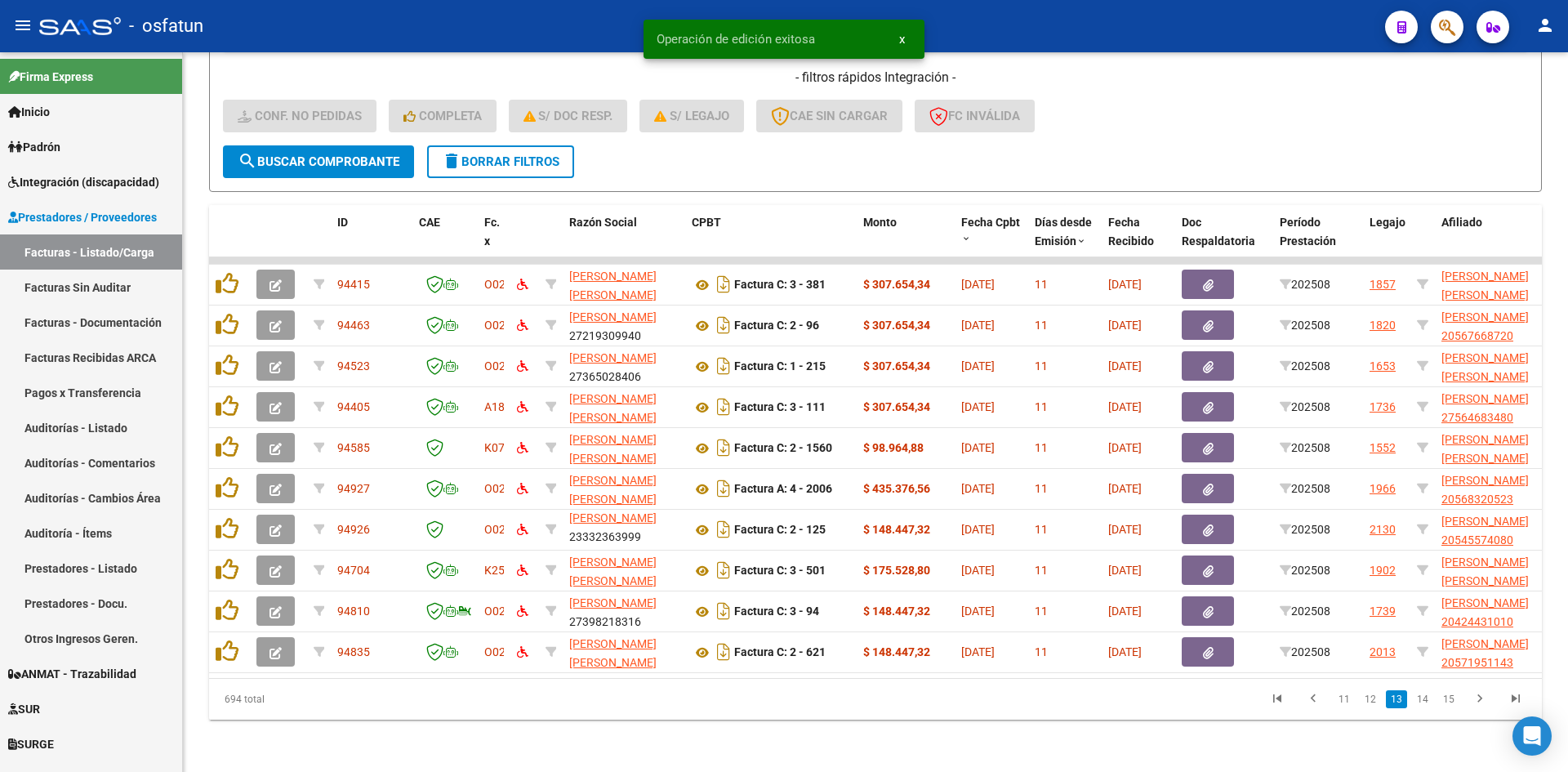
click at [1425, 702] on link "14" at bounding box center [1423, 699] width 21 height 18
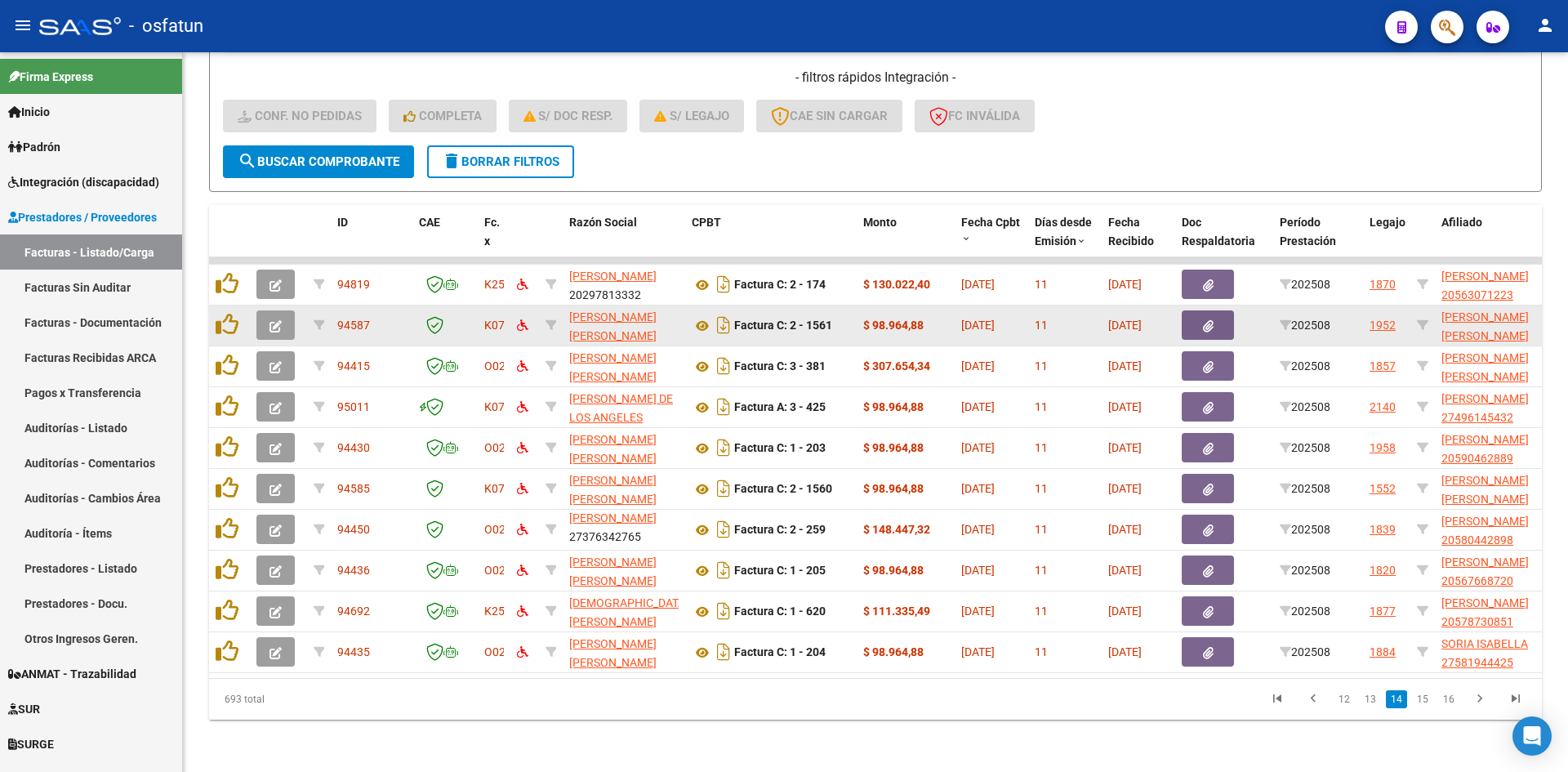
click at [273, 318] on span "button" at bounding box center [276, 325] width 12 height 15
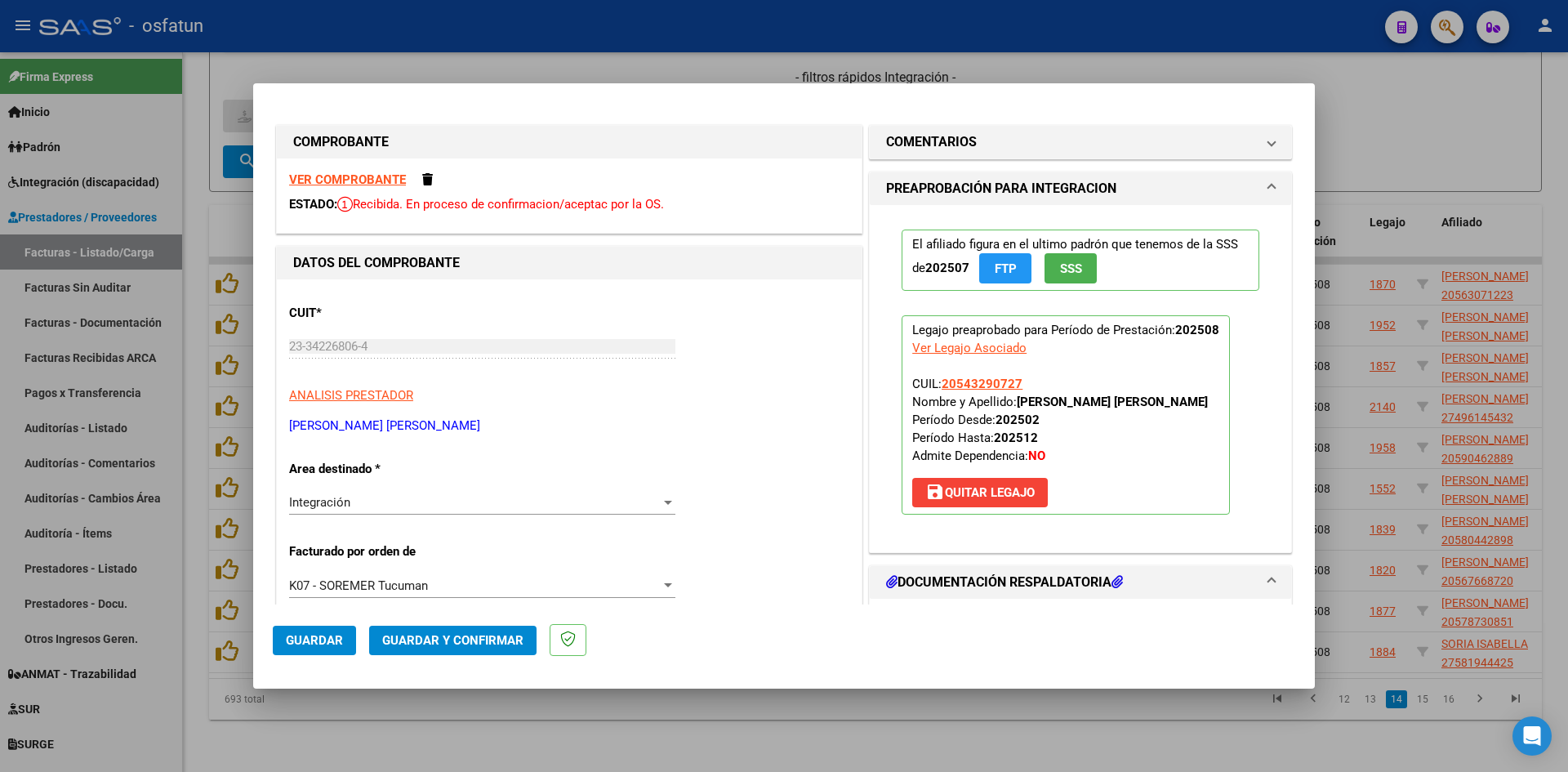
click at [362, 169] on div "VER COMPROBANTE ESTADO: Recibida. En proceso de confirmacion/aceptac por la OS." at bounding box center [568, 196] width 584 height 75
click at [365, 180] on strong "VER COMPROBANTE" at bounding box center [348, 179] width 117 height 15
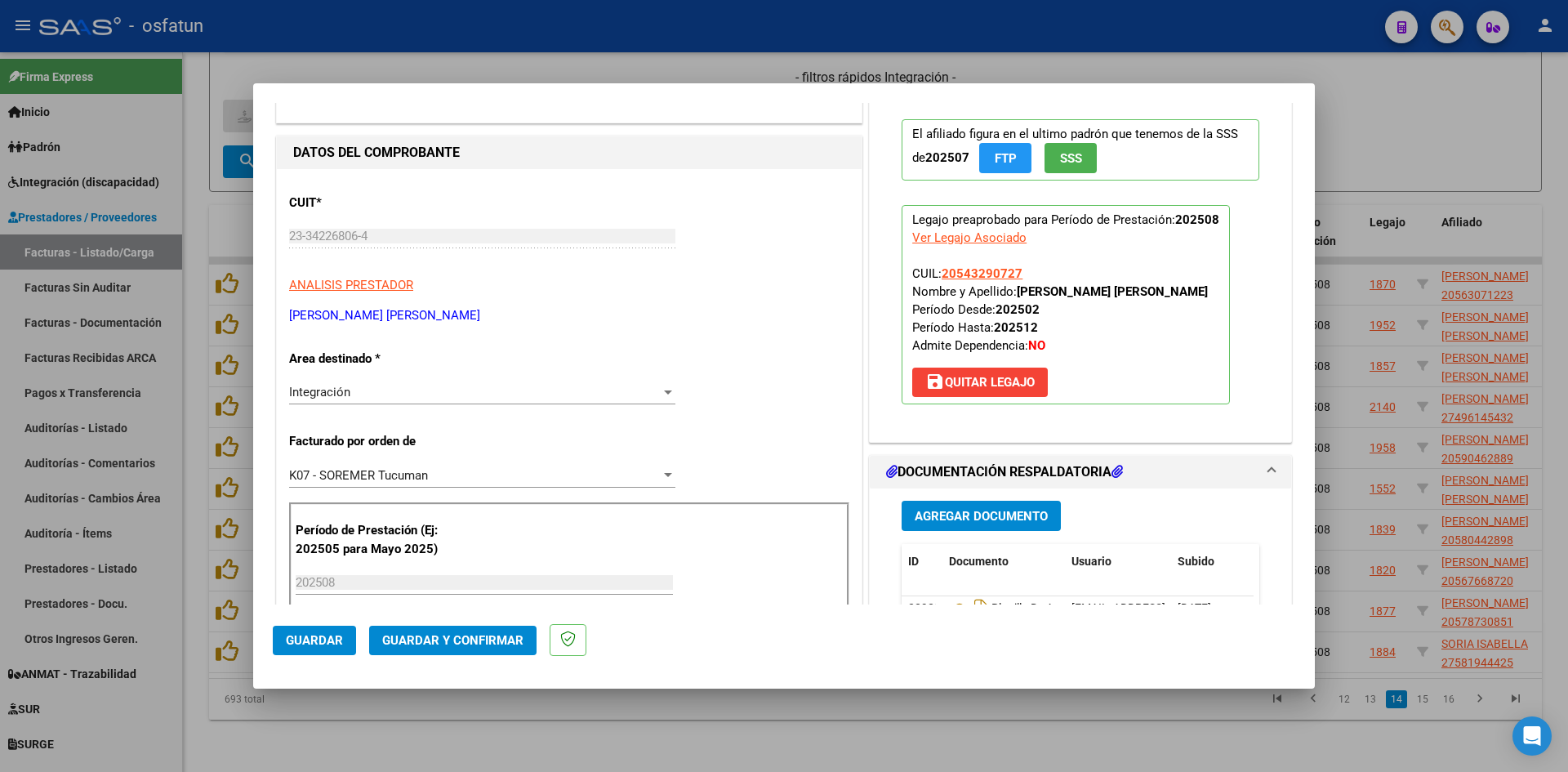
scroll to position [245, 0]
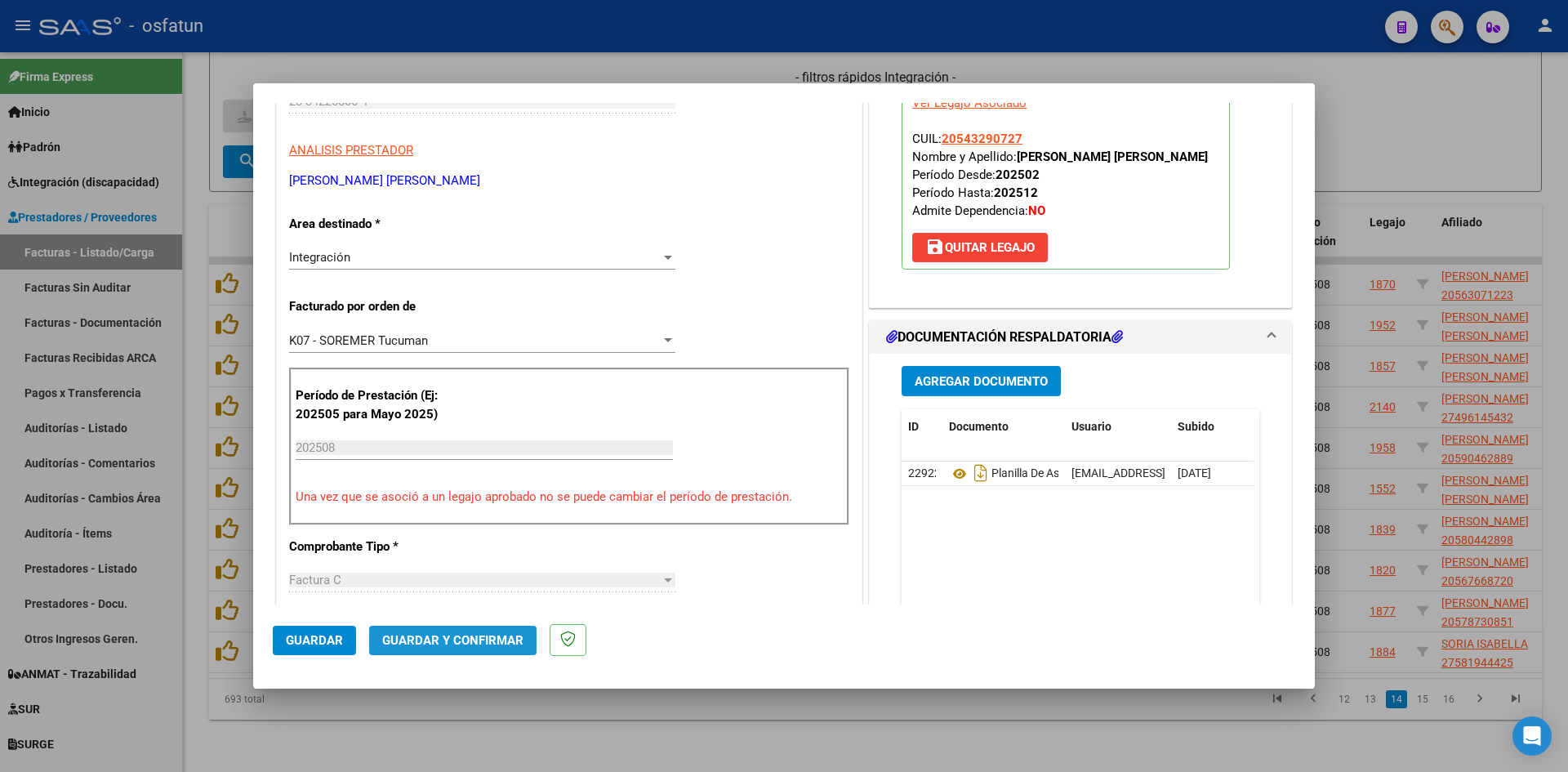
click at [459, 638] on span "Guardar y Confirmar" at bounding box center [452, 641] width 141 height 15
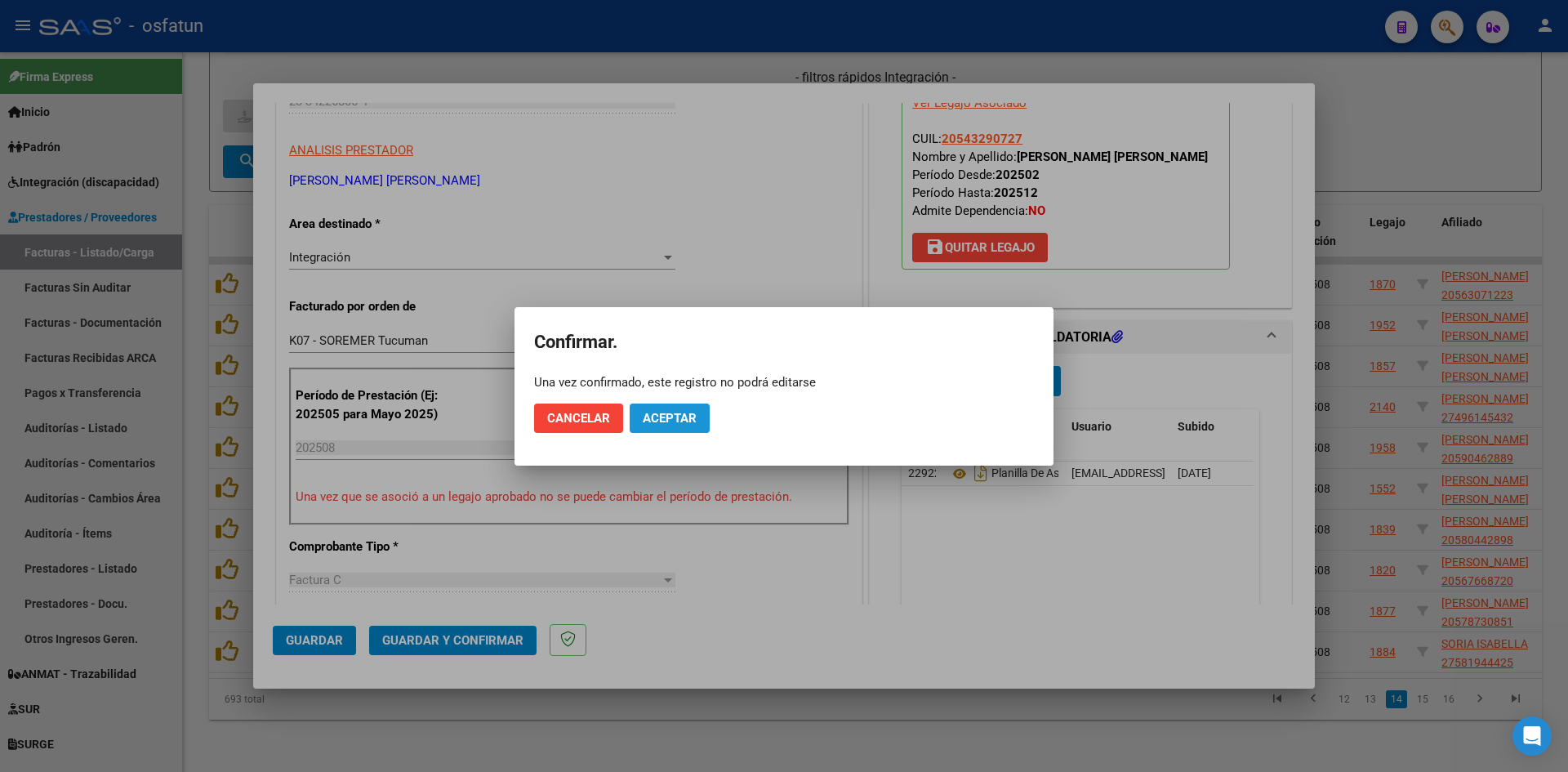
click at [662, 414] on span "Aceptar" at bounding box center [670, 418] width 54 height 15
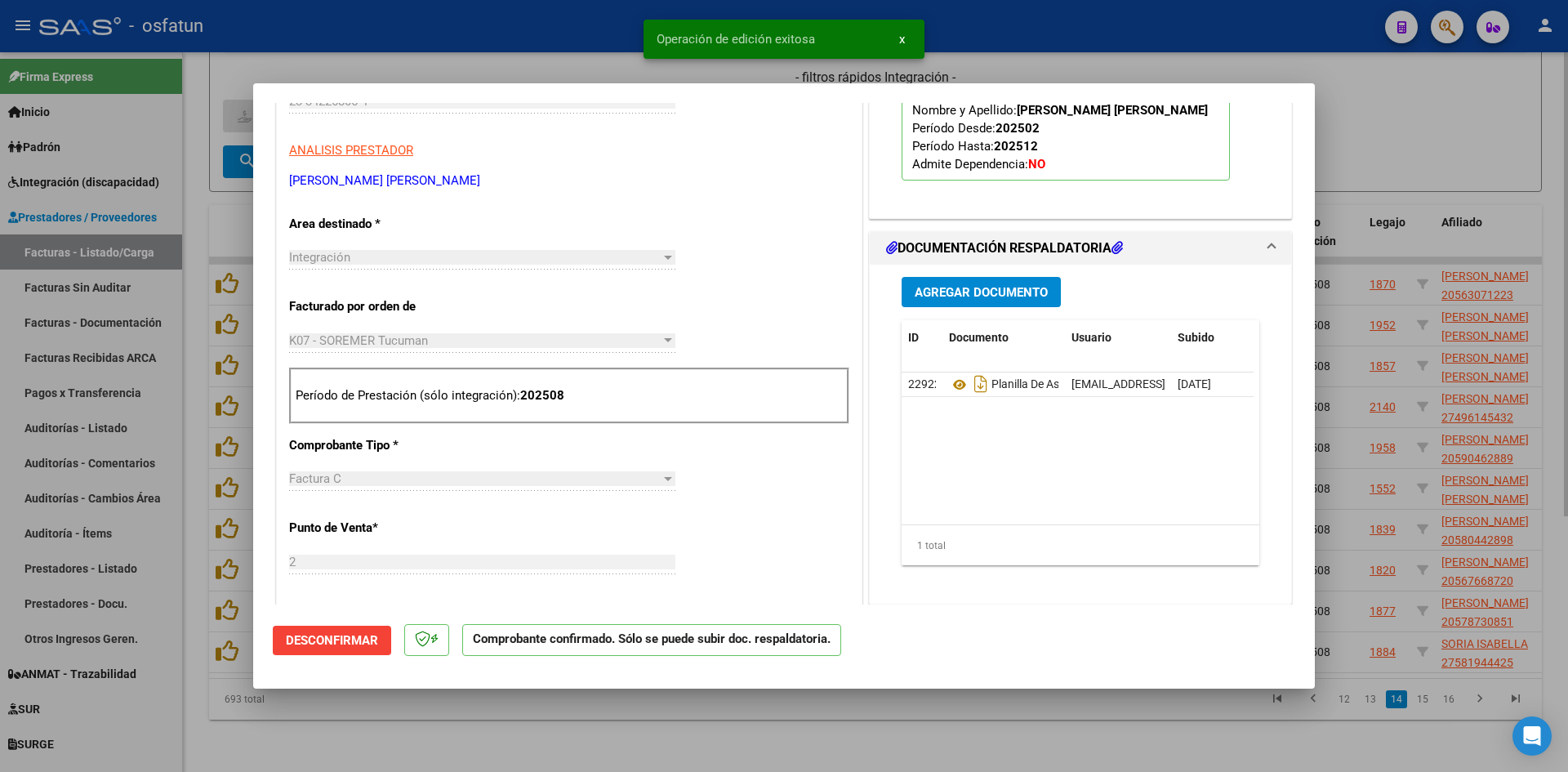
click at [523, 59] on div at bounding box center [784, 386] width 1568 height 772
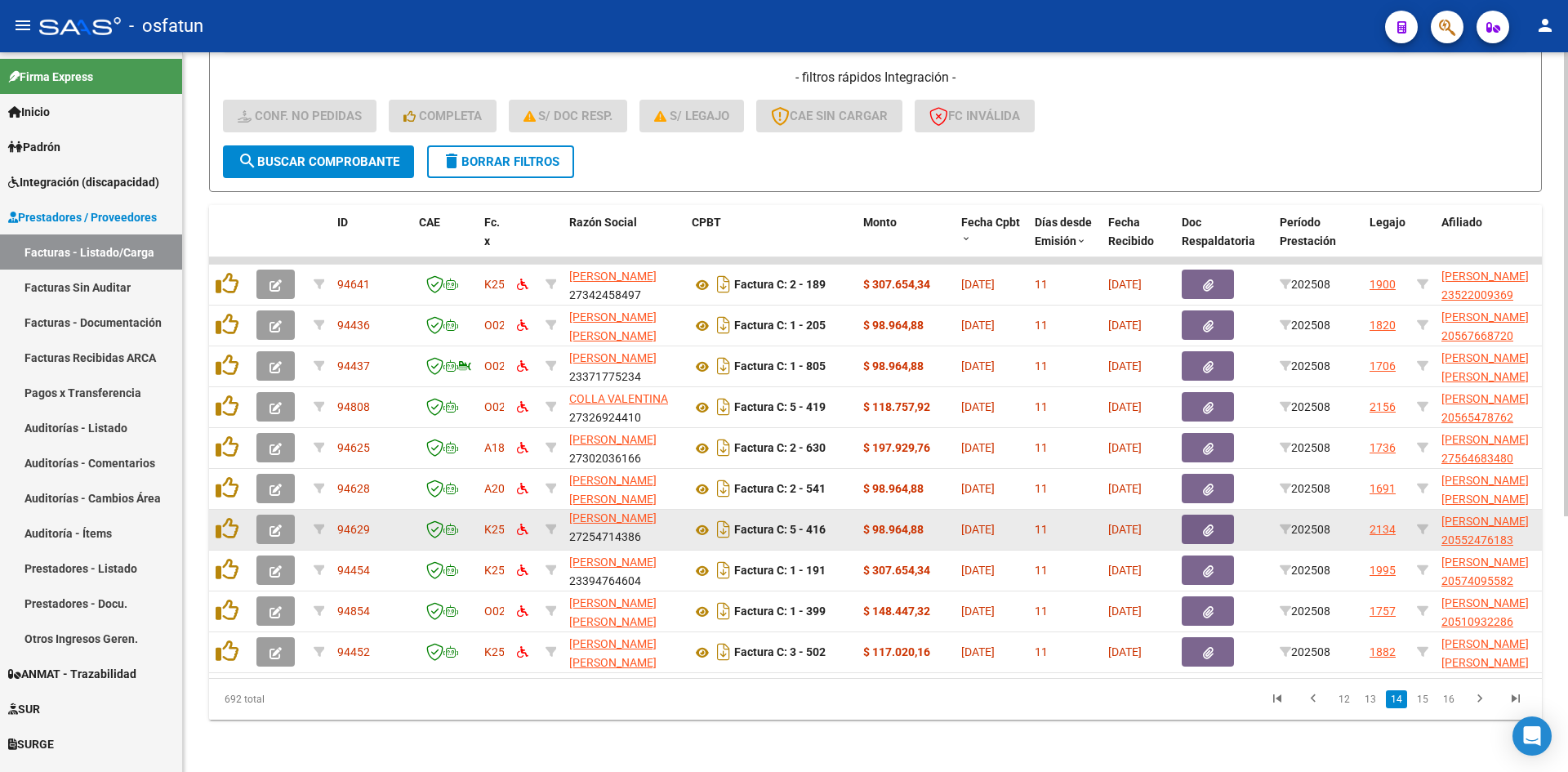
click at [285, 515] on button "button" at bounding box center [275, 529] width 38 height 29
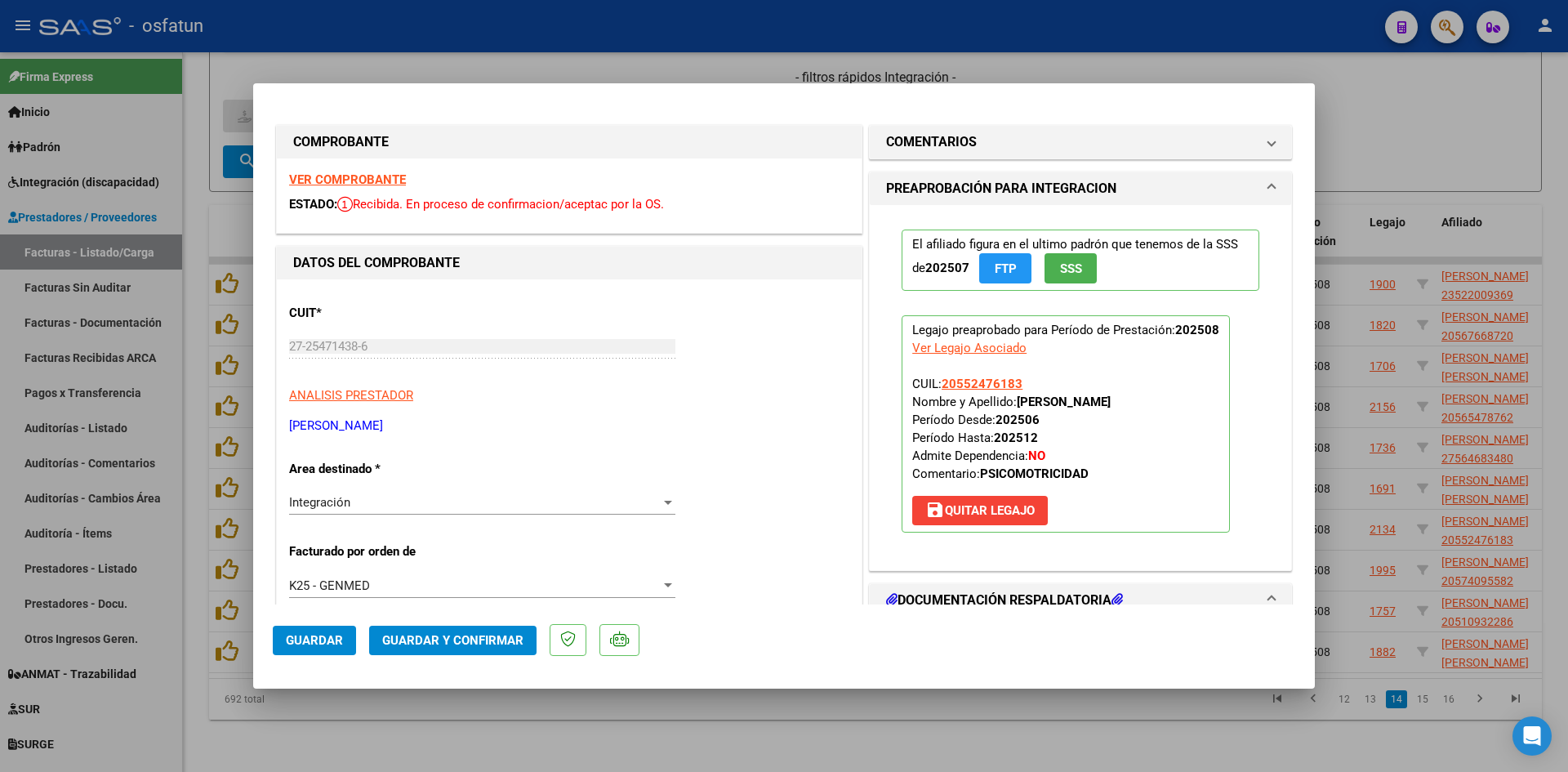
click at [379, 180] on strong "VER COMPROBANTE" at bounding box center [348, 179] width 117 height 15
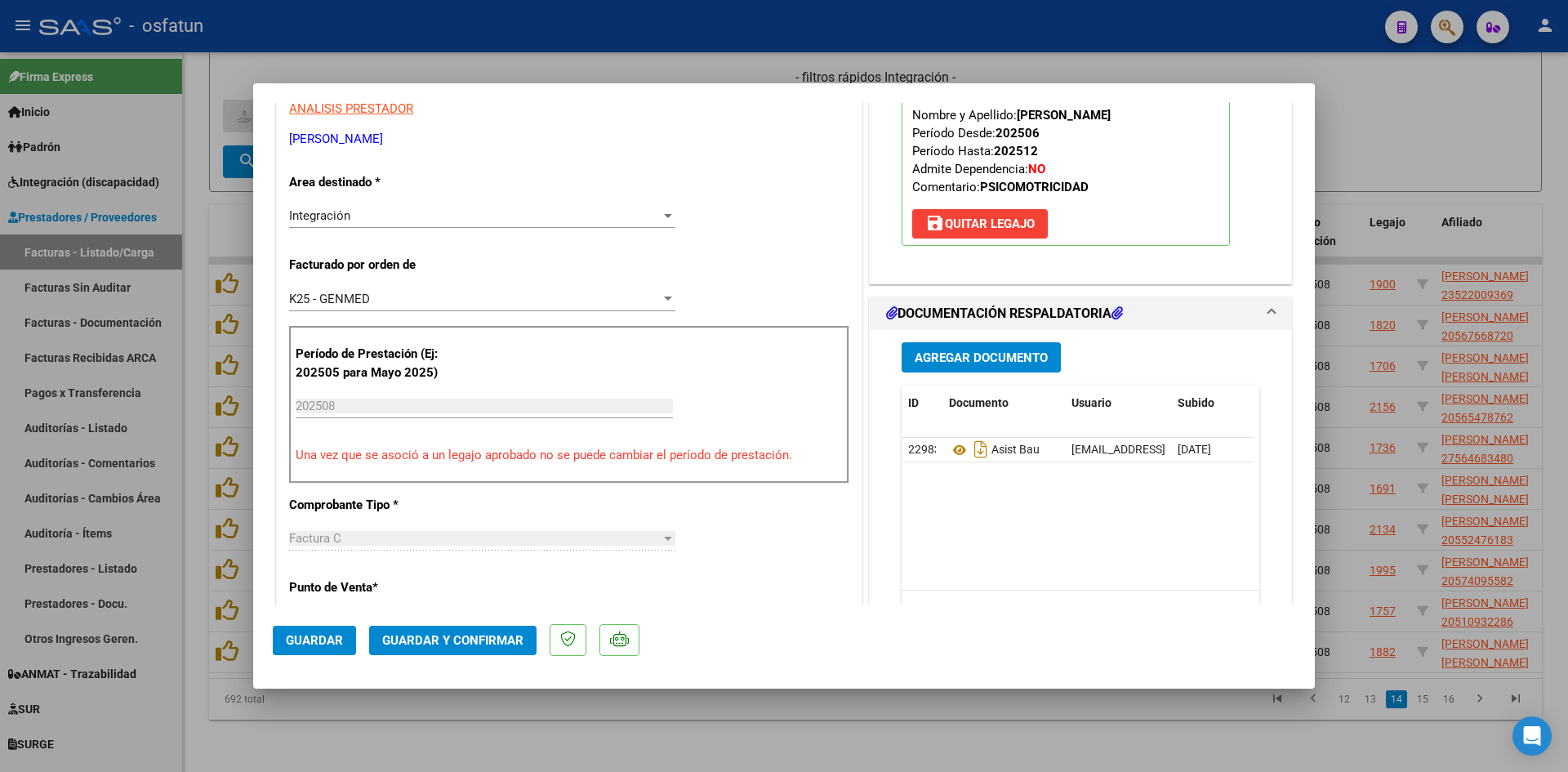
scroll to position [327, 0]
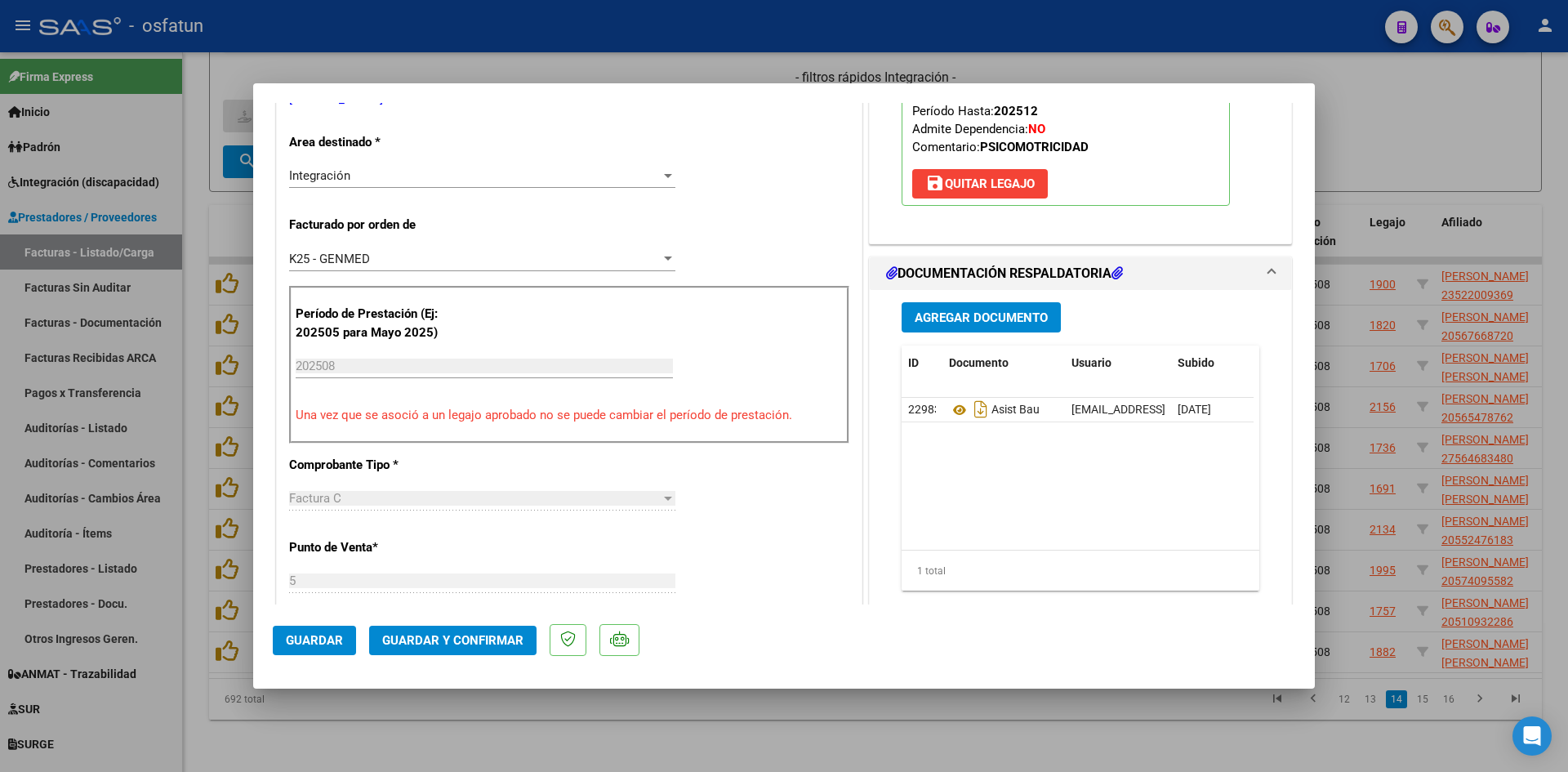
click at [492, 641] on span "Guardar y Confirmar" at bounding box center [452, 641] width 141 height 15
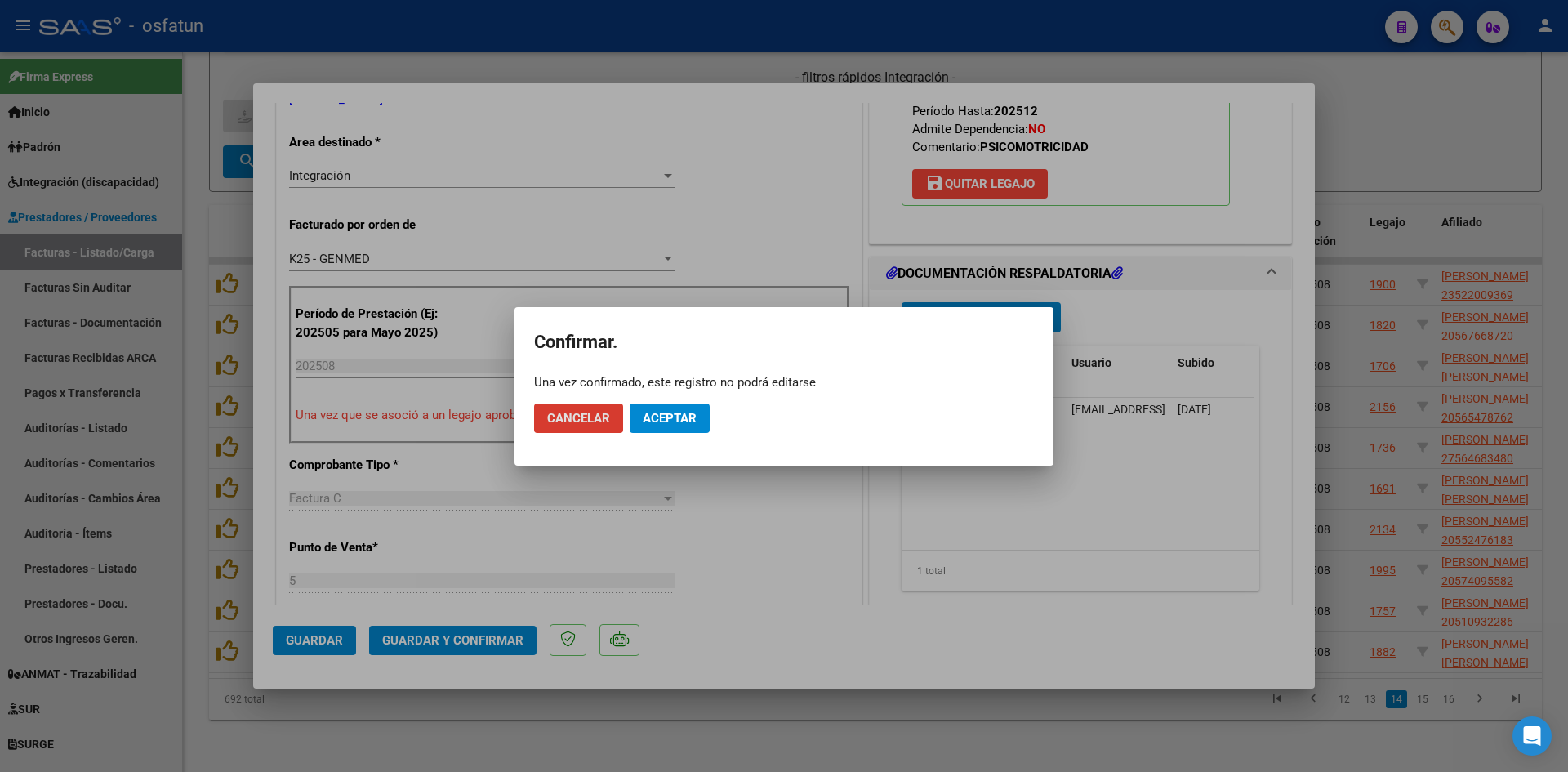
click at [680, 414] on span "Aceptar" at bounding box center [670, 418] width 54 height 15
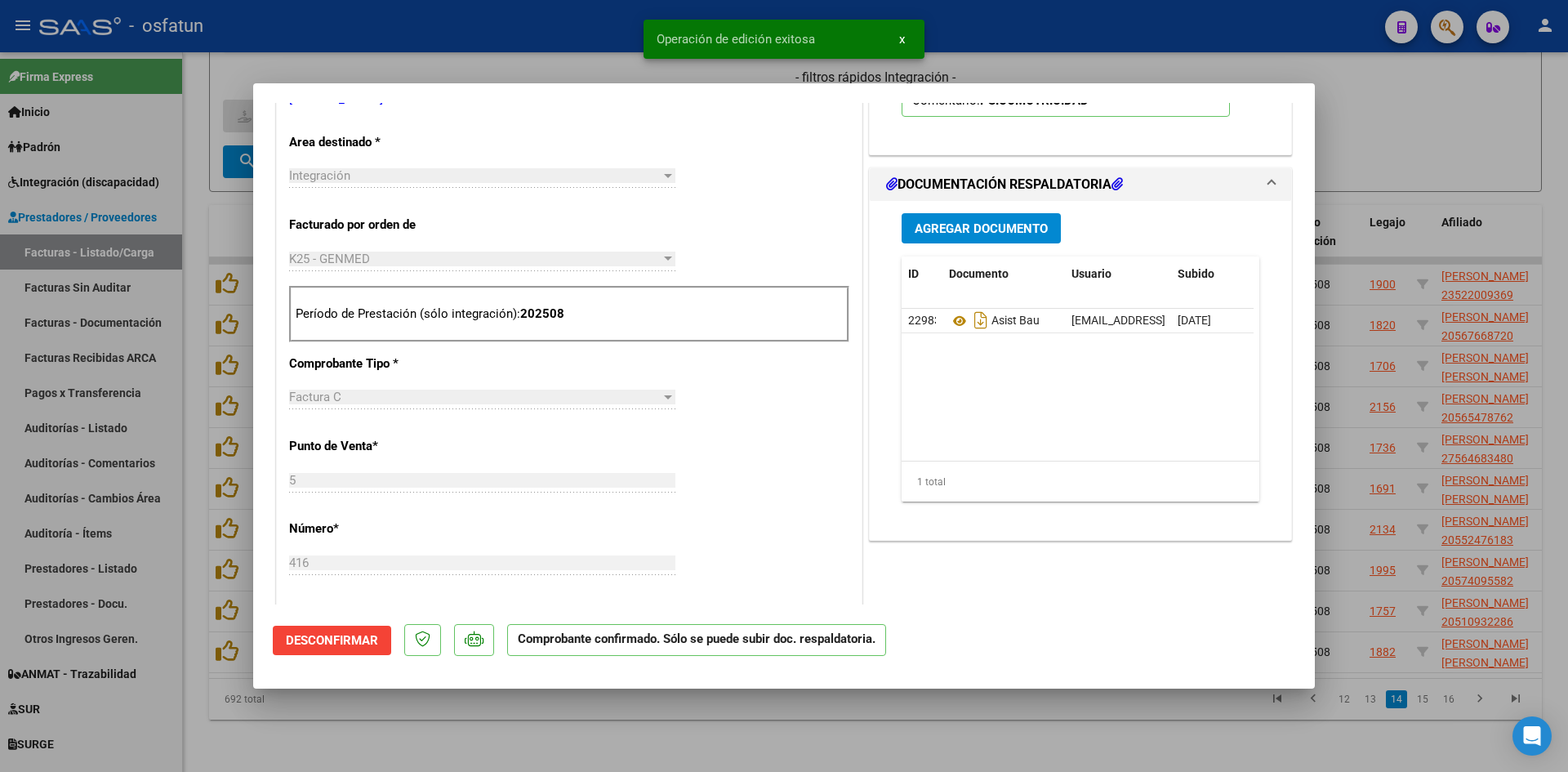
click at [559, 60] on div at bounding box center [784, 386] width 1568 height 772
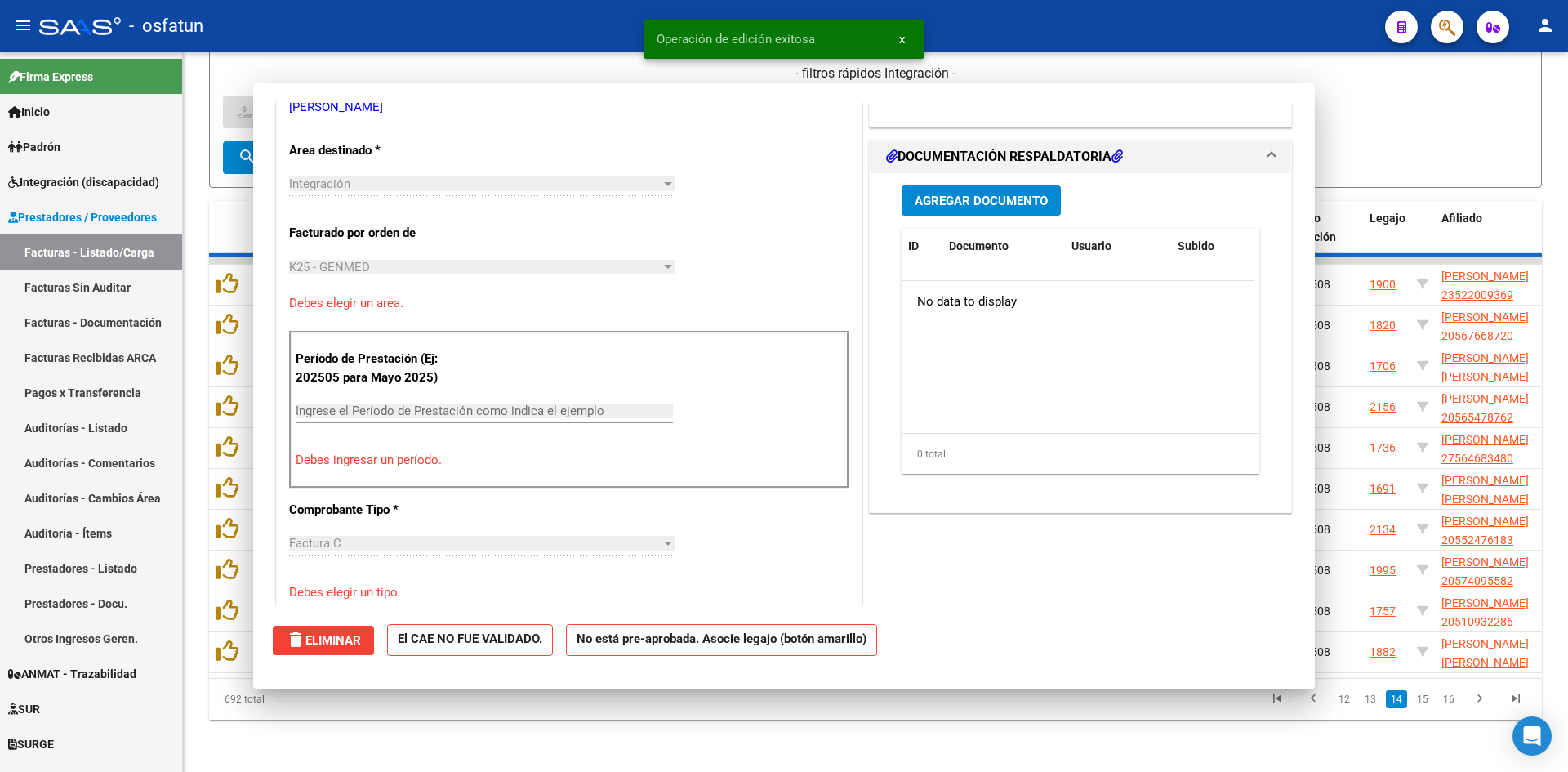
scroll to position [0, 0]
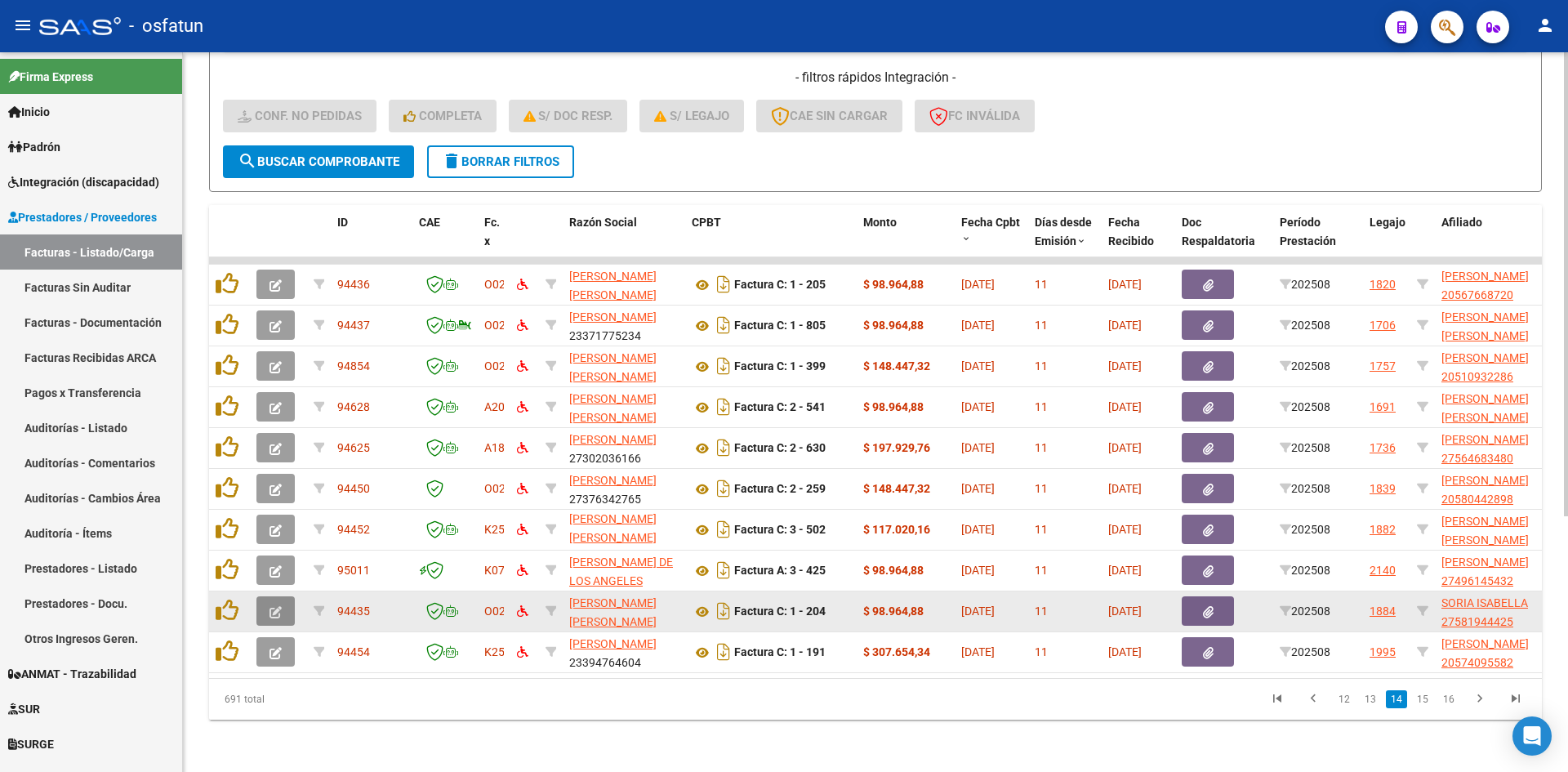
click at [279, 596] on button "button" at bounding box center [275, 611] width 38 height 29
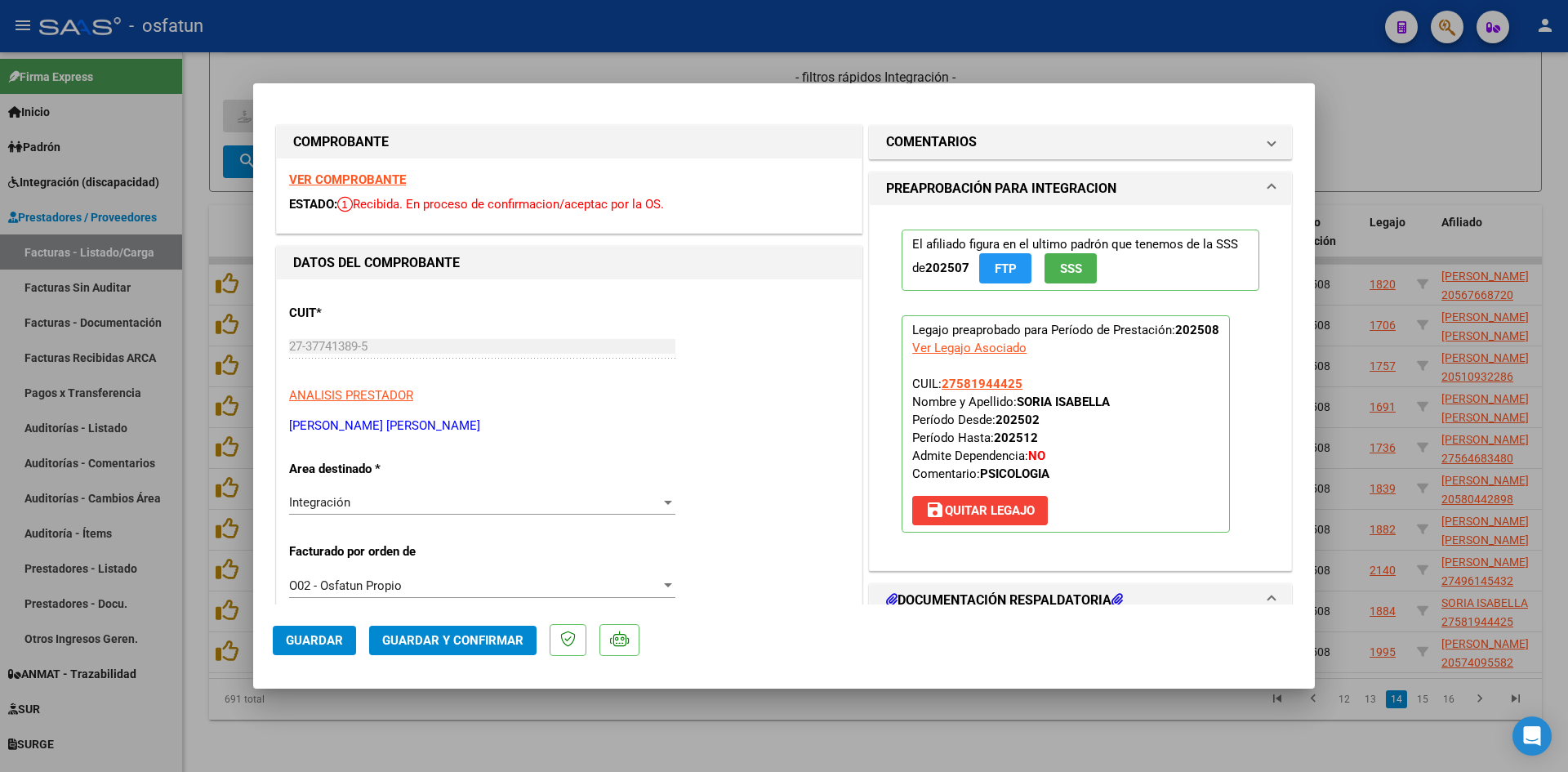
click at [398, 180] on strong "VER COMPROBANTE" at bounding box center [348, 179] width 117 height 15
click at [564, 76] on div at bounding box center [784, 386] width 1568 height 772
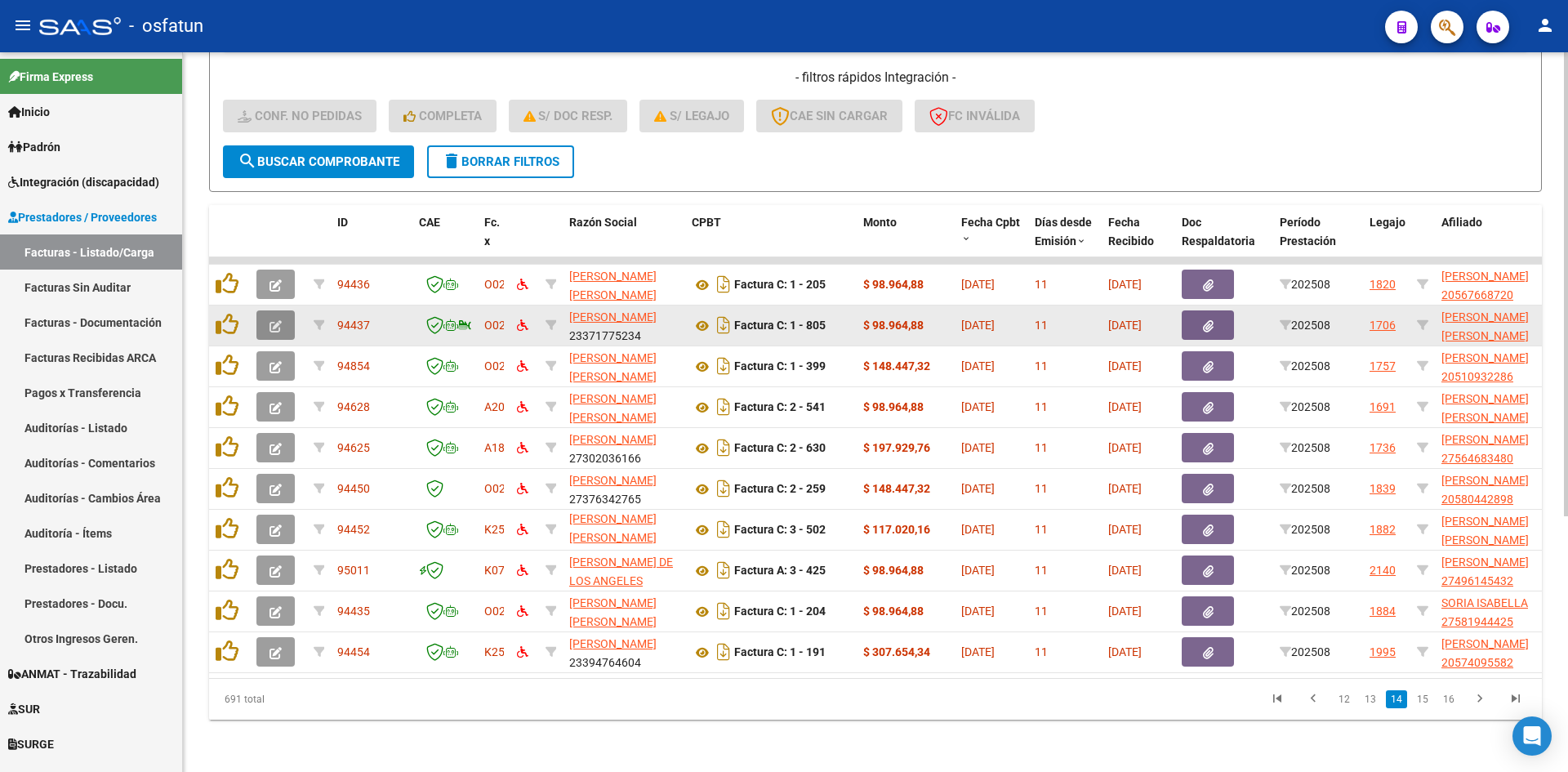
click at [284, 311] on button "button" at bounding box center [275, 325] width 38 height 29
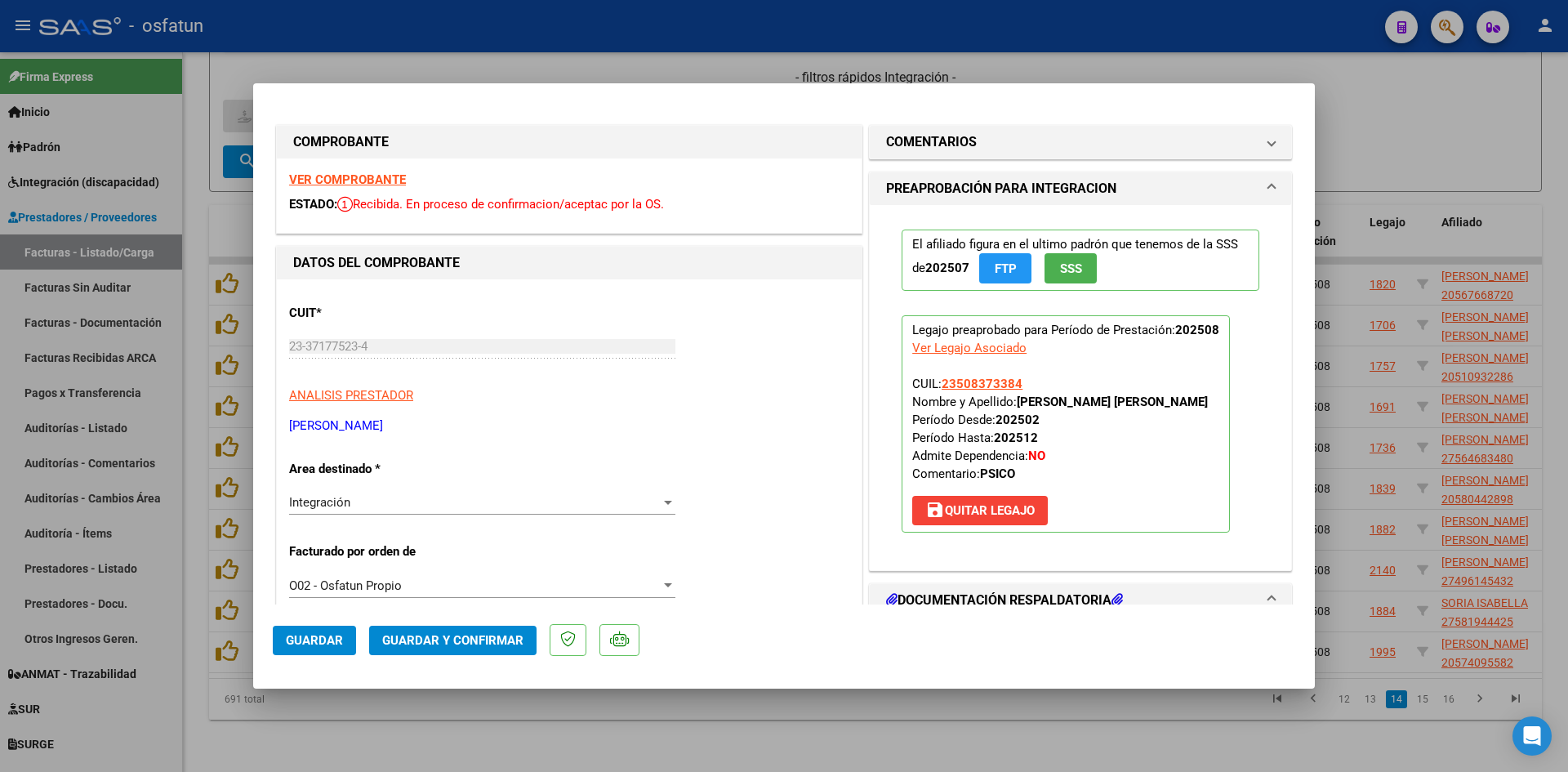
click at [376, 177] on strong "VER COMPROBANTE" at bounding box center [348, 179] width 117 height 15
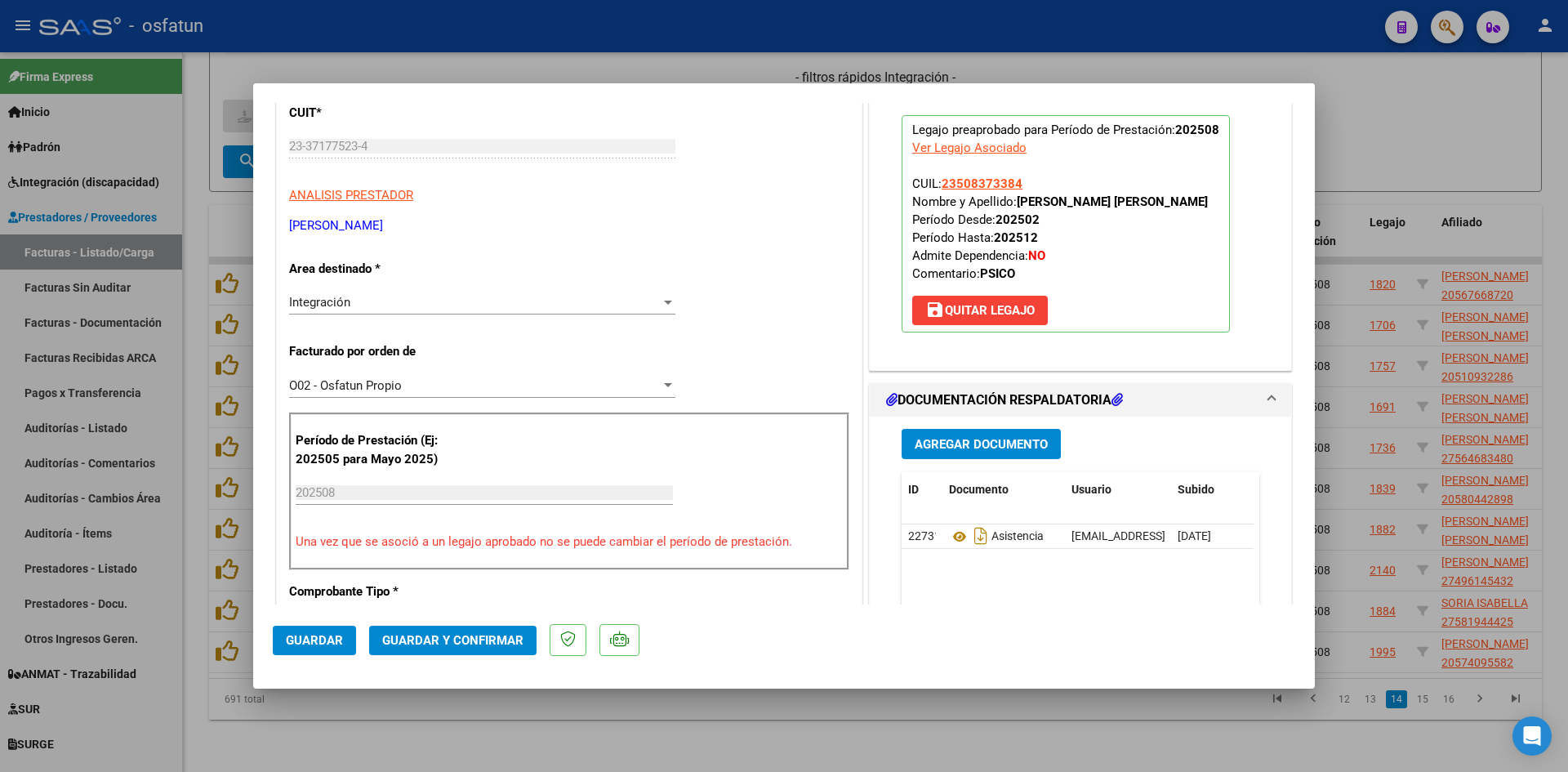
scroll to position [408, 0]
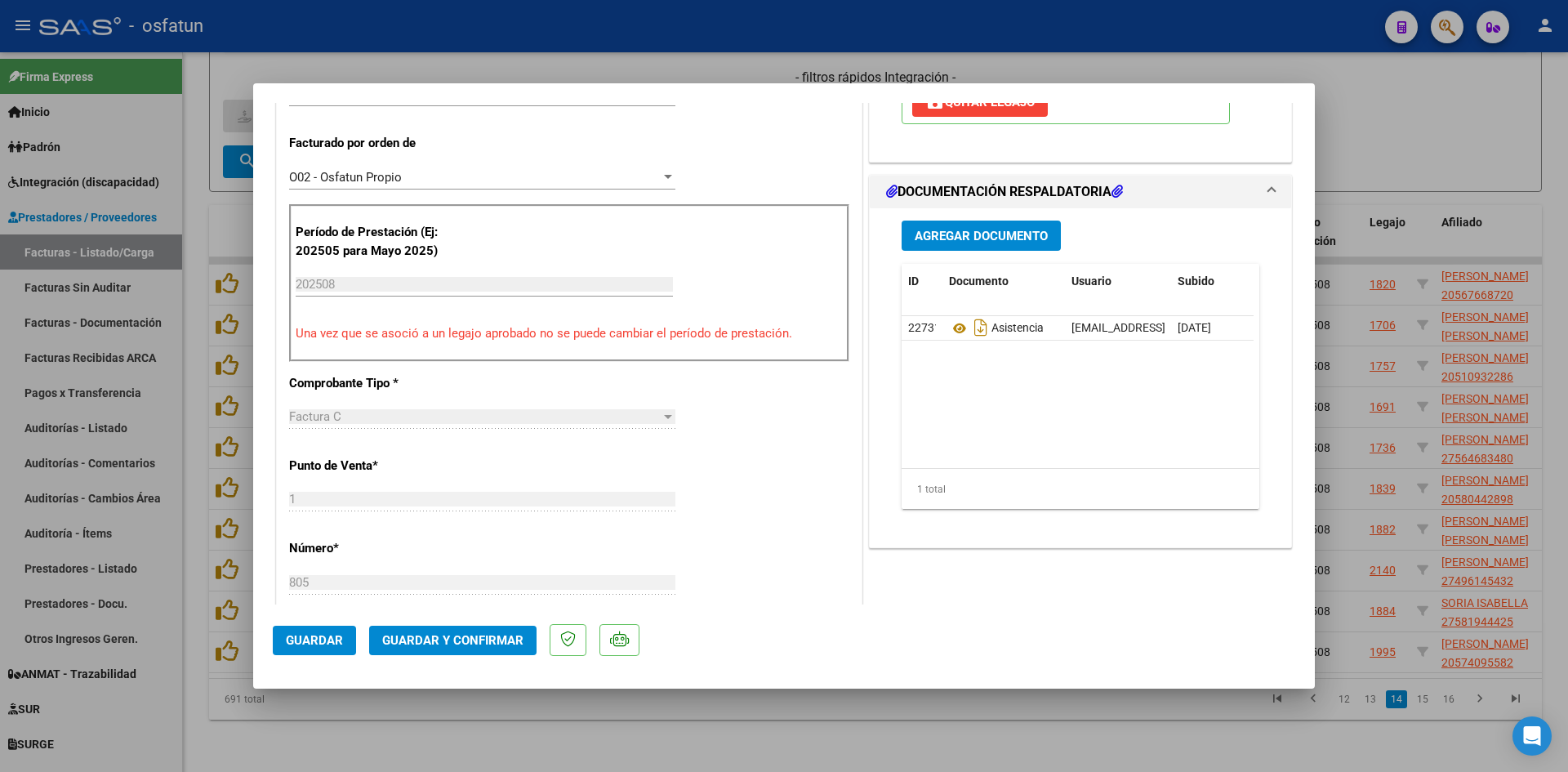
click at [443, 630] on button "Guardar y Confirmar" at bounding box center [452, 640] width 168 height 29
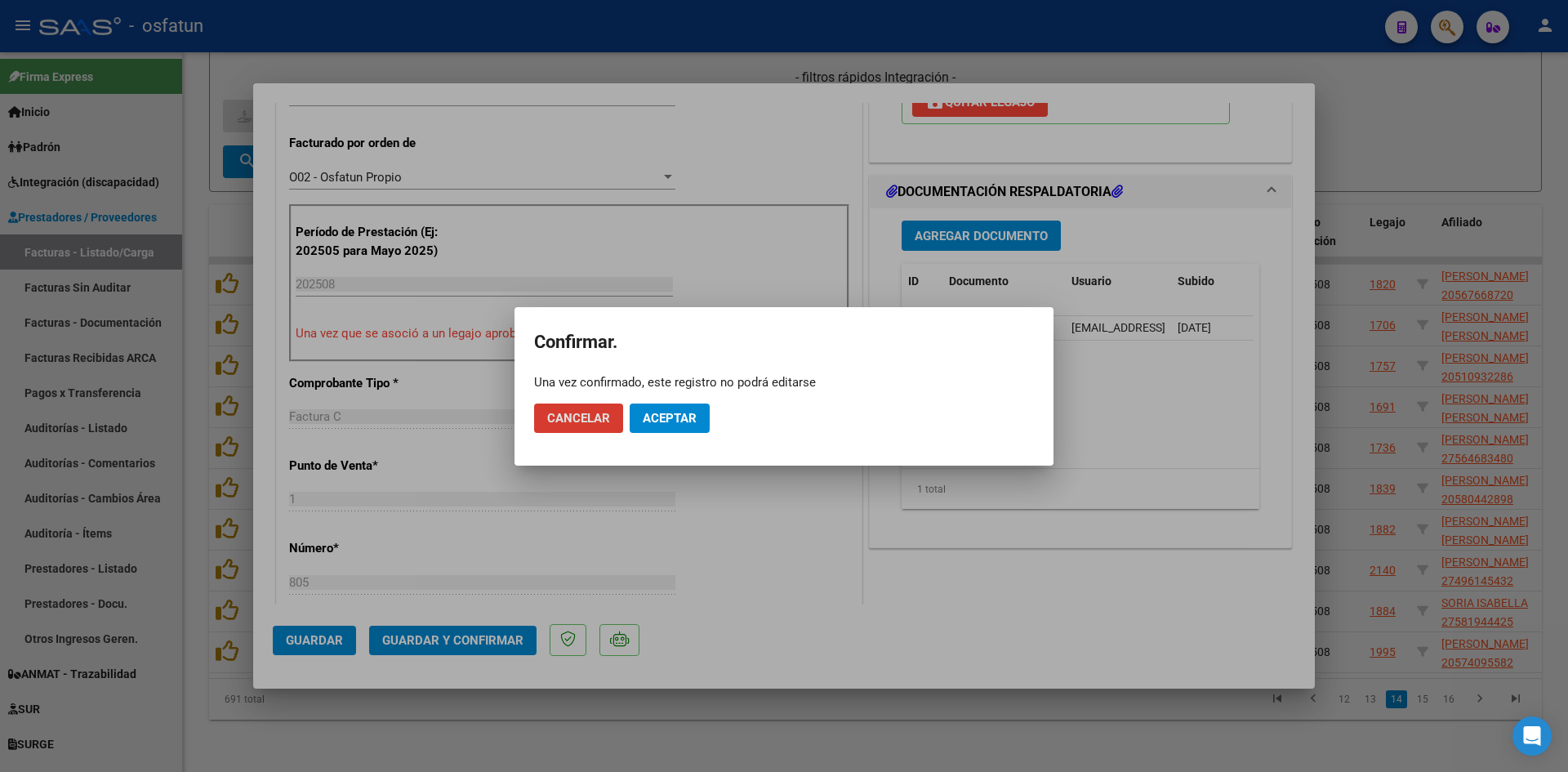
click at [663, 409] on button "Aceptar" at bounding box center [670, 418] width 80 height 29
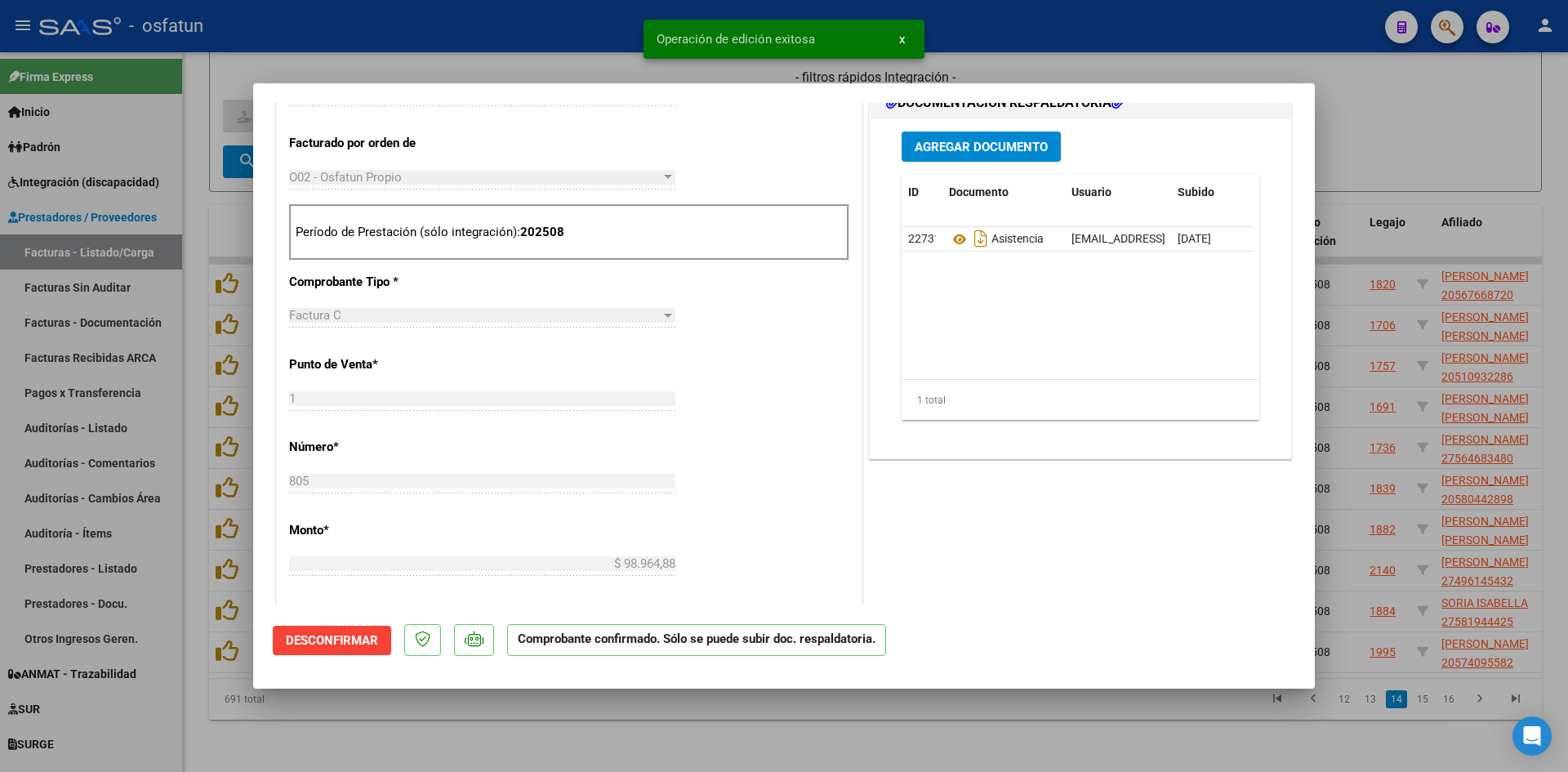
click at [537, 46] on div at bounding box center [784, 386] width 1568 height 772
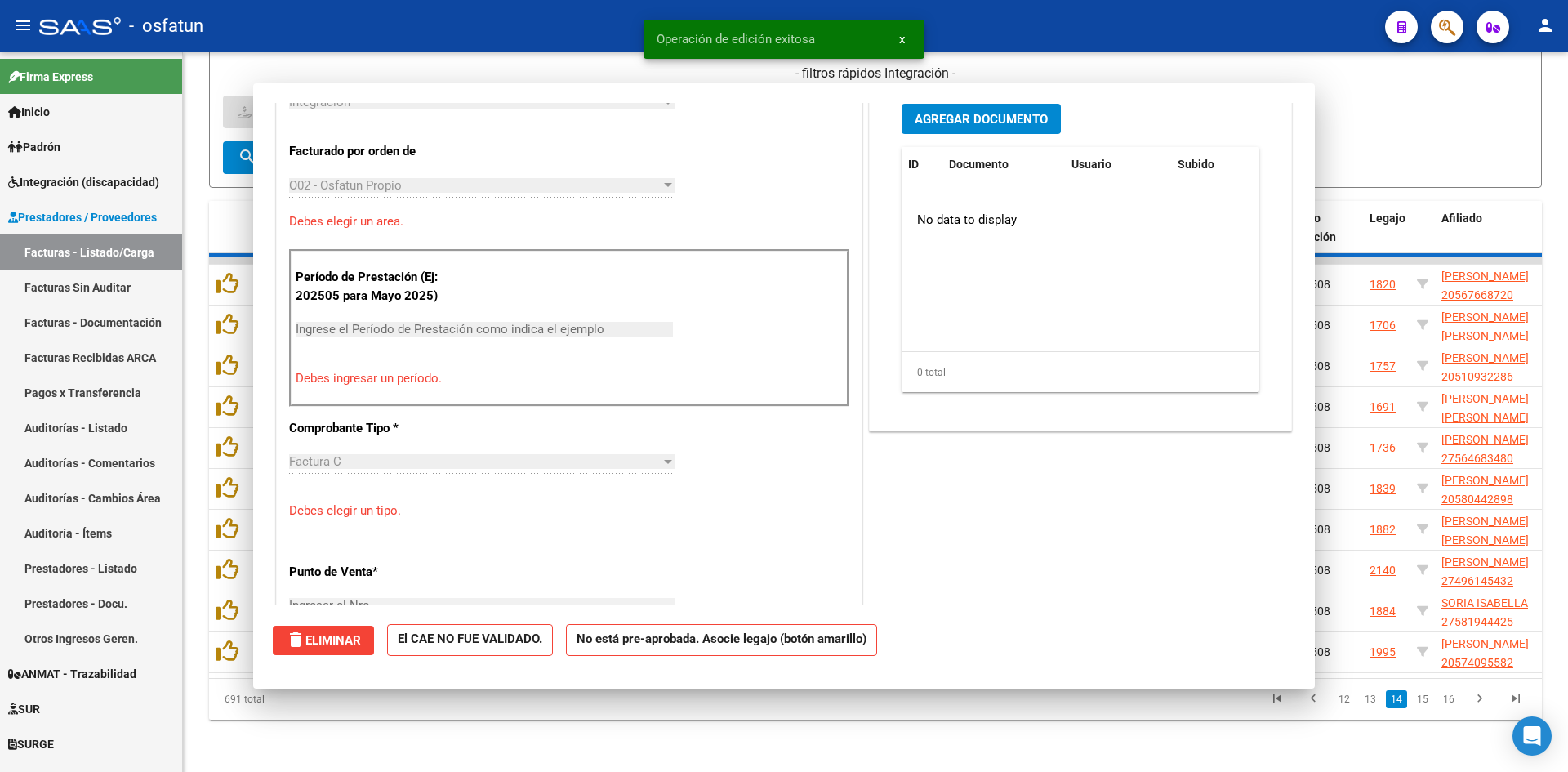
scroll to position [437, 0]
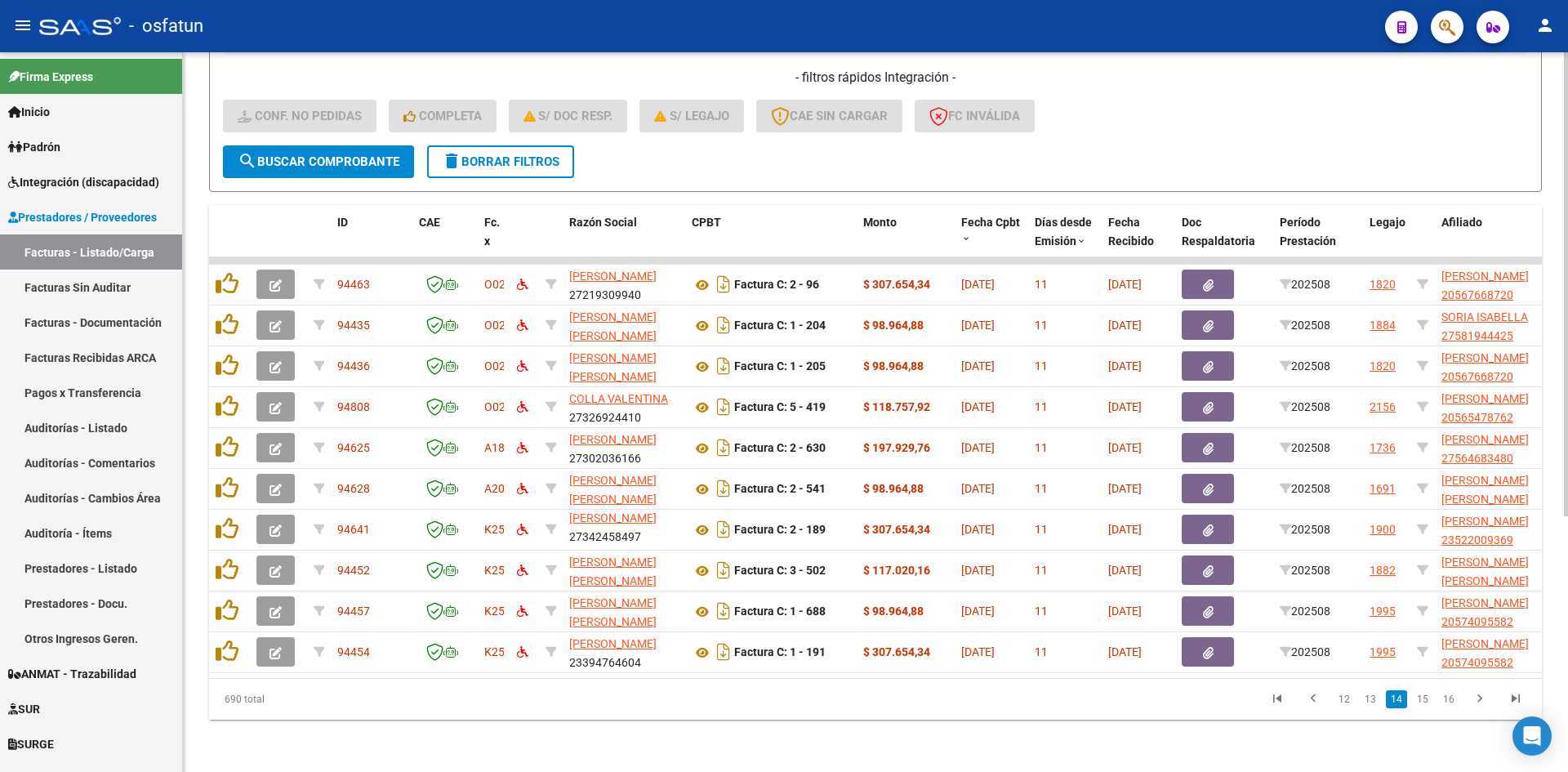
click at [588, 735] on div "Video tutorial PRESTADORES -> Listado de CPBTs Emitidos por Prestadores / Prove…" at bounding box center [875, 220] width 1385 height 1104
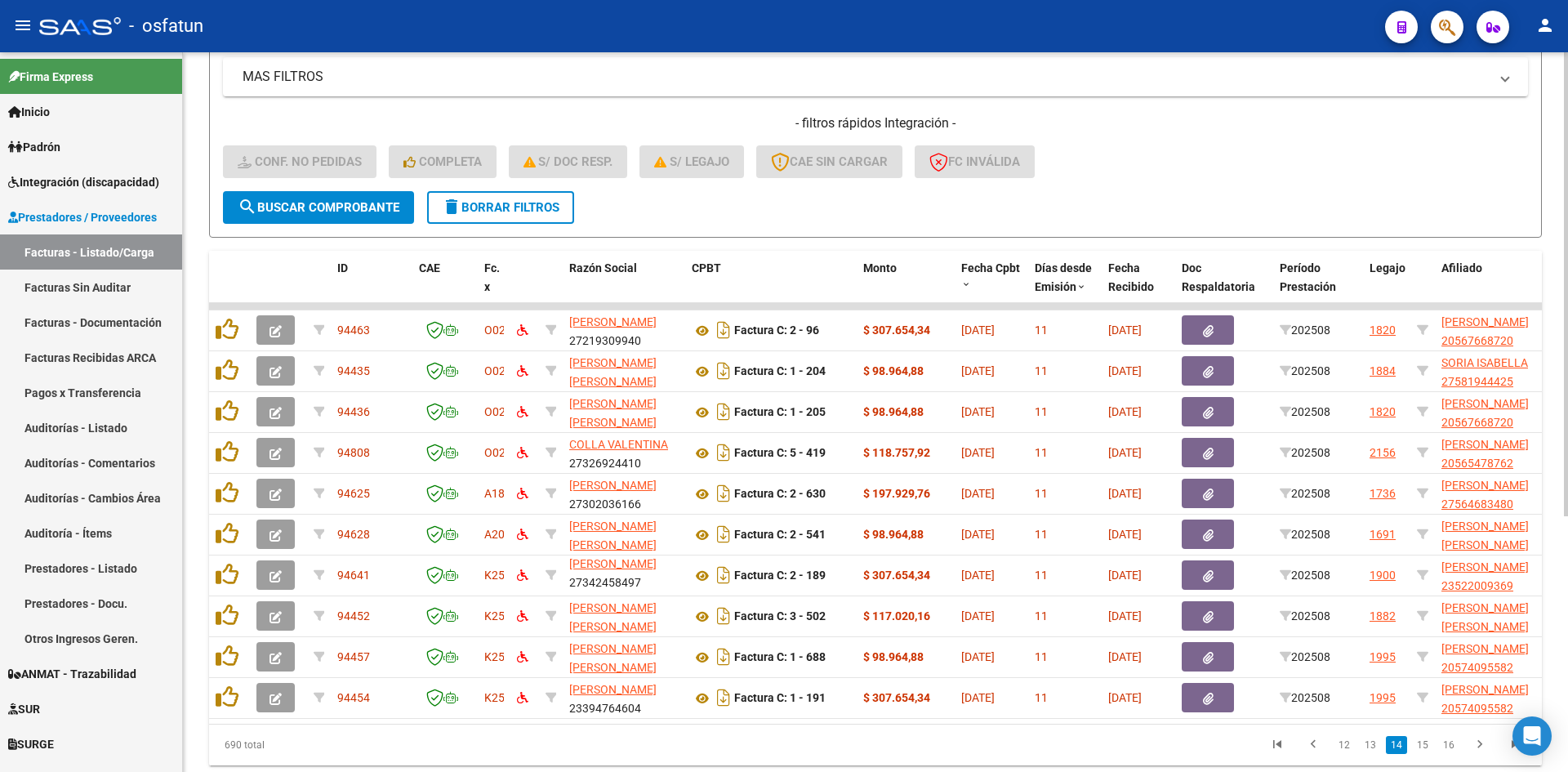
scroll to position [397, 0]
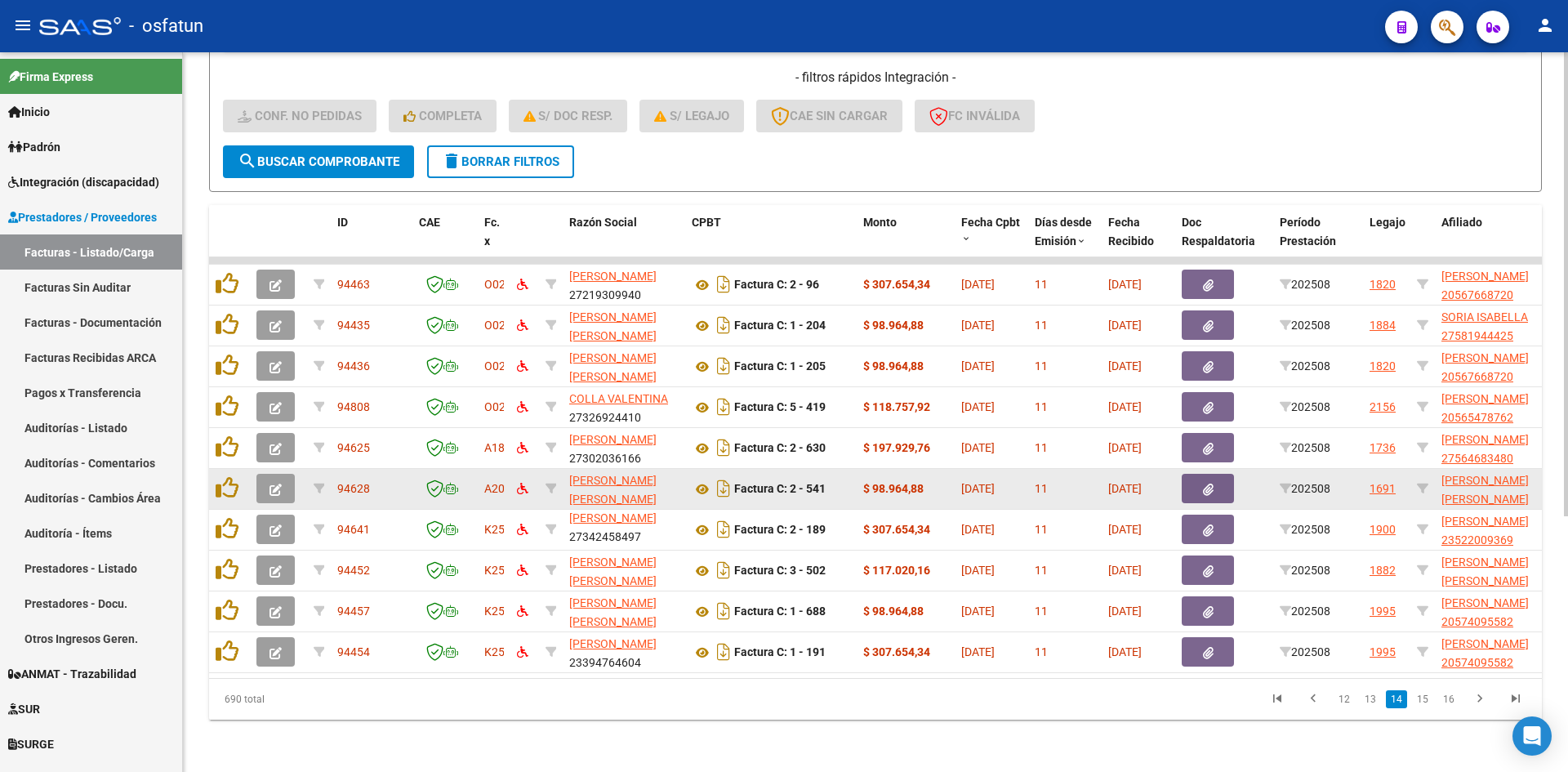
click at [276, 484] on icon "button" at bounding box center [276, 490] width 12 height 12
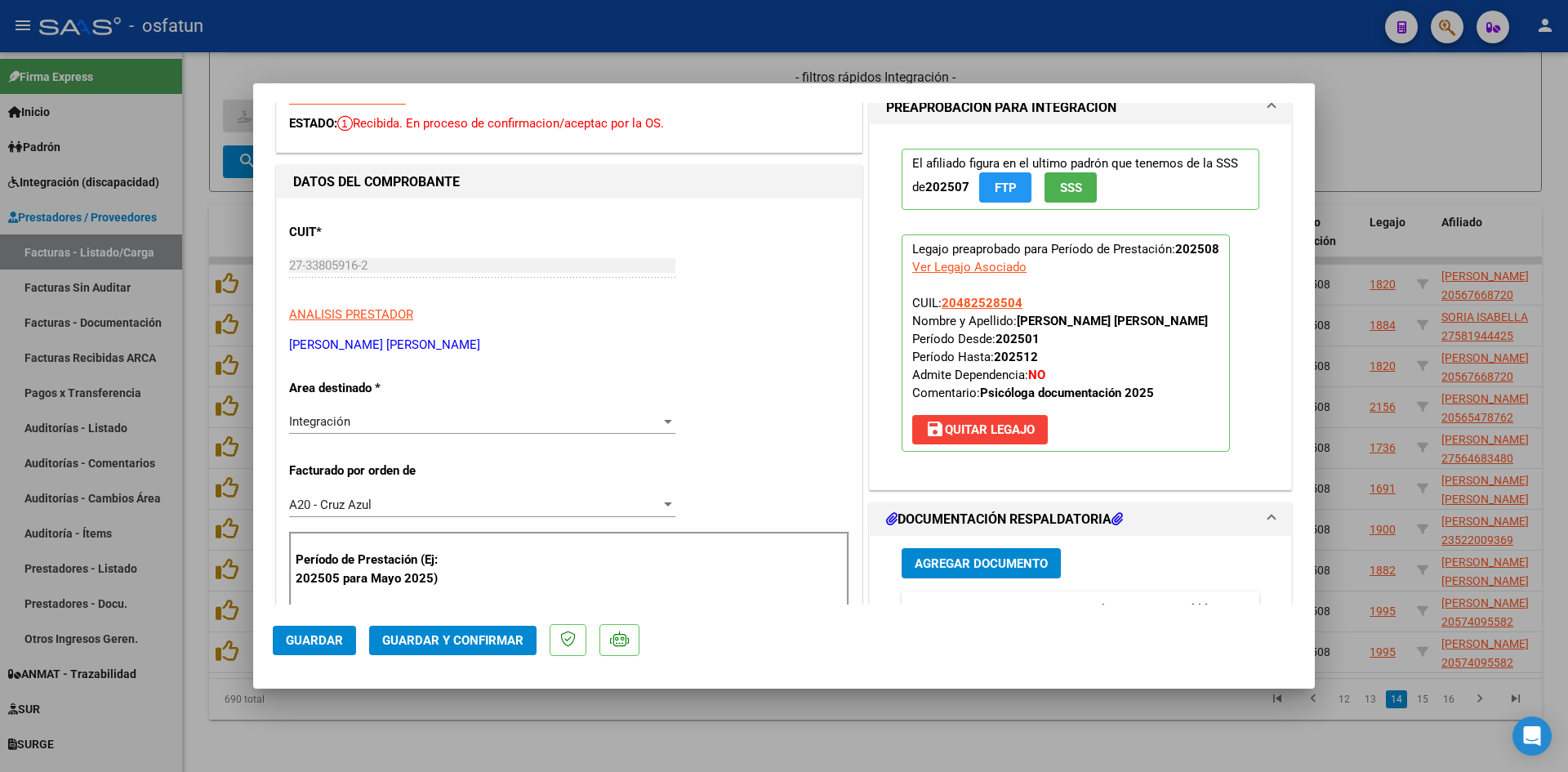
scroll to position [0, 0]
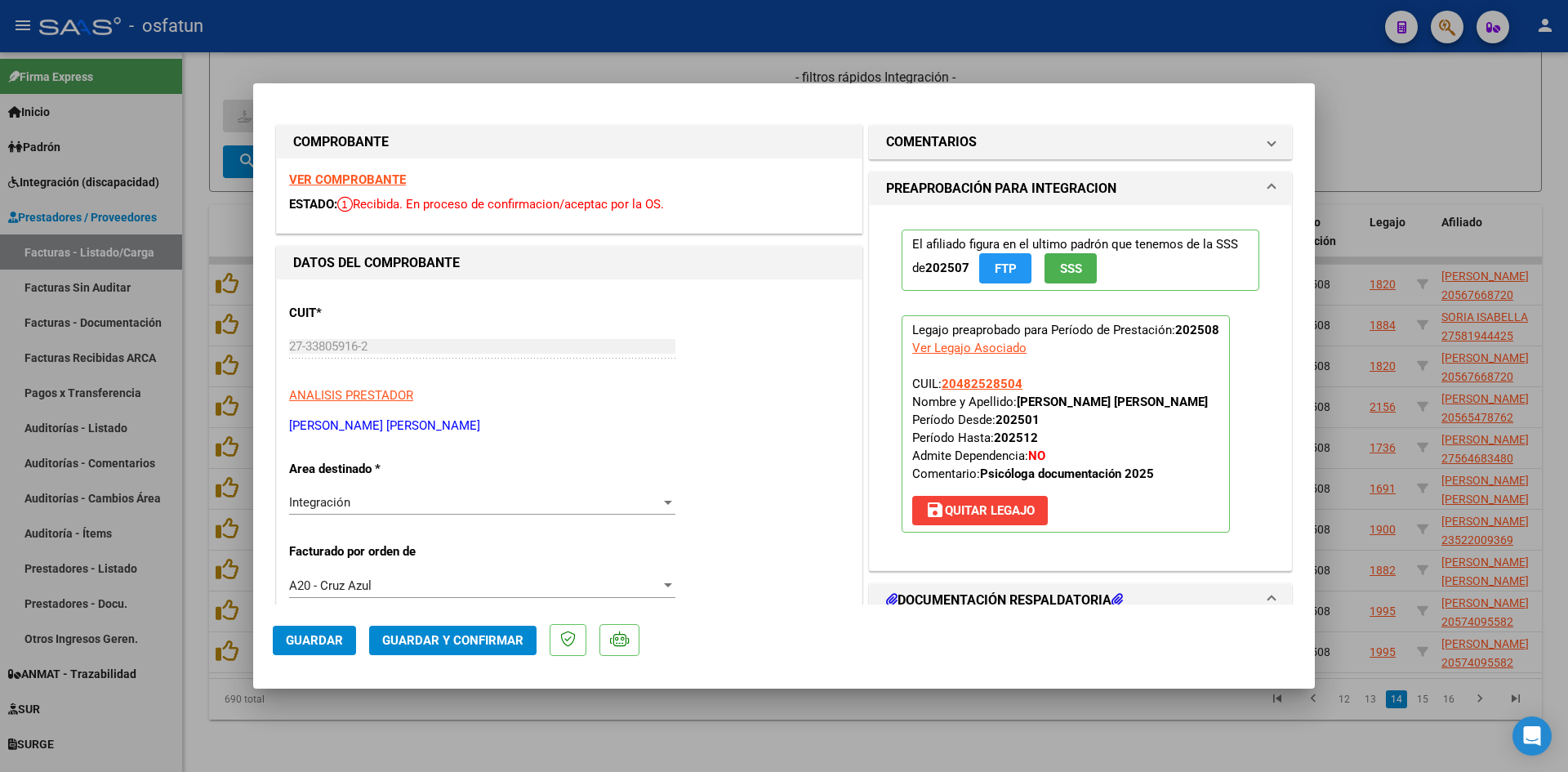
click at [378, 172] on strong "VER COMPROBANTE" at bounding box center [348, 179] width 117 height 15
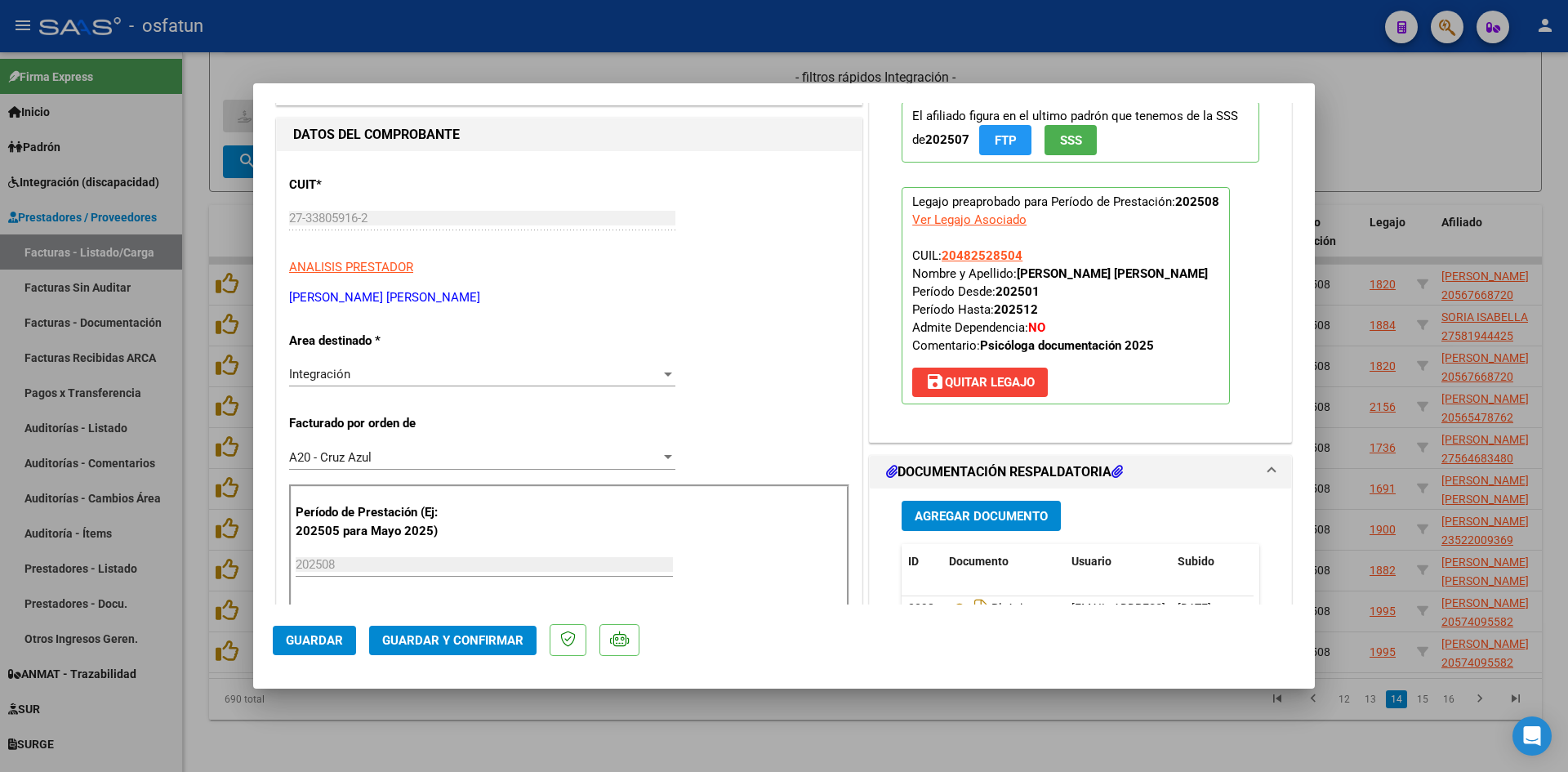
scroll to position [163, 0]
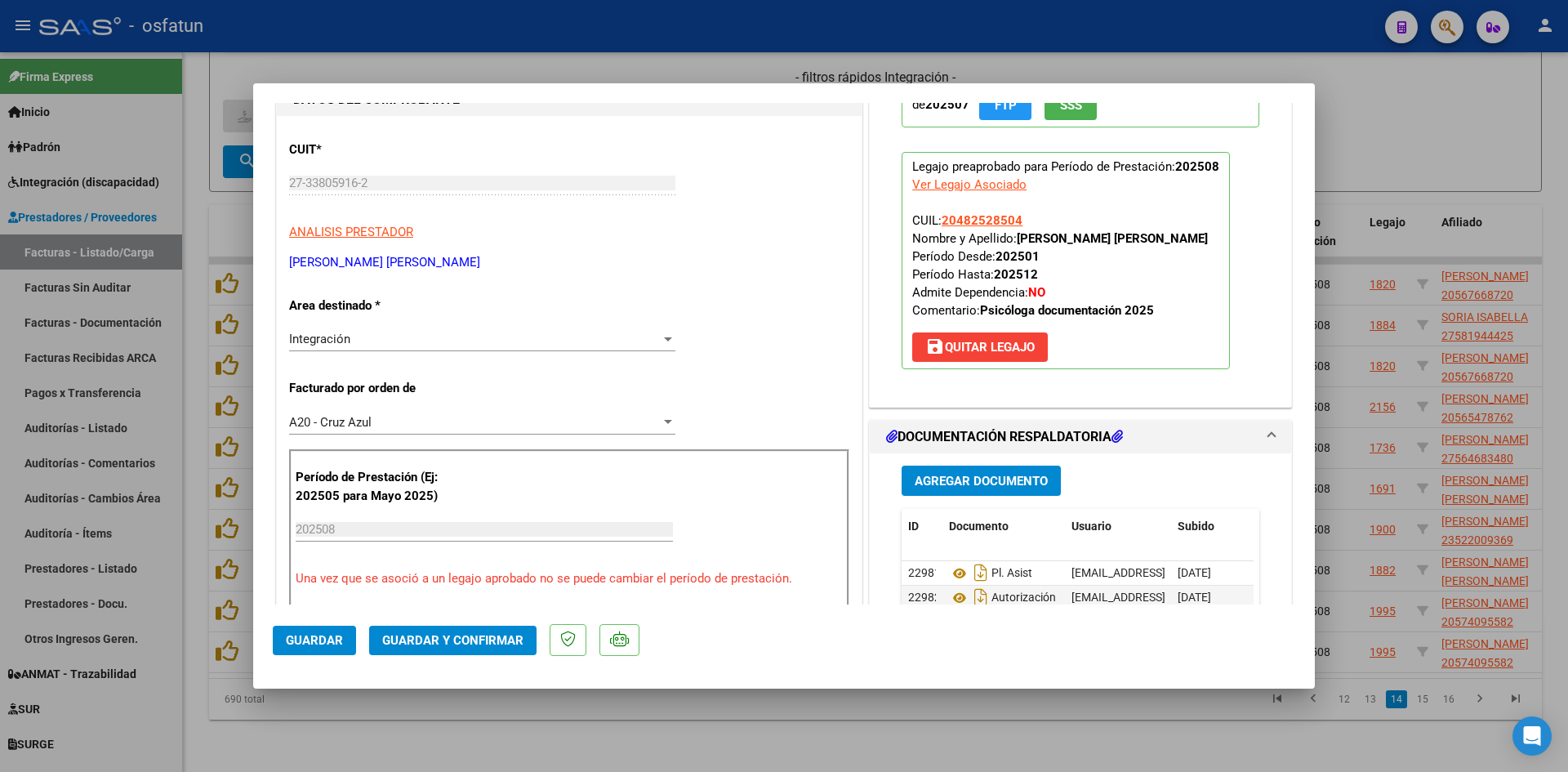
click at [480, 642] on span "Guardar y Confirmar" at bounding box center [452, 641] width 141 height 15
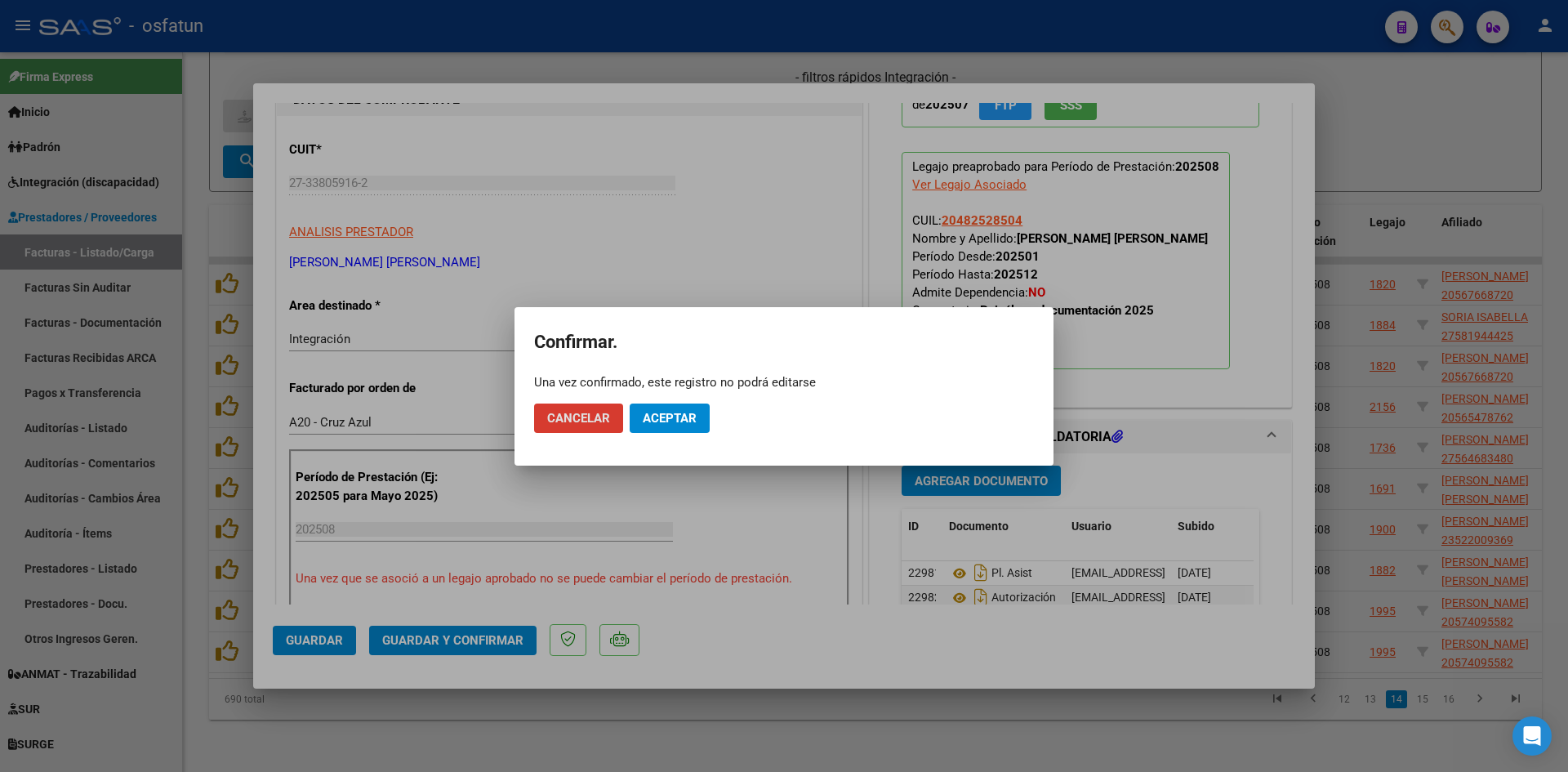
click at [666, 407] on button "Aceptar" at bounding box center [670, 418] width 80 height 29
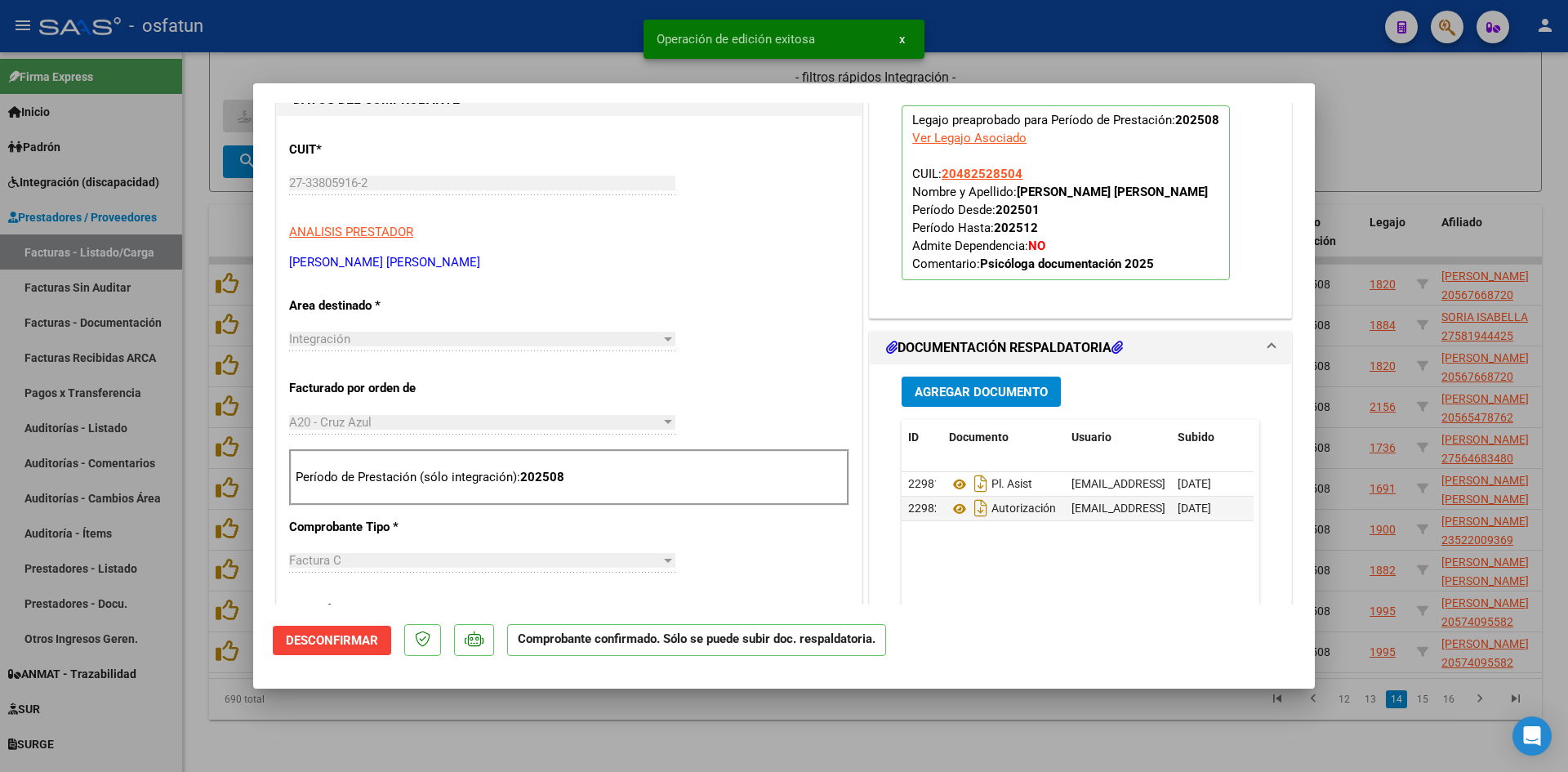
click at [533, 55] on div at bounding box center [784, 386] width 1568 height 772
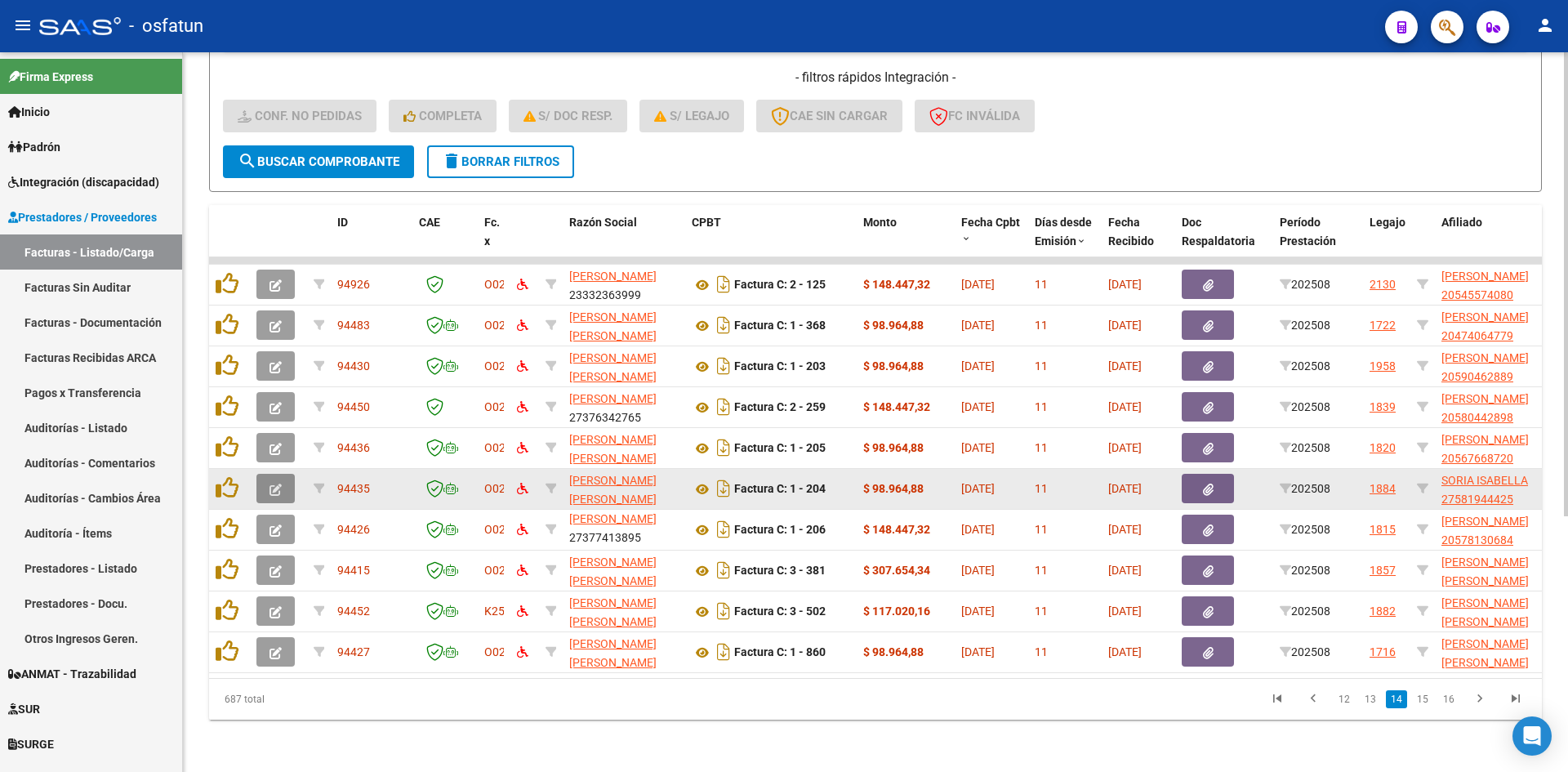
click at [268, 474] on button "button" at bounding box center [275, 488] width 38 height 29
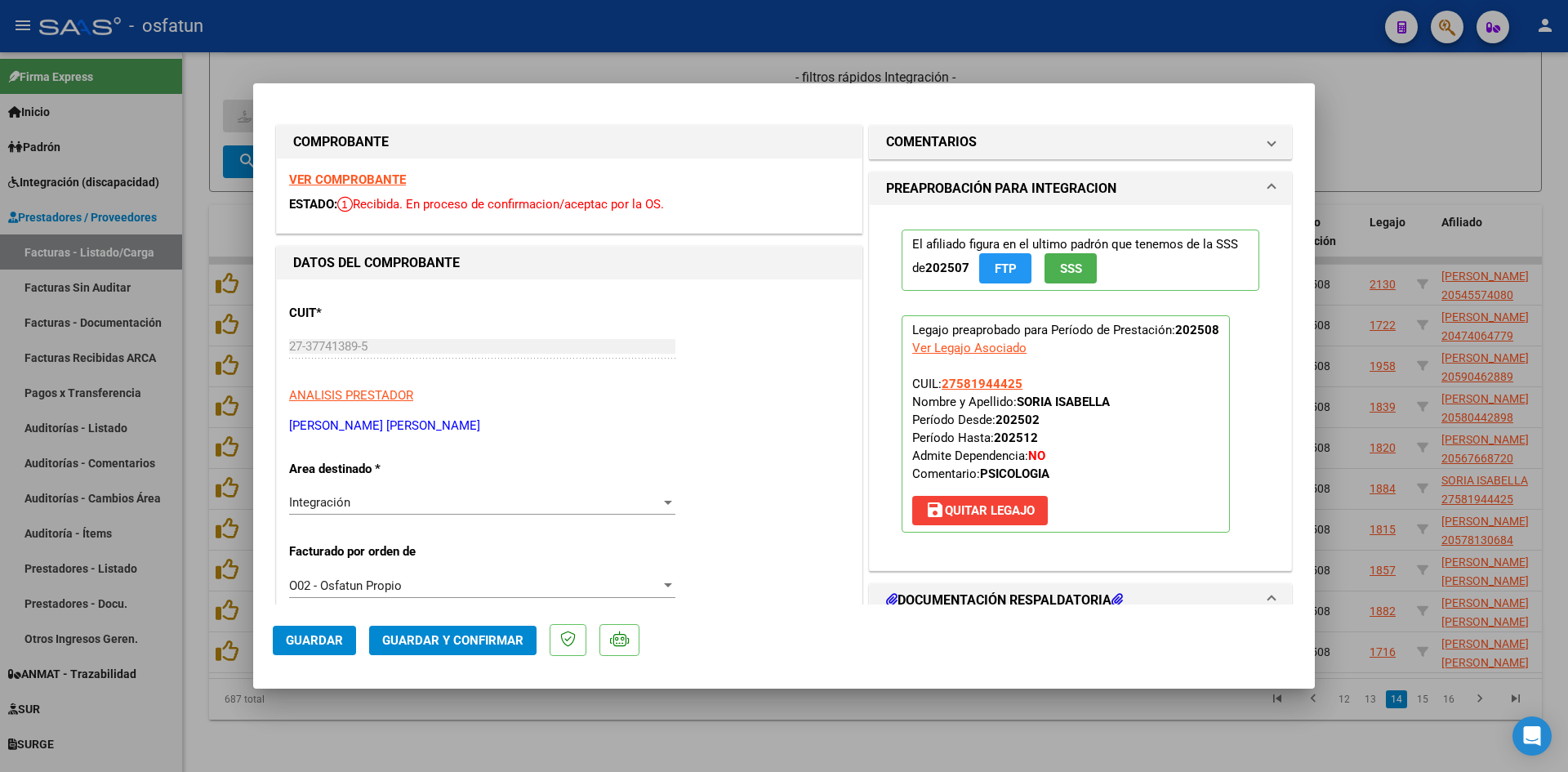
click at [388, 177] on strong "VER COMPROBANTE" at bounding box center [348, 179] width 117 height 15
drag, startPoint x: 545, startPoint y: 74, endPoint x: 547, endPoint y: 3, distance: 71.0
click at [545, 70] on div at bounding box center [784, 386] width 1568 height 772
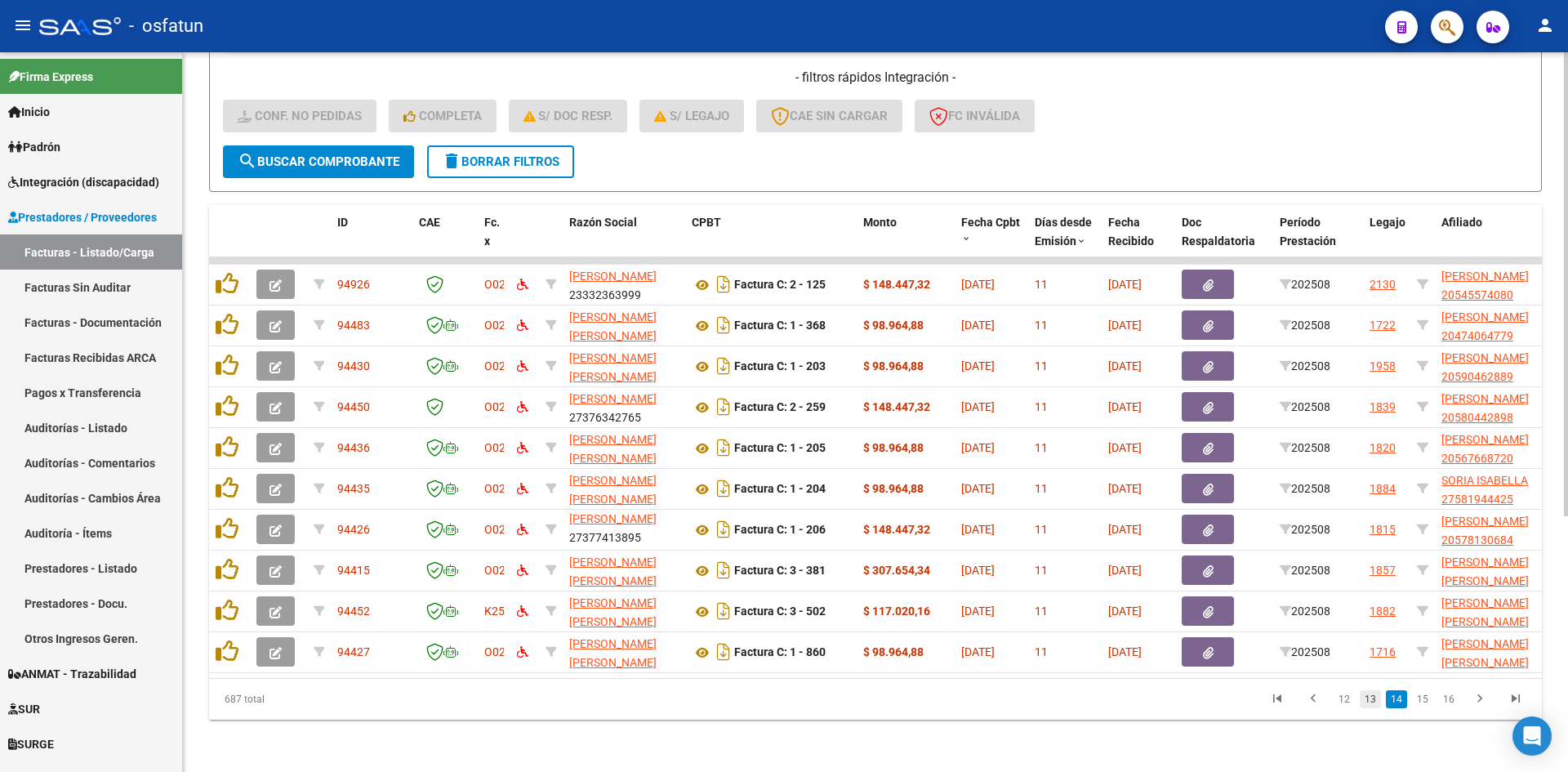
click at [1373, 701] on link "13" at bounding box center [1370, 699] width 21 height 18
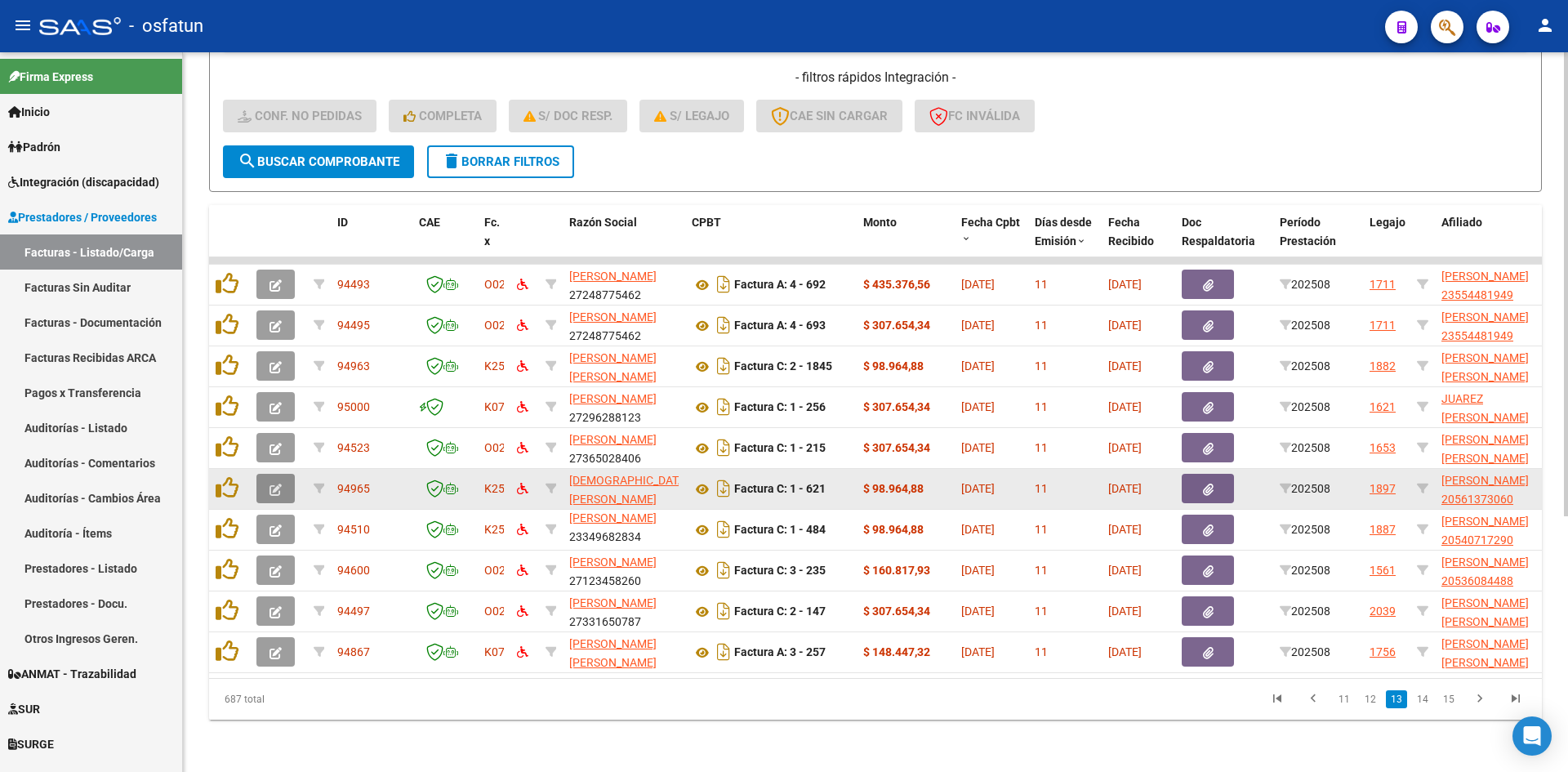
click at [282, 483] on button "button" at bounding box center [275, 488] width 38 height 29
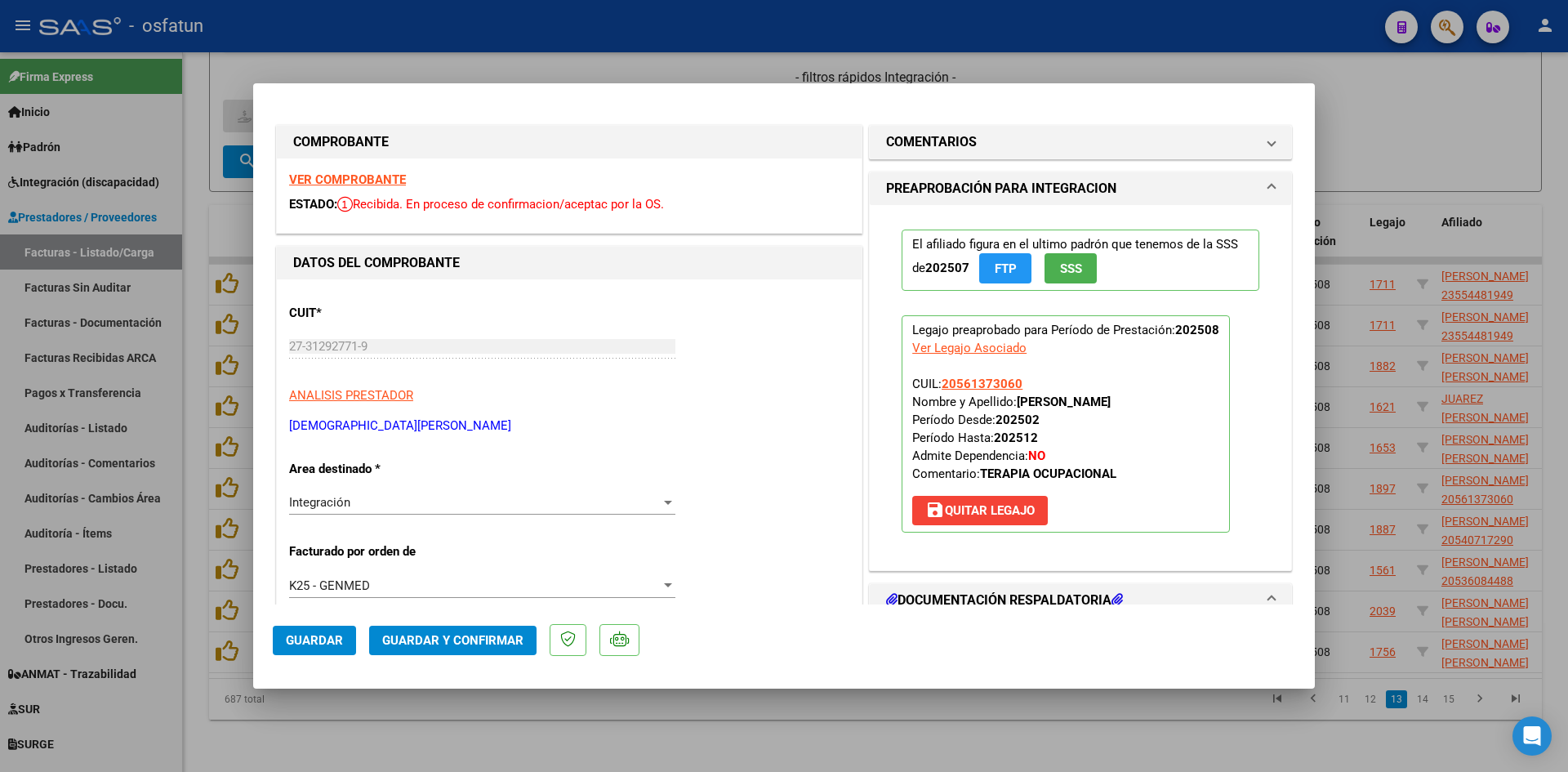
click at [356, 177] on strong "VER COMPROBANTE" at bounding box center [348, 179] width 117 height 15
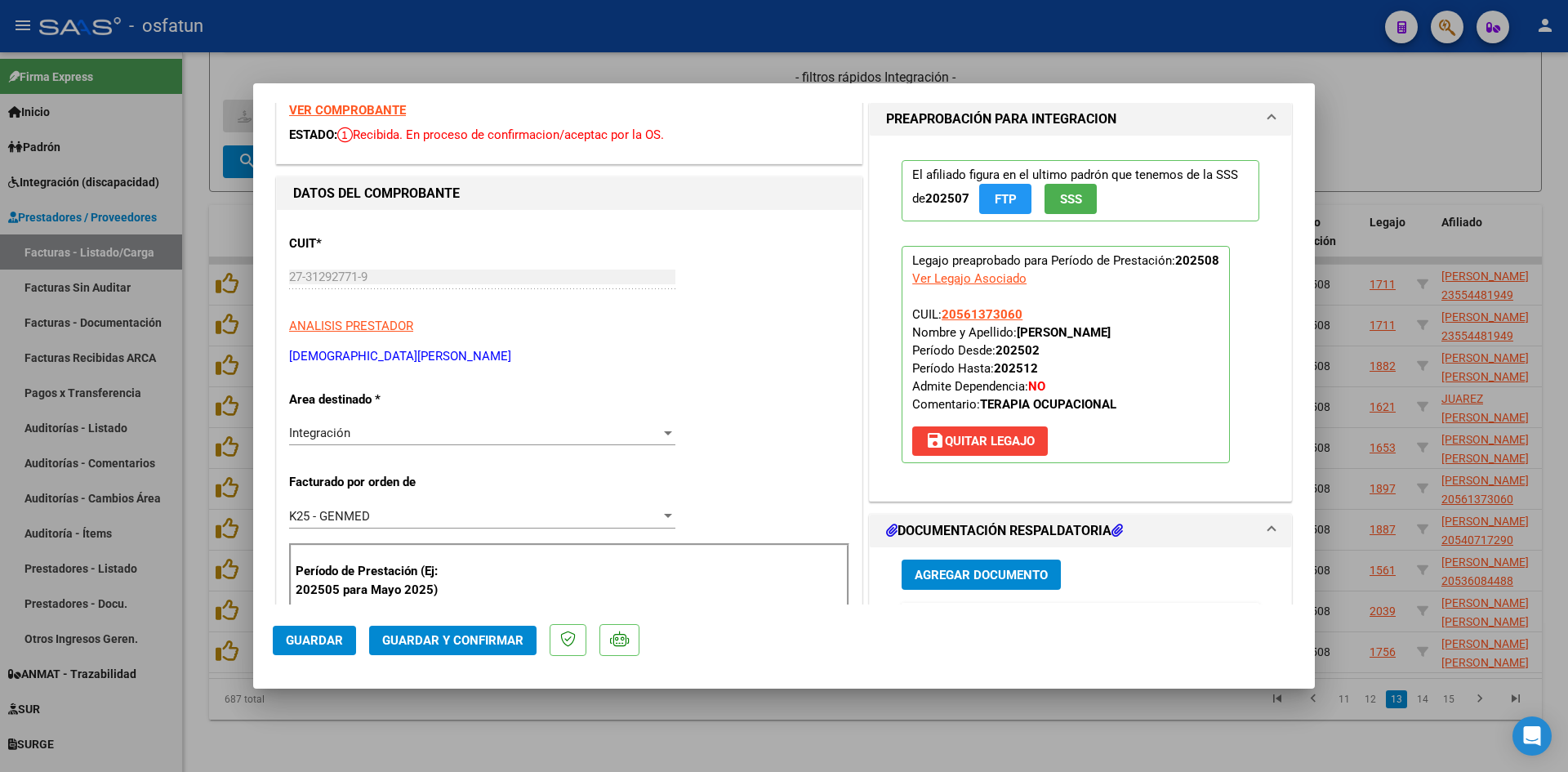
scroll to position [163, 0]
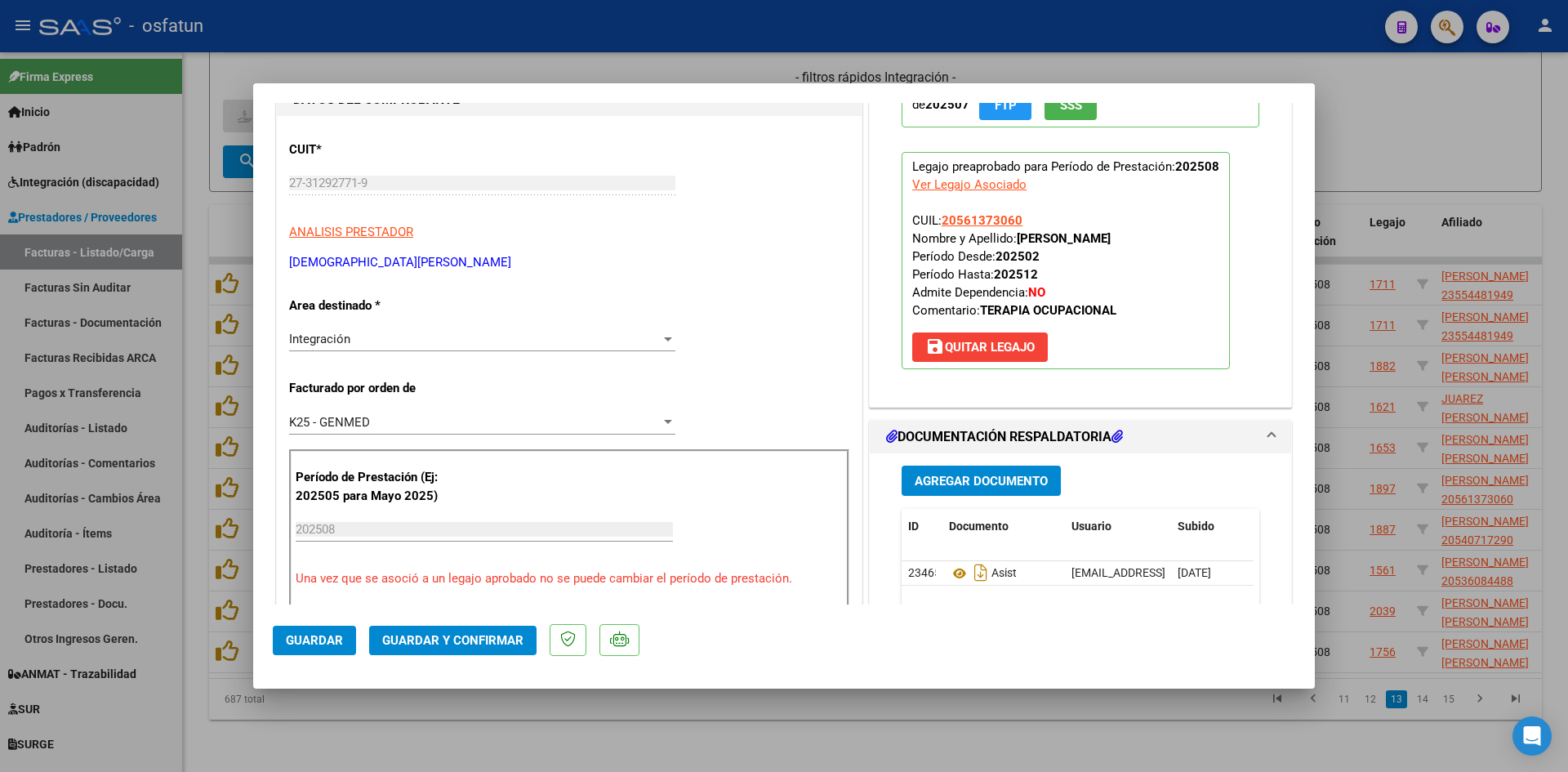
click at [480, 642] on span "Guardar y Confirmar" at bounding box center [452, 641] width 141 height 15
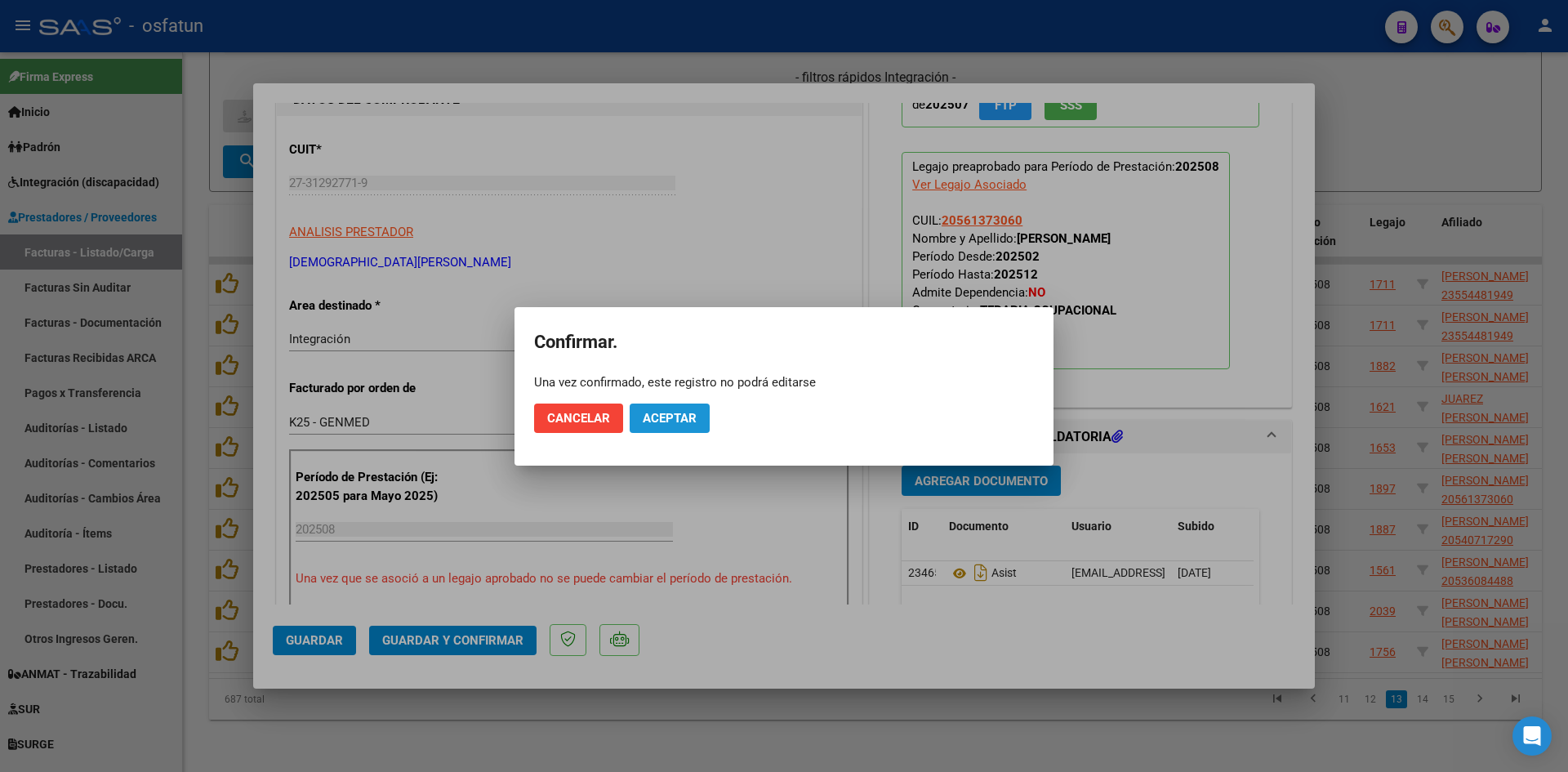
drag, startPoint x: 662, startPoint y: 427, endPoint x: 654, endPoint y: 446, distance: 20.6
click at [662, 425] on button "Aceptar" at bounding box center [670, 418] width 80 height 29
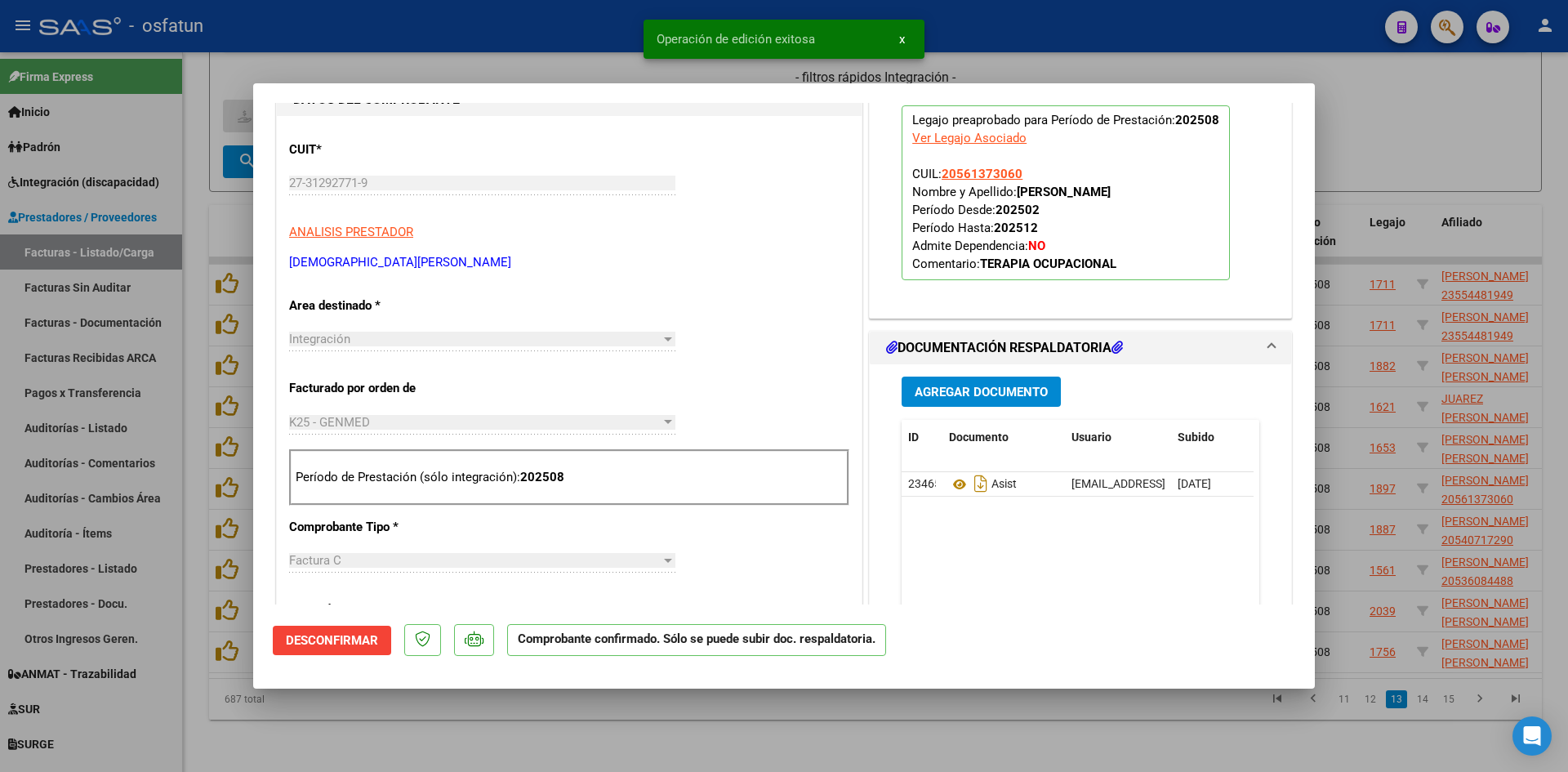
click at [527, 750] on div at bounding box center [784, 386] width 1568 height 772
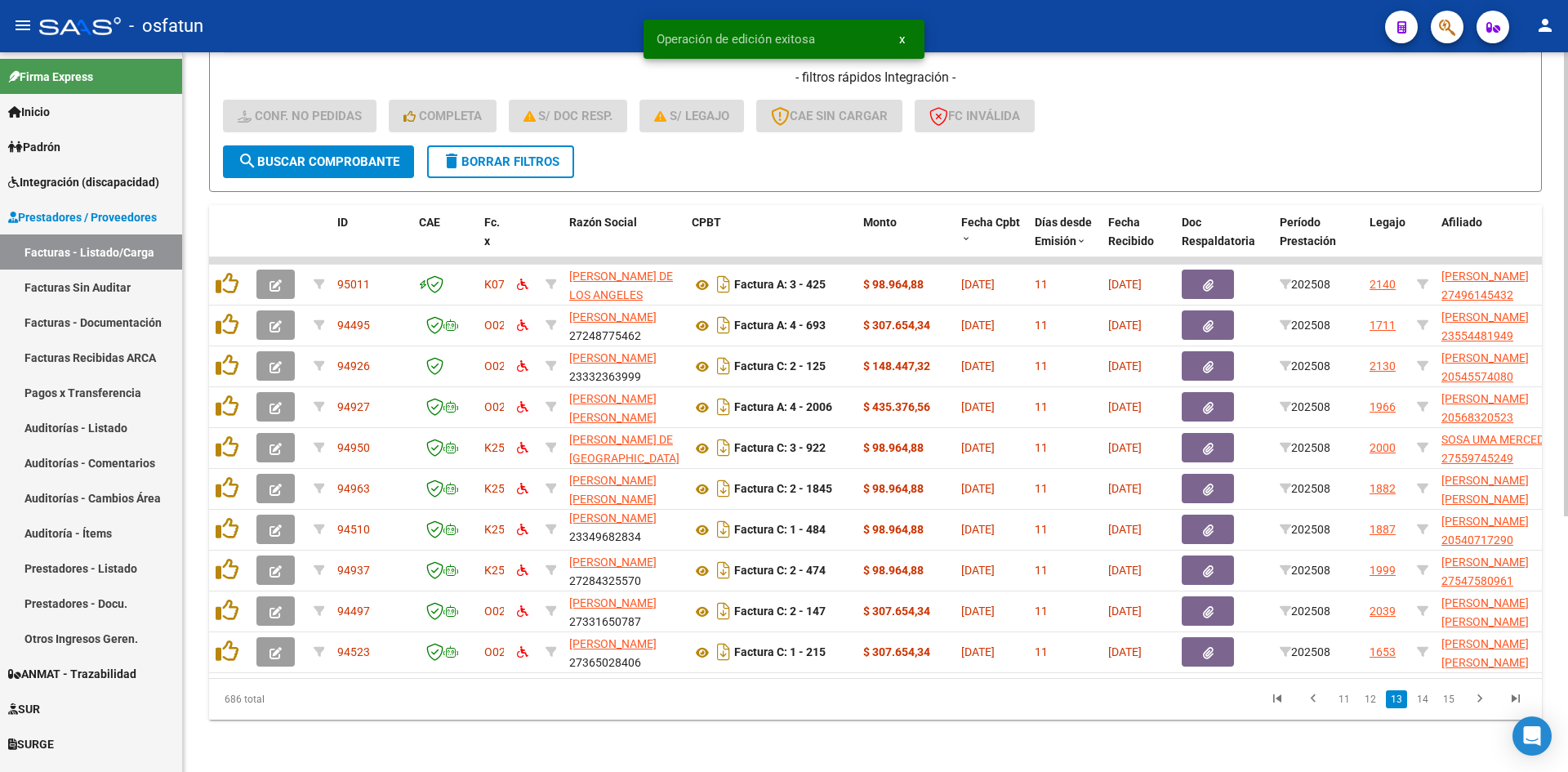
click at [665, 743] on div "Video tutorial PRESTADORES -> Listado de CPBTs Emitidos por Prestadores / Prove…" at bounding box center [875, 220] width 1385 height 1104
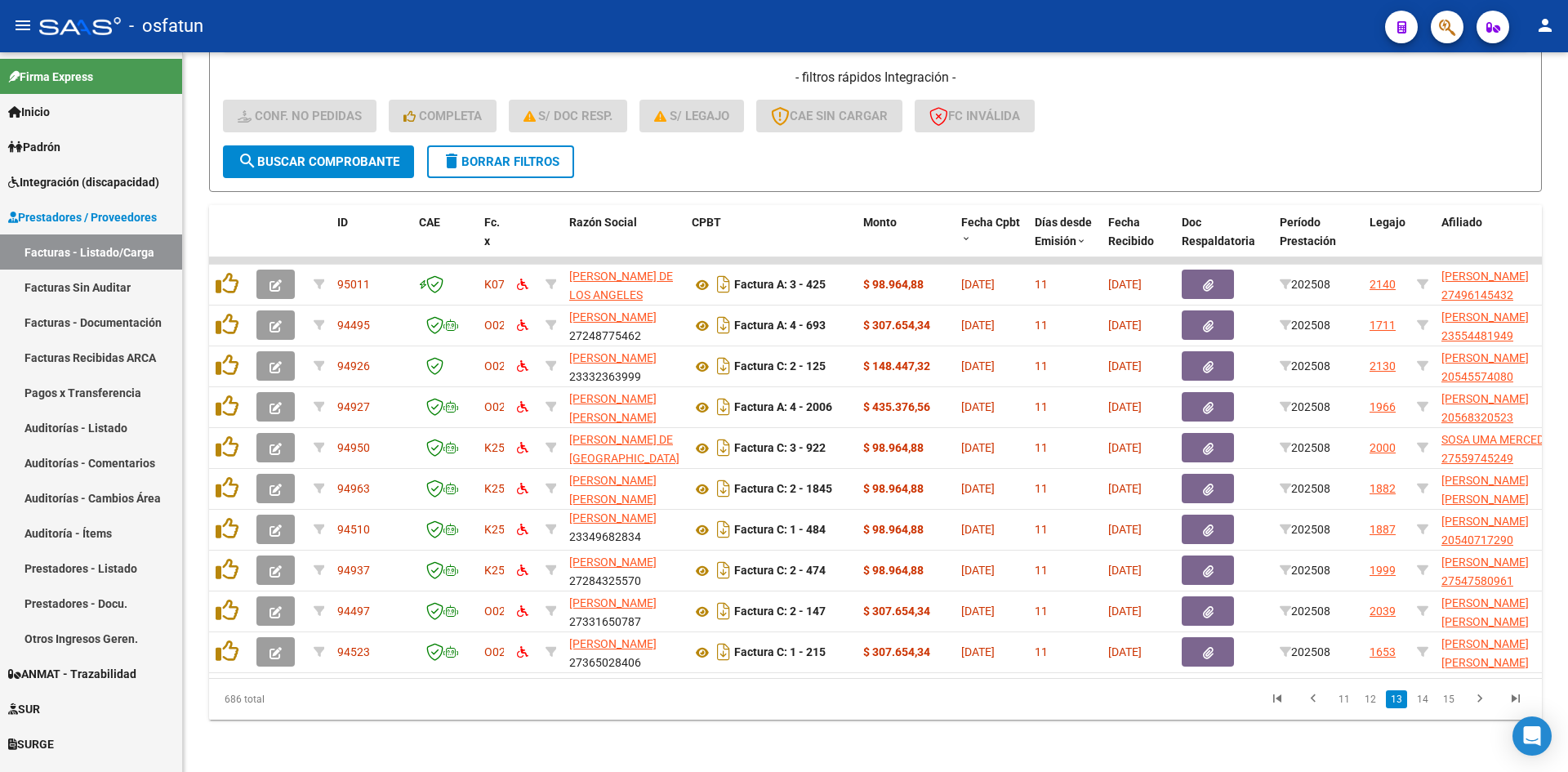
click at [868, 697] on datatable-pager "11 12 13 14 15" at bounding box center [1007, 699] width 1053 height 28
click at [637, 735] on div "Video tutorial PRESTADORES -> Listado de CPBTs Emitidos por Prestadores / Prove…" at bounding box center [875, 220] width 1385 height 1104
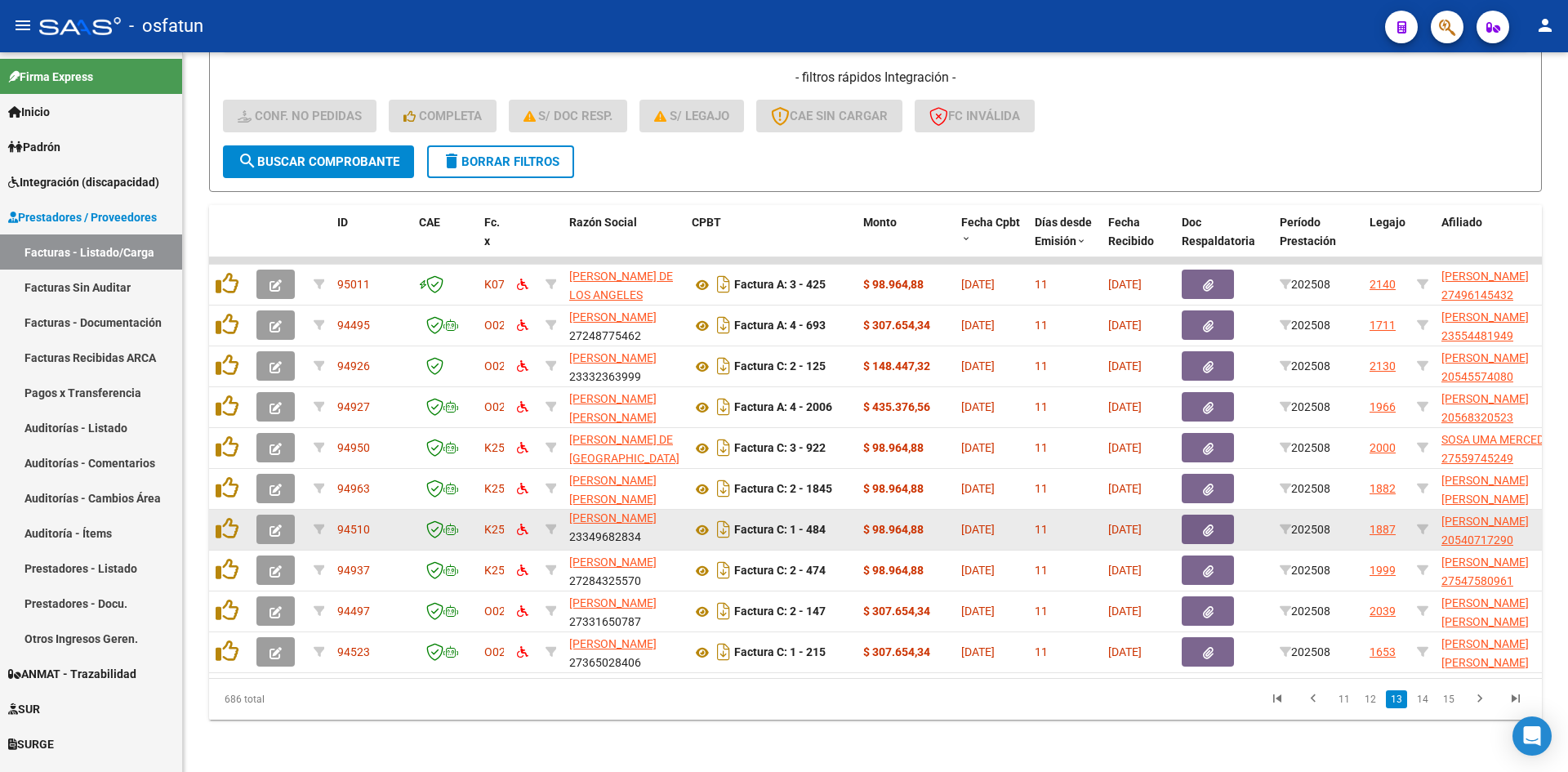
click at [281, 524] on icon "button" at bounding box center [276, 531] width 12 height 12
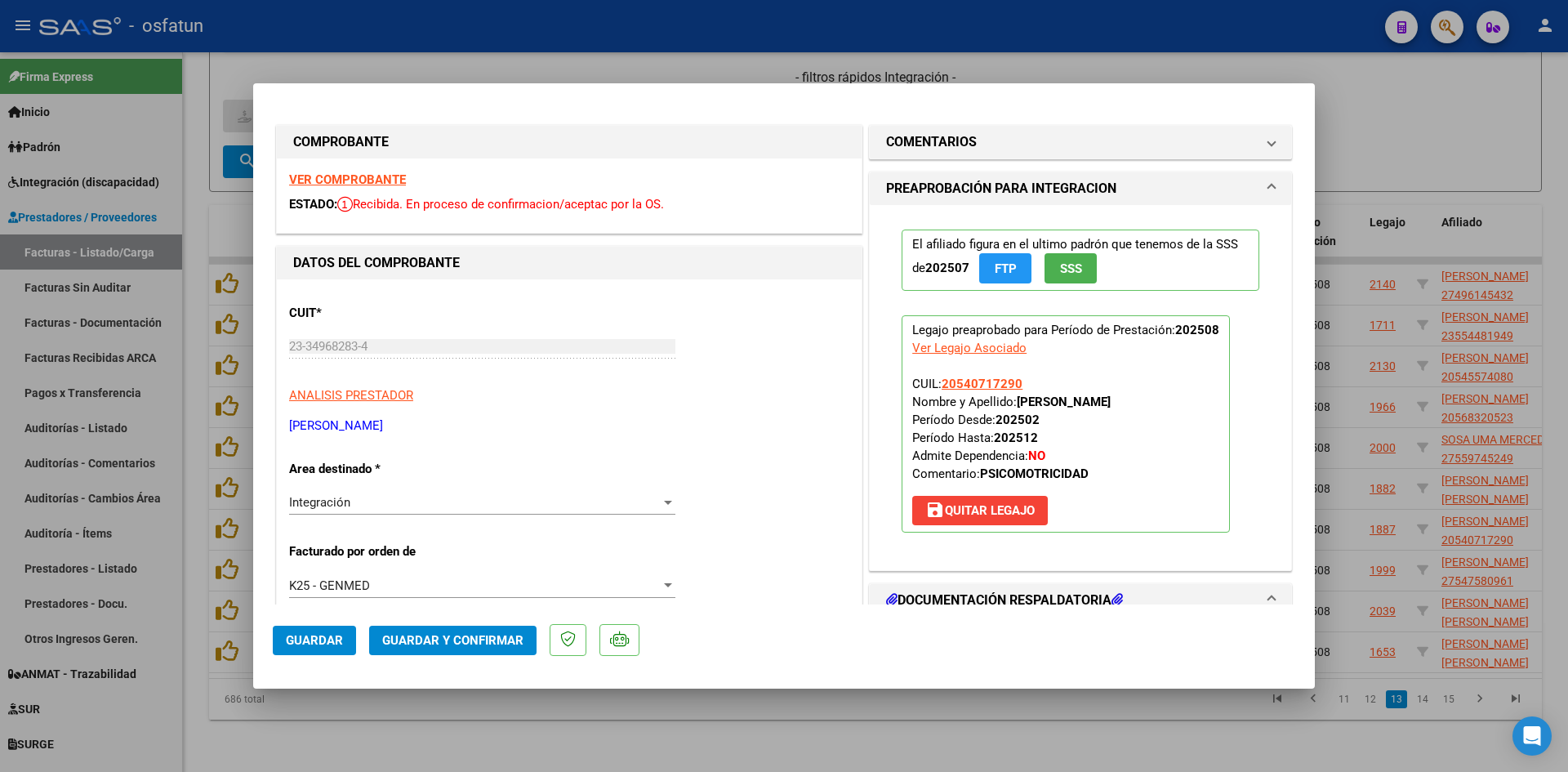
click at [365, 177] on strong "VER COMPROBANTE" at bounding box center [348, 179] width 117 height 15
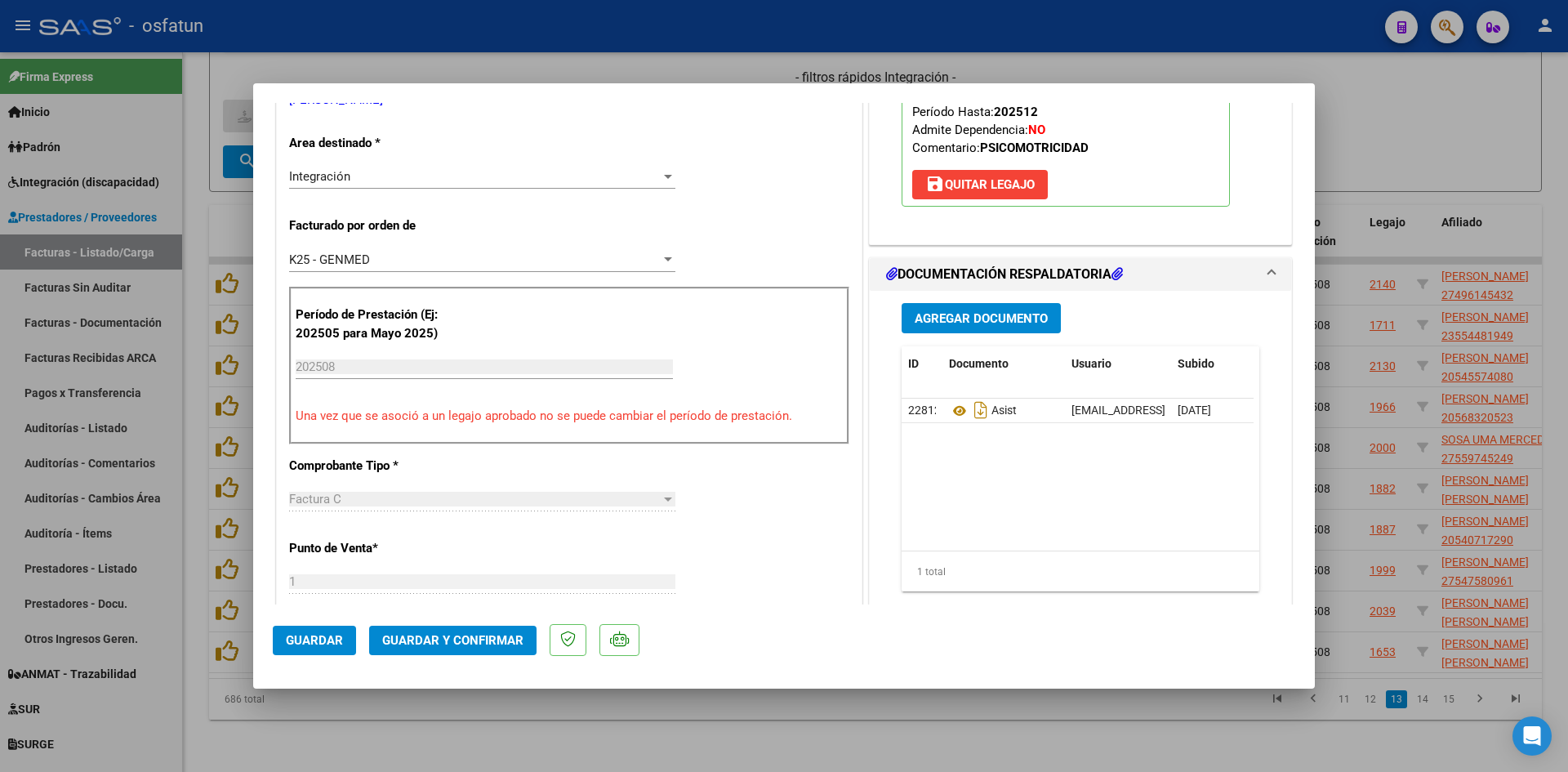
scroll to position [327, 0]
click at [473, 634] on span "Guardar y Confirmar" at bounding box center [452, 641] width 141 height 15
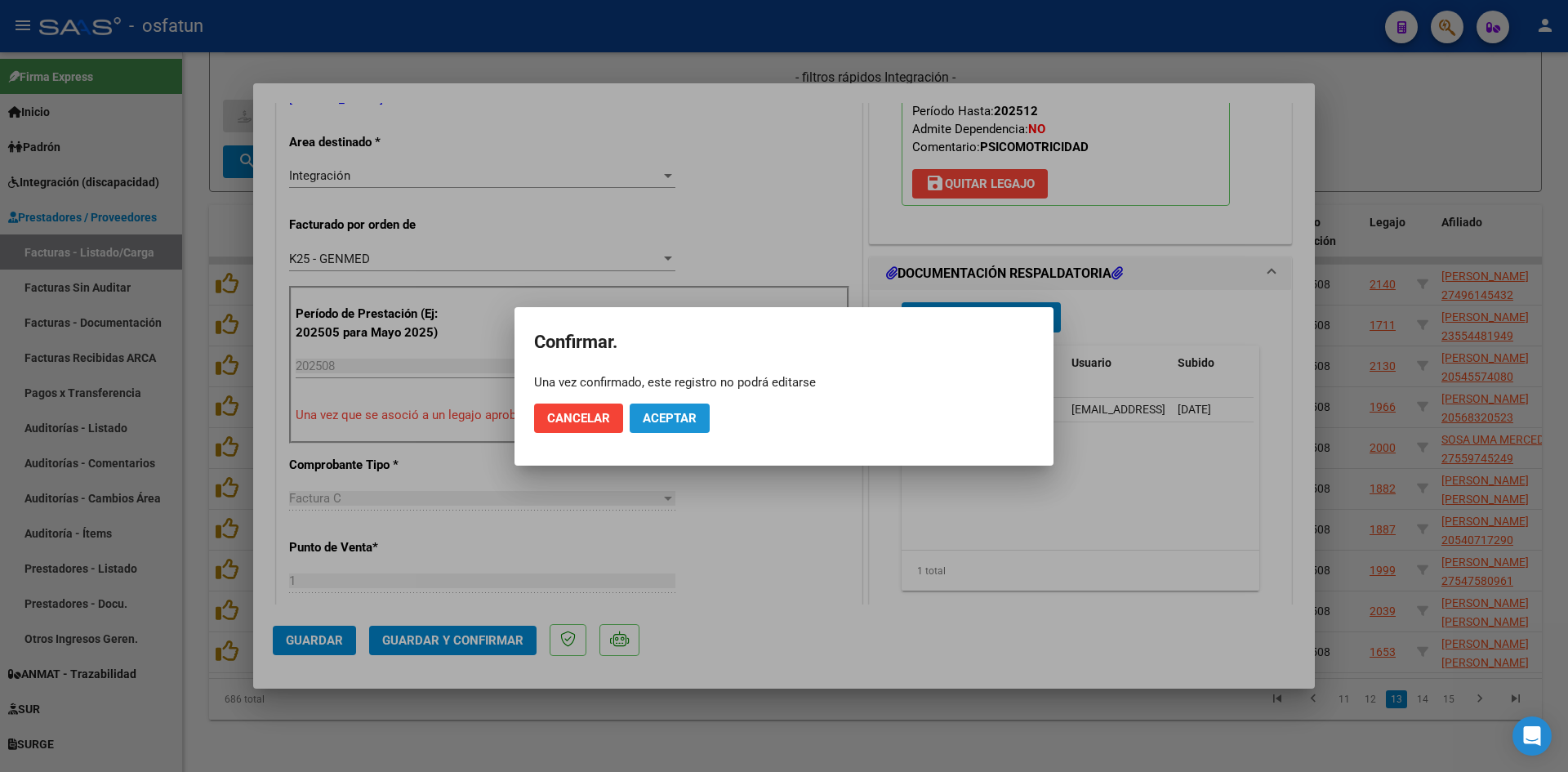
click at [677, 418] on span "Aceptar" at bounding box center [670, 418] width 54 height 15
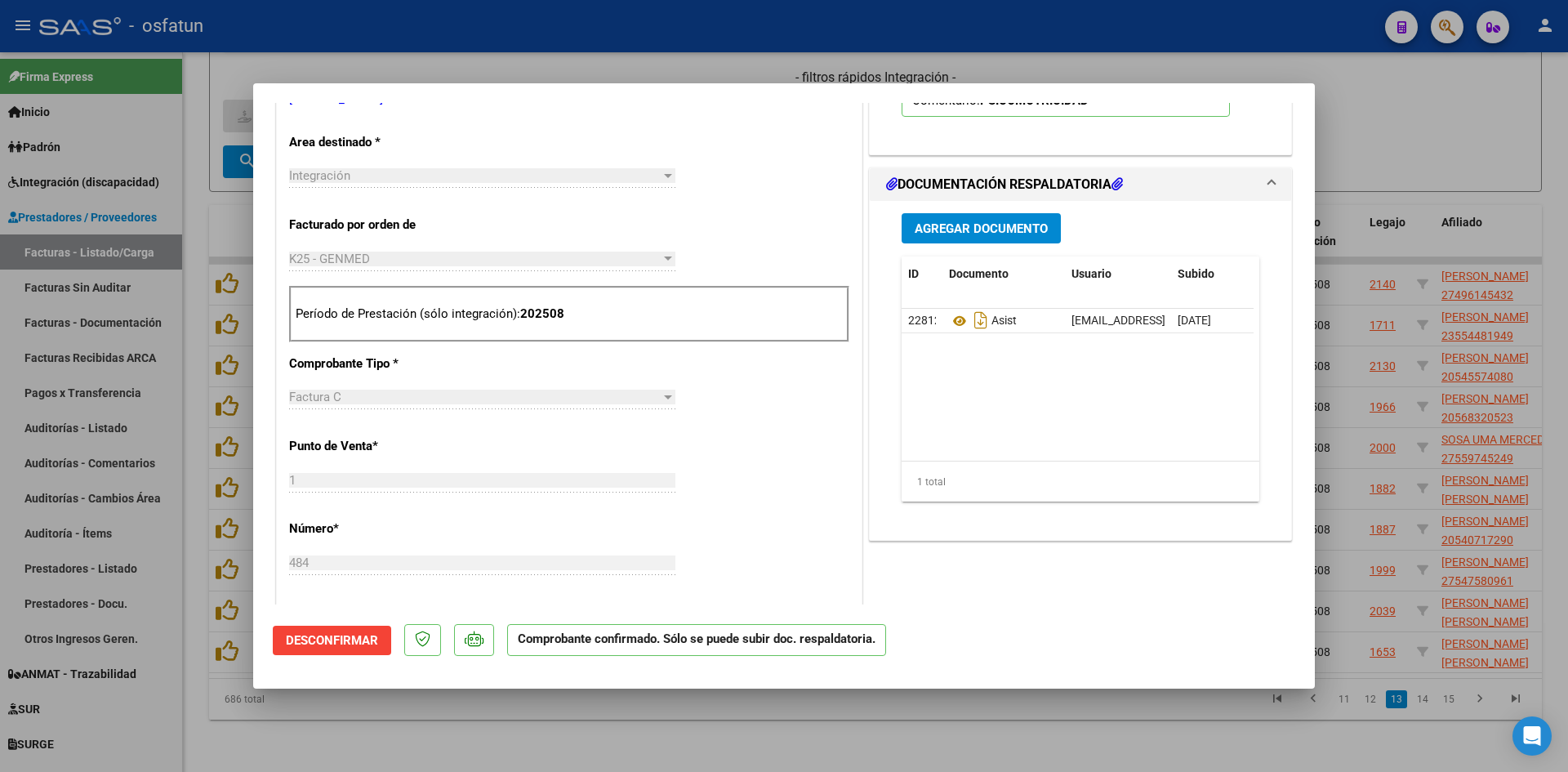
click at [715, 721] on div at bounding box center [784, 386] width 1568 height 772
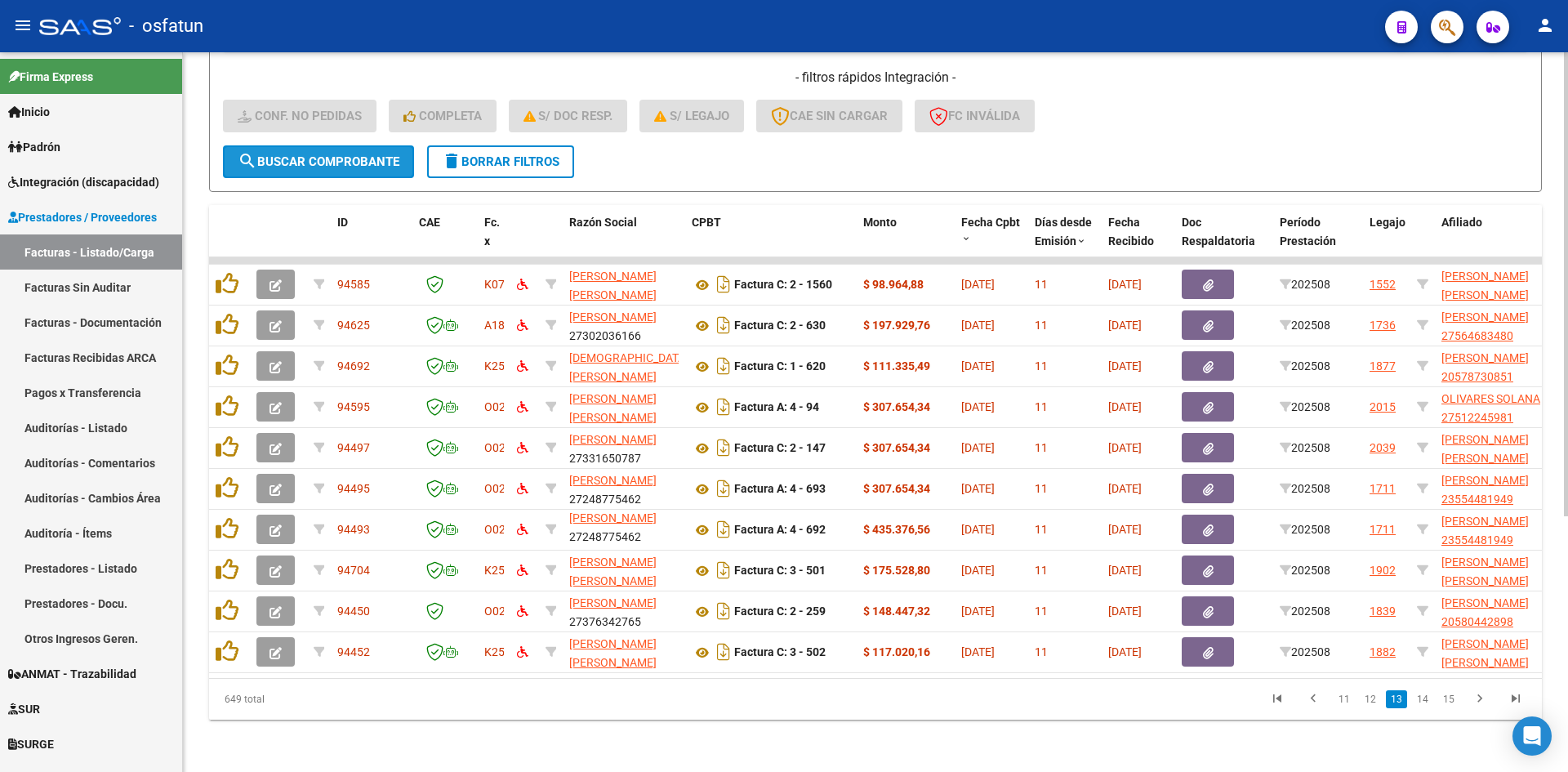
click at [300, 154] on span "search Buscar Comprobante" at bounding box center [318, 161] width 161 height 15
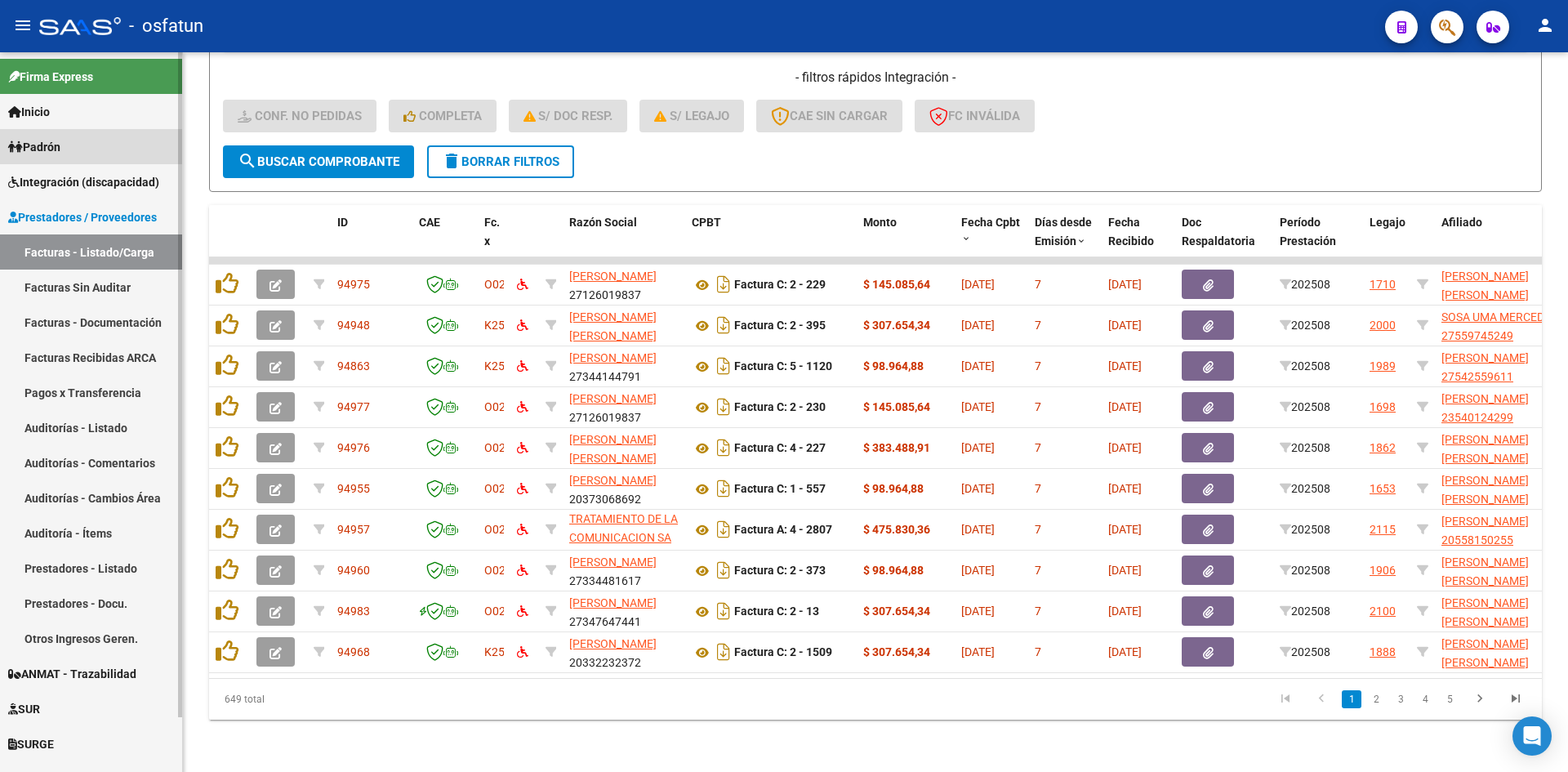
click at [91, 138] on link "Padrón" at bounding box center [90, 146] width 182 height 35
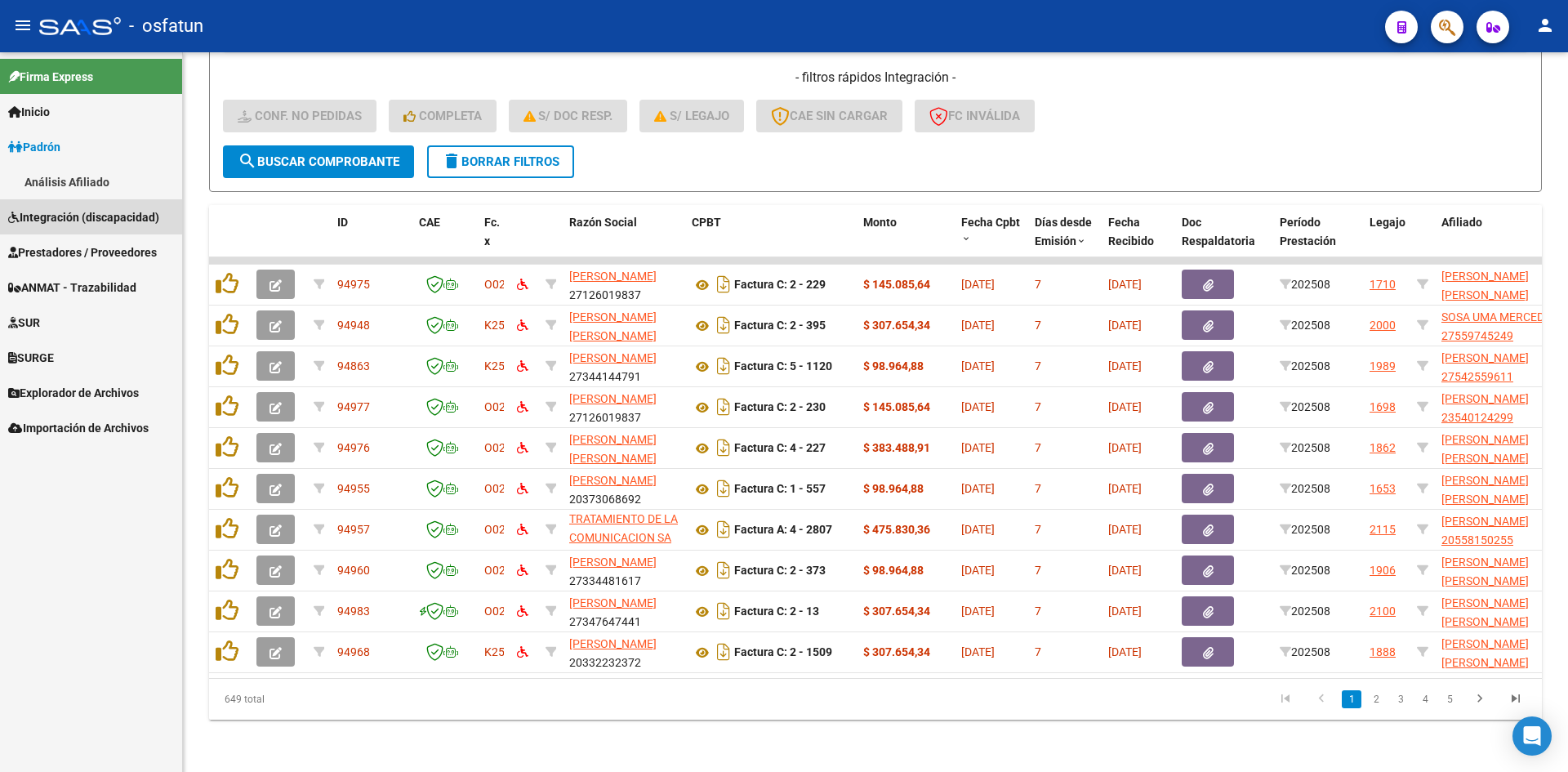
click at [97, 203] on link "Integración (discapacidad)" at bounding box center [90, 217] width 182 height 35
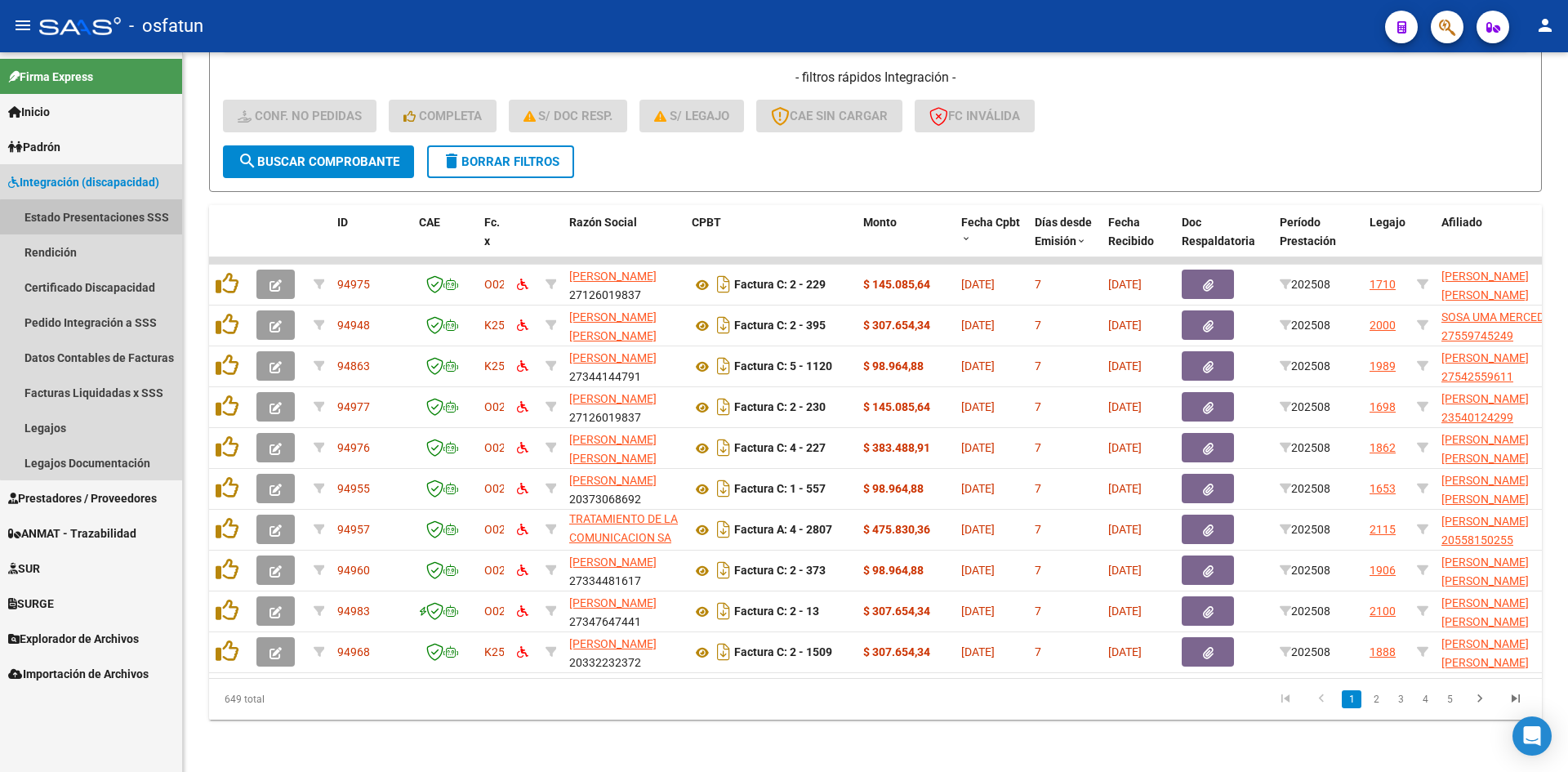
click at [101, 253] on mat-nav-list "Estado Presentaciones SSS Rendición Certificado Discapacidad Pedido Integración…" at bounding box center [90, 340] width 182 height 281
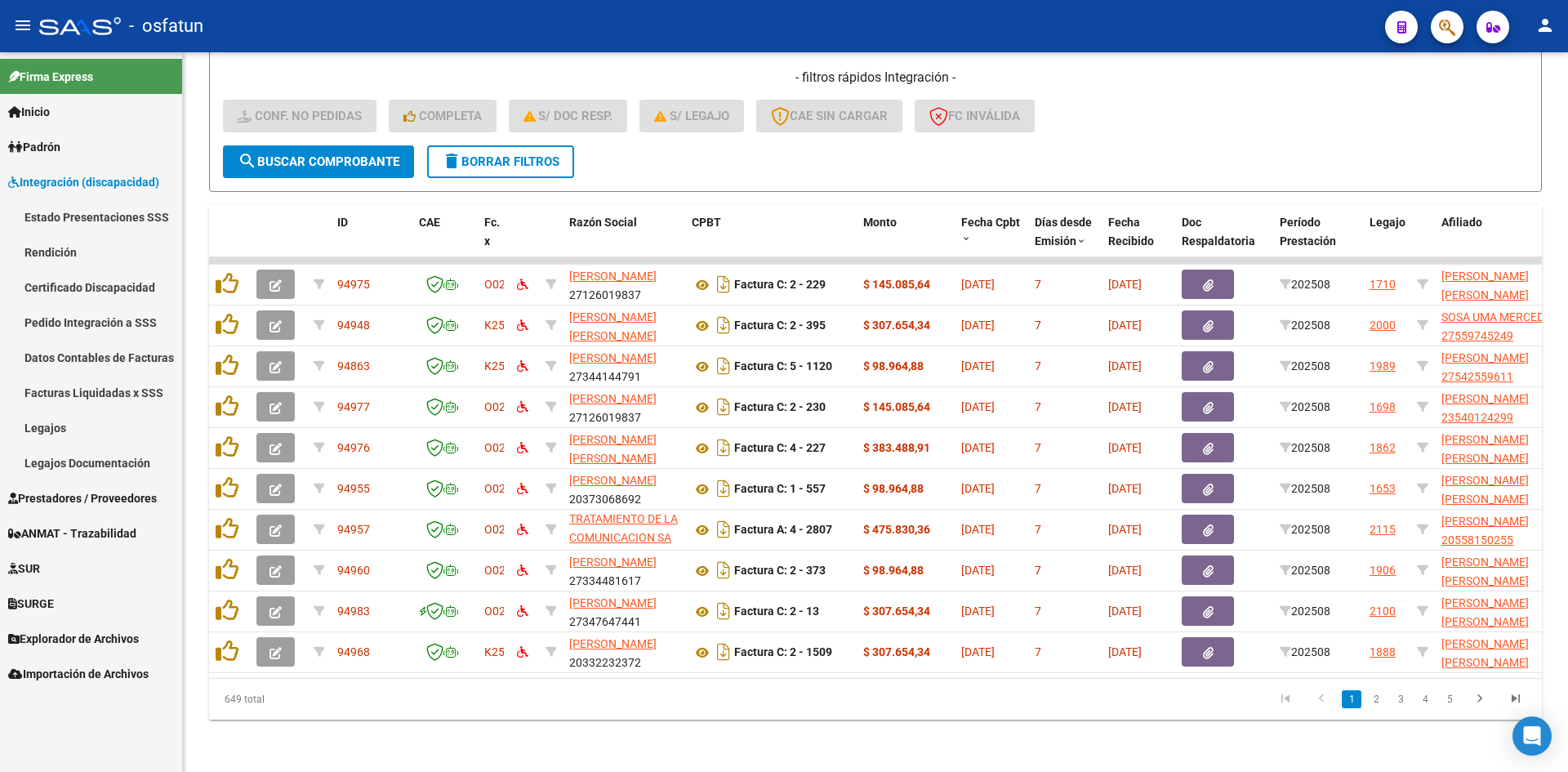
click at [110, 214] on link "Estado Presentaciones SSS" at bounding box center [90, 217] width 182 height 35
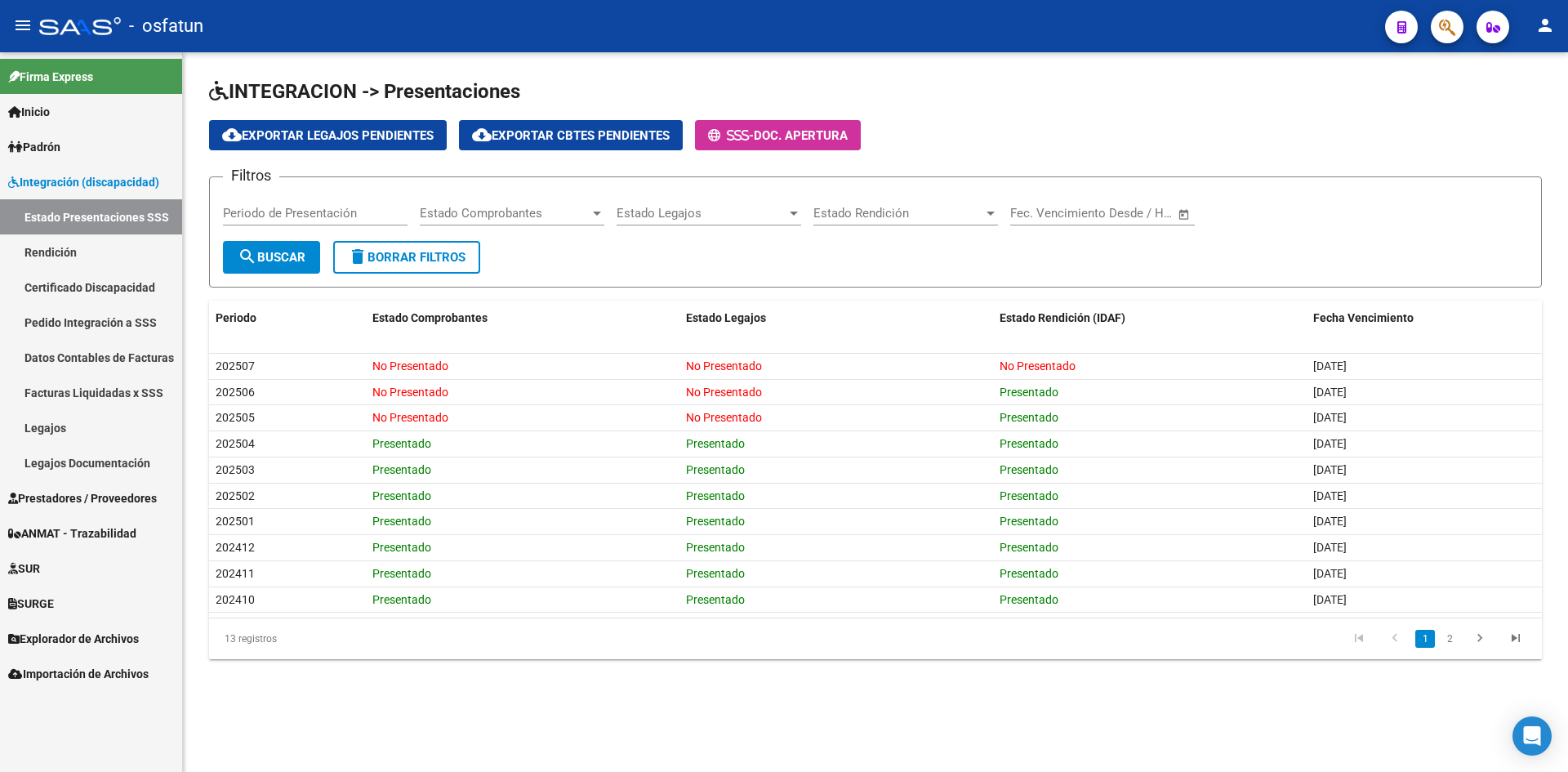
click at [87, 179] on span "Integración (discapacidad)" at bounding box center [83, 182] width 151 height 18
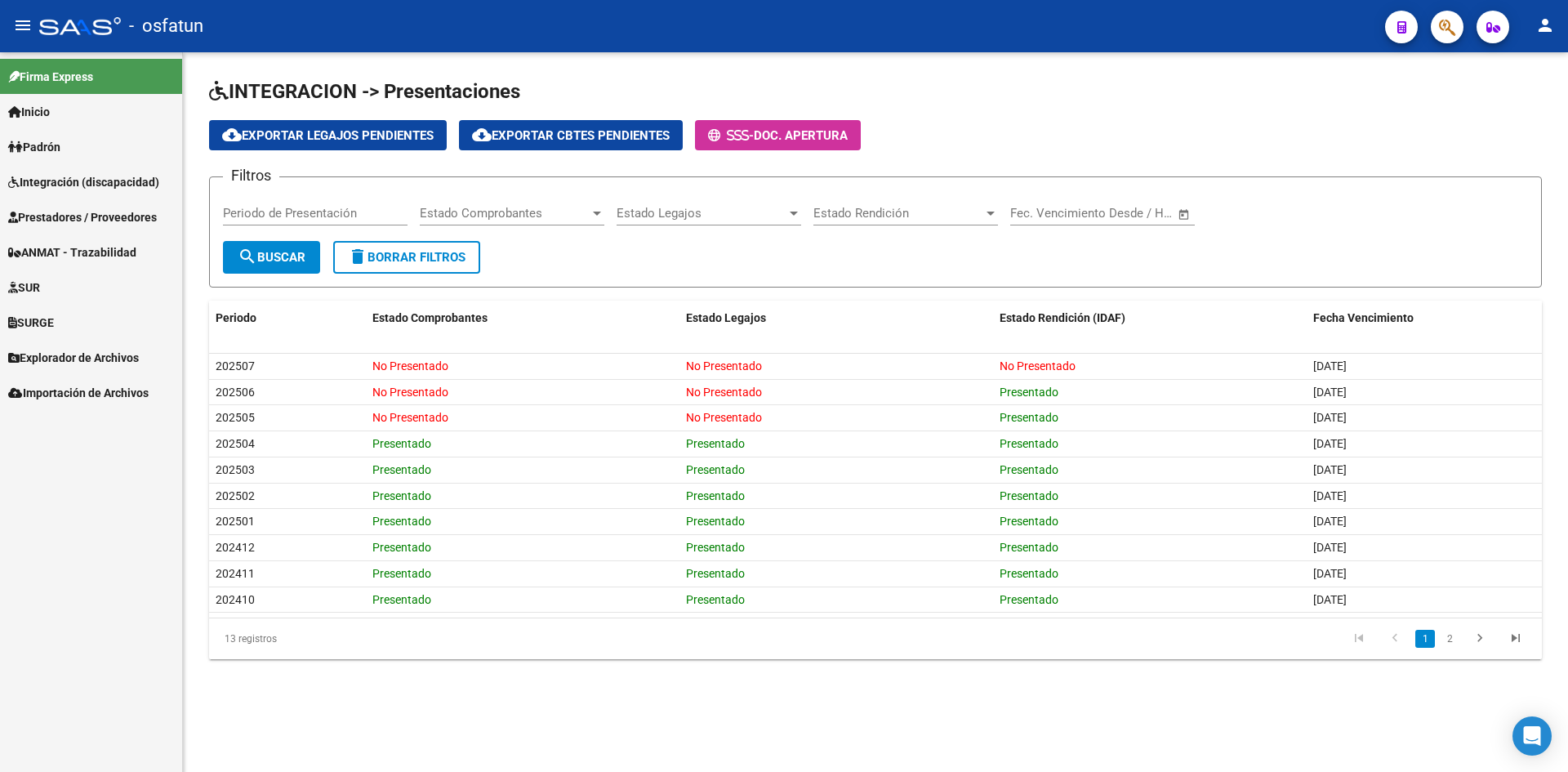
click at [89, 211] on span "Prestadores / Proveedores" at bounding box center [82, 217] width 149 height 18
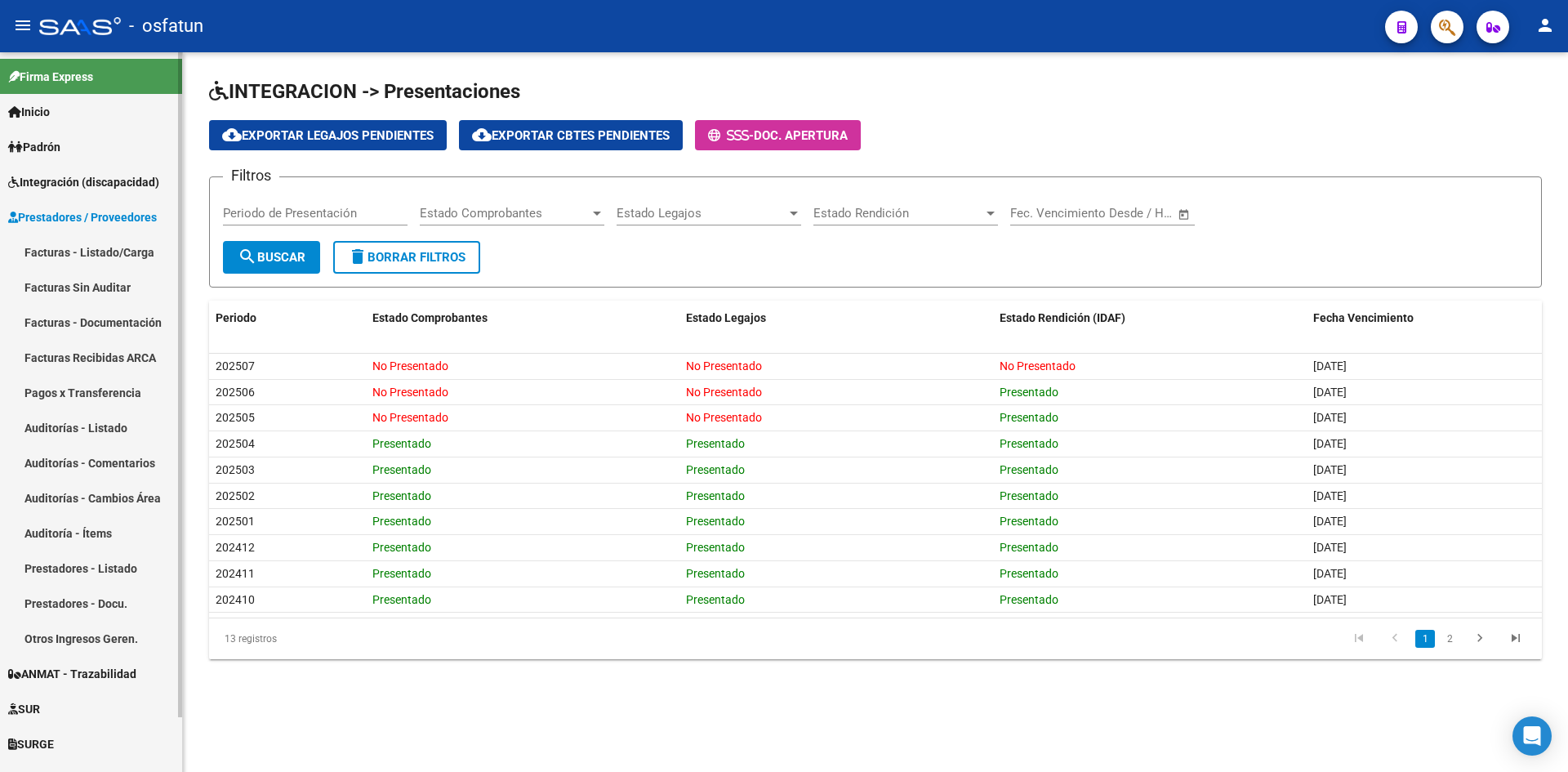
click at [95, 251] on link "Facturas - Listado/Carga" at bounding box center [90, 252] width 182 height 35
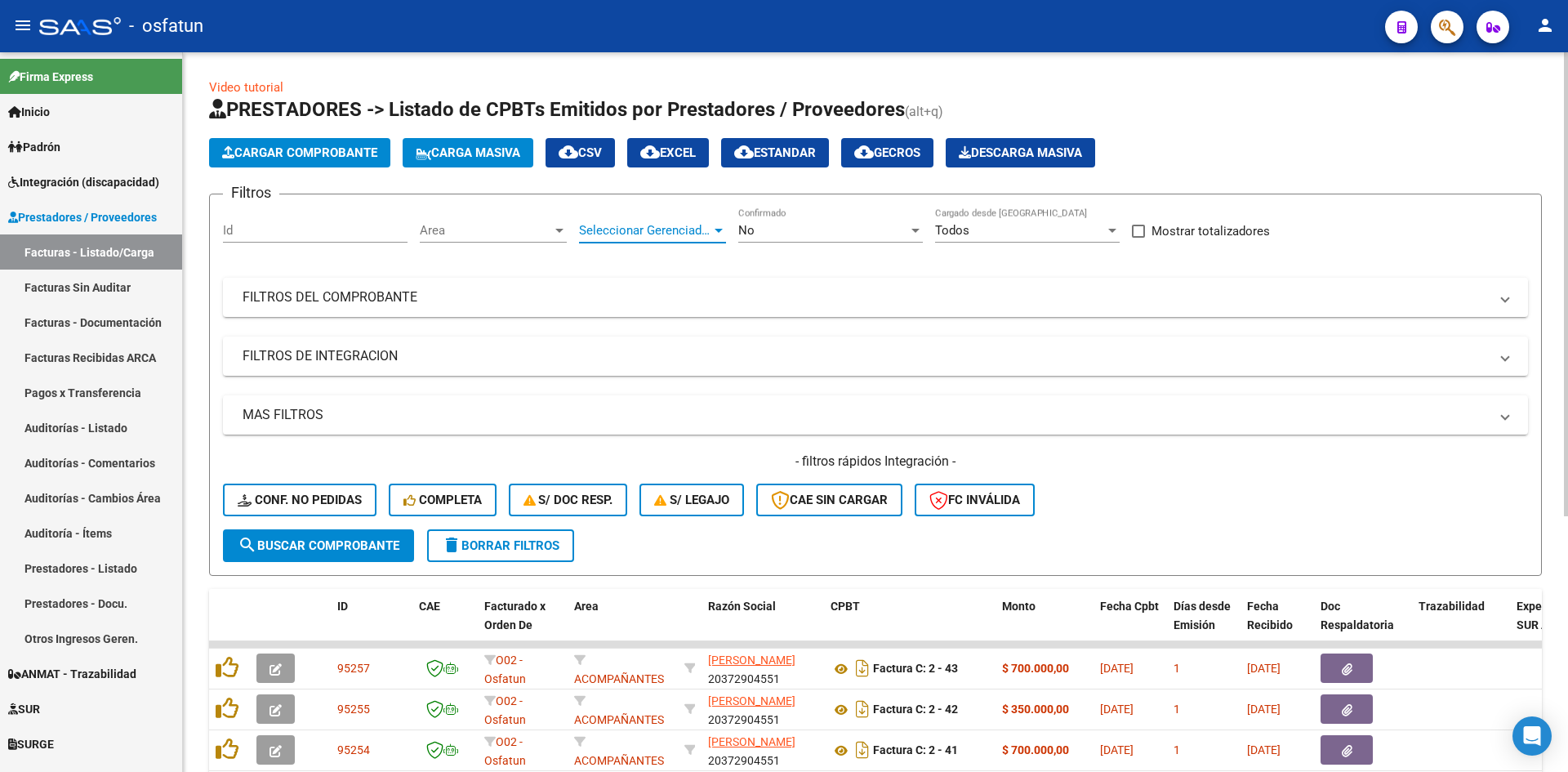
click at [700, 230] on span "Seleccionar Gerenciador" at bounding box center [645, 230] width 132 height 15
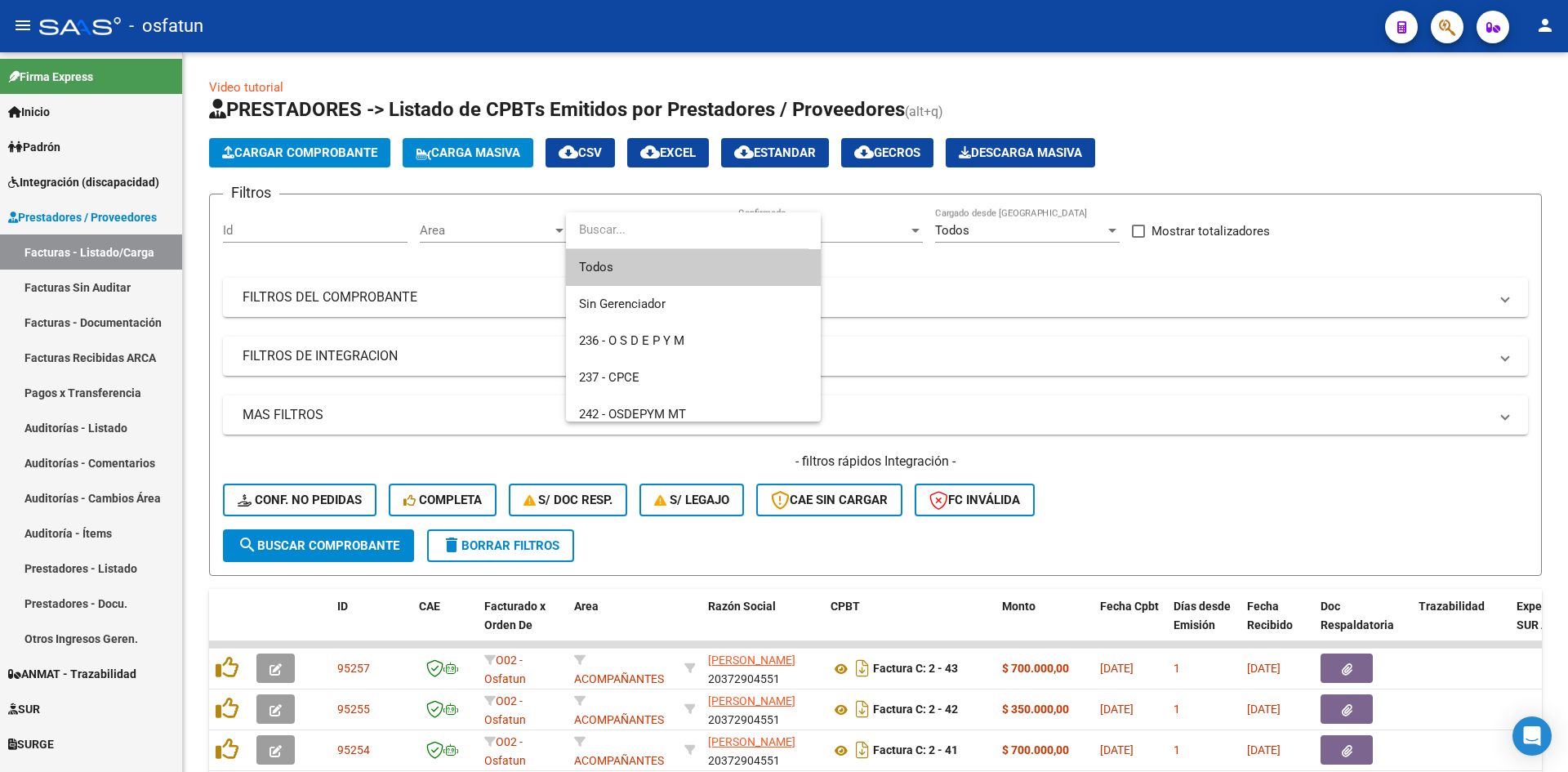
click at [511, 227] on div at bounding box center [784, 386] width 1568 height 772
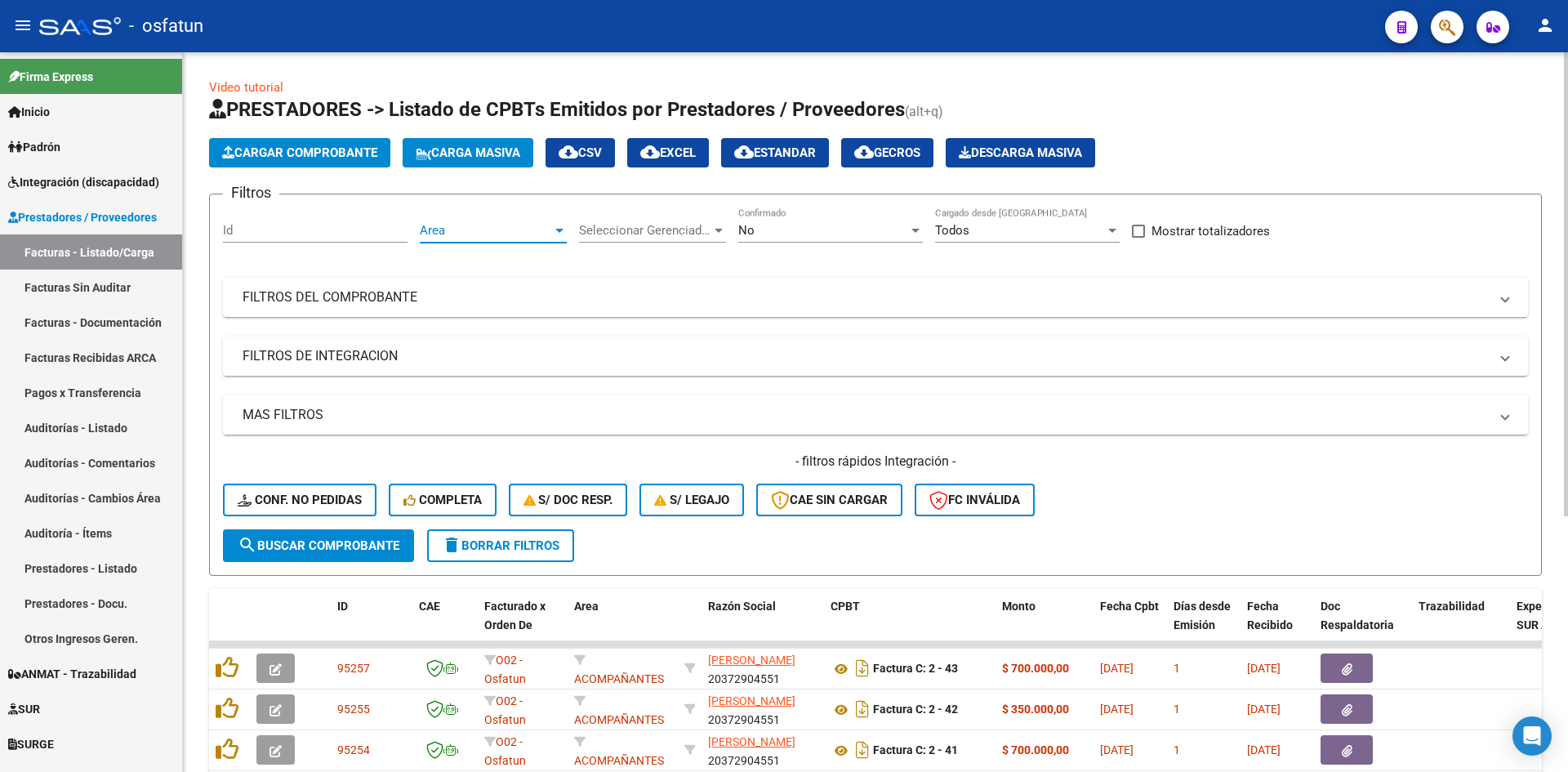
click at [542, 230] on span "Area" at bounding box center [485, 230] width 132 height 15
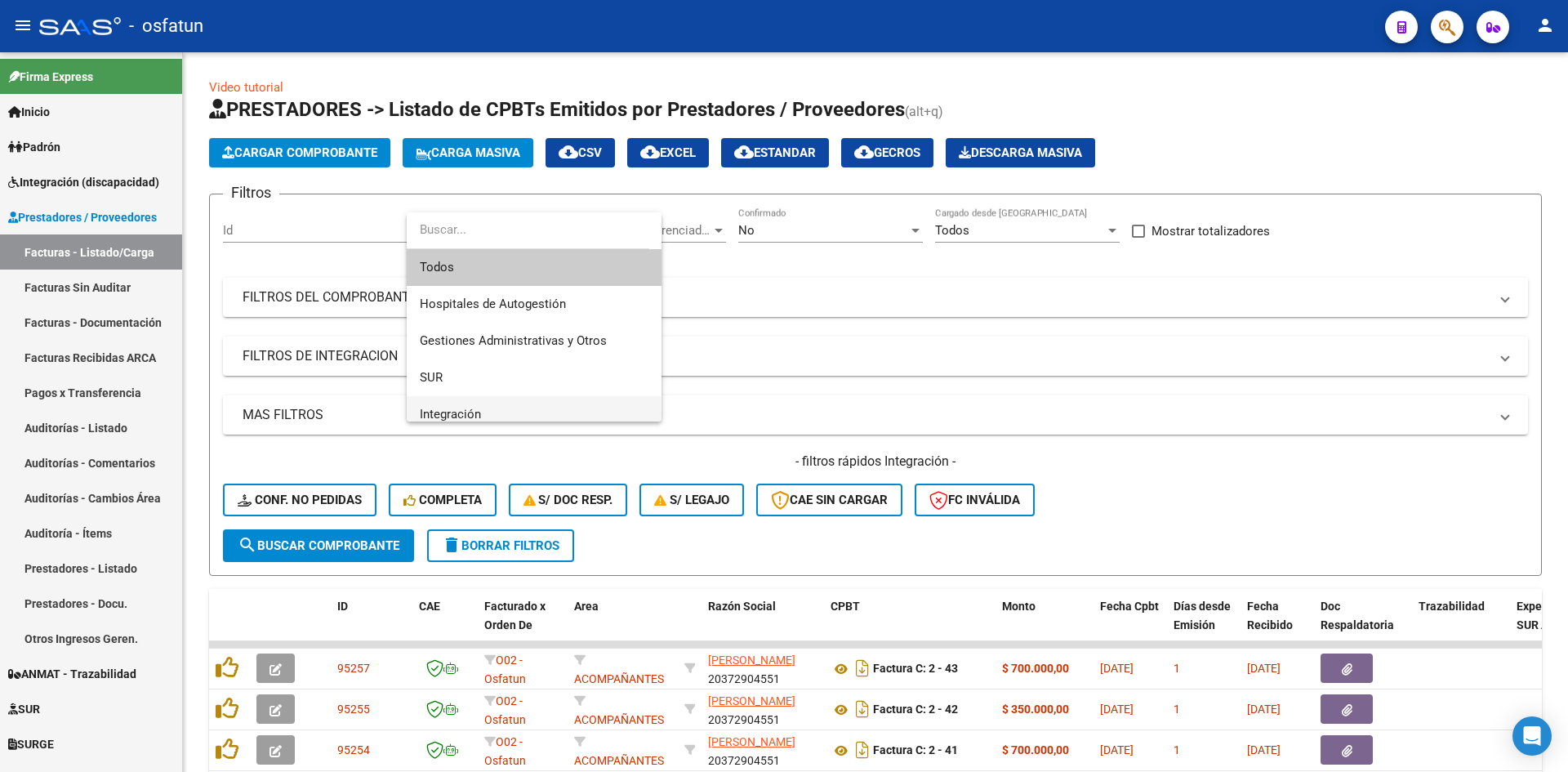
click at [486, 402] on span "Integración" at bounding box center [534, 414] width 229 height 36
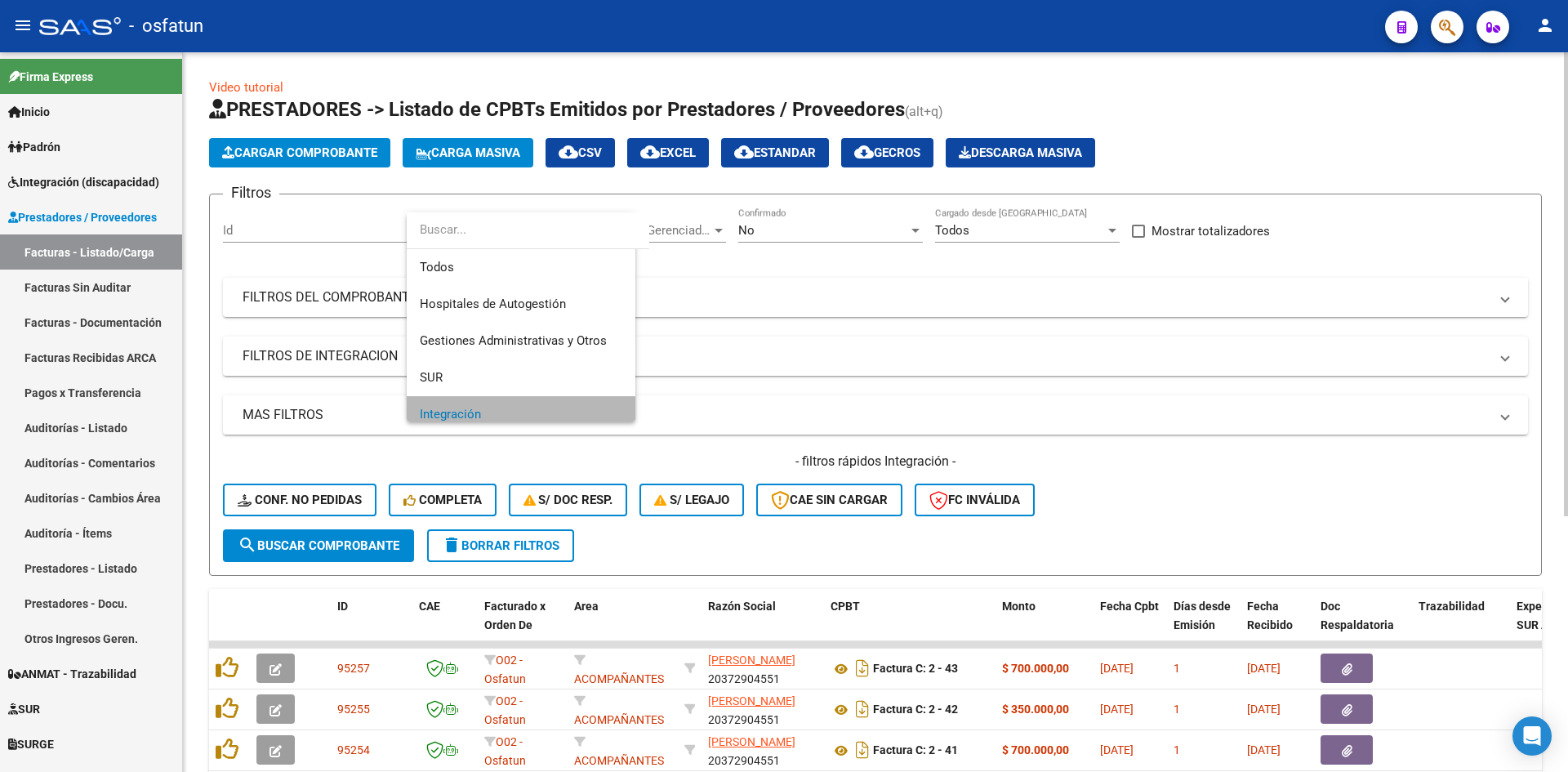
scroll to position [12, 0]
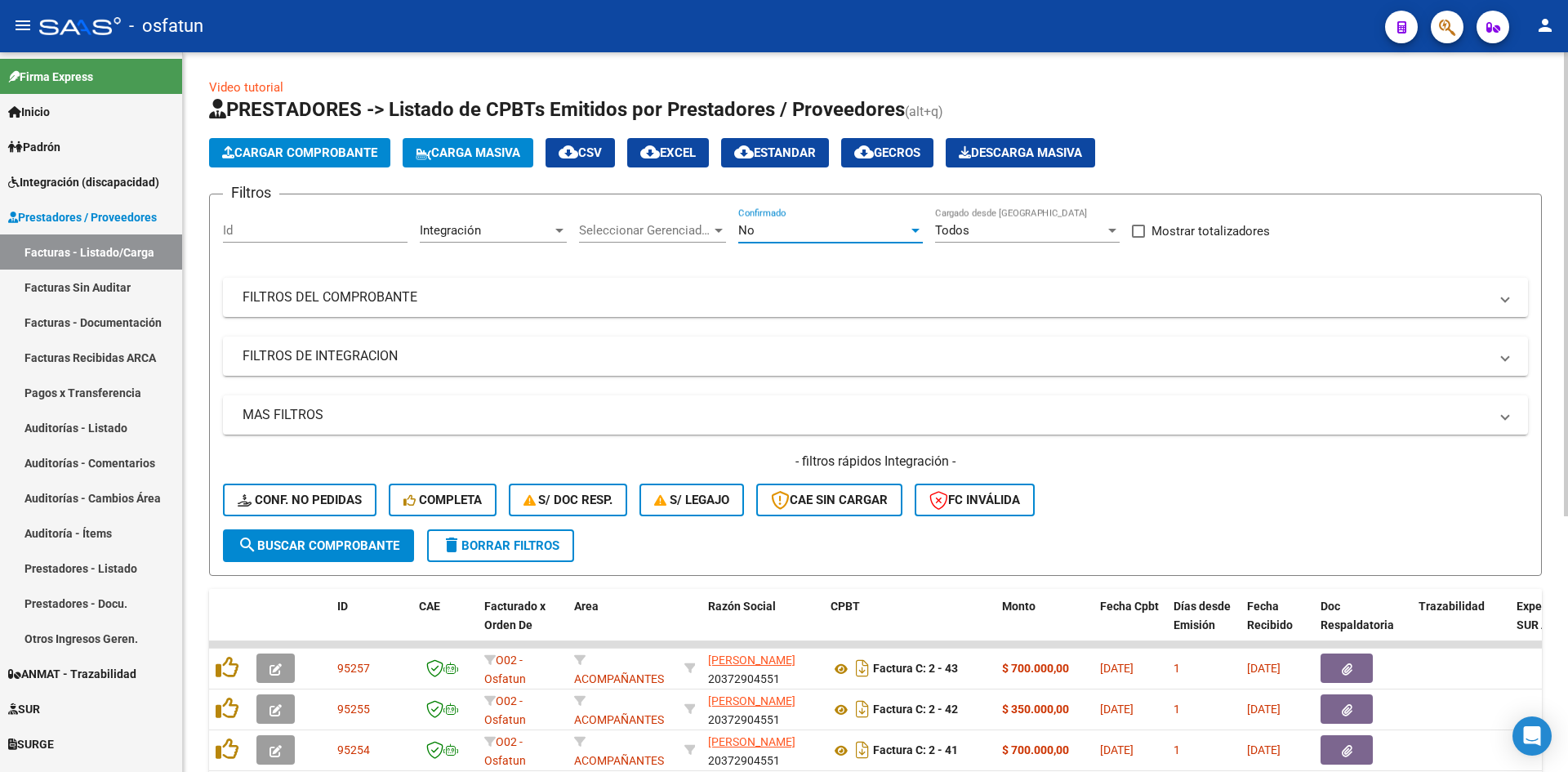
click at [791, 226] on div "No" at bounding box center [823, 230] width 170 height 15
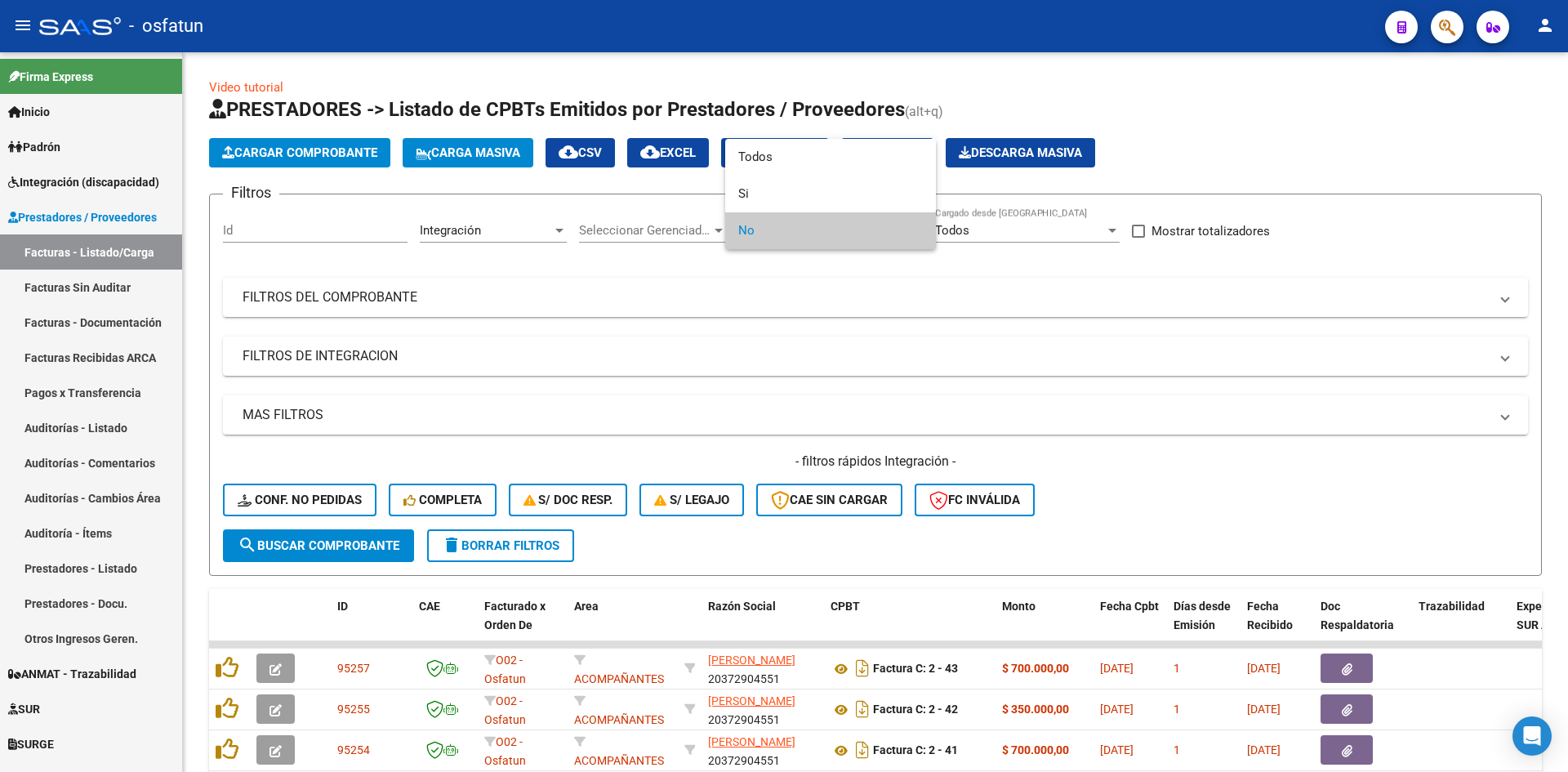
click at [755, 230] on span "No" at bounding box center [830, 230] width 184 height 36
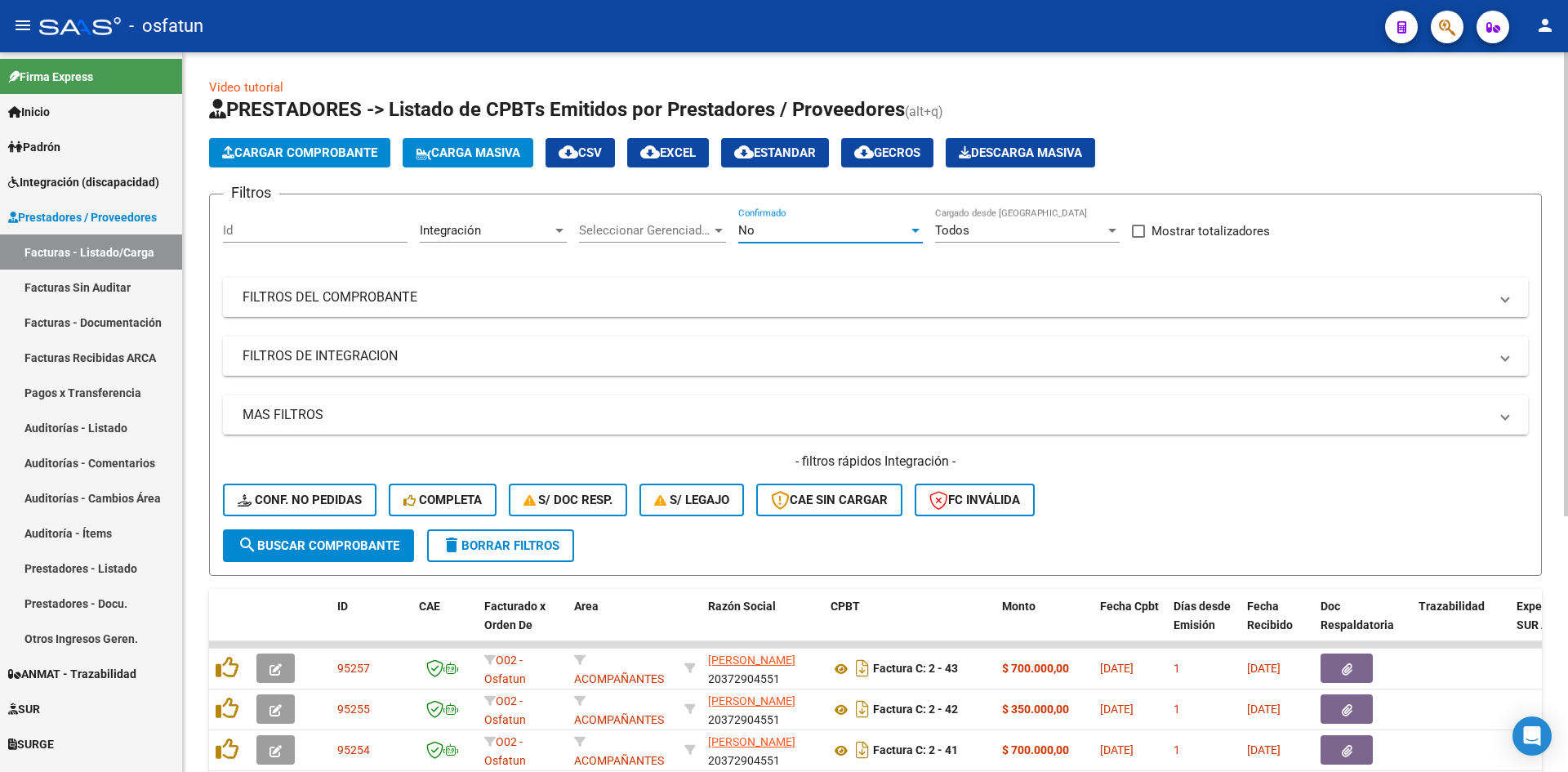
drag, startPoint x: 357, startPoint y: 550, endPoint x: 363, endPoint y: 514, distance: 36.5
click at [357, 549] on span "search Buscar Comprobante" at bounding box center [318, 546] width 161 height 15
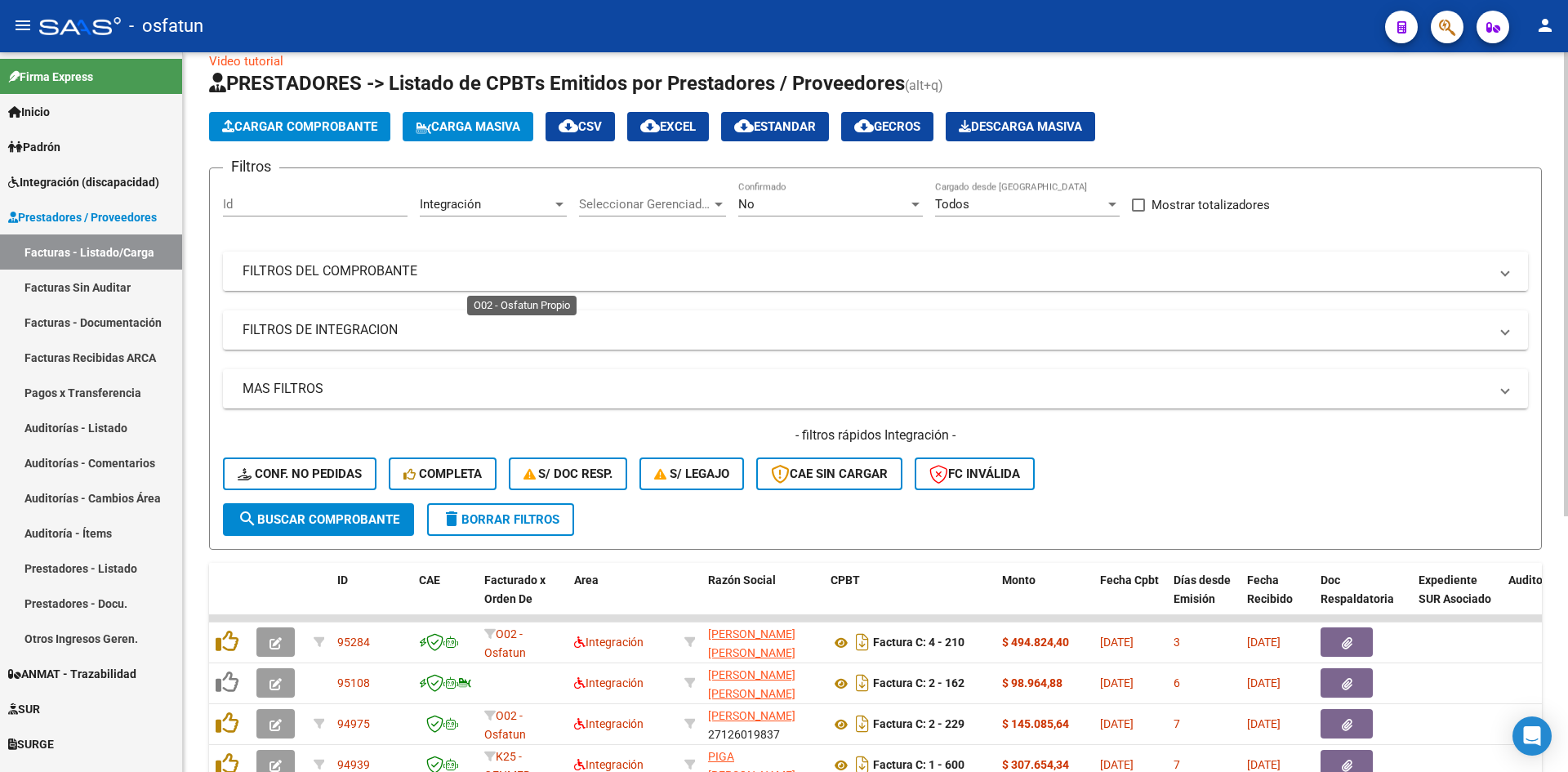
scroll to position [0, 0]
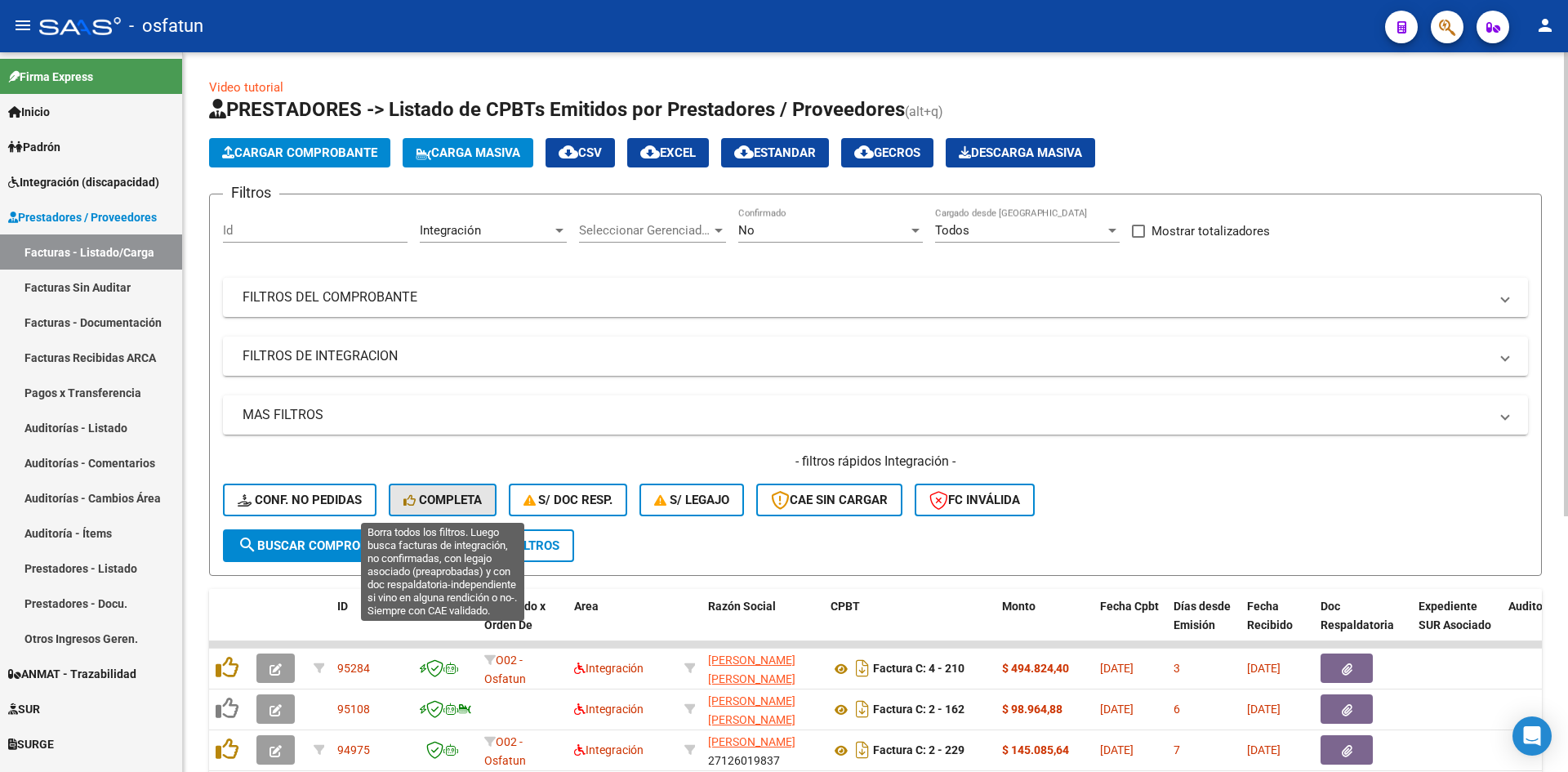
click at [463, 502] on span "Completa" at bounding box center [443, 500] width 78 height 15
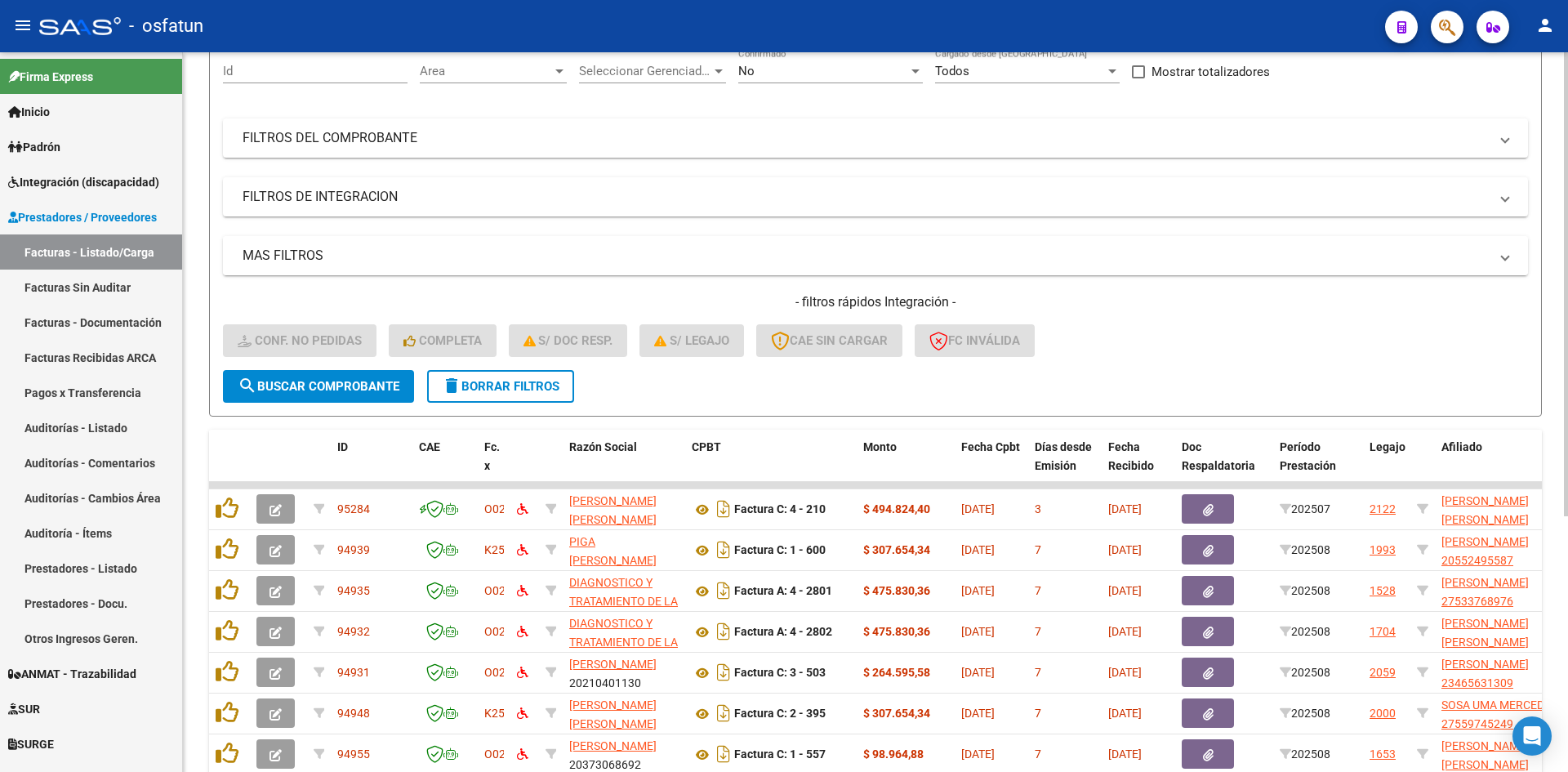
scroll to position [397, 0]
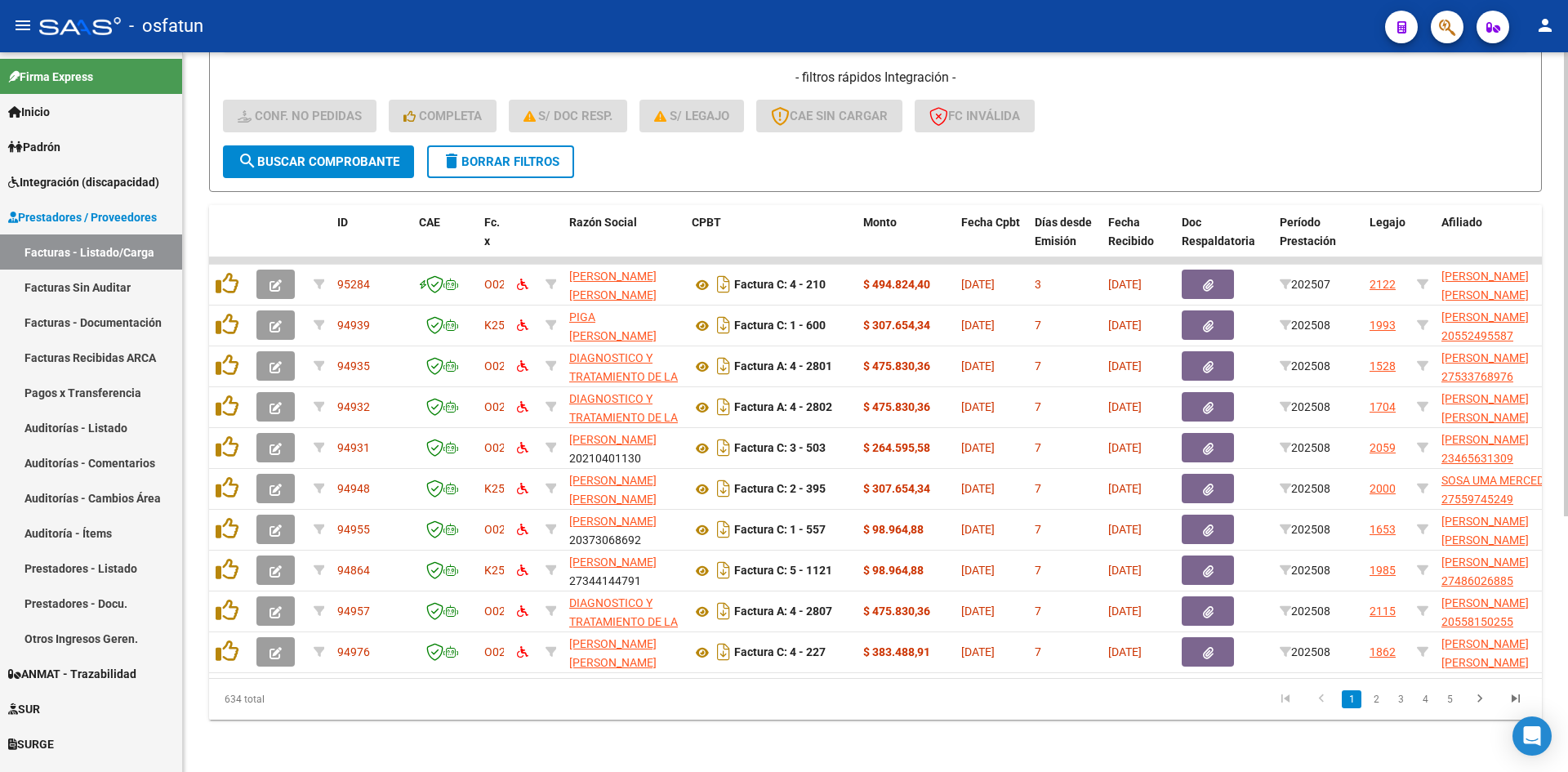
click at [639, 731] on div "Video tutorial PRESTADORES -> Listado de CPBTs Emitidos por Prestadores / Prove…" at bounding box center [875, 220] width 1385 height 1104
click at [1429, 696] on link "4" at bounding box center [1425, 699] width 20 height 18
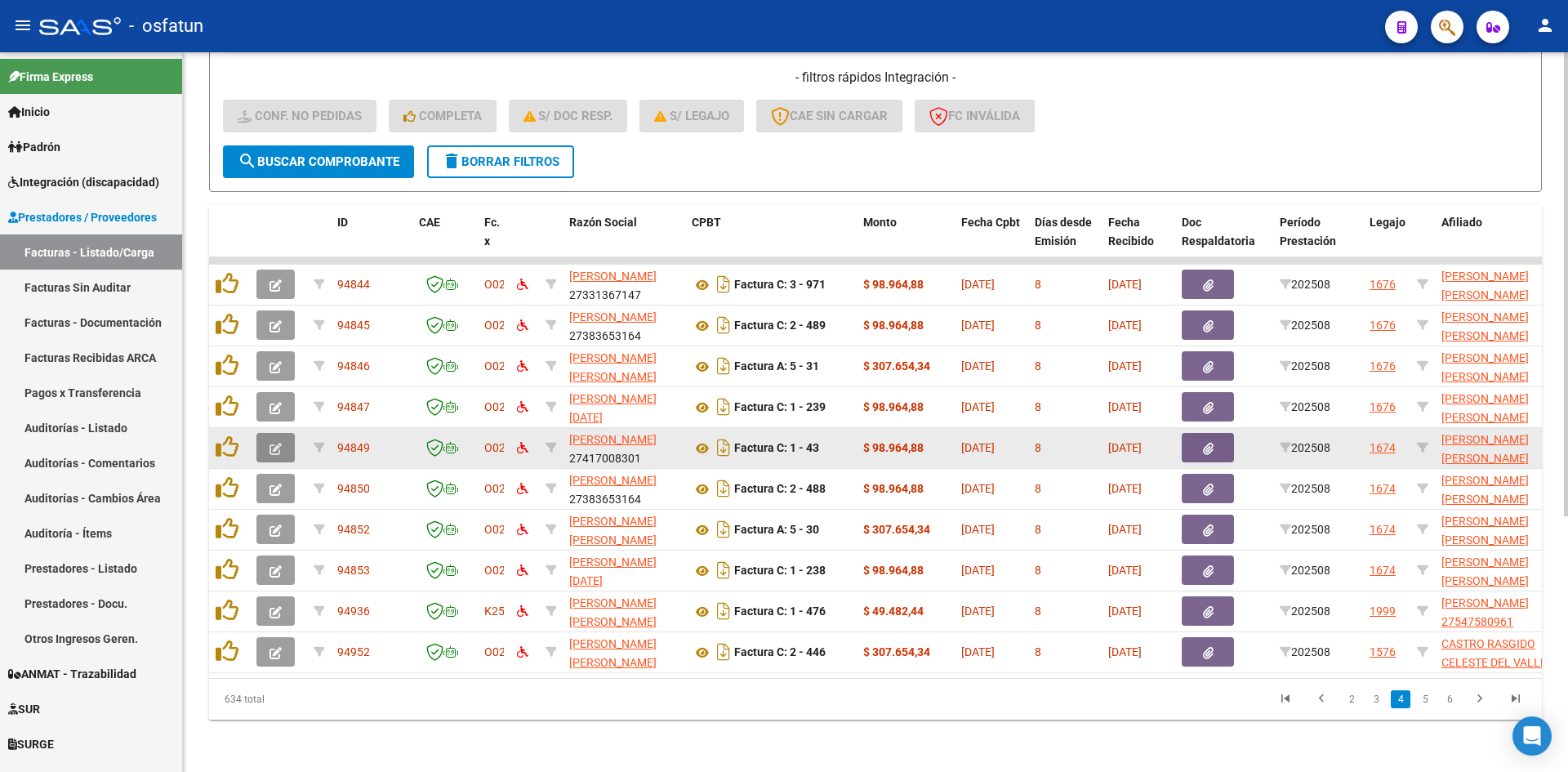
click at [278, 443] on icon "button" at bounding box center [276, 449] width 12 height 12
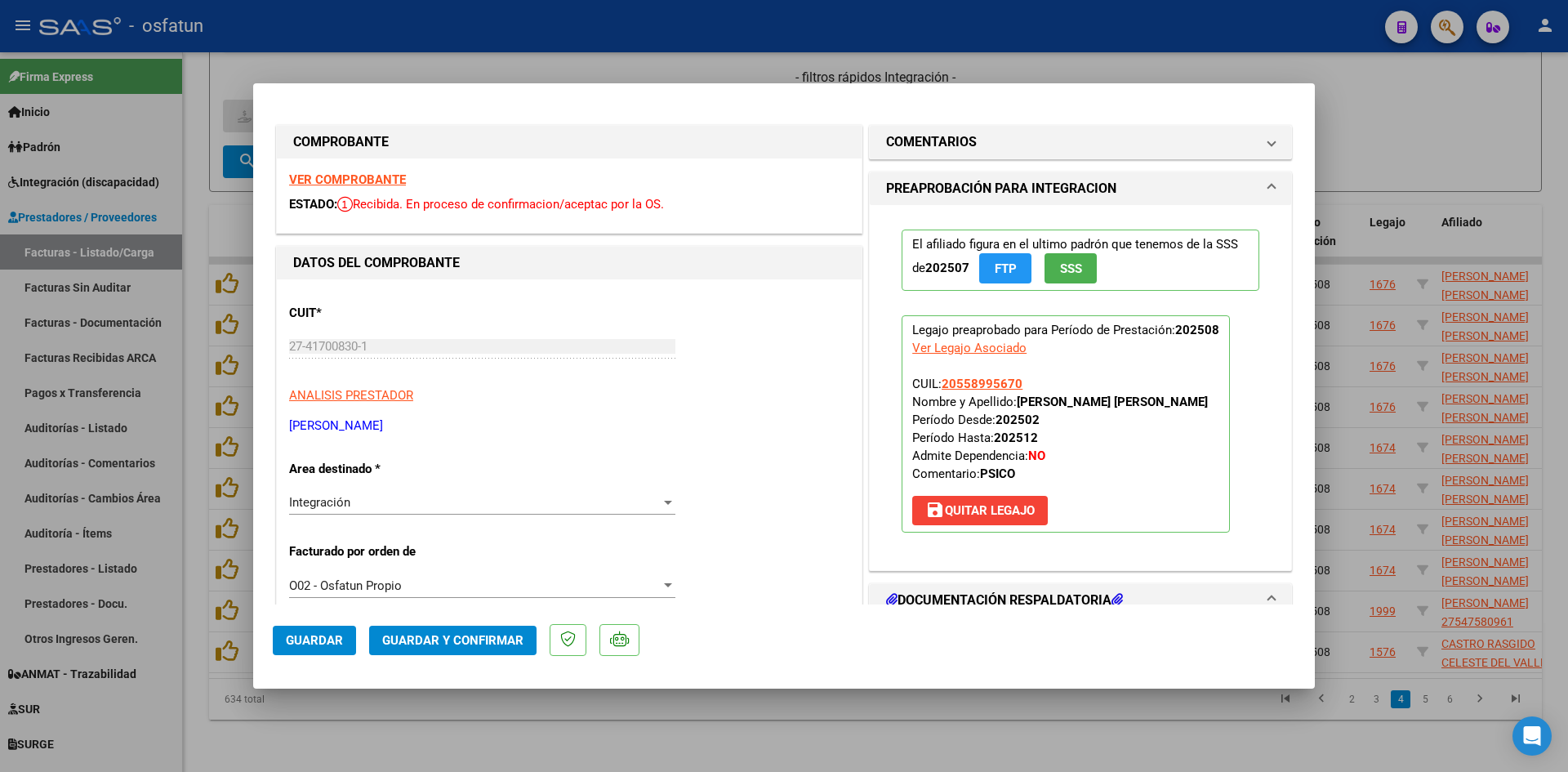
click at [355, 179] on strong "VER COMPROBANTE" at bounding box center [348, 179] width 117 height 15
click at [634, 406] on div "CUIT * 27-41700830-1 Ingresar CUIT ANALISIS PRESTADOR [PERSON_NAME] ARCA Padrón…" at bounding box center [569, 364] width 561 height 144
click at [738, 735] on div at bounding box center [784, 386] width 1568 height 772
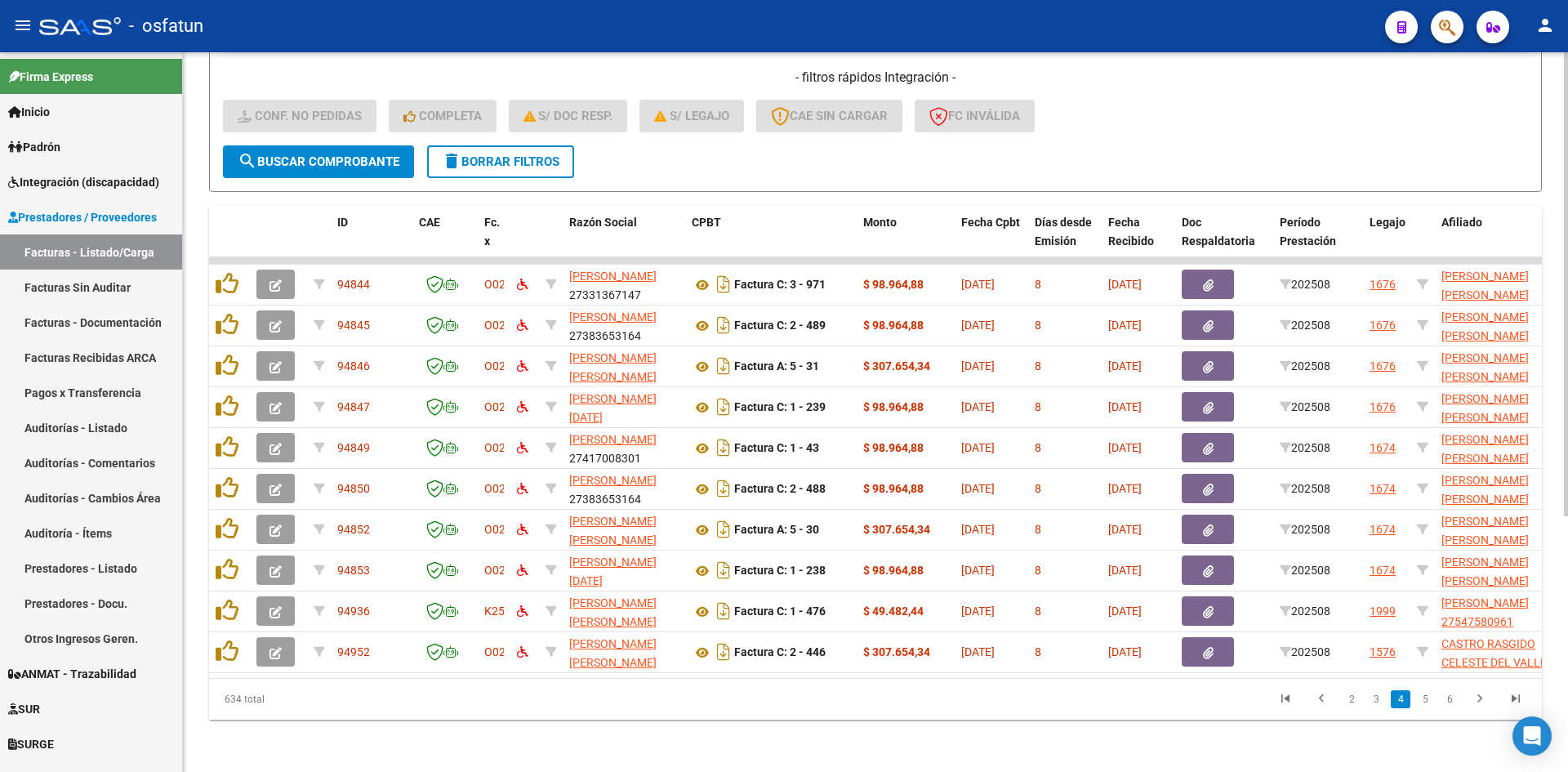
click at [780, 728] on div "Video tutorial PRESTADORES -> Listado de CPBTs Emitidos por Prestadores / Prove…" at bounding box center [875, 220] width 1385 height 1104
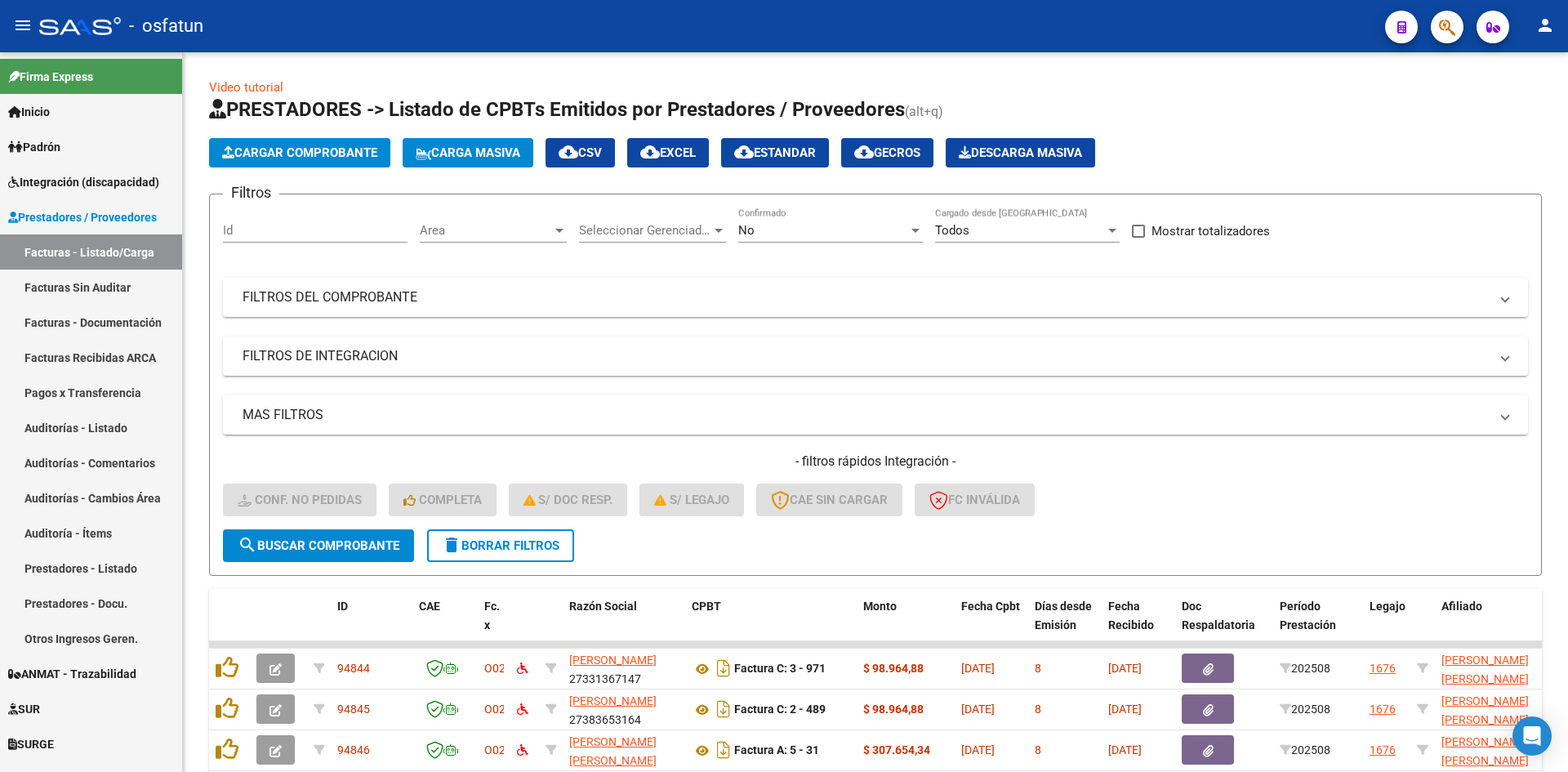
scroll to position [397, 0]
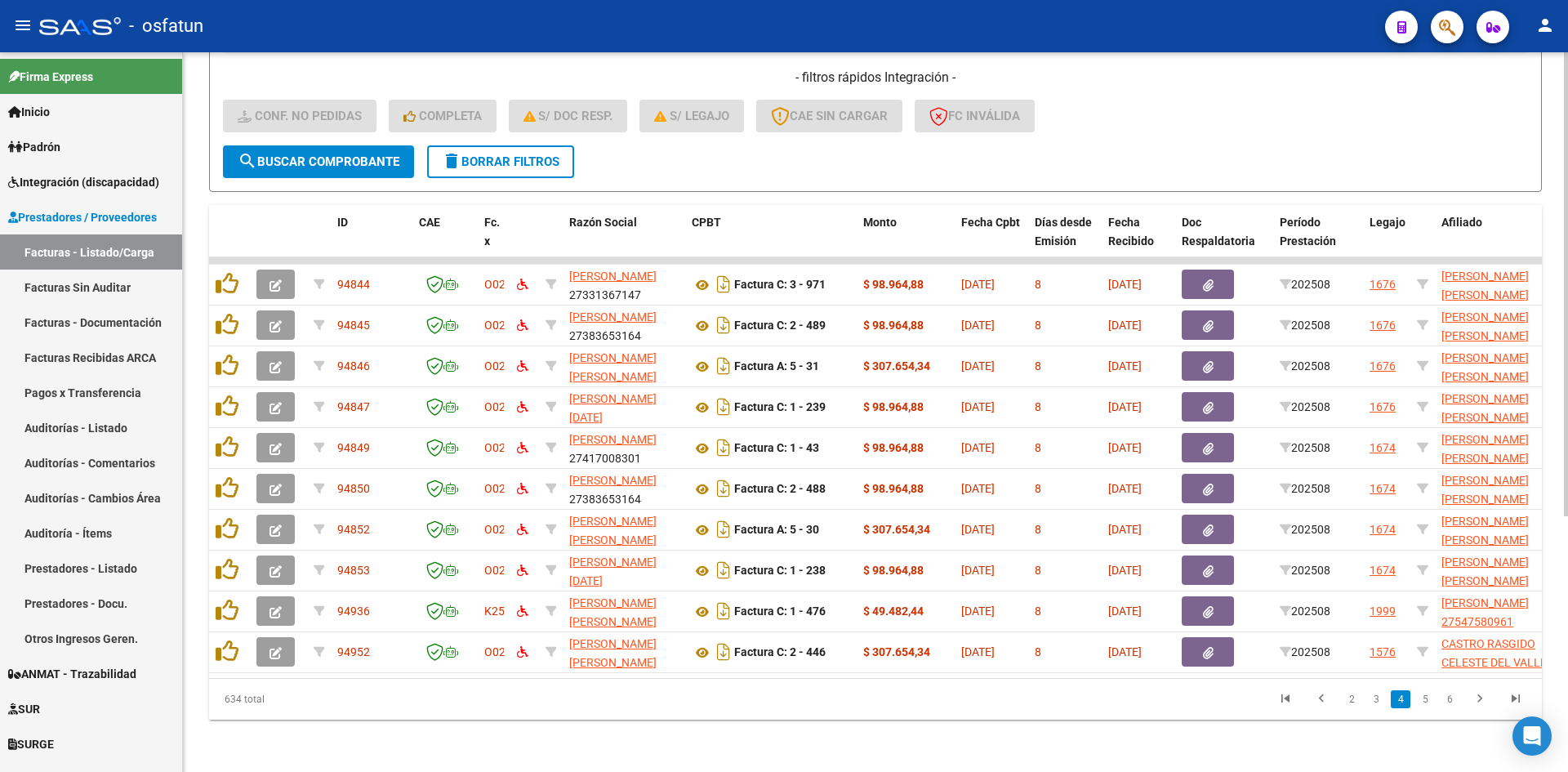
click at [1117, 147] on form "Filtros Id Area Area Seleccionar Gerenciador Seleccionar Gerenciador No Confirm…" at bounding box center [875, 0] width 1333 height 382
click at [815, 719] on div "634 total 2 3 4 5 6" at bounding box center [875, 699] width 1333 height 41
